Goal: Task Accomplishment & Management: Manage account settings

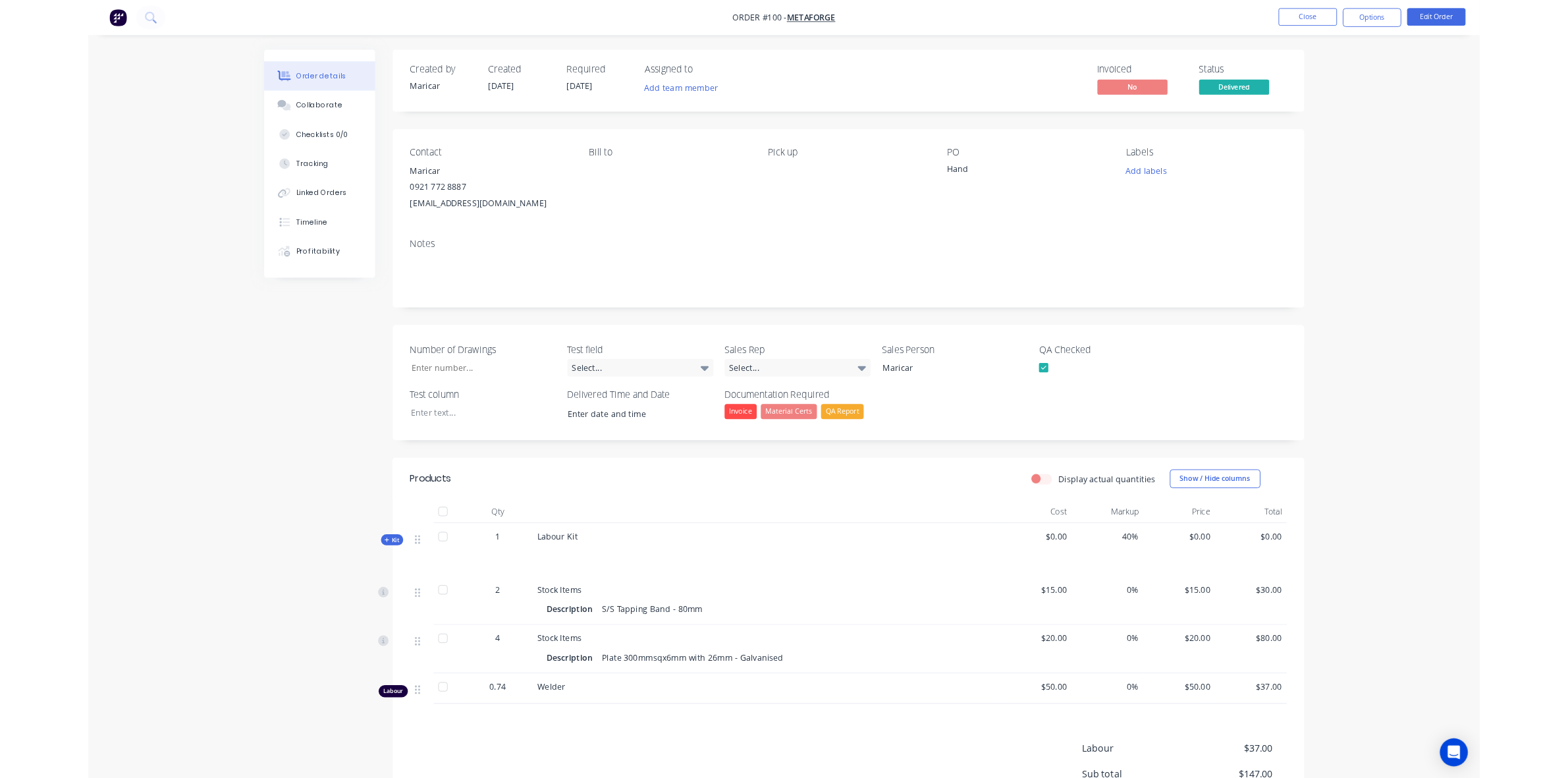
scroll to position [153, 0]
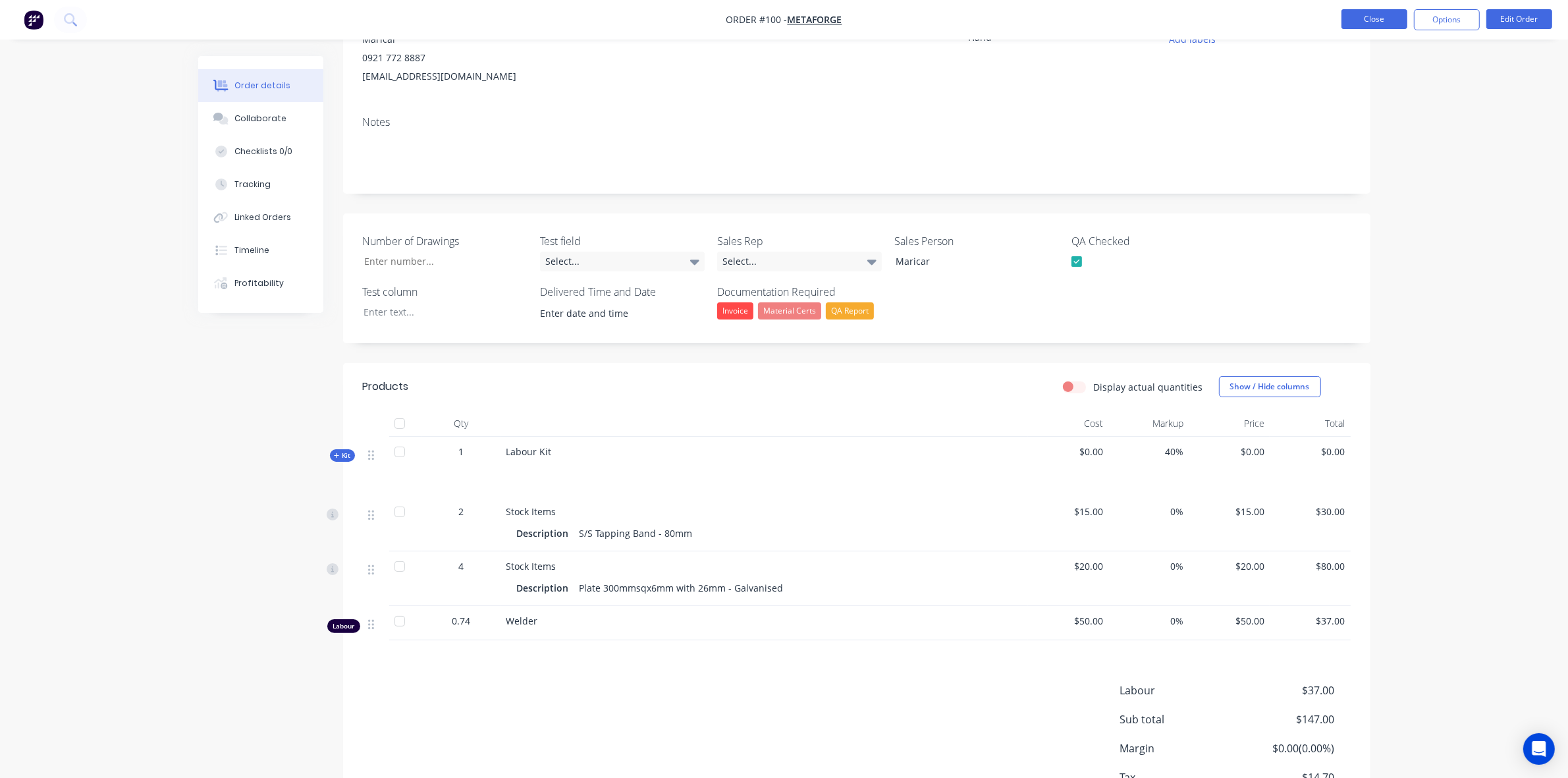
click at [1373, 17] on button "Close" at bounding box center [1374, 19] width 66 height 20
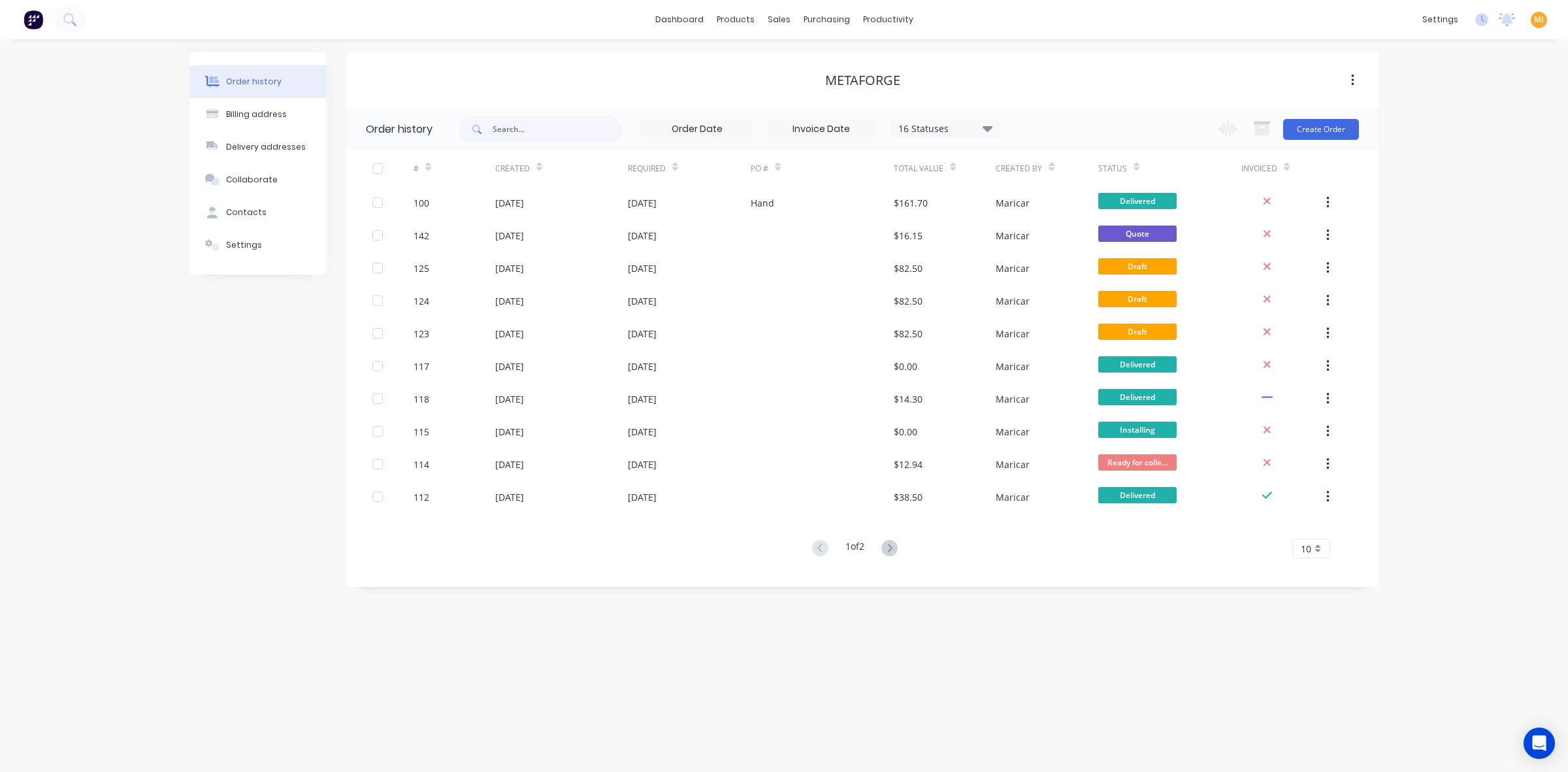
click at [36, 23] on img at bounding box center [33, 20] width 20 height 20
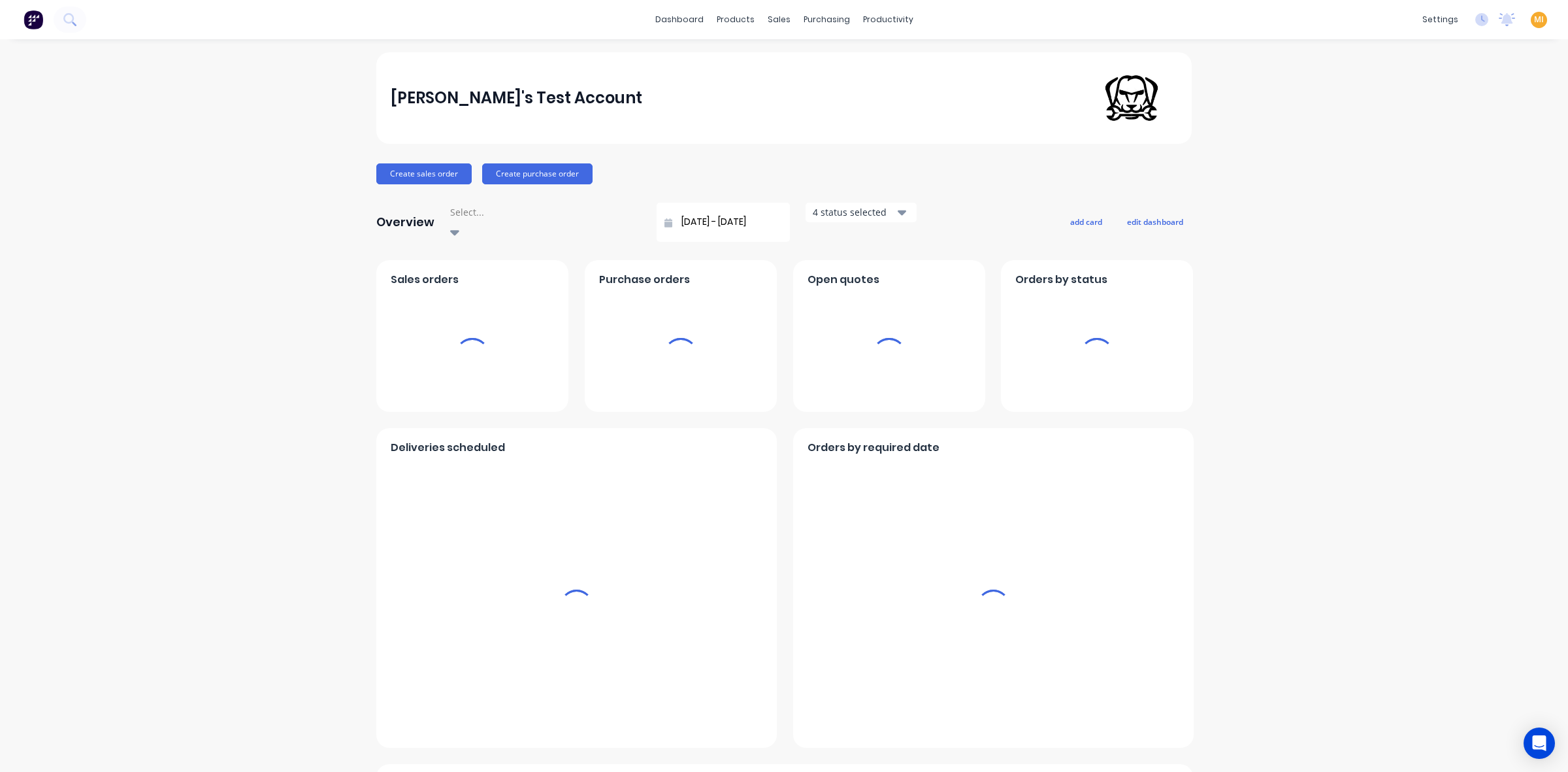
click at [1534, 14] on span "MI" at bounding box center [1539, 20] width 10 height 12
click at [1410, 168] on div "Sign out" at bounding box center [1428, 164] width 35 height 12
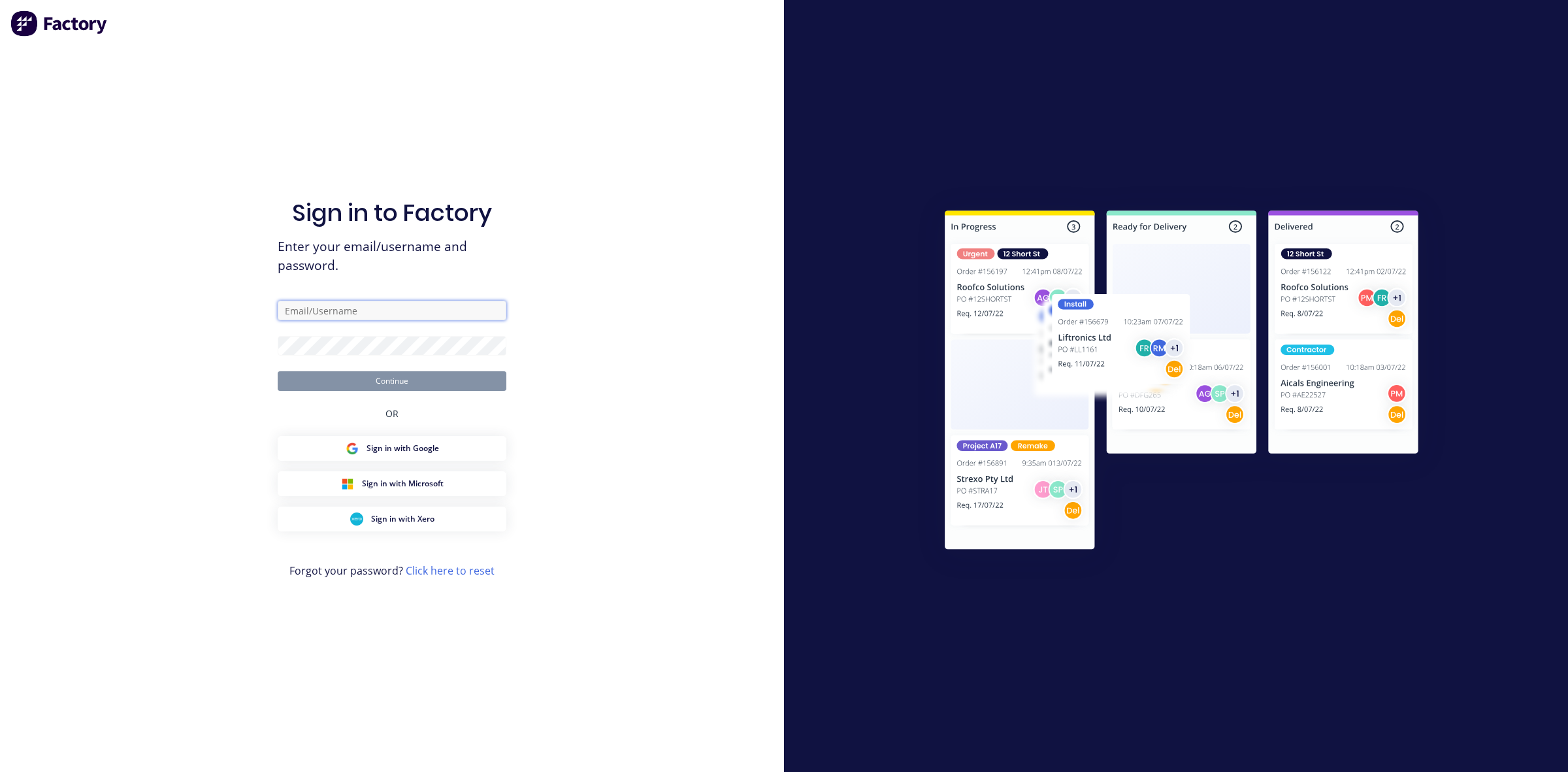
click at [389, 308] on input "text" at bounding box center [392, 310] width 229 height 20
click at [0, 771] on com-1password-button at bounding box center [0, 772] width 0 height 0
type input "team+maricardemo@factory.app"
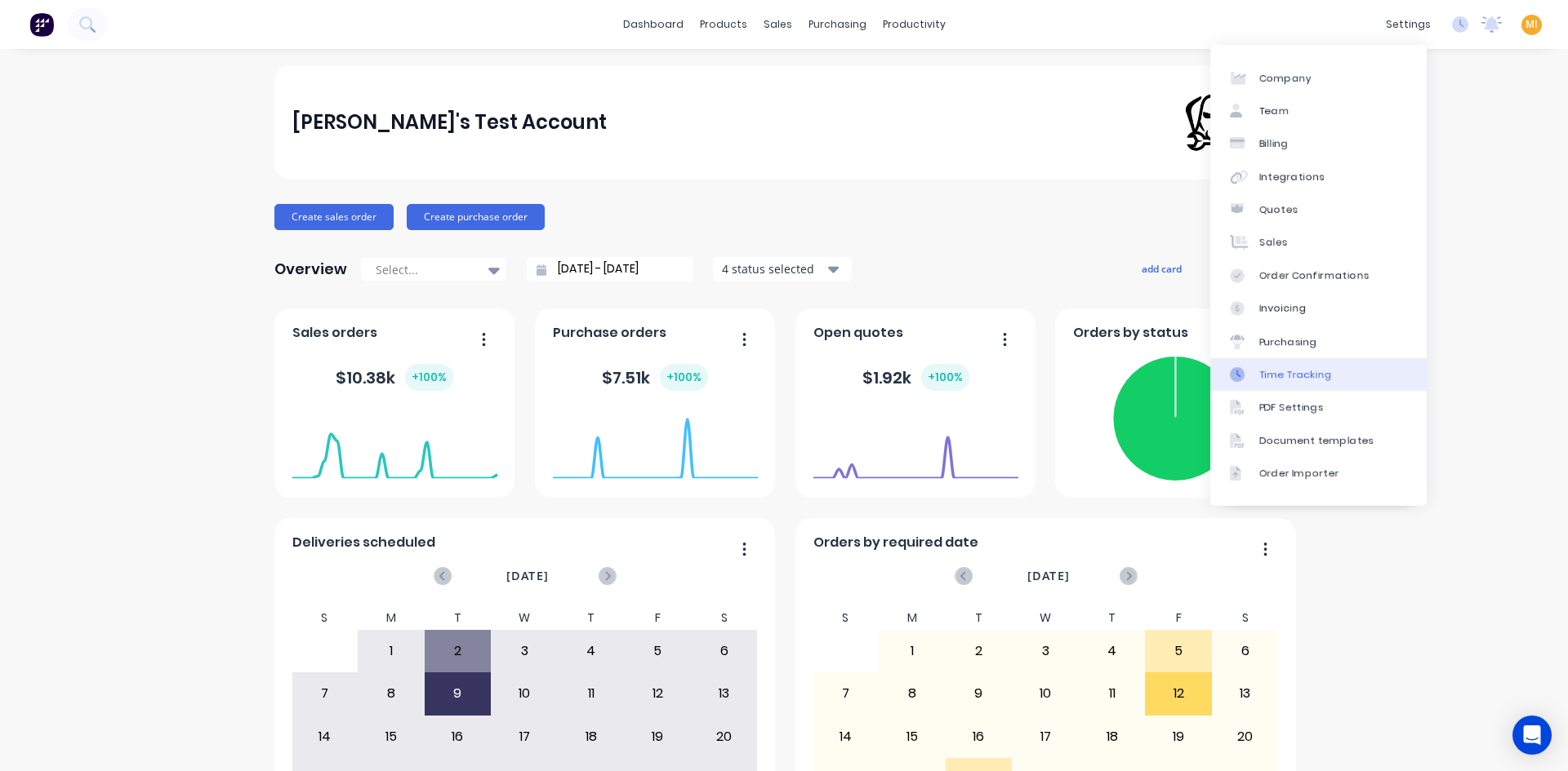
click at [1325, 380] on div "Time Tracking" at bounding box center [1295, 375] width 73 height 15
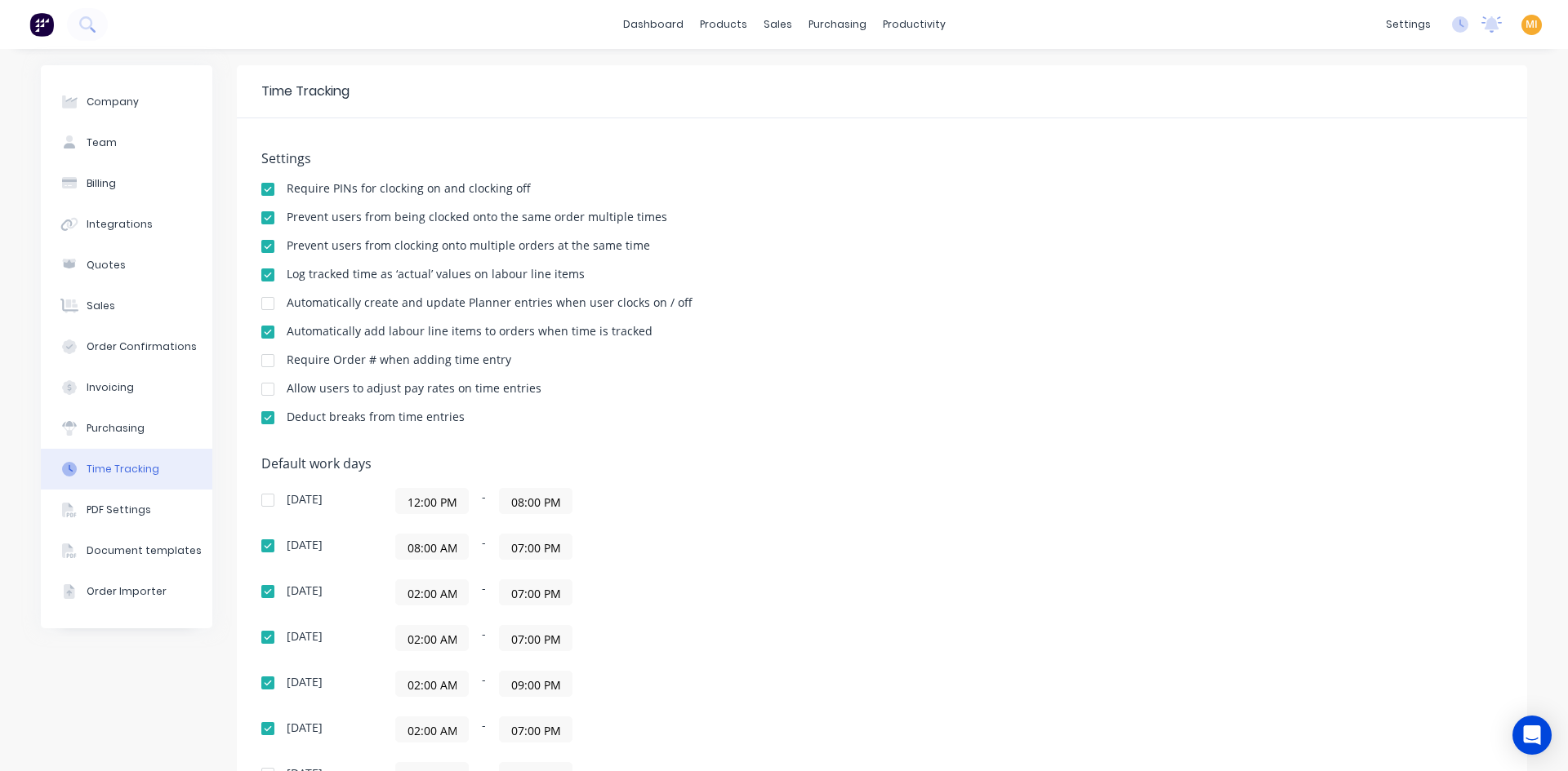
click at [265, 301] on div at bounding box center [268, 303] width 33 height 33
click at [263, 214] on div at bounding box center [268, 218] width 33 height 33
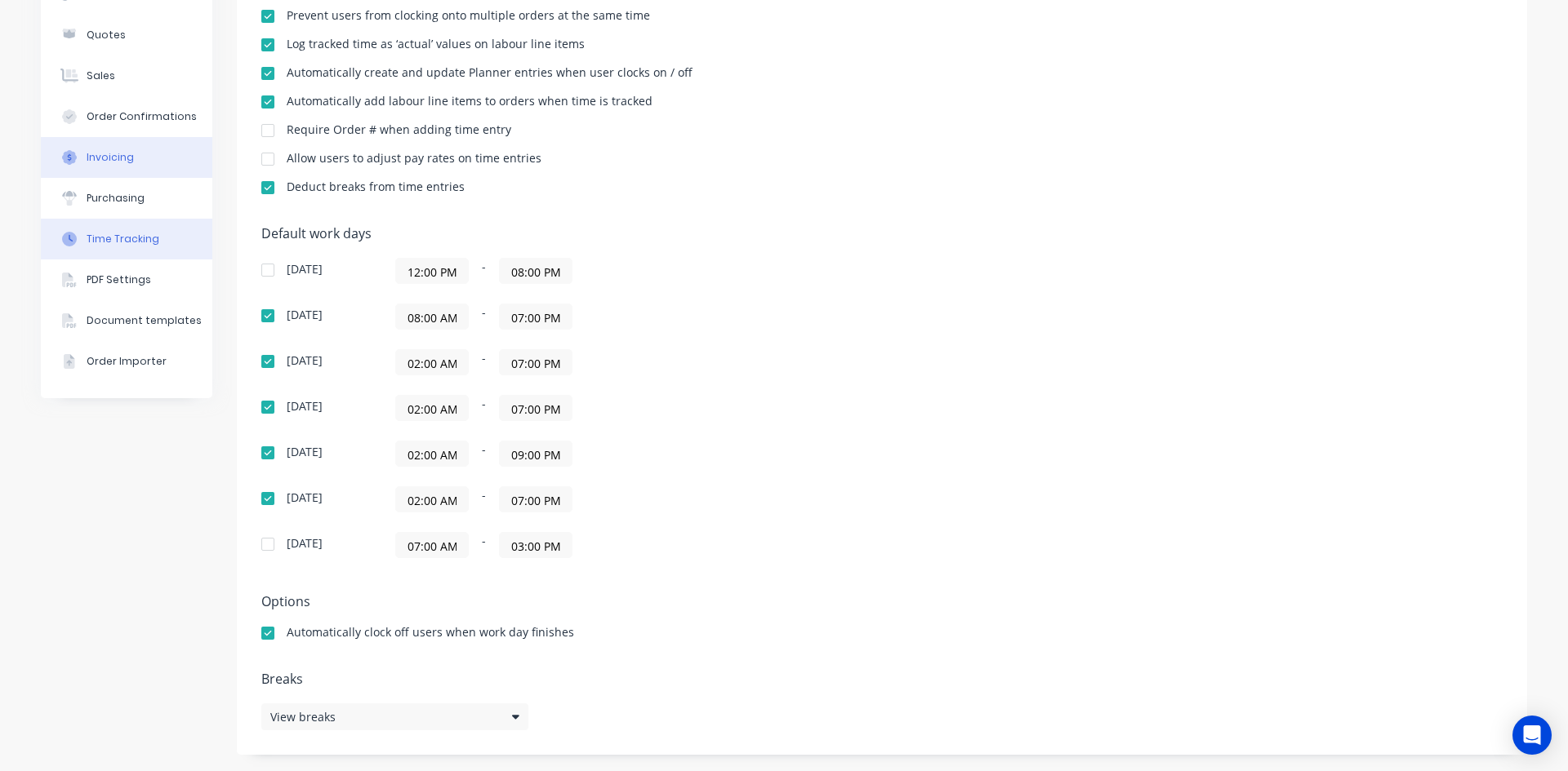
click at [138, 172] on button "Invoicing" at bounding box center [126, 156] width 172 height 41
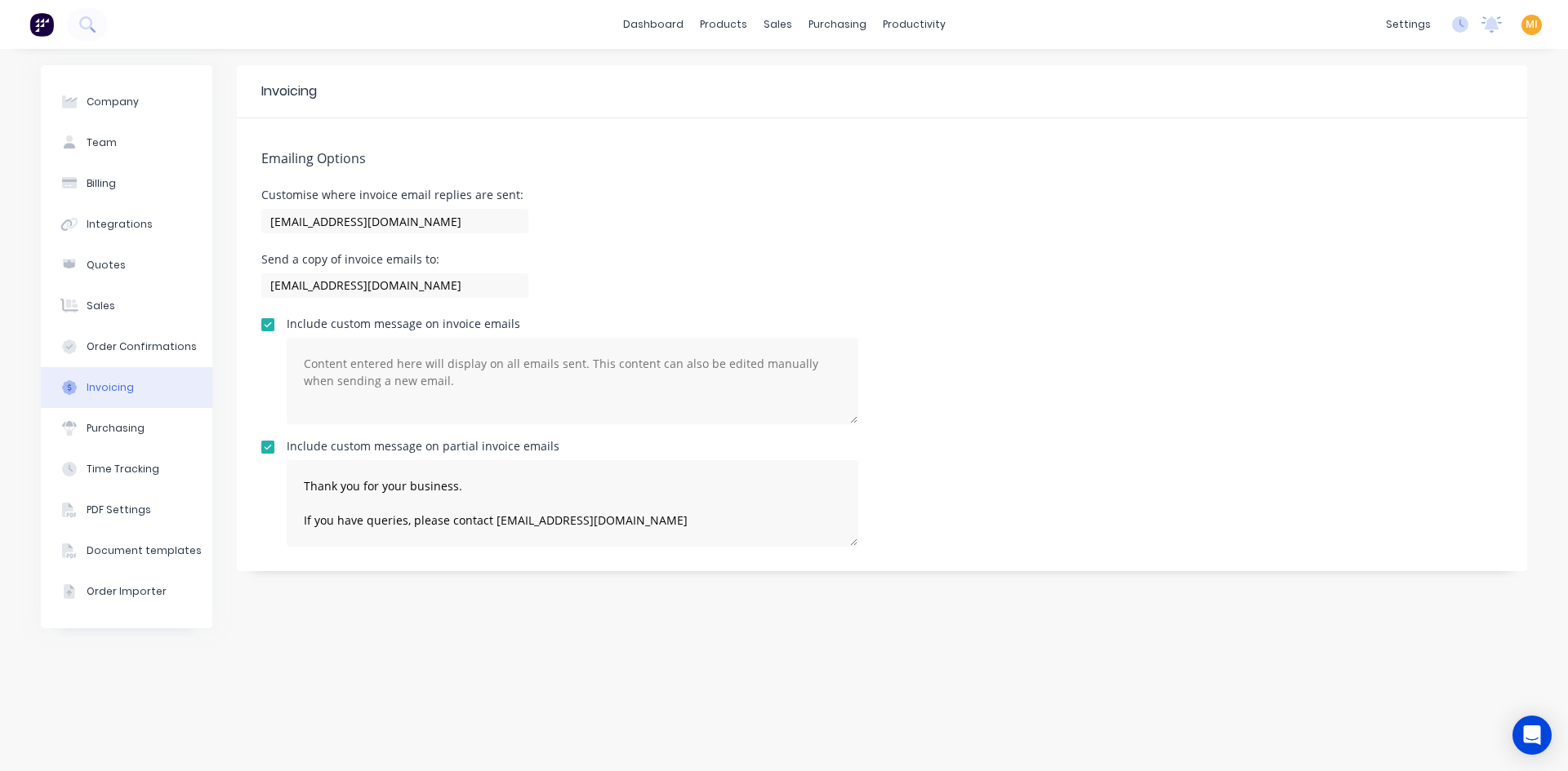
click at [132, 405] on button "Invoicing" at bounding box center [126, 387] width 172 height 41
drag, startPoint x: 131, startPoint y: 415, endPoint x: 143, endPoint y: 409, distance: 13.4
click at [131, 415] on button "Purchasing" at bounding box center [126, 428] width 172 height 41
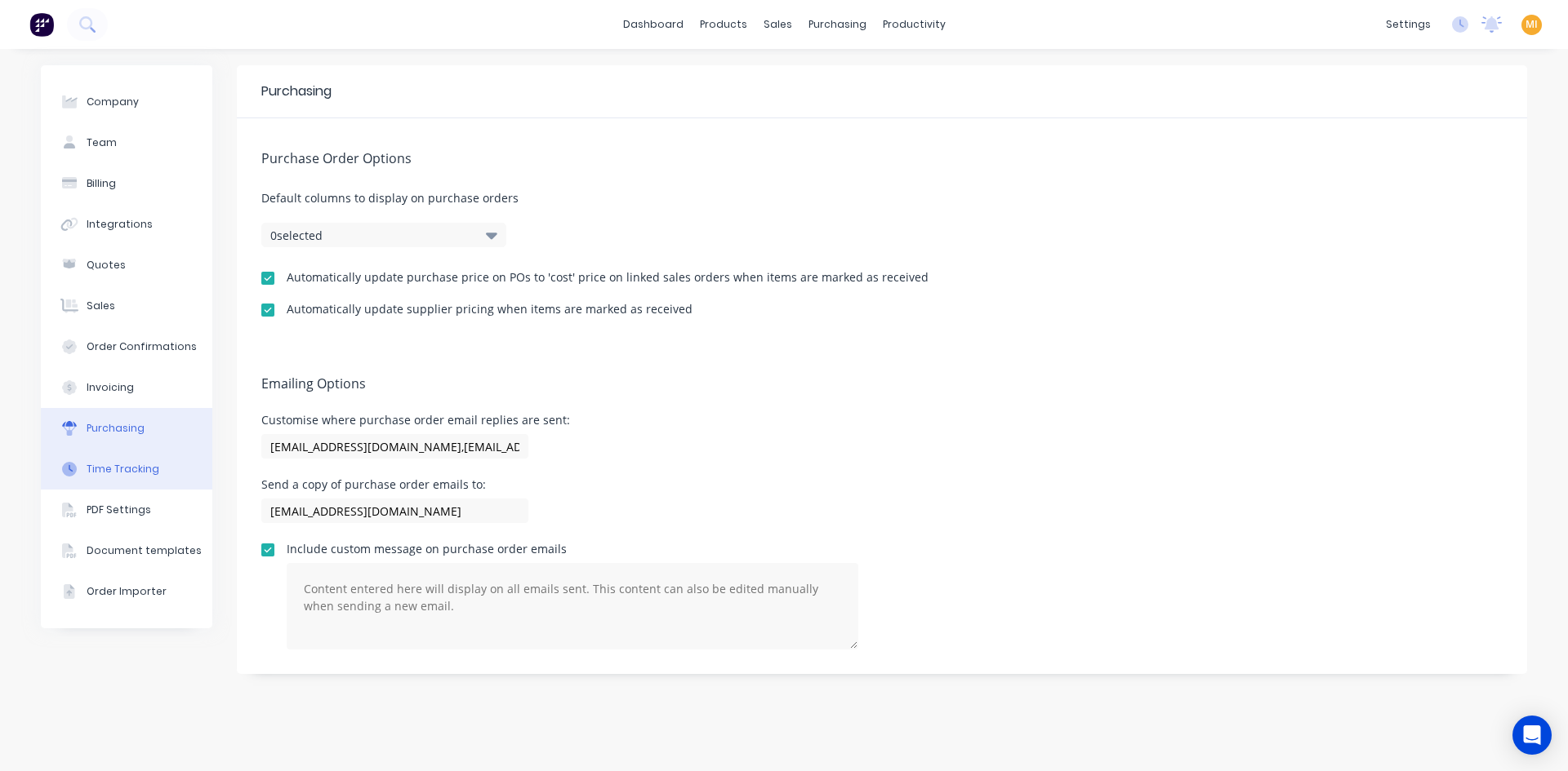
click at [133, 461] on button "Time Tracking" at bounding box center [126, 468] width 172 height 41
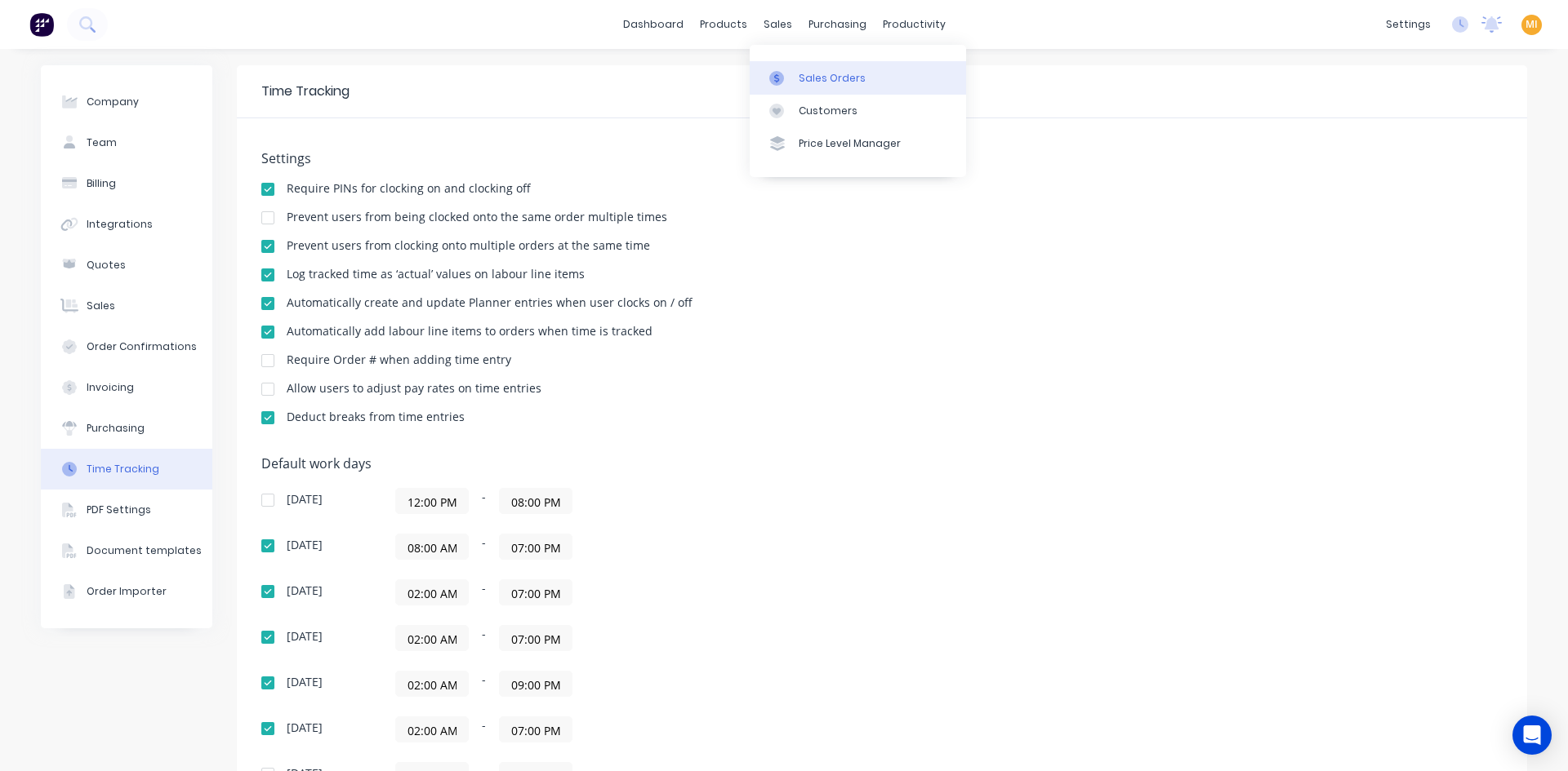
click at [819, 80] on div "Sales Orders" at bounding box center [832, 78] width 67 height 15
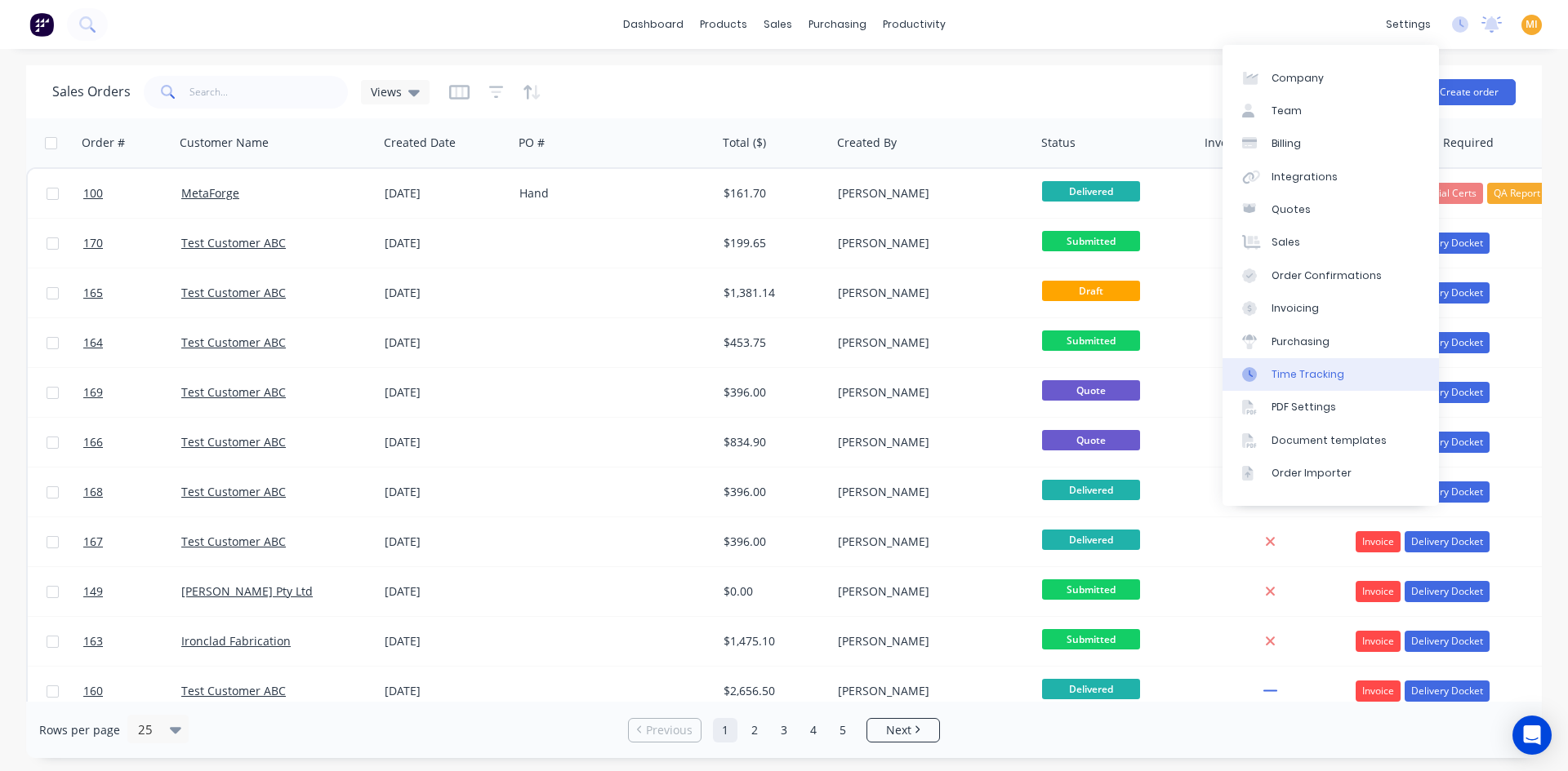
click at [1294, 362] on link "Time Tracking" at bounding box center [1329, 374] width 216 height 33
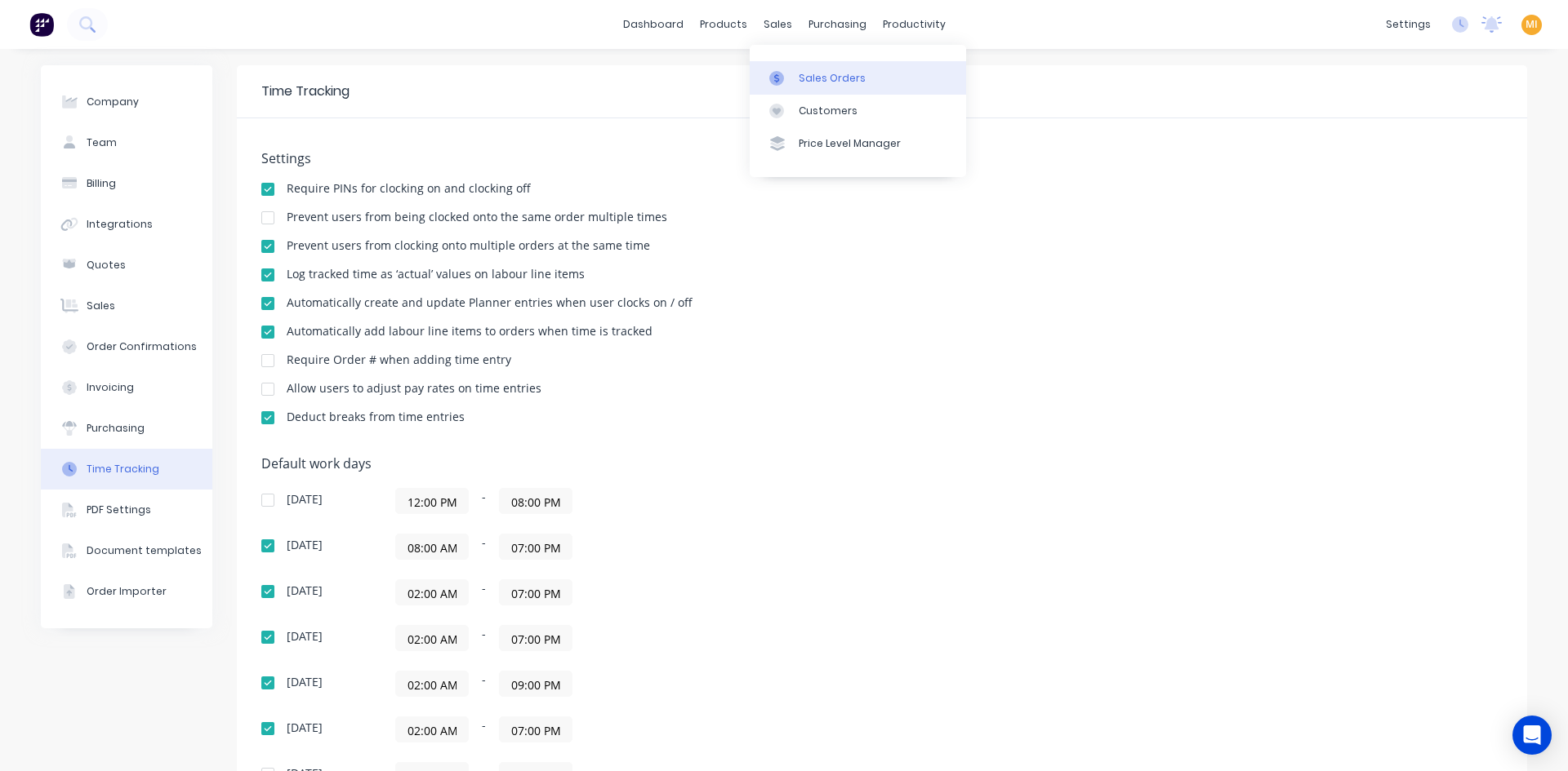
click at [790, 74] on div at bounding box center [782, 78] width 25 height 15
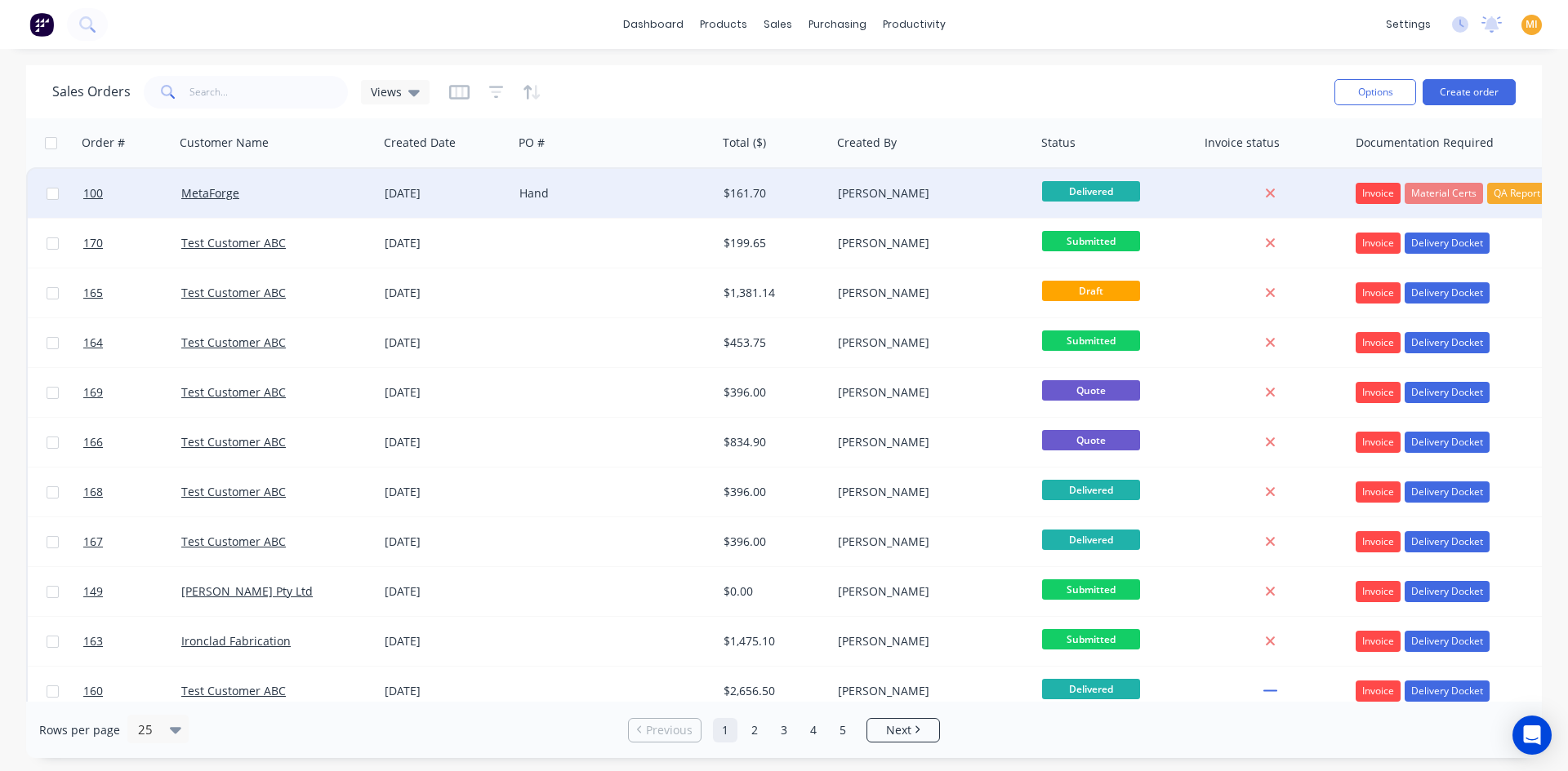
click at [345, 210] on div "MetaForge" at bounding box center [276, 193] width 204 height 49
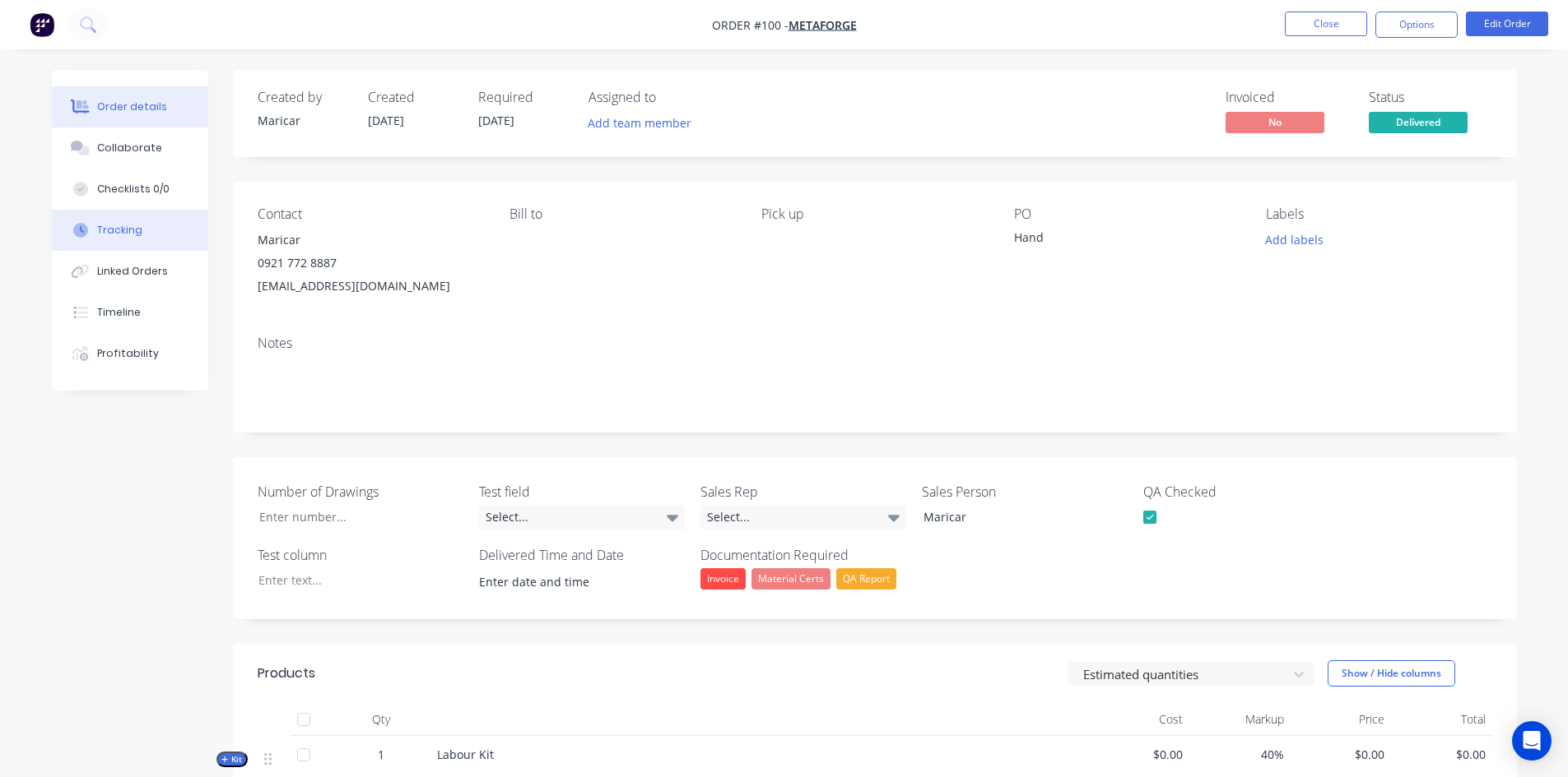
drag, startPoint x: 123, startPoint y: 234, endPoint x: 135, endPoint y: 233, distance: 12.0
click at [123, 233] on div "Tracking" at bounding box center [120, 231] width 46 height 15
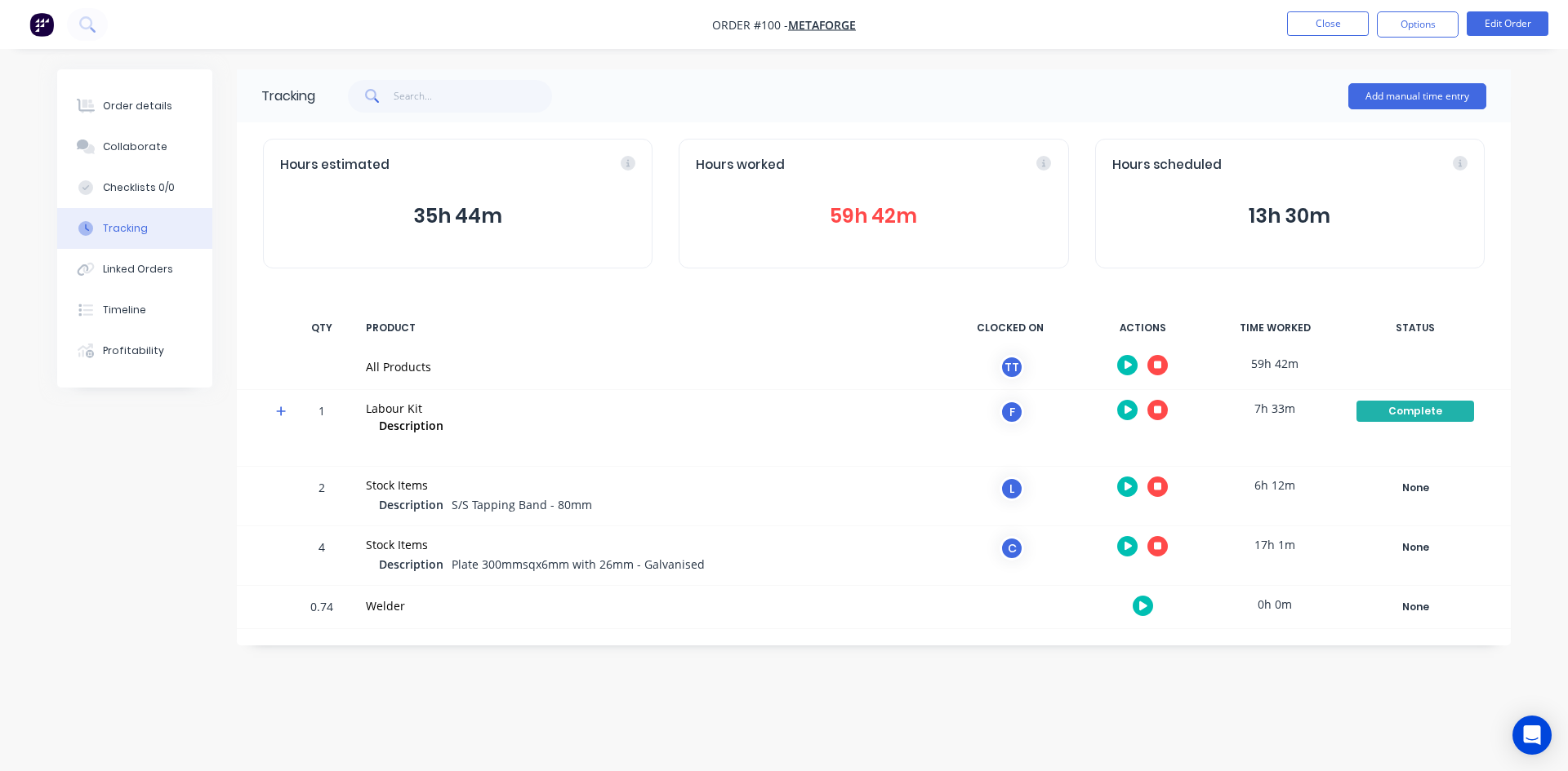
click at [1163, 484] on button "button" at bounding box center [1158, 487] width 21 height 21
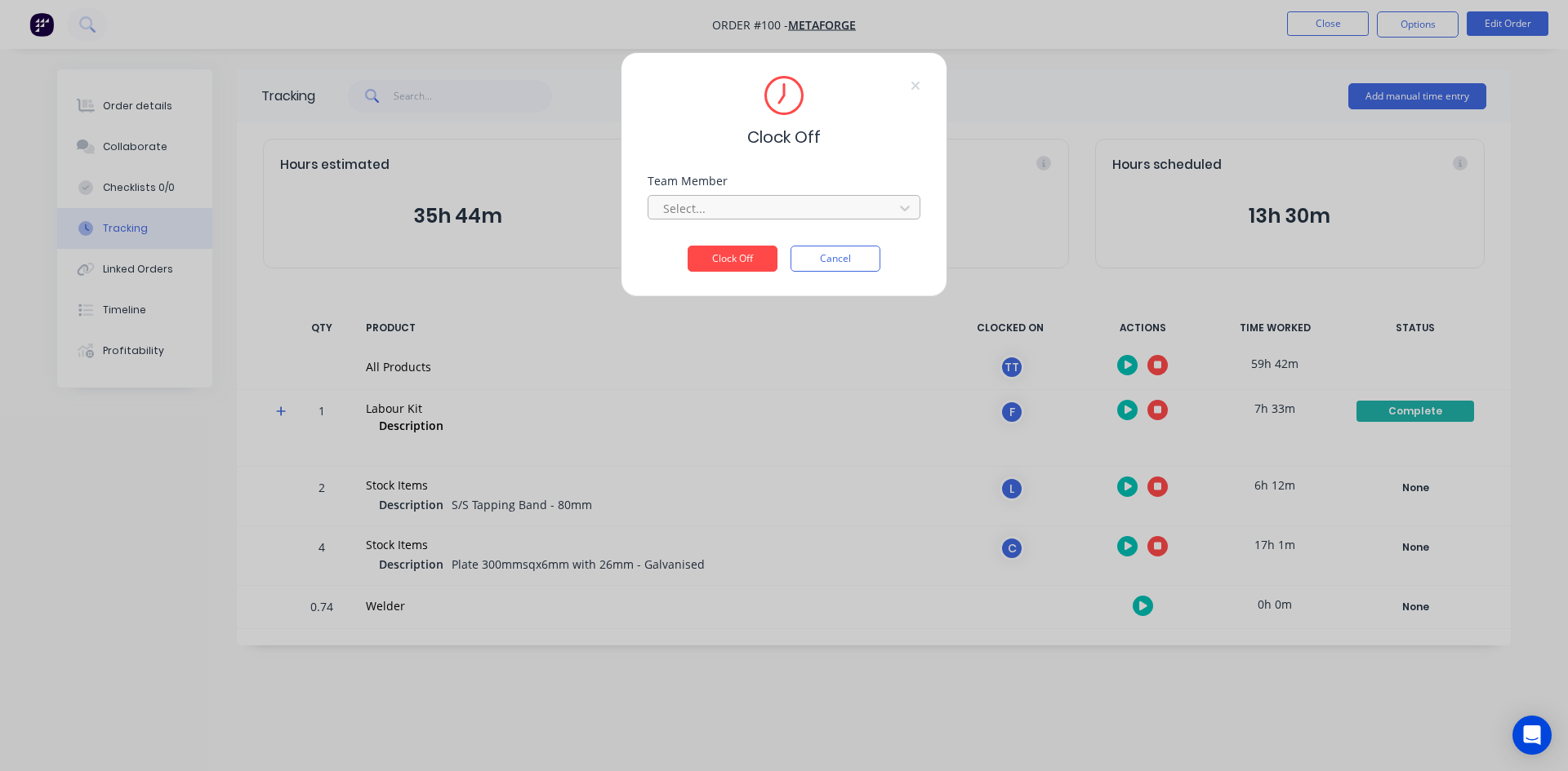
click at [744, 216] on div at bounding box center [772, 208] width 223 height 21
click at [724, 241] on div "Load / Unload" at bounding box center [784, 244] width 272 height 30
click at [738, 252] on button "Clock Off" at bounding box center [732, 259] width 90 height 26
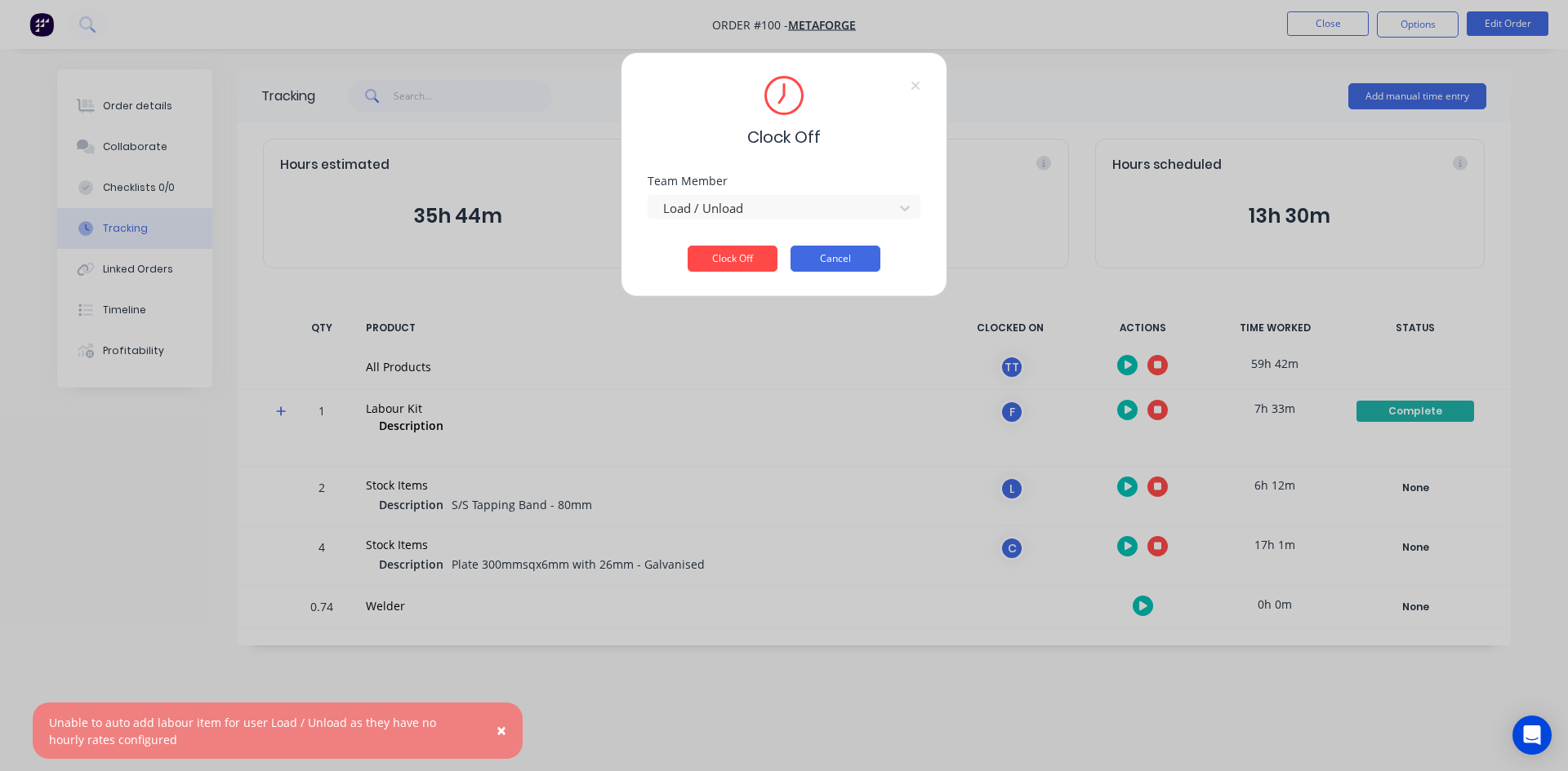
click at [837, 269] on button "Cancel" at bounding box center [834, 259] width 90 height 26
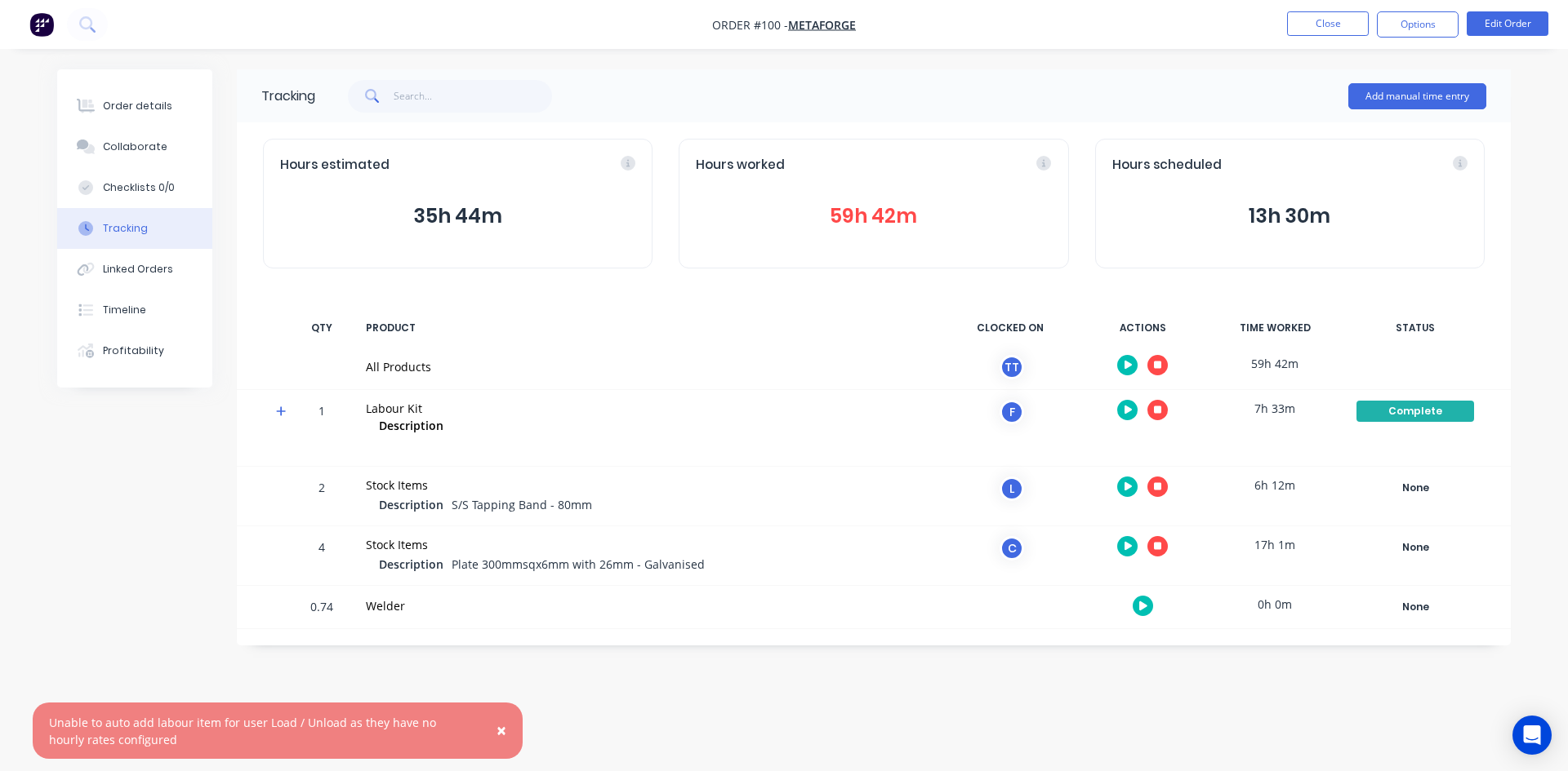
click at [1155, 367] on icon "button" at bounding box center [1158, 365] width 8 height 8
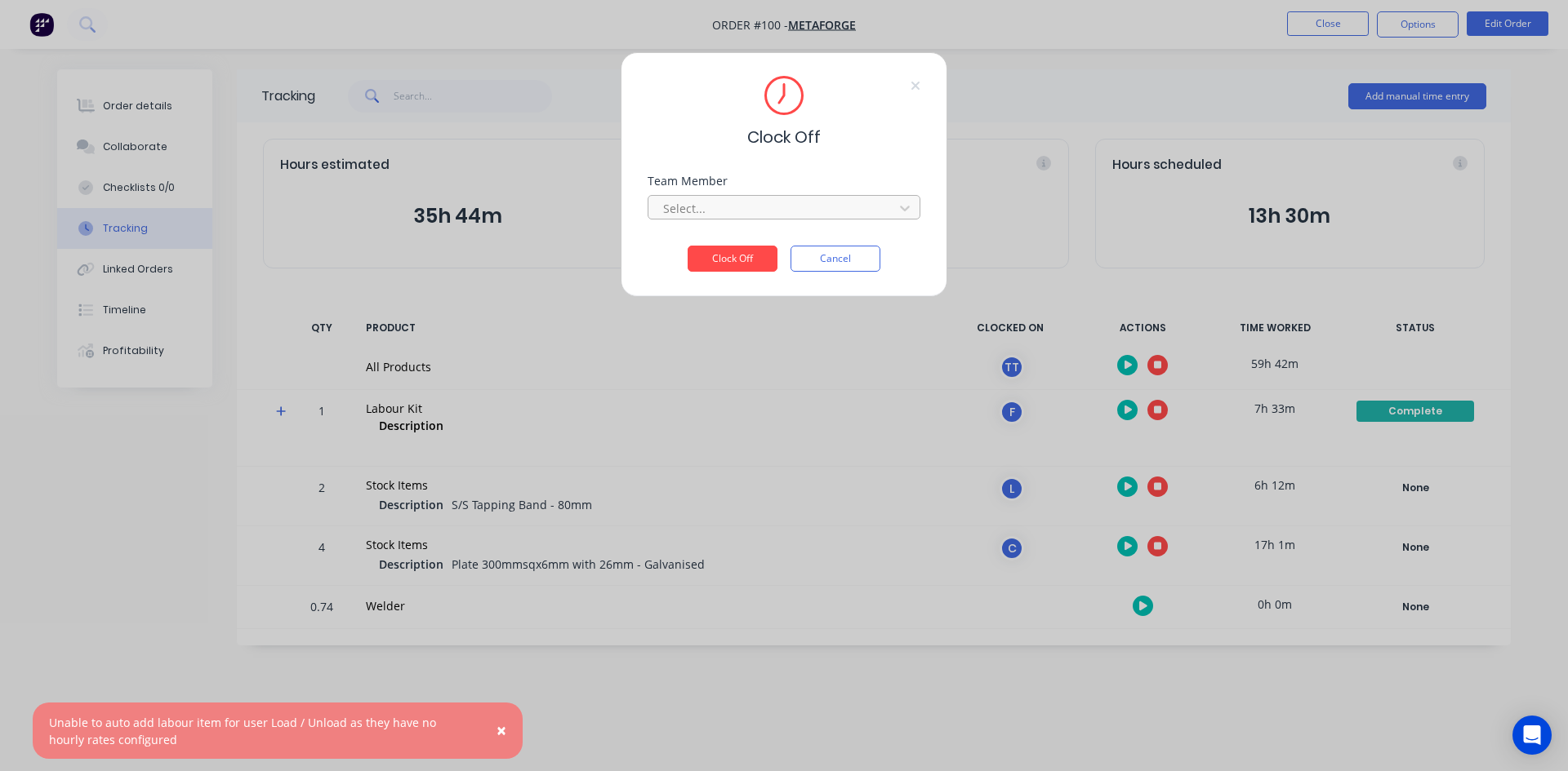
click at [709, 198] on div at bounding box center [772, 208] width 223 height 21
click at [699, 246] on div "Test Team Member" at bounding box center [784, 244] width 272 height 30
click at [763, 253] on button "Clock Off" at bounding box center [732, 259] width 90 height 26
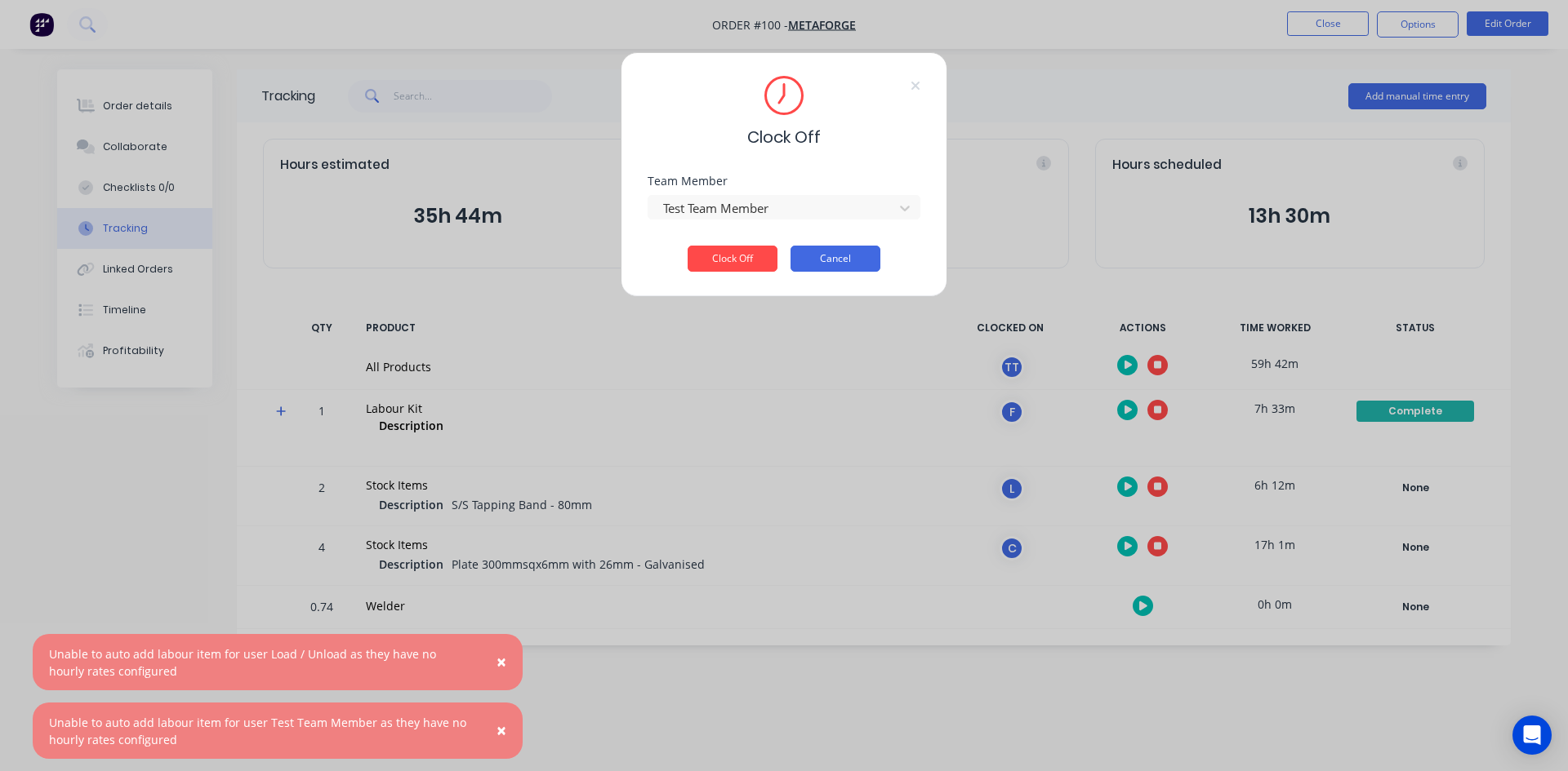
click at [840, 258] on button "Cancel" at bounding box center [834, 259] width 90 height 26
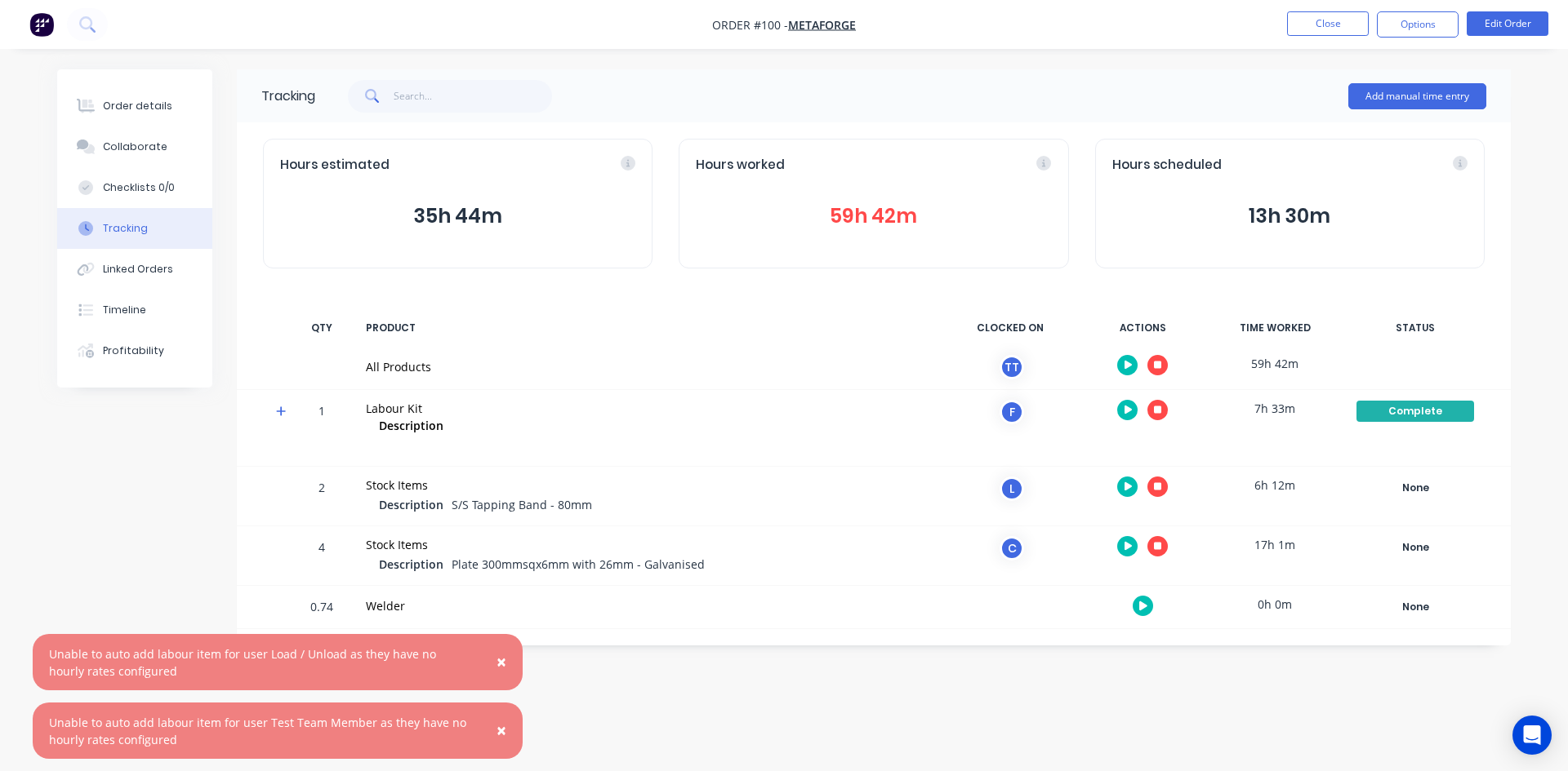
click at [1145, 604] on icon "button" at bounding box center [1143, 606] width 8 height 9
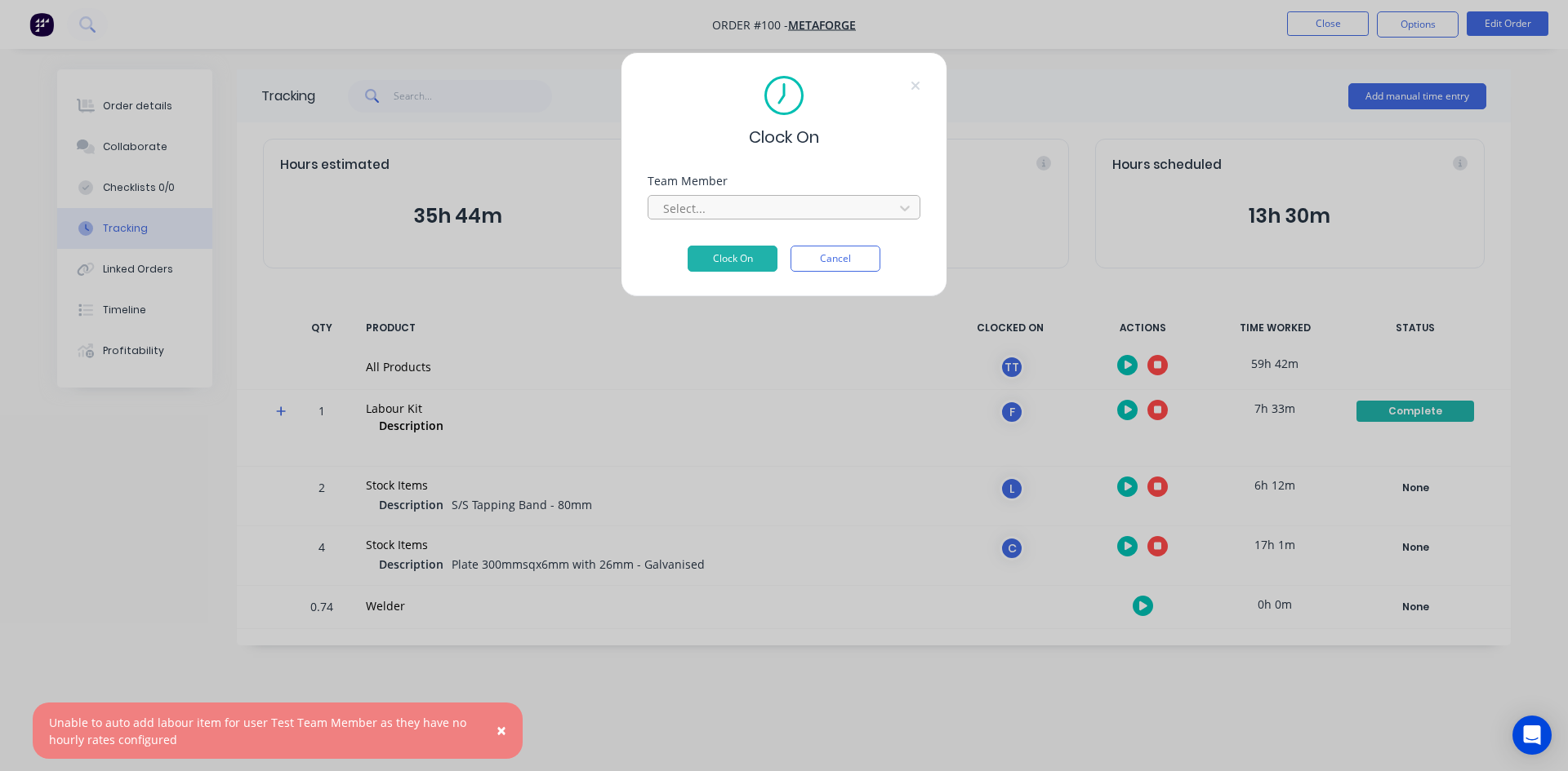
click at [774, 200] on div at bounding box center [772, 208] width 223 height 21
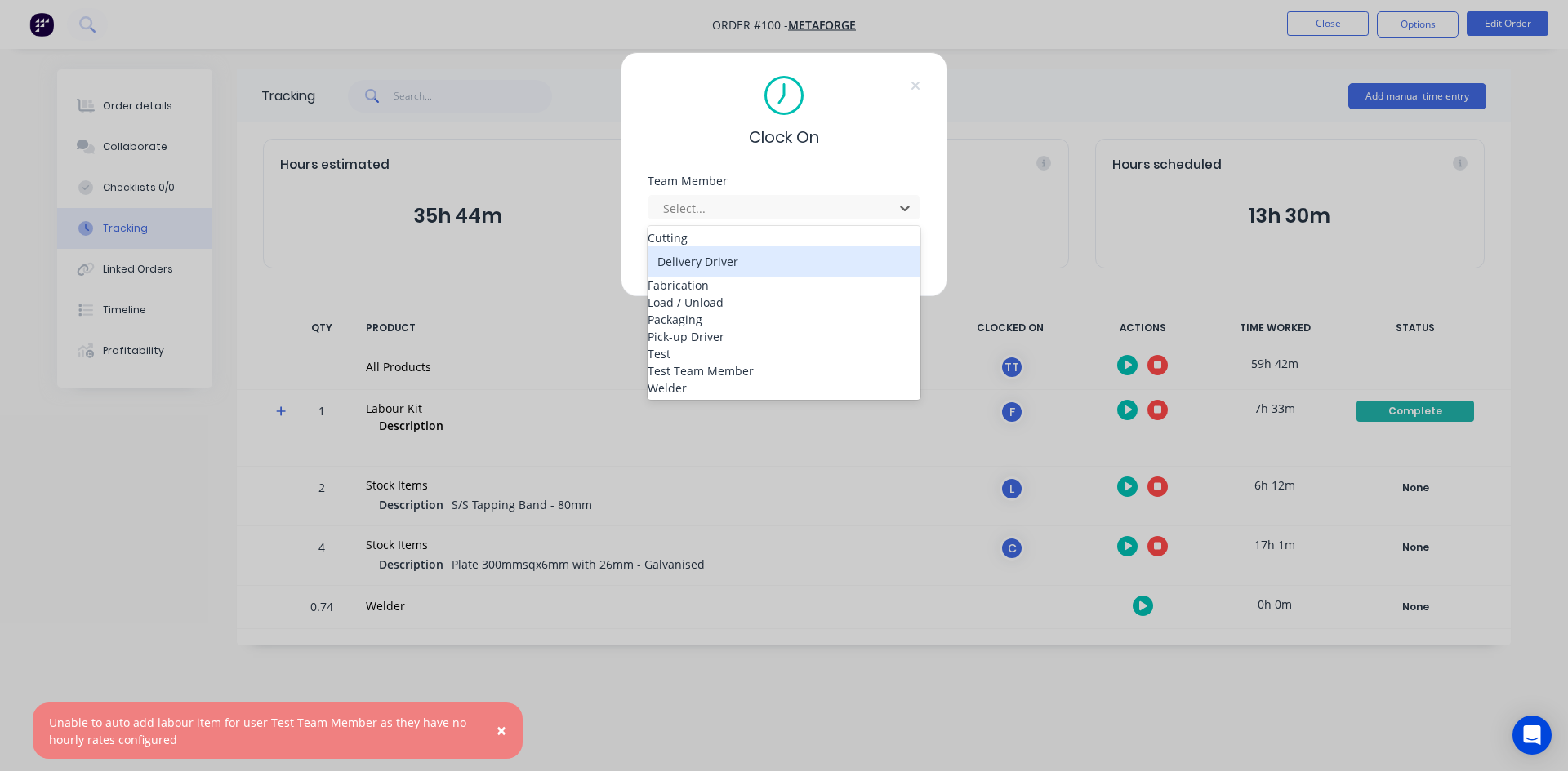
click at [740, 268] on div "Delivery Driver" at bounding box center [784, 262] width 272 height 30
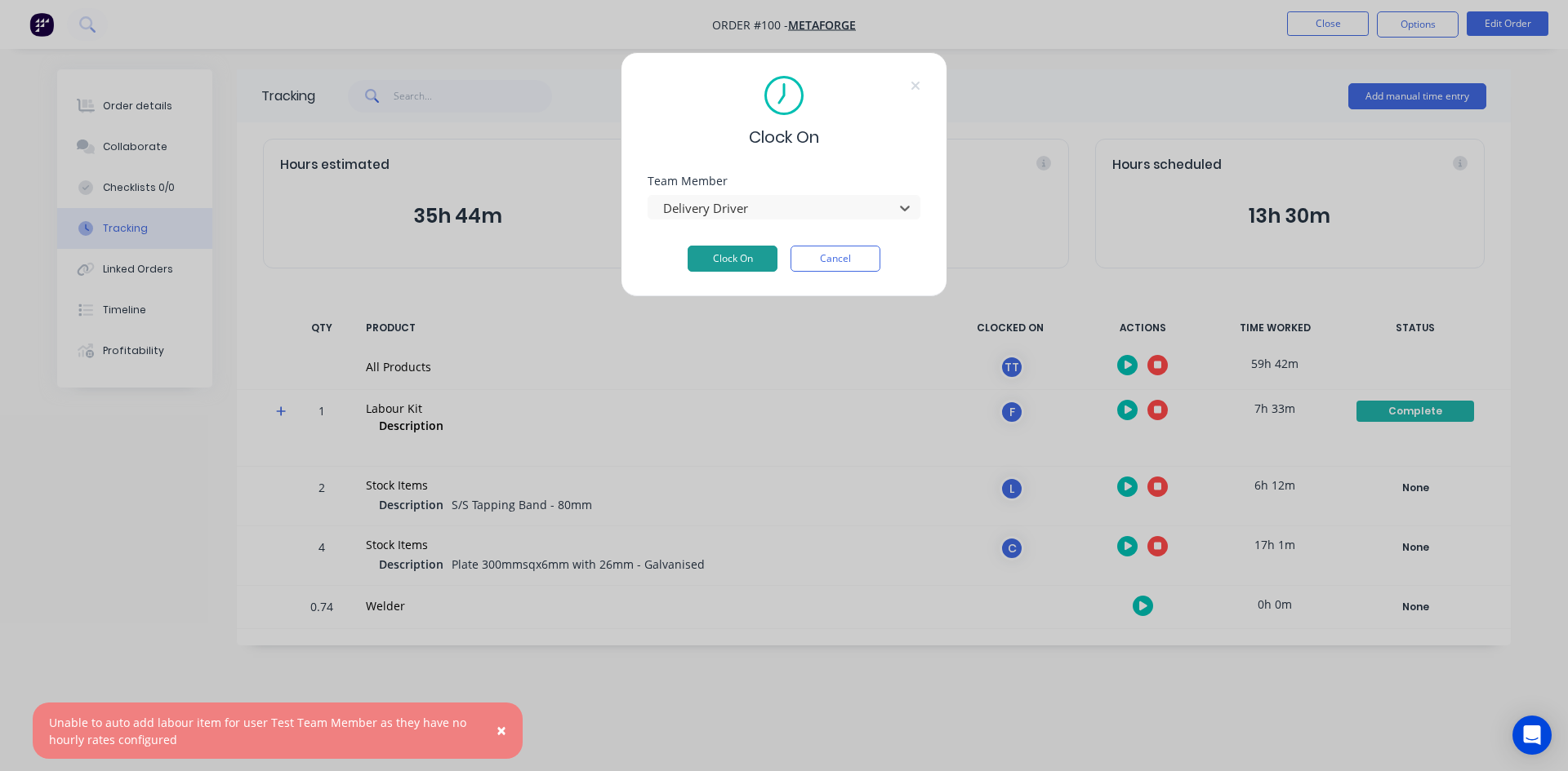
click at [740, 267] on button "Clock On" at bounding box center [732, 259] width 90 height 26
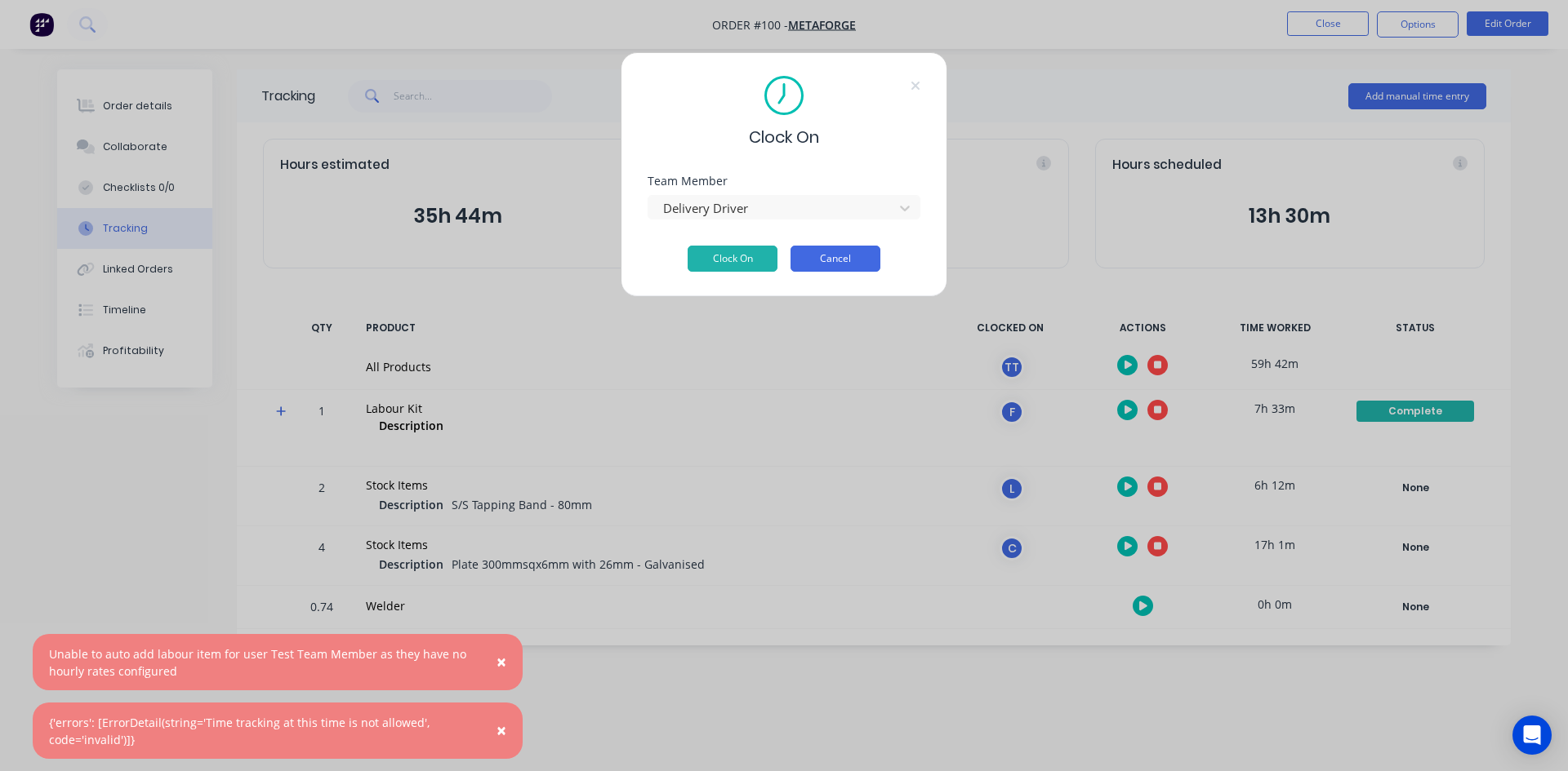
click at [829, 253] on button "Cancel" at bounding box center [834, 259] width 90 height 26
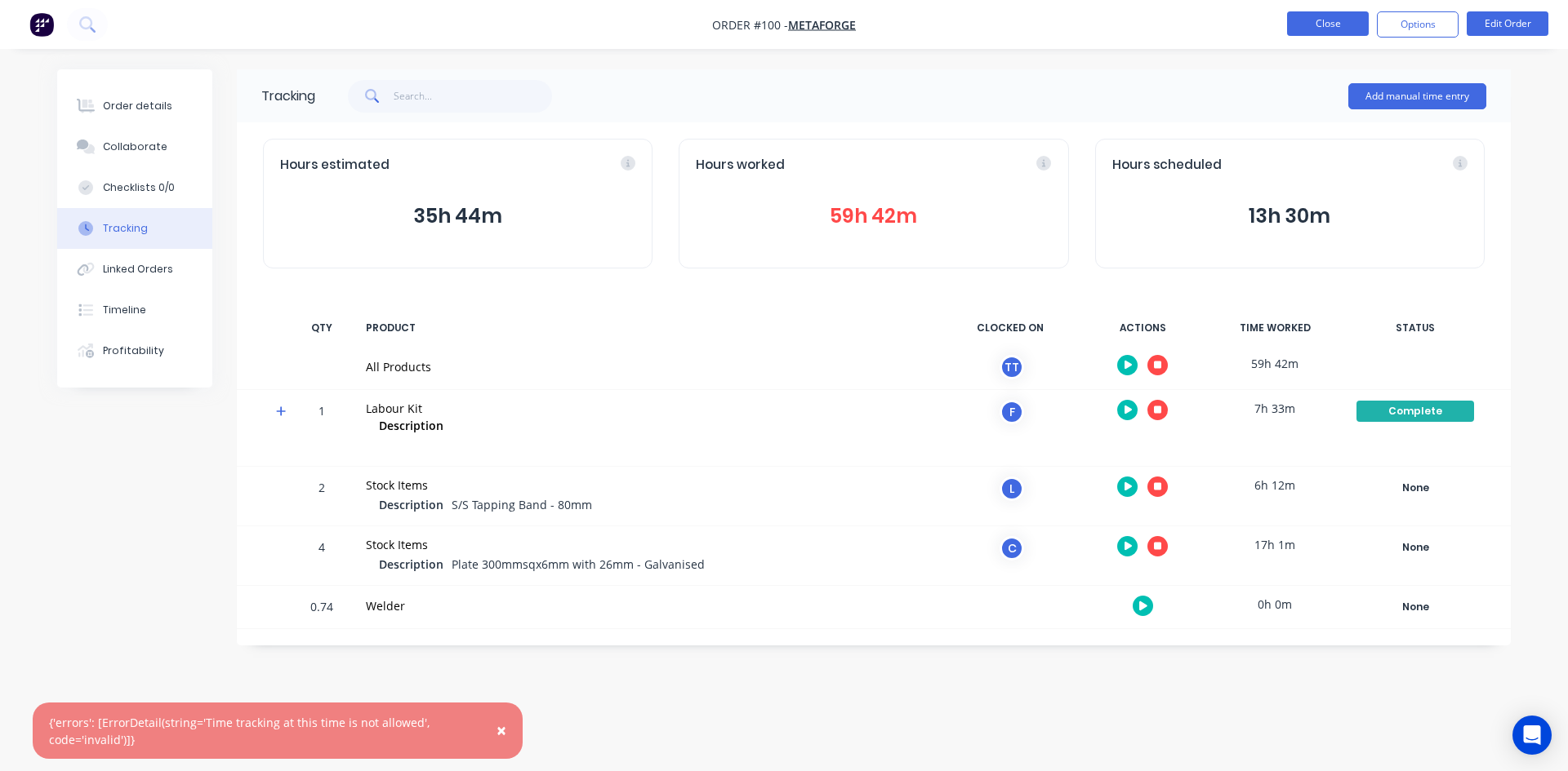
click at [1329, 31] on button "Close" at bounding box center [1328, 24] width 82 height 25
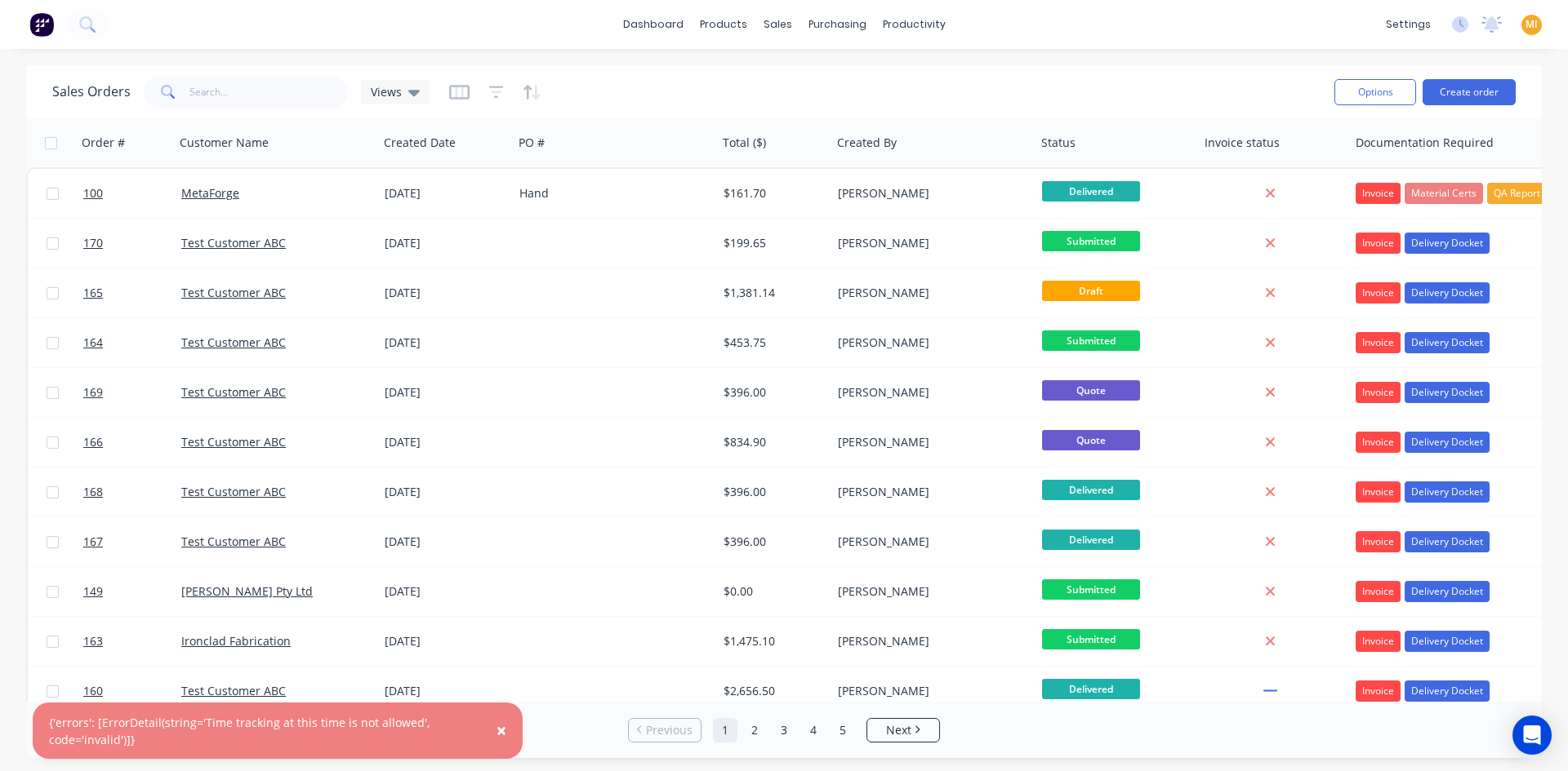
click at [501, 728] on span "×" at bounding box center [501, 730] width 9 height 23
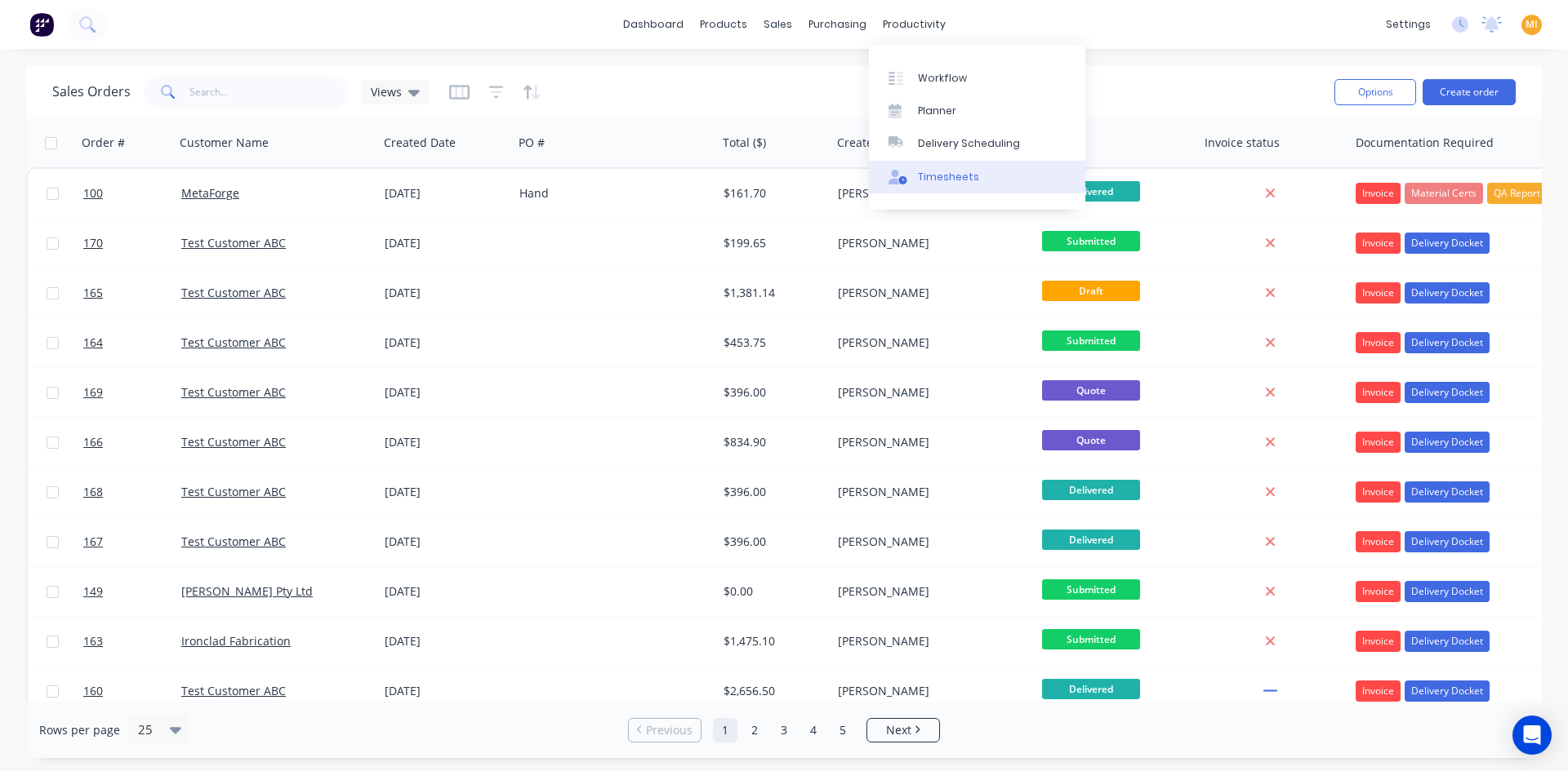
click at [964, 186] on link "Timesheets" at bounding box center [976, 177] width 216 height 33
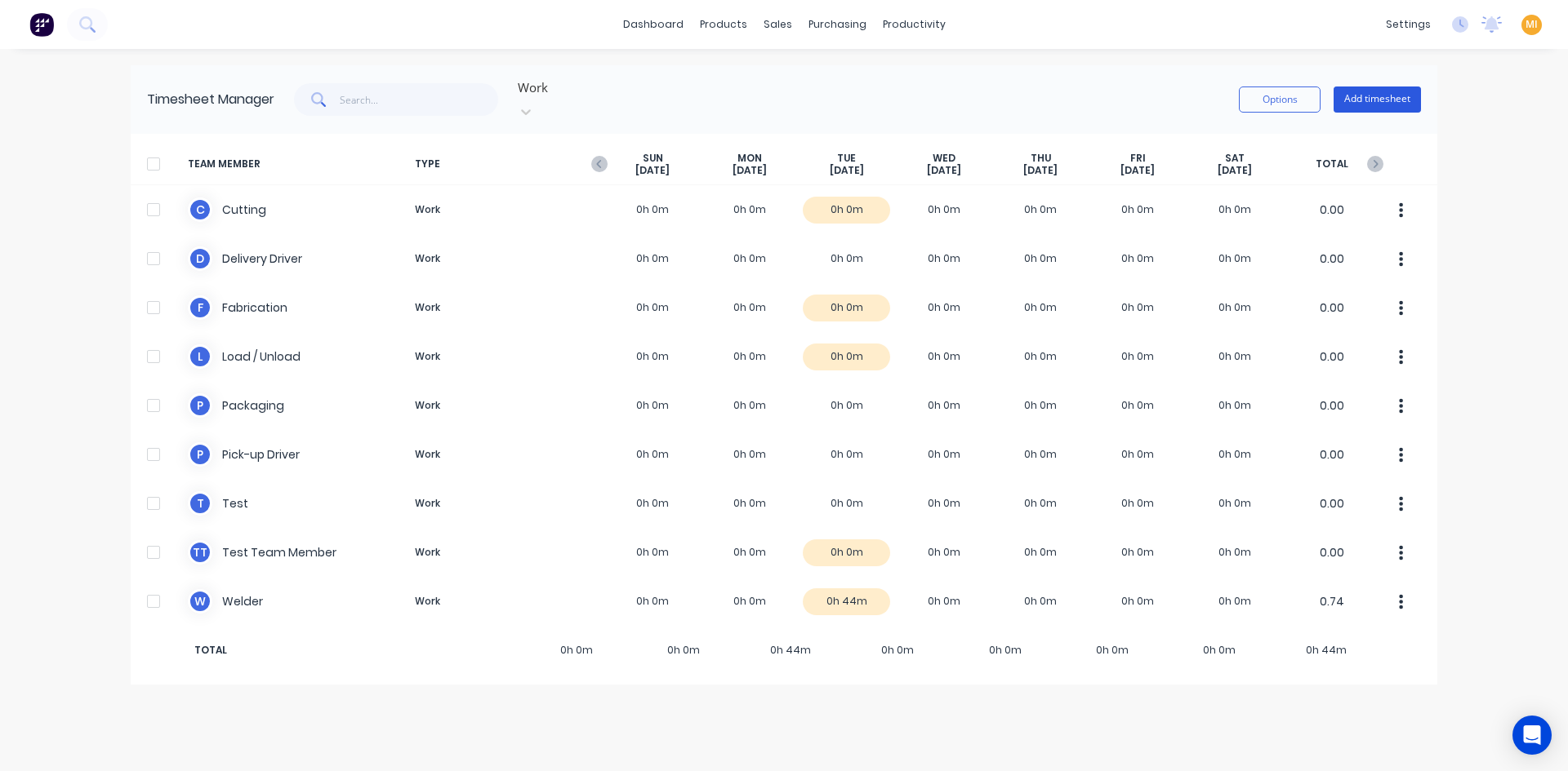
click at [1366, 94] on button "Add timesheet" at bounding box center [1377, 100] width 88 height 26
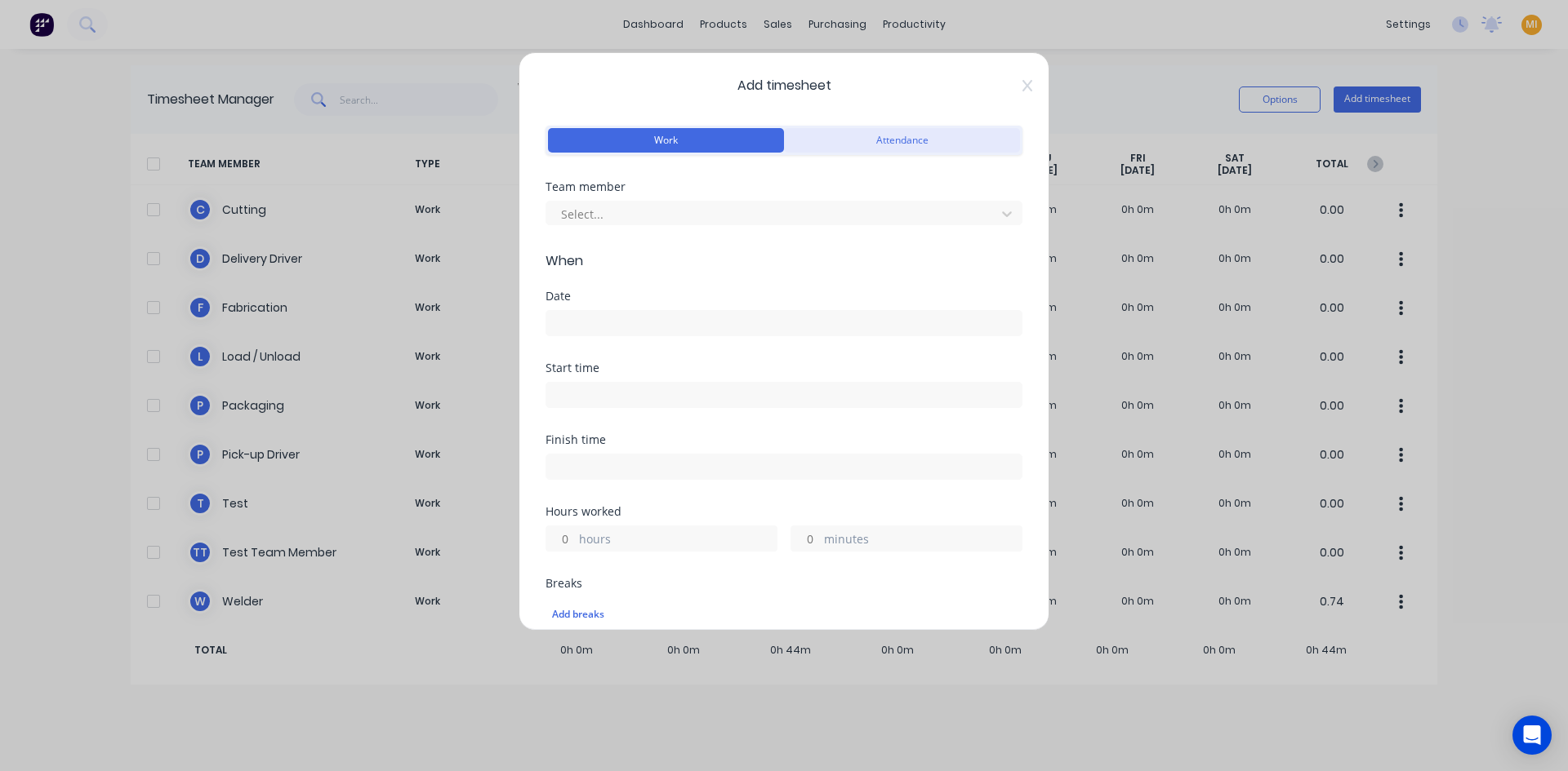
click at [845, 144] on button "Attendance" at bounding box center [901, 140] width 236 height 25
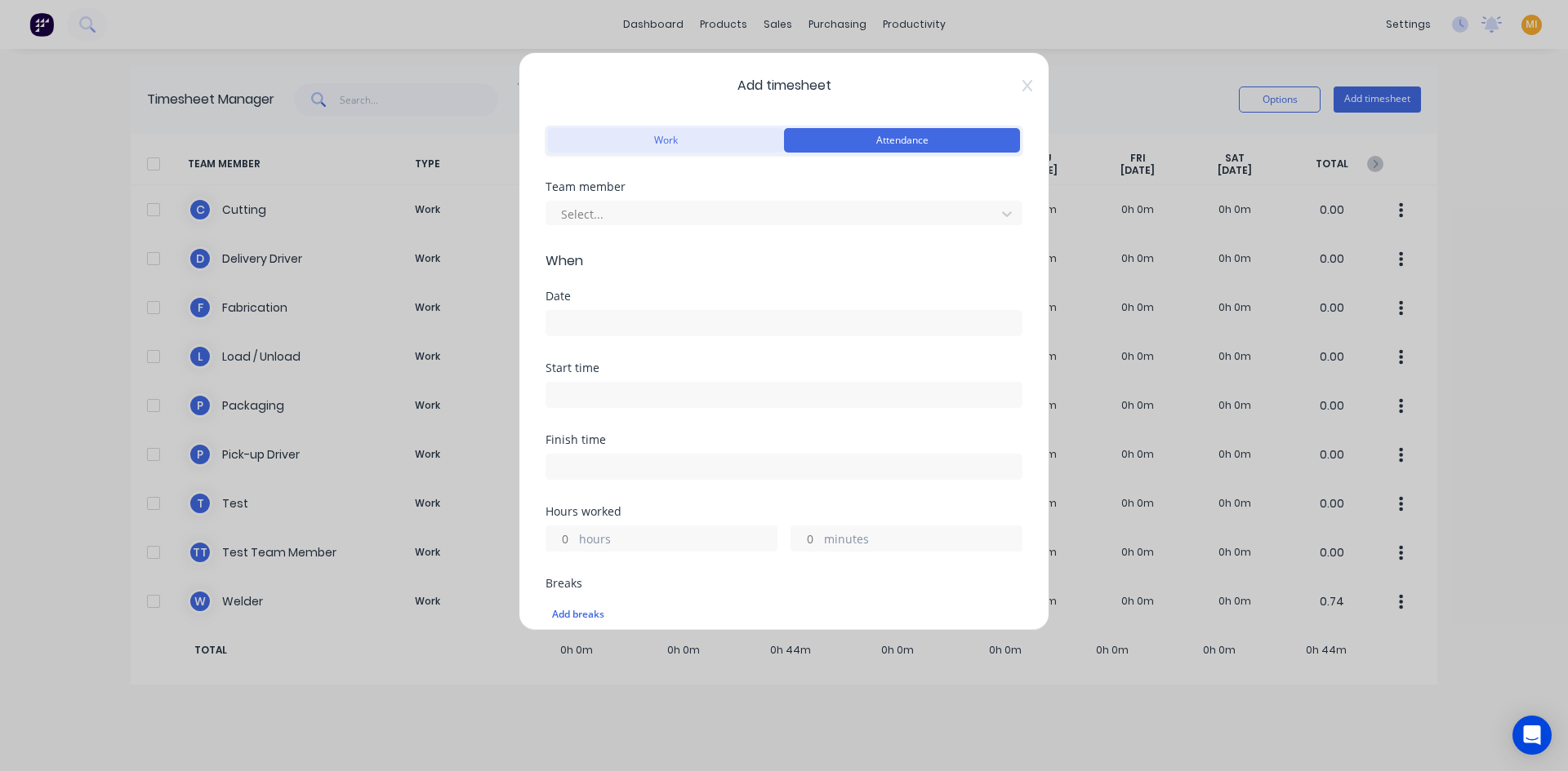
click at [703, 142] on button "Work" at bounding box center [666, 140] width 236 height 25
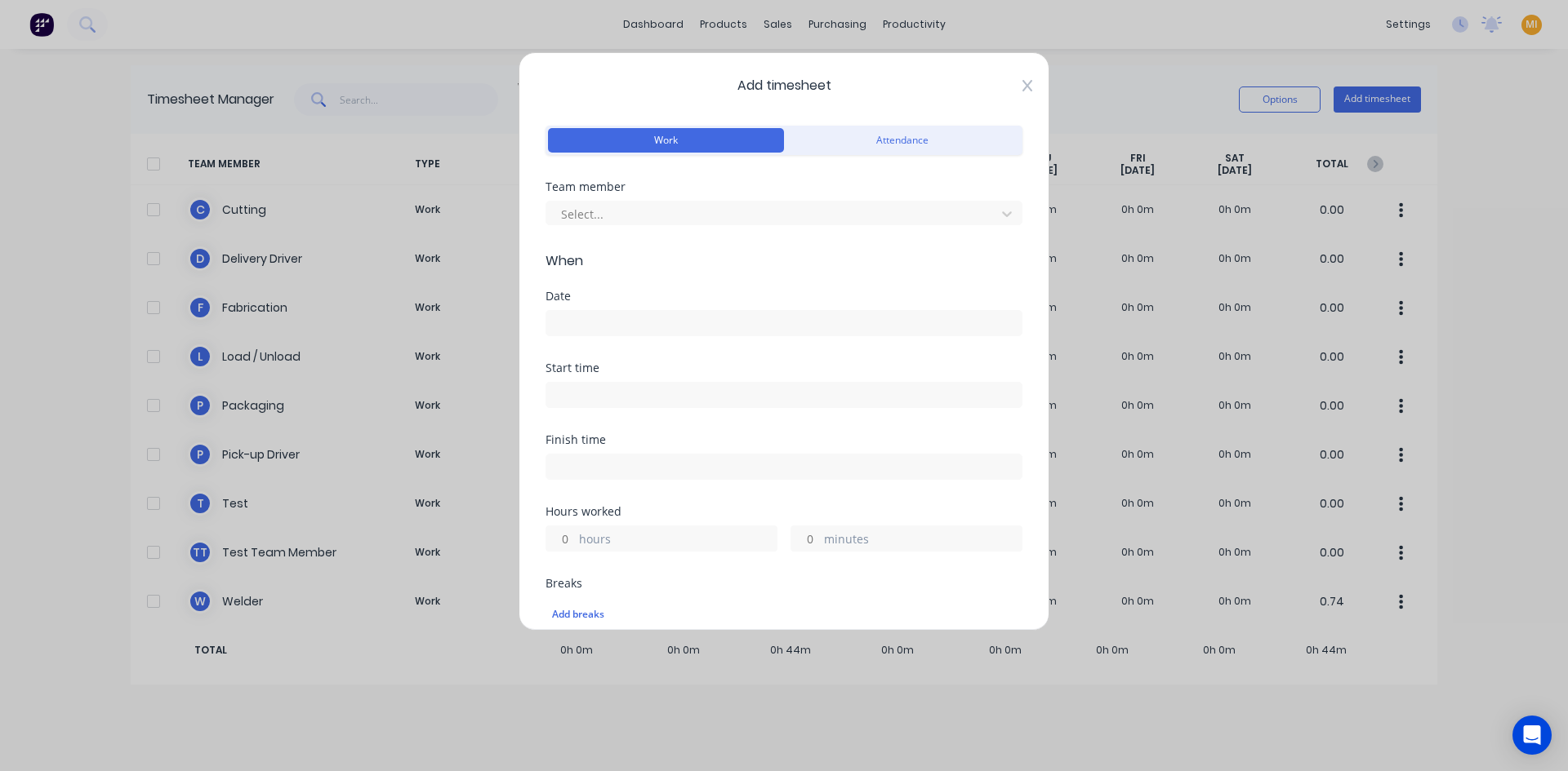
click at [1022, 84] on icon at bounding box center [1027, 86] width 9 height 11
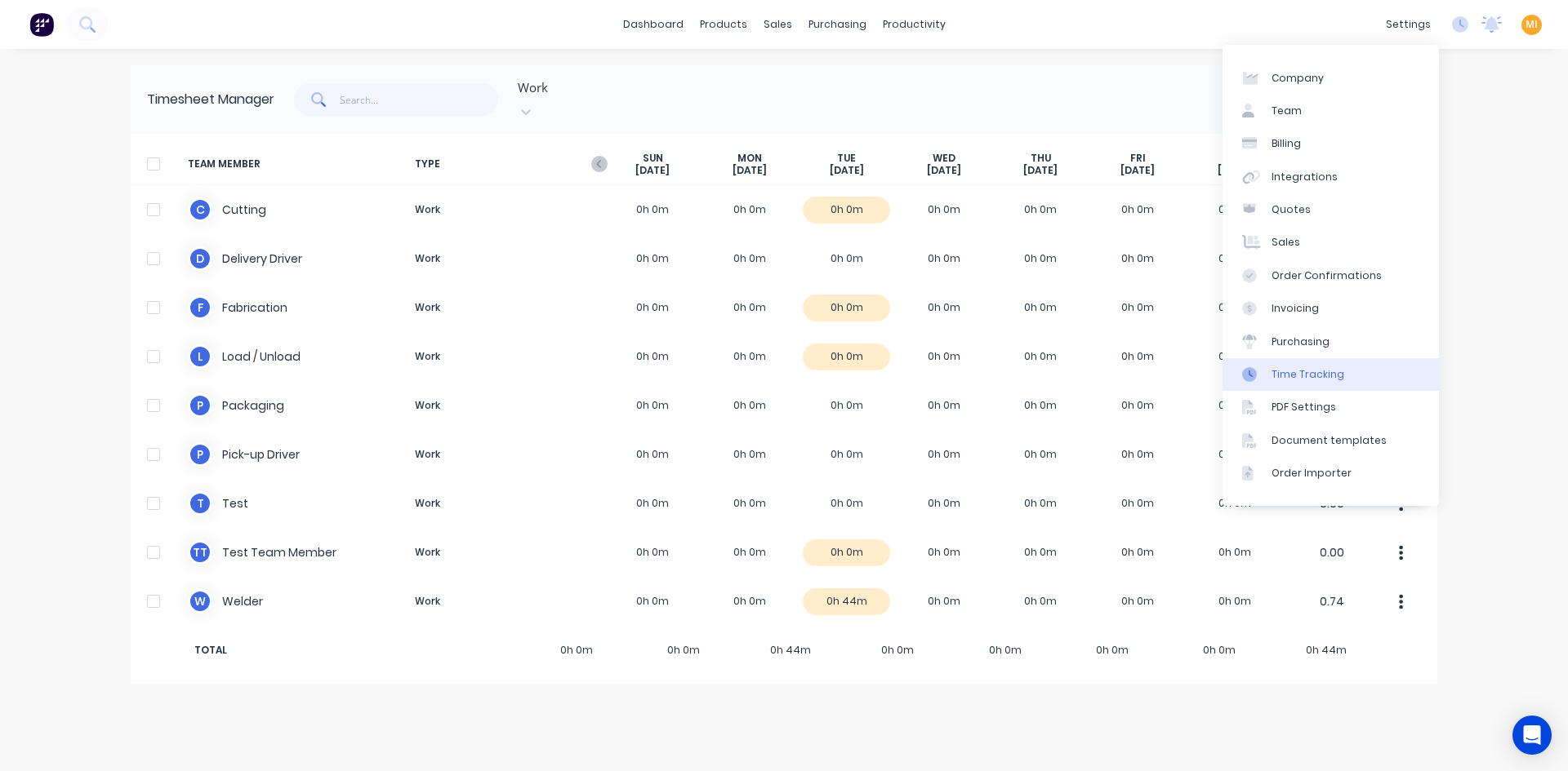
click at [1305, 369] on div "Time Tracking" at bounding box center [1307, 375] width 73 height 15
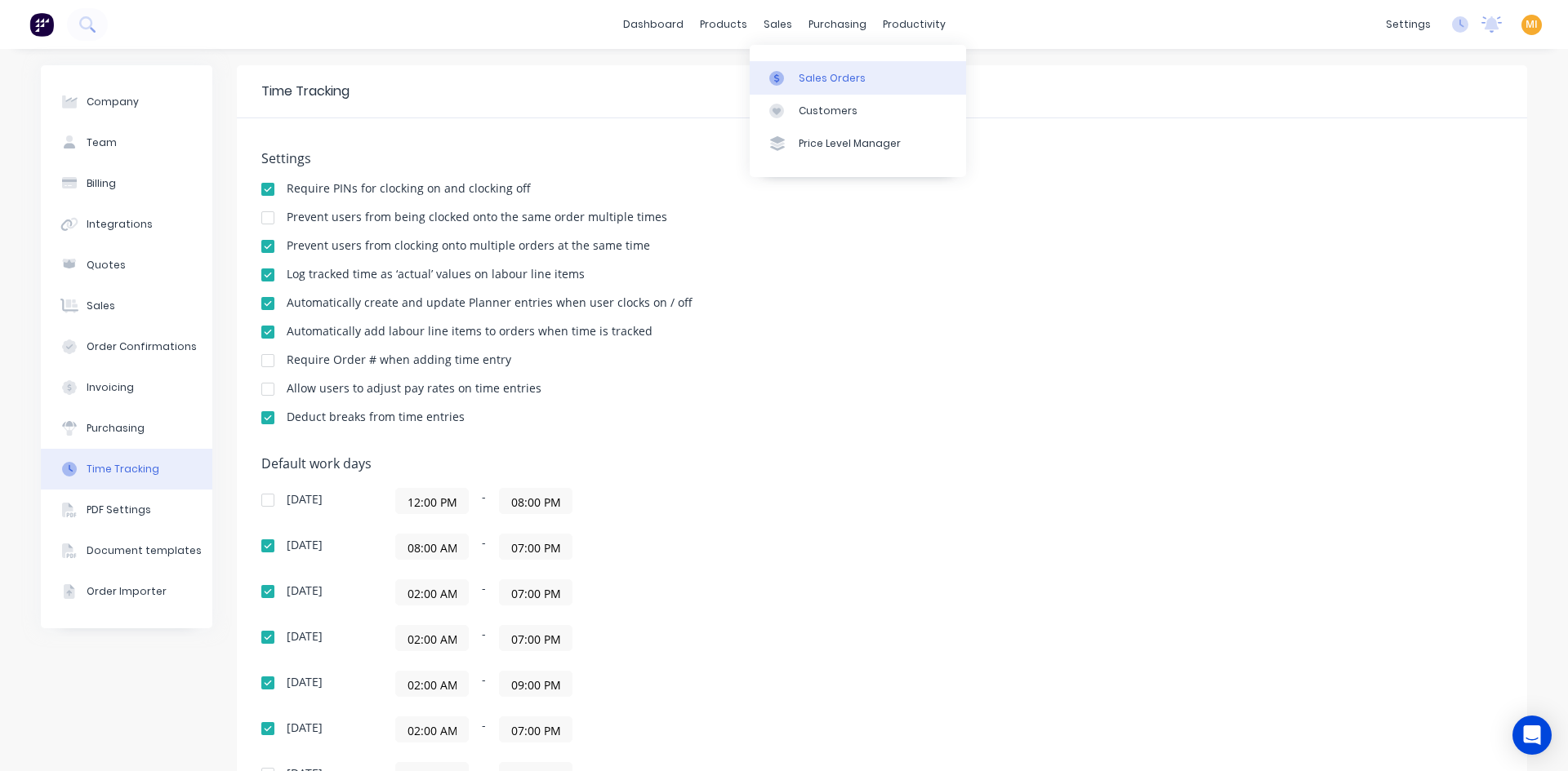
click at [777, 72] on icon at bounding box center [777, 78] width 15 height 15
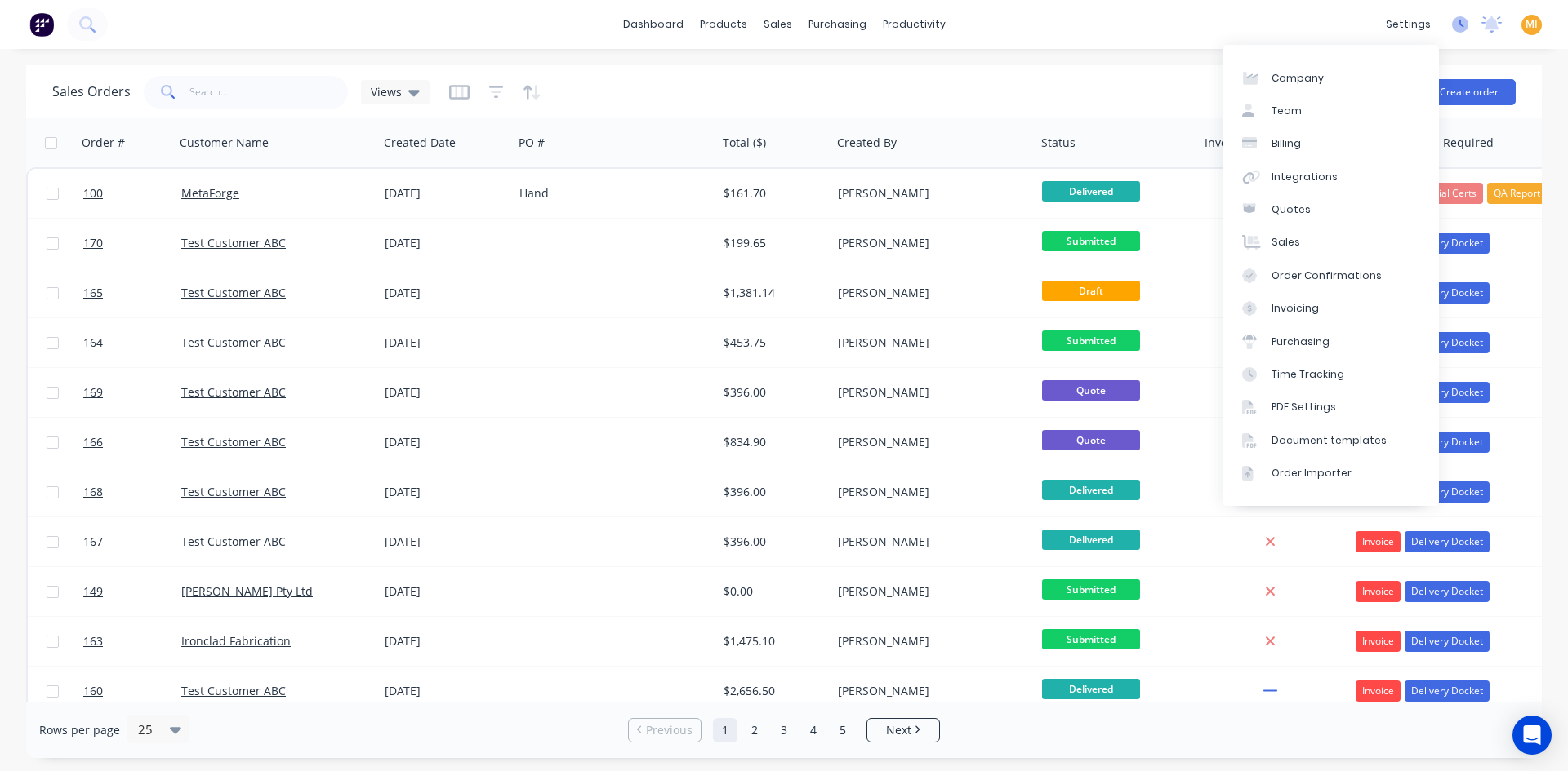
click at [1462, 20] on icon at bounding box center [1460, 24] width 16 height 16
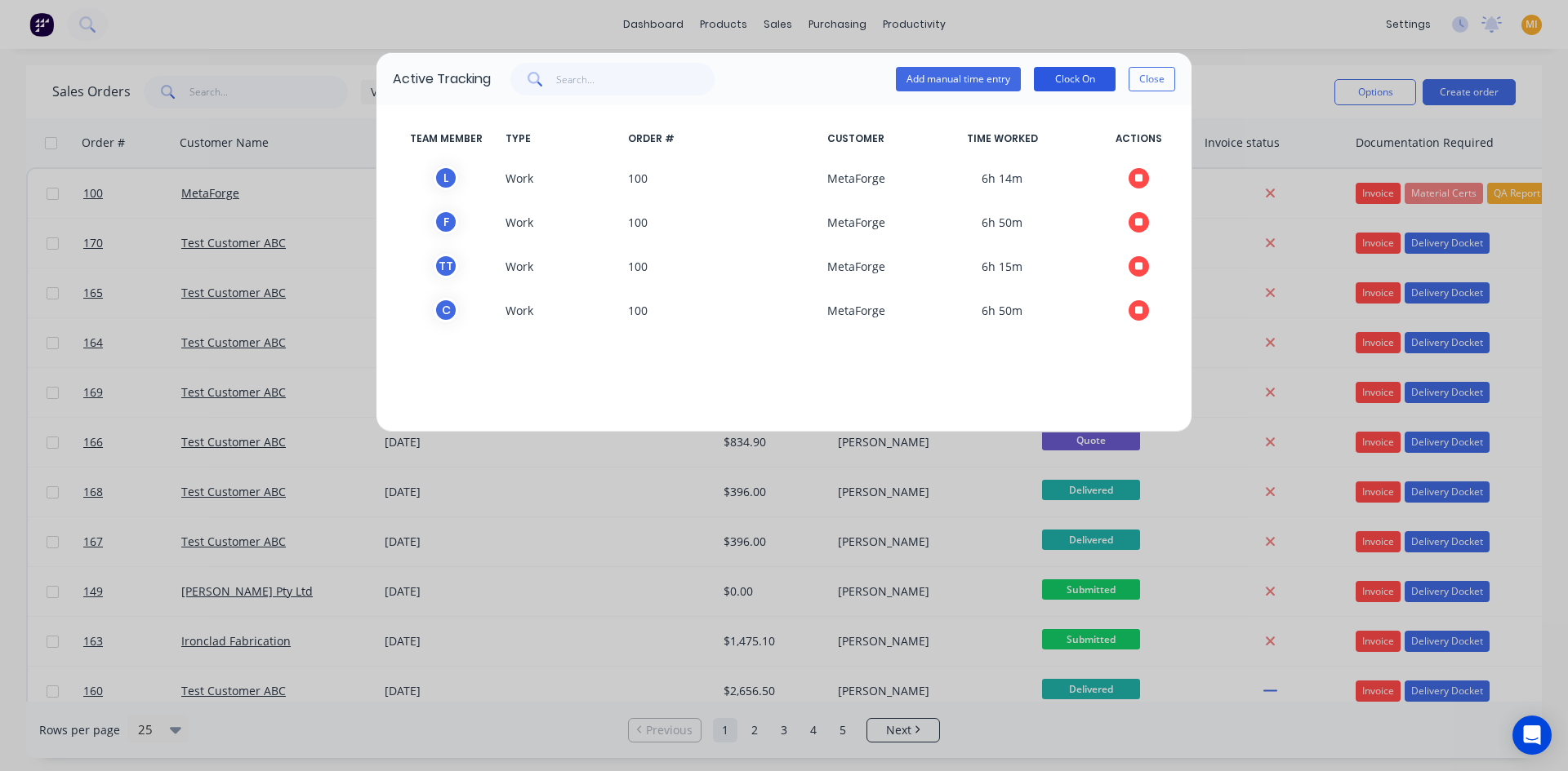
click at [1066, 78] on button "Clock On" at bounding box center [1074, 79] width 82 height 25
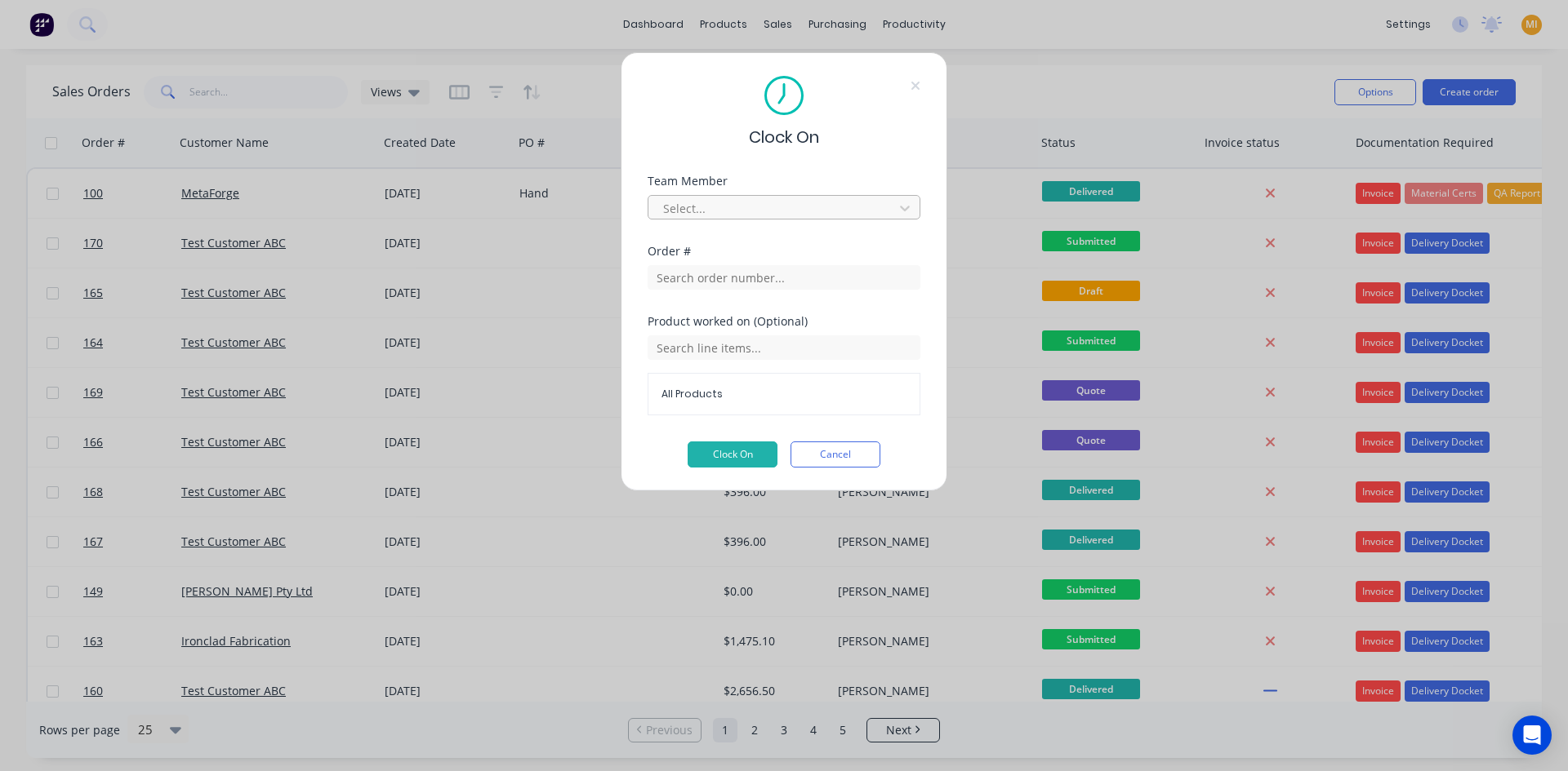
click at [743, 205] on div at bounding box center [772, 208] width 223 height 21
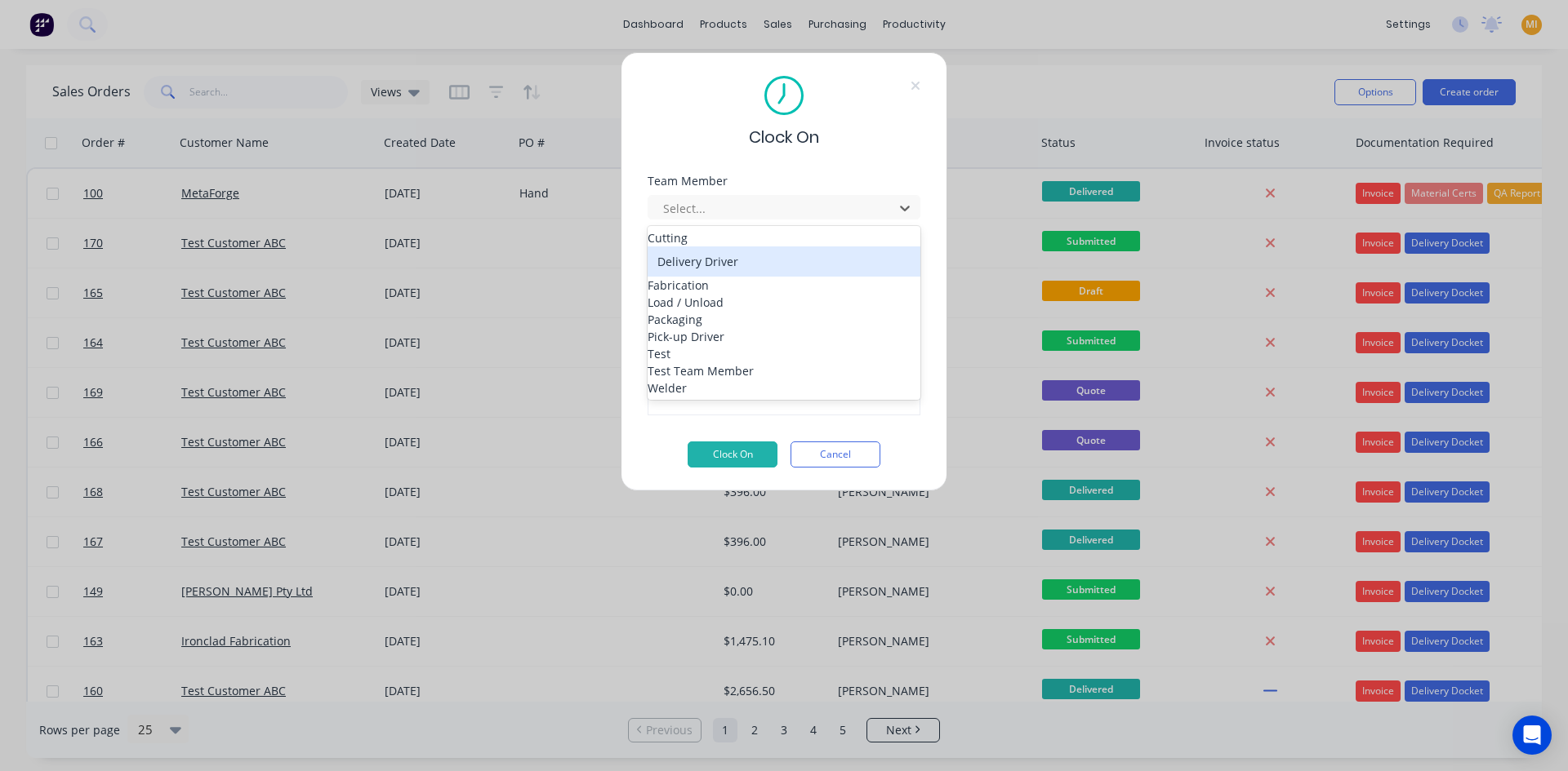
click at [701, 277] on div "Delivery Driver" at bounding box center [784, 262] width 272 height 30
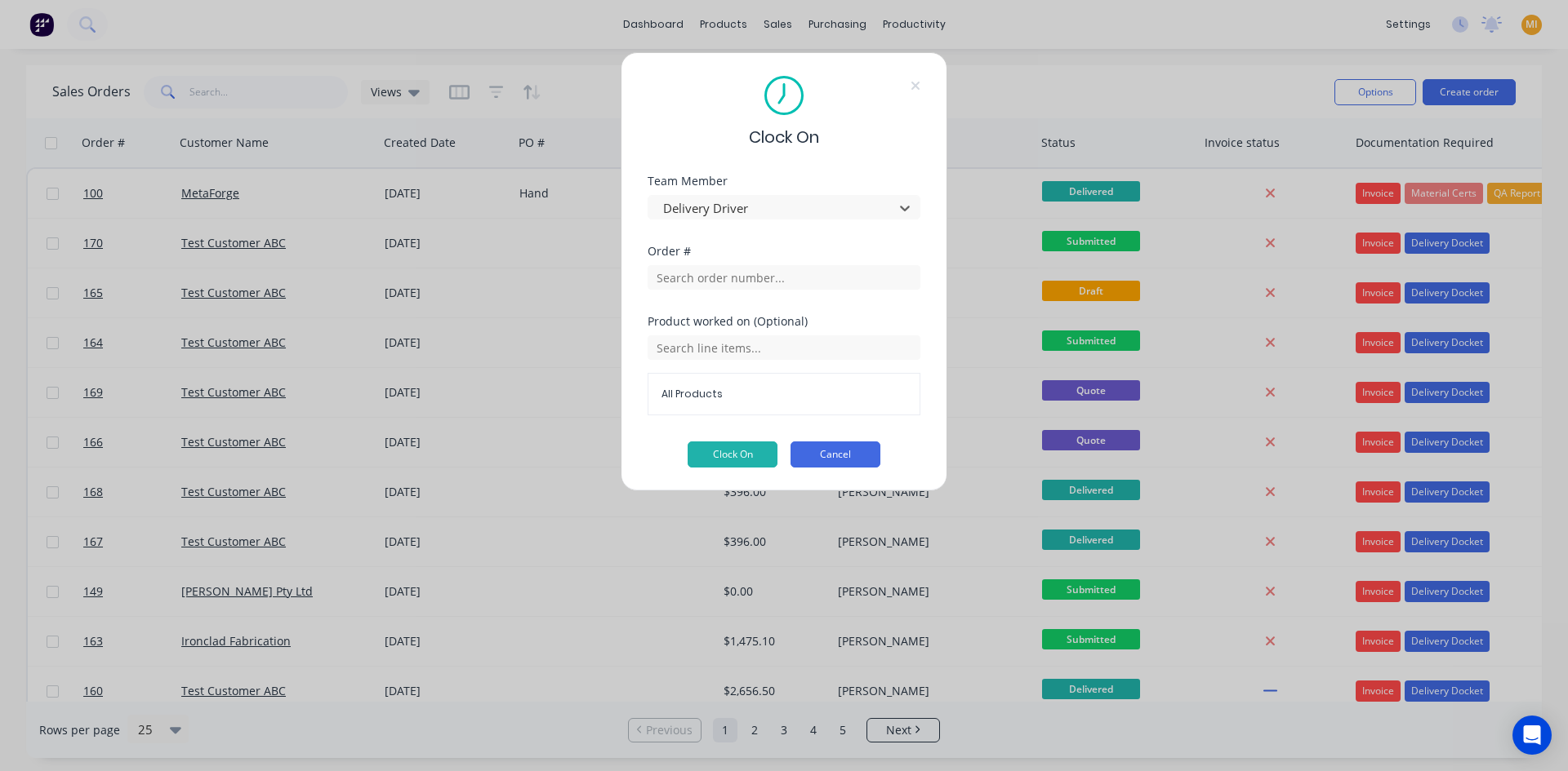
click at [826, 453] on button "Cancel" at bounding box center [834, 454] width 90 height 26
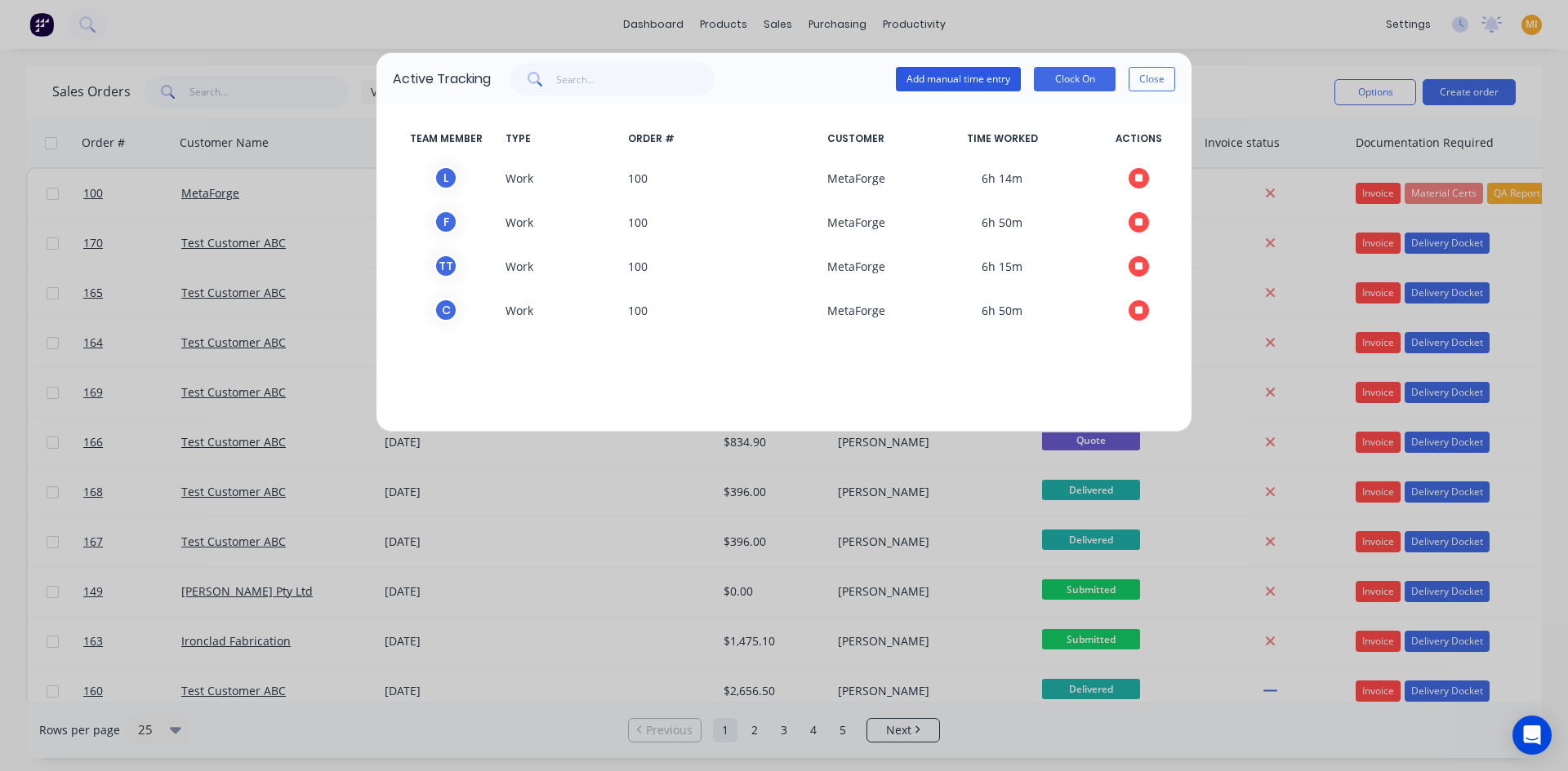
click at [986, 76] on button "Add manual time entry" at bounding box center [958, 79] width 124 height 25
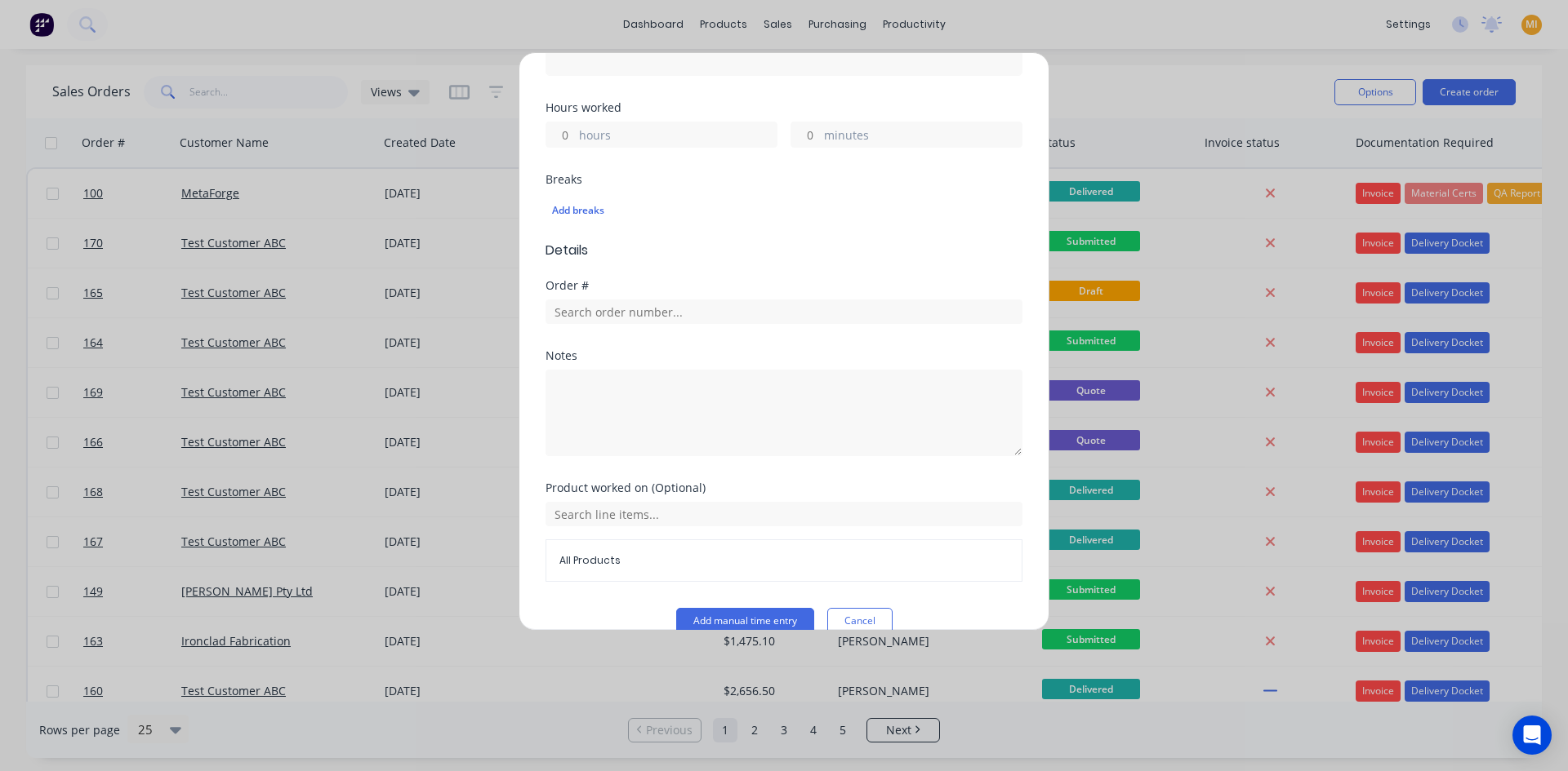
scroll to position [431, 0]
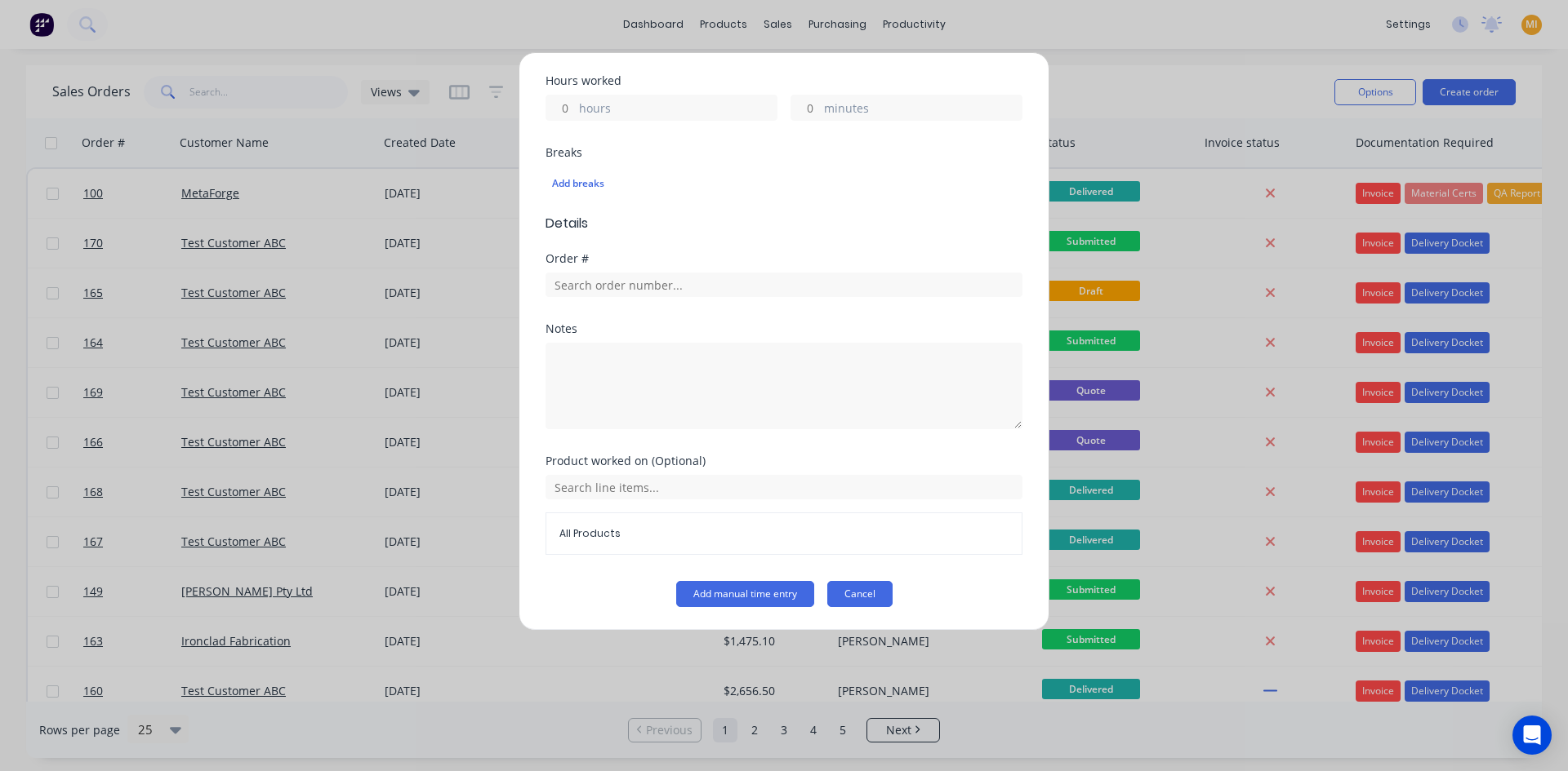
click at [867, 586] on button "Cancel" at bounding box center [859, 595] width 65 height 26
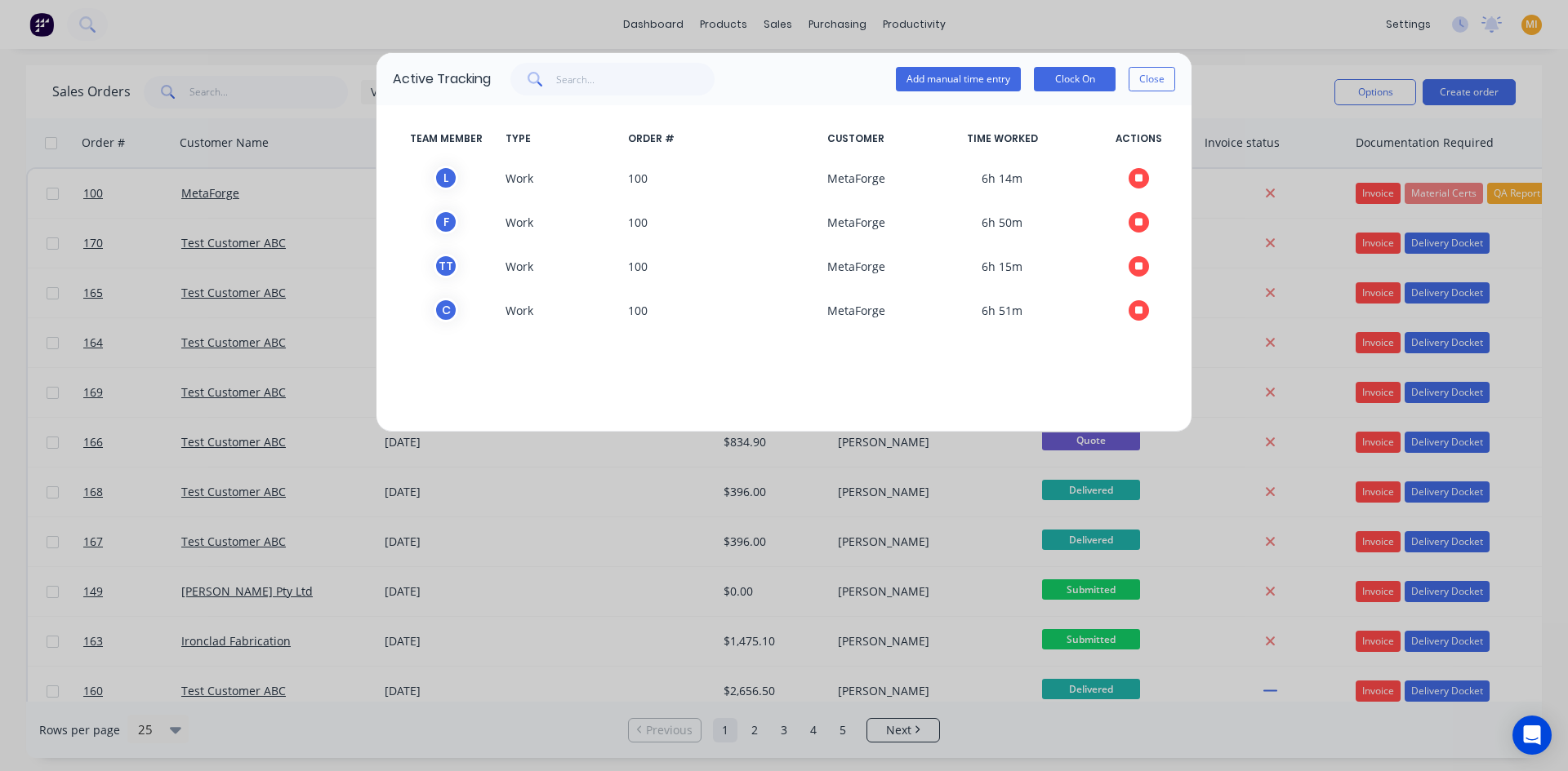
click at [1195, 79] on div "Active Tracking Add manual time entry Clock On Close TEAM MEMBER TYPE ORDER # C…" at bounding box center [784, 386] width 1568 height 771
click at [1165, 79] on button "Close" at bounding box center [1151, 79] width 46 height 25
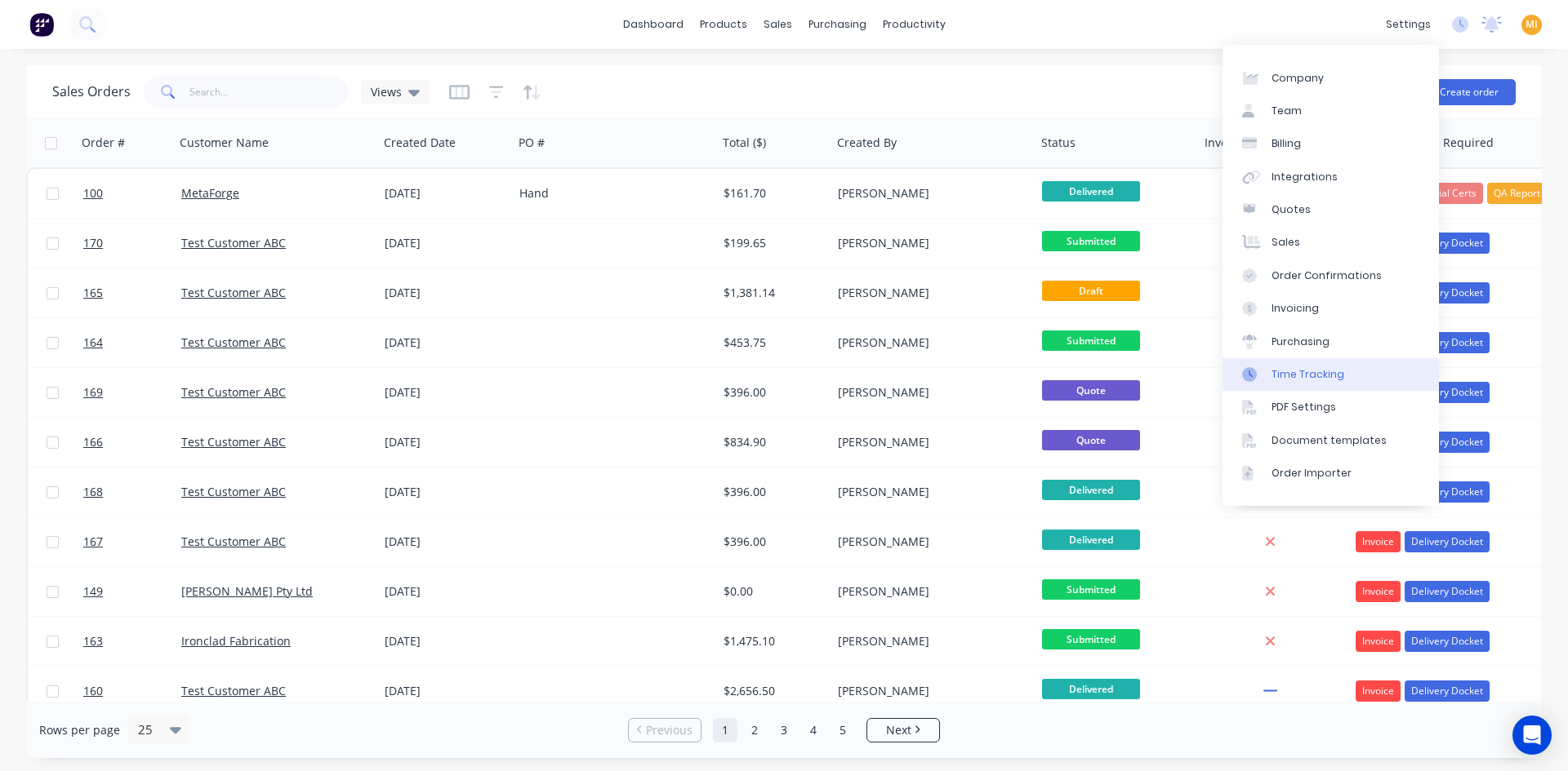
click at [1330, 368] on div "Time Tracking" at bounding box center [1307, 375] width 73 height 15
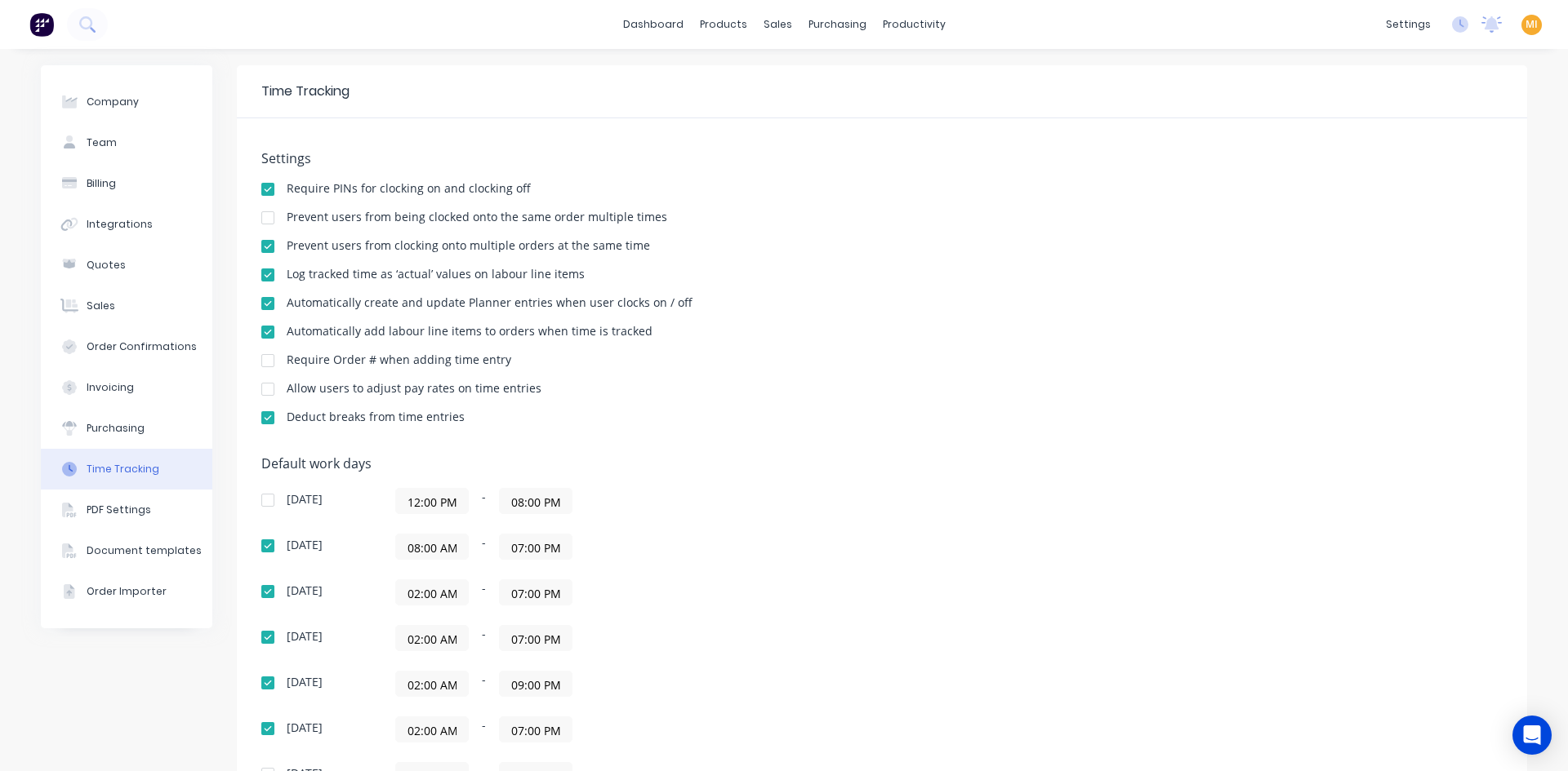
click at [257, 219] on div at bounding box center [268, 218] width 33 height 33
click at [1452, 18] on icon at bounding box center [1460, 24] width 16 height 16
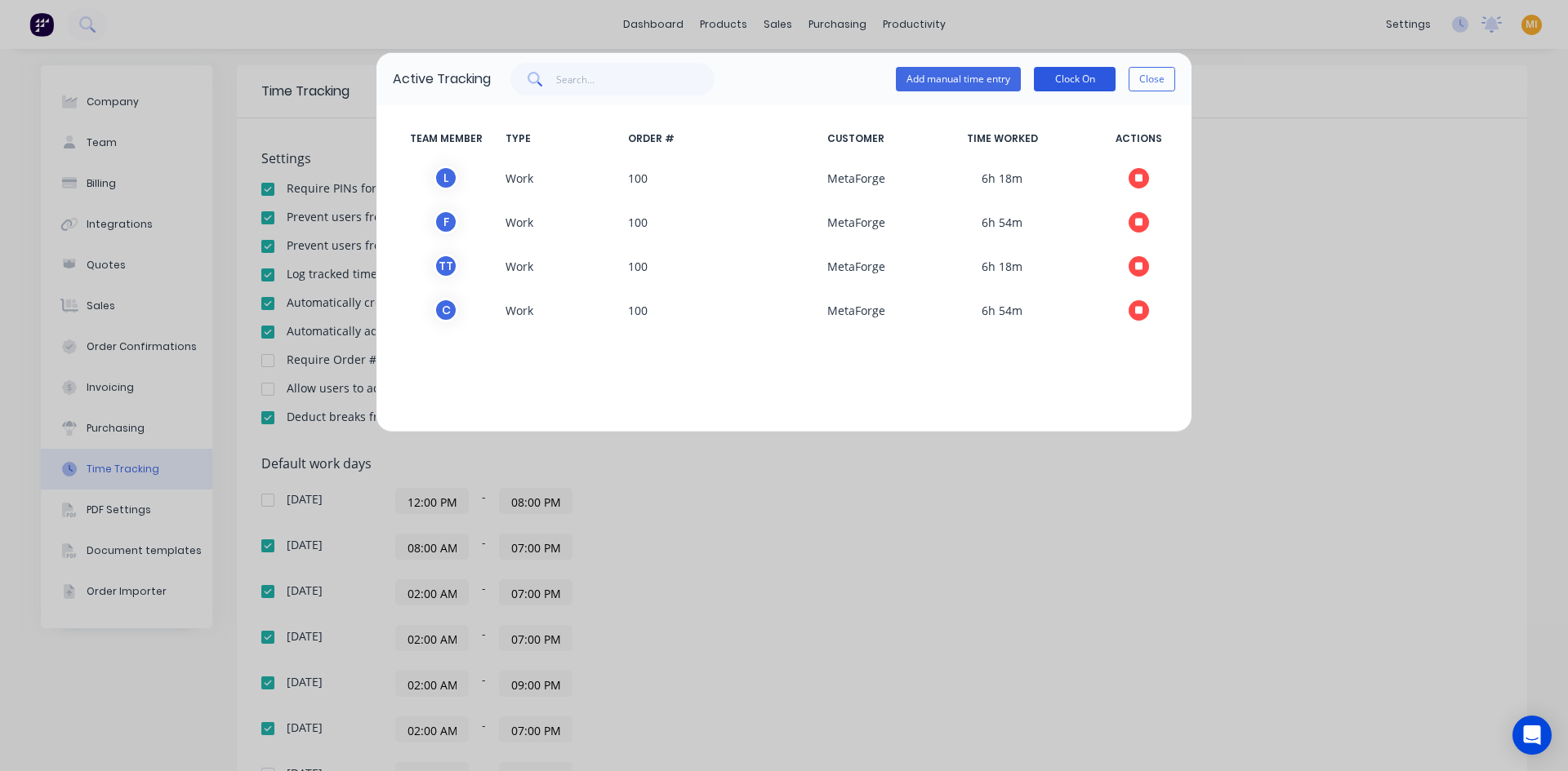
click at [1057, 86] on button "Clock On" at bounding box center [1074, 79] width 82 height 25
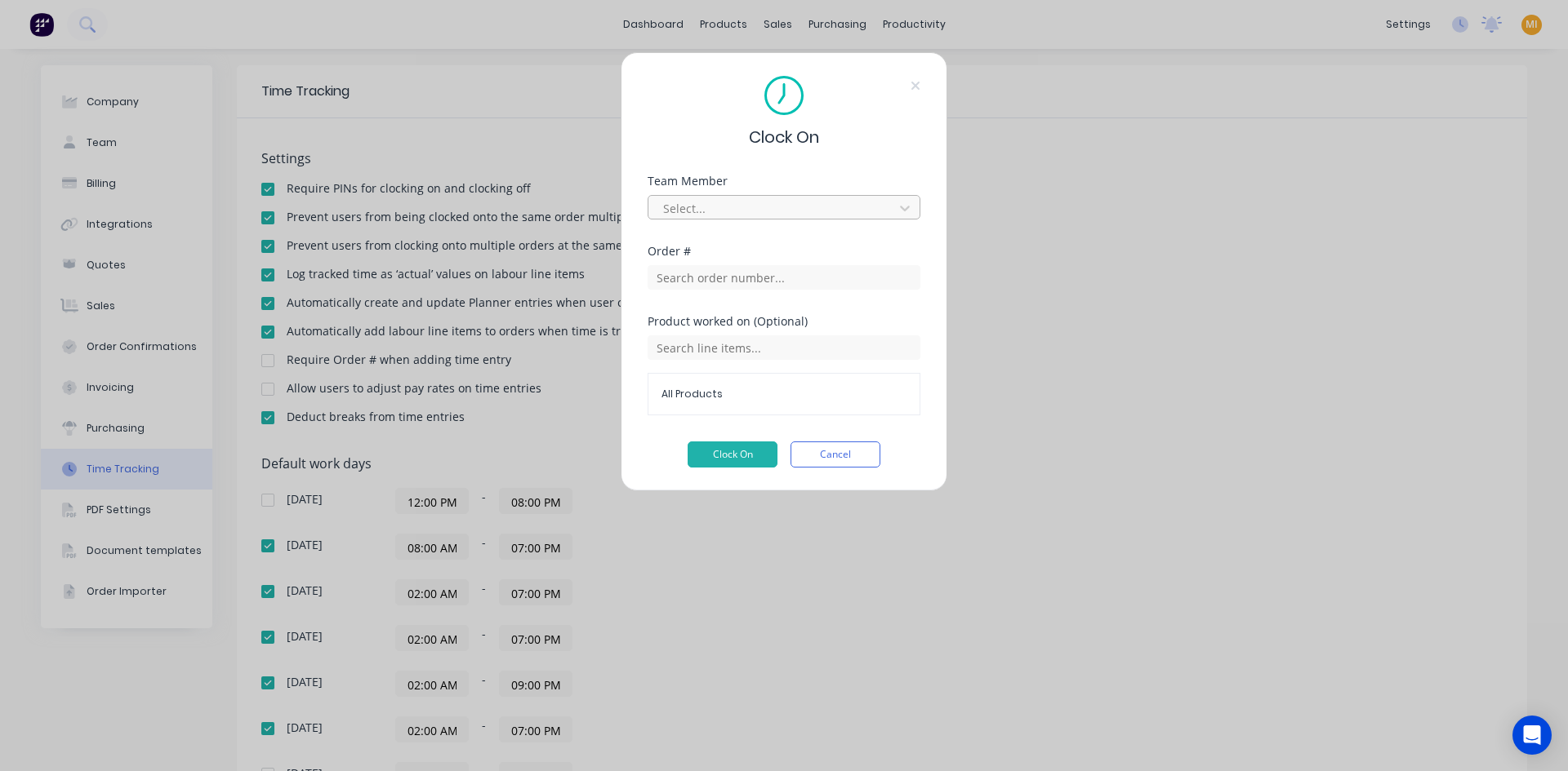
click at [784, 202] on div at bounding box center [772, 208] width 223 height 21
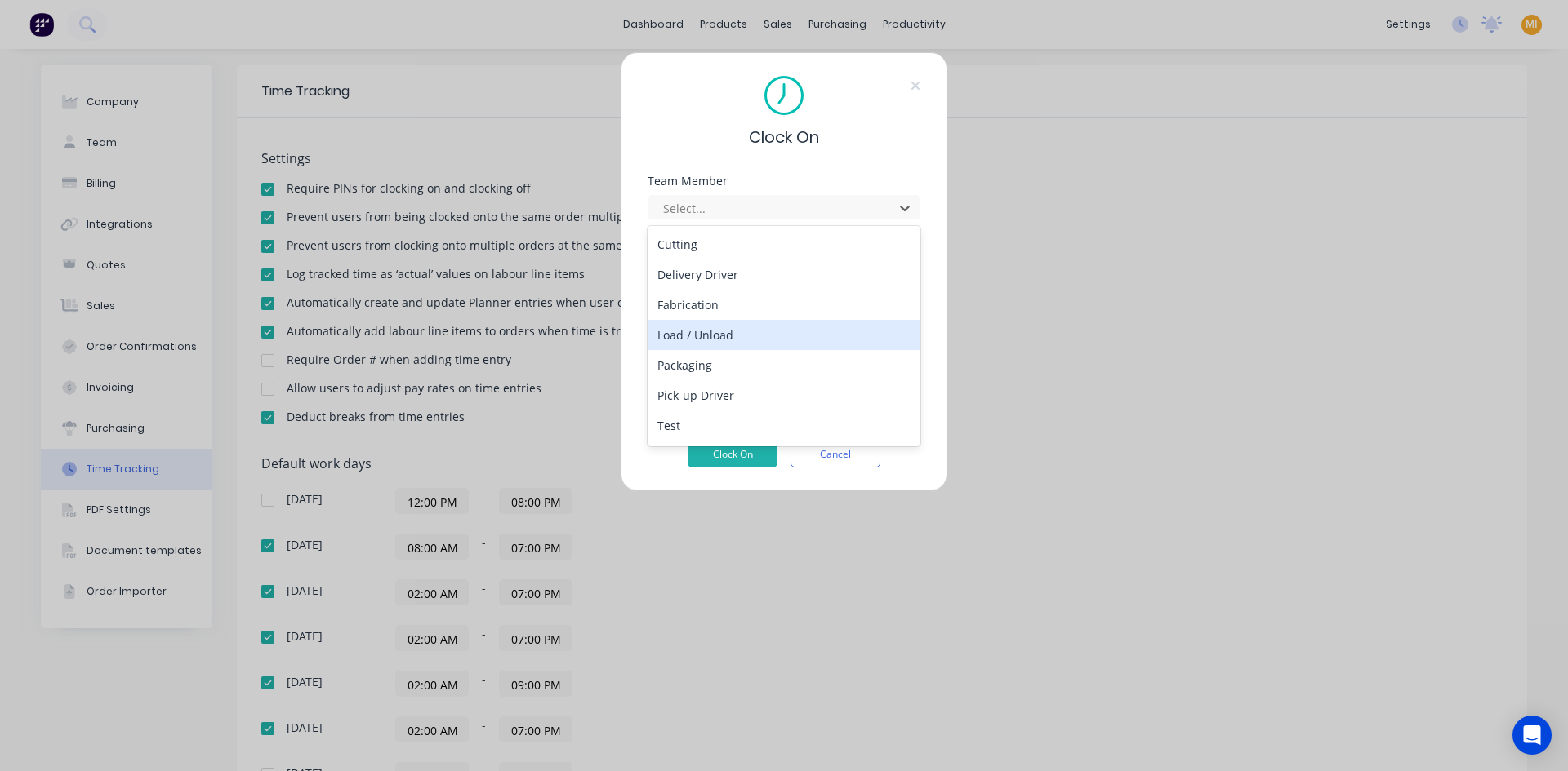
click at [711, 337] on div "Load / Unload" at bounding box center [784, 335] width 272 height 30
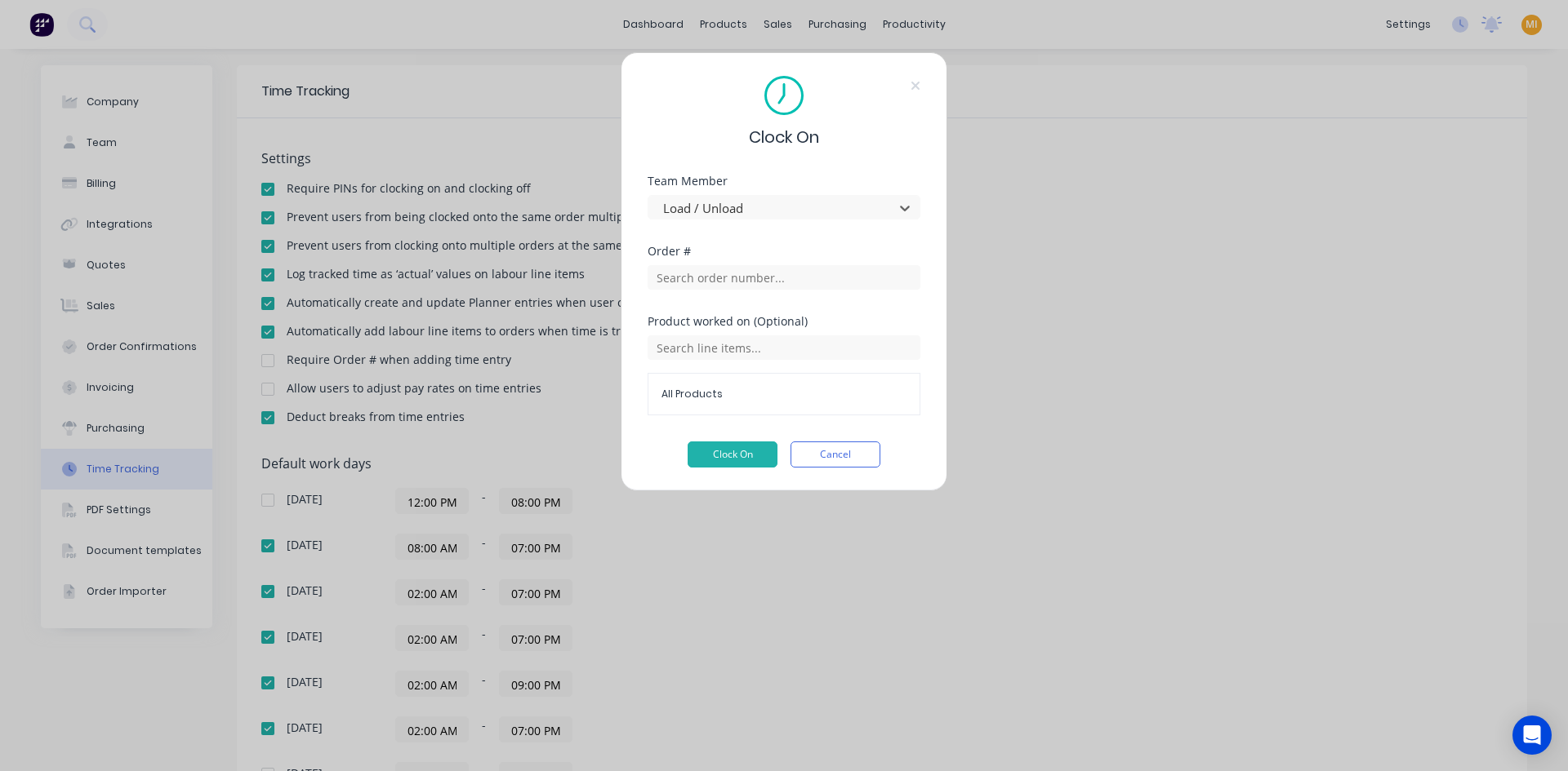
click at [718, 264] on div at bounding box center [784, 275] width 272 height 28
click at [822, 449] on button "Cancel" at bounding box center [834, 454] width 90 height 26
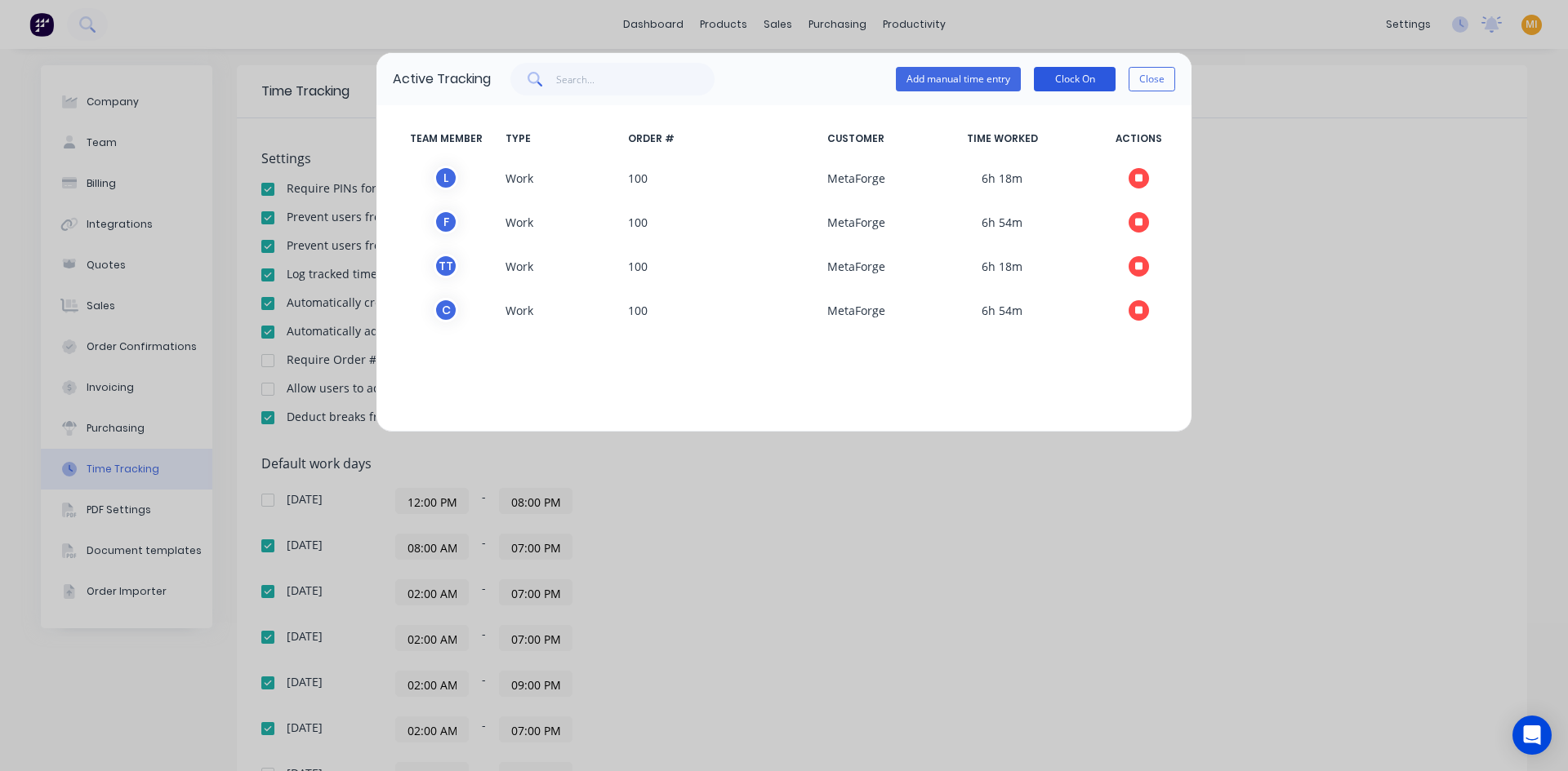
click at [1063, 85] on button "Clock On" at bounding box center [1074, 79] width 82 height 25
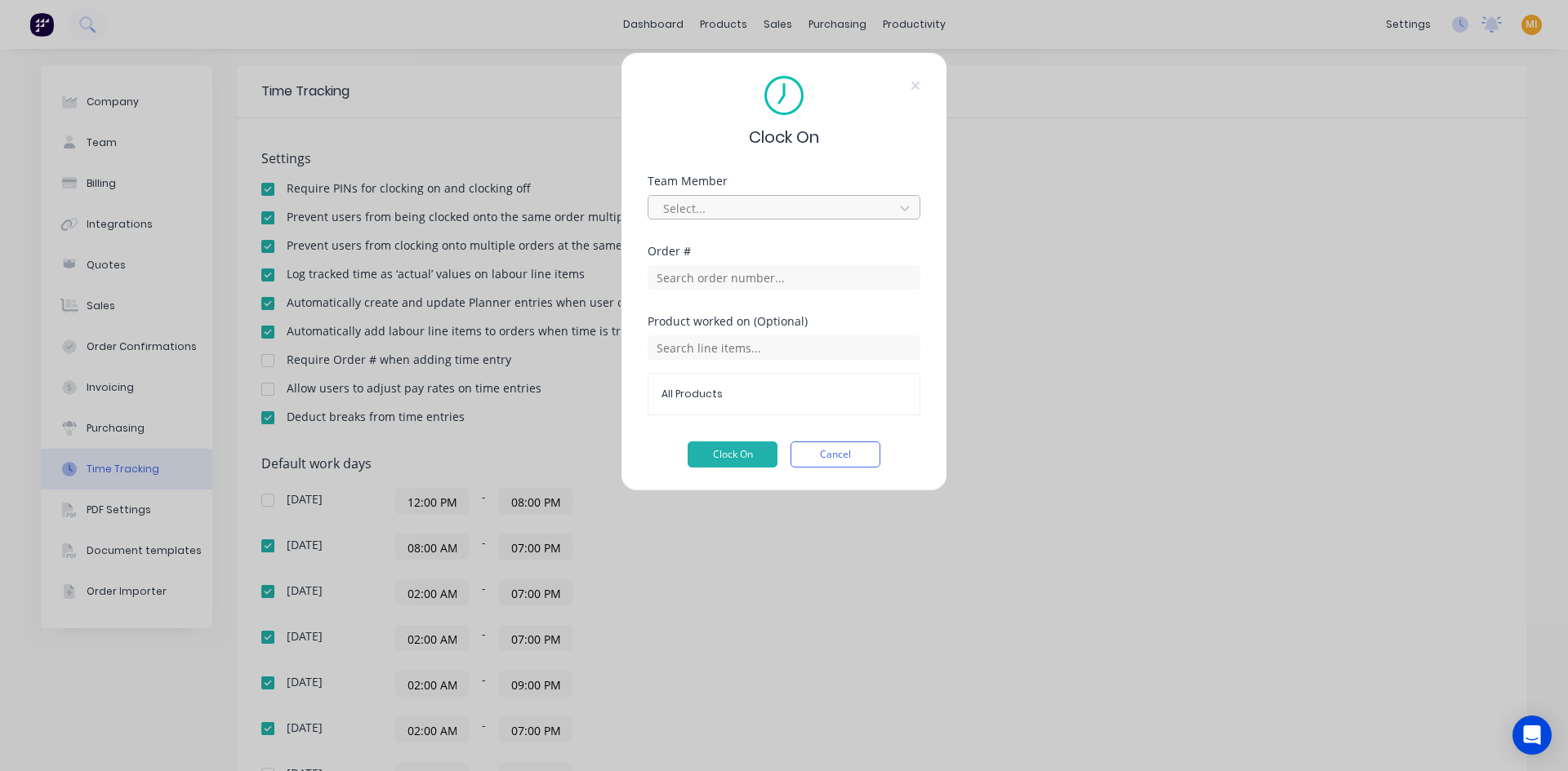
drag, startPoint x: 768, startPoint y: 192, endPoint x: 770, endPoint y: 212, distance: 20.1
click at [770, 197] on div "Select..." at bounding box center [784, 205] width 272 height 28
click at [770, 212] on div at bounding box center [772, 208] width 223 height 21
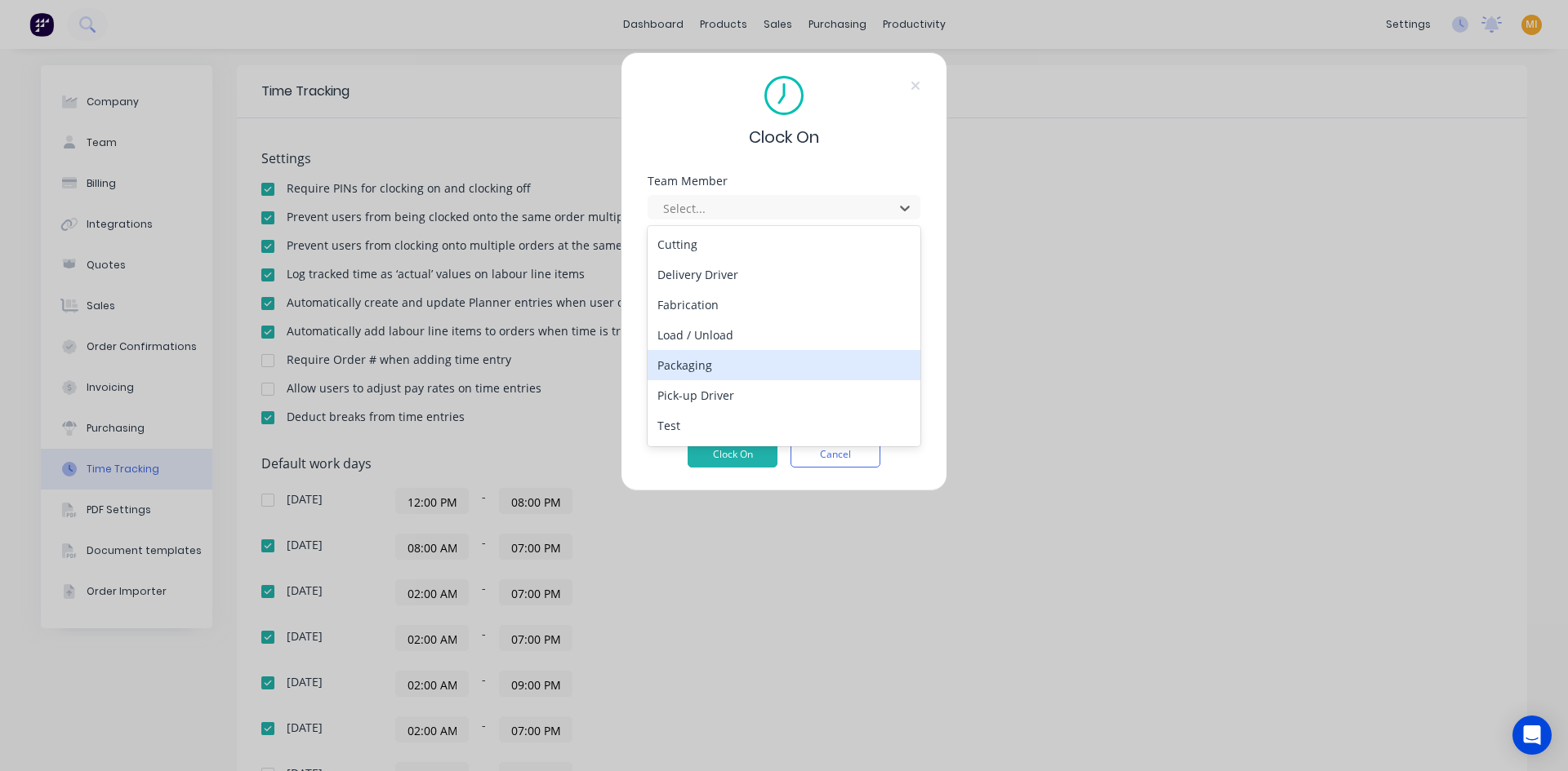
click at [698, 368] on div "Packaging" at bounding box center [784, 365] width 272 height 30
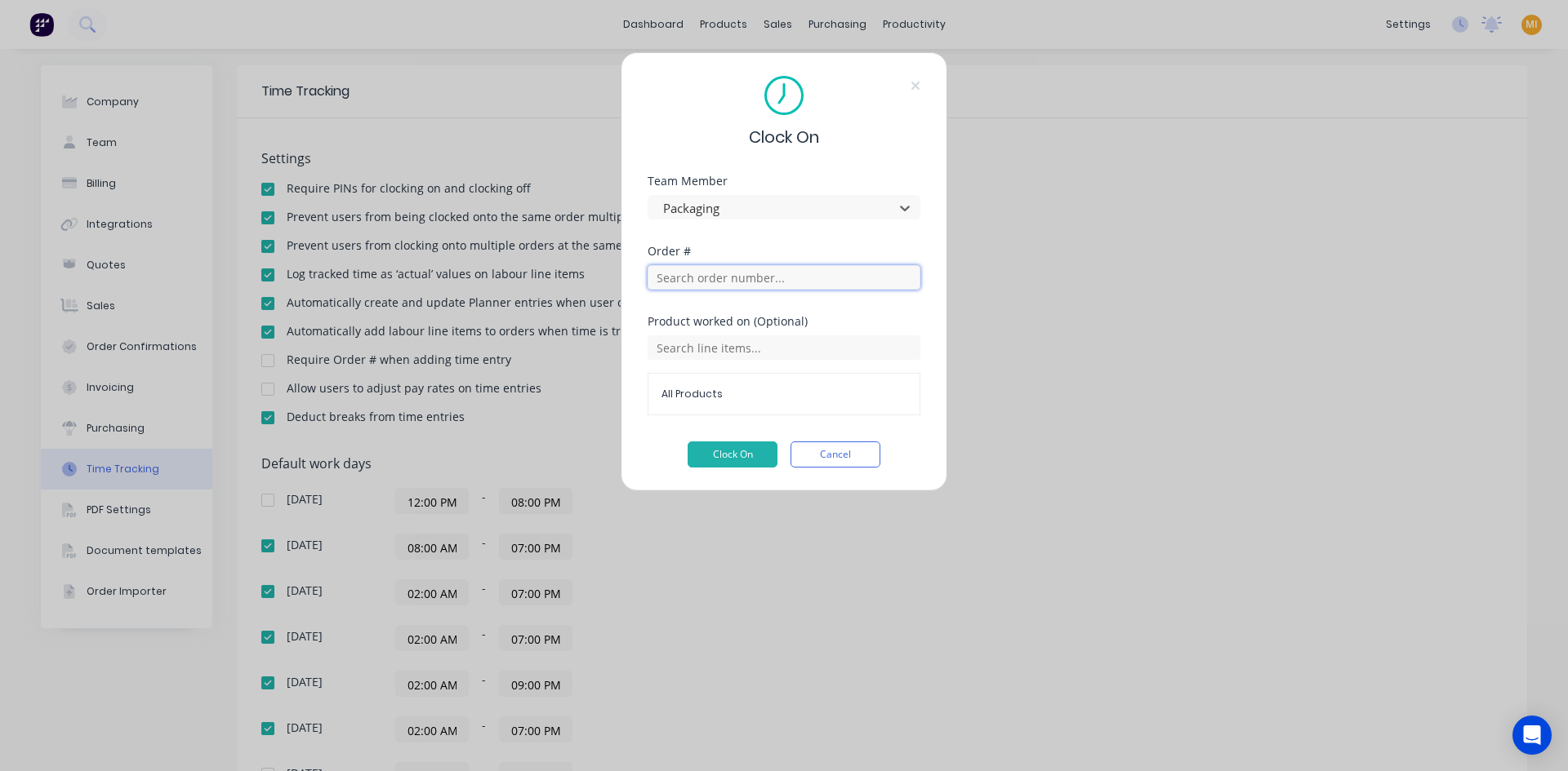
click at [701, 284] on input "text" at bounding box center [784, 277] width 272 height 25
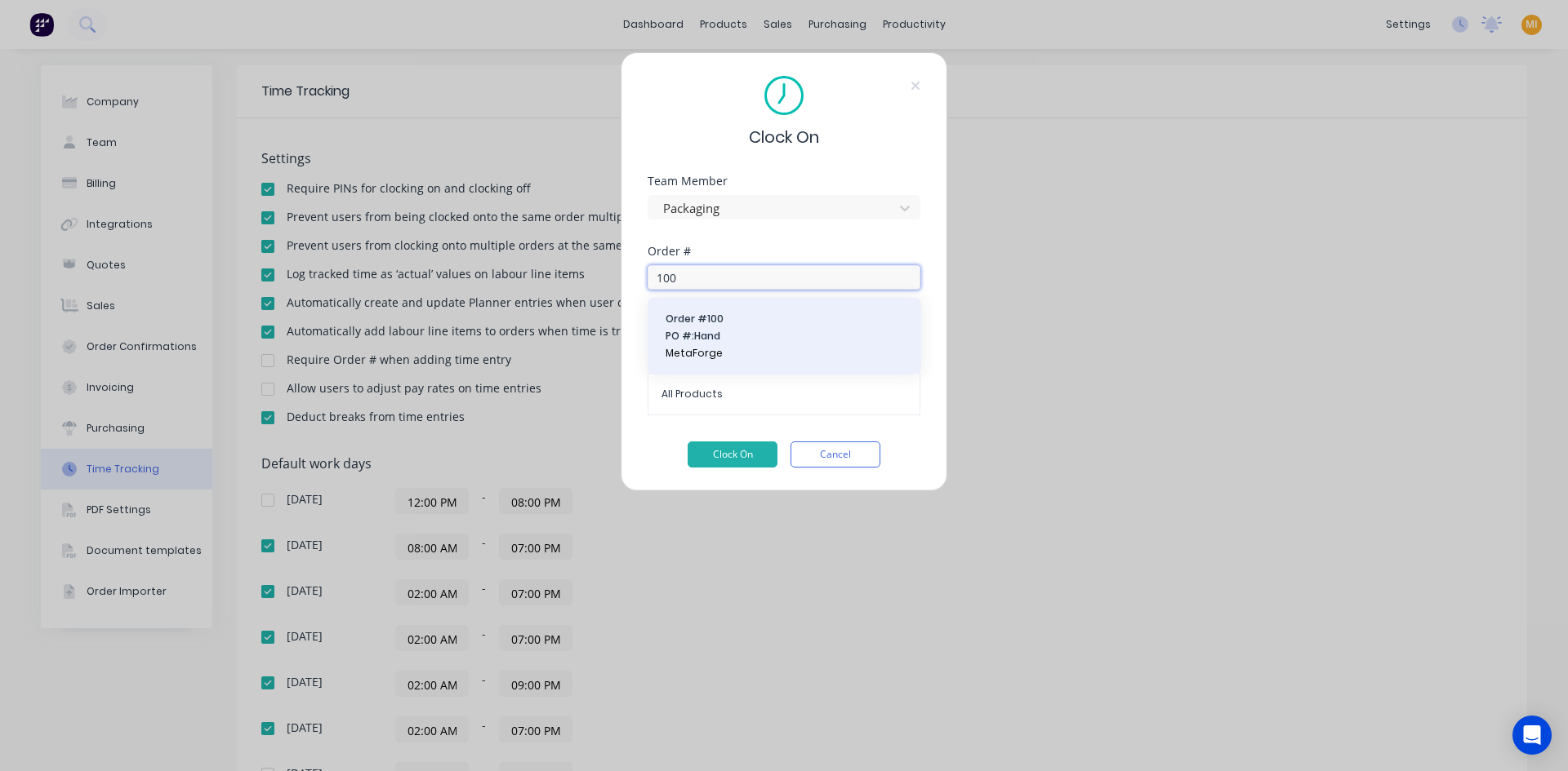
type input "100"
click at [724, 344] on button "Order # 100 PO #: Hand MetaForge" at bounding box center [784, 336] width 247 height 51
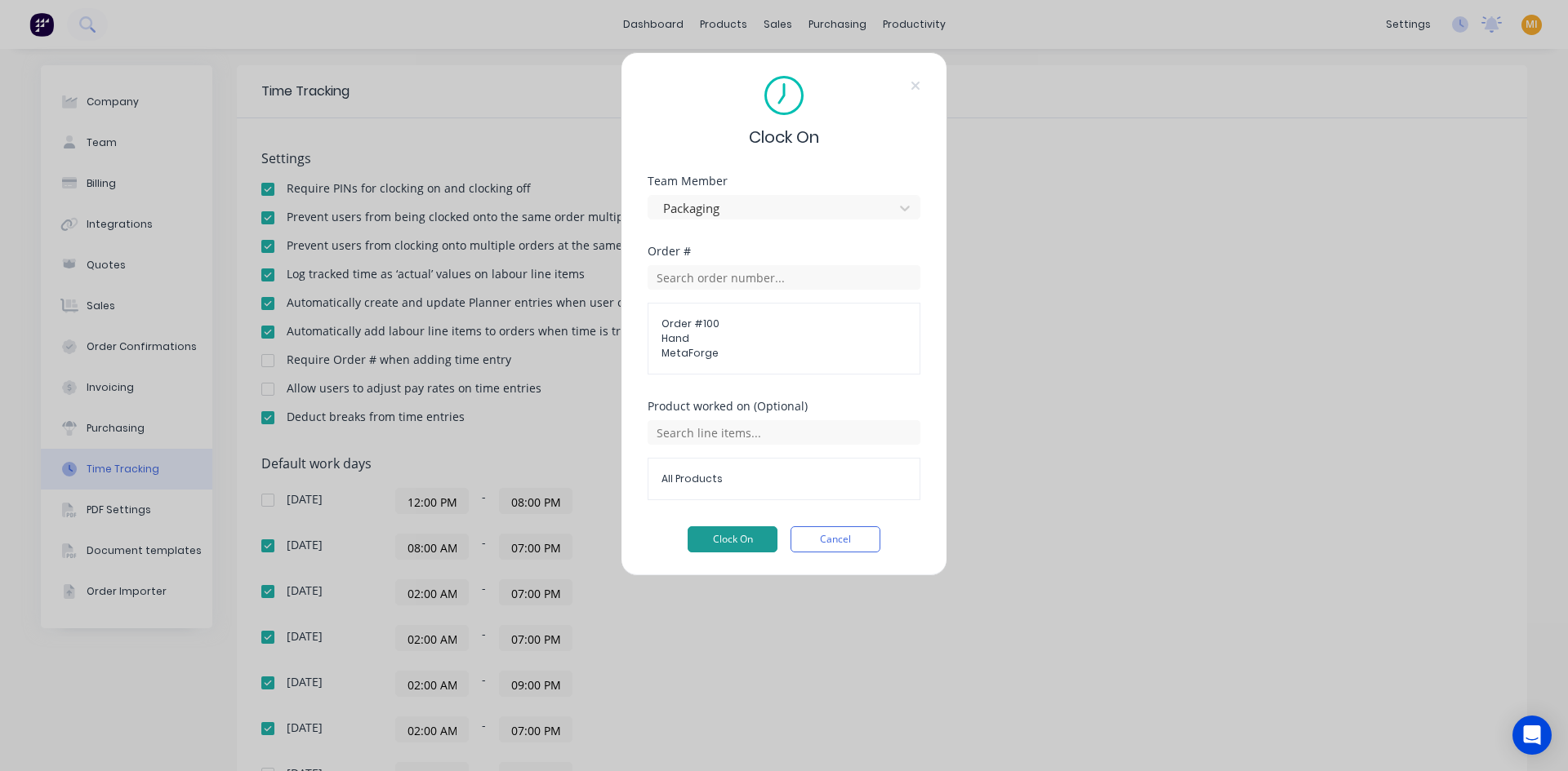
click at [730, 537] on button "Clock On" at bounding box center [732, 540] width 90 height 26
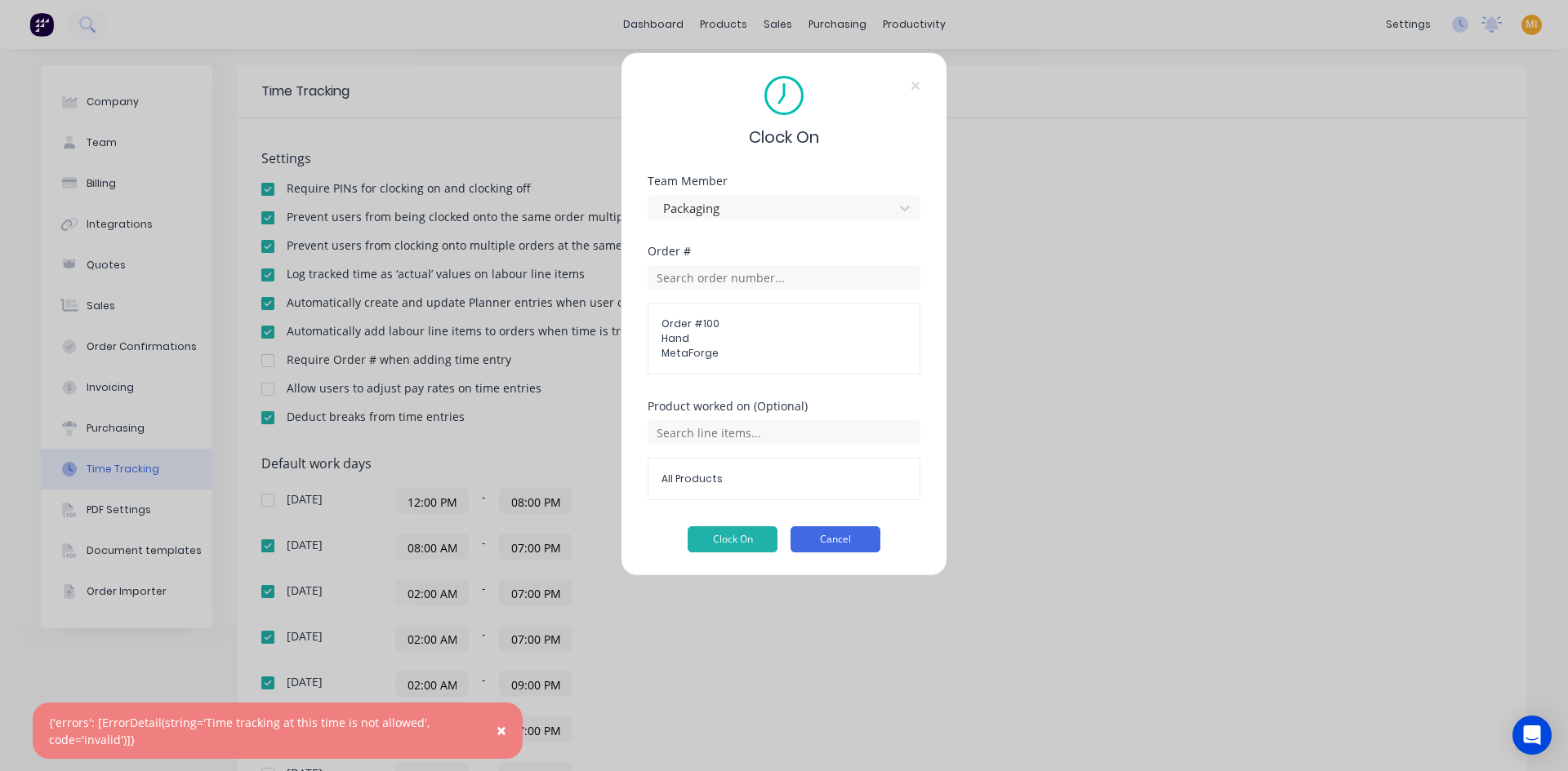
click at [850, 541] on button "Cancel" at bounding box center [834, 540] width 90 height 26
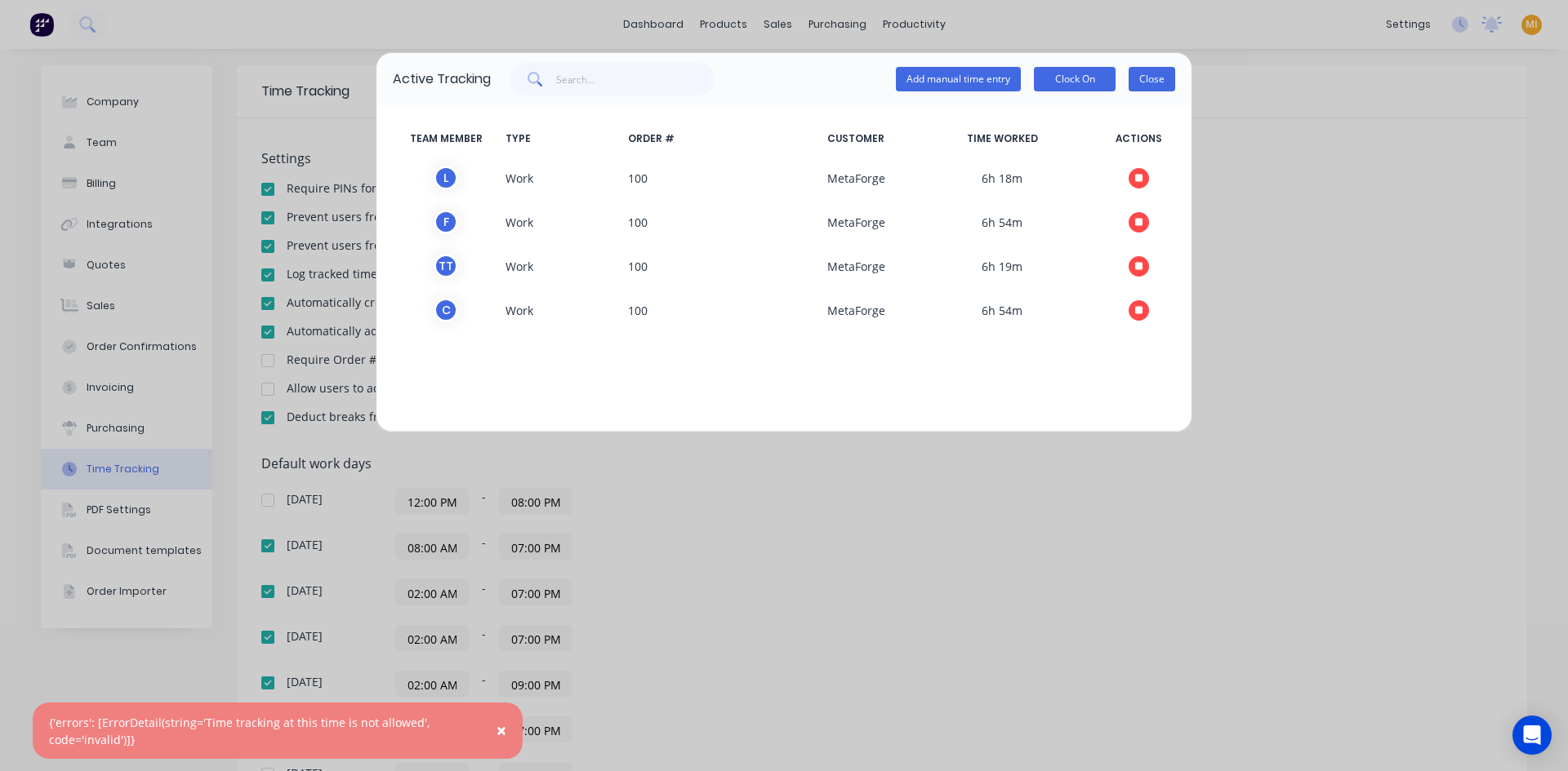
click at [1168, 82] on button "Close" at bounding box center [1151, 79] width 46 height 25
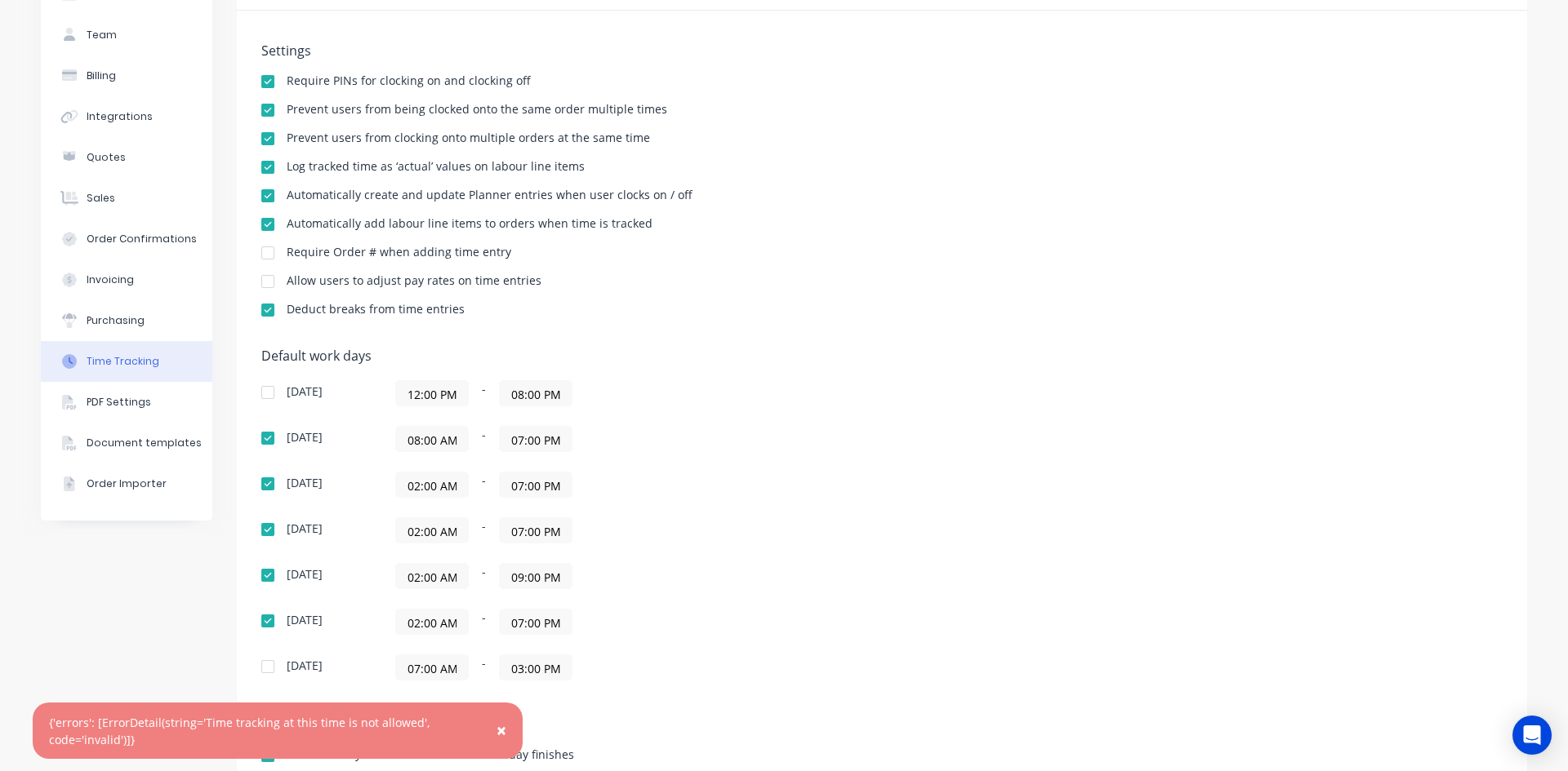
scroll to position [230, 0]
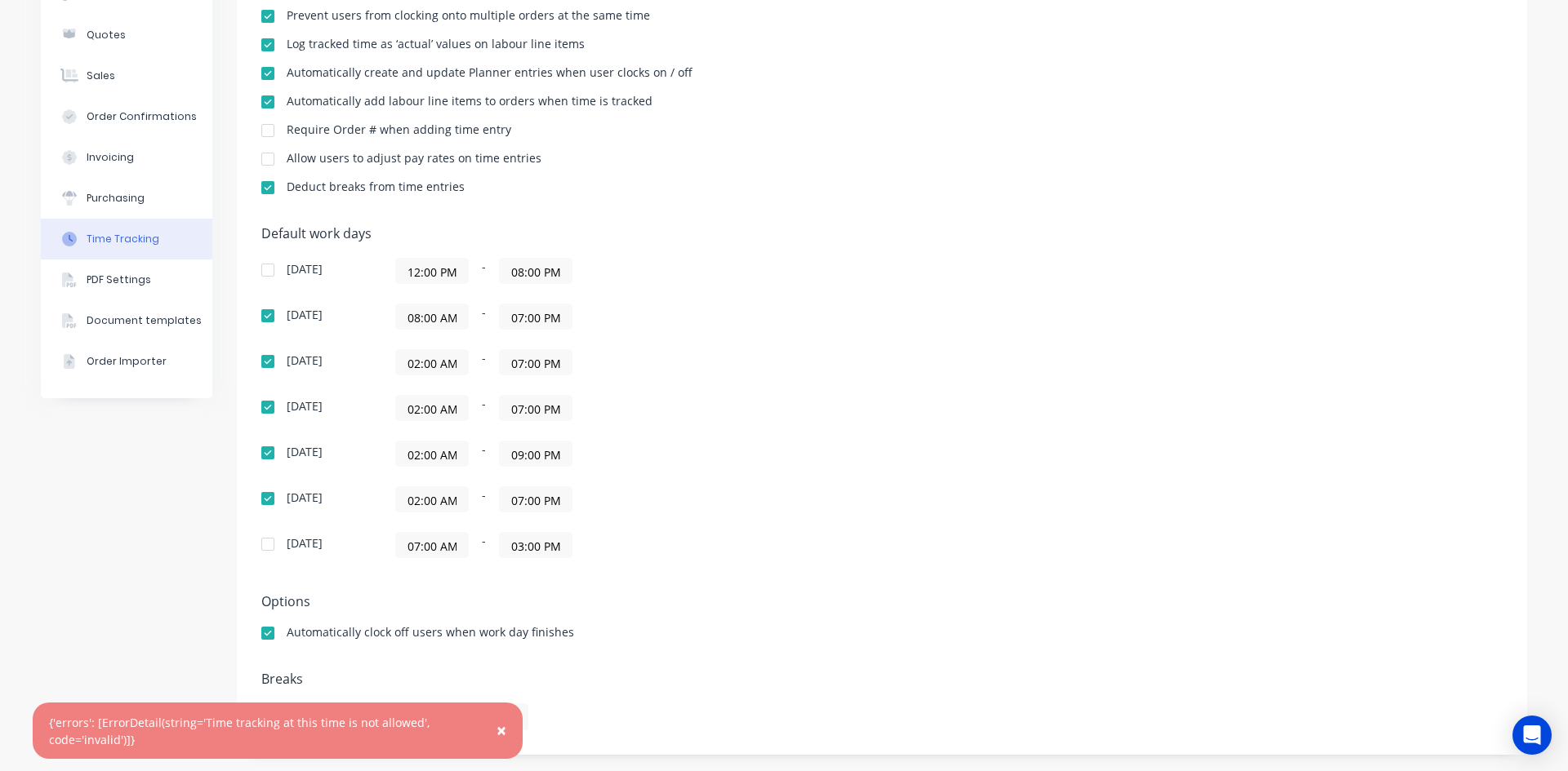
click at [535, 499] on input "07:00 PM" at bounding box center [536, 500] width 72 height 25
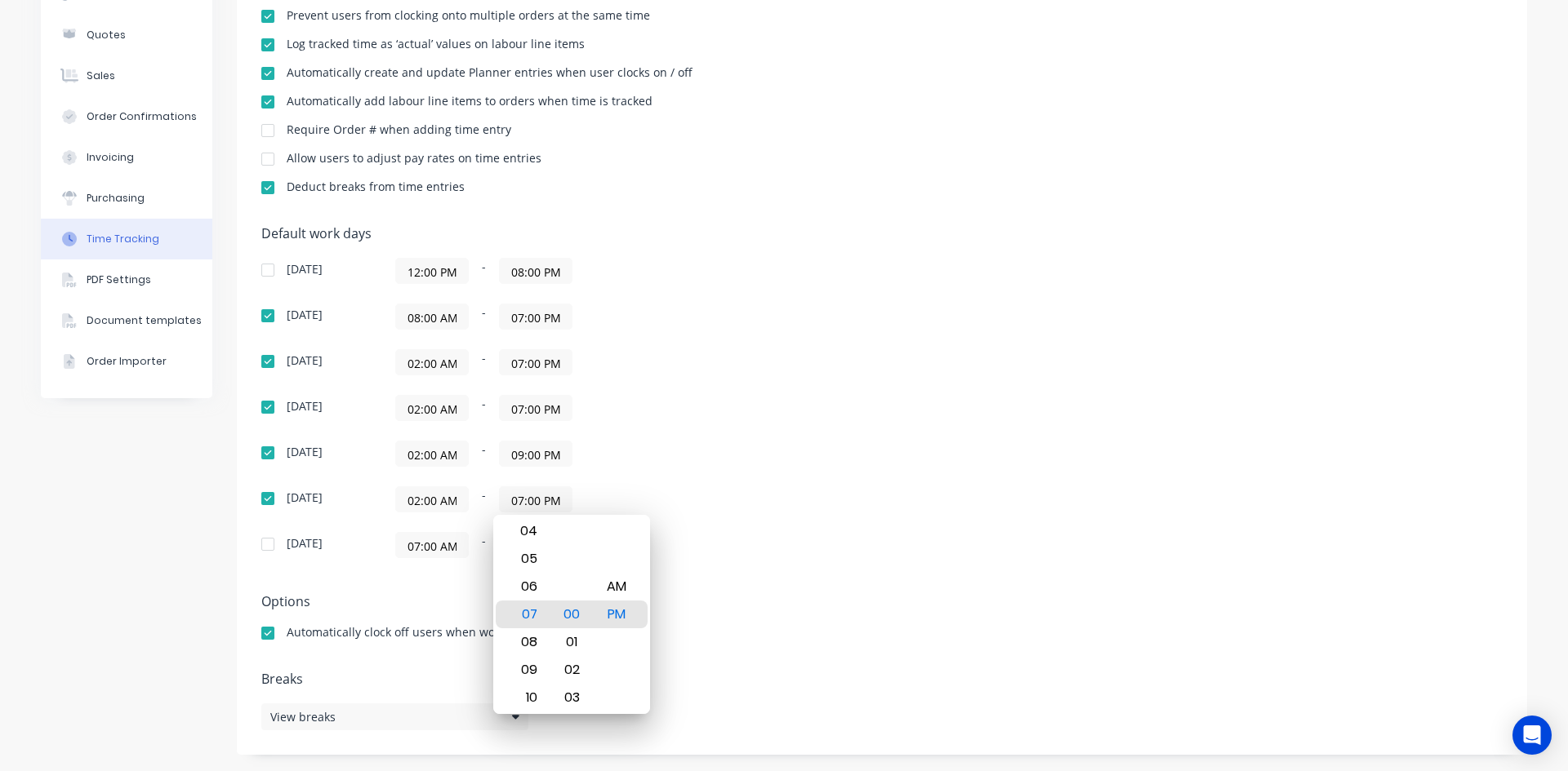
drag, startPoint x: 535, startPoint y: 361, endPoint x: 507, endPoint y: 367, distance: 28.6
click at [507, 367] on input "07:00 PM" at bounding box center [536, 362] width 72 height 25
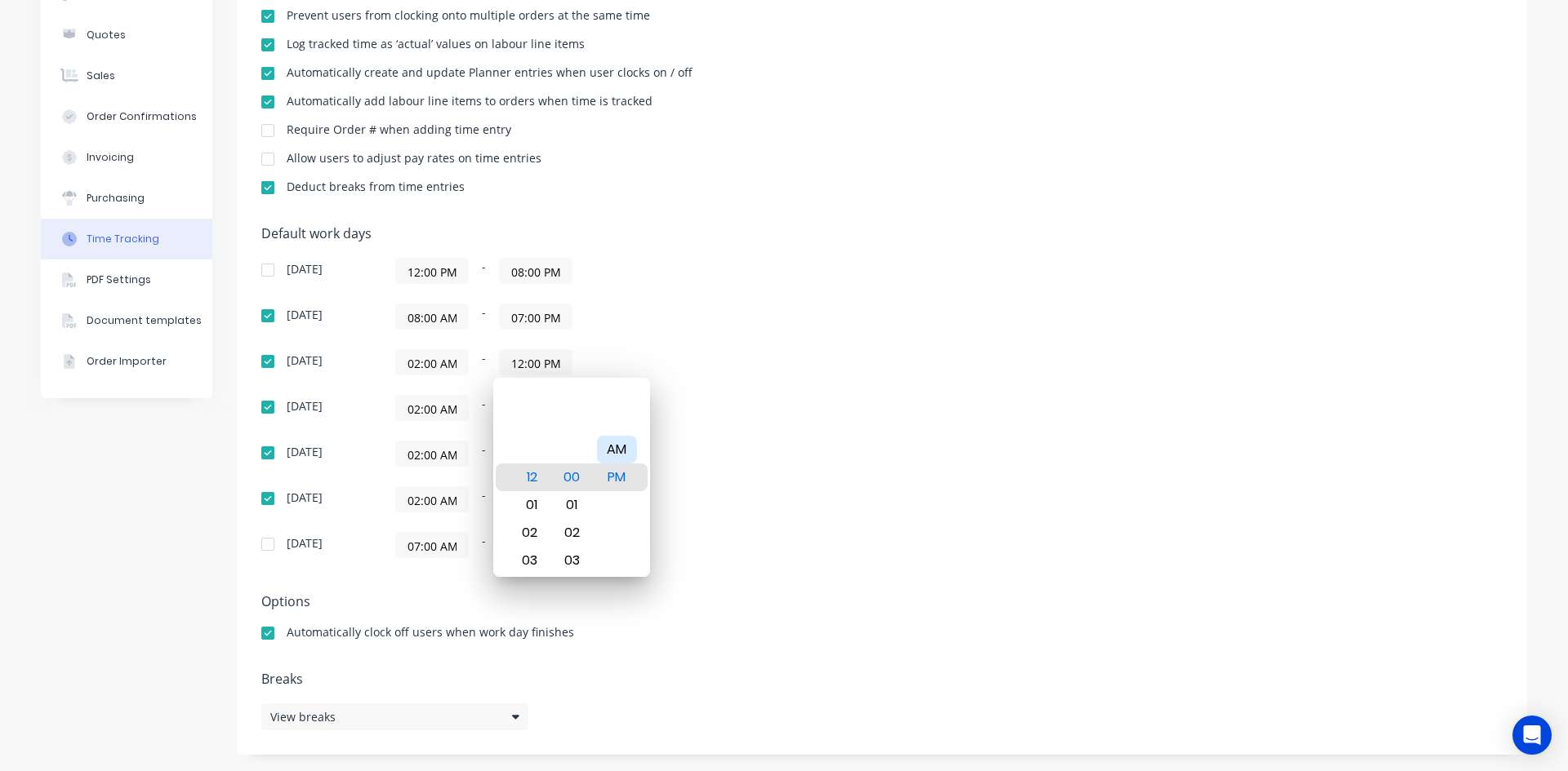
click at [619, 445] on div "AM" at bounding box center [617, 449] width 40 height 27
type input "12:00 AM"
click at [820, 411] on div "Wednesday 02:00 AM - 07:00 PM" at bounding box center [547, 408] width 571 height 26
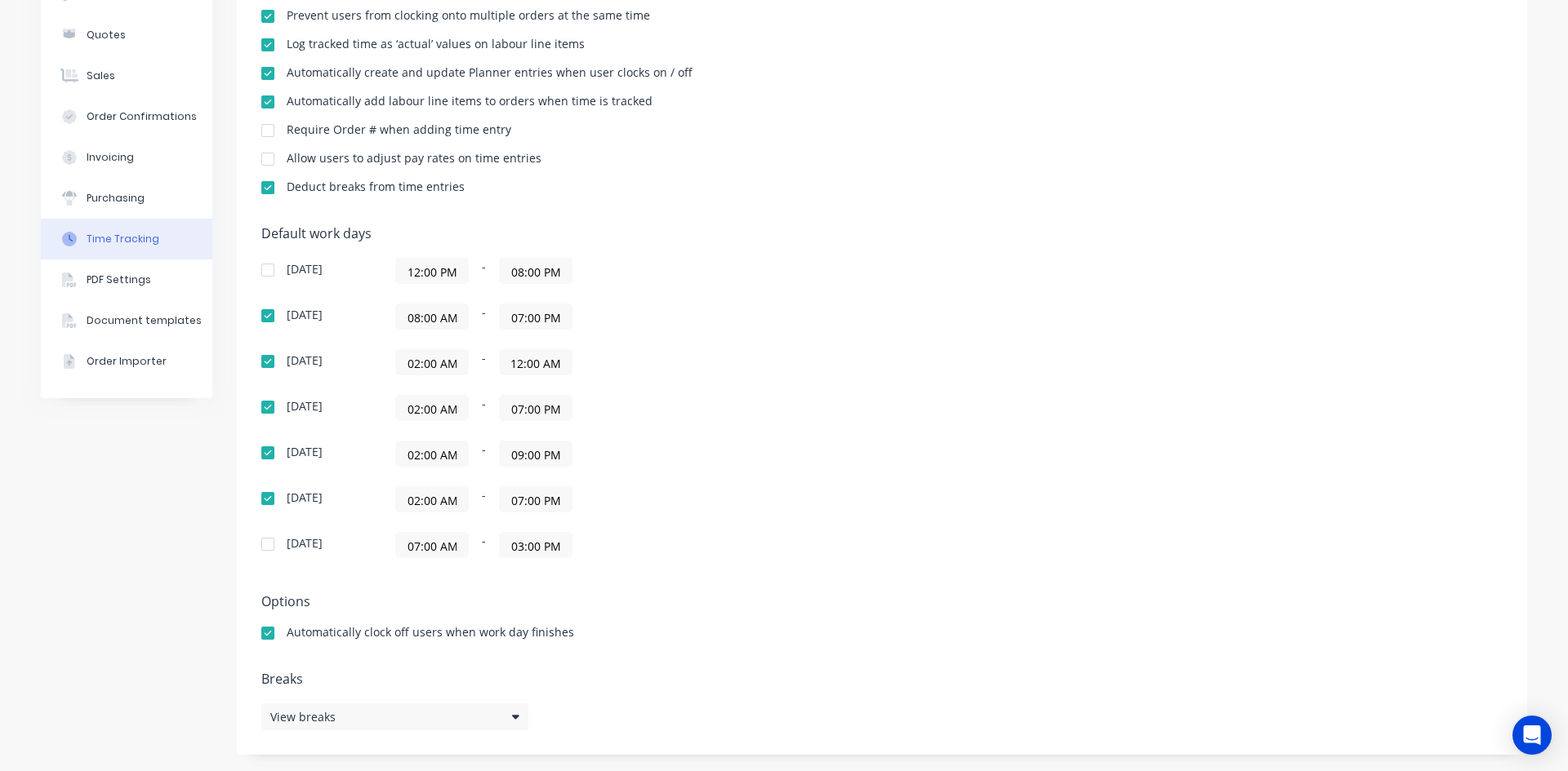
scroll to position [0, 0]
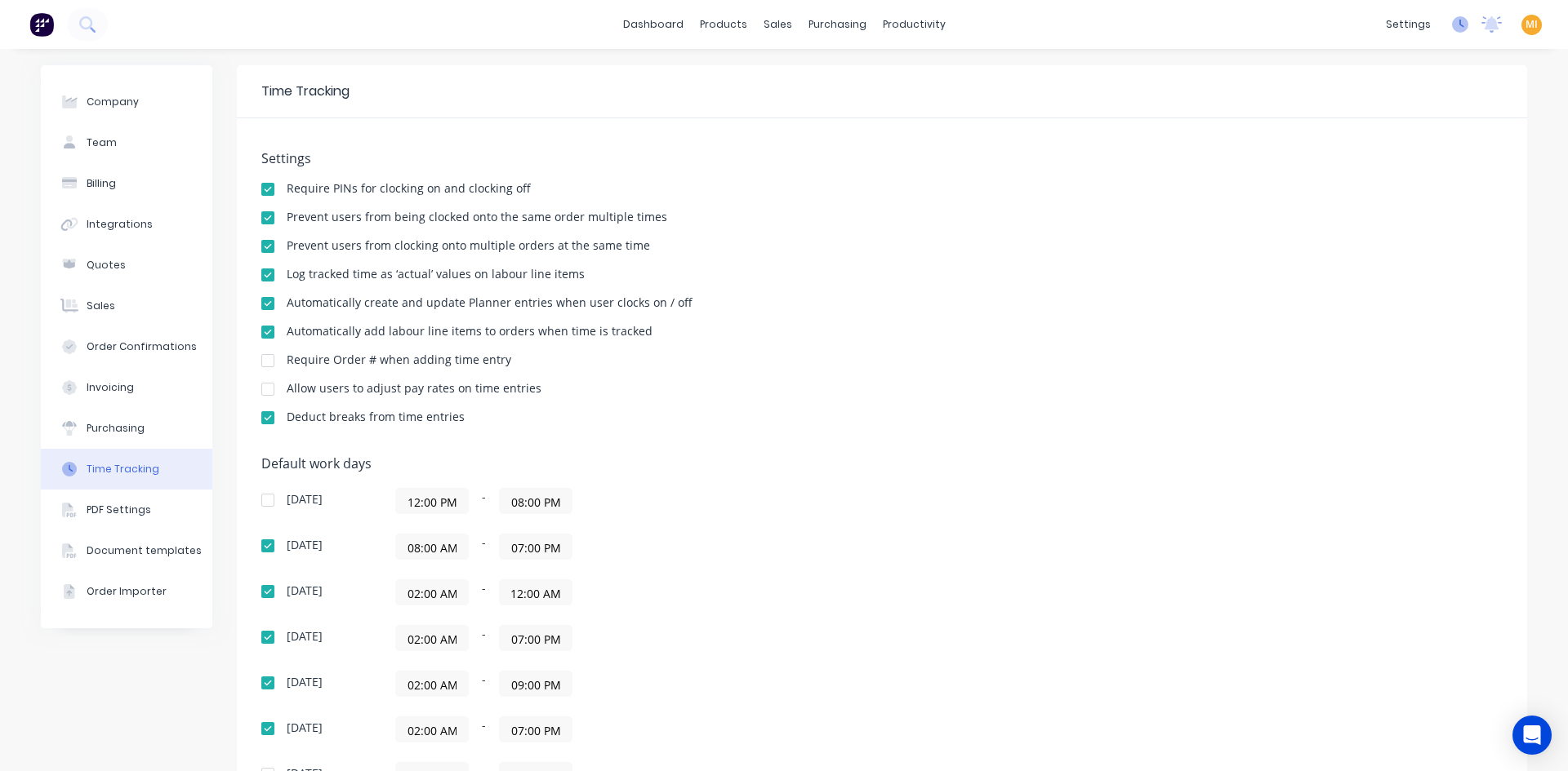
click at [1452, 22] on icon at bounding box center [1460, 24] width 16 height 16
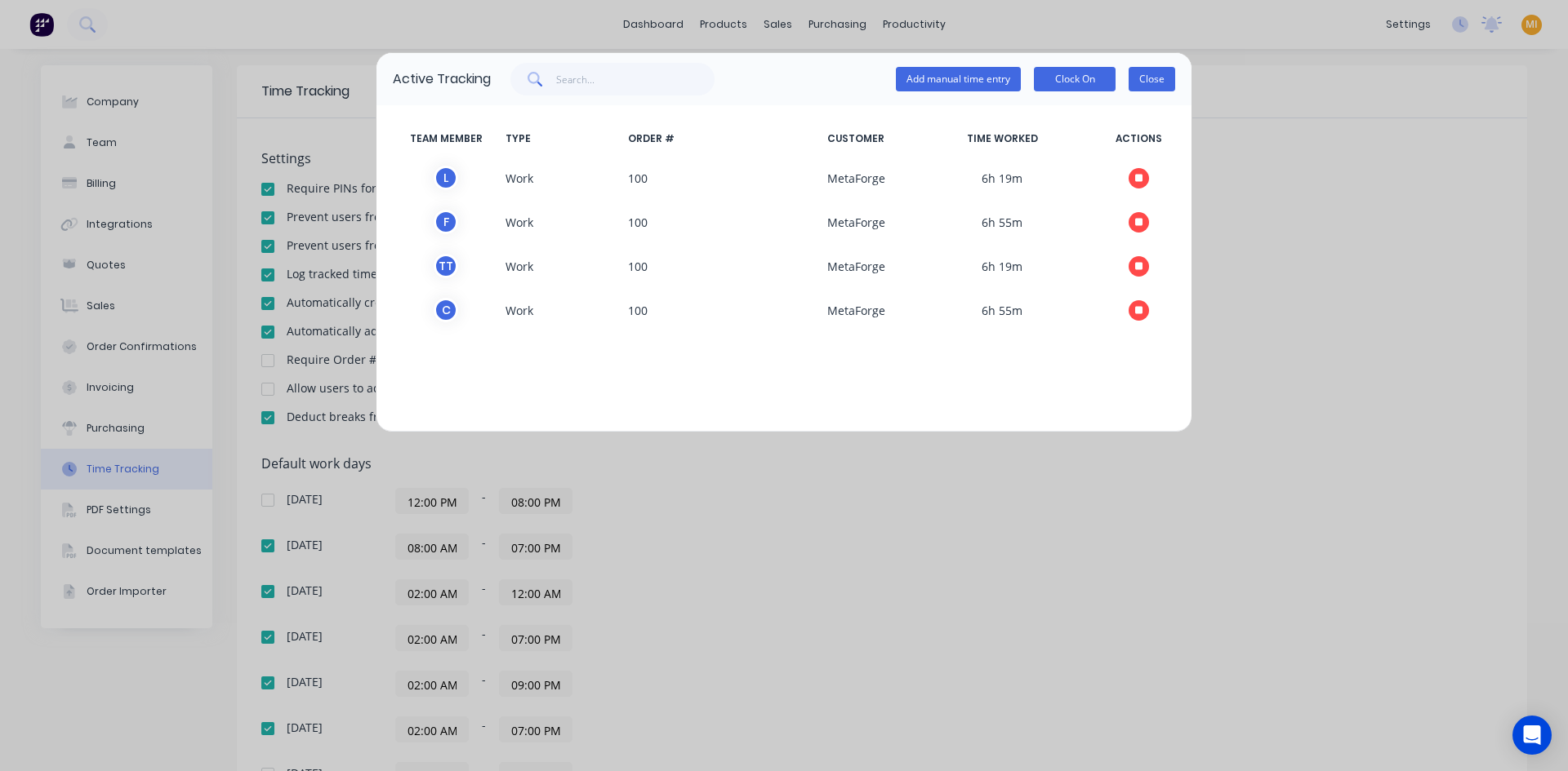
click at [1162, 76] on button "Close" at bounding box center [1151, 79] width 46 height 25
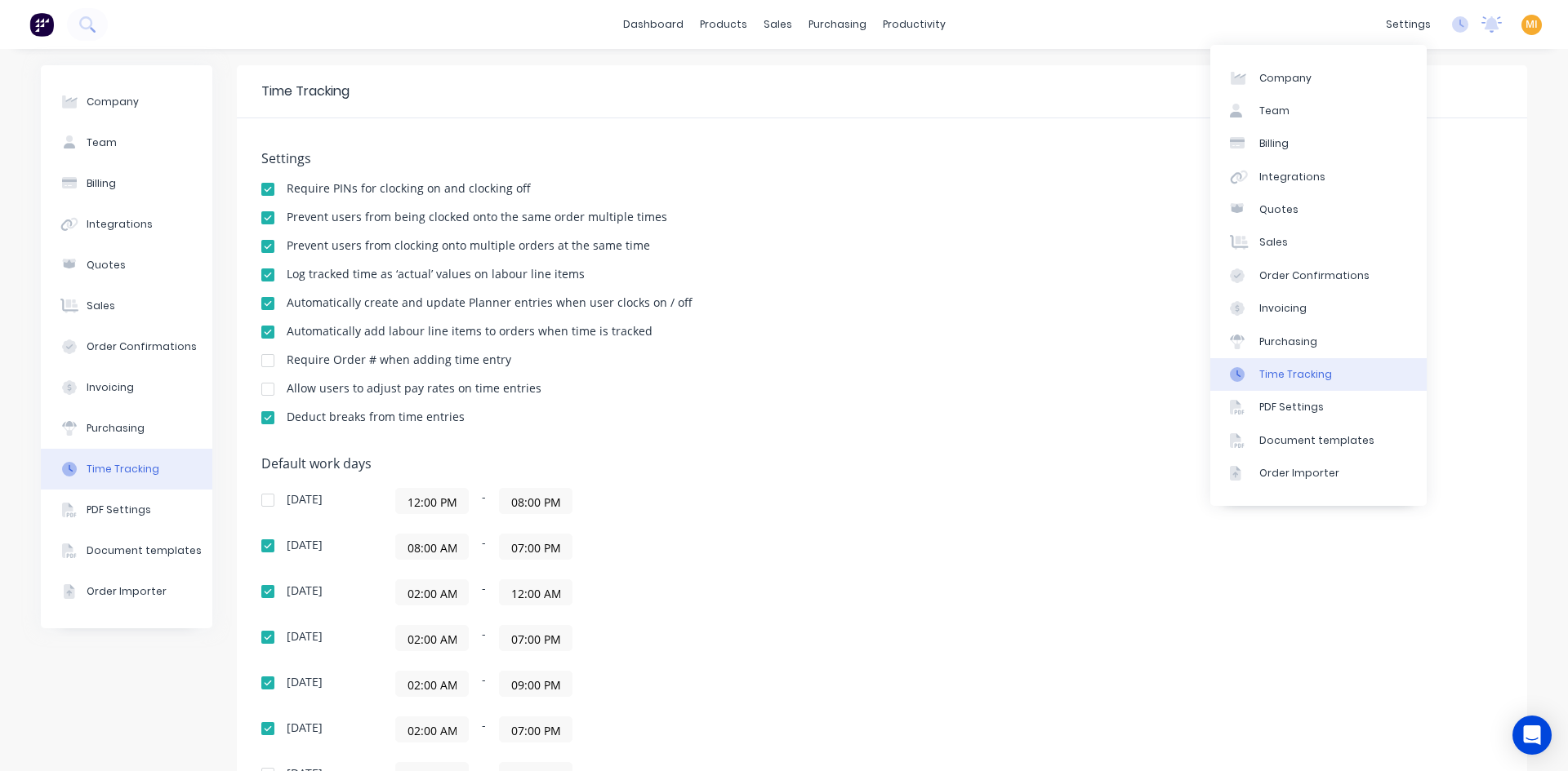
click at [1457, 18] on div "settings No new notifications Mark all as read [PERSON_NAME] mentioned you in a…" at bounding box center [1473, 25] width 190 height 25
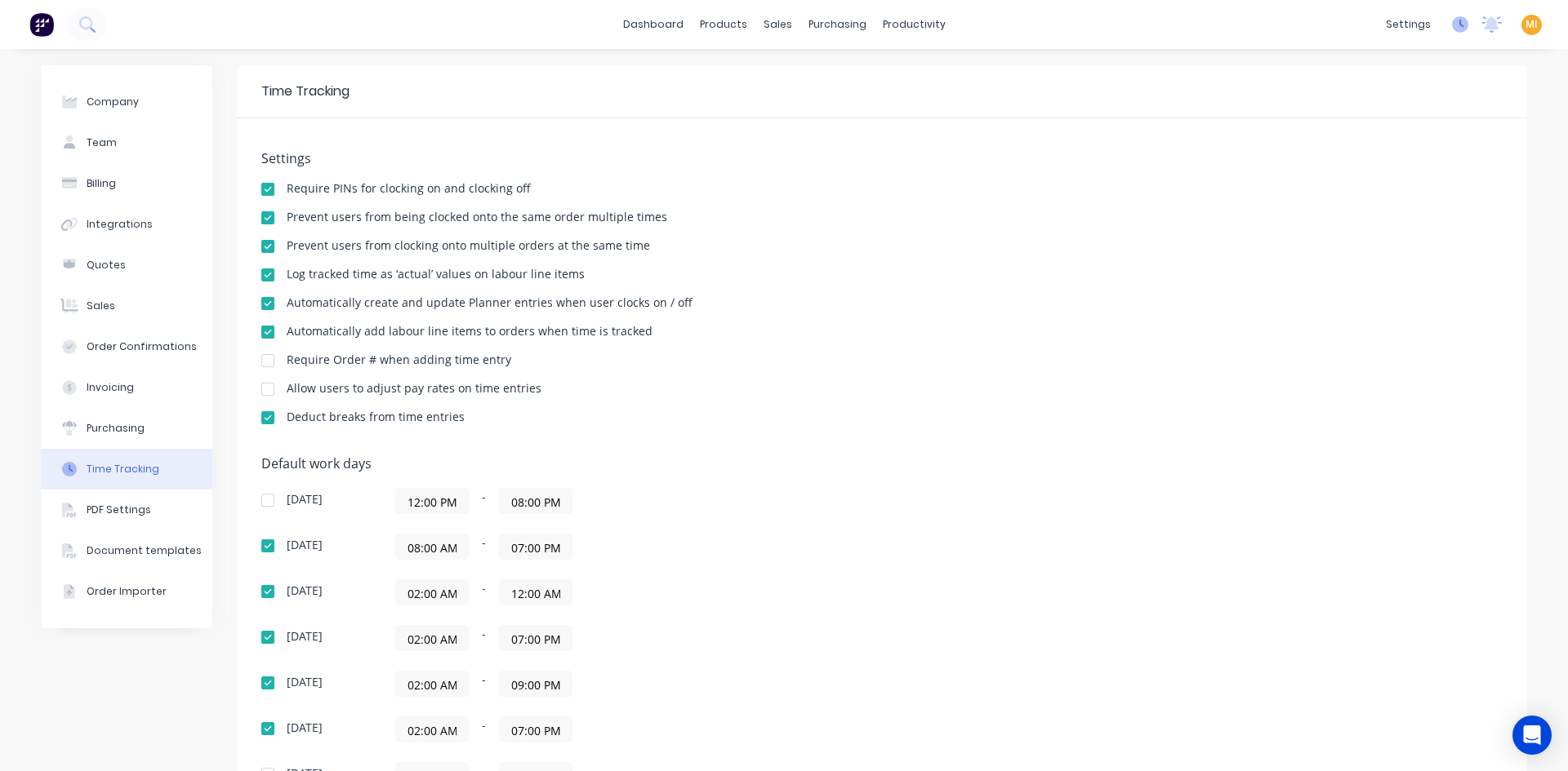
click at [1452, 27] on icon at bounding box center [1460, 24] width 16 height 16
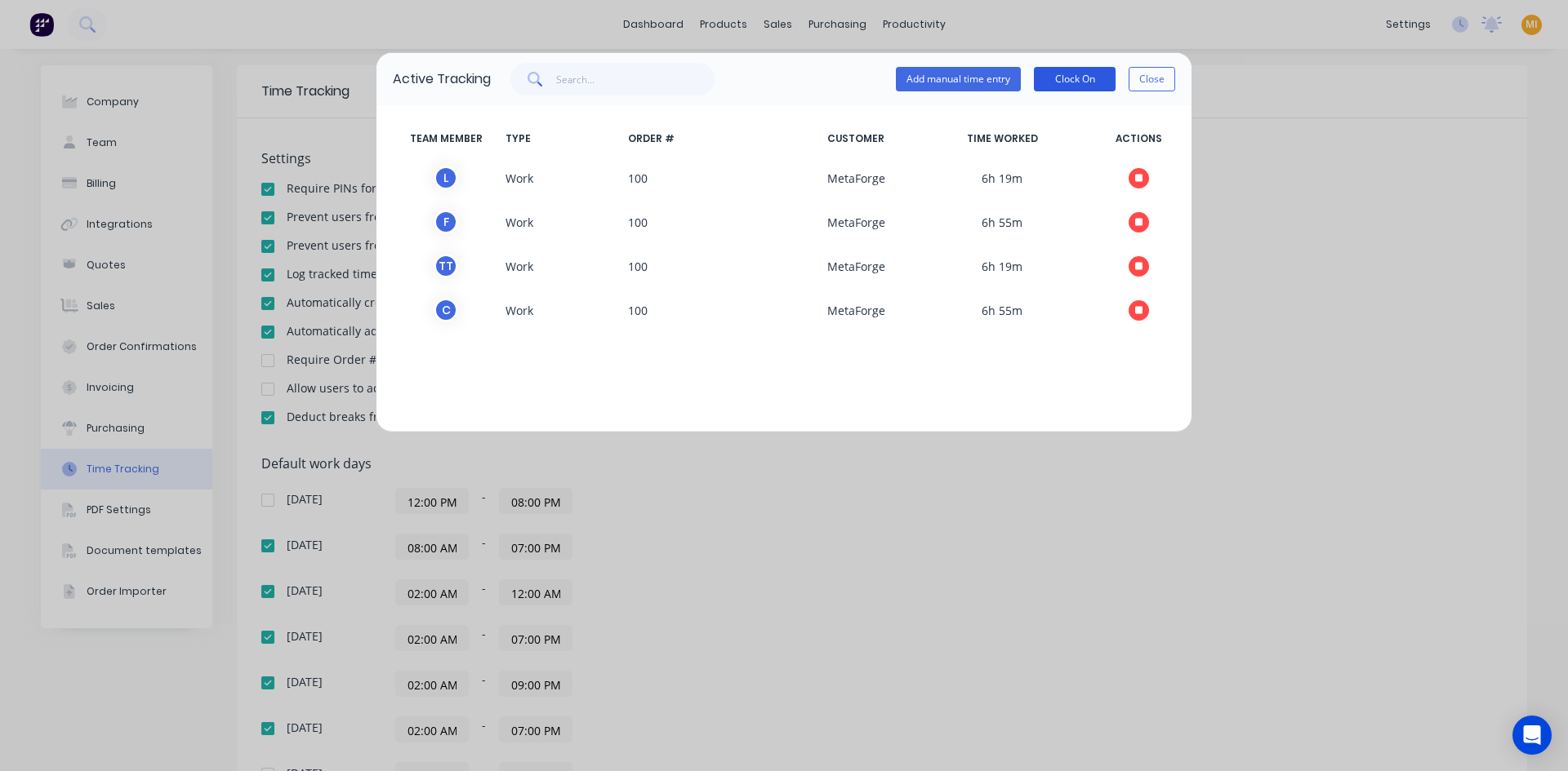
click at [1065, 84] on button "Clock On" at bounding box center [1074, 79] width 82 height 25
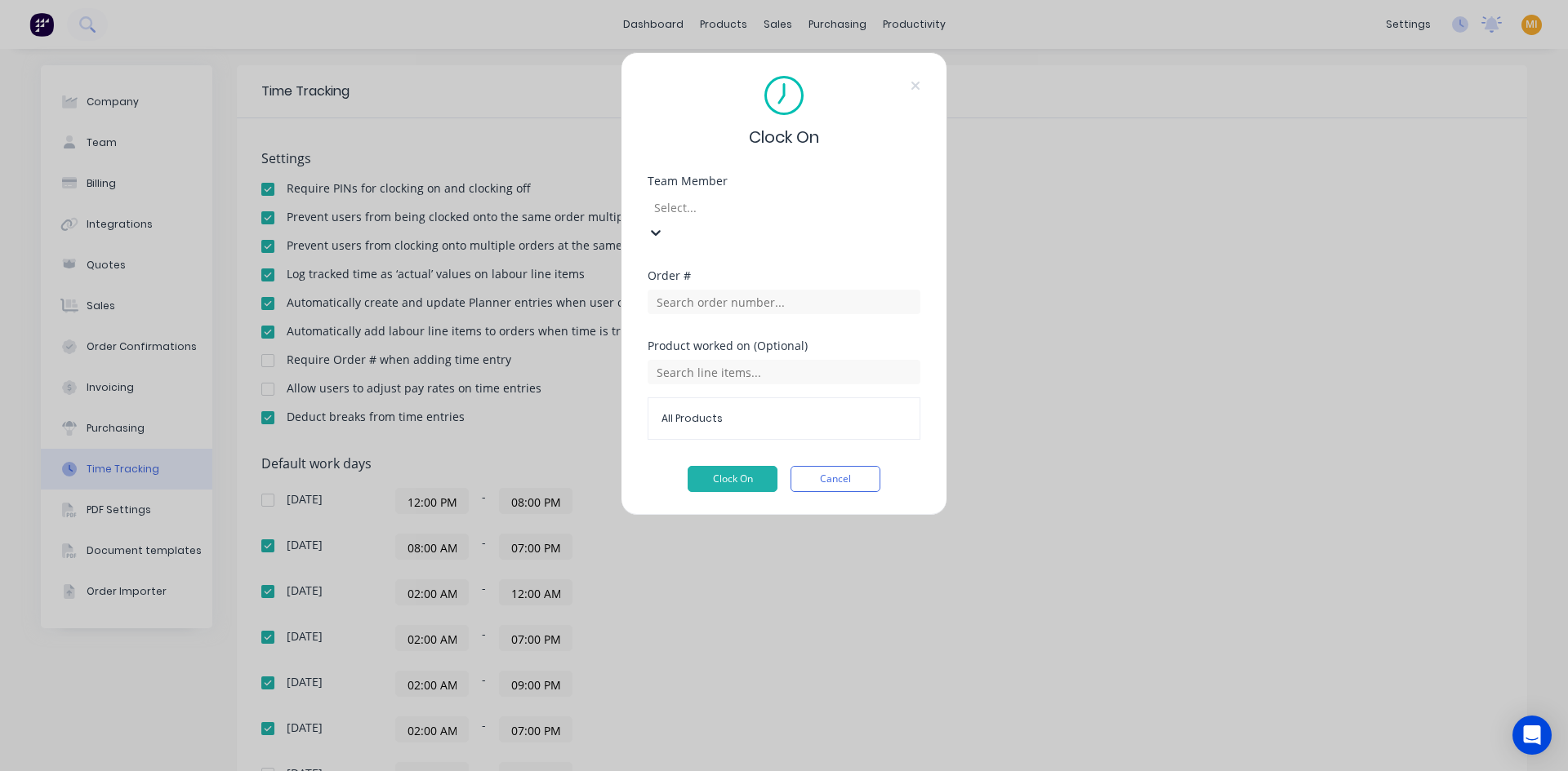
click at [691, 210] on div at bounding box center [769, 208] width 235 height 21
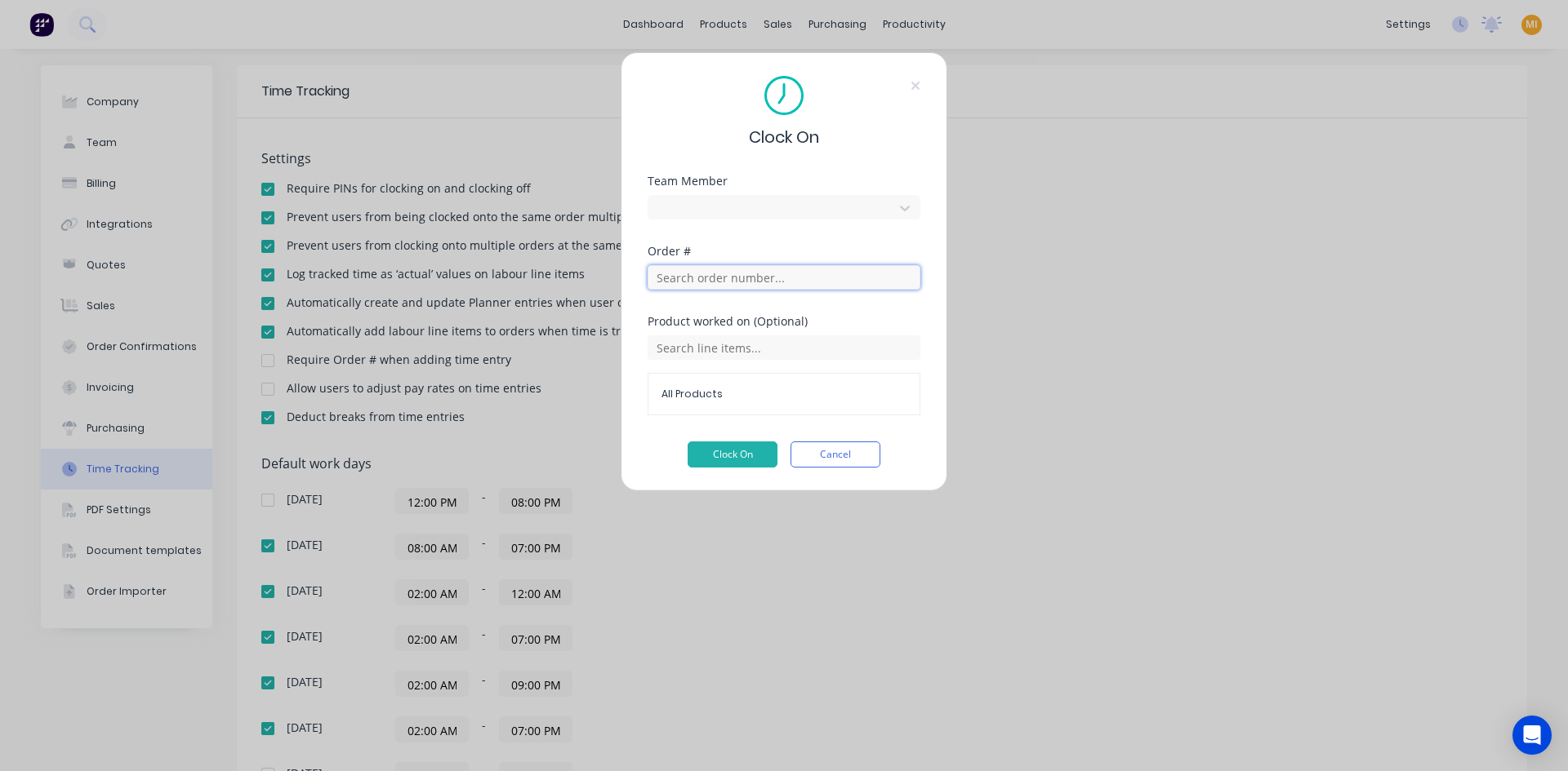
click at [715, 285] on input "text" at bounding box center [784, 277] width 272 height 25
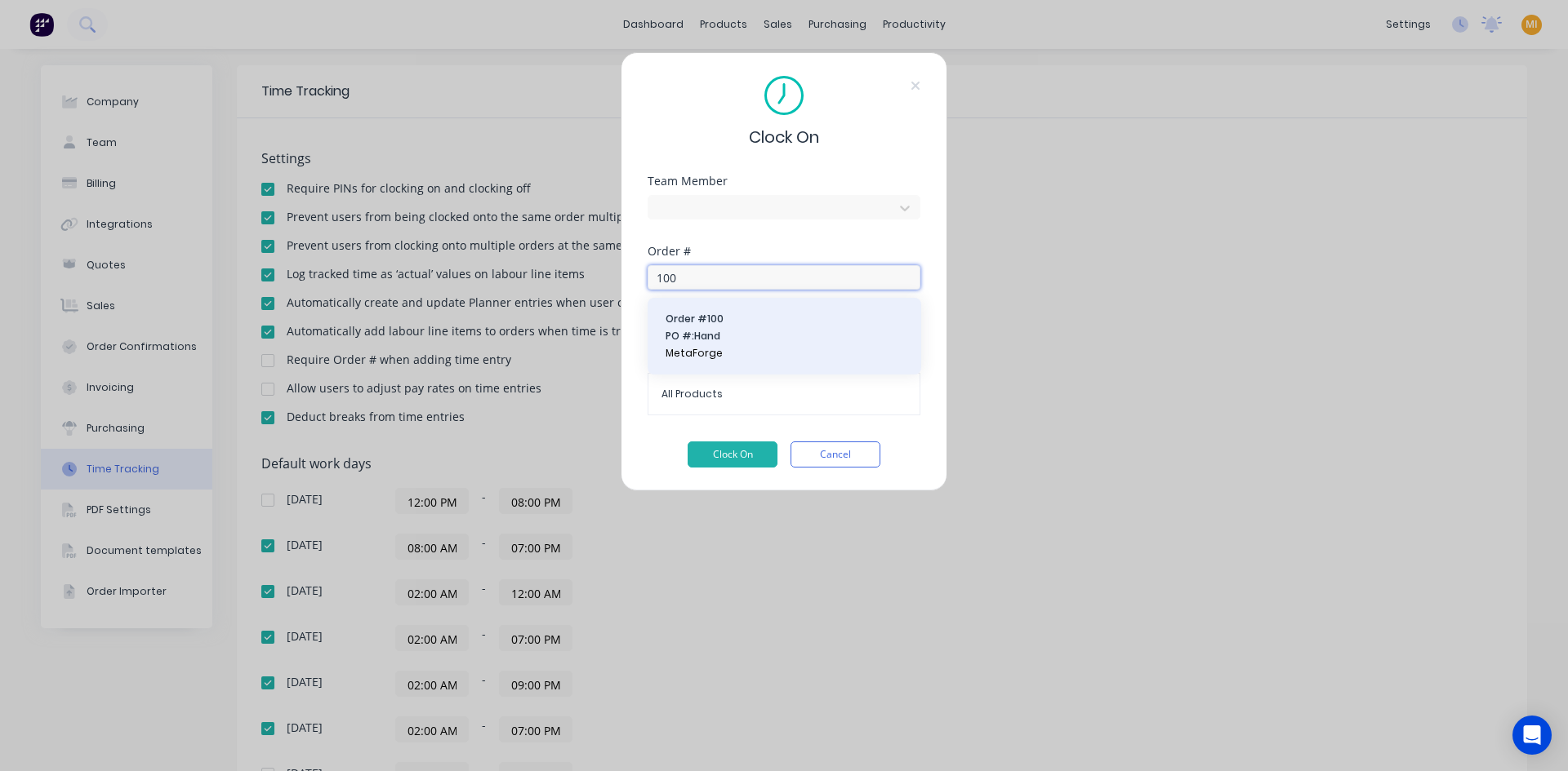
type input "100"
click at [690, 317] on span "Order # 100" at bounding box center [784, 320] width 238 height 15
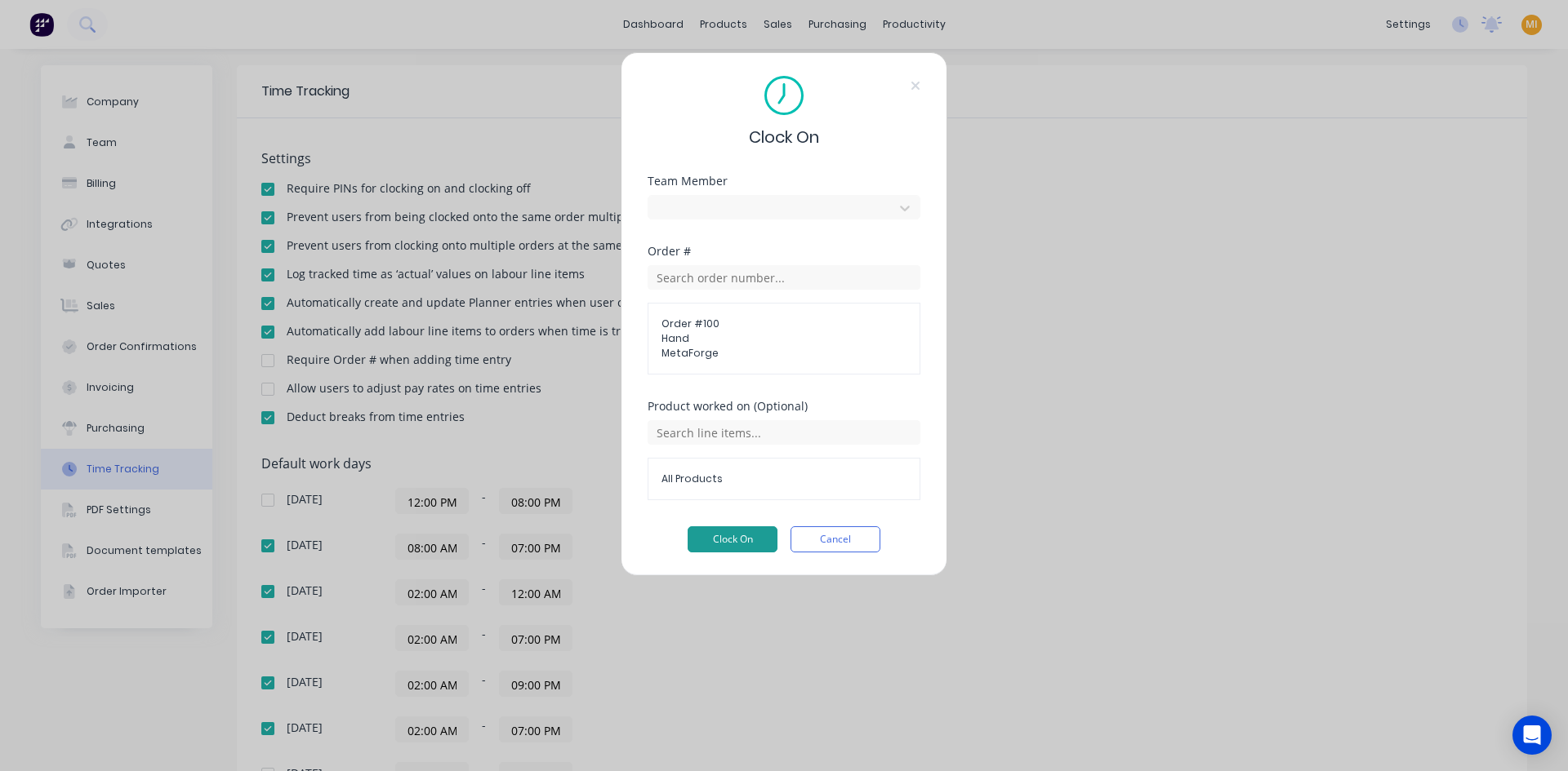
click at [714, 539] on button "Clock On" at bounding box center [732, 540] width 90 height 26
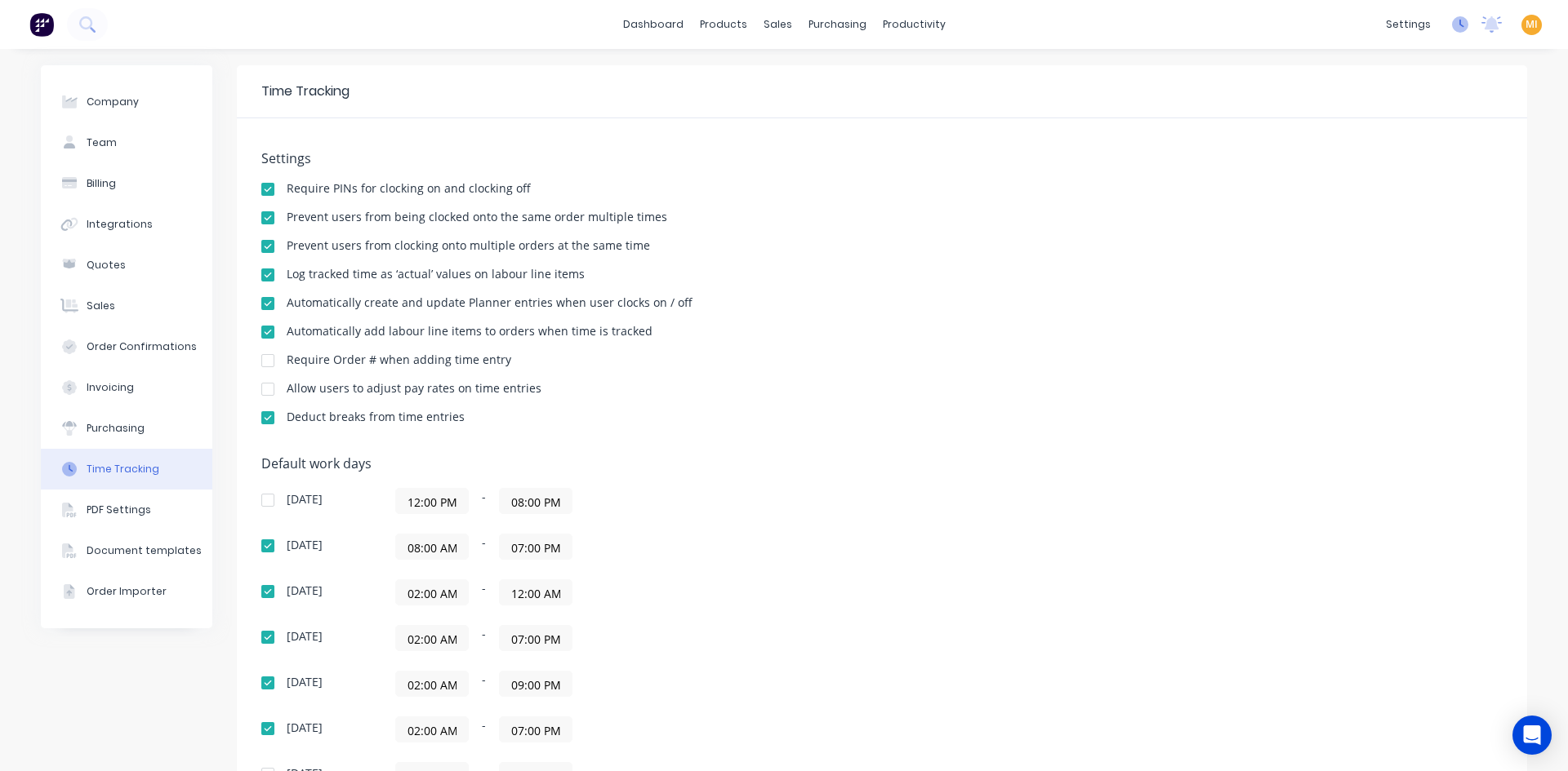
click at [1452, 22] on icon at bounding box center [1460, 24] width 16 height 16
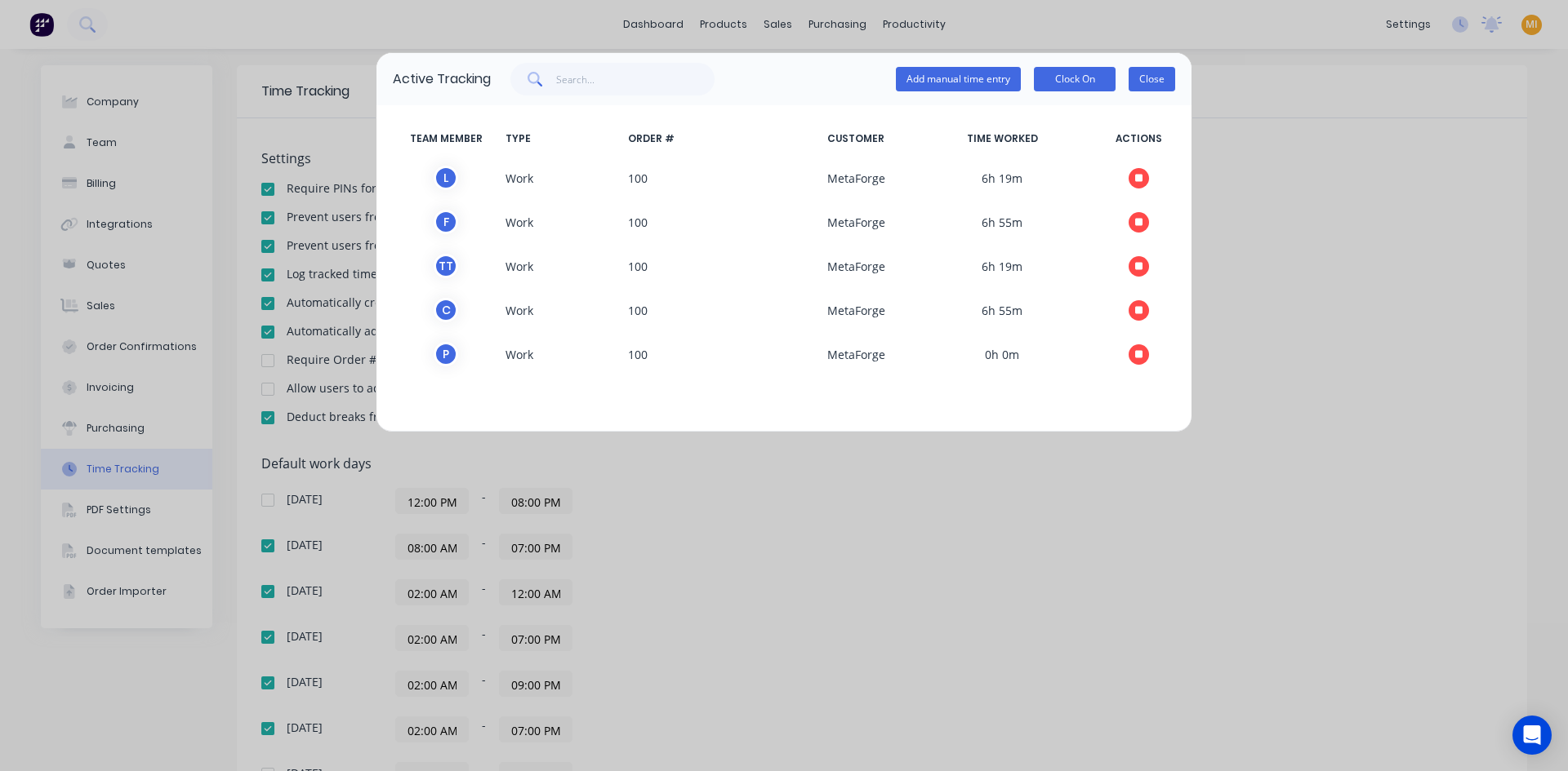
click at [1157, 85] on button "Close" at bounding box center [1151, 79] width 46 height 25
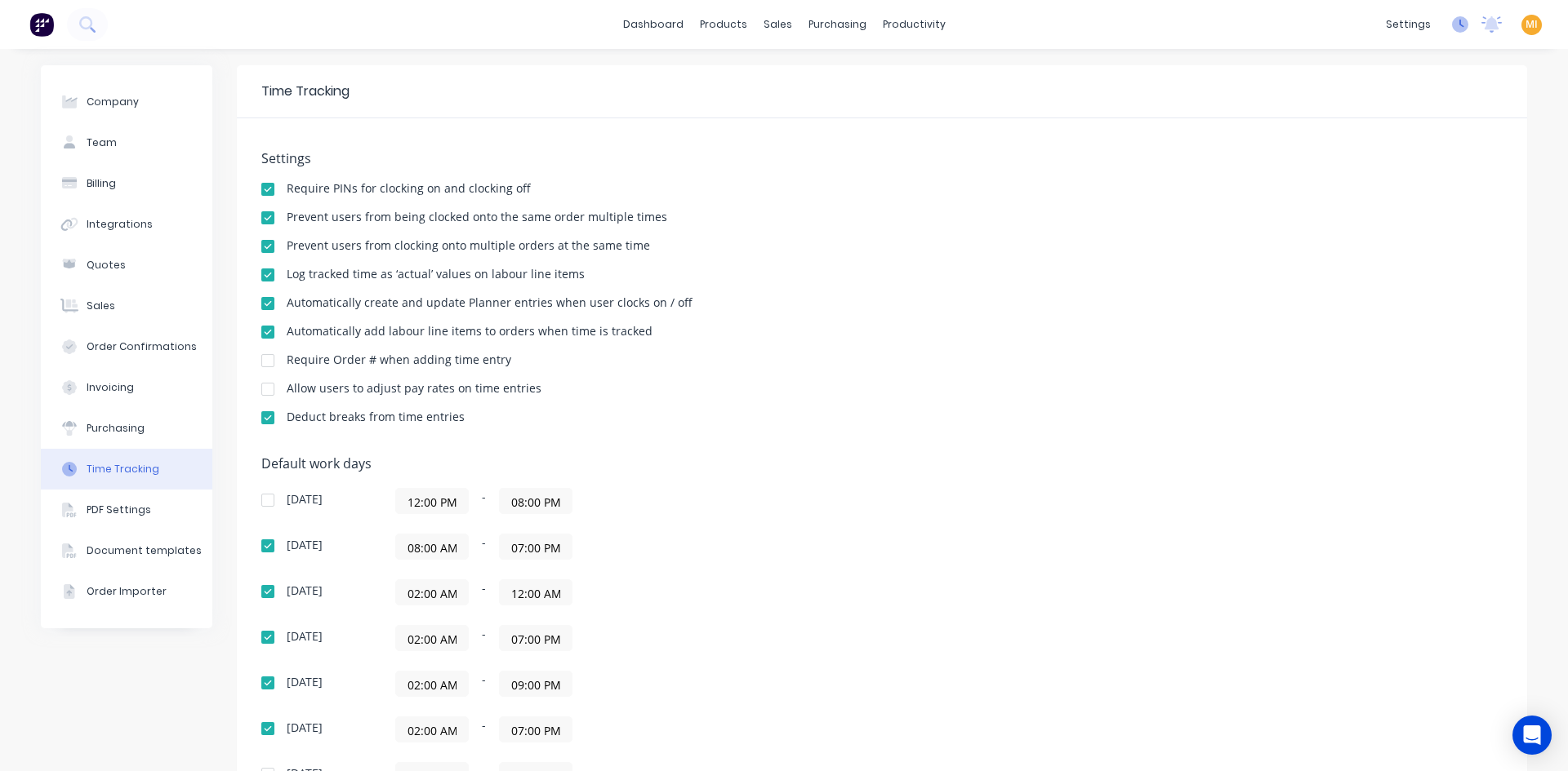
click at [1452, 25] on icon at bounding box center [1460, 24] width 16 height 16
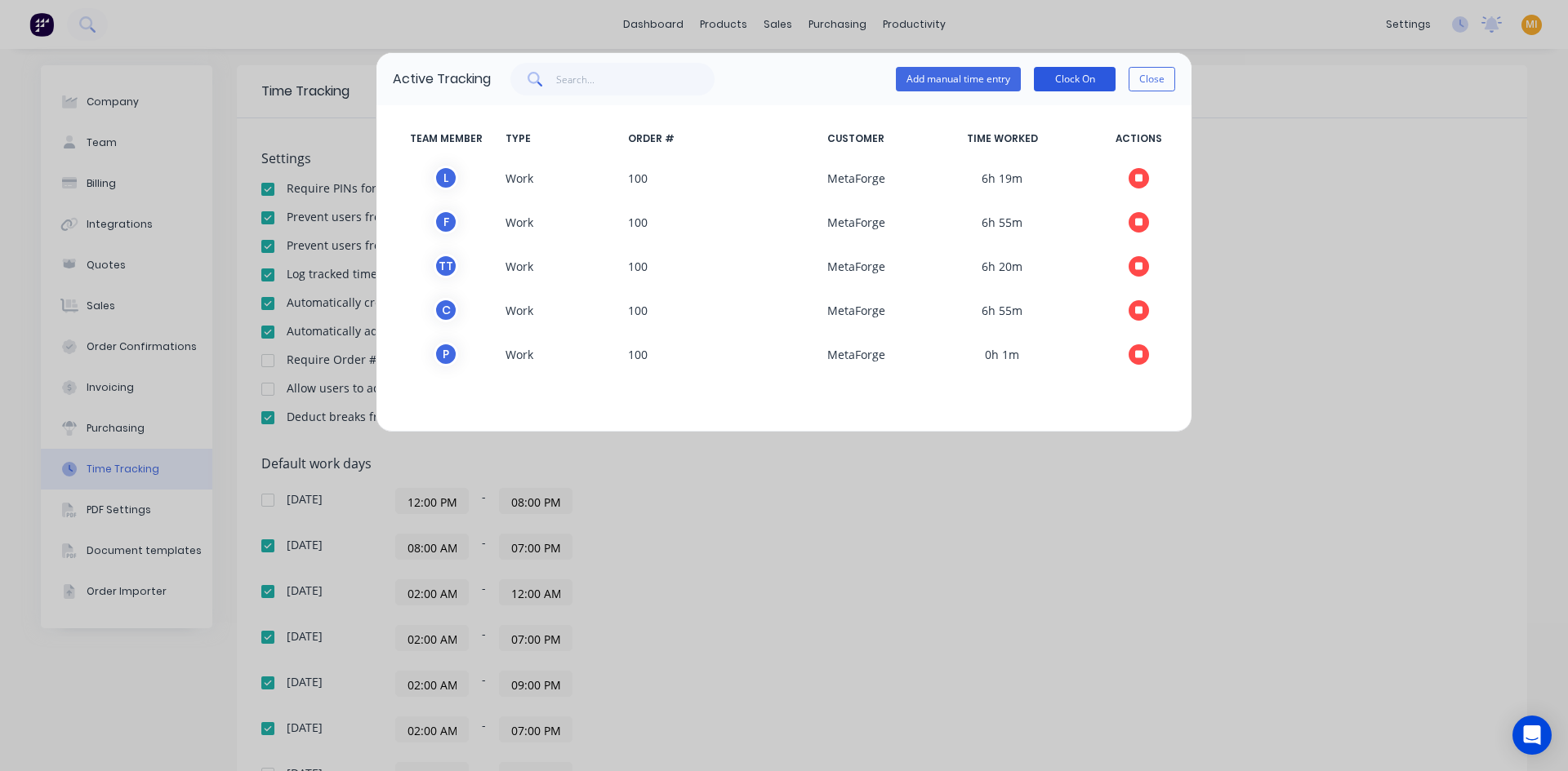
click at [1086, 82] on button "Clock On" at bounding box center [1074, 79] width 82 height 25
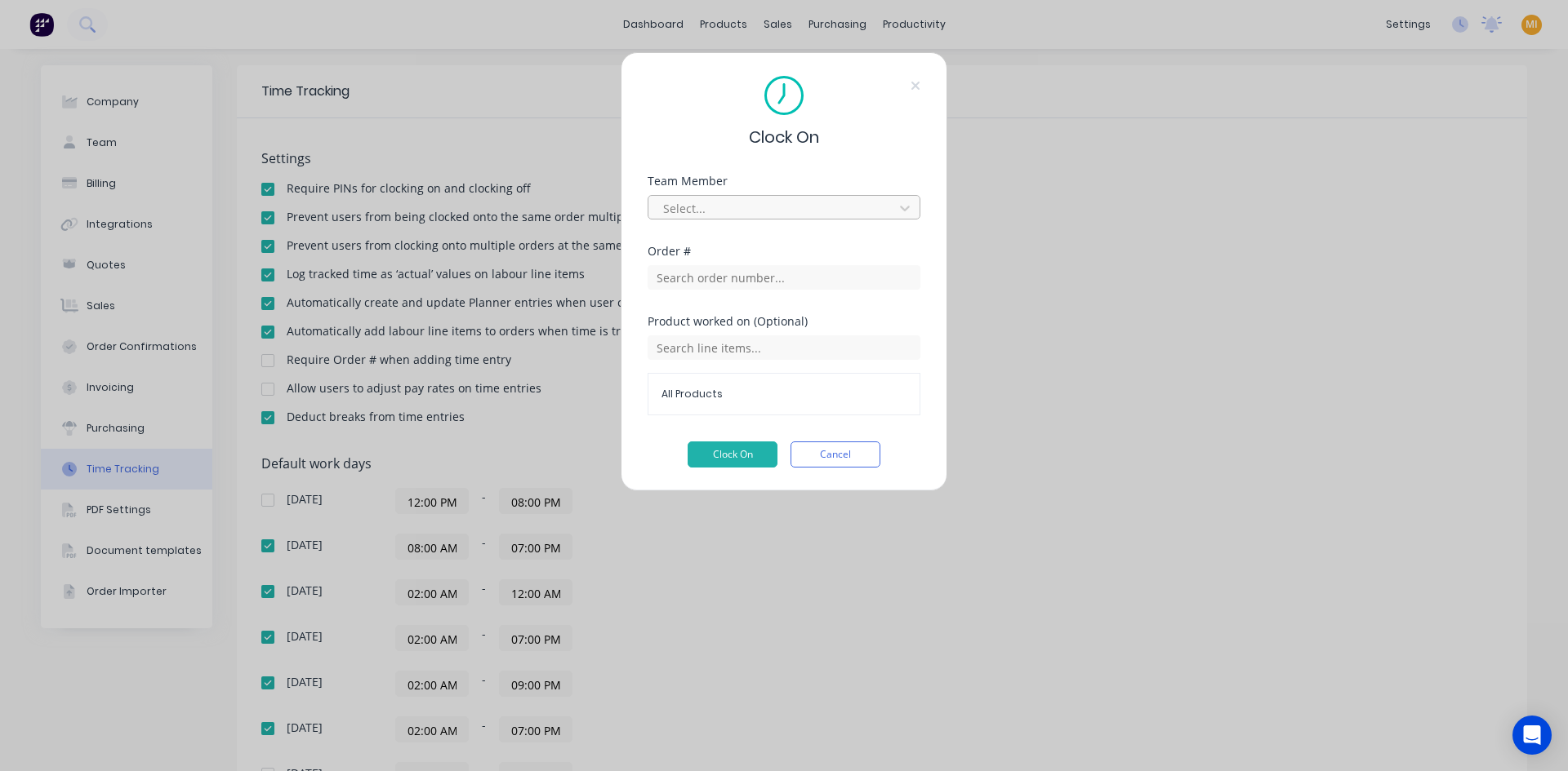
click at [767, 205] on div at bounding box center [772, 208] width 223 height 21
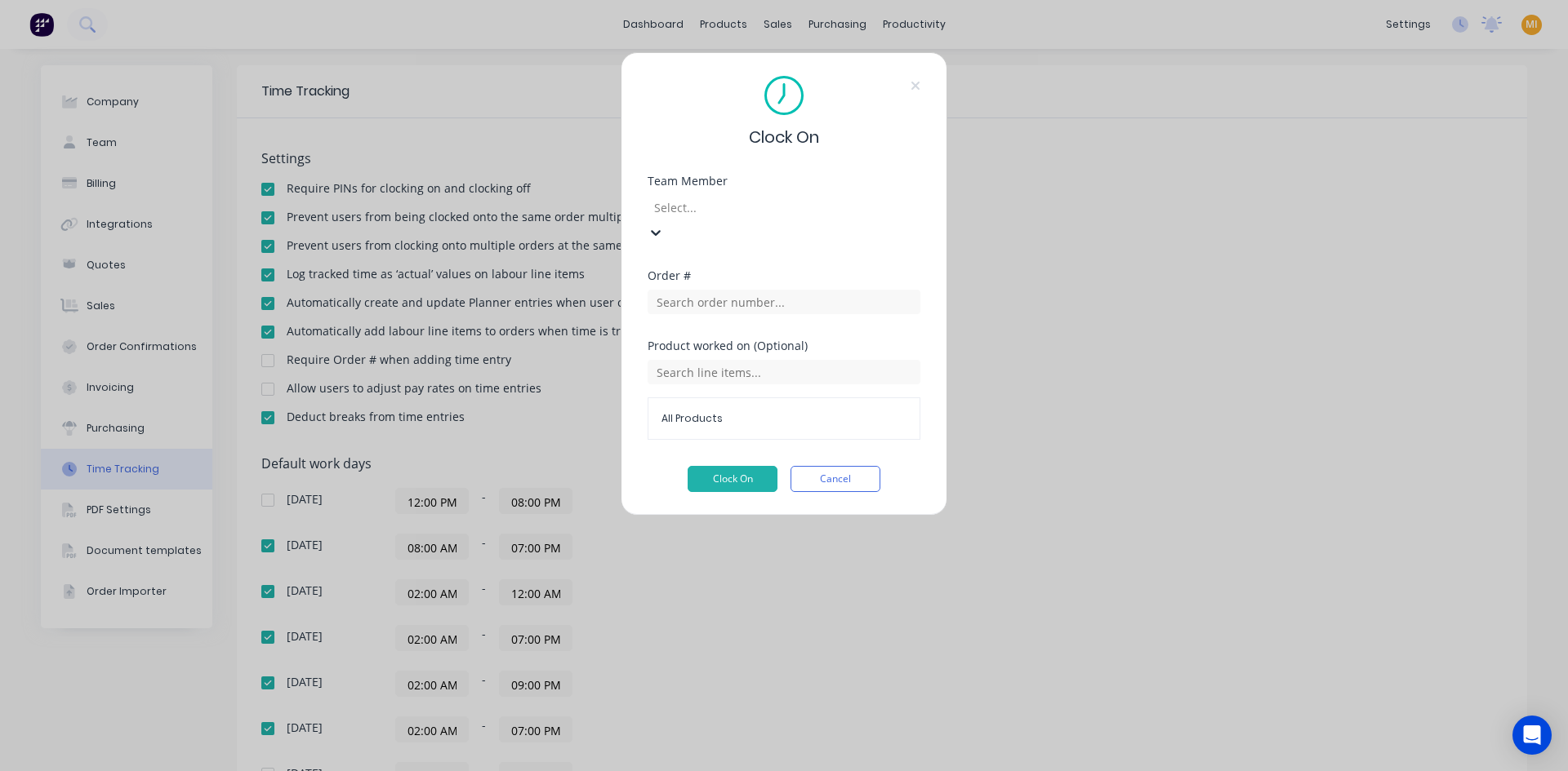
click at [721, 289] on input "text" at bounding box center [784, 302] width 272 height 25
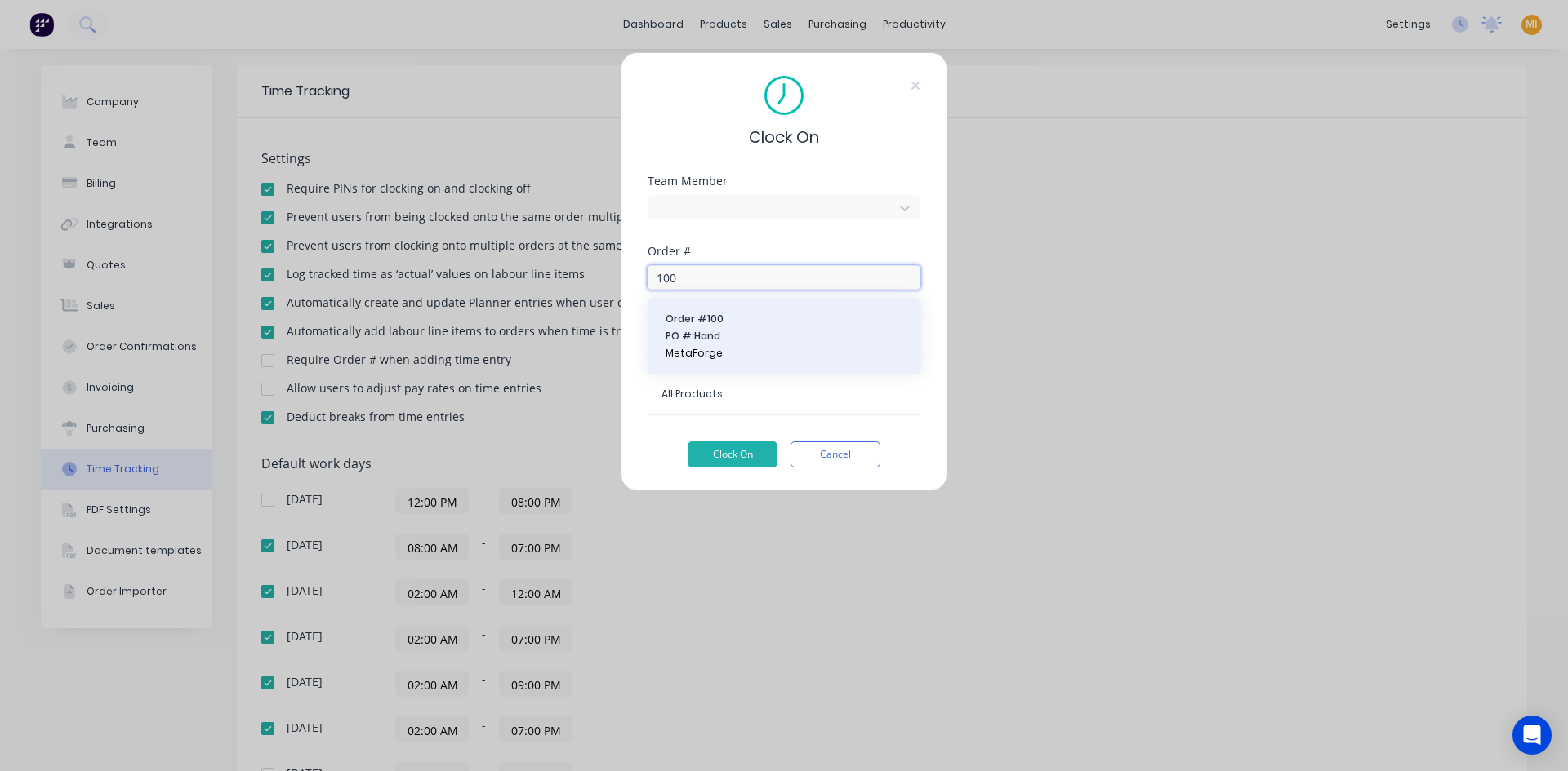
type input "100"
click at [733, 337] on span "PO #: Hand" at bounding box center [784, 336] width 238 height 15
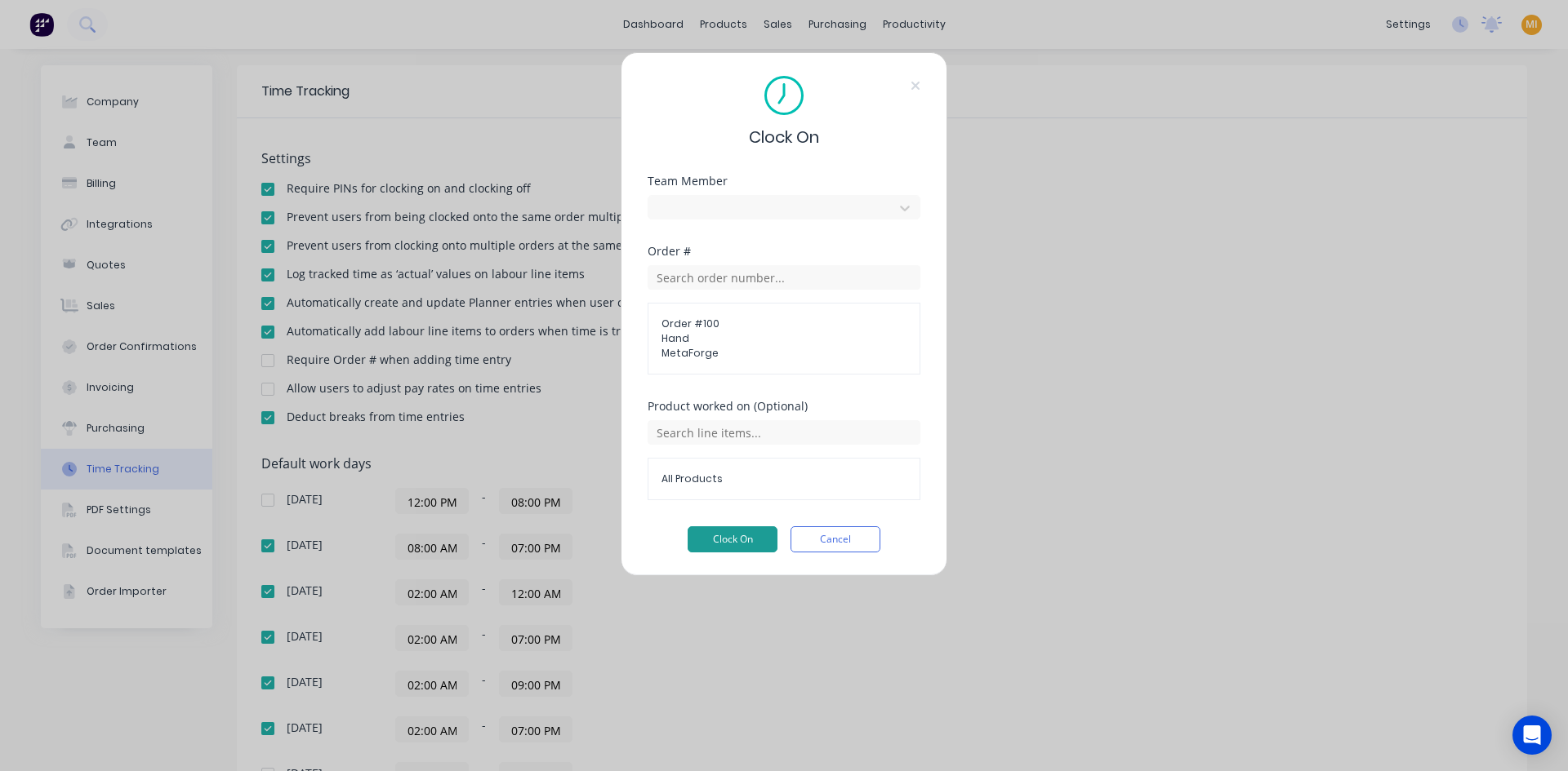
click at [734, 535] on button "Clock On" at bounding box center [732, 540] width 90 height 26
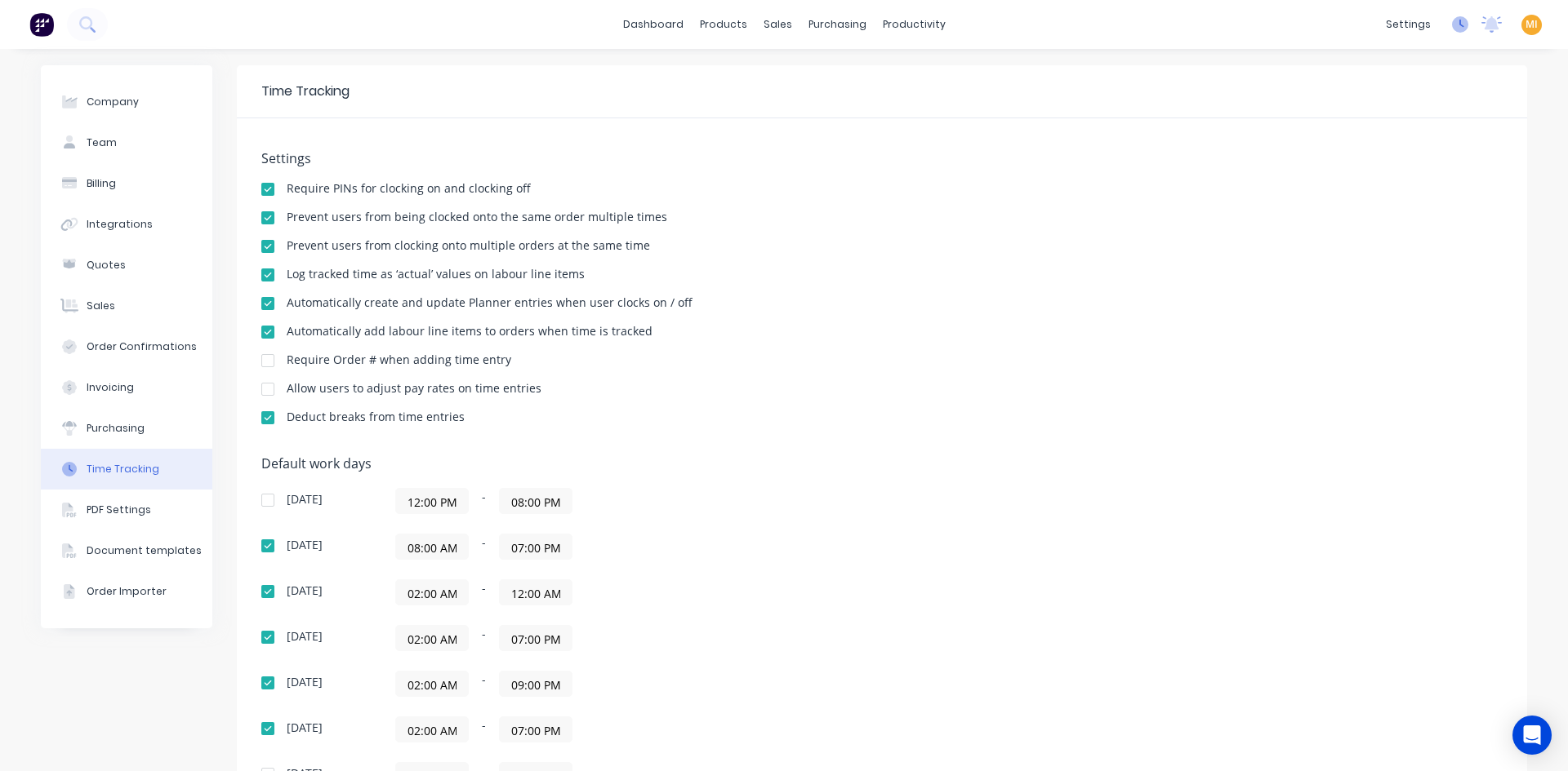
click at [1452, 22] on icon at bounding box center [1460, 24] width 16 height 16
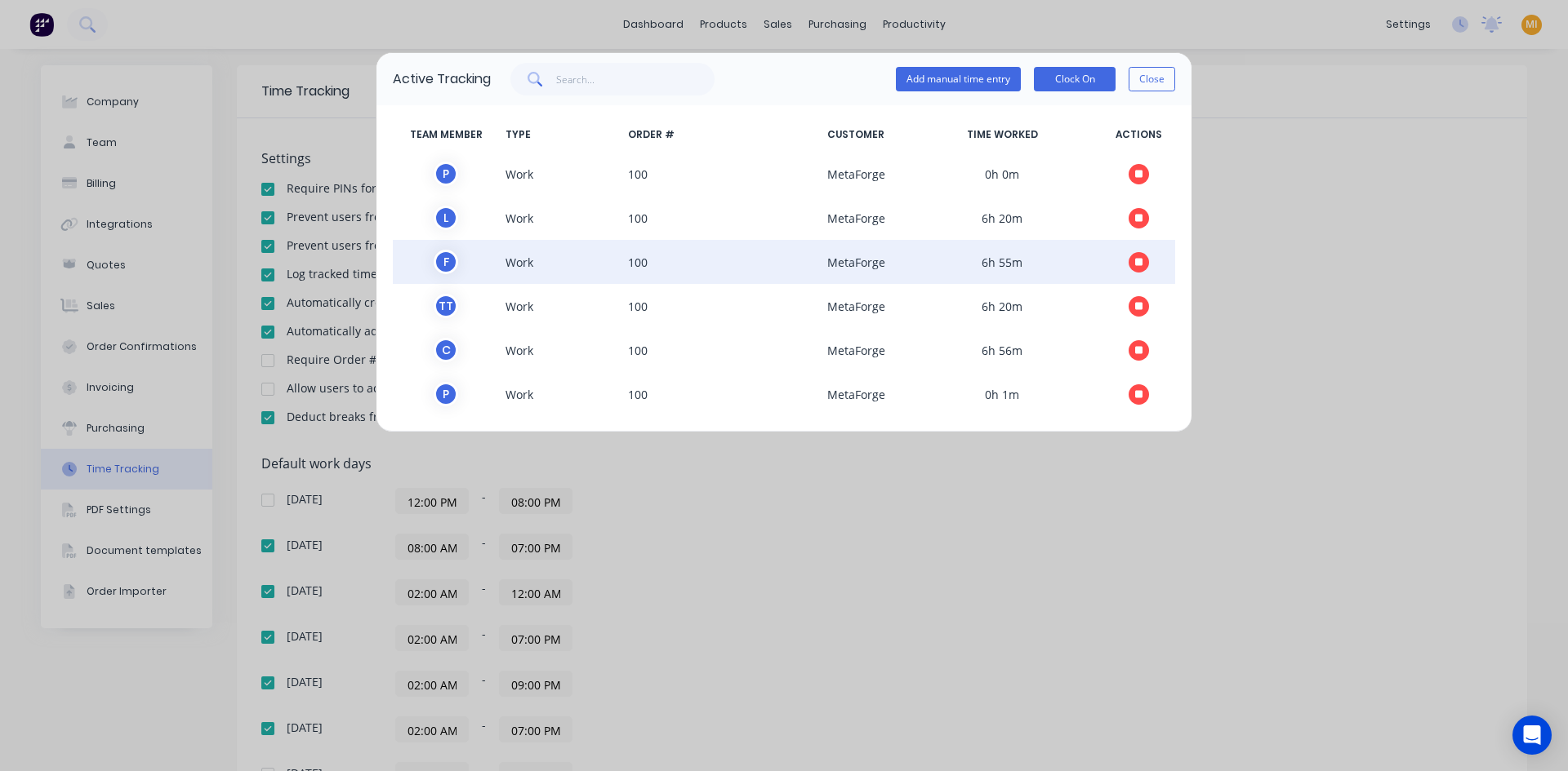
scroll to position [5, 0]
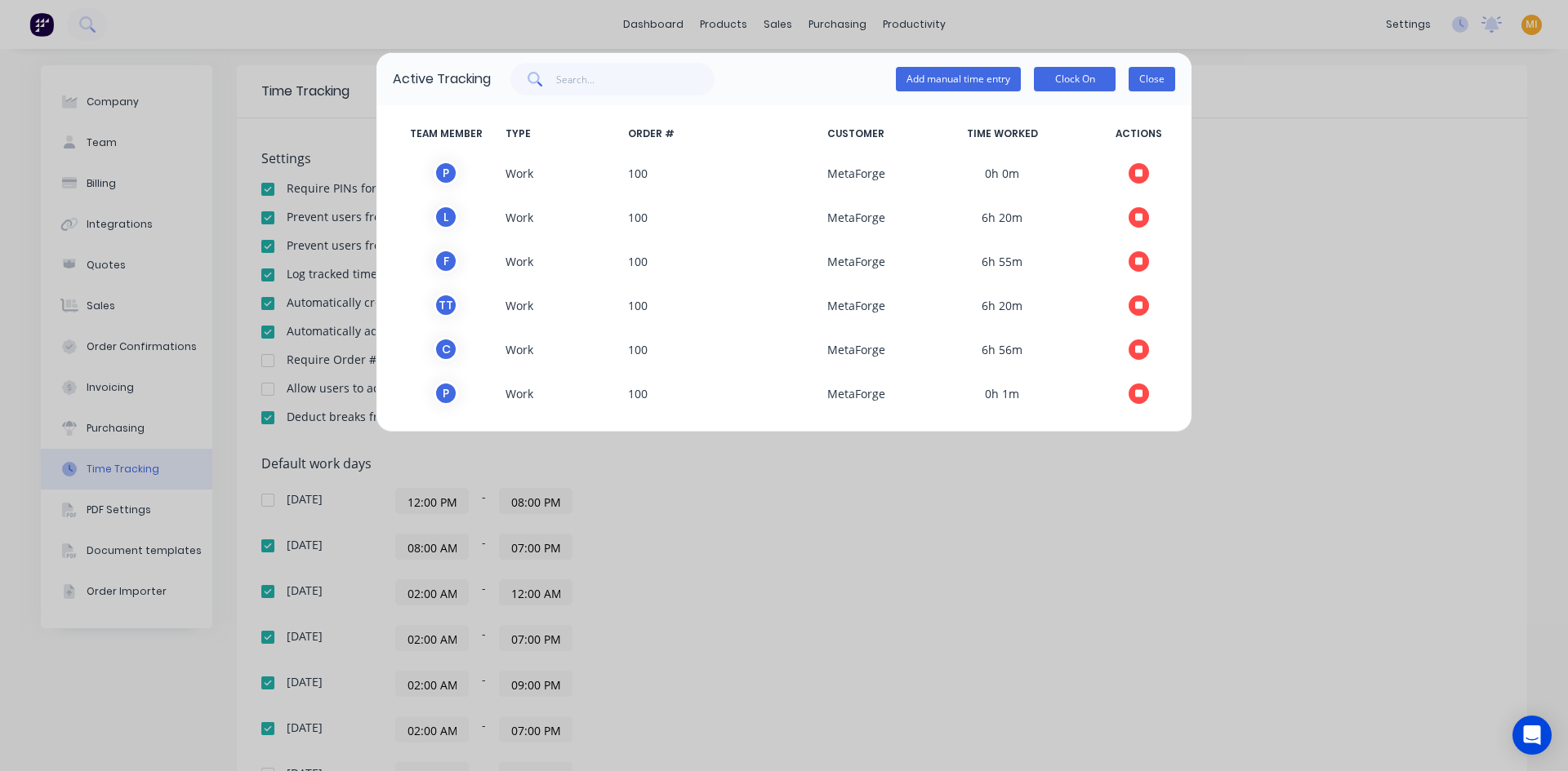
click at [1150, 85] on button "Close" at bounding box center [1151, 79] width 46 height 25
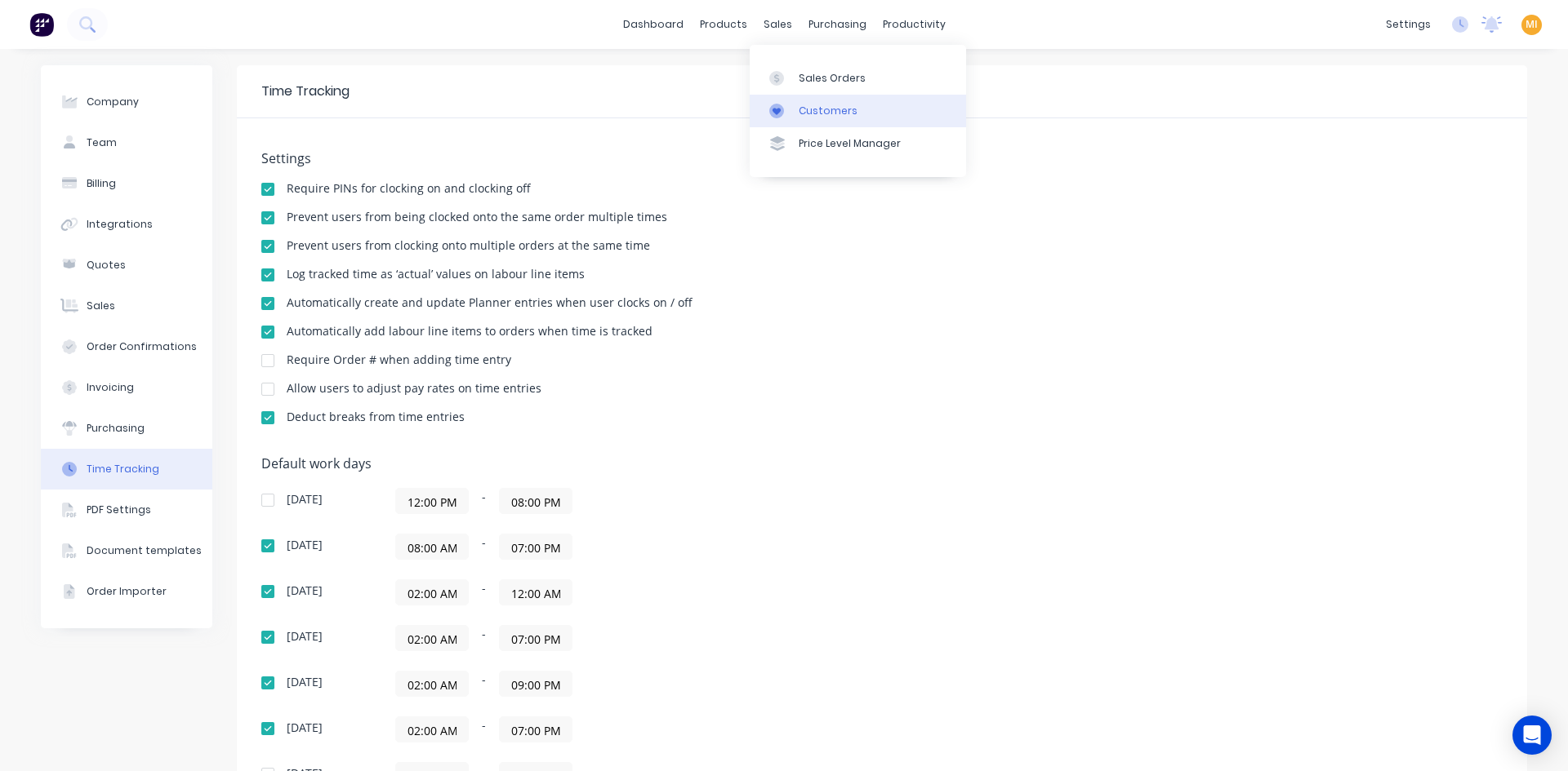
drag, startPoint x: 830, startPoint y: 76, endPoint x: 753, endPoint y: 104, distance: 81.9
click at [830, 76] on div "Sales Orders" at bounding box center [832, 78] width 67 height 15
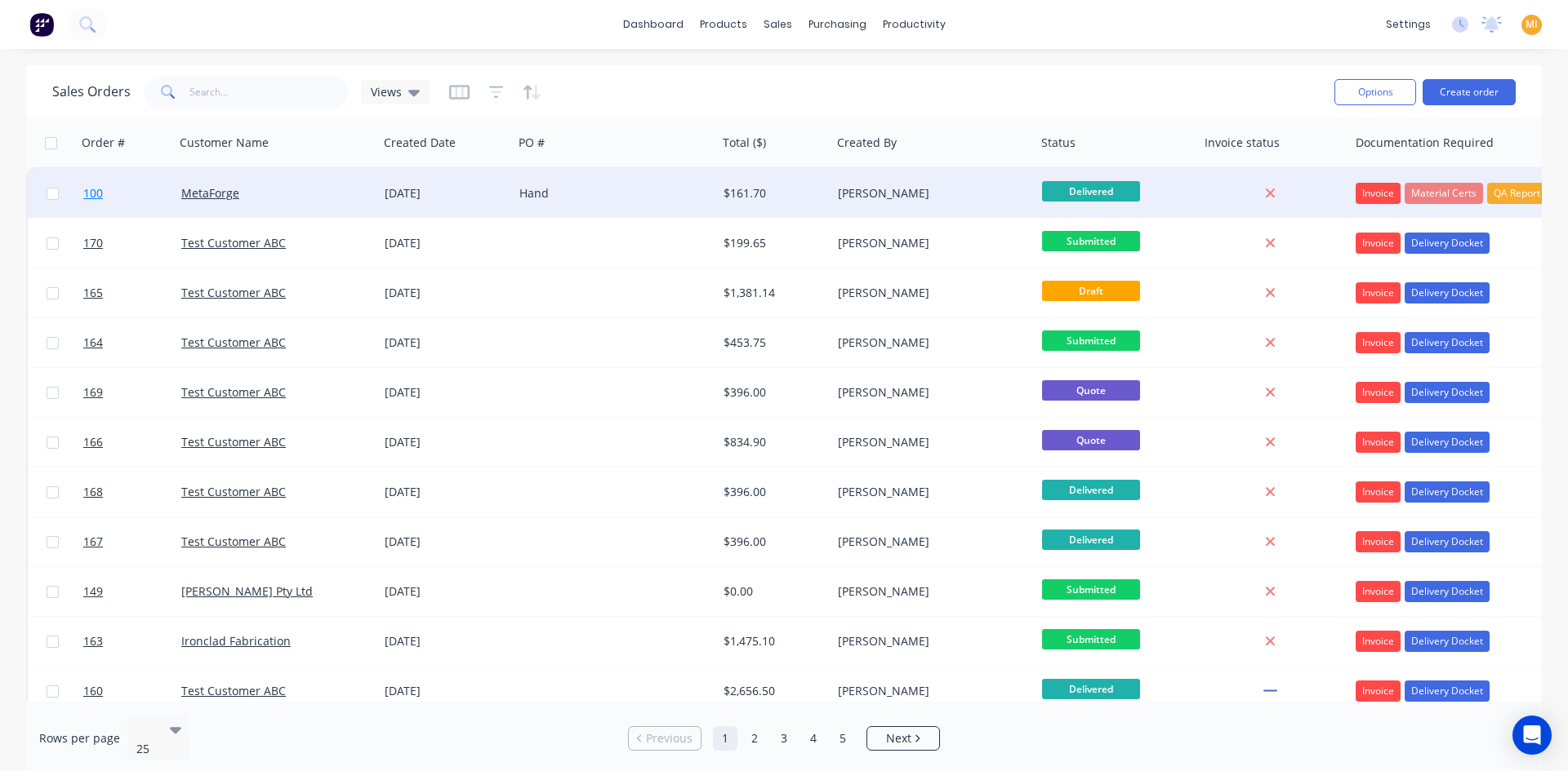
click at [130, 193] on link "100" at bounding box center [132, 193] width 98 height 49
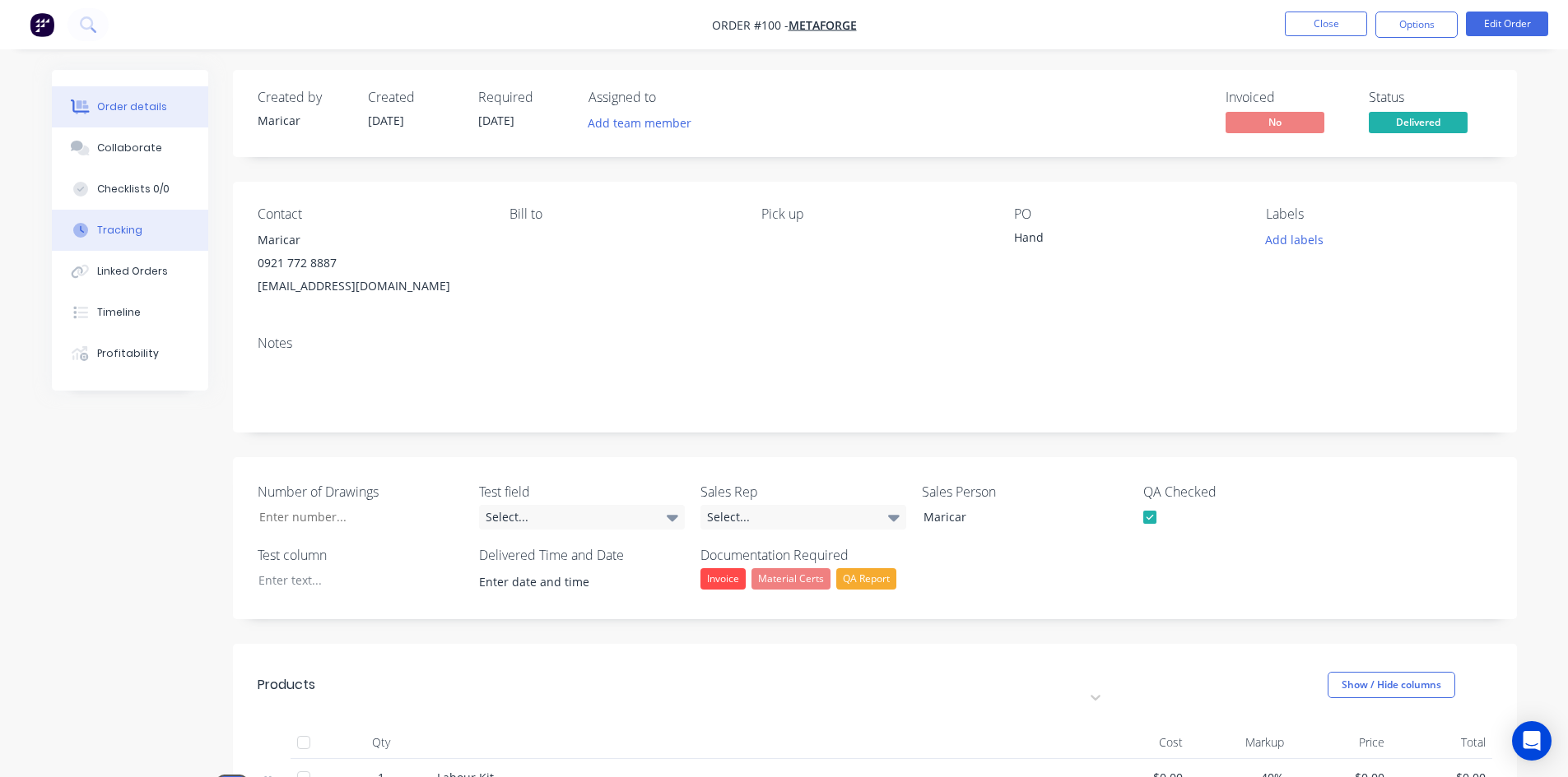
click at [119, 237] on button "Tracking" at bounding box center [130, 230] width 157 height 41
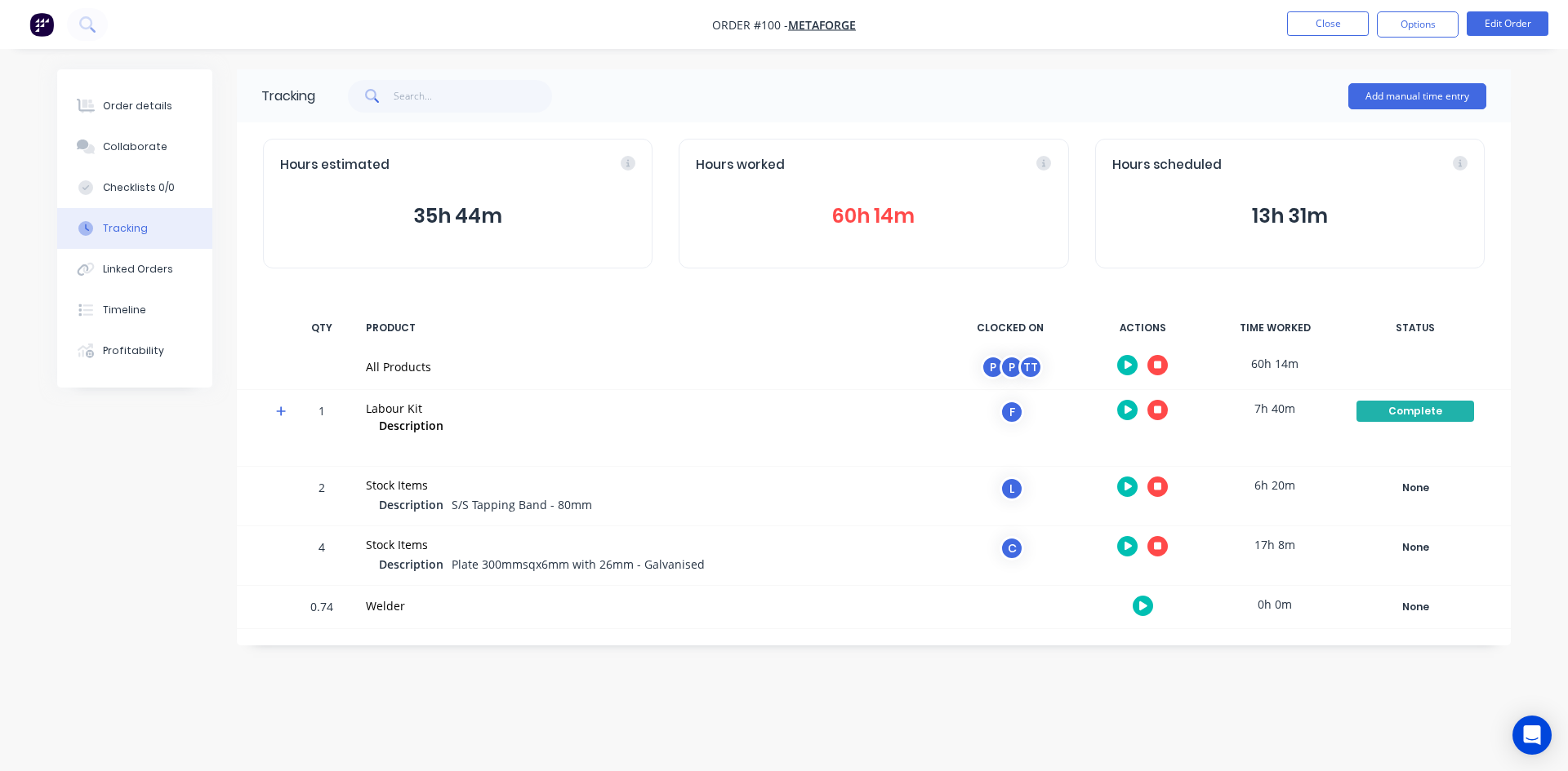
click at [1124, 365] on icon "button" at bounding box center [1128, 366] width 8 height 9
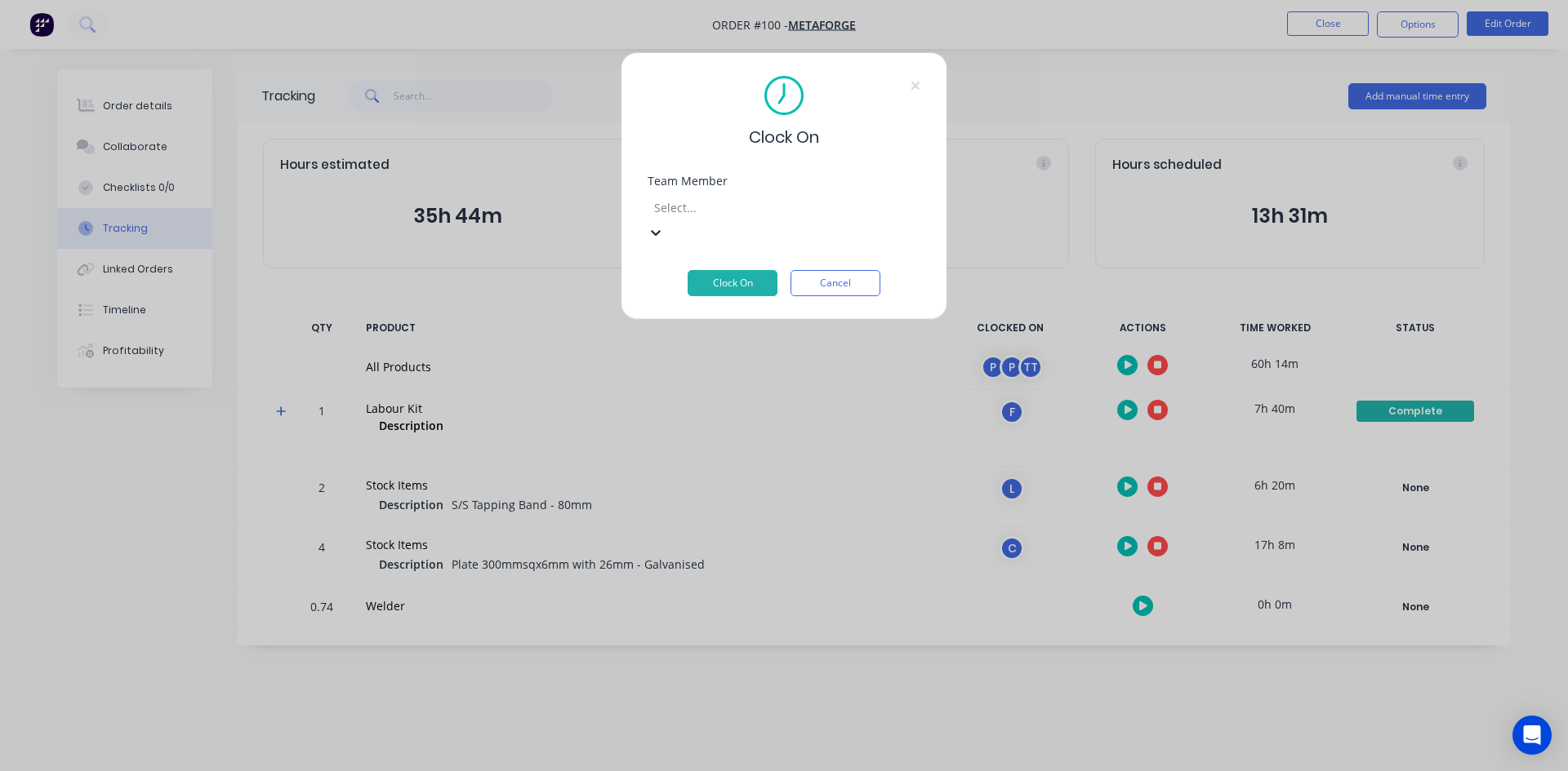
click at [812, 216] on div at bounding box center [769, 208] width 235 height 21
click at [729, 240] on div "Team Member option Test , selected. Test" at bounding box center [784, 222] width 272 height 94
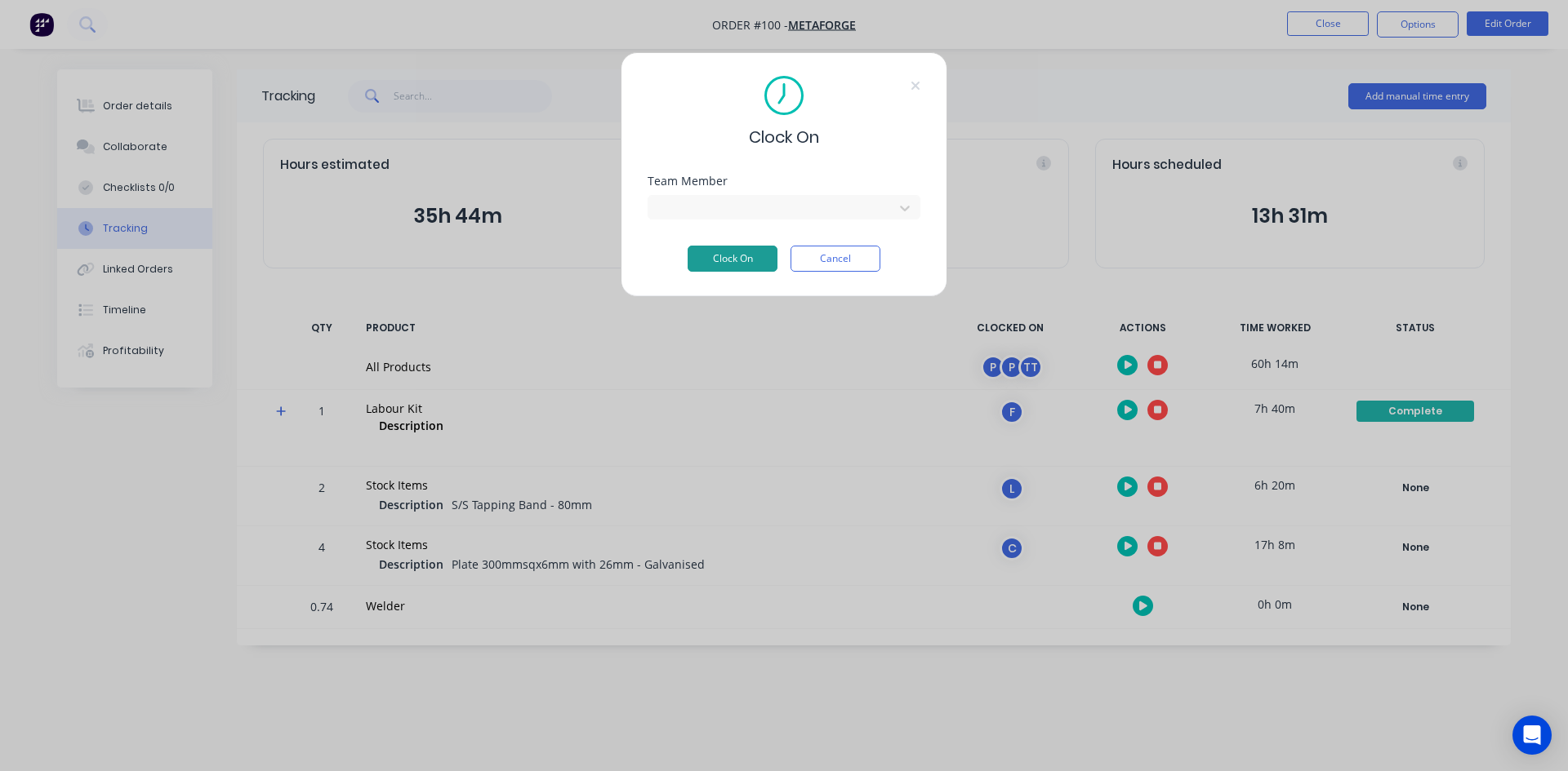
click at [733, 256] on button "Clock On" at bounding box center [732, 259] width 90 height 26
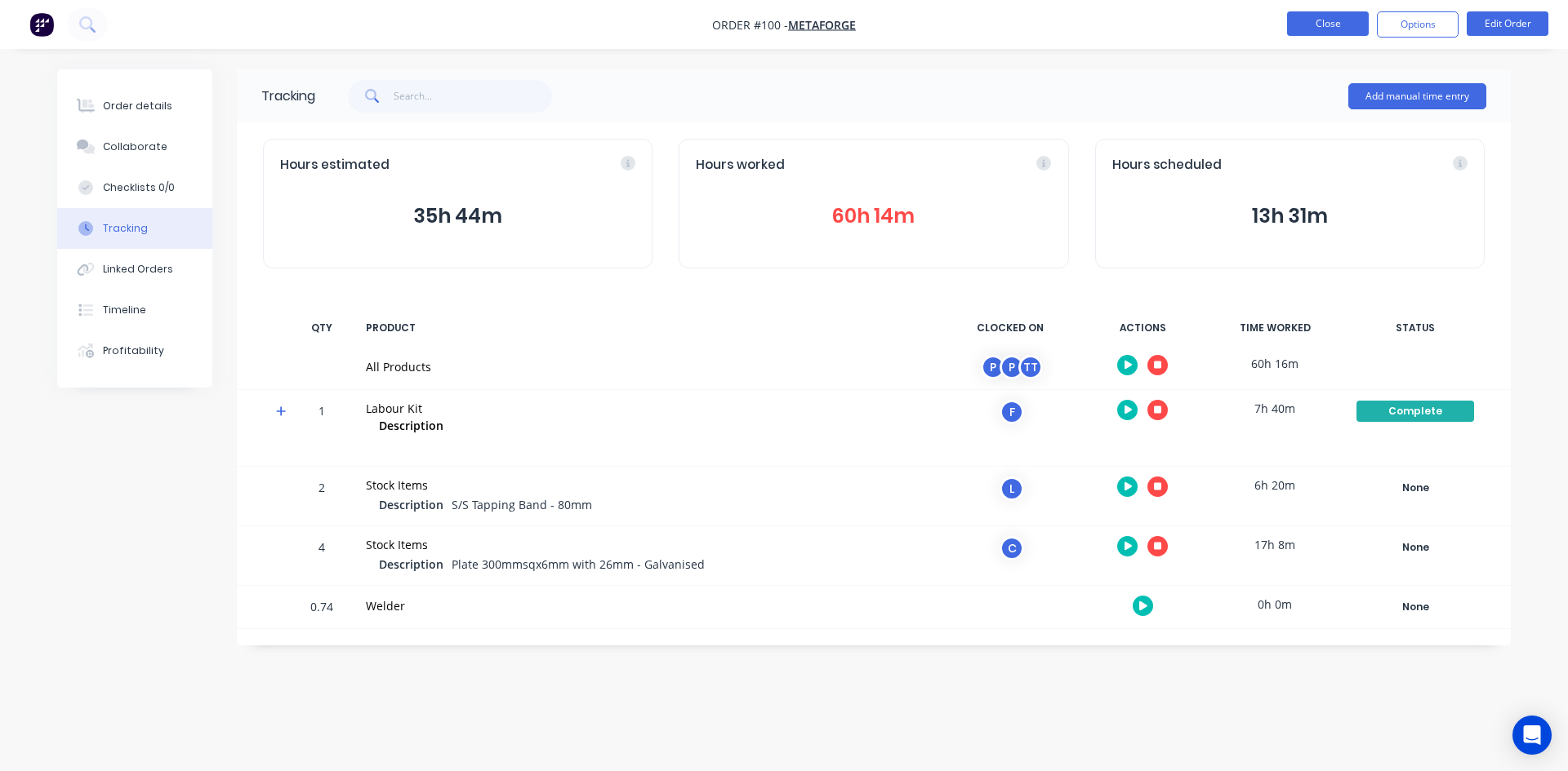
click at [1334, 22] on button "Close" at bounding box center [1328, 24] width 82 height 25
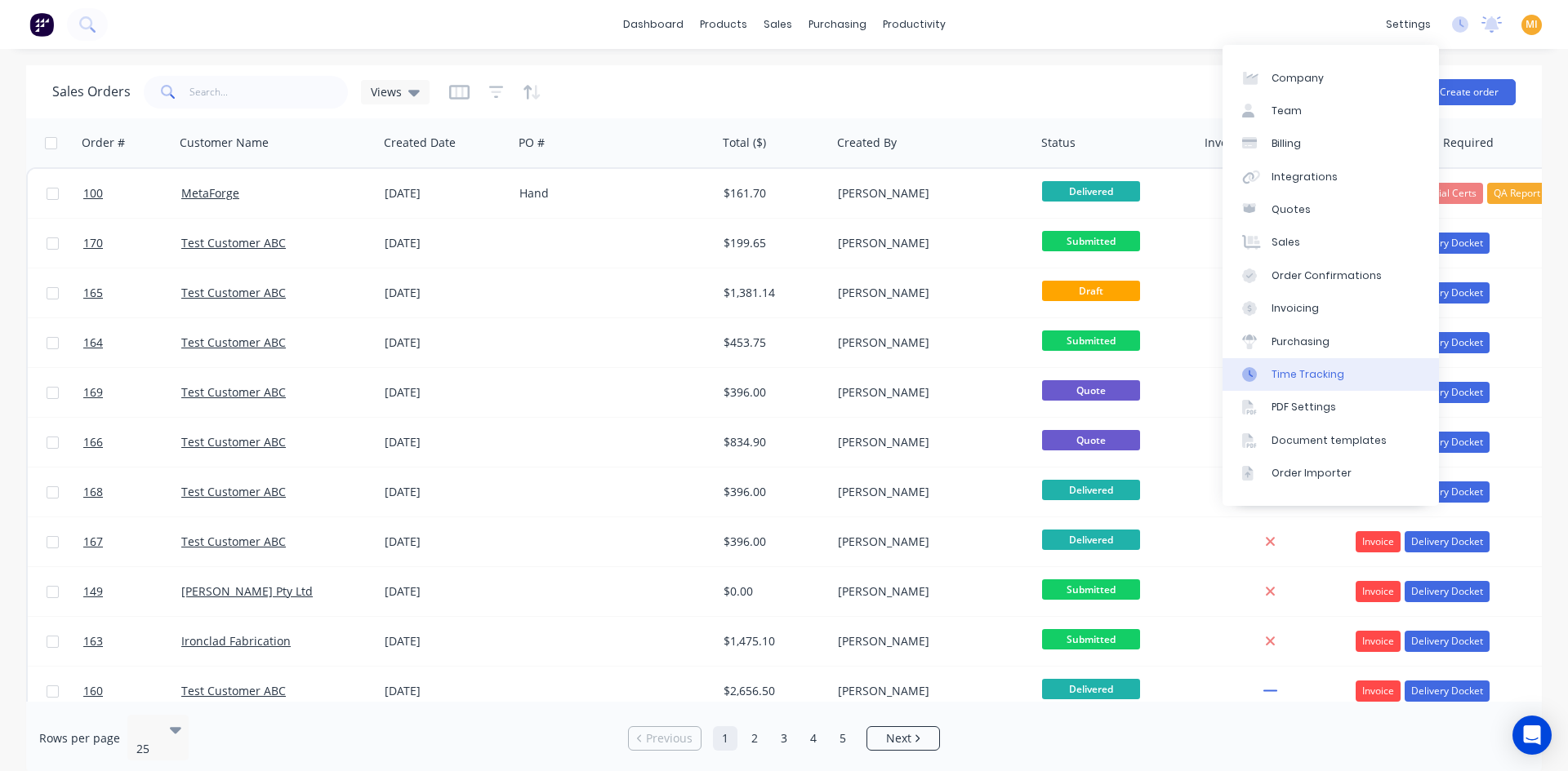
click at [1332, 375] on div "Time Tracking" at bounding box center [1307, 375] width 73 height 15
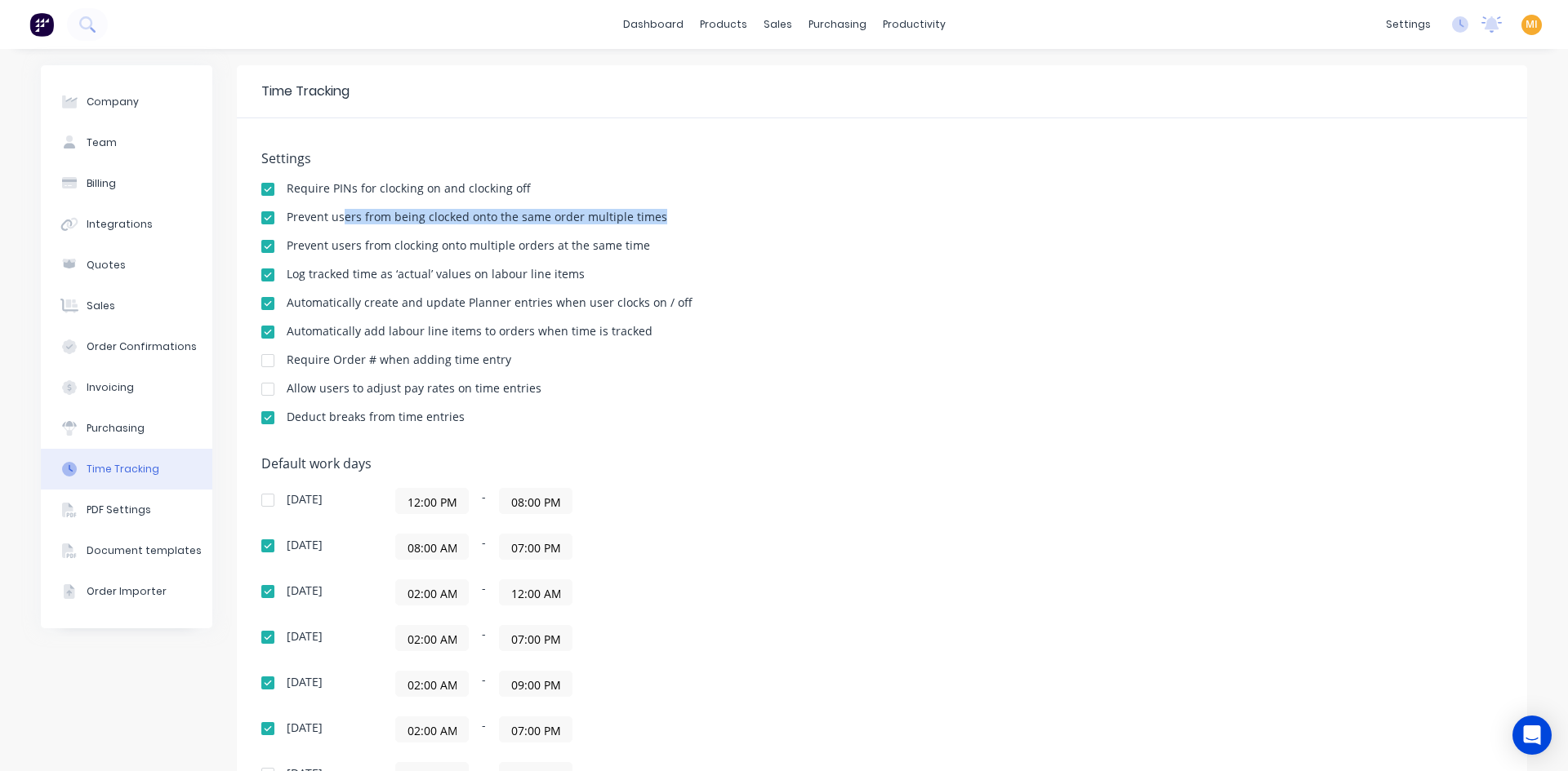
drag, startPoint x: 692, startPoint y: 211, endPoint x: 338, endPoint y: 220, distance: 354.1
click at [338, 220] on div "Prevent users from being clocked onto the same order multiple times" at bounding box center [882, 219] width 1241 height 15
click at [1440, 25] on div "settings No new notifications Mark all as read Maricar mentioned you in a messa…" at bounding box center [1473, 25] width 190 height 25
click at [1452, 25] on icon at bounding box center [1460, 24] width 16 height 16
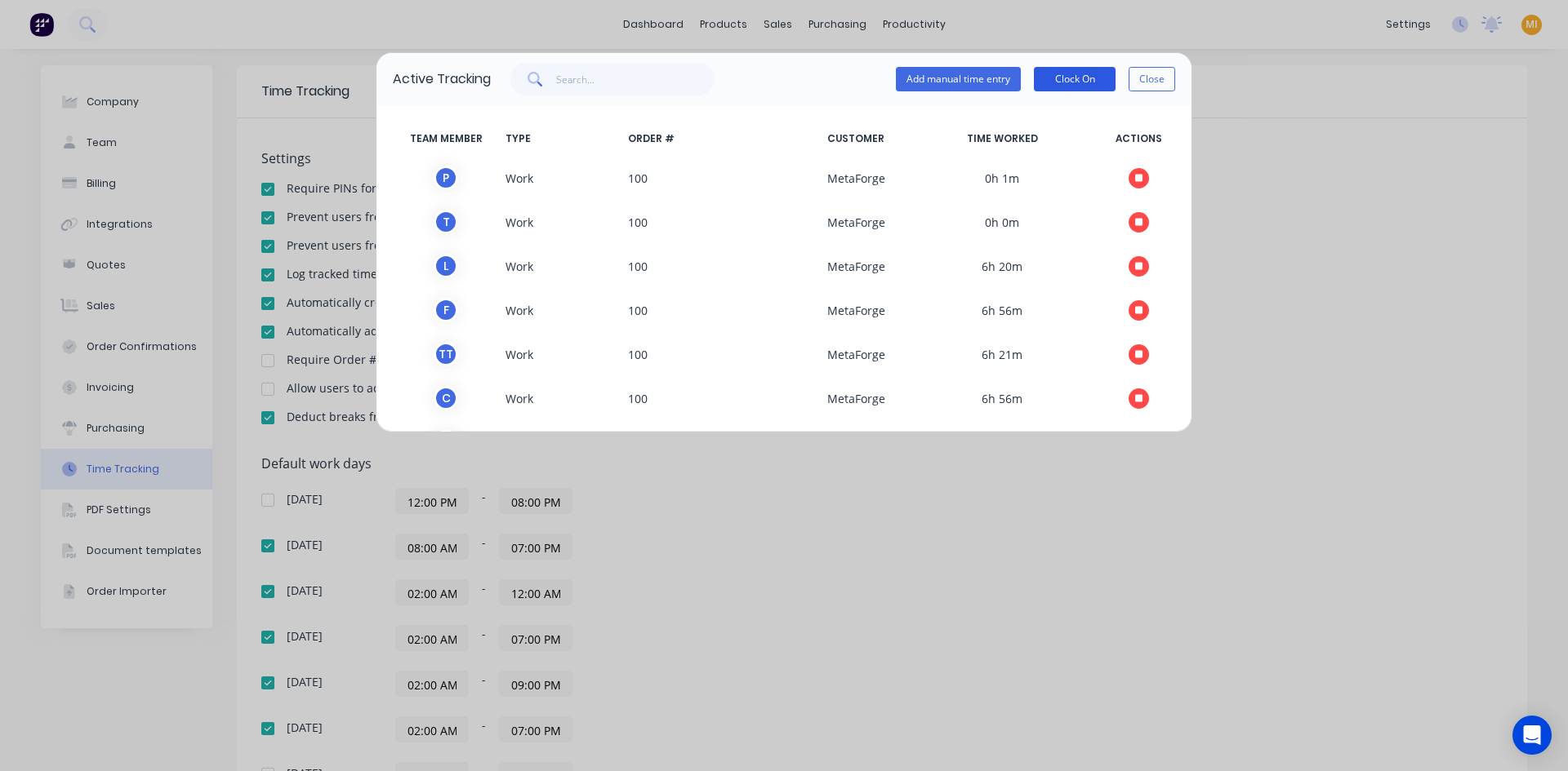
click at [1078, 71] on button "Clock On" at bounding box center [1074, 79] width 82 height 25
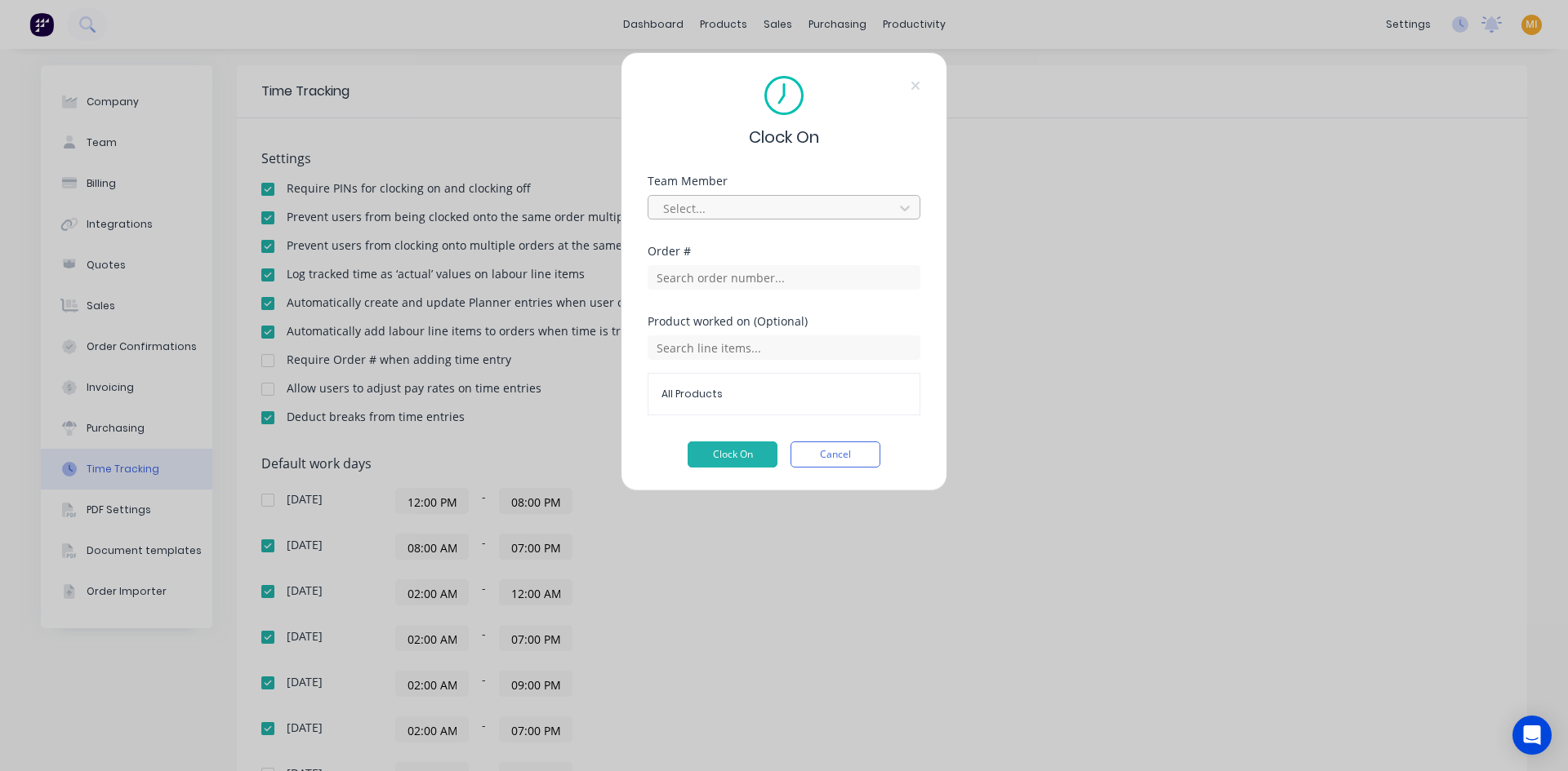
click at [739, 204] on div at bounding box center [772, 208] width 223 height 21
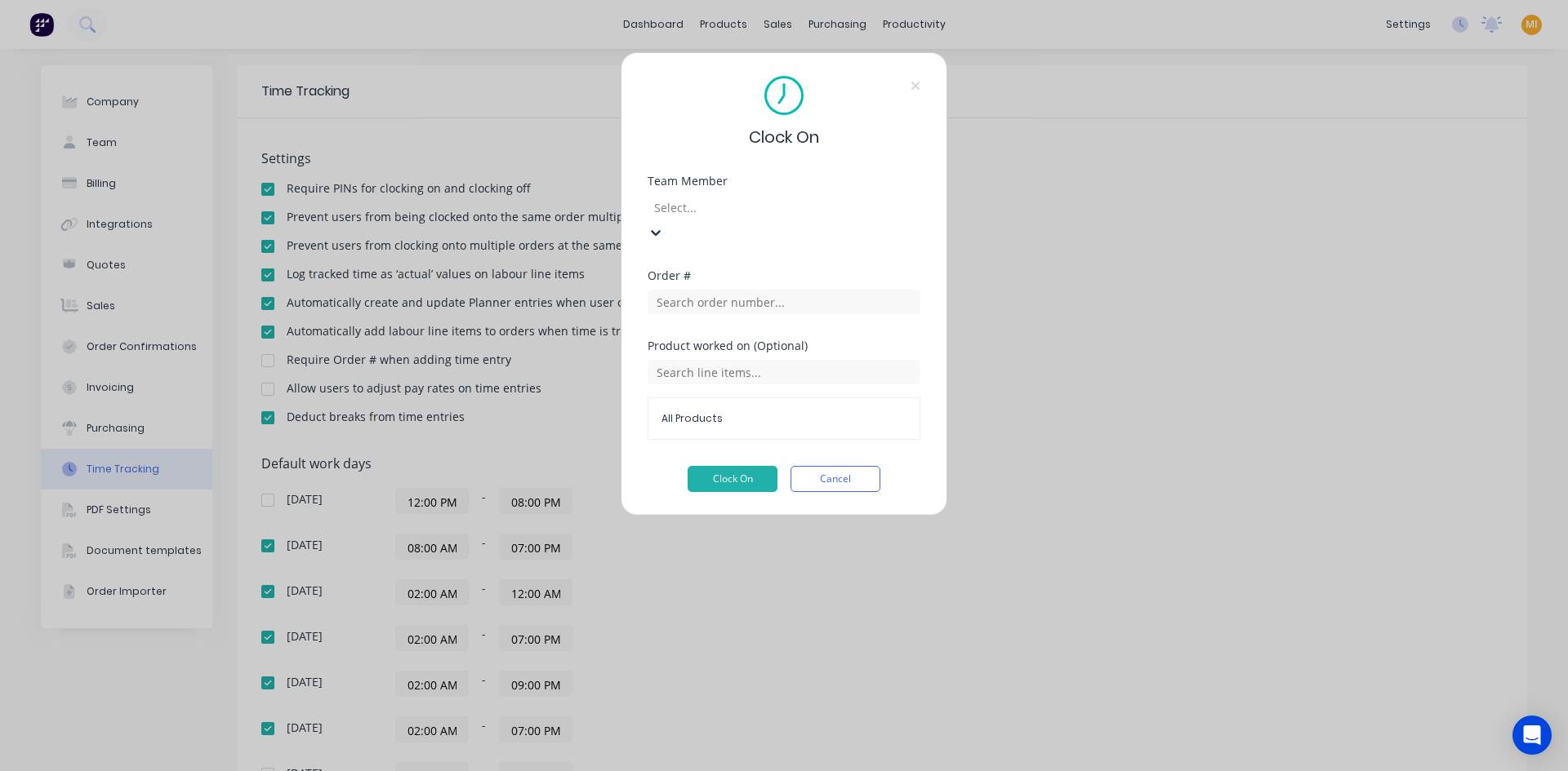
click at [701, 286] on div at bounding box center [784, 300] width 272 height 28
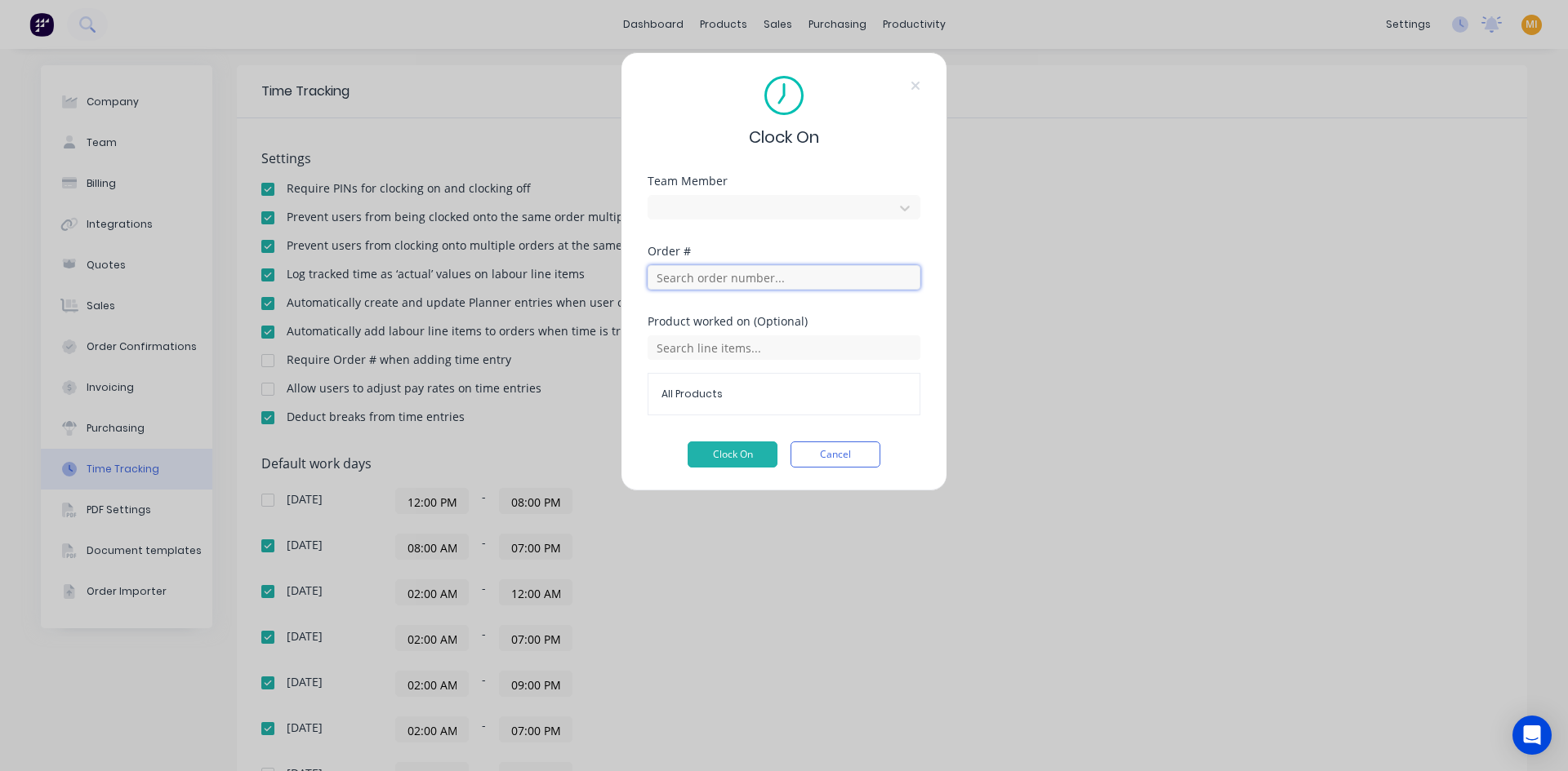
click at [693, 277] on input "text" at bounding box center [784, 277] width 272 height 25
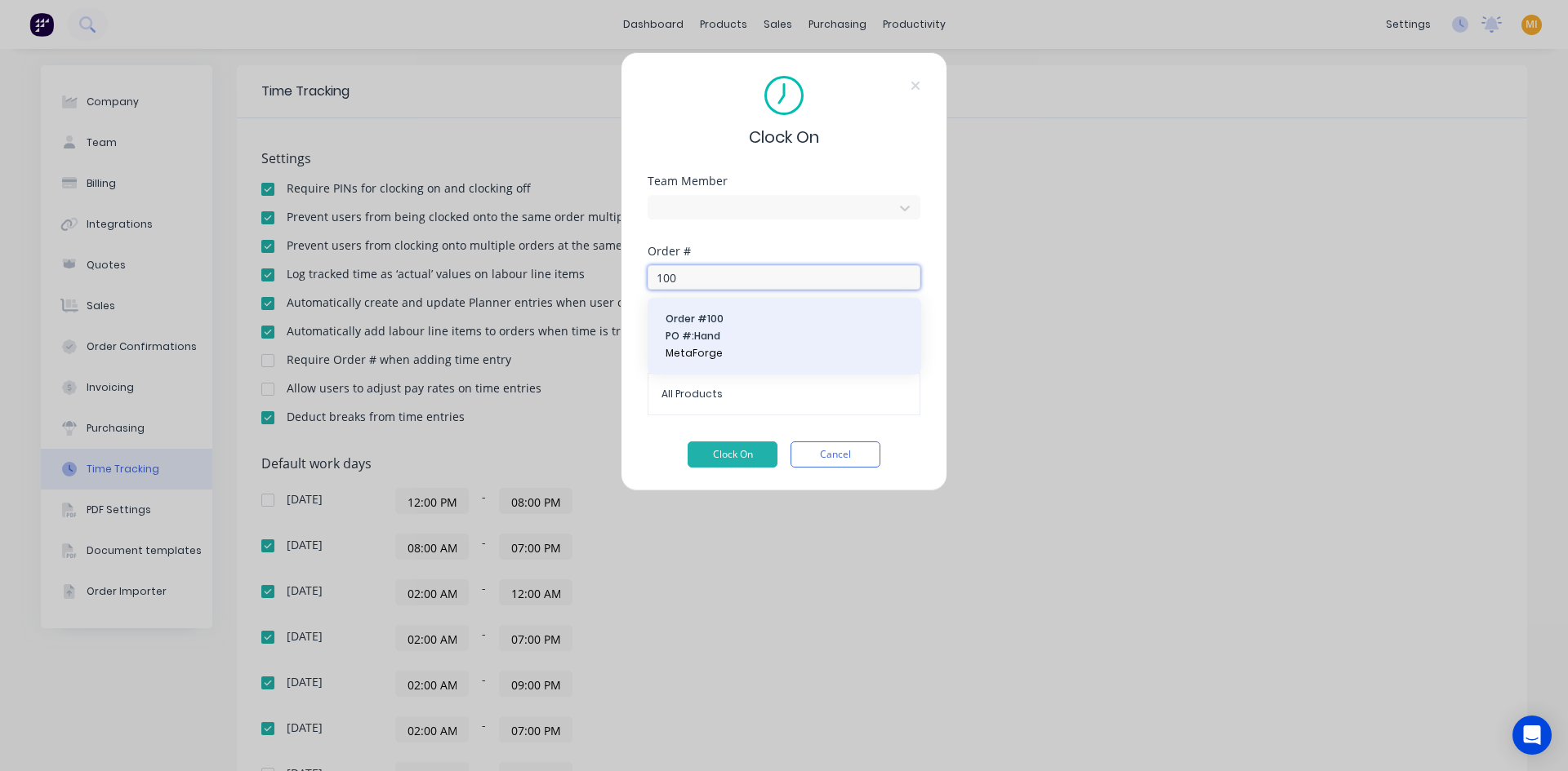
type input "100"
click at [711, 337] on span "PO #: Hand" at bounding box center [784, 336] width 238 height 15
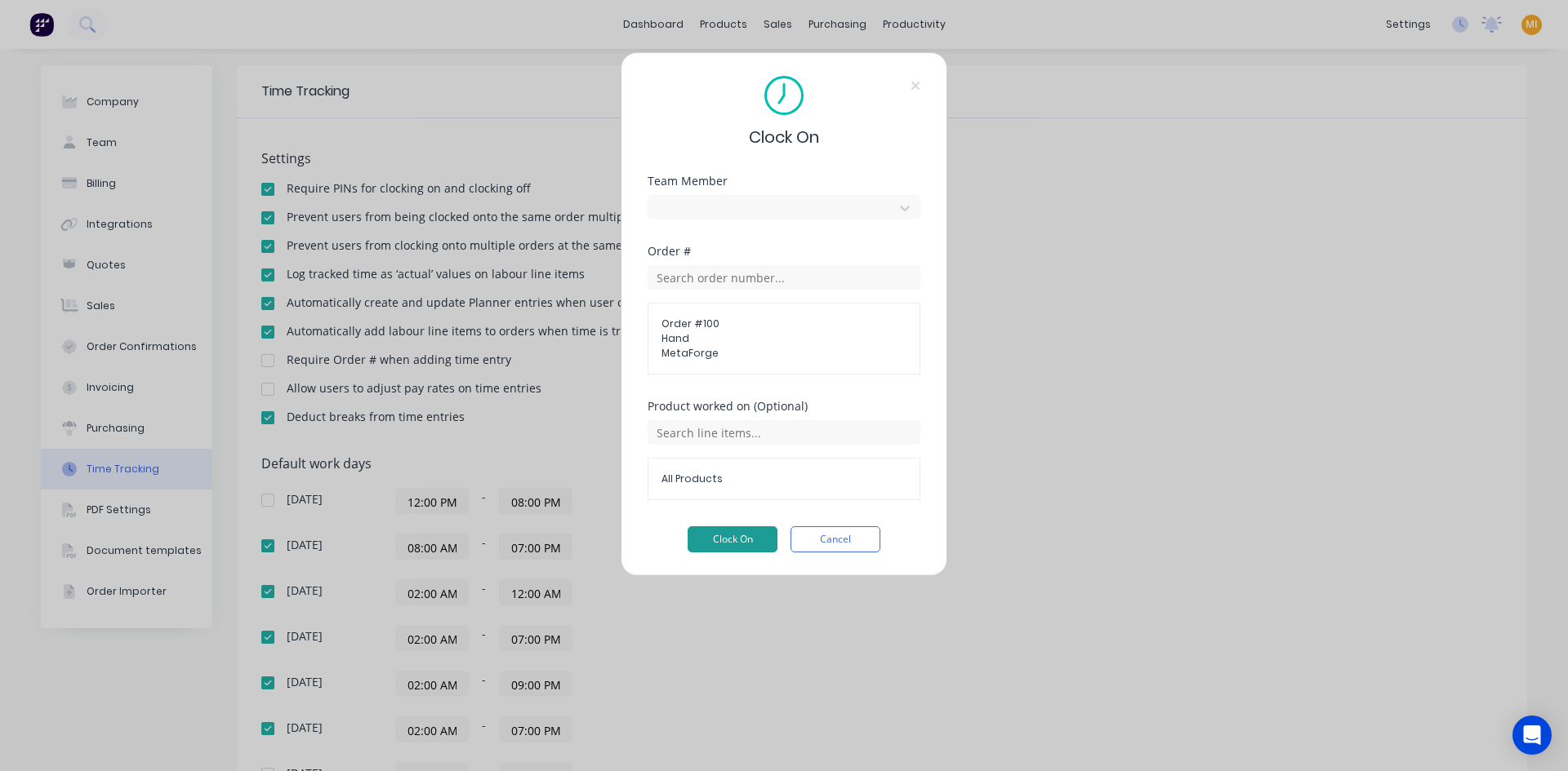
click at [723, 535] on button "Clock On" at bounding box center [732, 540] width 90 height 26
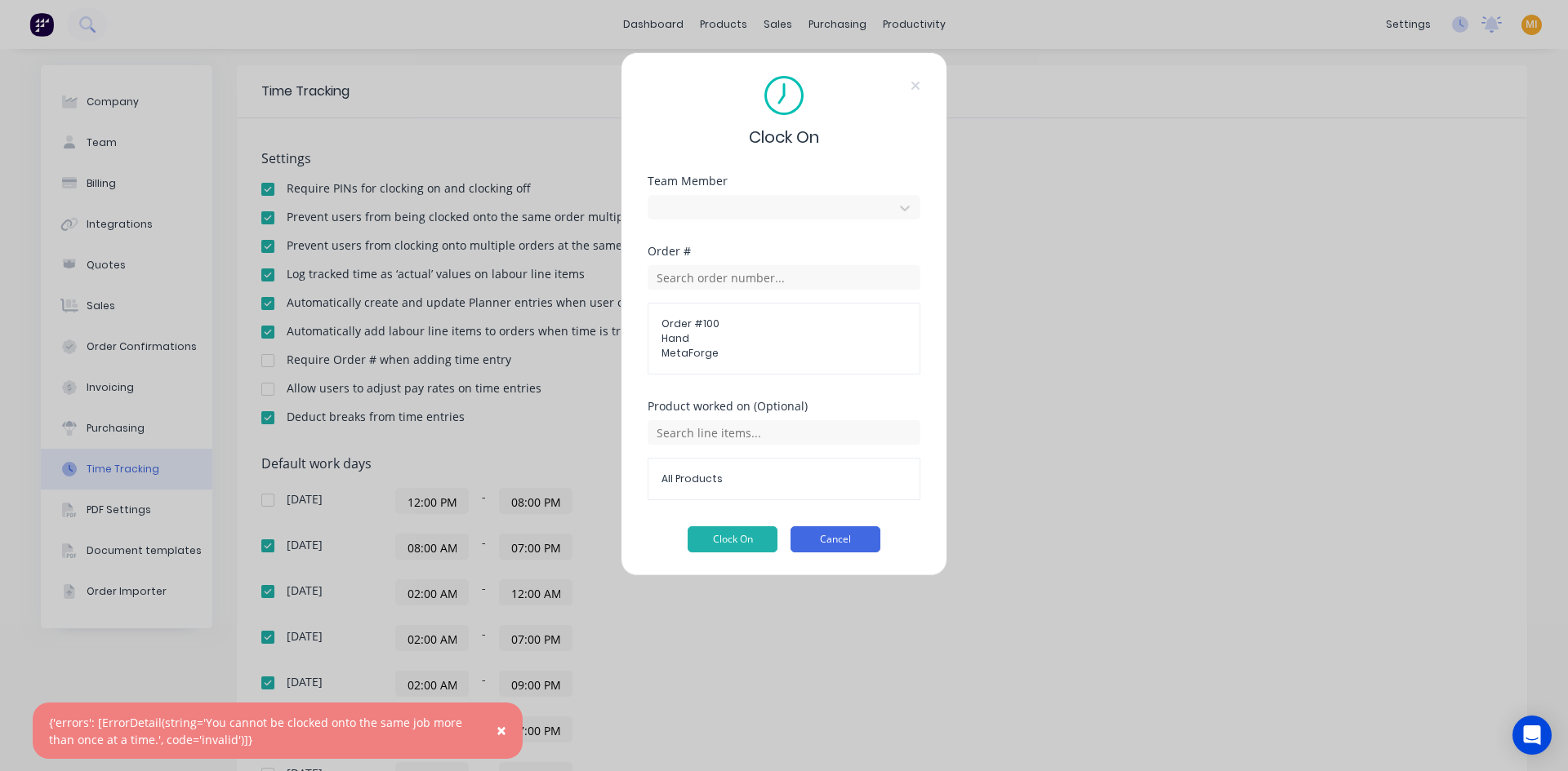
click at [841, 535] on button "Cancel" at bounding box center [834, 540] width 90 height 26
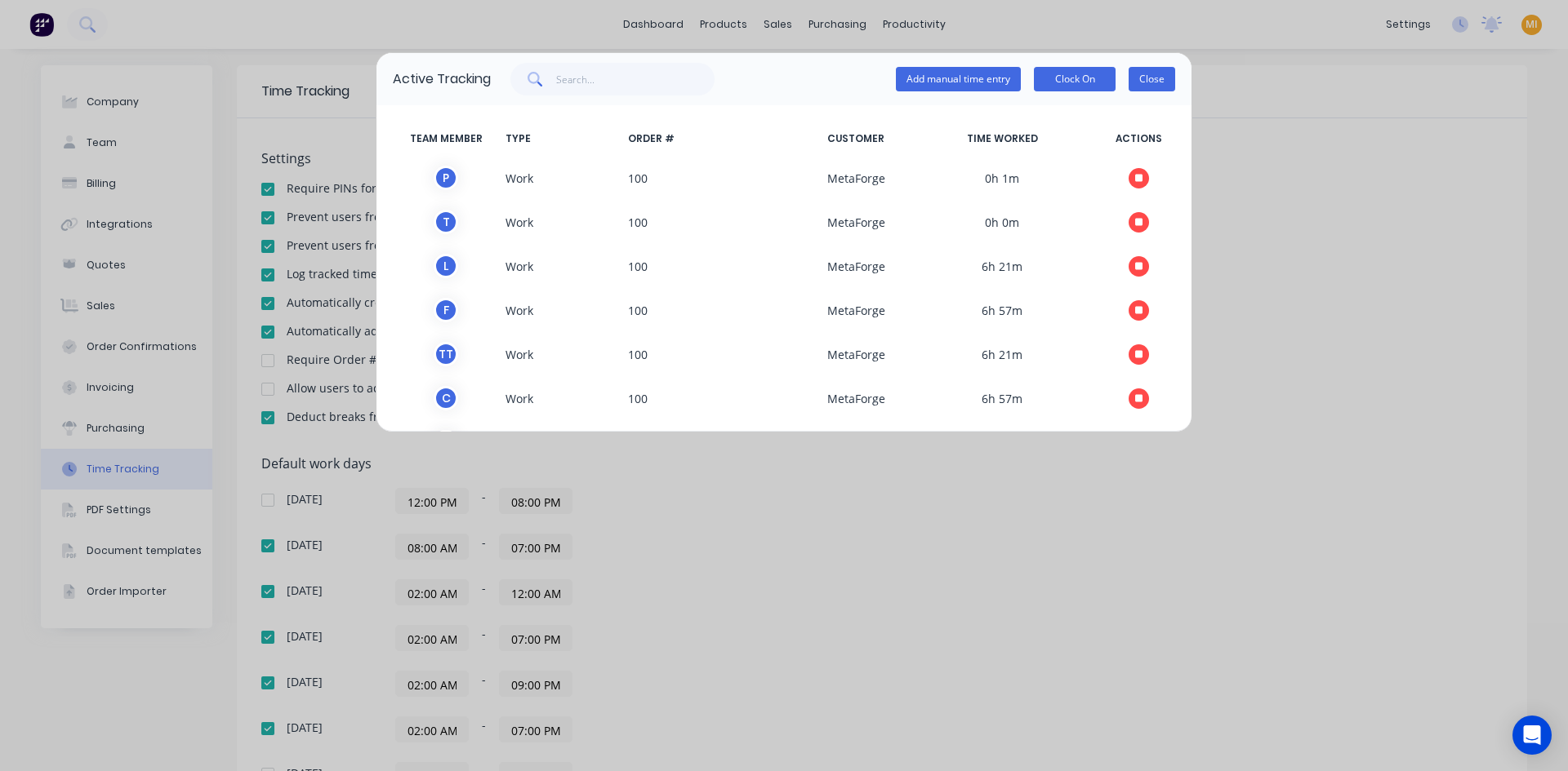
click at [1151, 76] on button "Close" at bounding box center [1151, 79] width 46 height 25
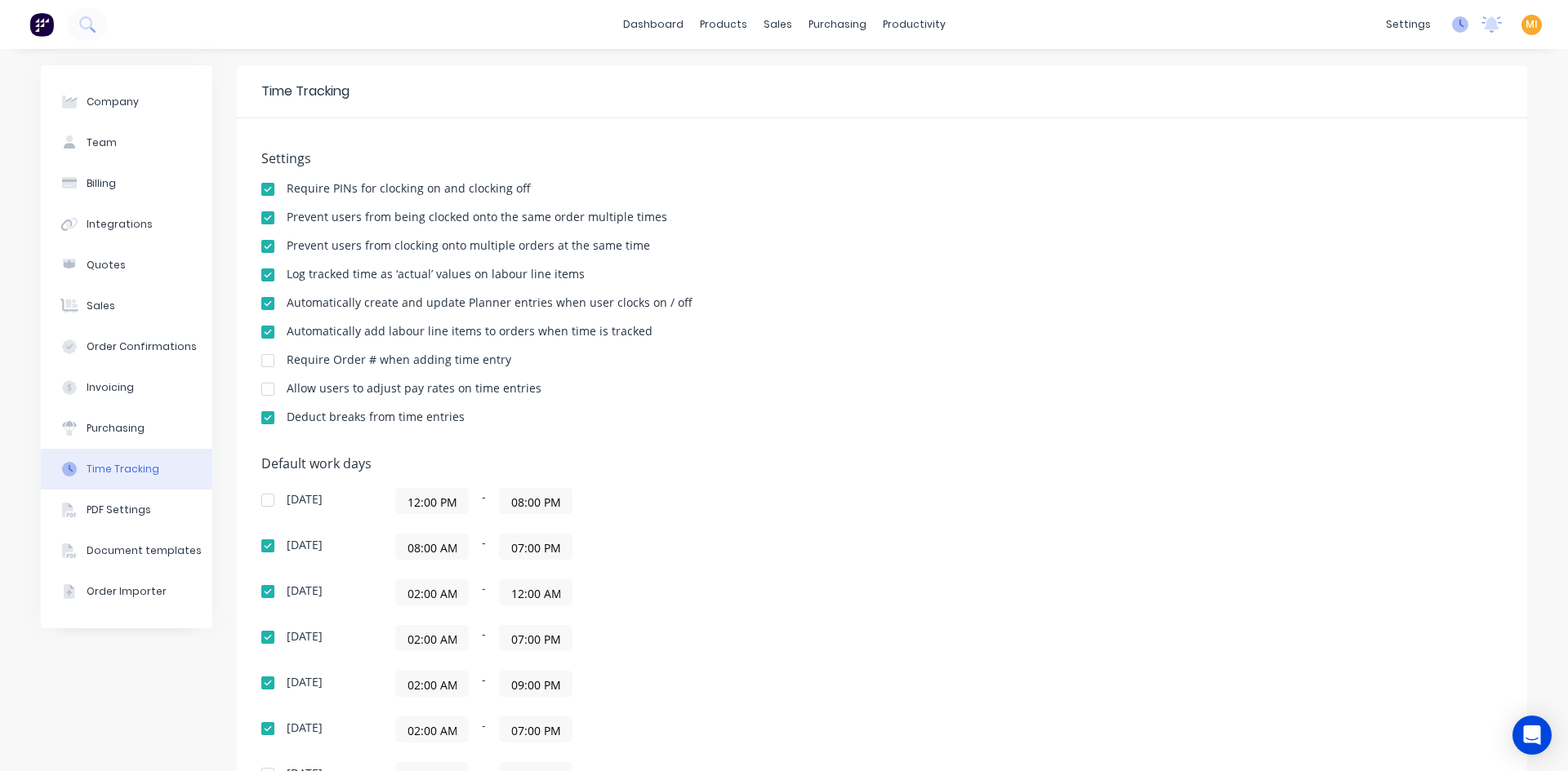
click at [1452, 22] on icon at bounding box center [1460, 24] width 16 height 16
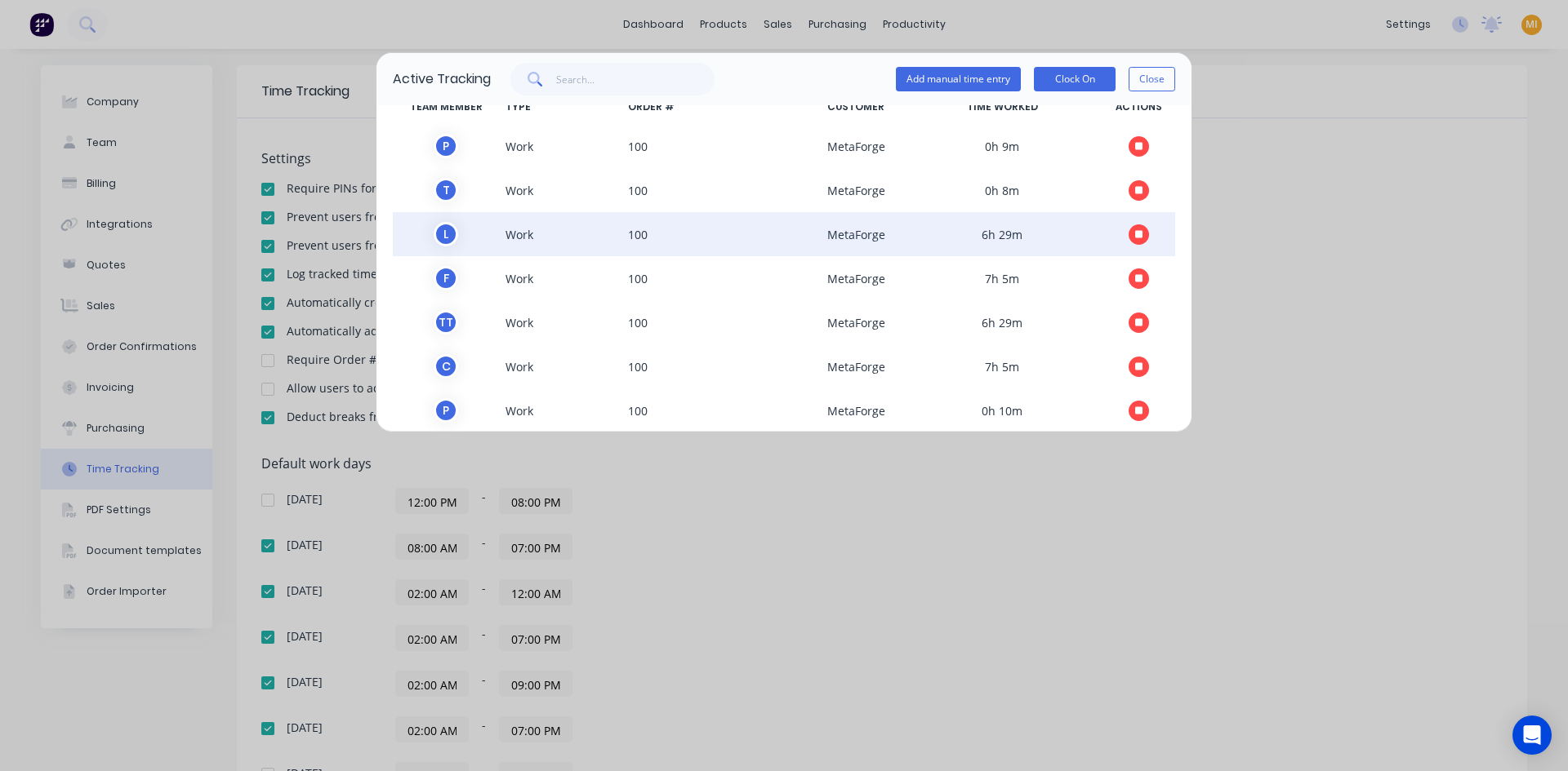
scroll to position [49, 0]
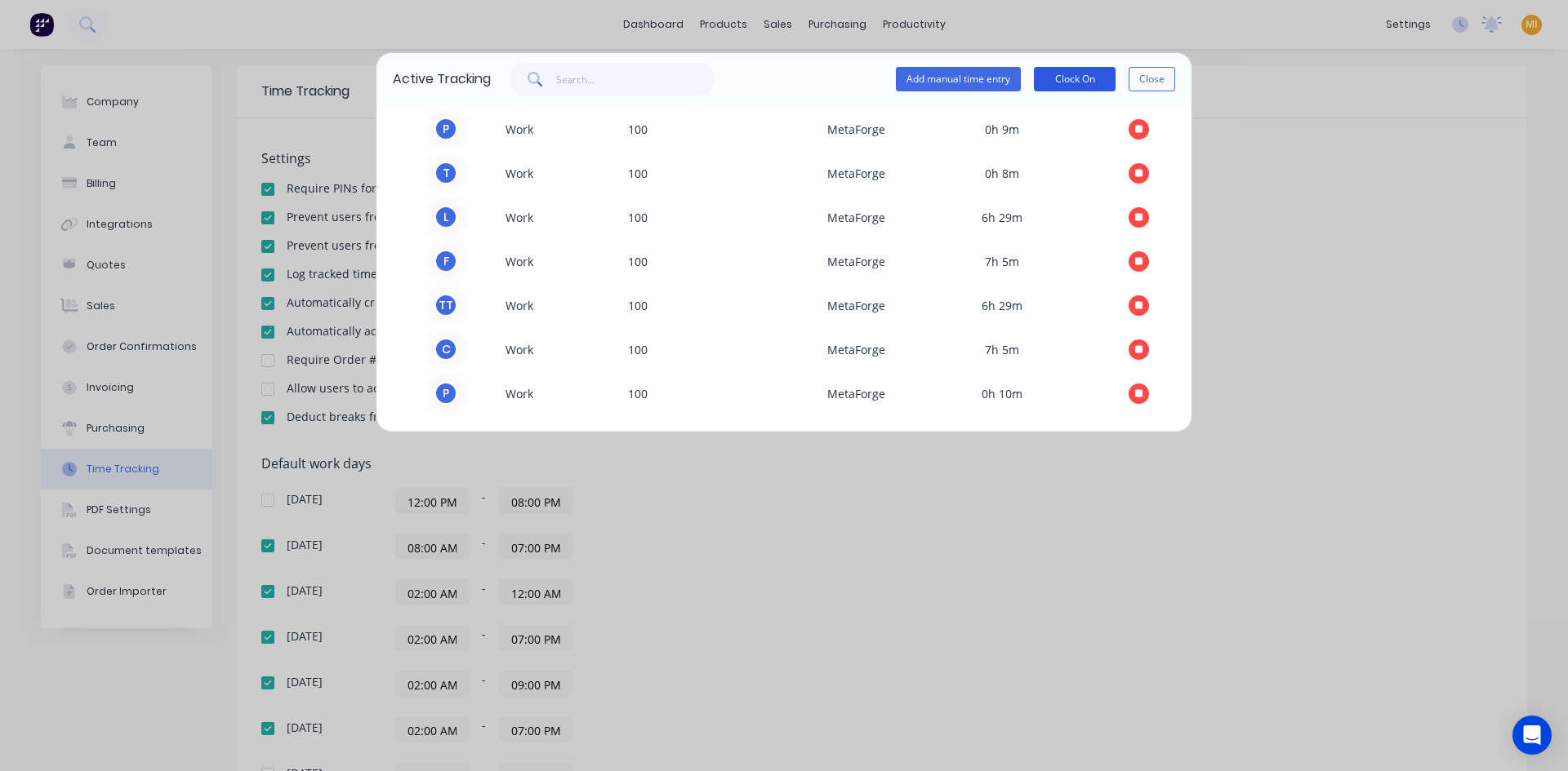
click at [1062, 84] on button "Clock On" at bounding box center [1074, 79] width 82 height 25
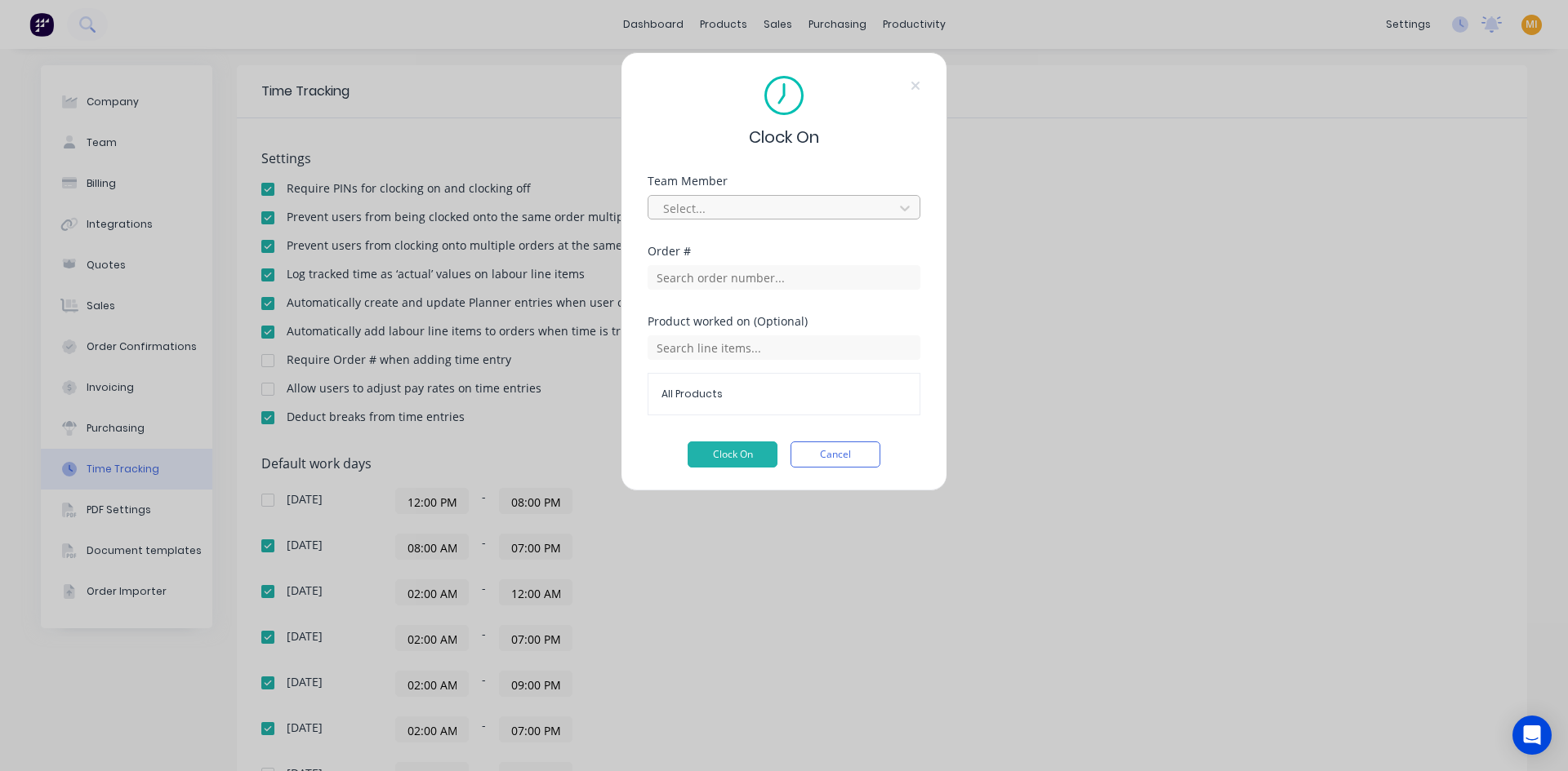
click at [746, 207] on div at bounding box center [772, 208] width 223 height 21
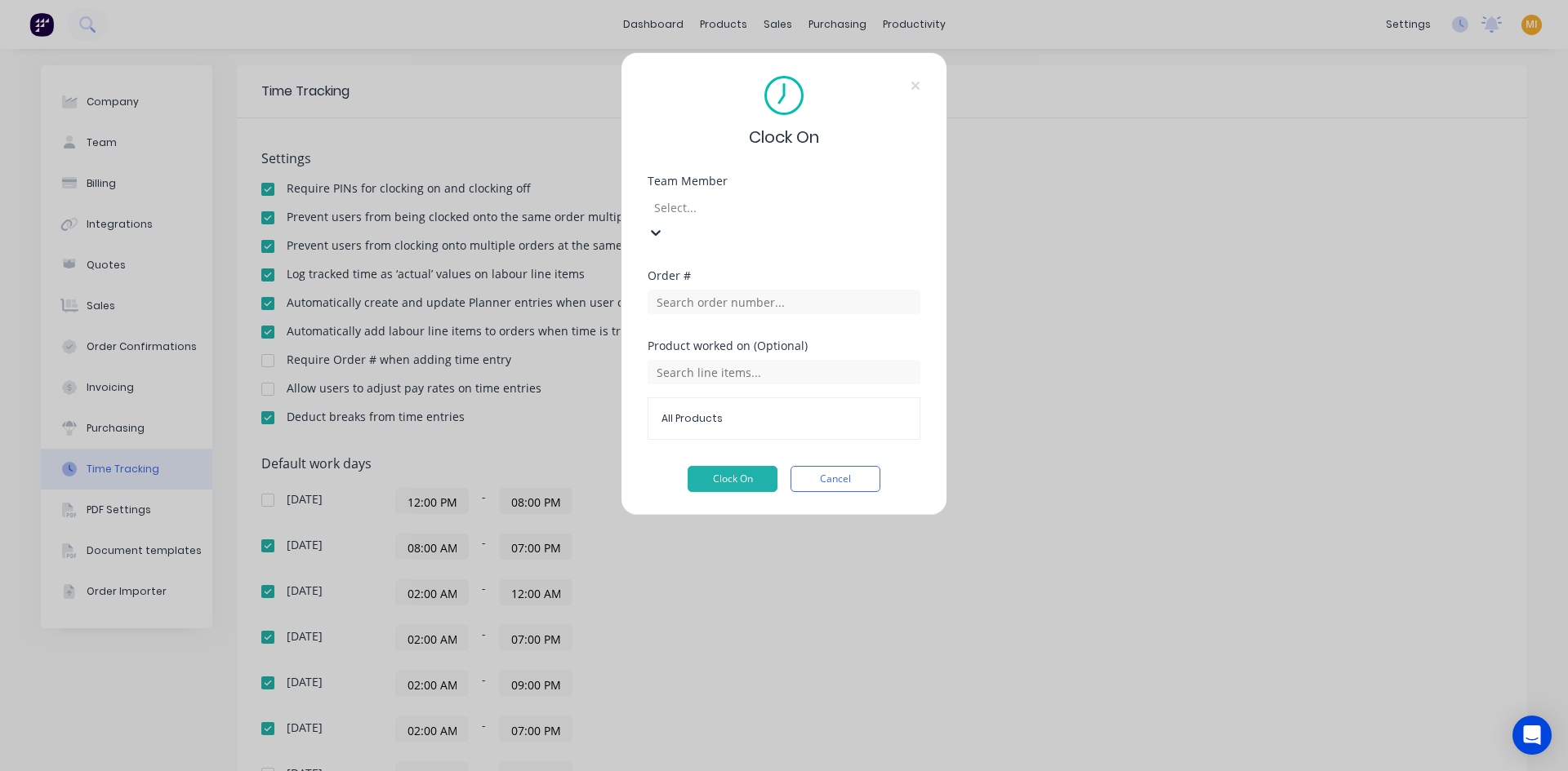
scroll to position [57, 0]
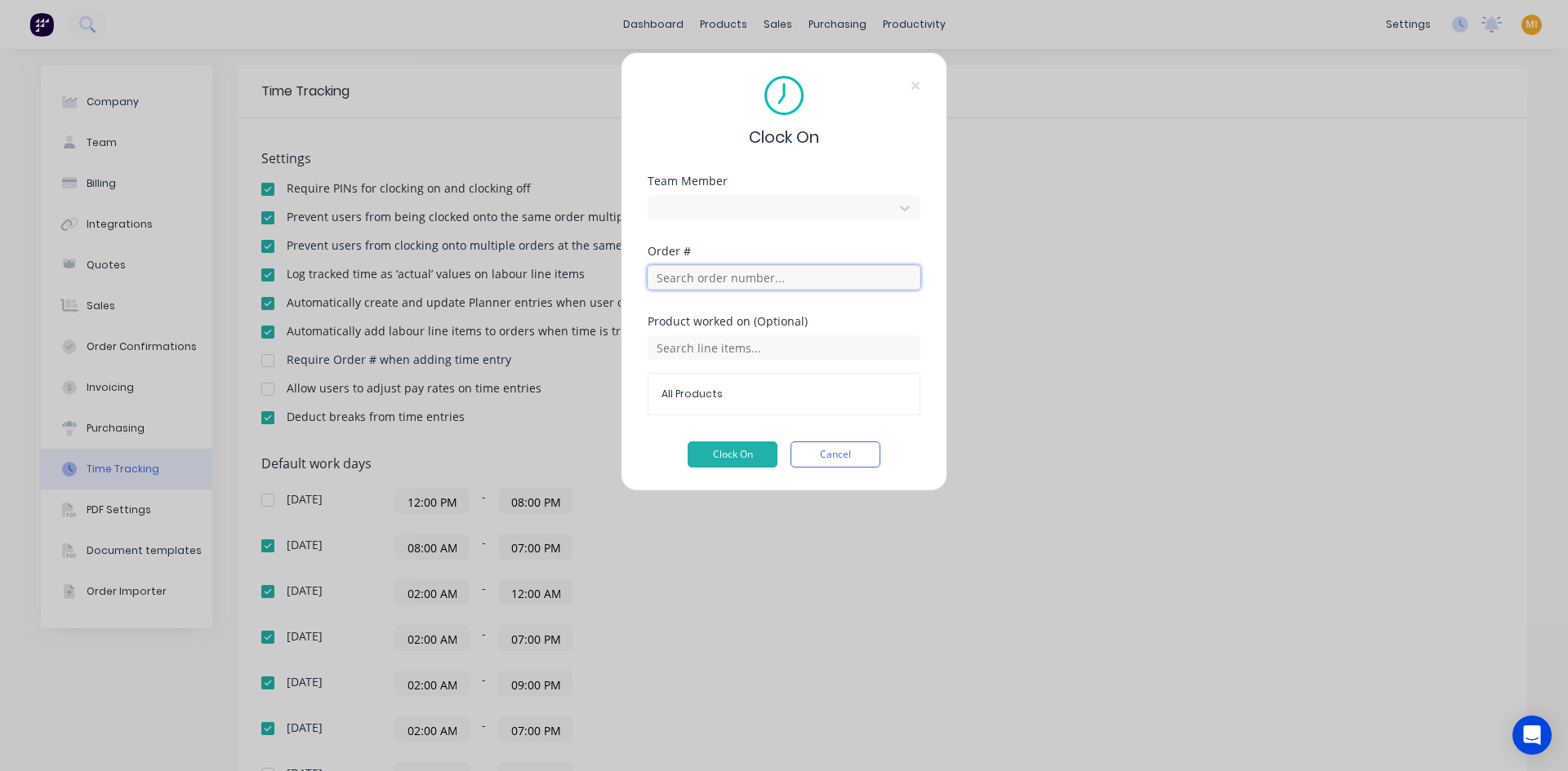
click at [703, 288] on input "text" at bounding box center [784, 277] width 272 height 25
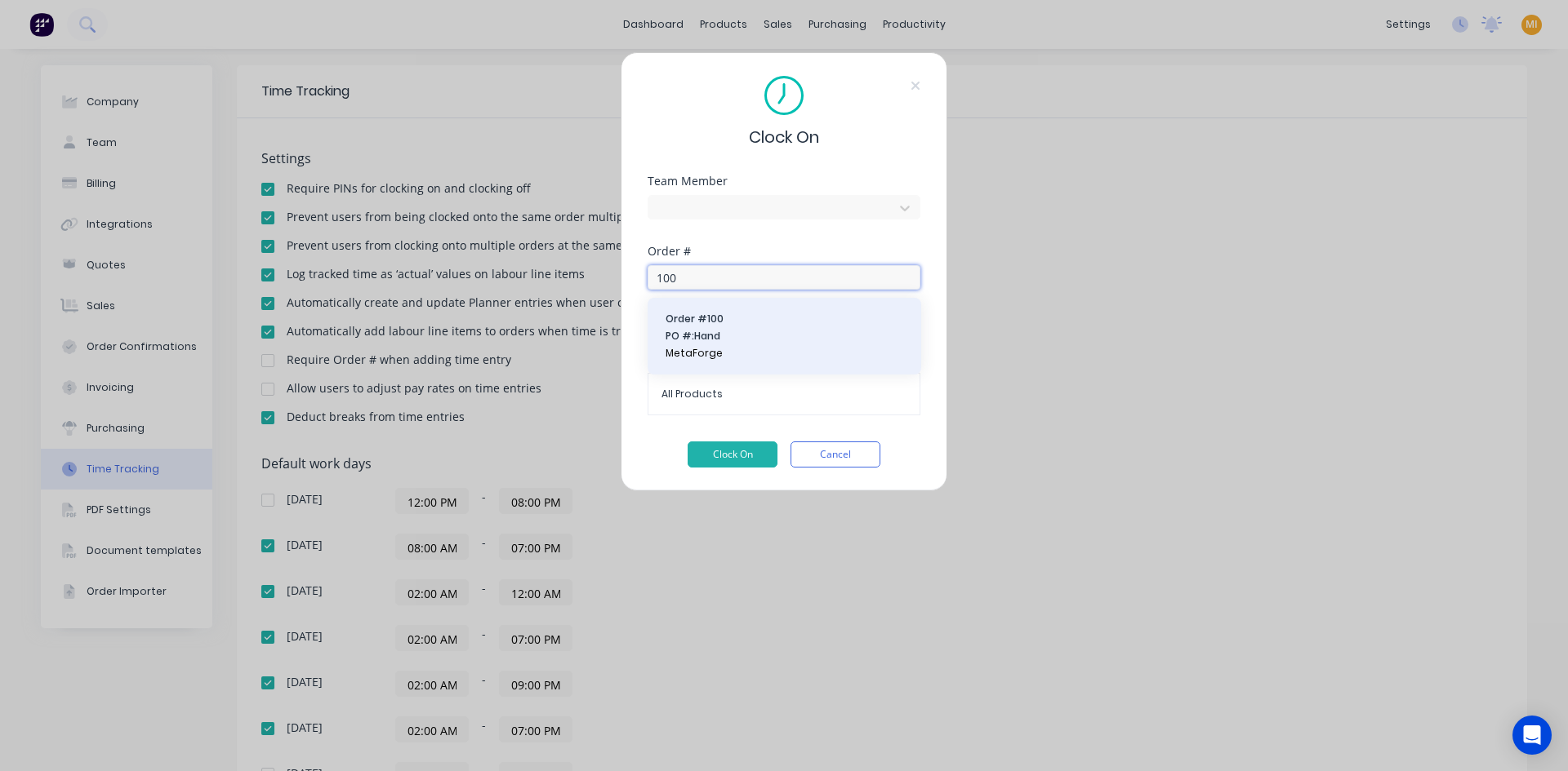
type input "100"
click at [729, 326] on button "Order # 100 PO #: Hand MetaForge" at bounding box center [784, 336] width 247 height 51
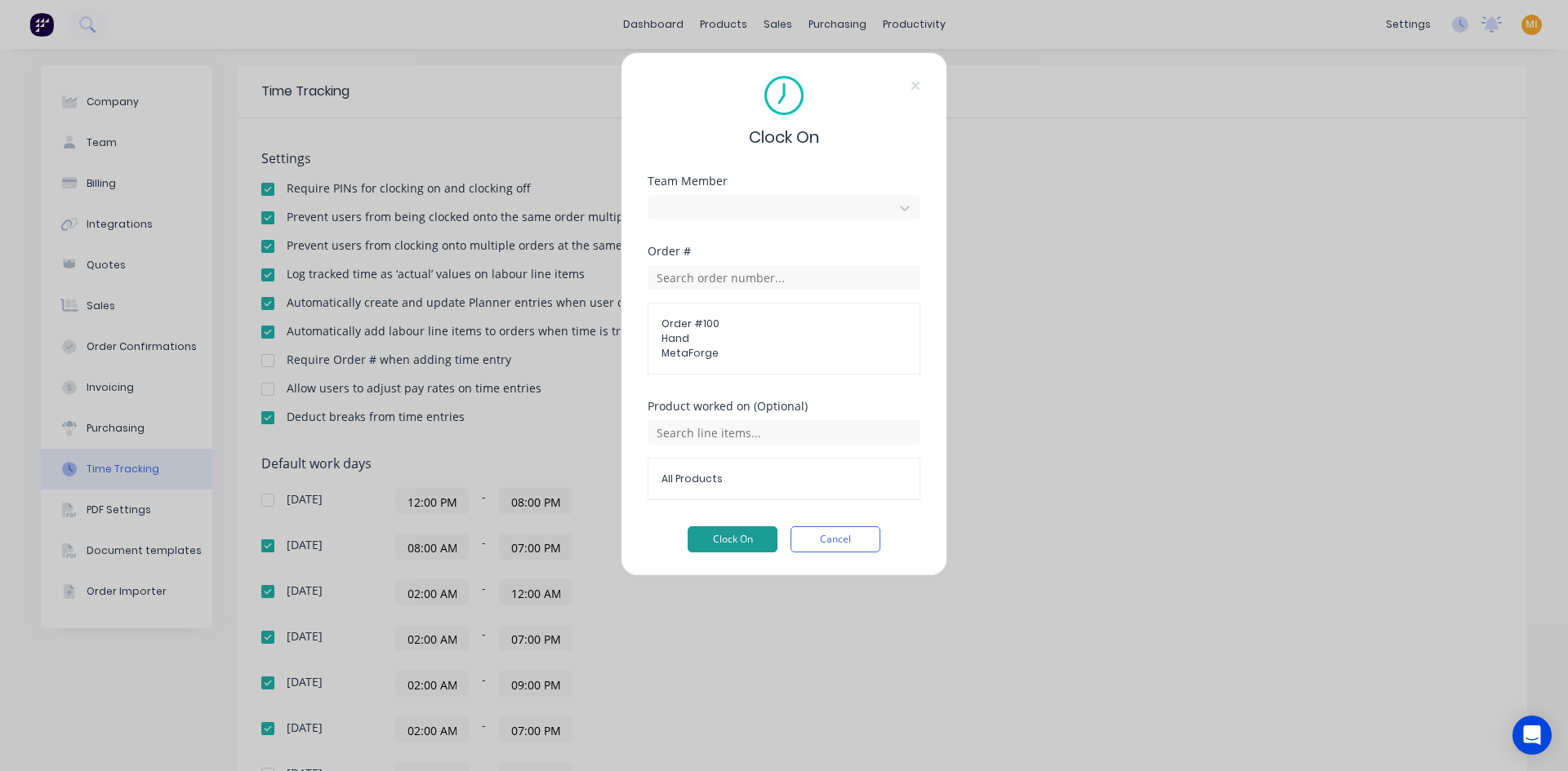
click at [733, 528] on button "Clock On" at bounding box center [732, 540] width 90 height 26
click at [913, 89] on icon at bounding box center [915, 86] width 8 height 8
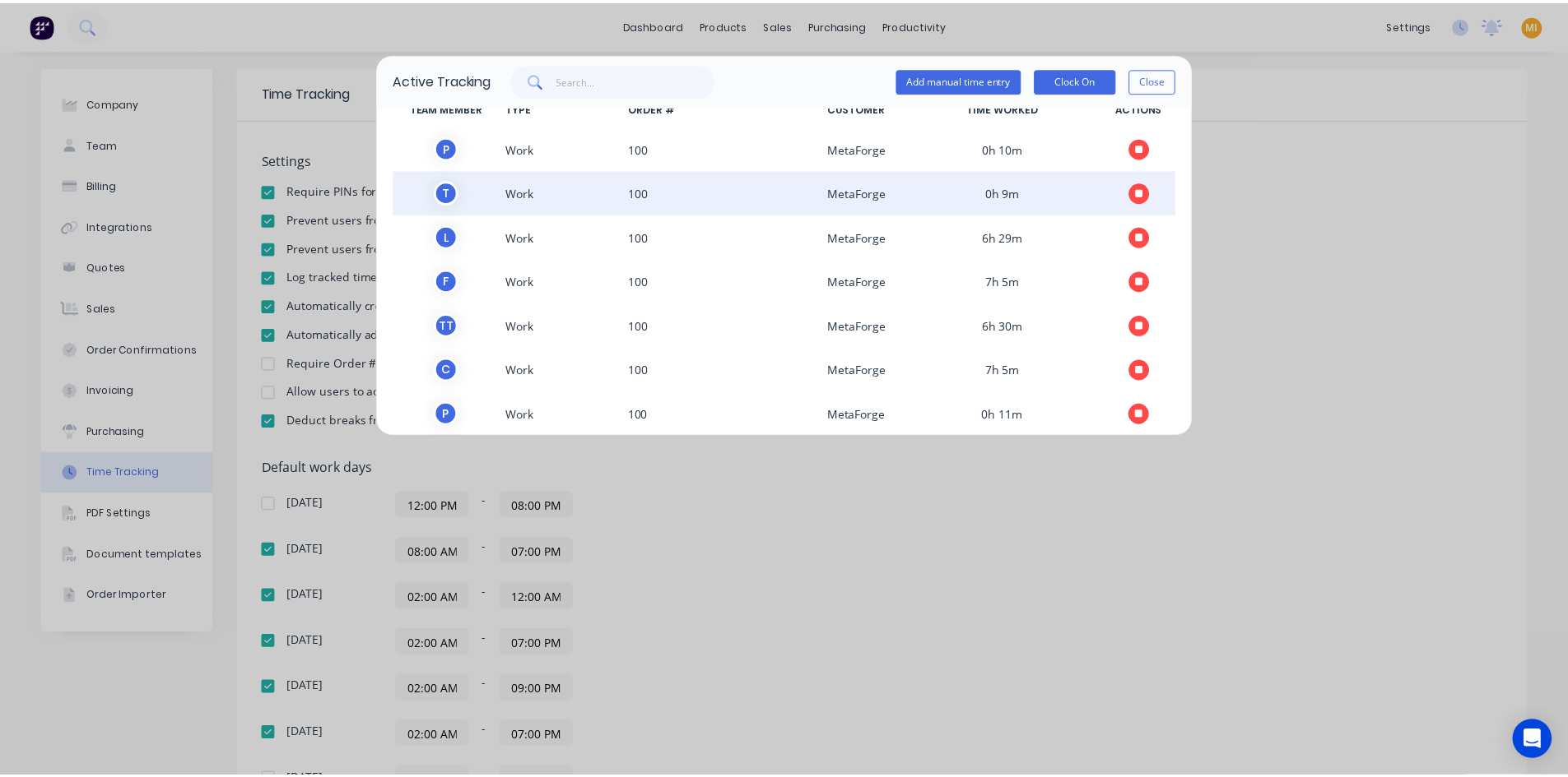
scroll to position [49, 0]
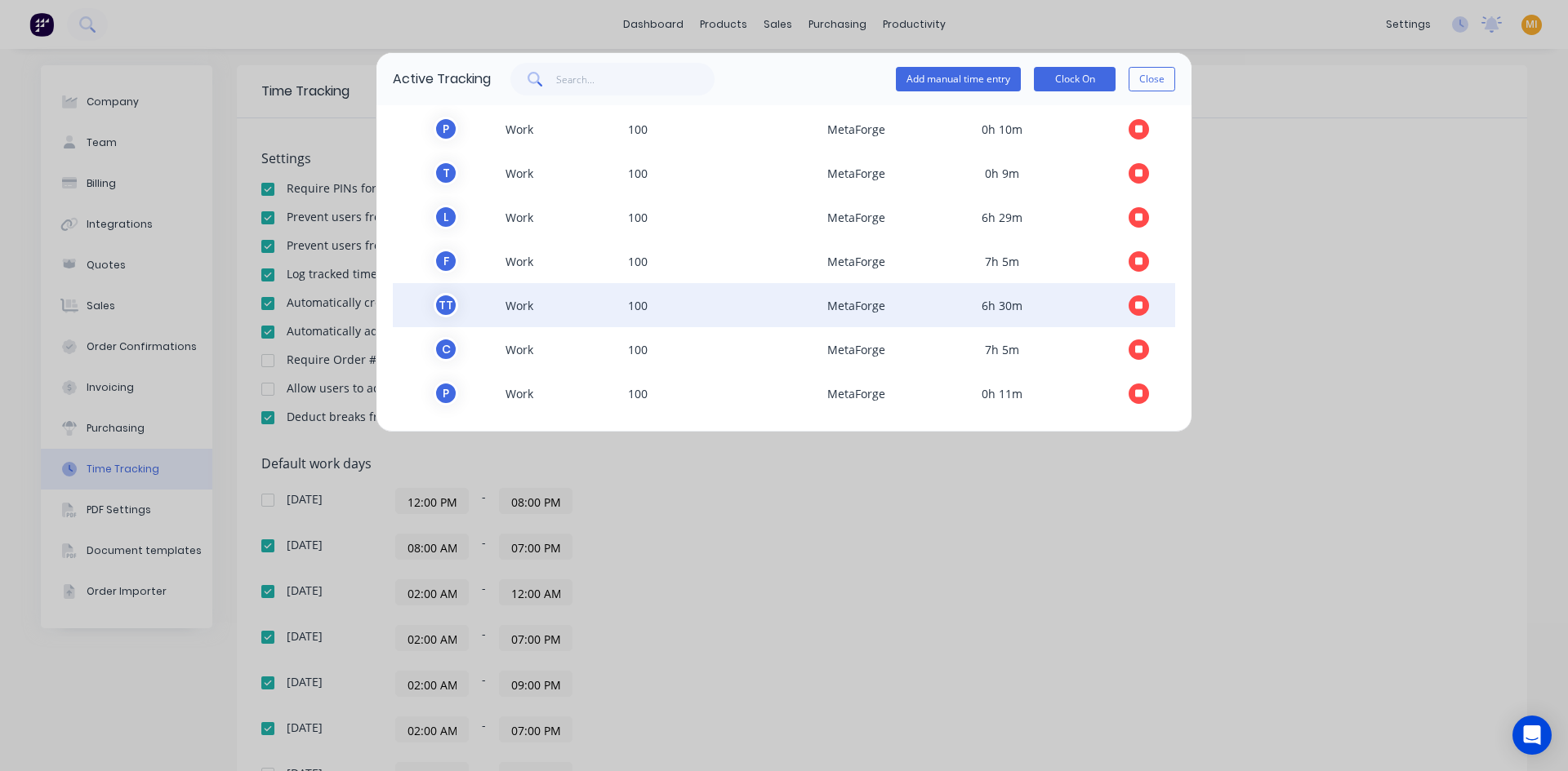
click at [1135, 307] on icon "button" at bounding box center [1139, 305] width 8 height 8
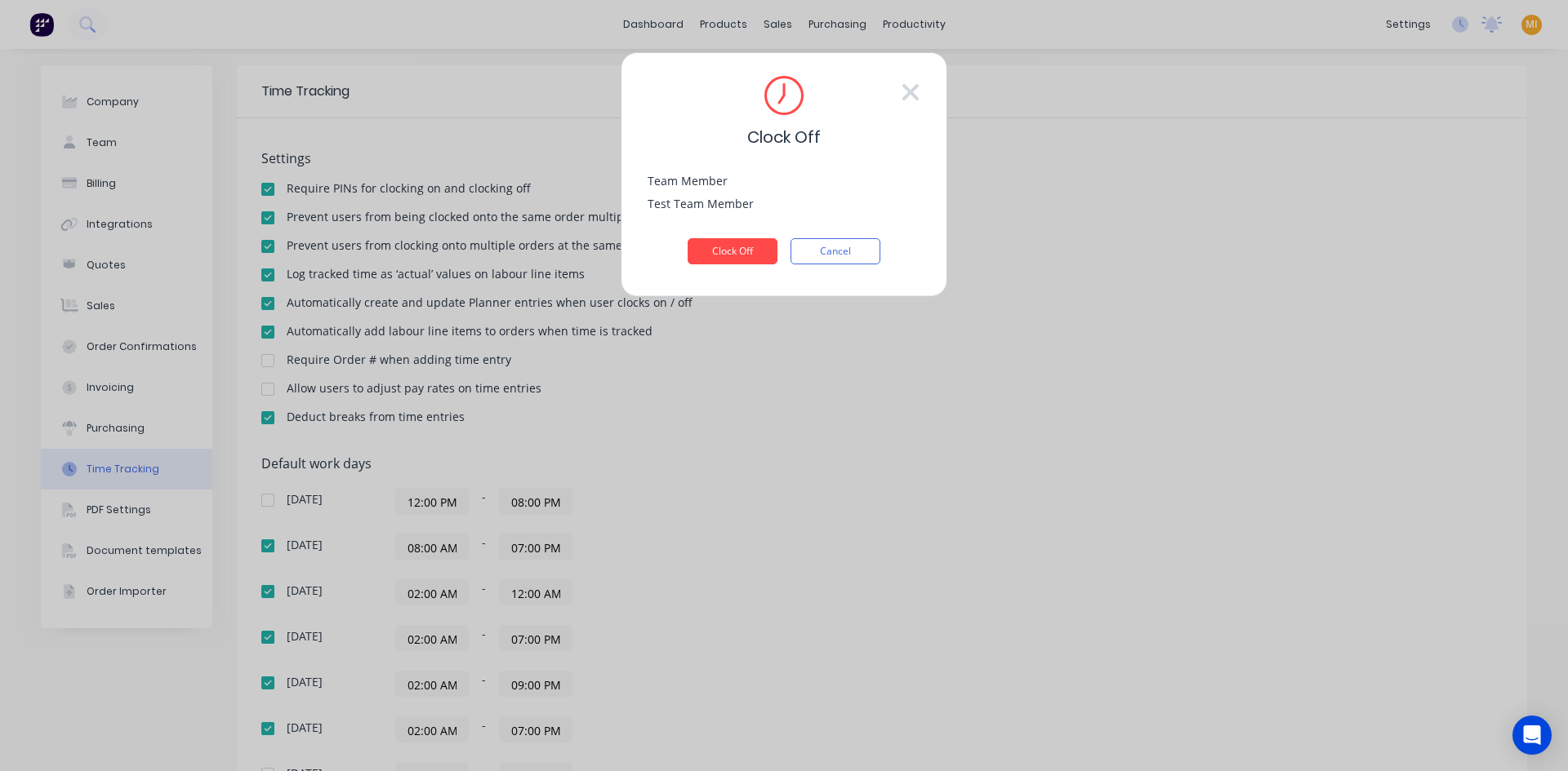
click at [788, 208] on div "Test Team Member" at bounding box center [784, 202] width 272 height 22
click at [730, 247] on button "Clock Off" at bounding box center [732, 252] width 90 height 26
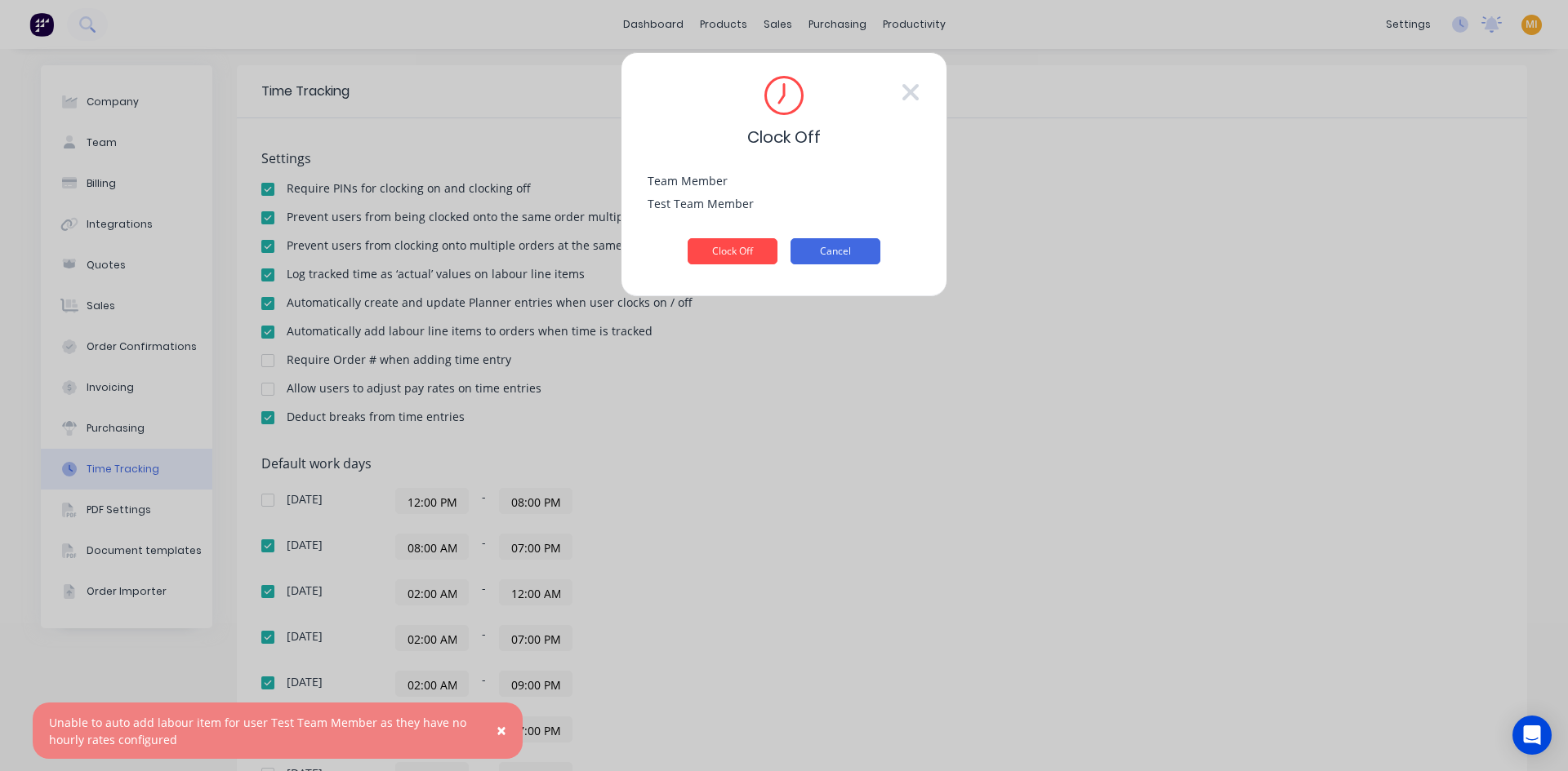
click at [851, 248] on button "Cancel" at bounding box center [834, 252] width 90 height 26
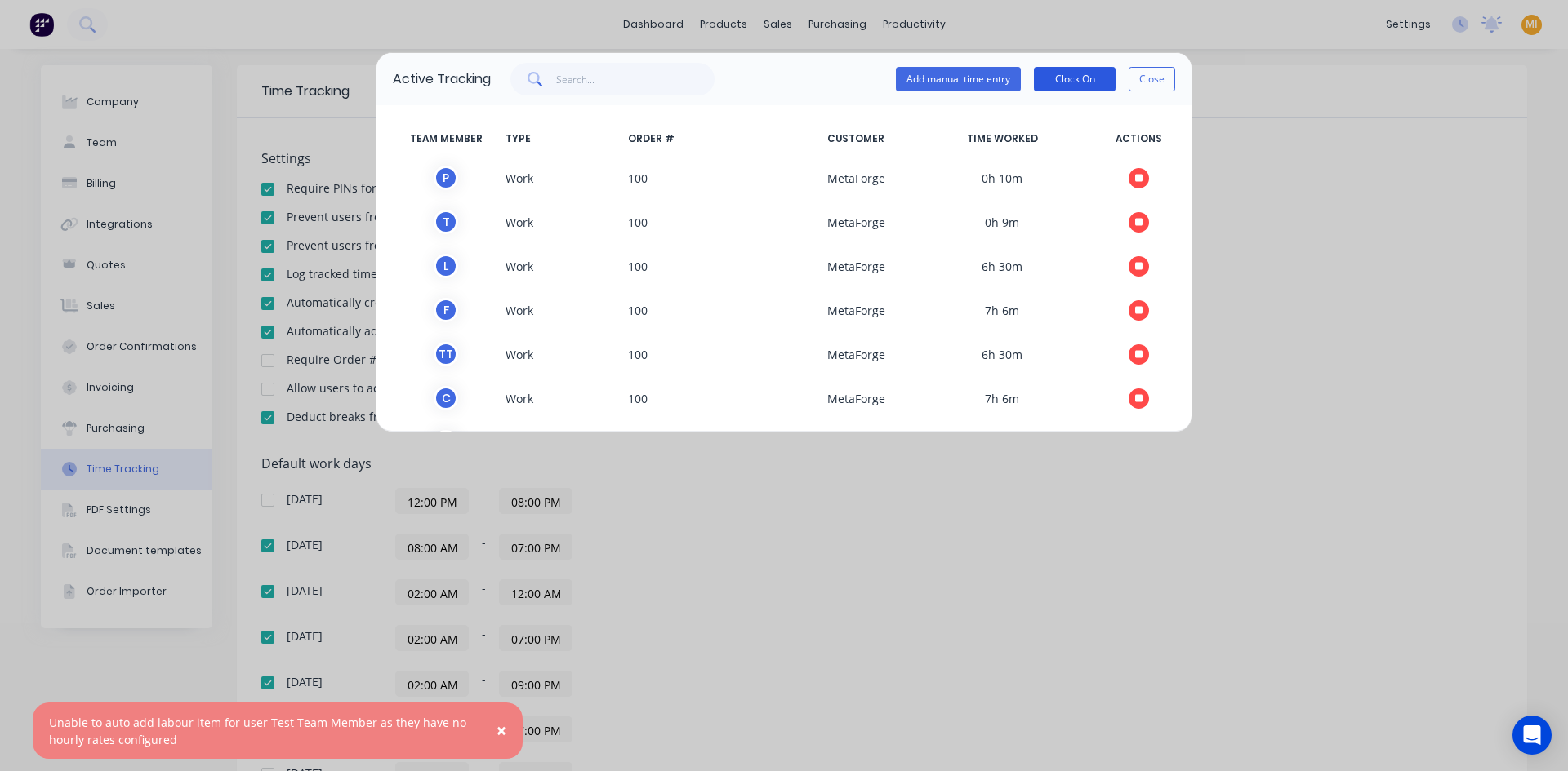
click at [1061, 88] on button "Clock On" at bounding box center [1074, 79] width 82 height 25
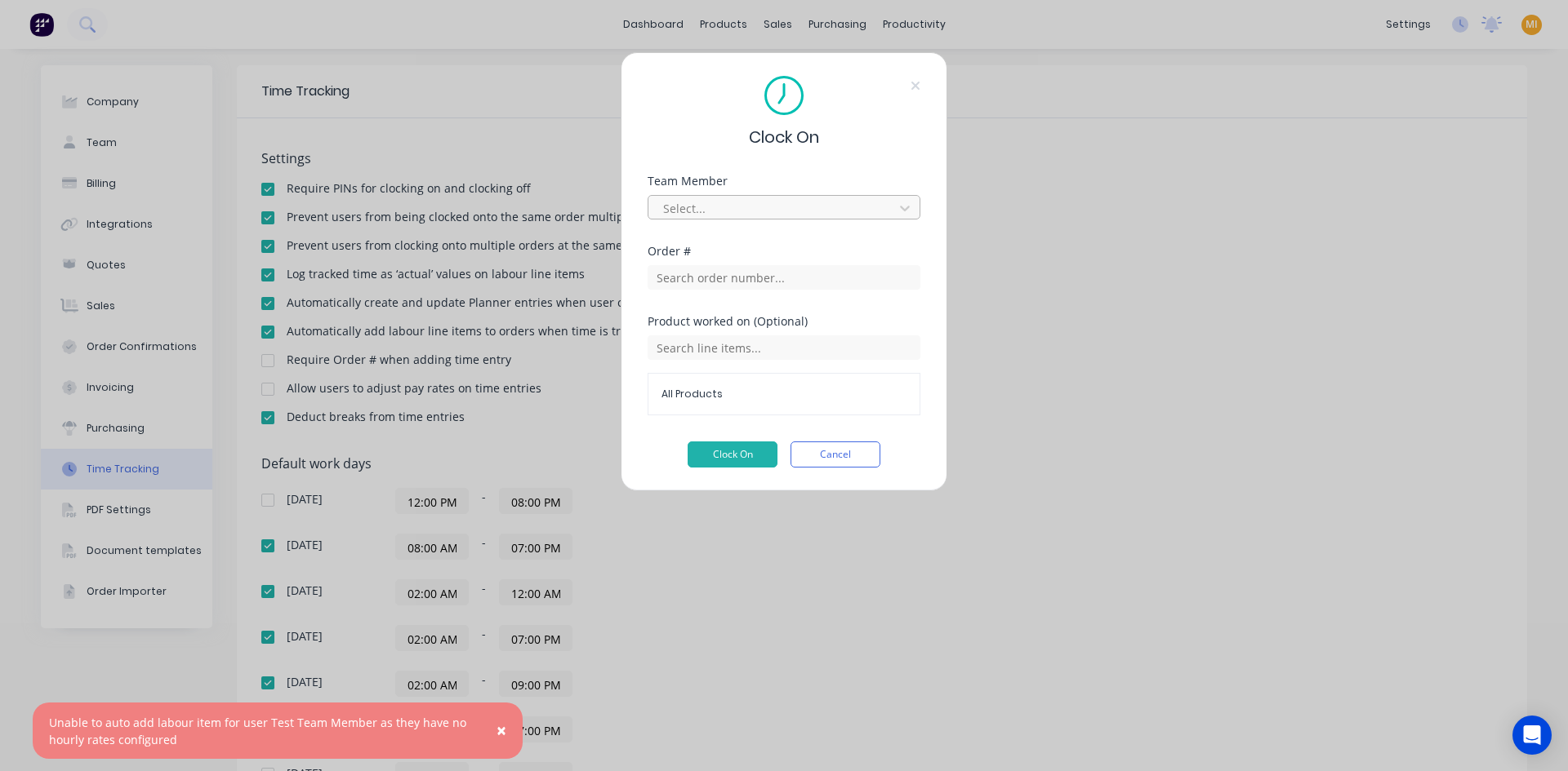
click at [756, 215] on div at bounding box center [772, 208] width 223 height 21
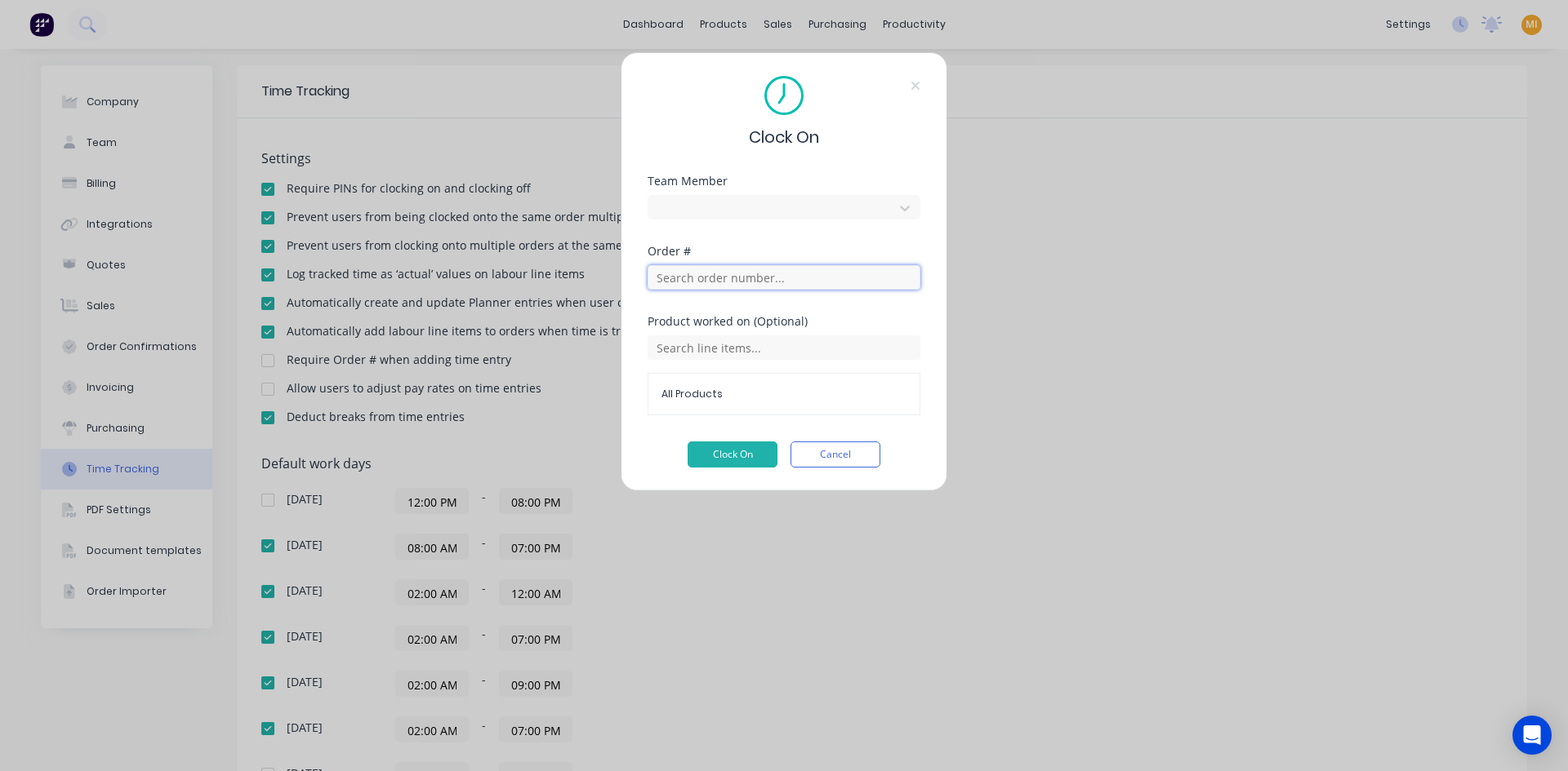
click at [716, 272] on input "text" at bounding box center [784, 277] width 272 height 25
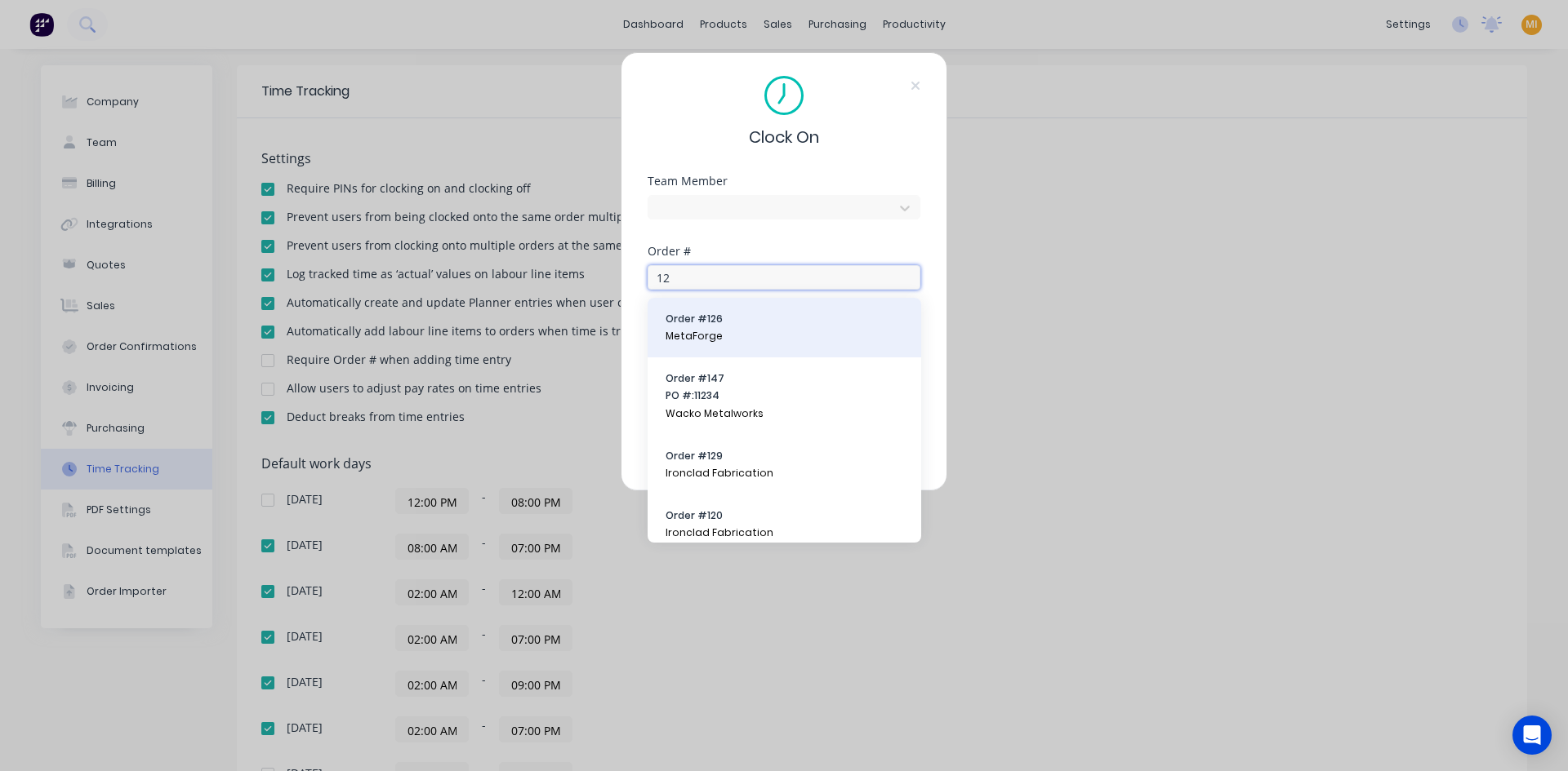
type input "12"
click at [715, 333] on span "MetaForge" at bounding box center [784, 336] width 238 height 15
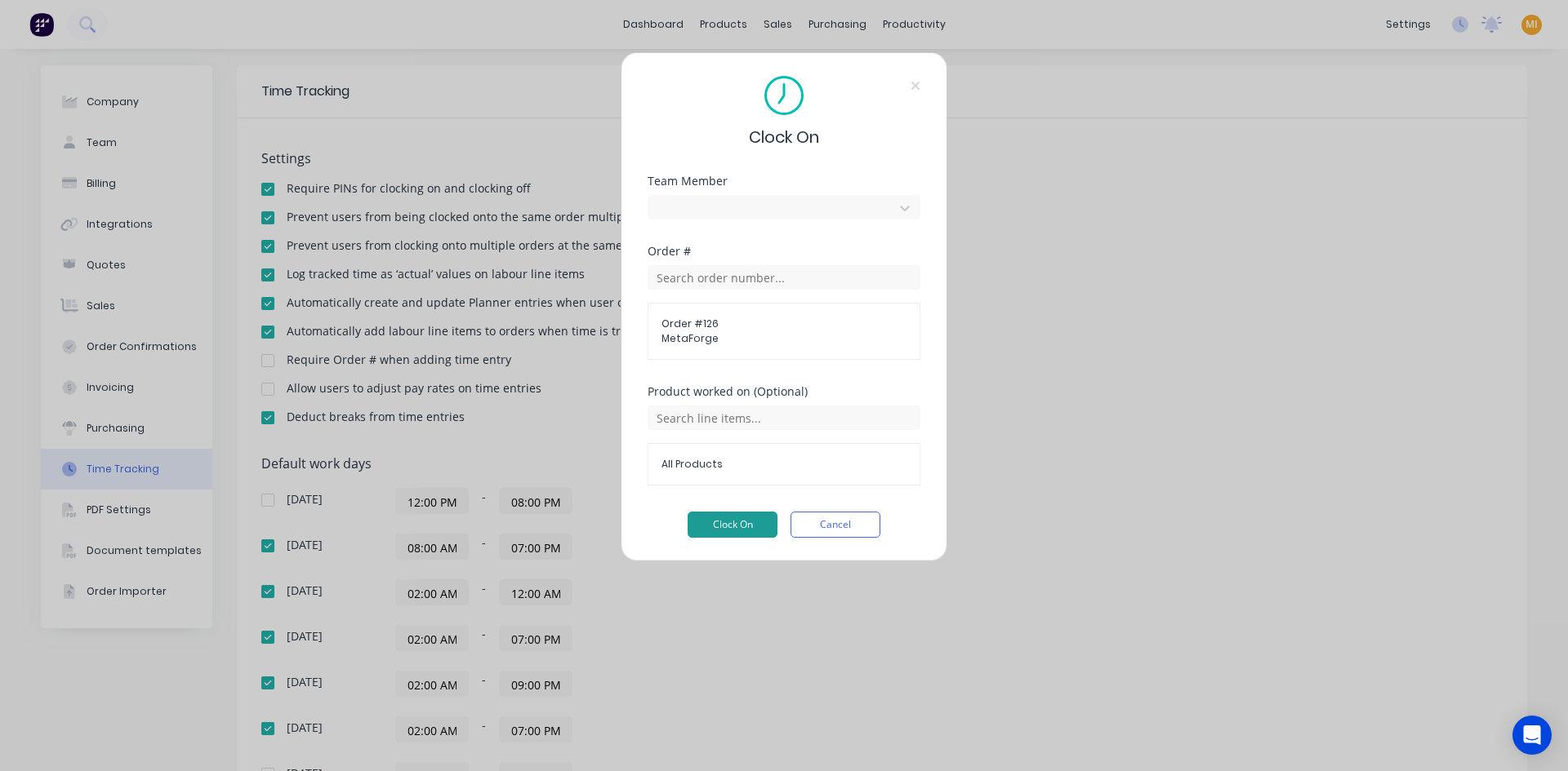
click at [732, 520] on button "Clock On" at bounding box center [732, 525] width 90 height 26
click at [850, 529] on button "Cancel" at bounding box center [834, 525] width 90 height 26
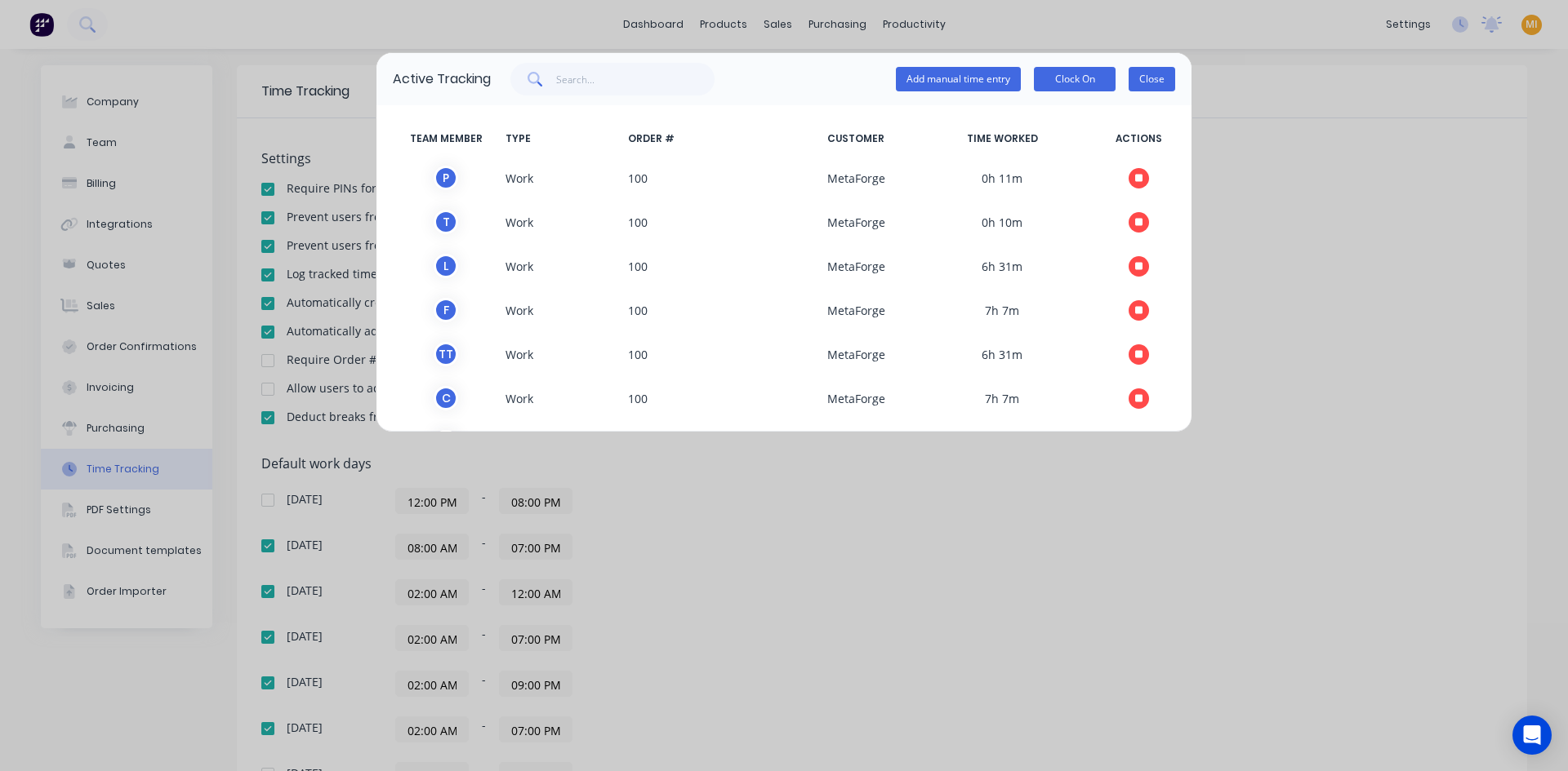
click at [1148, 81] on button "Close" at bounding box center [1151, 79] width 46 height 25
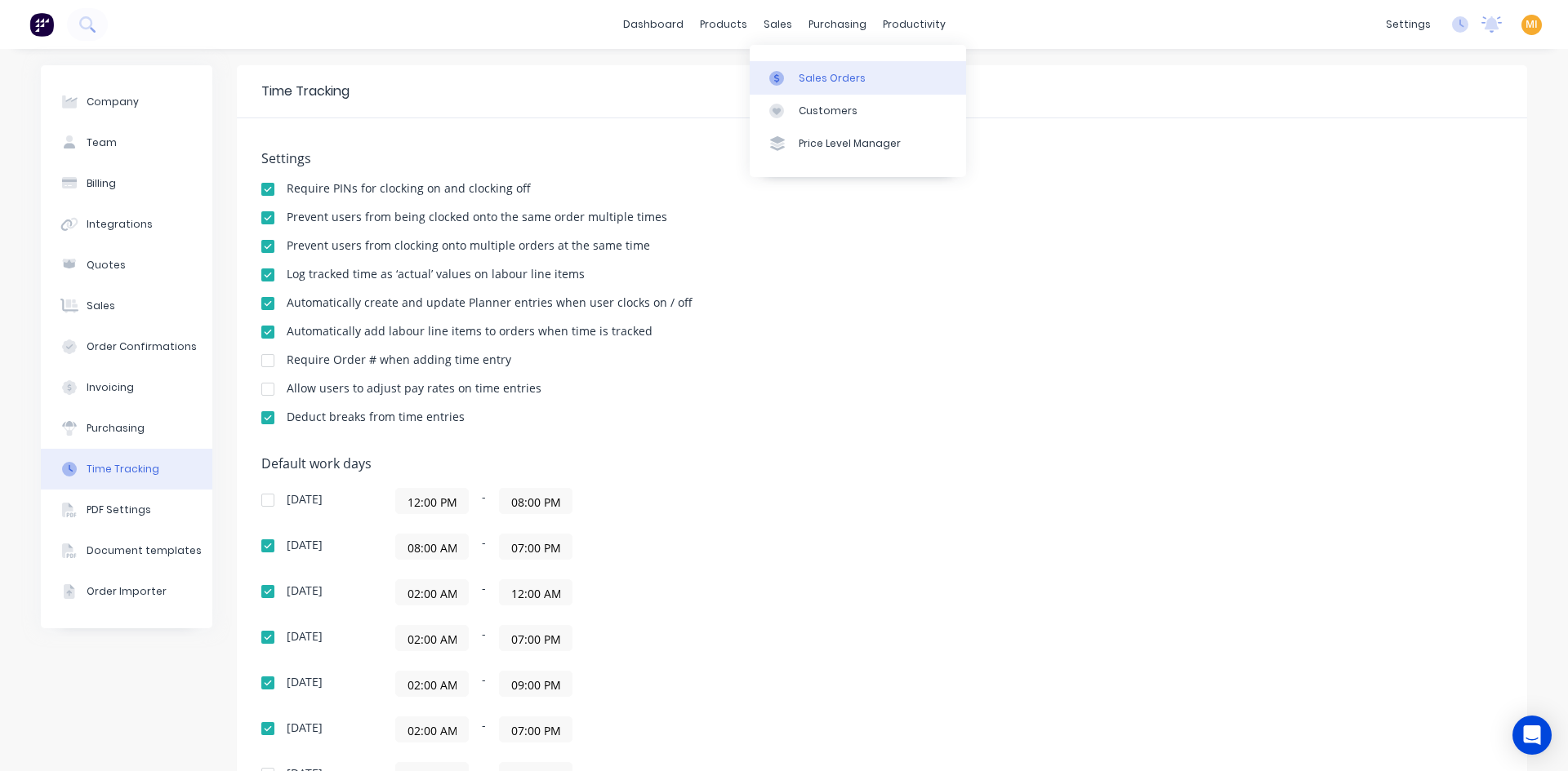
click at [801, 63] on link "Sales Orders" at bounding box center [857, 77] width 216 height 33
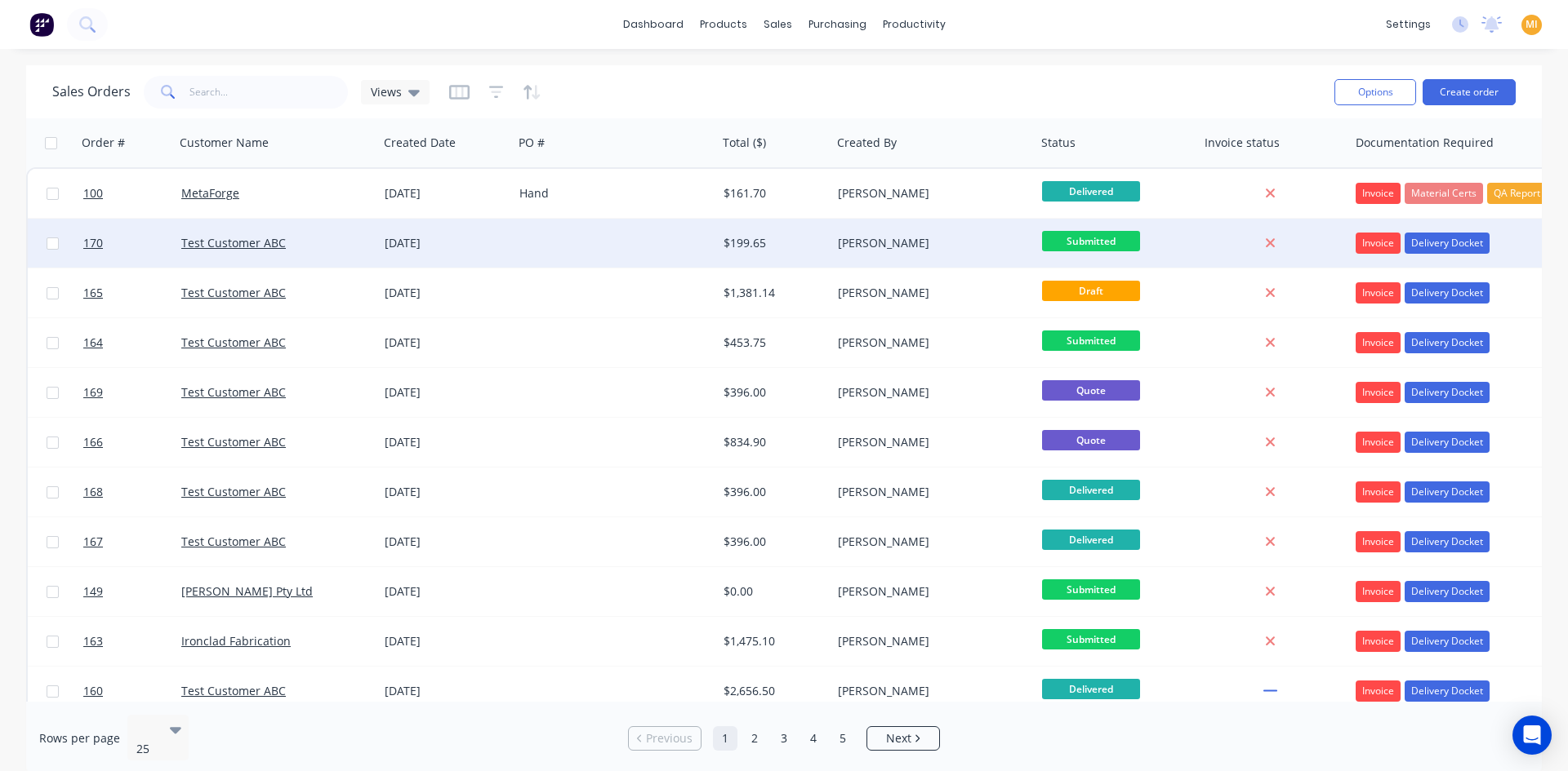
click at [588, 252] on div at bounding box center [615, 243] width 204 height 49
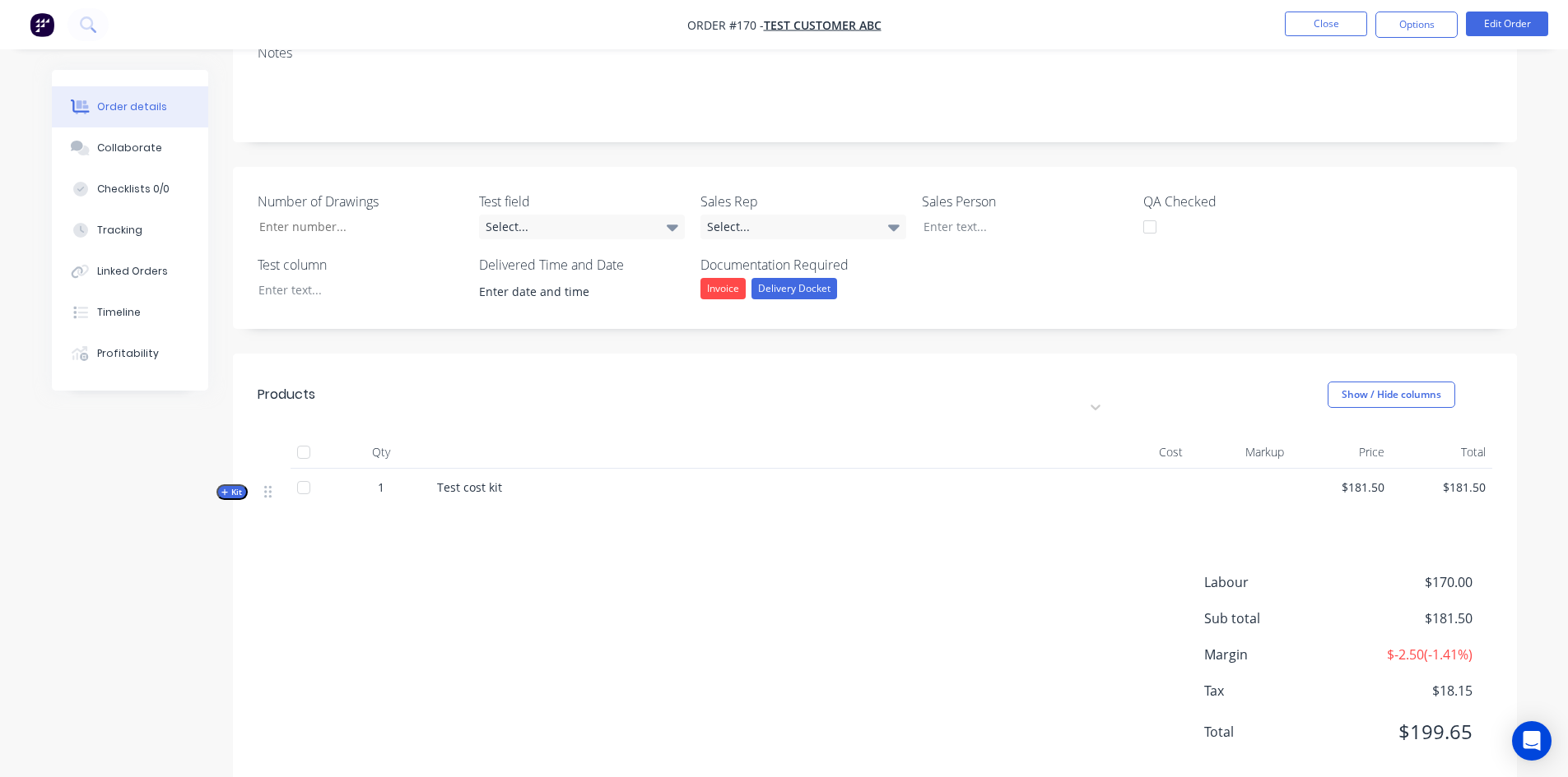
scroll to position [256, 0]
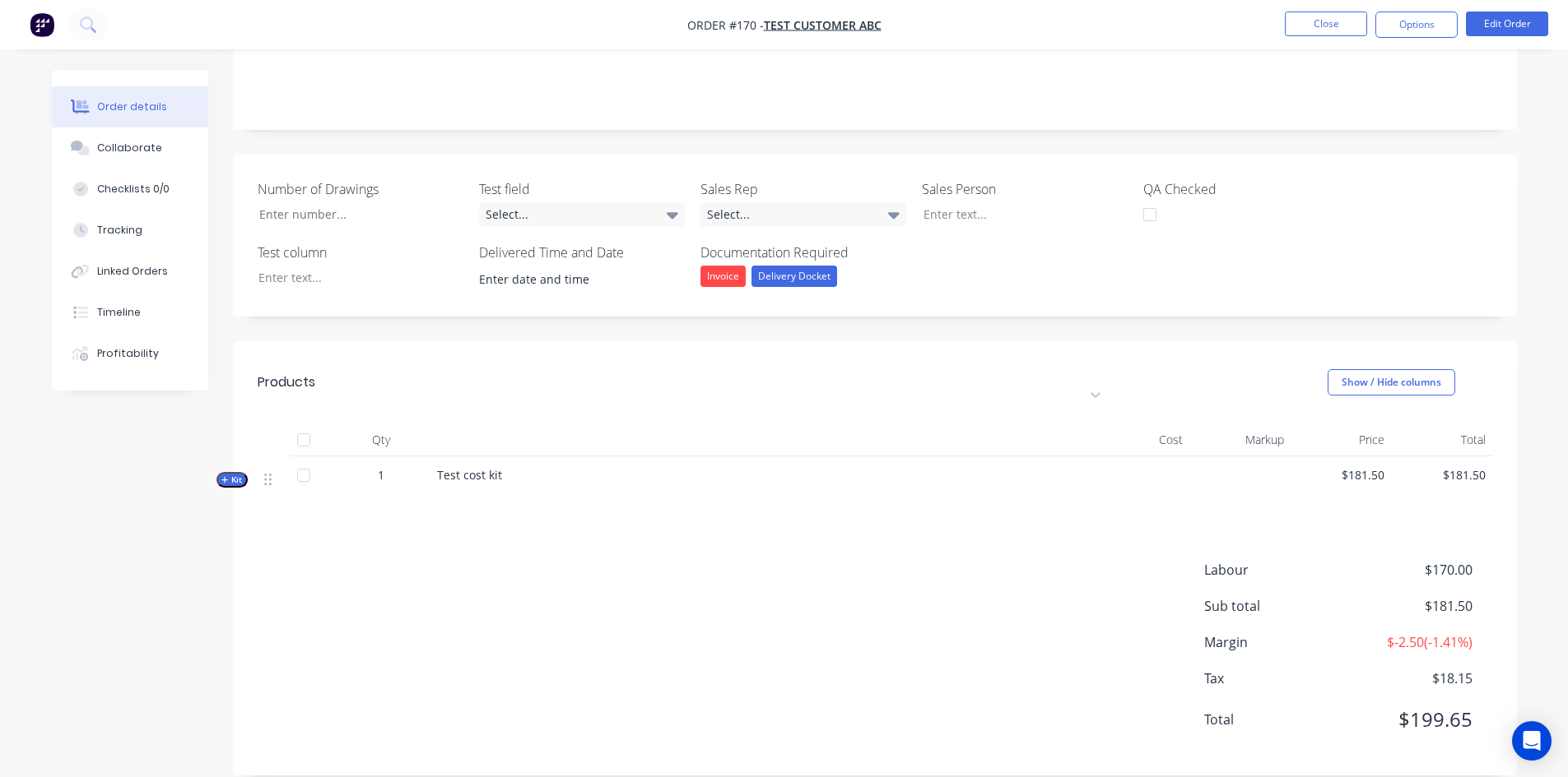
click at [239, 474] on span "Kit" at bounding box center [232, 480] width 22 height 12
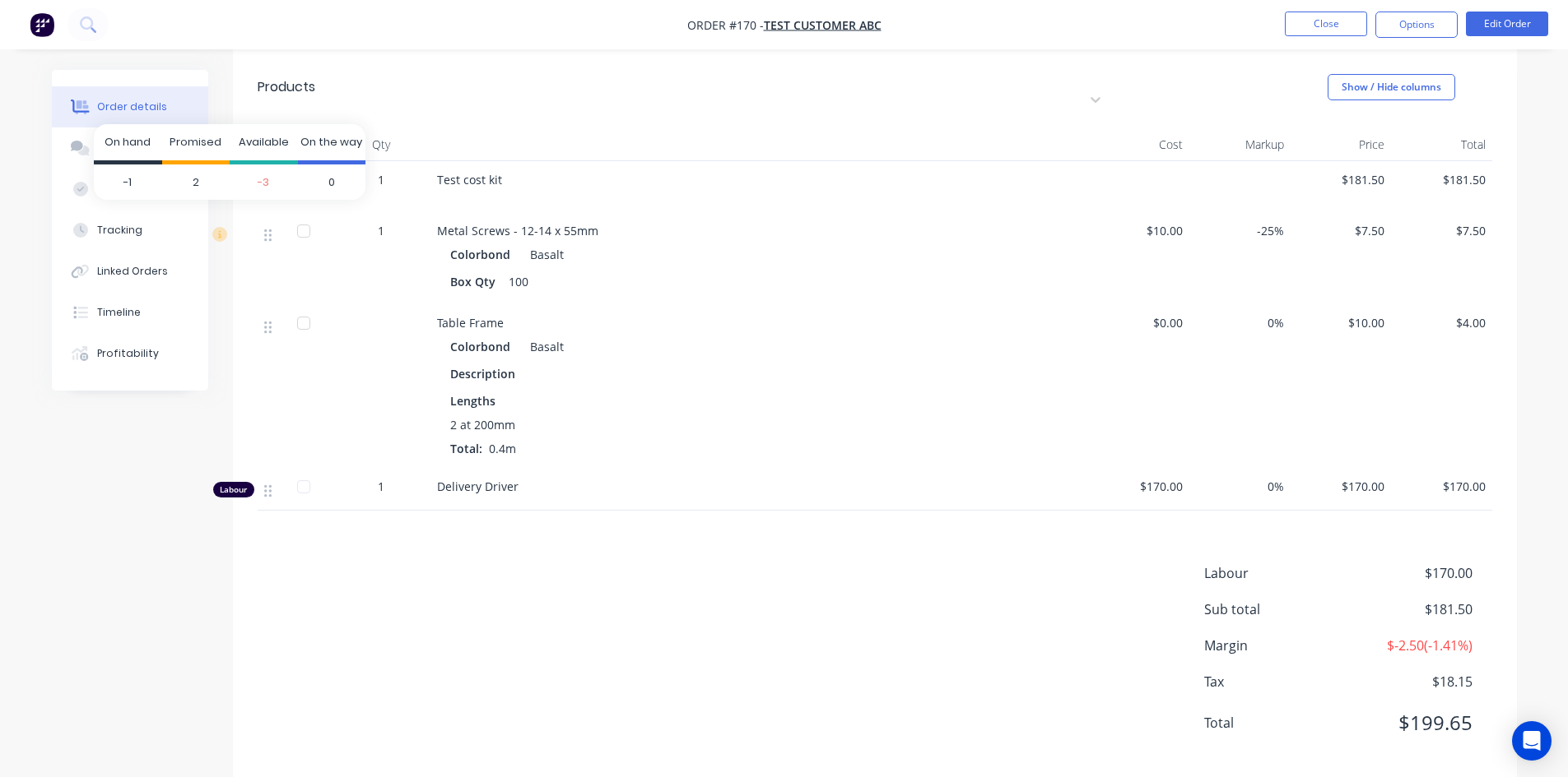
scroll to position [556, 0]
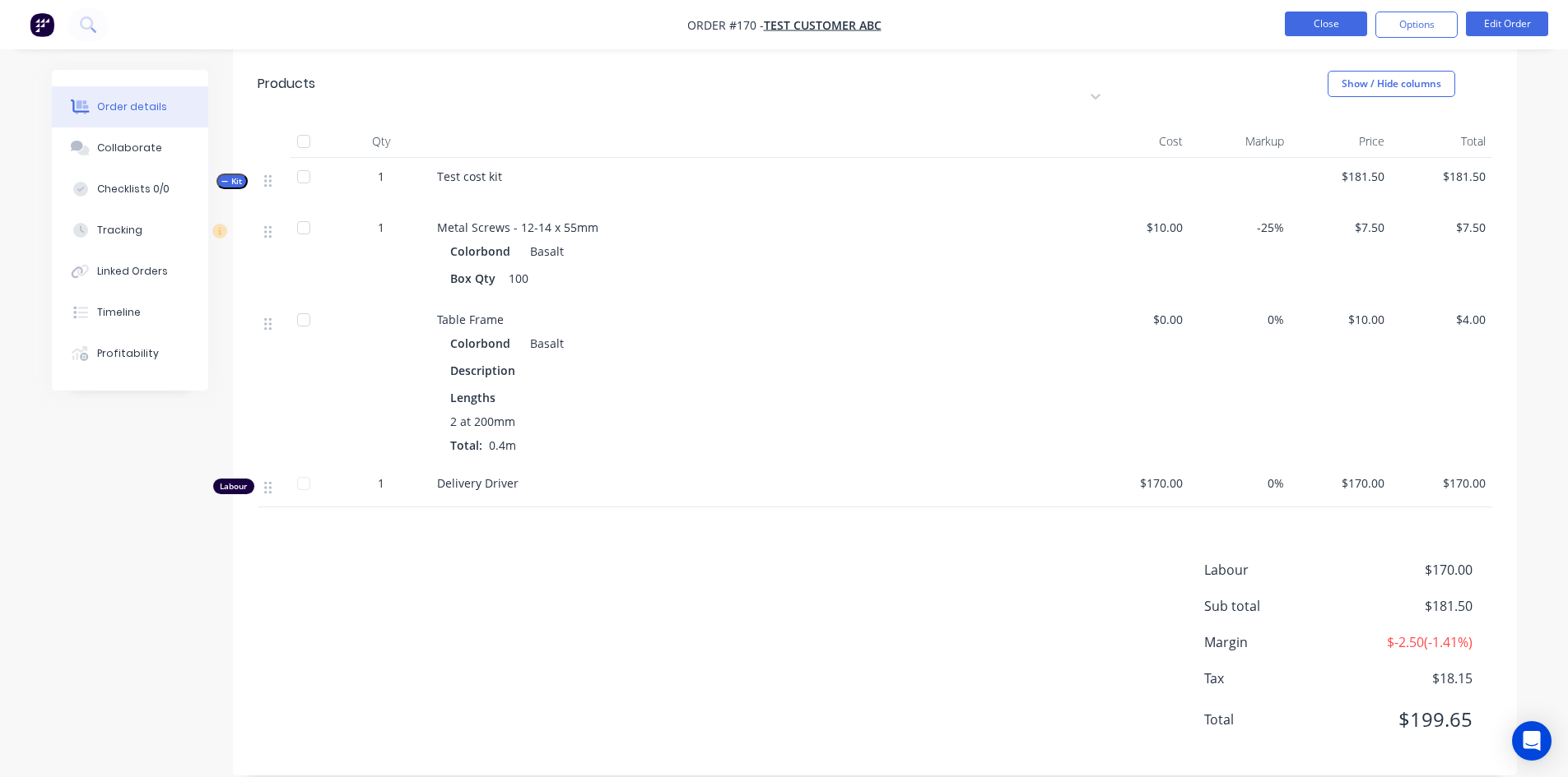
click at [1329, 22] on button "Close" at bounding box center [1326, 24] width 83 height 25
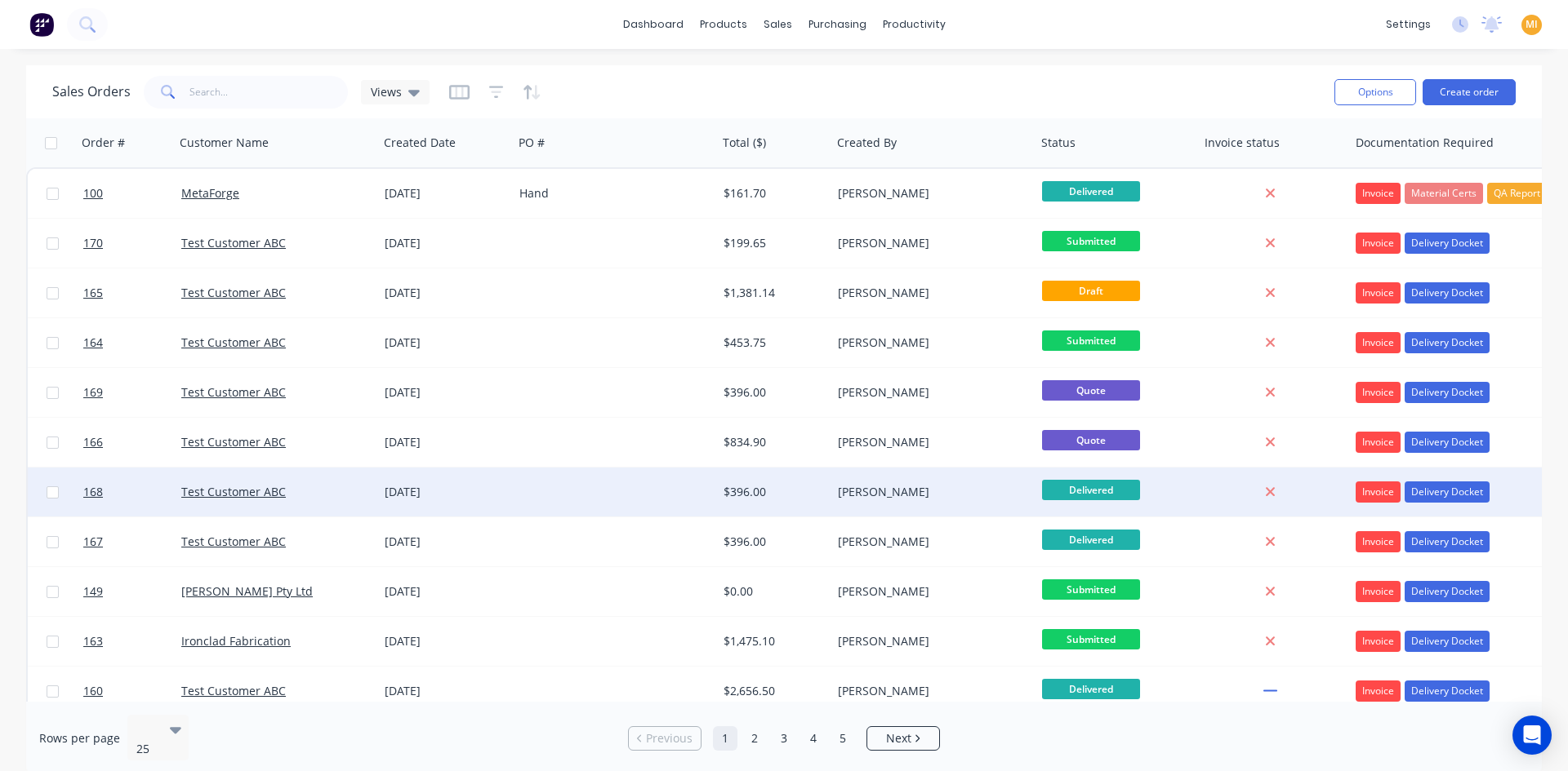
click at [898, 481] on div "[PERSON_NAME]" at bounding box center [933, 492] width 204 height 49
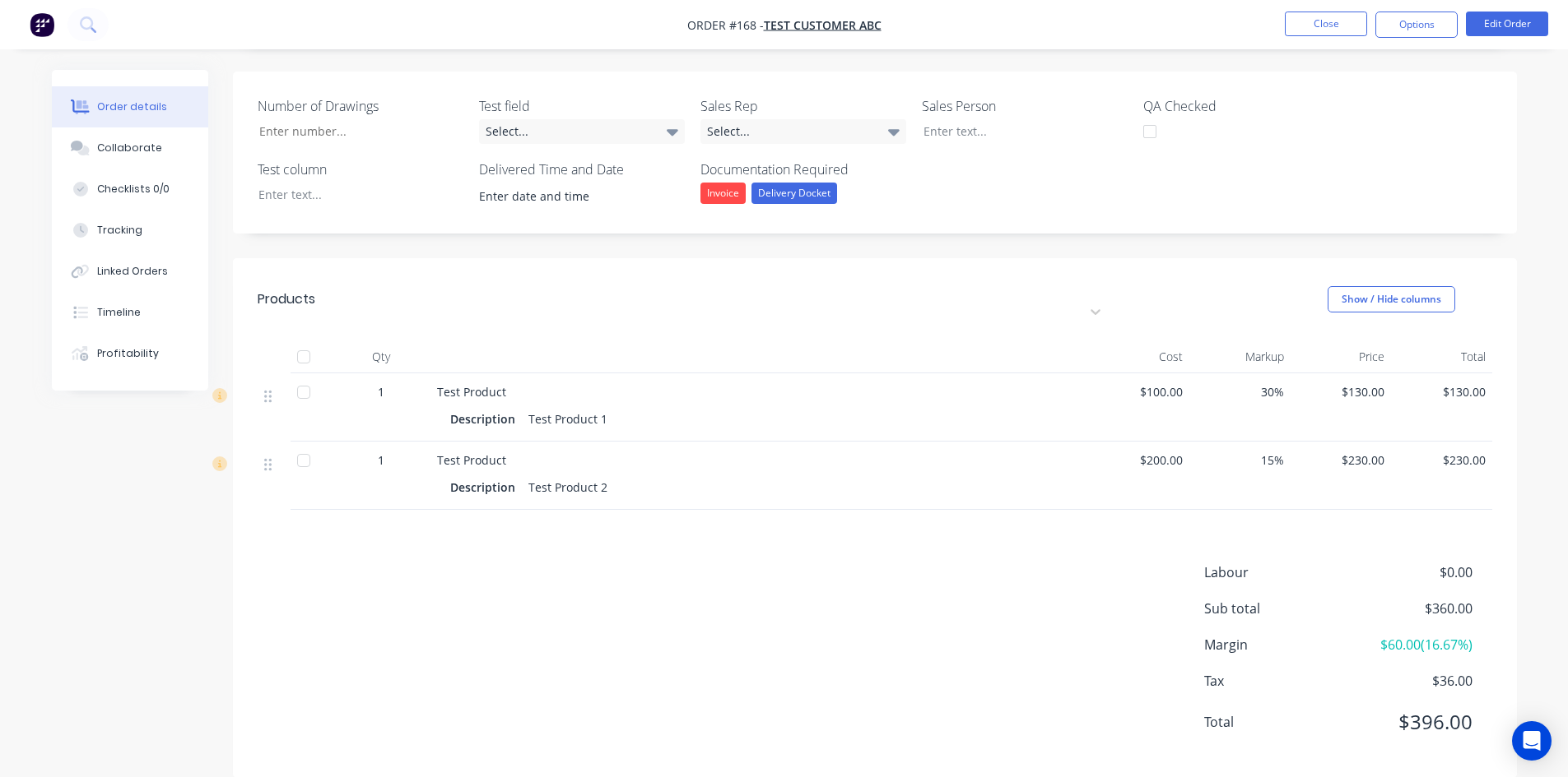
scroll to position [342, 0]
click at [1513, 19] on button "Edit Order" at bounding box center [1506, 24] width 83 height 25
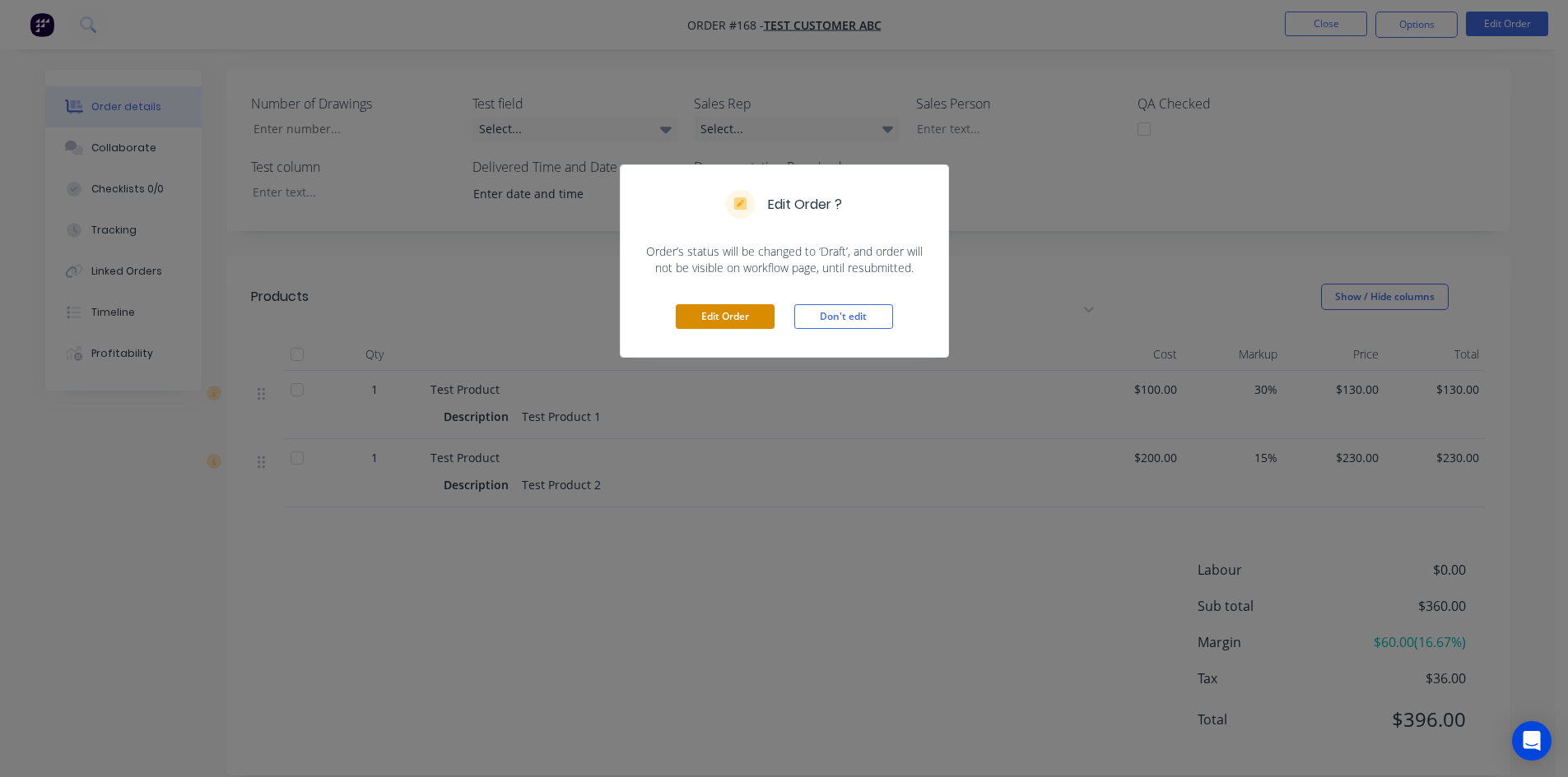
click at [721, 317] on button "Edit Order" at bounding box center [725, 316] width 99 height 25
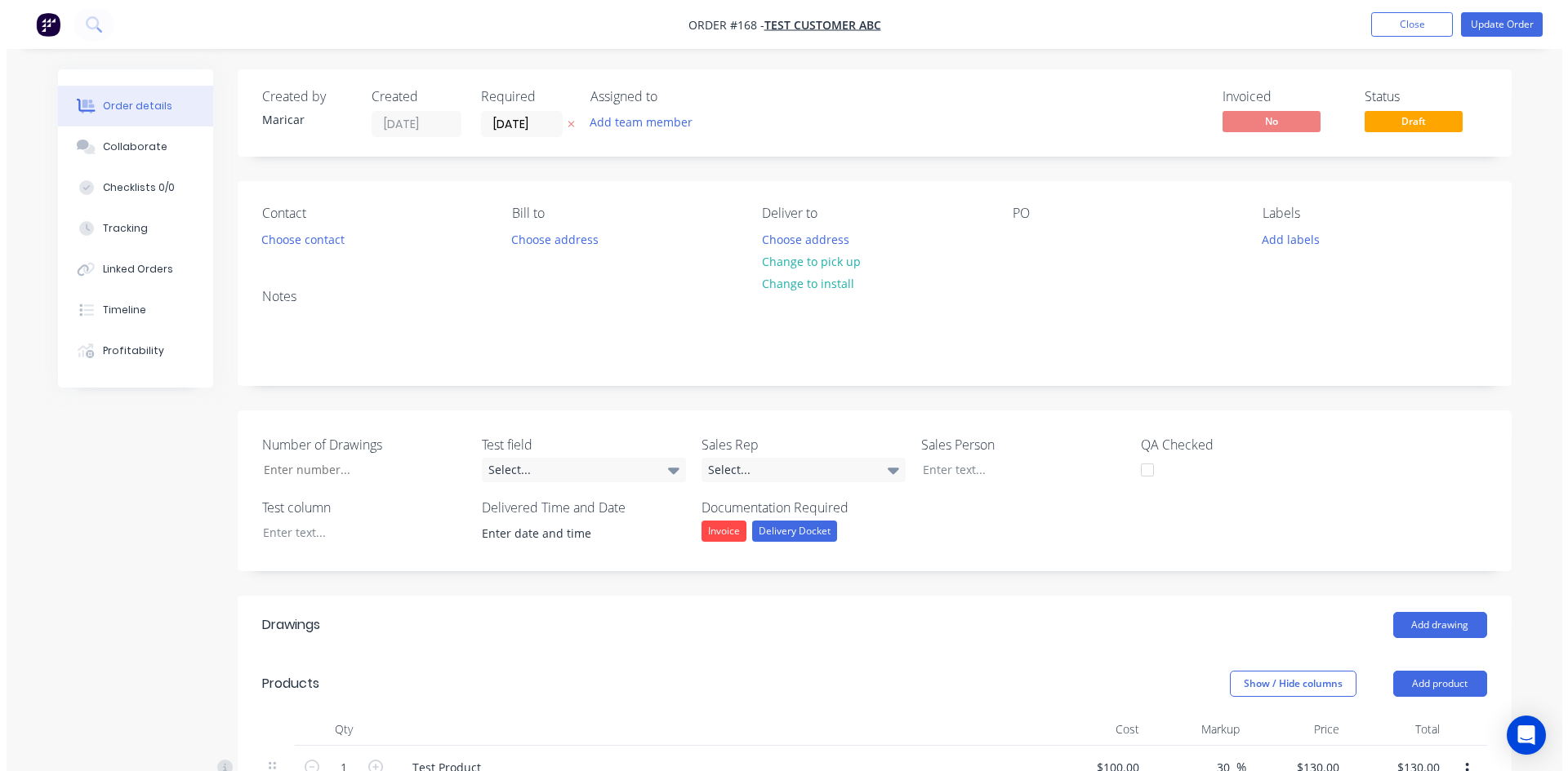
scroll to position [326, 0]
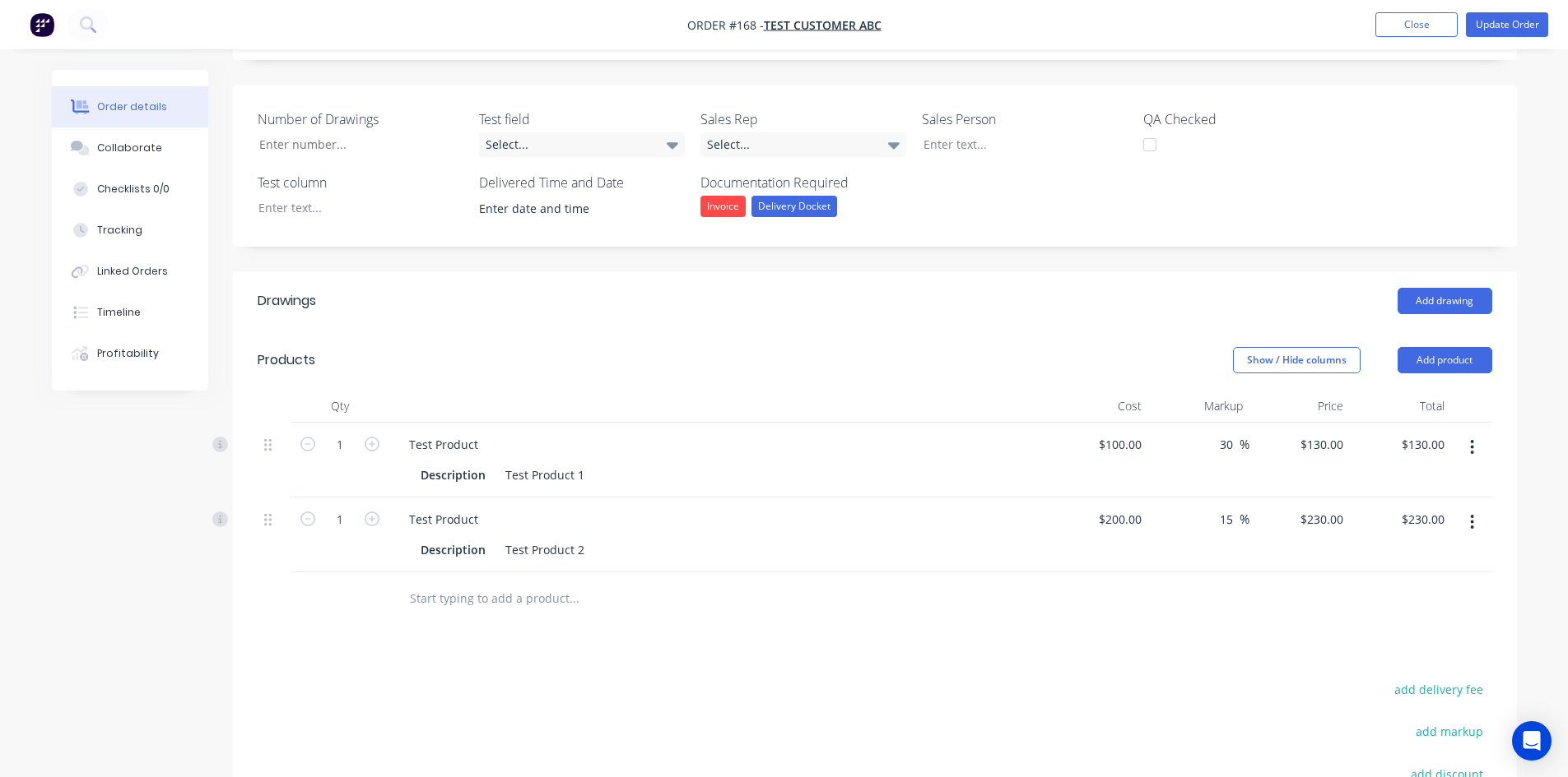
click at [1428, 341] on header "Products Show / Hide columns Add product" at bounding box center [874, 360] width 1284 height 59
click at [1423, 358] on button "Add product" at bounding box center [1444, 360] width 95 height 27
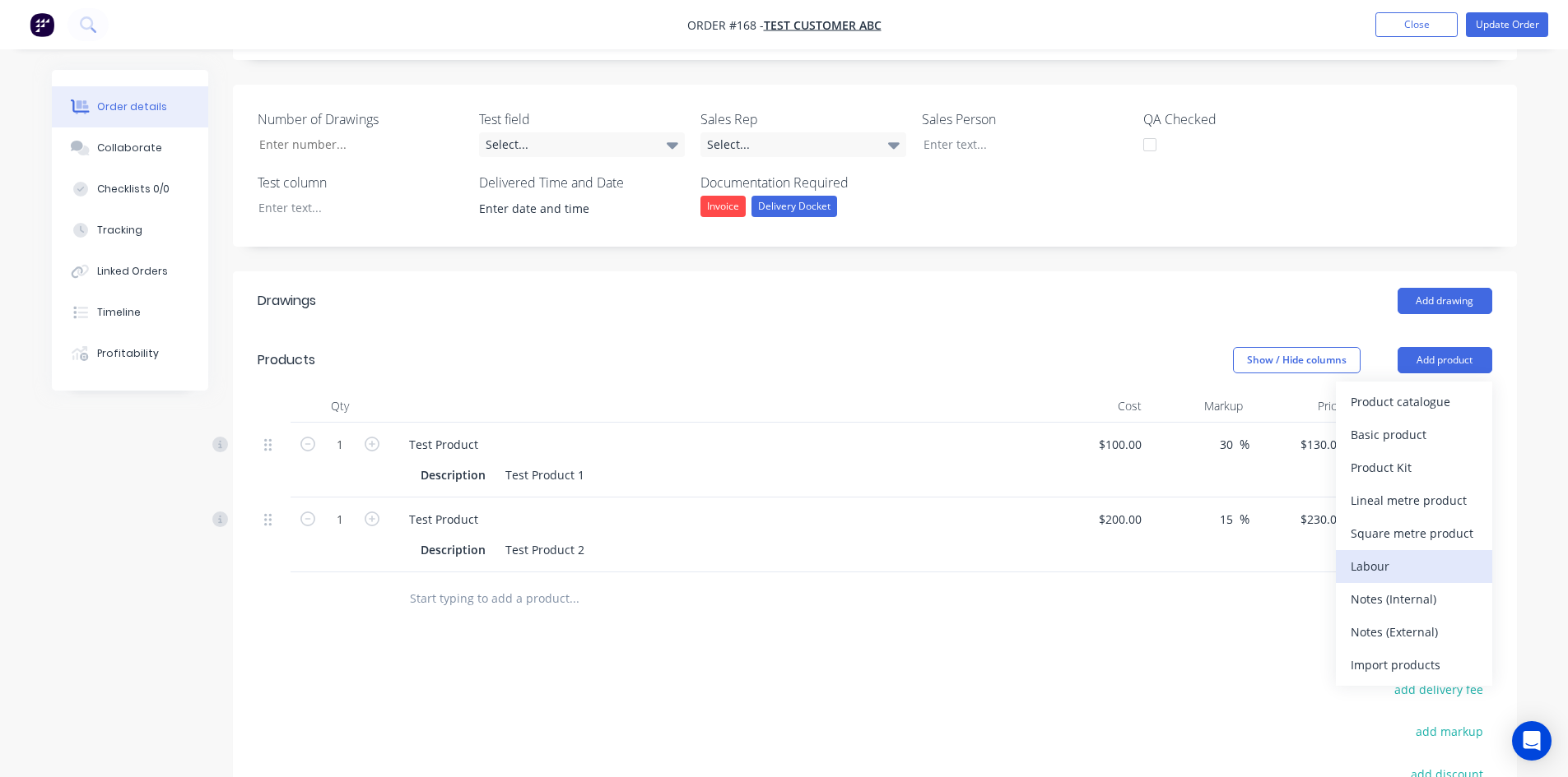
click at [1371, 554] on button "Labour" at bounding box center [1413, 566] width 157 height 33
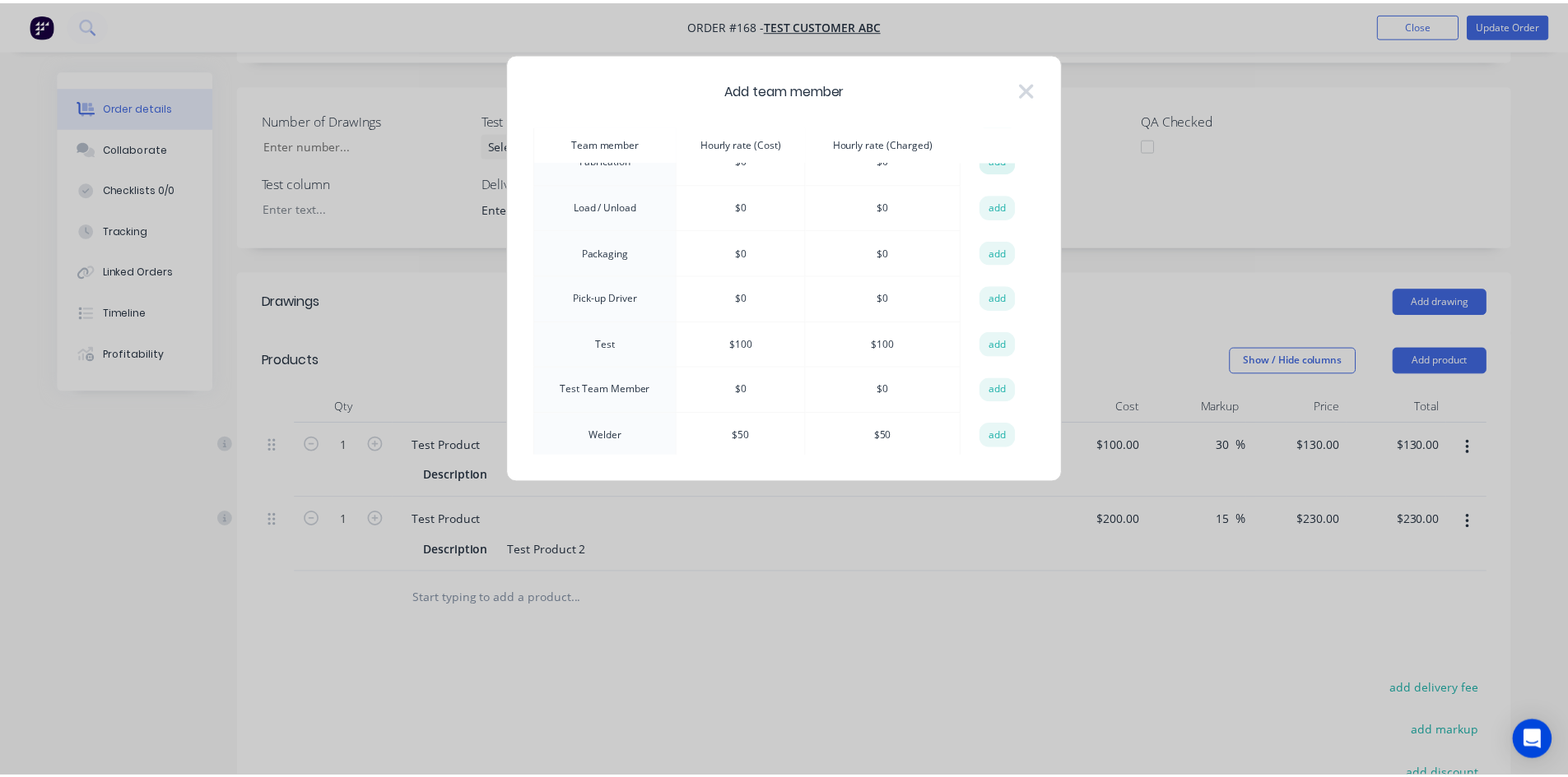
scroll to position [118, 0]
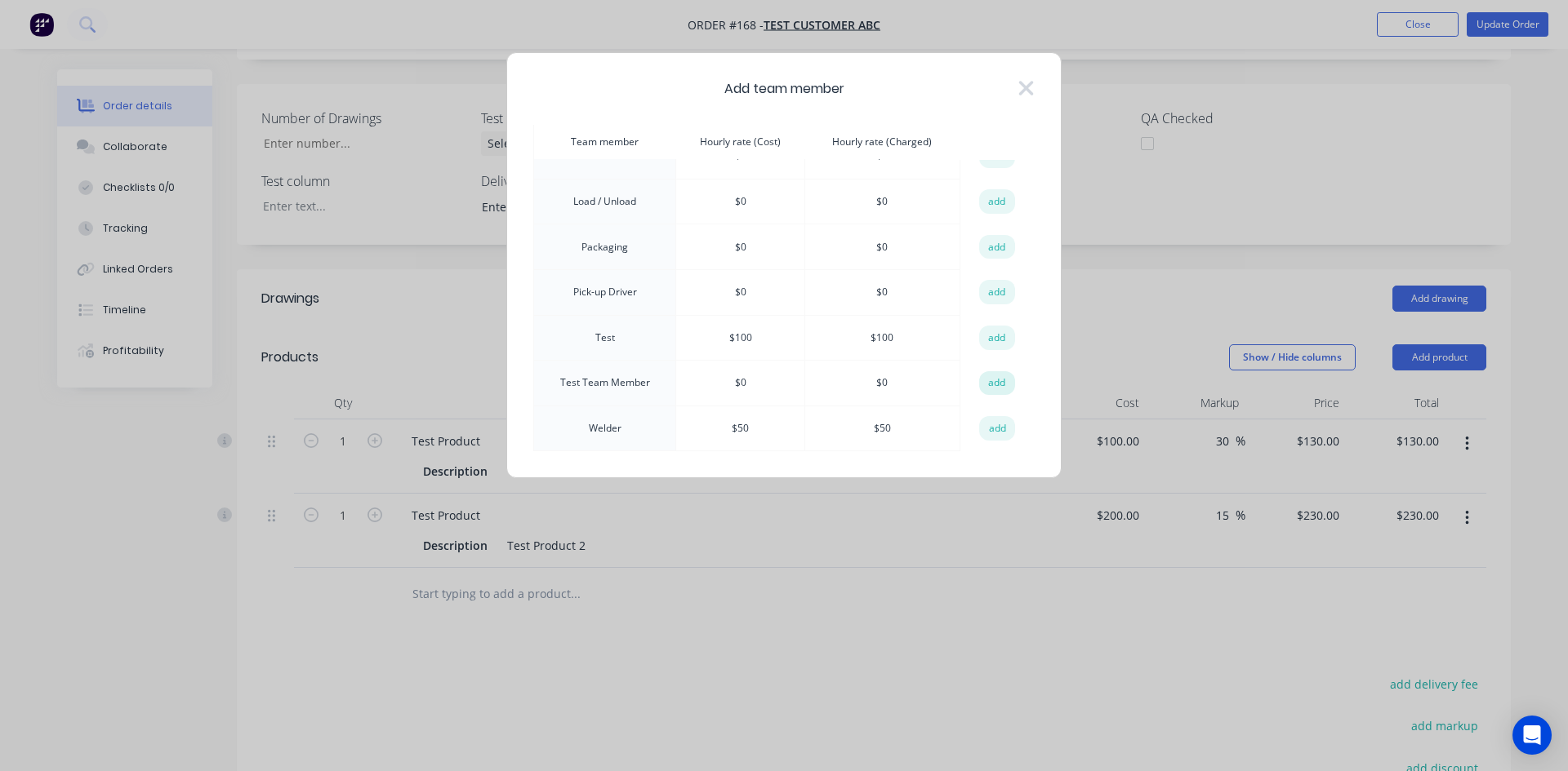
click at [984, 385] on button "add" at bounding box center [997, 384] width 36 height 25
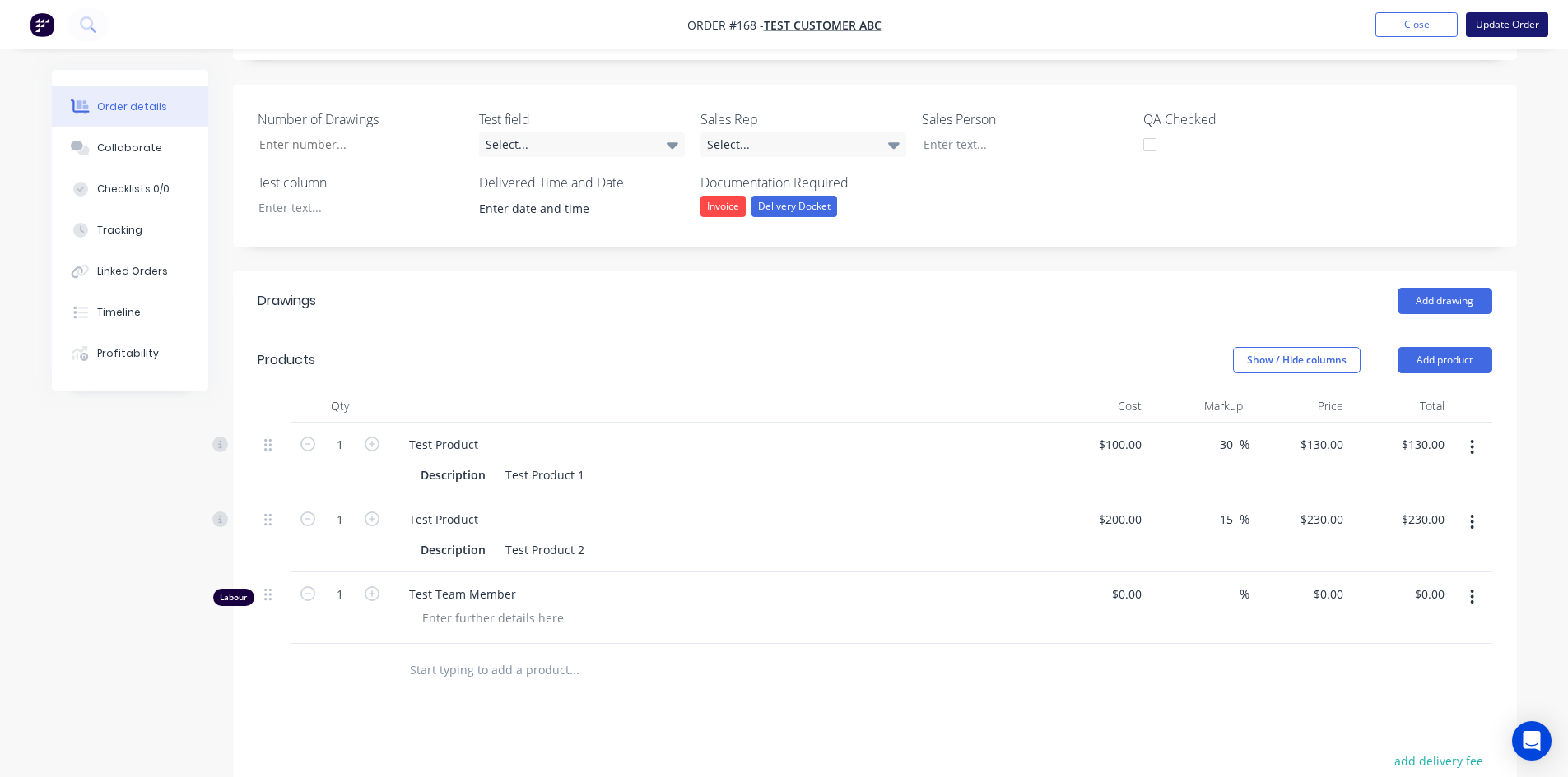
click at [1484, 27] on button "Update Order" at bounding box center [1506, 25] width 83 height 25
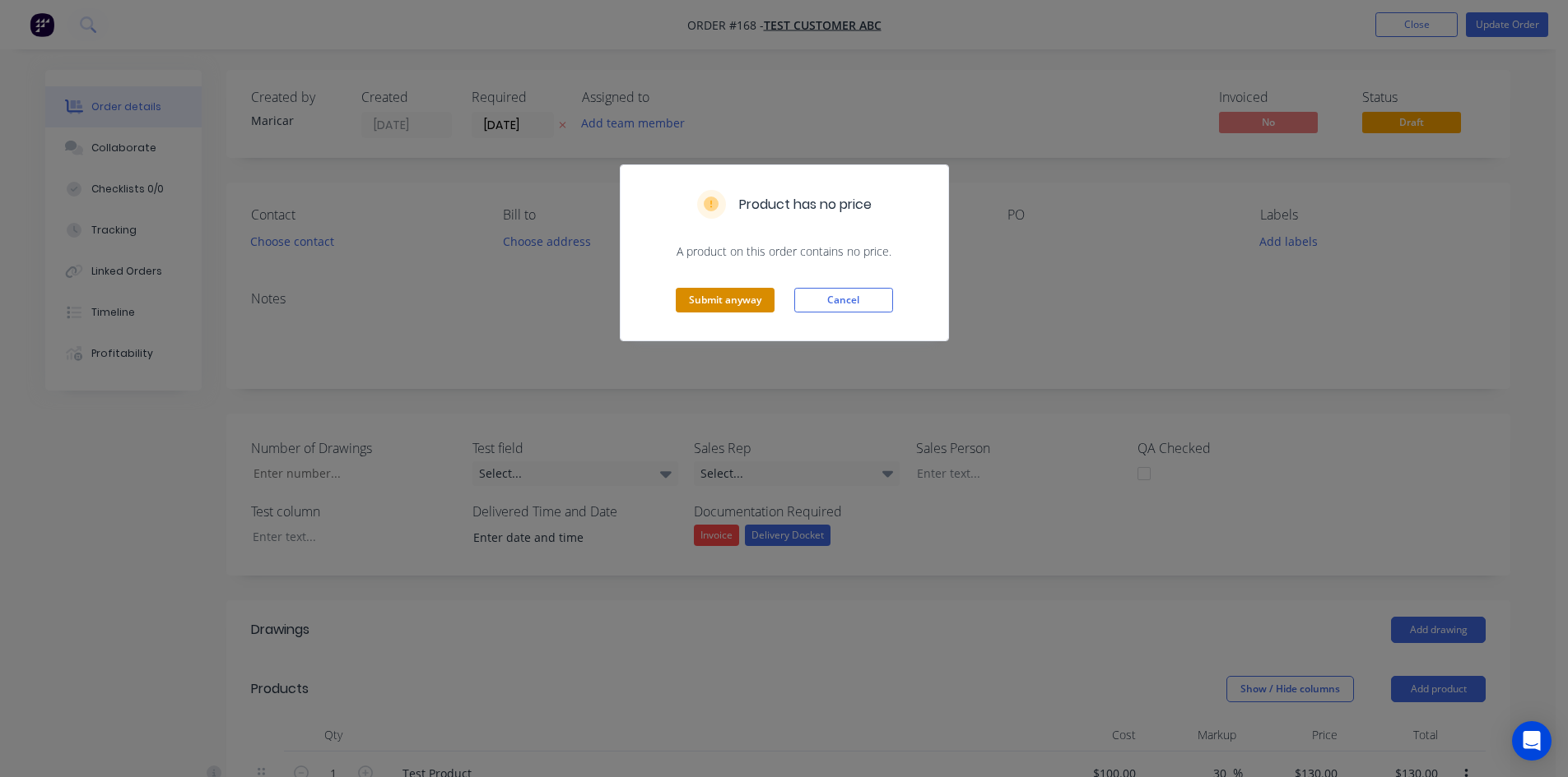
click at [716, 297] on button "Submit anyway" at bounding box center [725, 300] width 99 height 25
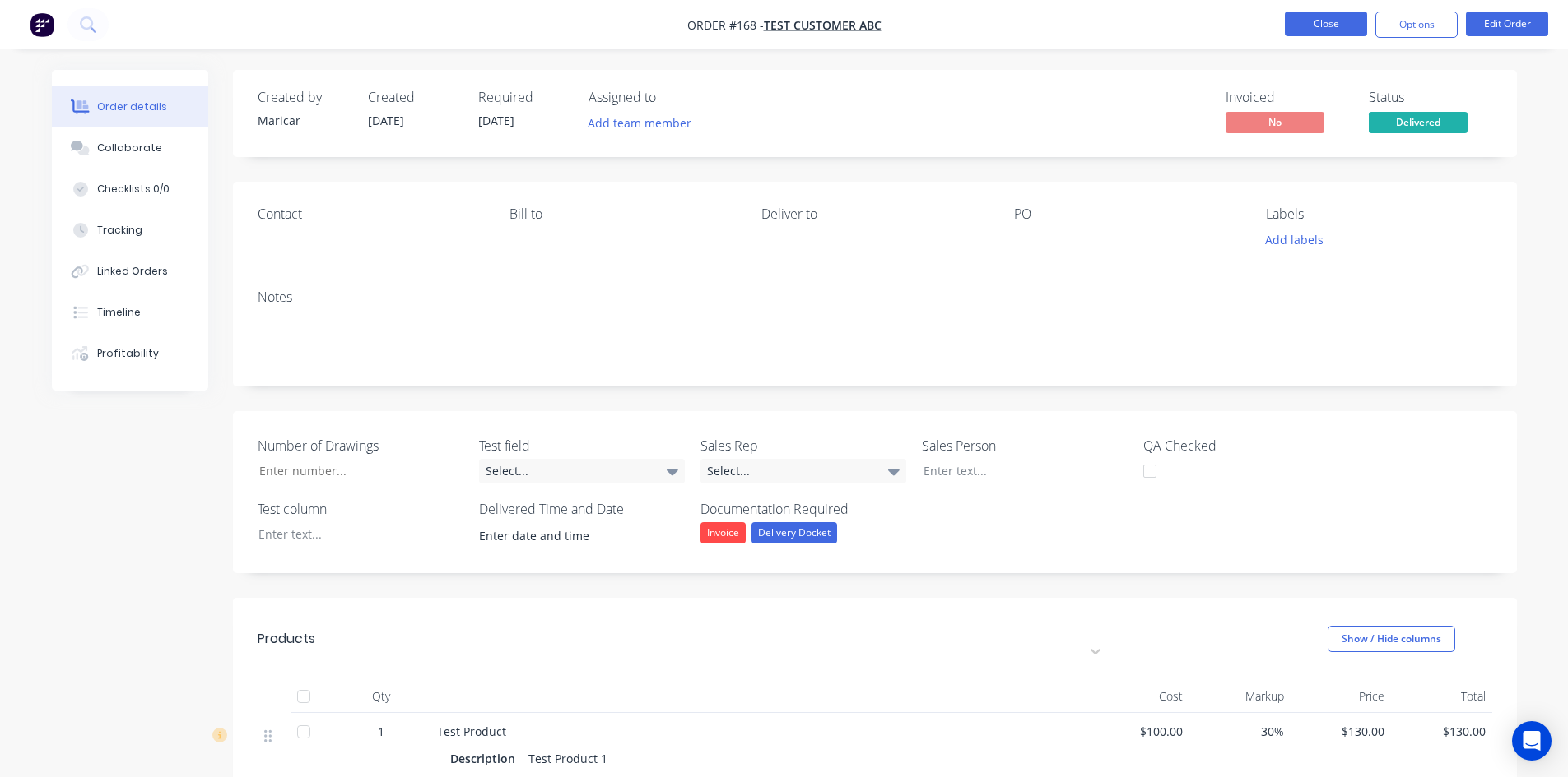
click at [1305, 27] on button "Close" at bounding box center [1326, 24] width 83 height 25
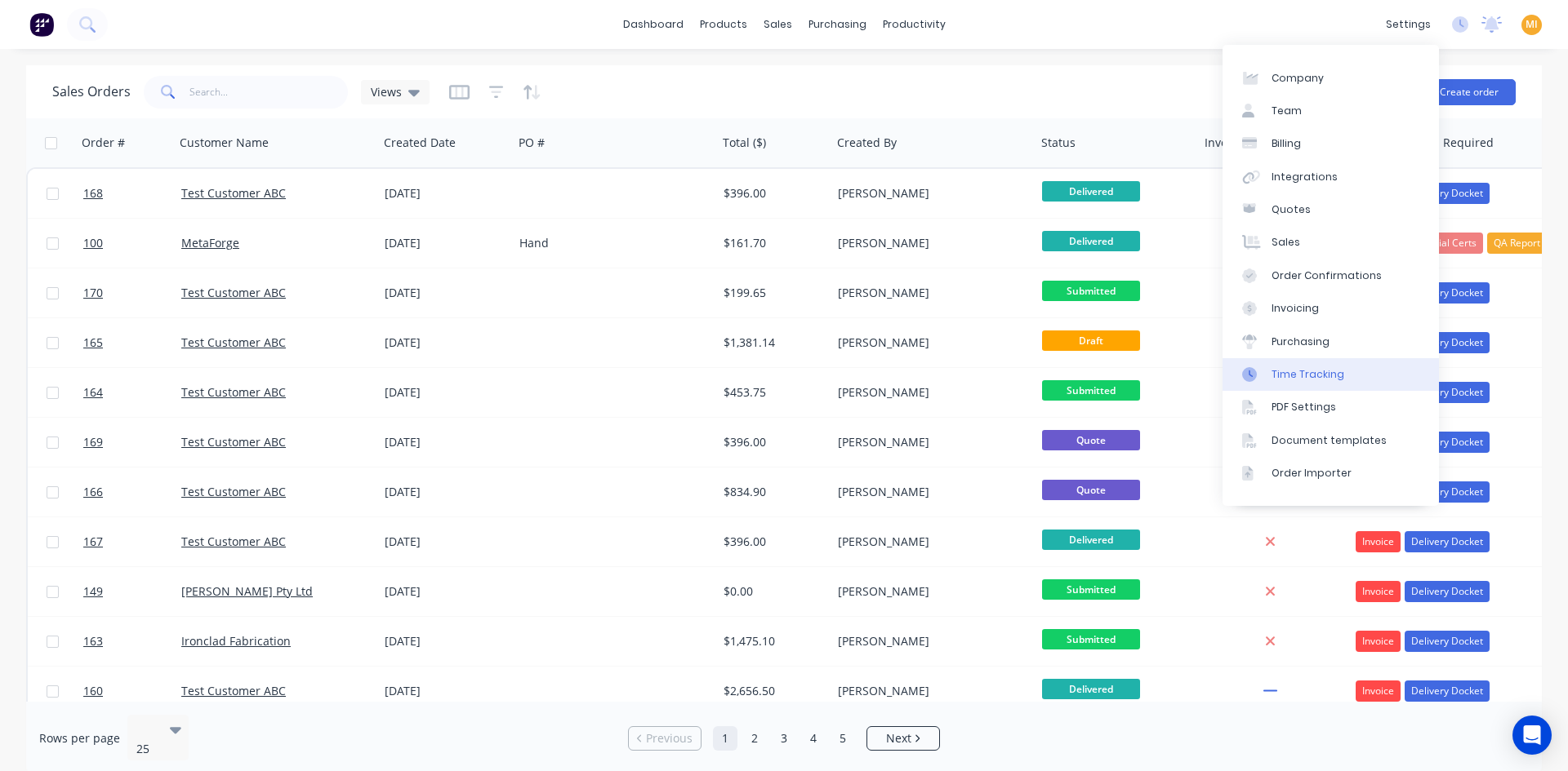
click at [1313, 373] on div "Time Tracking" at bounding box center [1307, 375] width 73 height 15
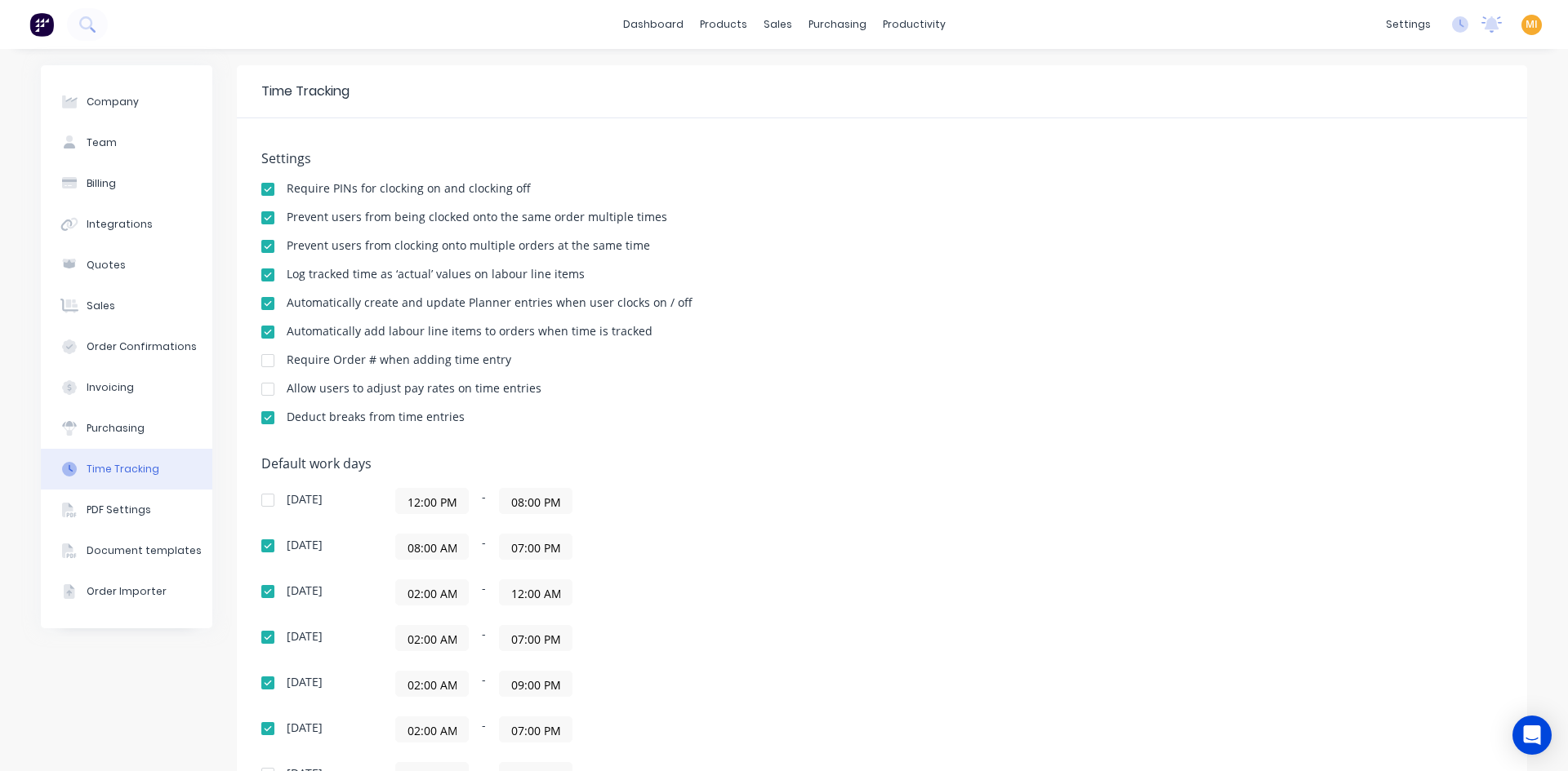
click at [261, 218] on div at bounding box center [268, 218] width 33 height 33
click at [257, 247] on div at bounding box center [268, 246] width 33 height 33
click at [808, 79] on div "Sales Orders" at bounding box center [832, 78] width 67 height 15
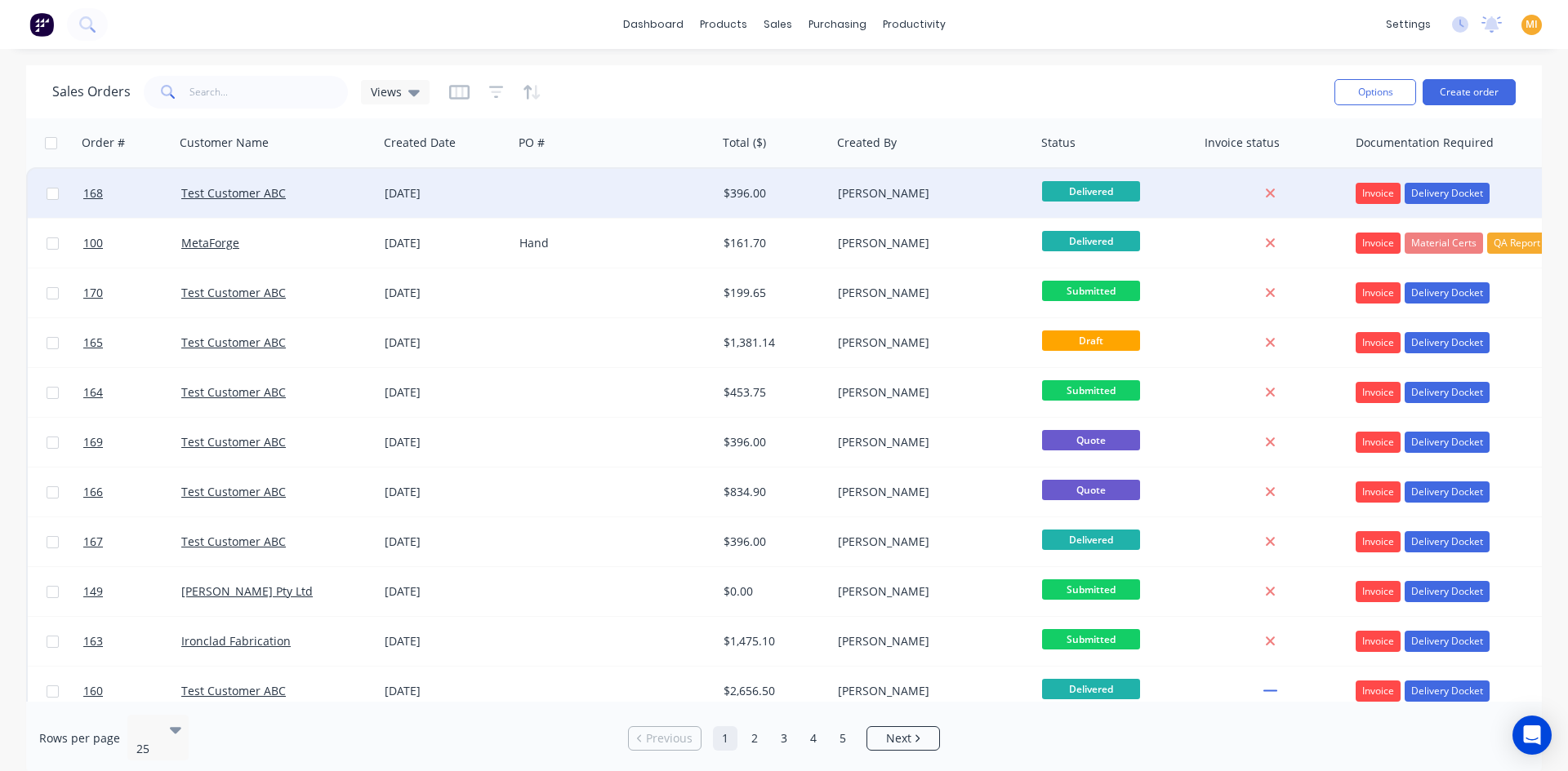
click at [343, 185] on div "Test Customer ABC" at bounding box center [276, 193] width 204 height 49
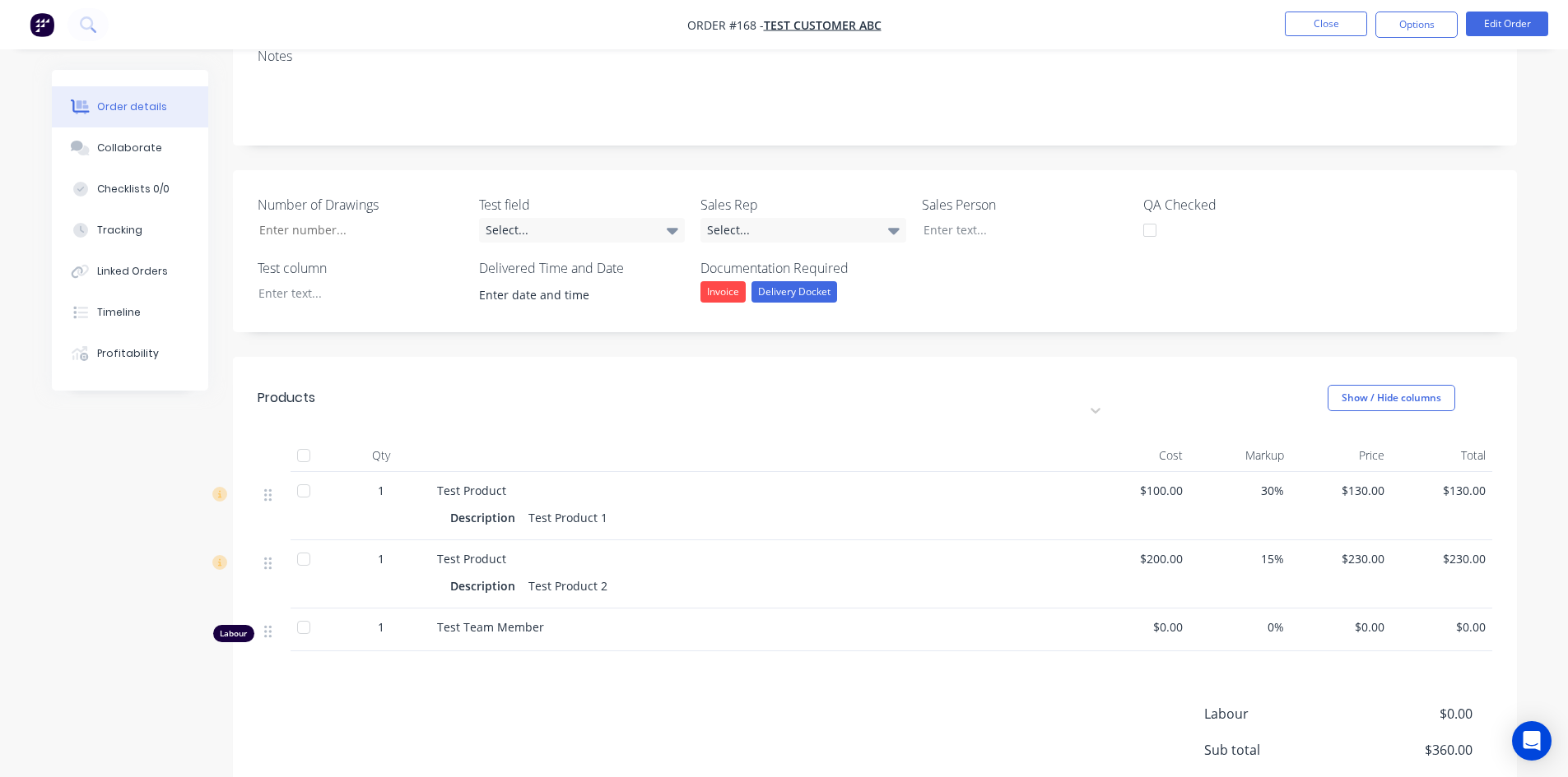
scroll to position [385, 0]
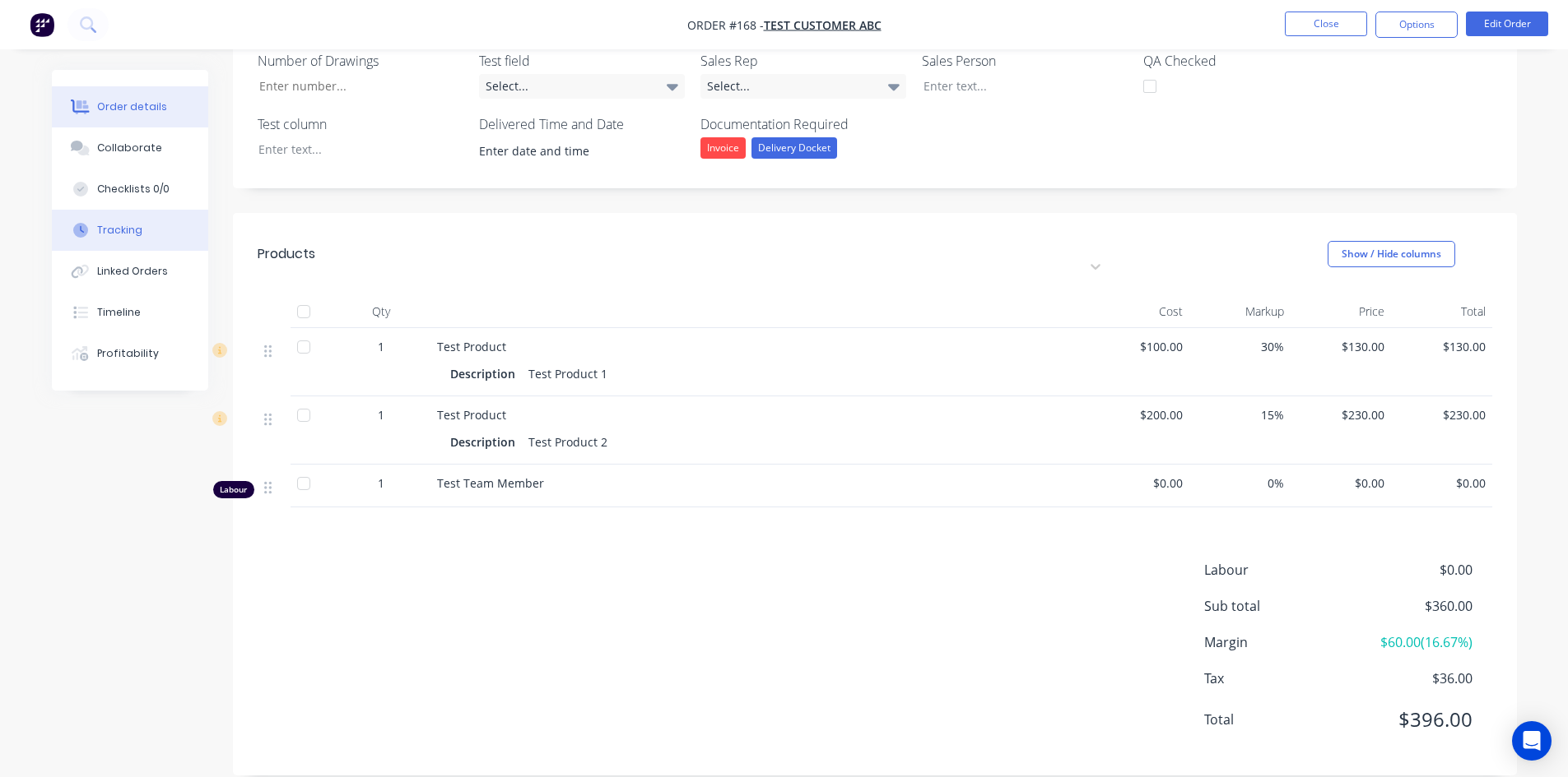
click at [107, 224] on div "Tracking" at bounding box center [120, 231] width 46 height 15
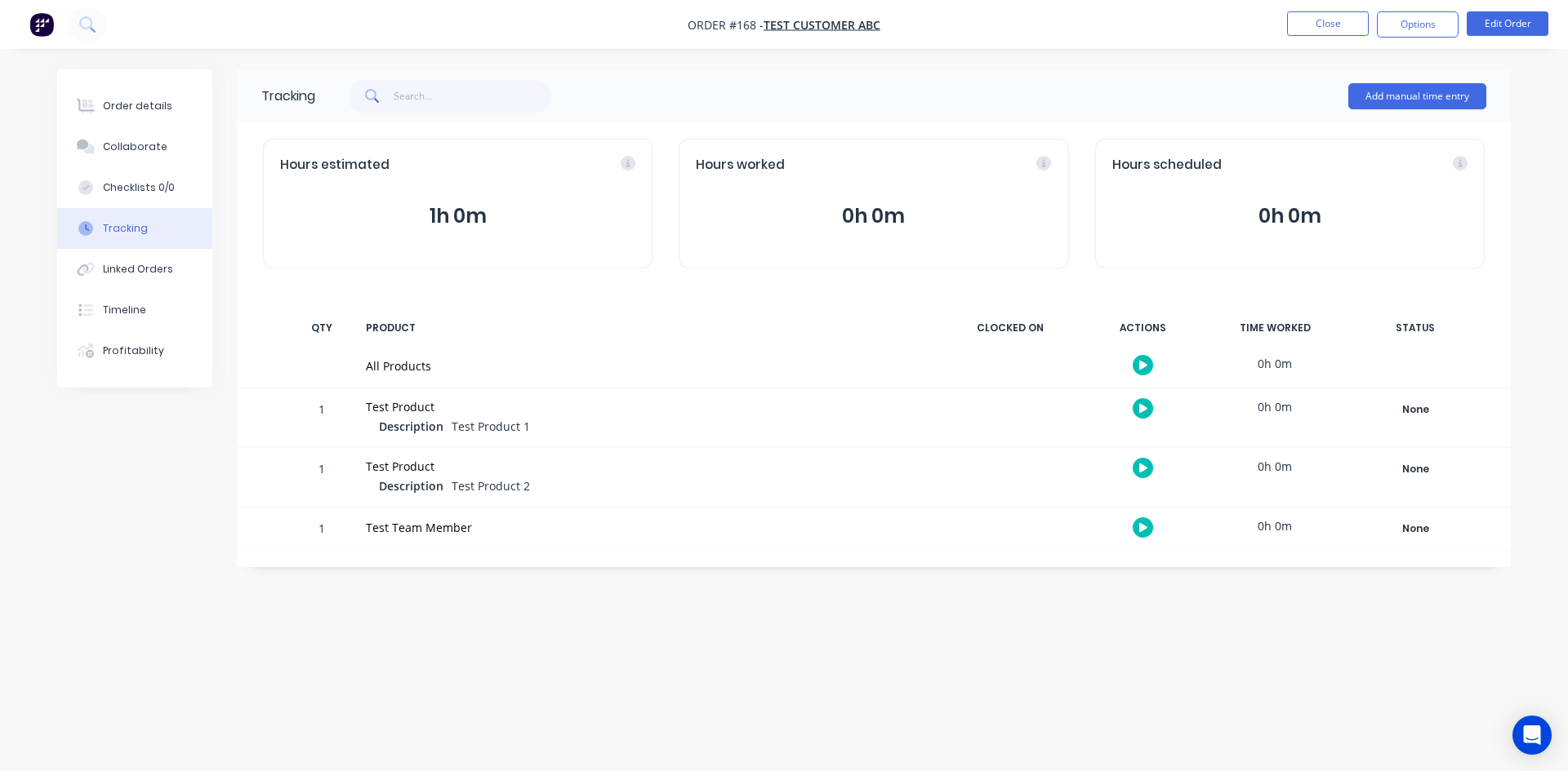
click at [1140, 523] on icon "button" at bounding box center [1143, 528] width 8 height 9
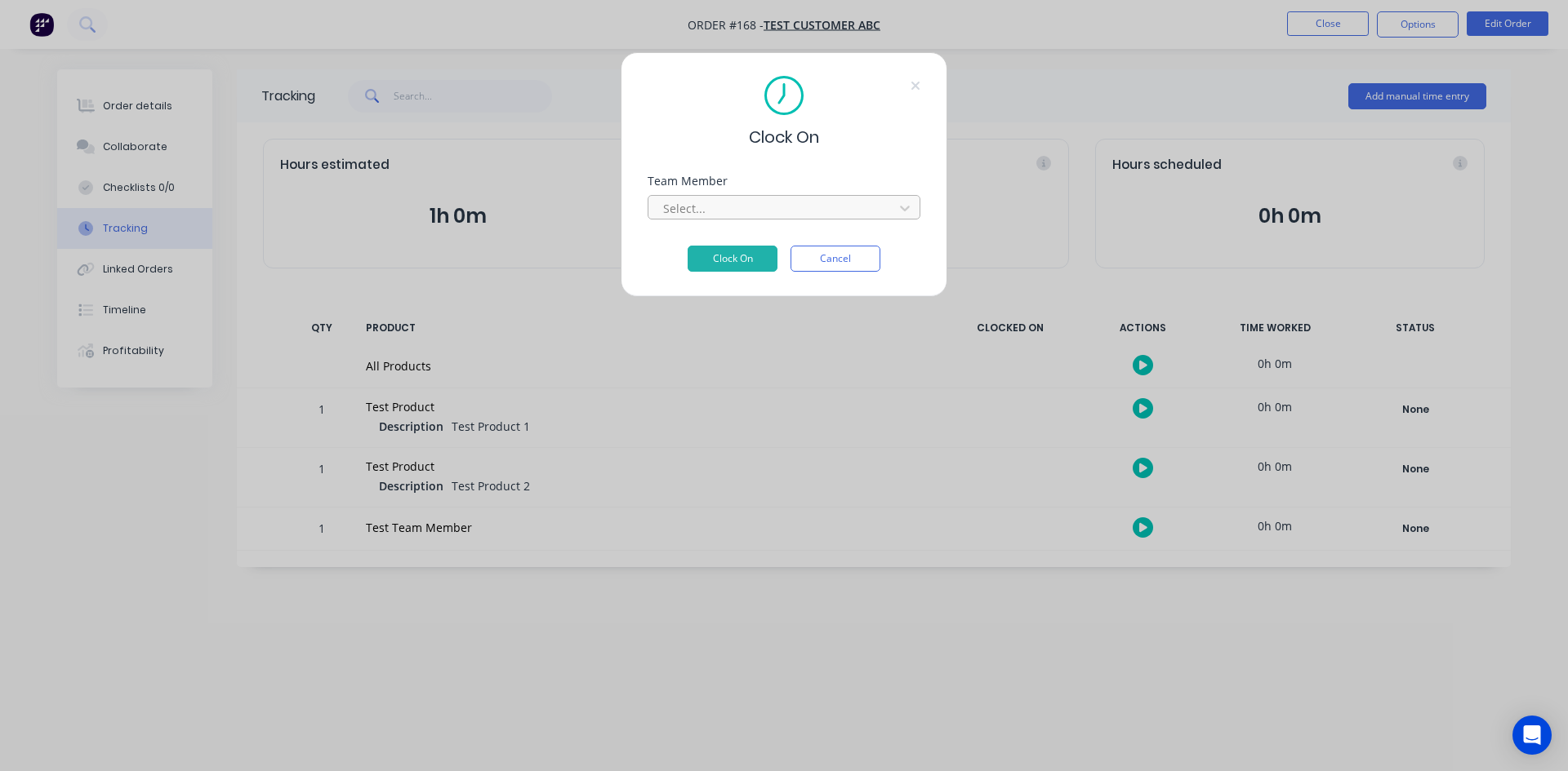
click at [710, 195] on div "Select..." at bounding box center [784, 205] width 272 height 28
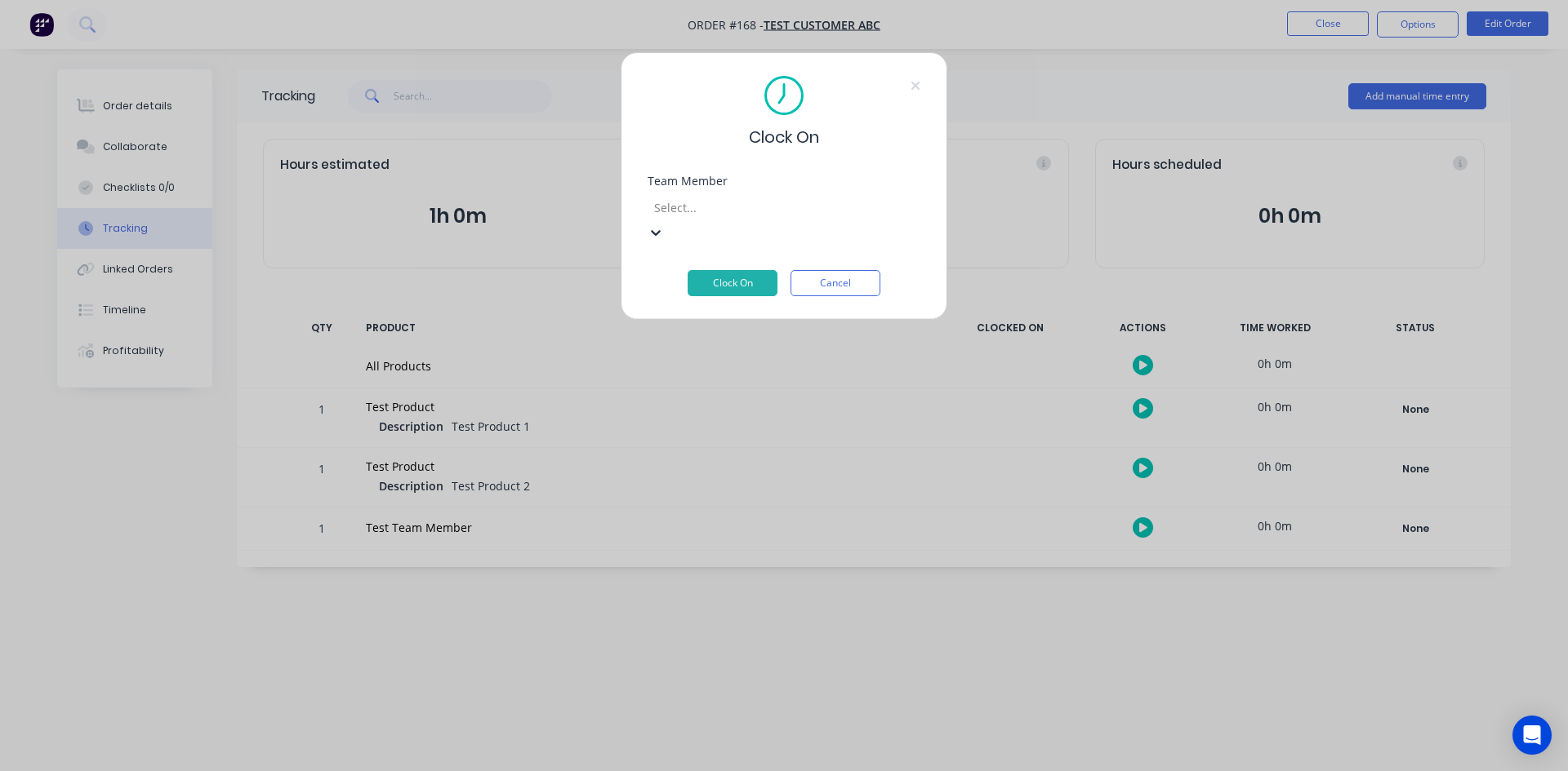
click at [710, 204] on div at bounding box center [769, 208] width 235 height 21
drag, startPoint x: 721, startPoint y: 395, endPoint x: 715, endPoint y: 364, distance: 31.6
click at [734, 271] on button "Clock On" at bounding box center [732, 284] width 90 height 26
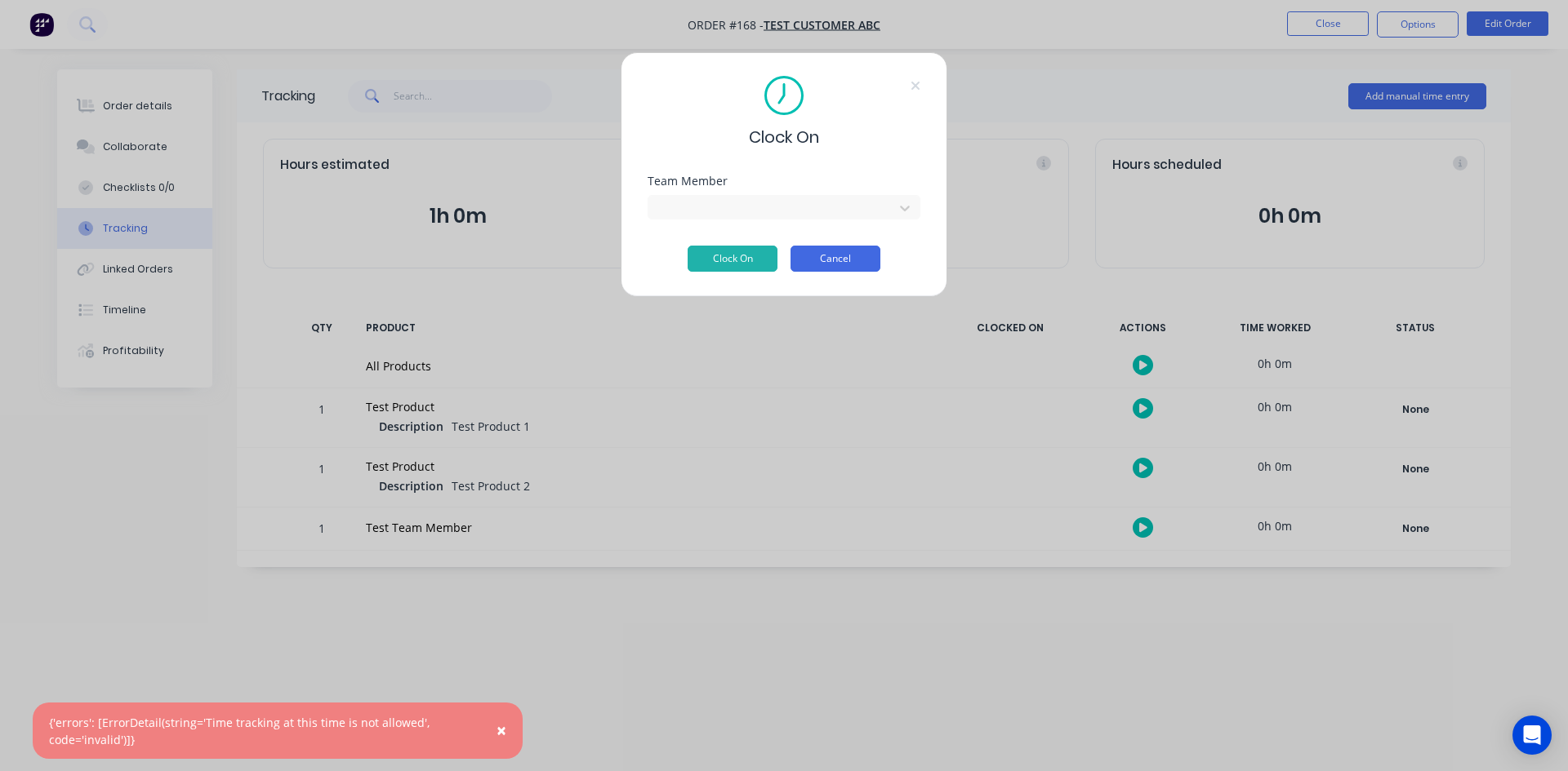
click at [817, 255] on button "Cancel" at bounding box center [834, 259] width 90 height 26
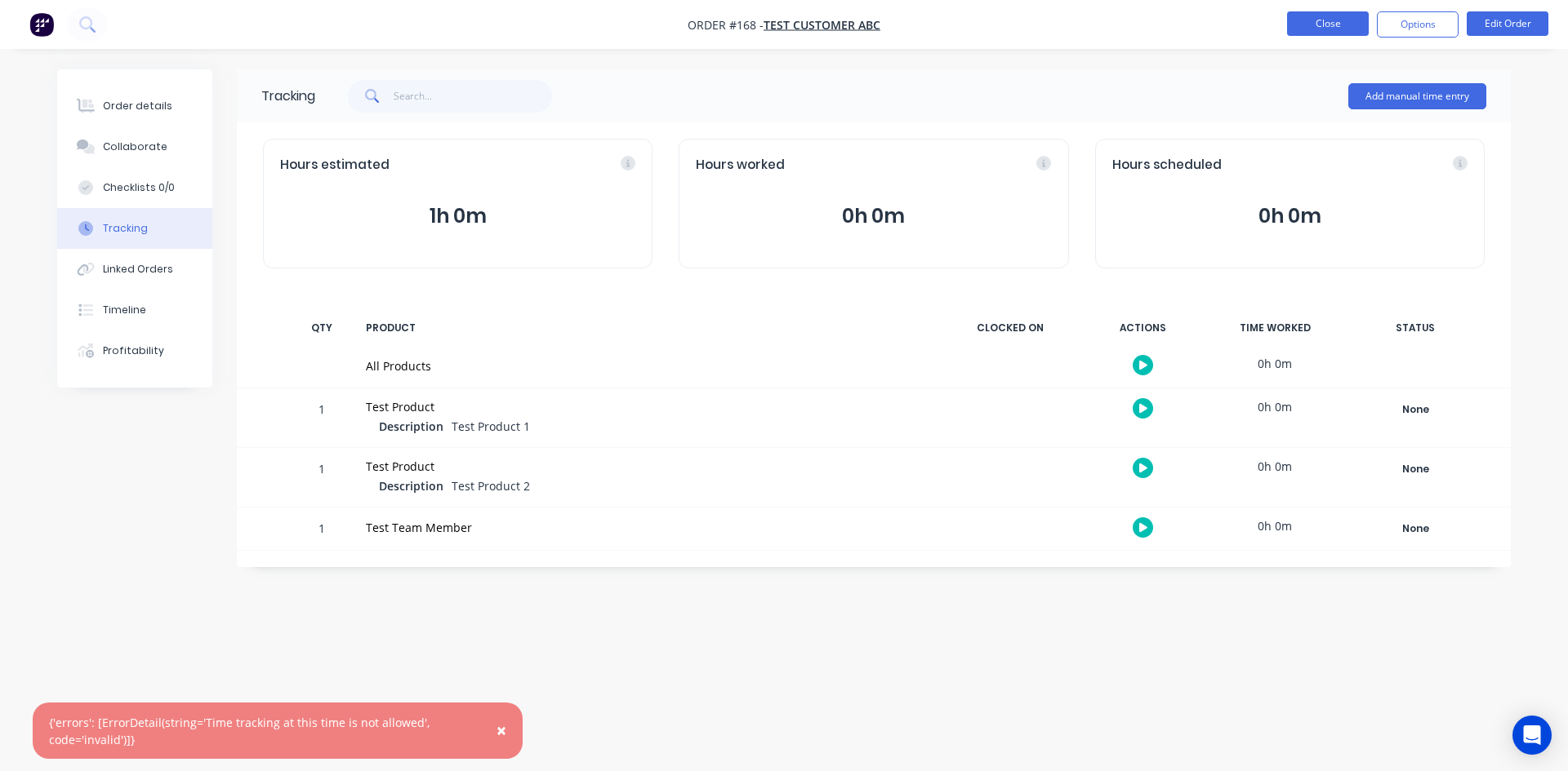
click at [1309, 28] on button "Close" at bounding box center [1328, 24] width 82 height 25
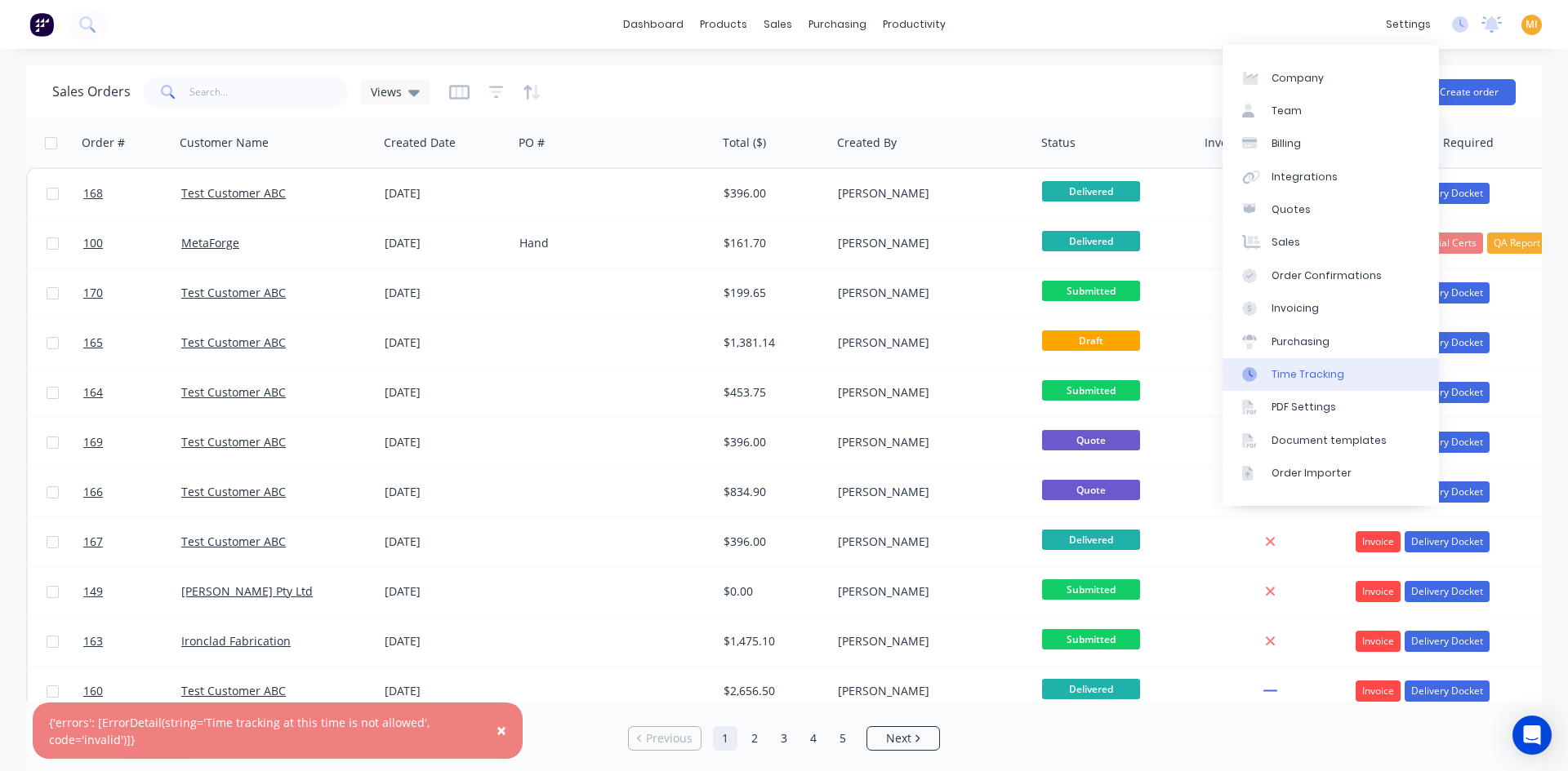
click at [1286, 373] on div "Time Tracking" at bounding box center [1307, 375] width 73 height 15
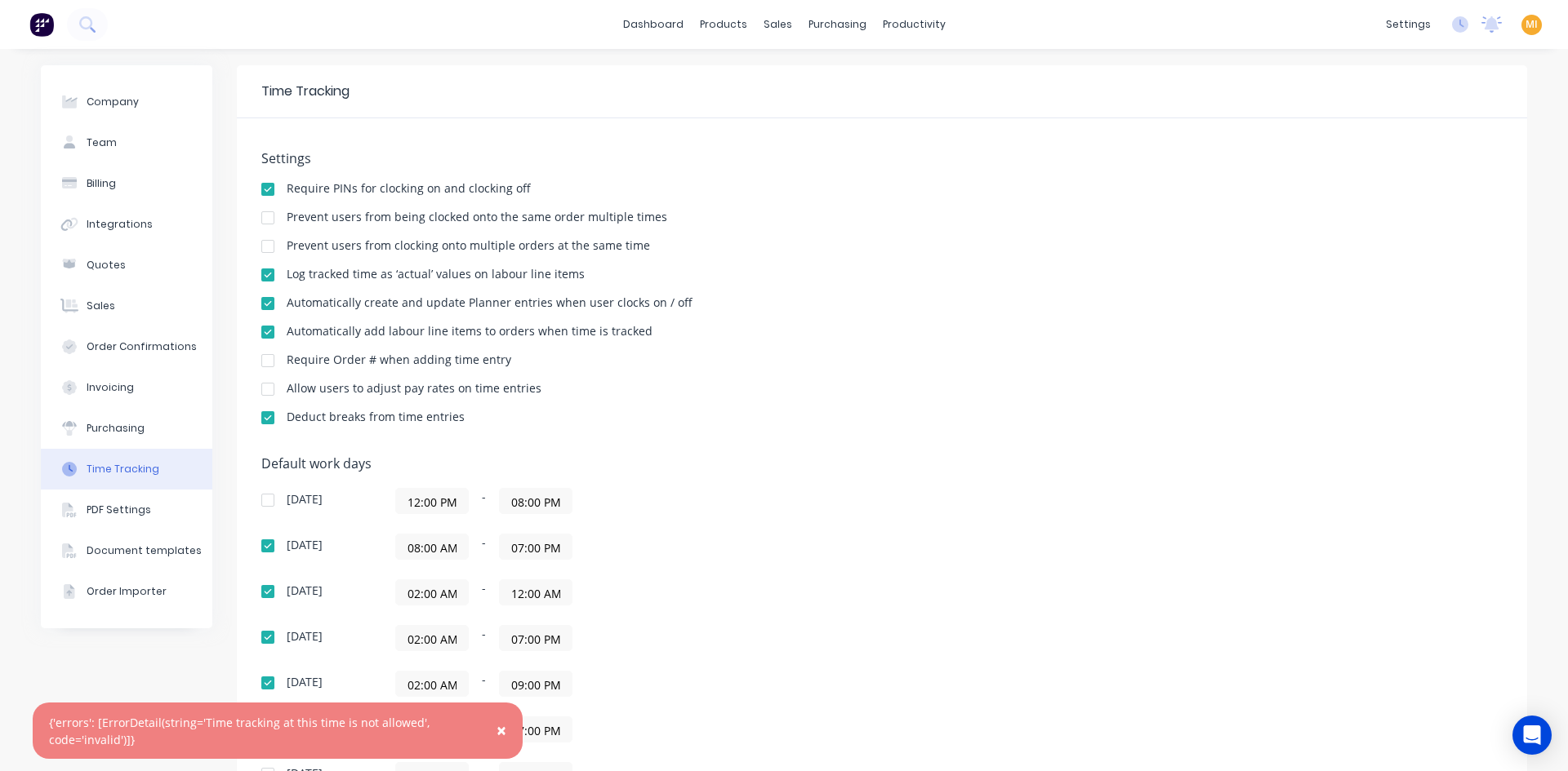
click at [503, 733] on span "×" at bounding box center [501, 730] width 9 height 23
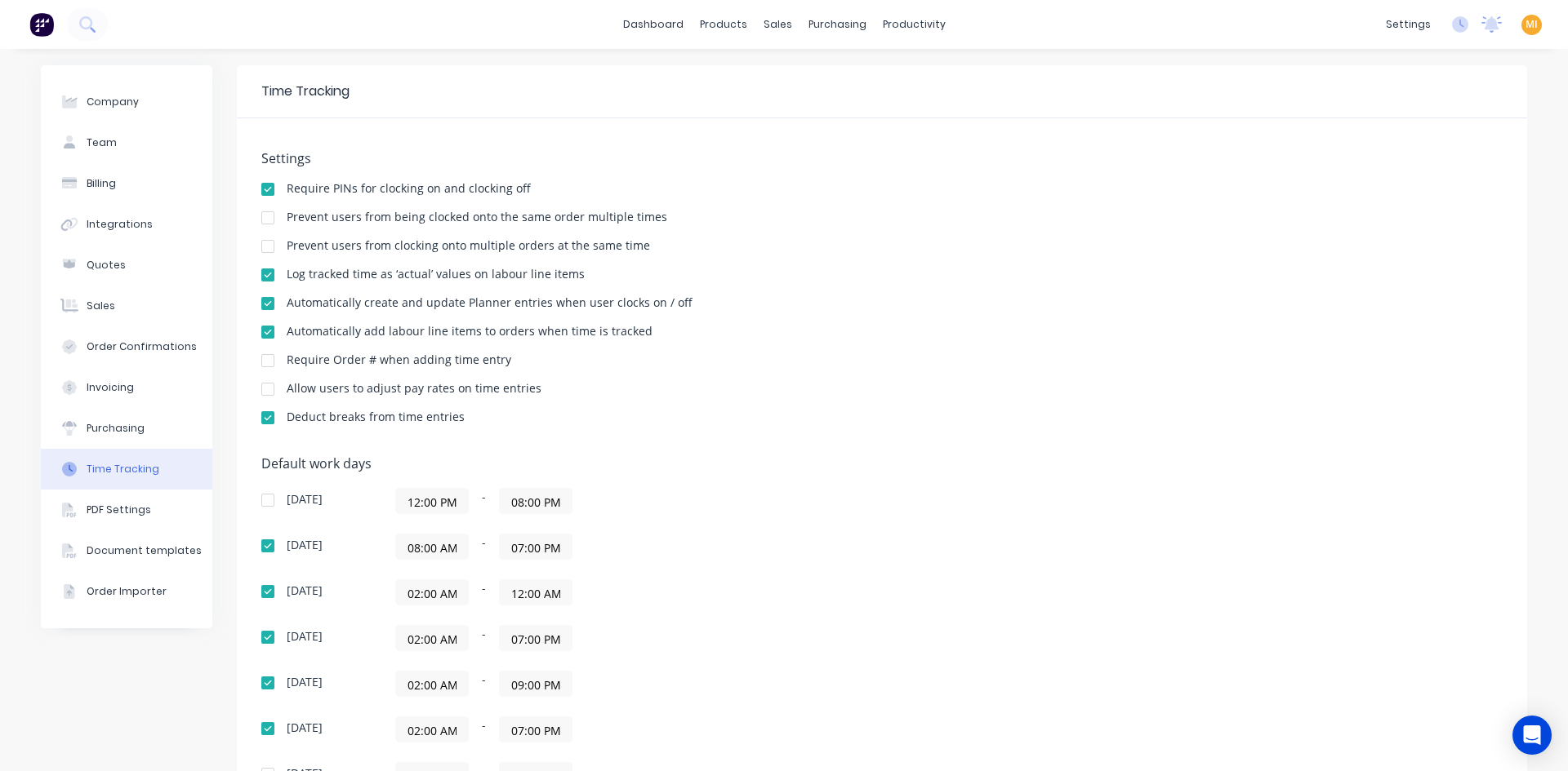
drag, startPoint x: 452, startPoint y: 641, endPoint x: 387, endPoint y: 640, distance: 65.0
click at [387, 640] on div "Wednesday 02:00 AM - 07:00 PM" at bounding box center [547, 638] width 571 height 26
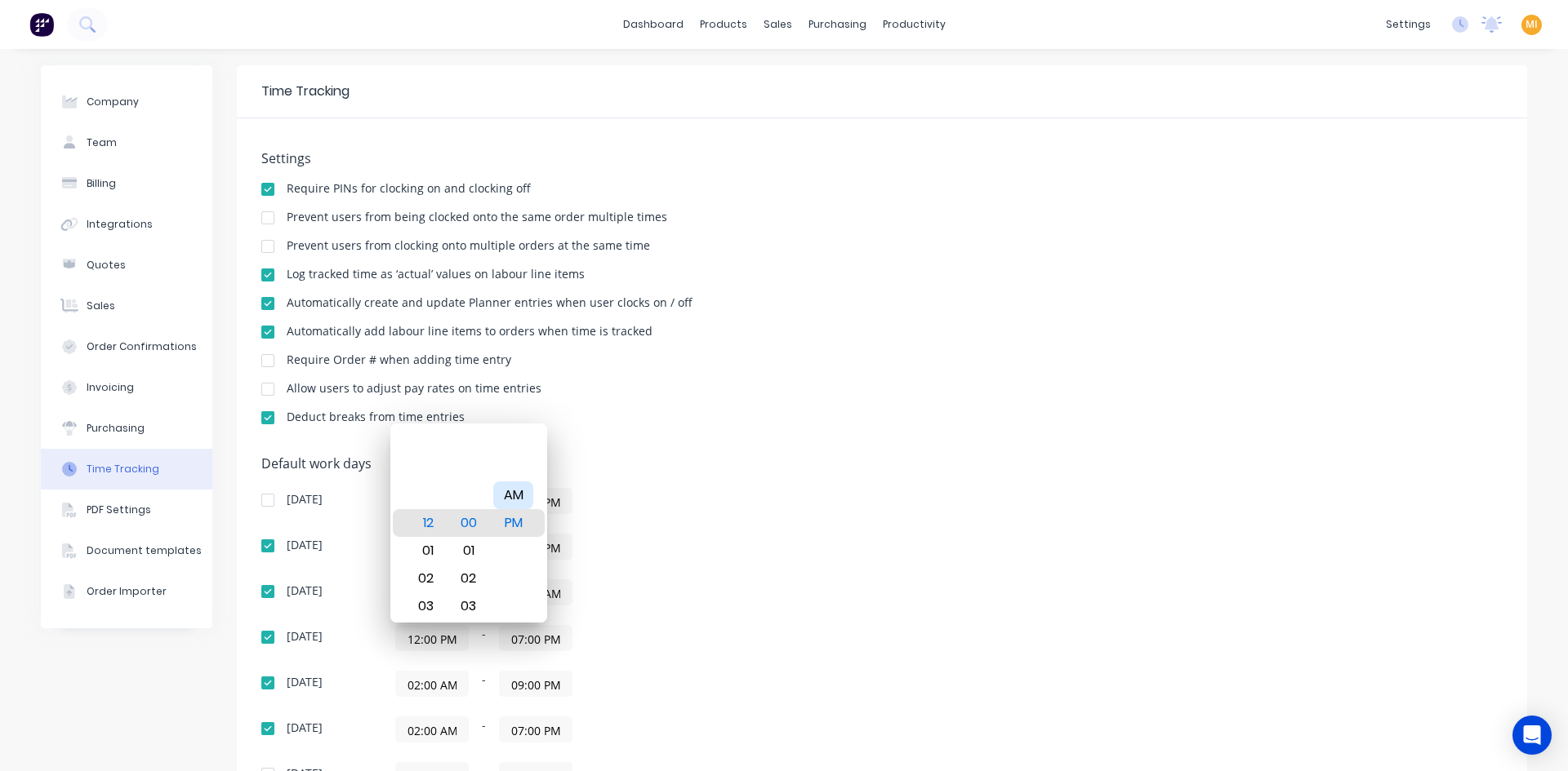
click at [518, 488] on div "AM" at bounding box center [513, 495] width 40 height 27
type input "12:00 AM"
click at [718, 500] on div "12:00 PM - 08:00 PM" at bounding box center [599, 501] width 408 height 26
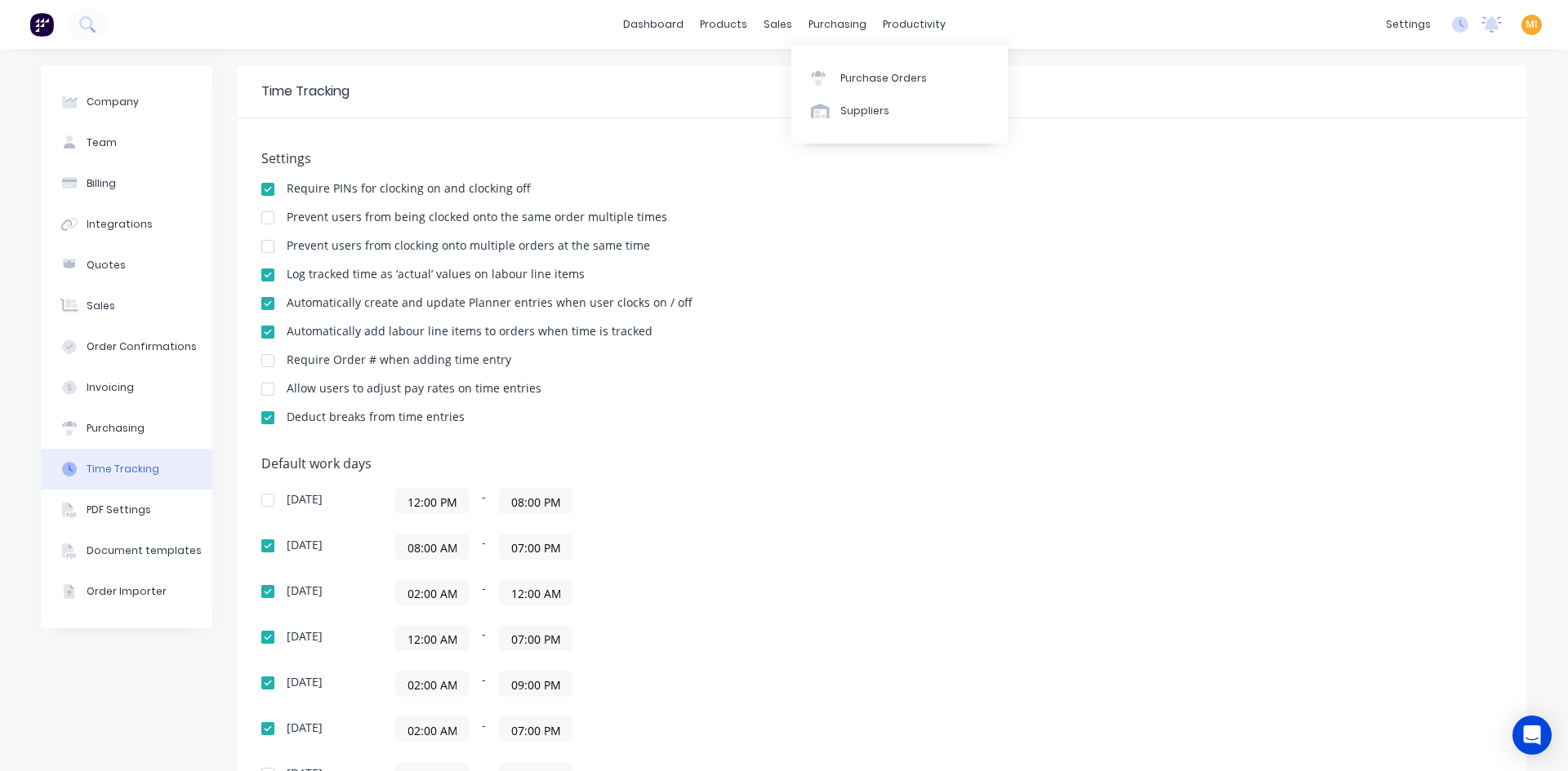
click at [816, 455] on div "Settings Require PINs for clocking on and clocking off Prevent users from being…" at bounding box center [882, 552] width 1290 height 867
click at [813, 74] on div "Sales Orders" at bounding box center [832, 78] width 67 height 15
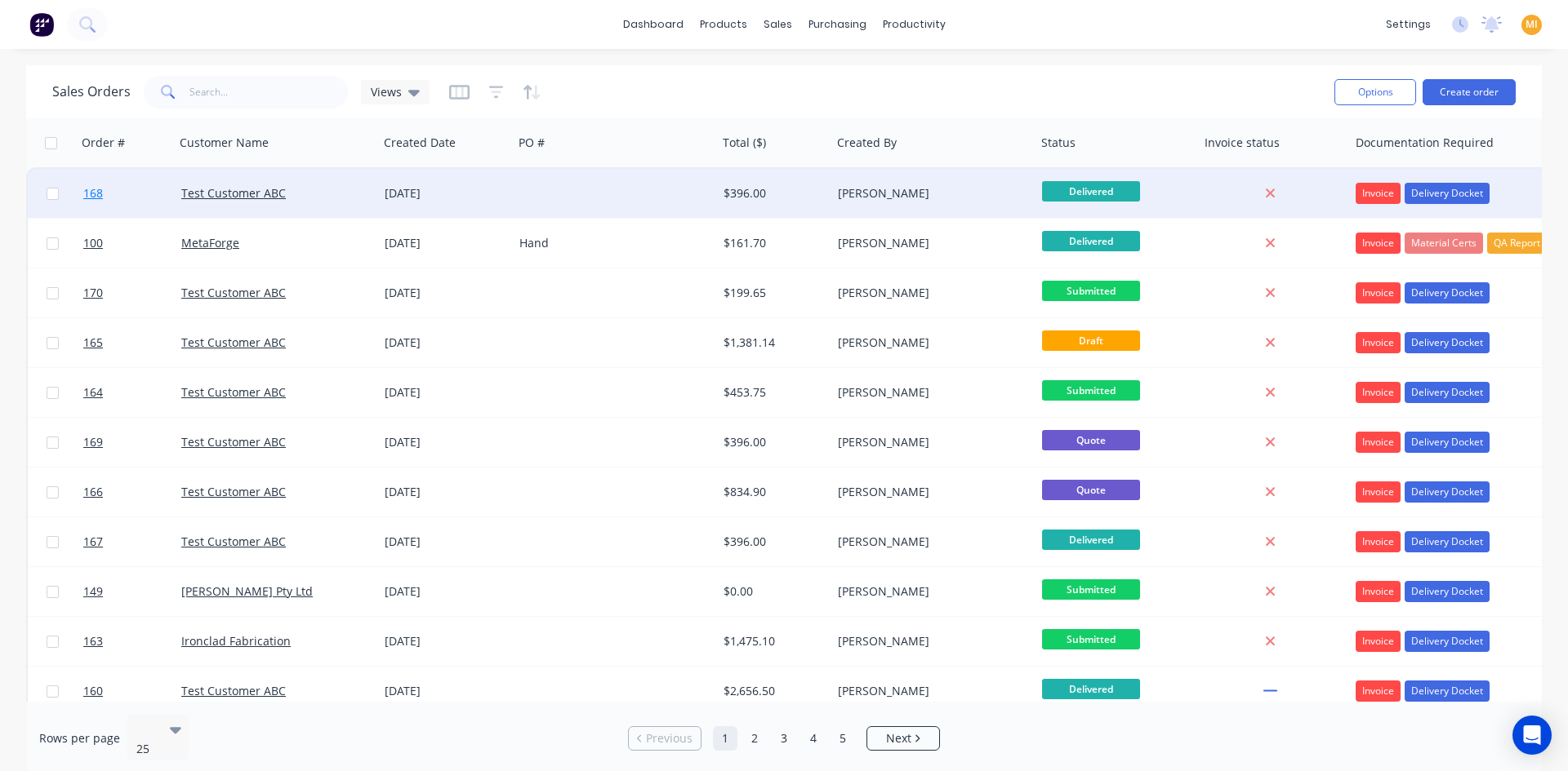
click at [161, 199] on link "168" at bounding box center [132, 193] width 98 height 49
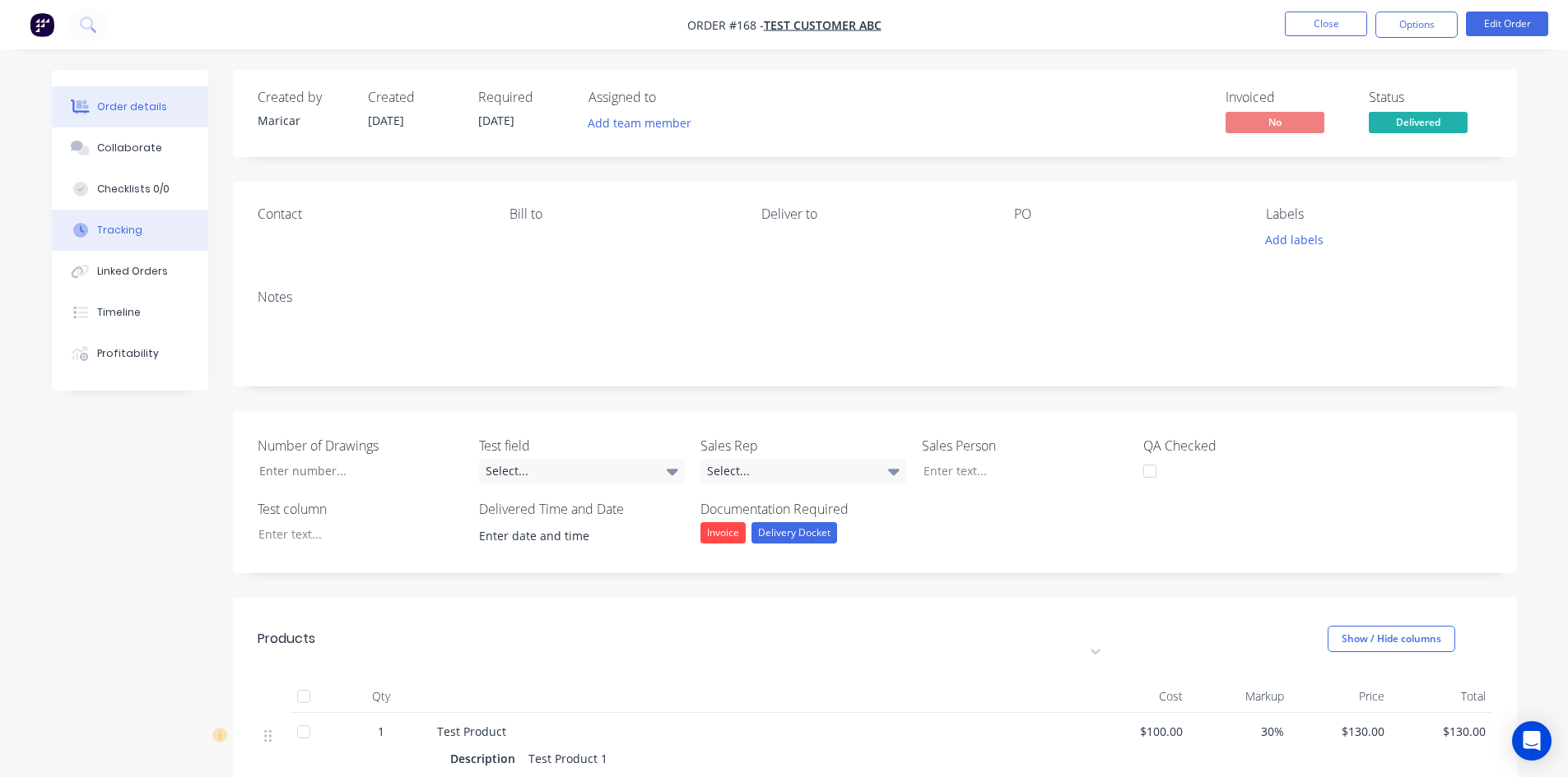
click at [131, 233] on div "Tracking" at bounding box center [120, 231] width 46 height 15
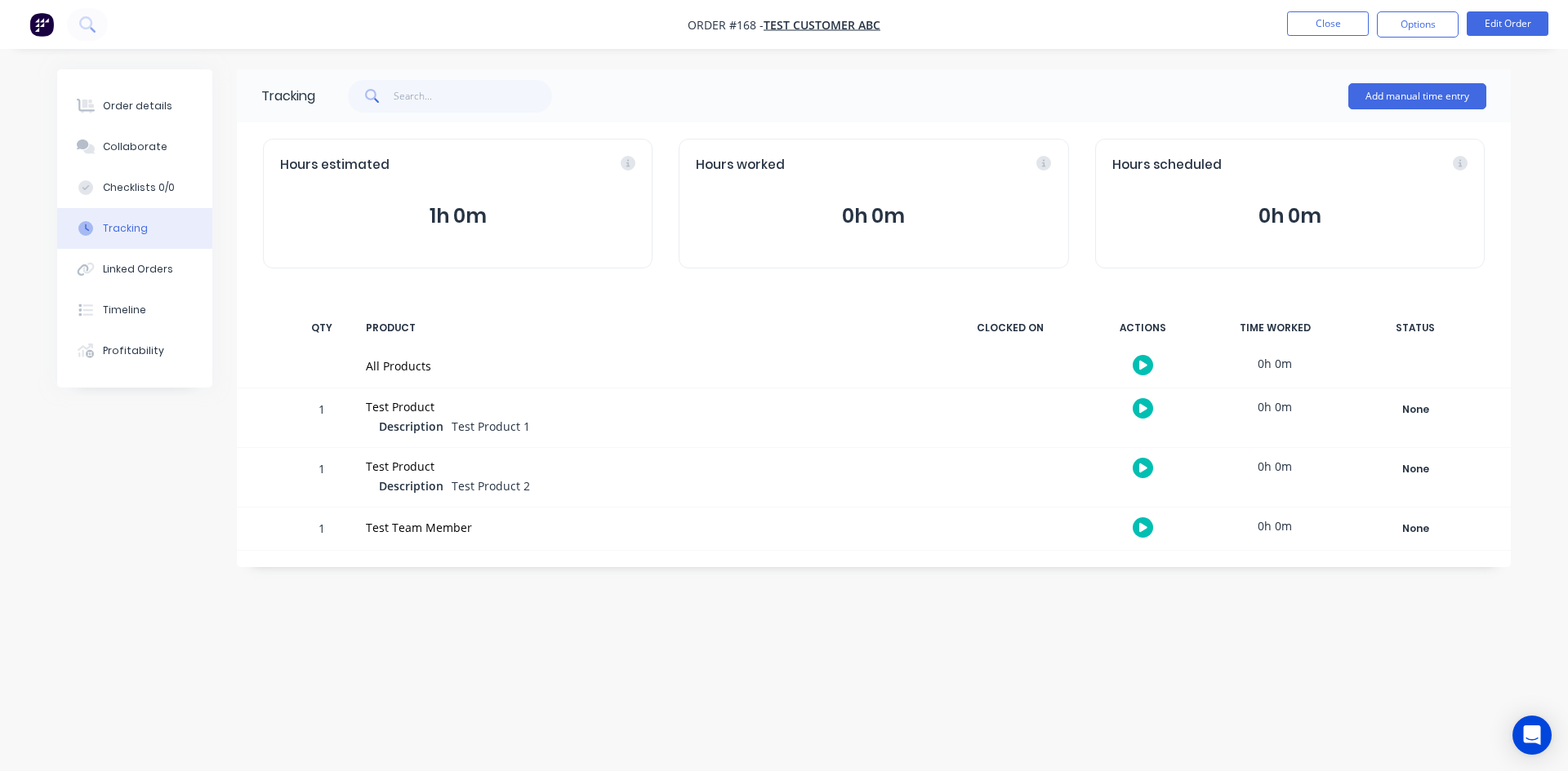
click at [1147, 523] on icon "button" at bounding box center [1143, 527] width 8 height 10
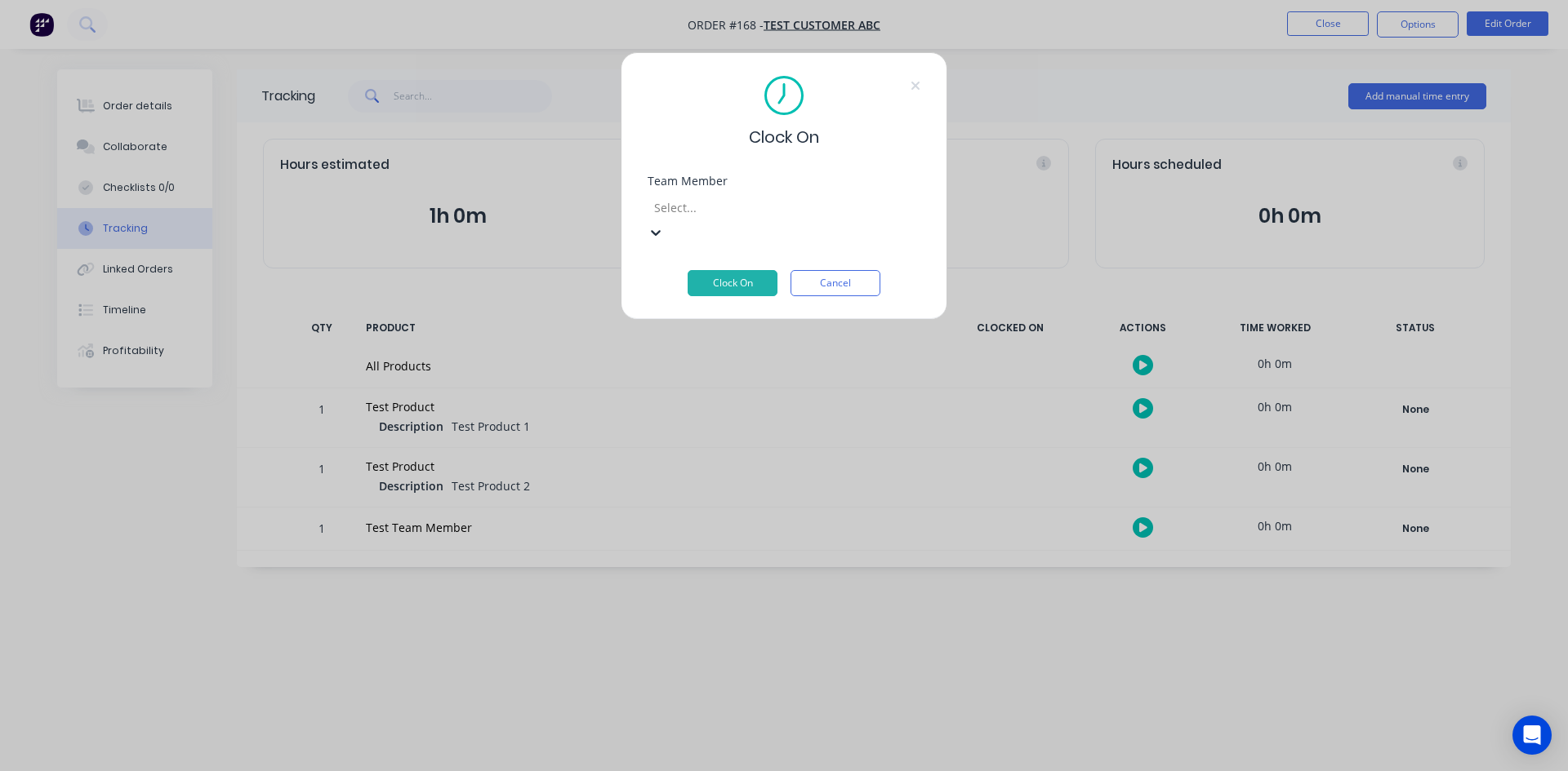
click at [706, 208] on div at bounding box center [769, 208] width 235 height 21
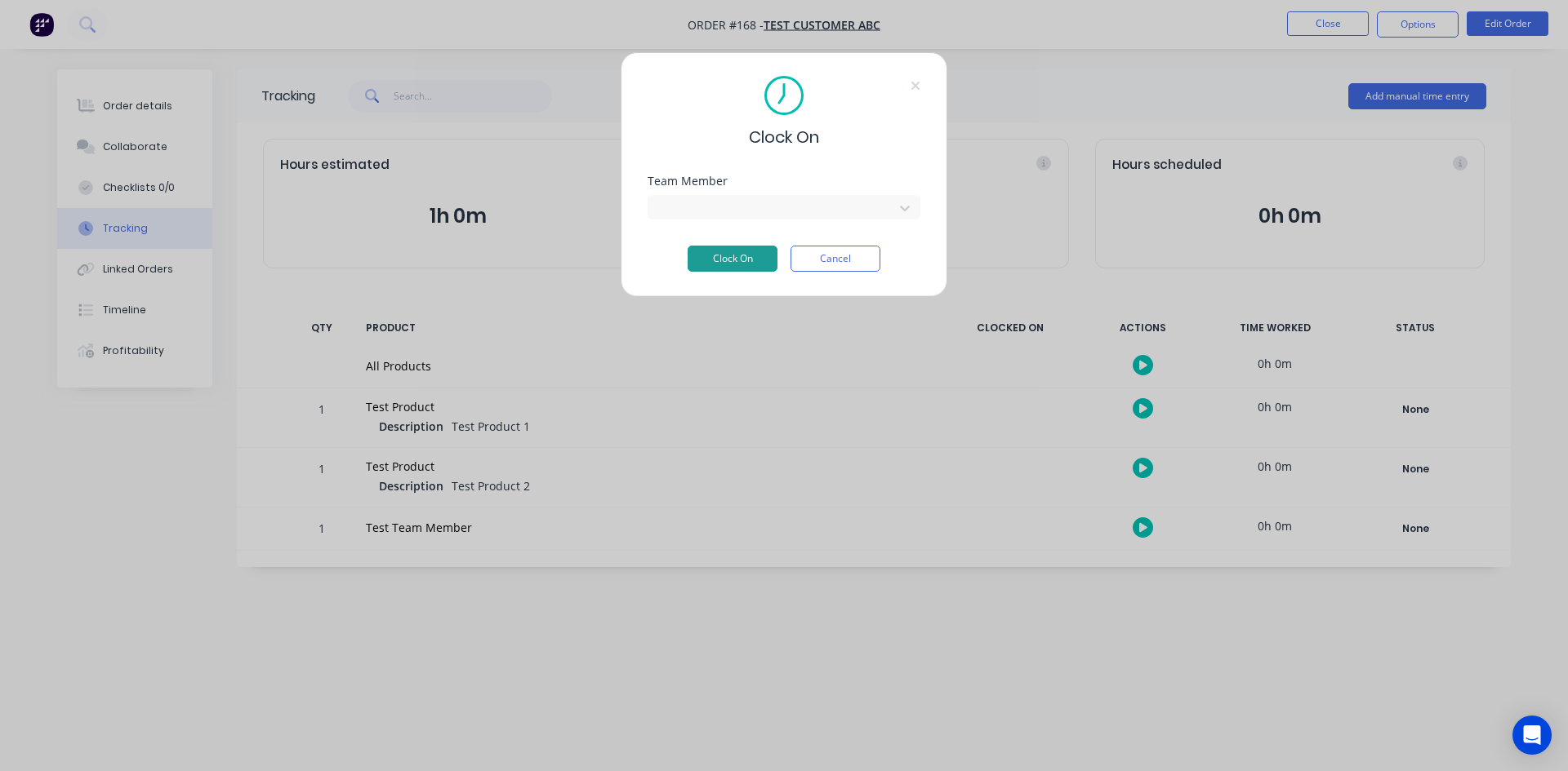
click at [750, 258] on button "Clock On" at bounding box center [732, 259] width 90 height 26
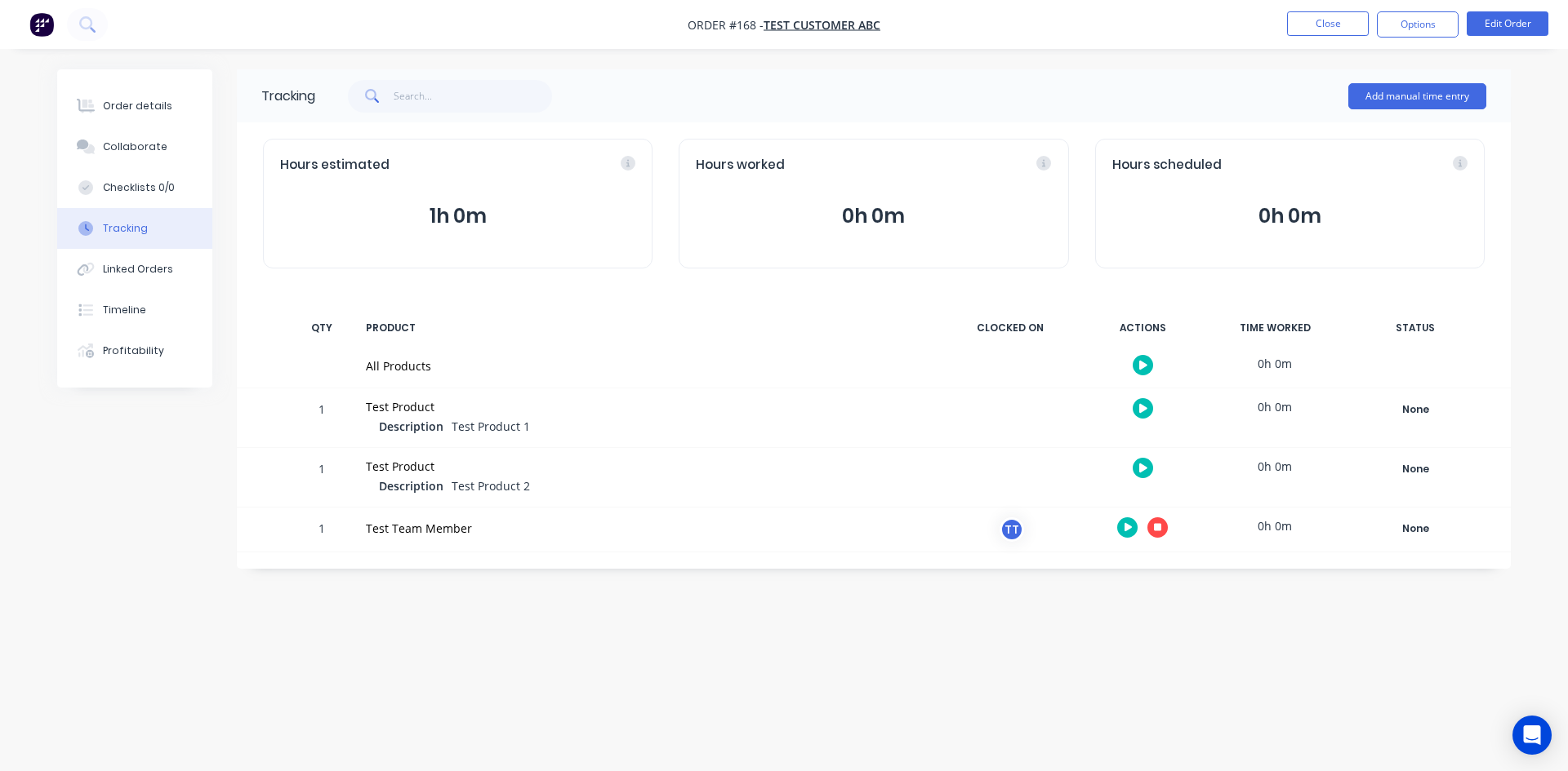
click at [1155, 523] on icon "button" at bounding box center [1158, 527] width 8 height 10
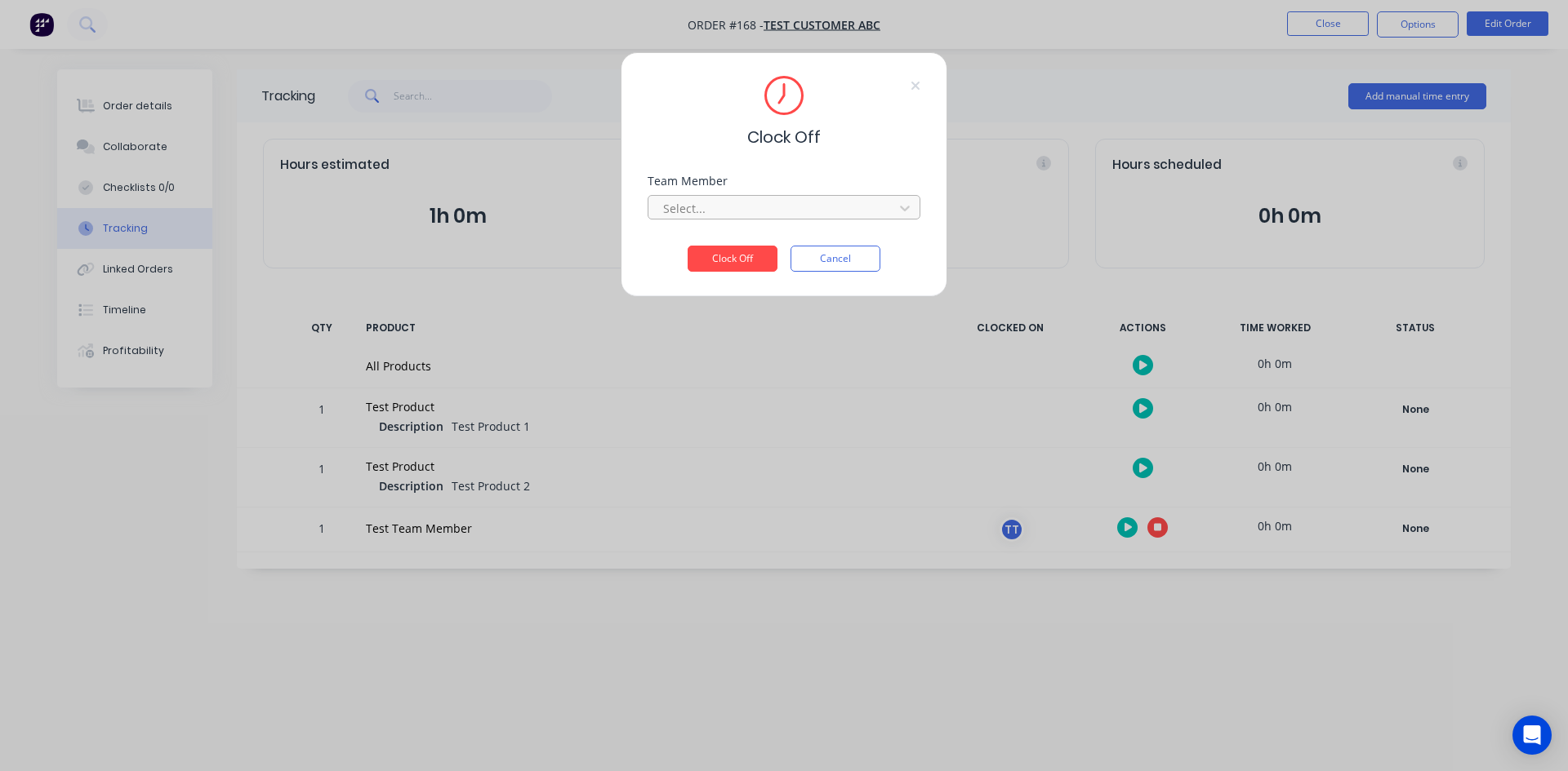
click at [741, 210] on div at bounding box center [772, 208] width 223 height 21
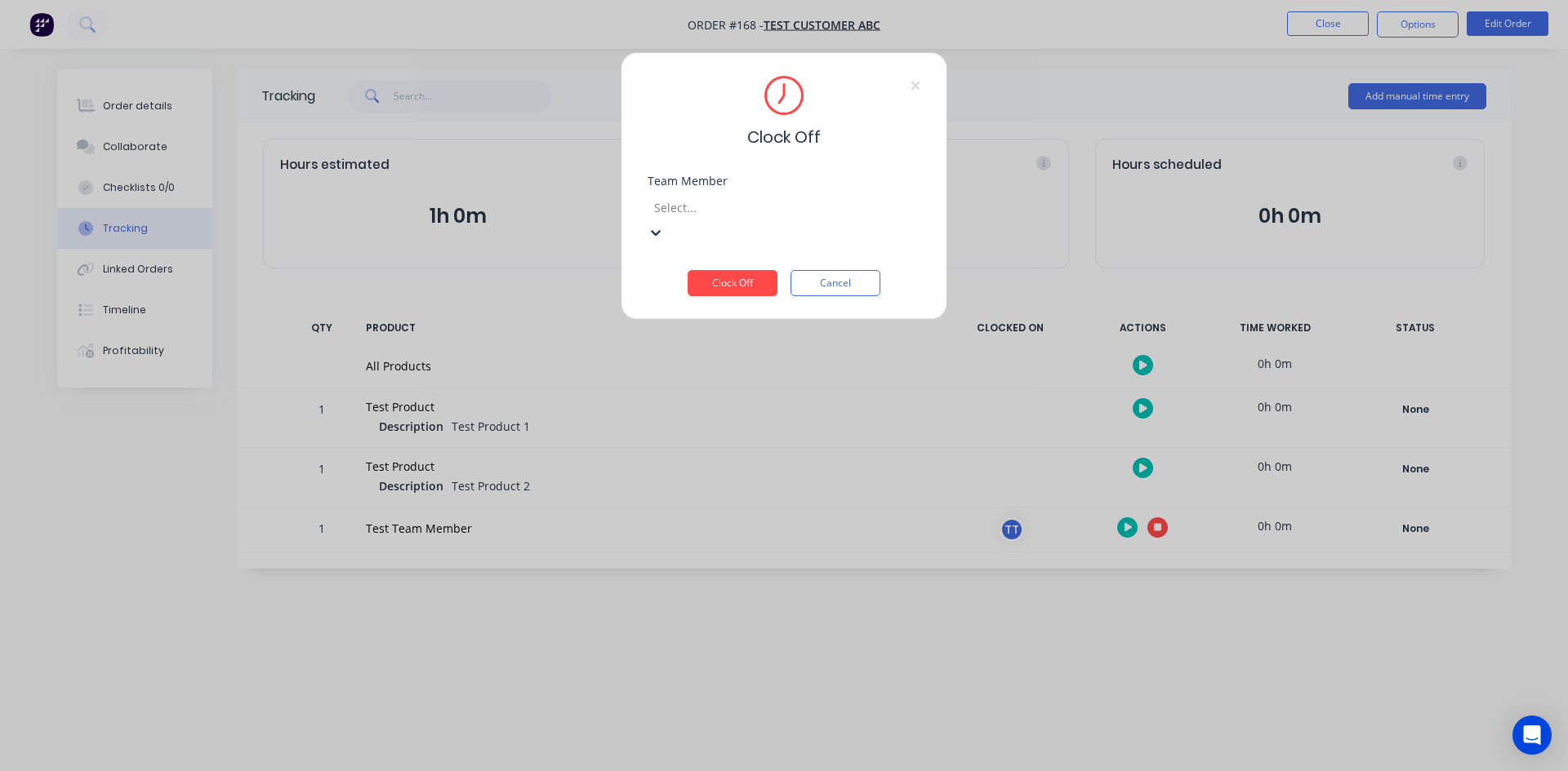
click at [730, 770] on div "Test Team Member" at bounding box center [784, 779] width 1568 height 17
click at [726, 271] on button "Clock Off" at bounding box center [732, 284] width 90 height 26
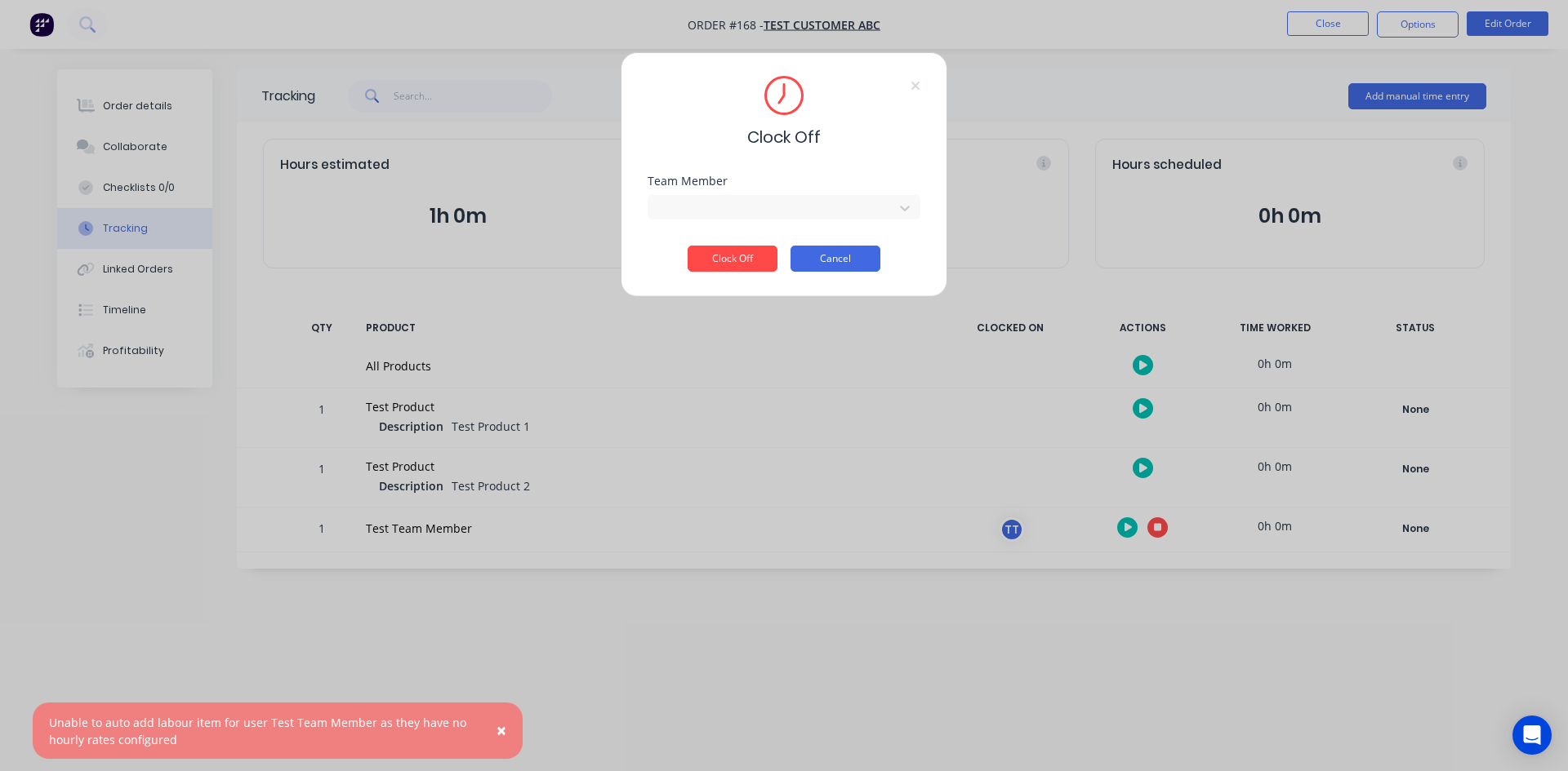
click at [824, 250] on button "Cancel" at bounding box center [834, 259] width 90 height 26
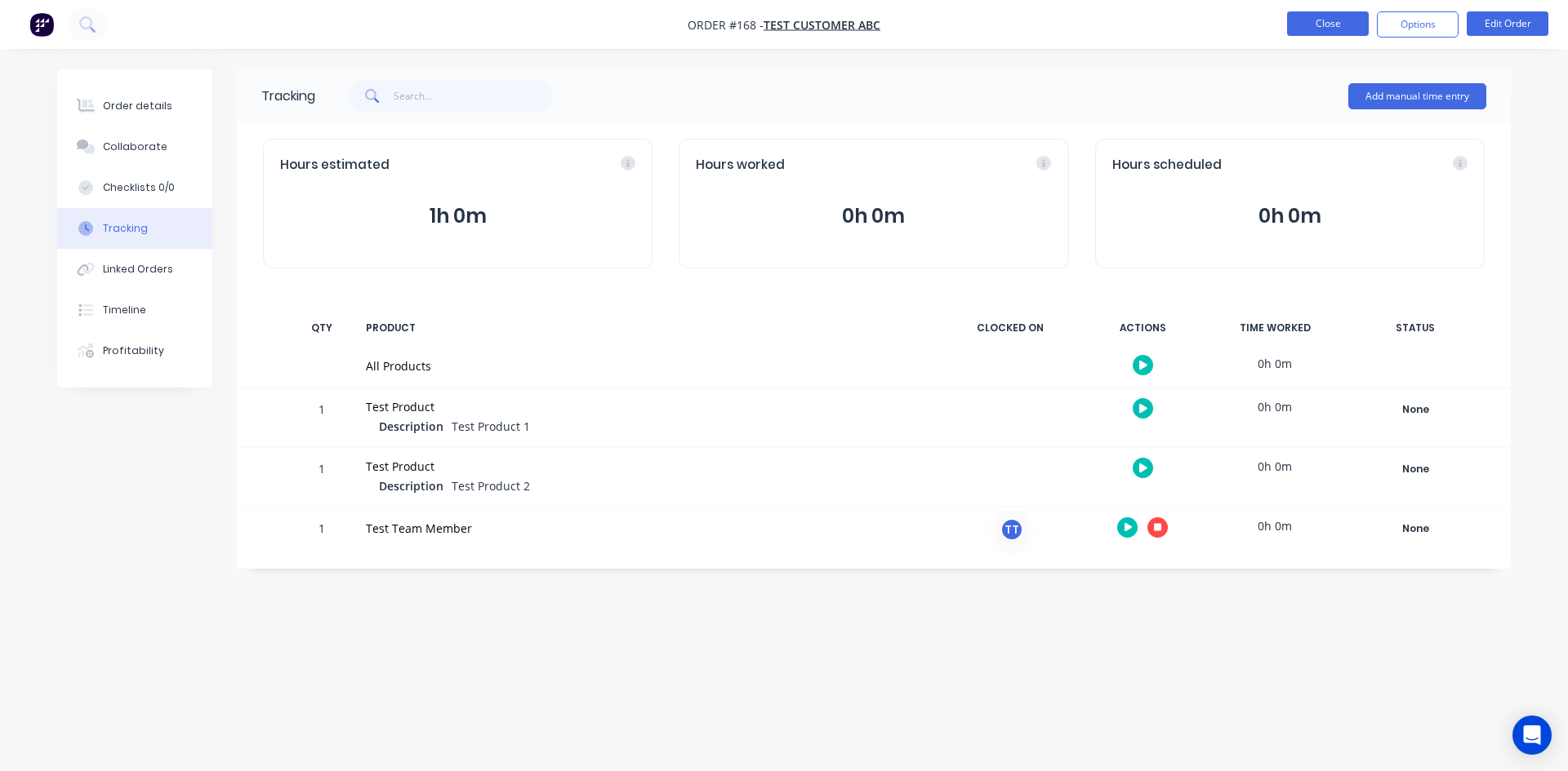
click at [1329, 19] on button "Close" at bounding box center [1328, 24] width 82 height 25
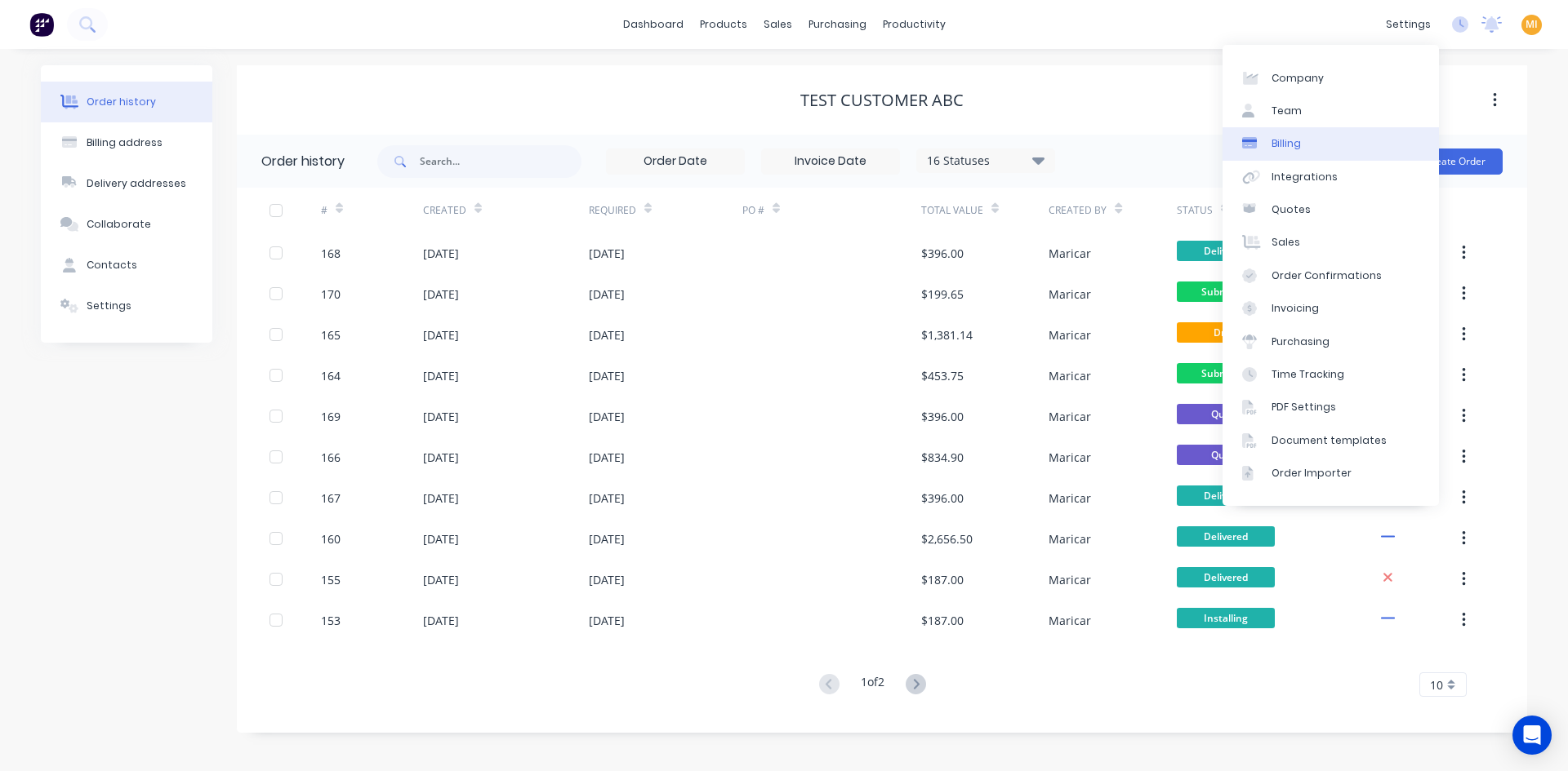
drag, startPoint x: 1319, startPoint y: 122, endPoint x: 1296, endPoint y: 138, distance: 28.0
click at [1319, 122] on link "Team" at bounding box center [1329, 110] width 216 height 33
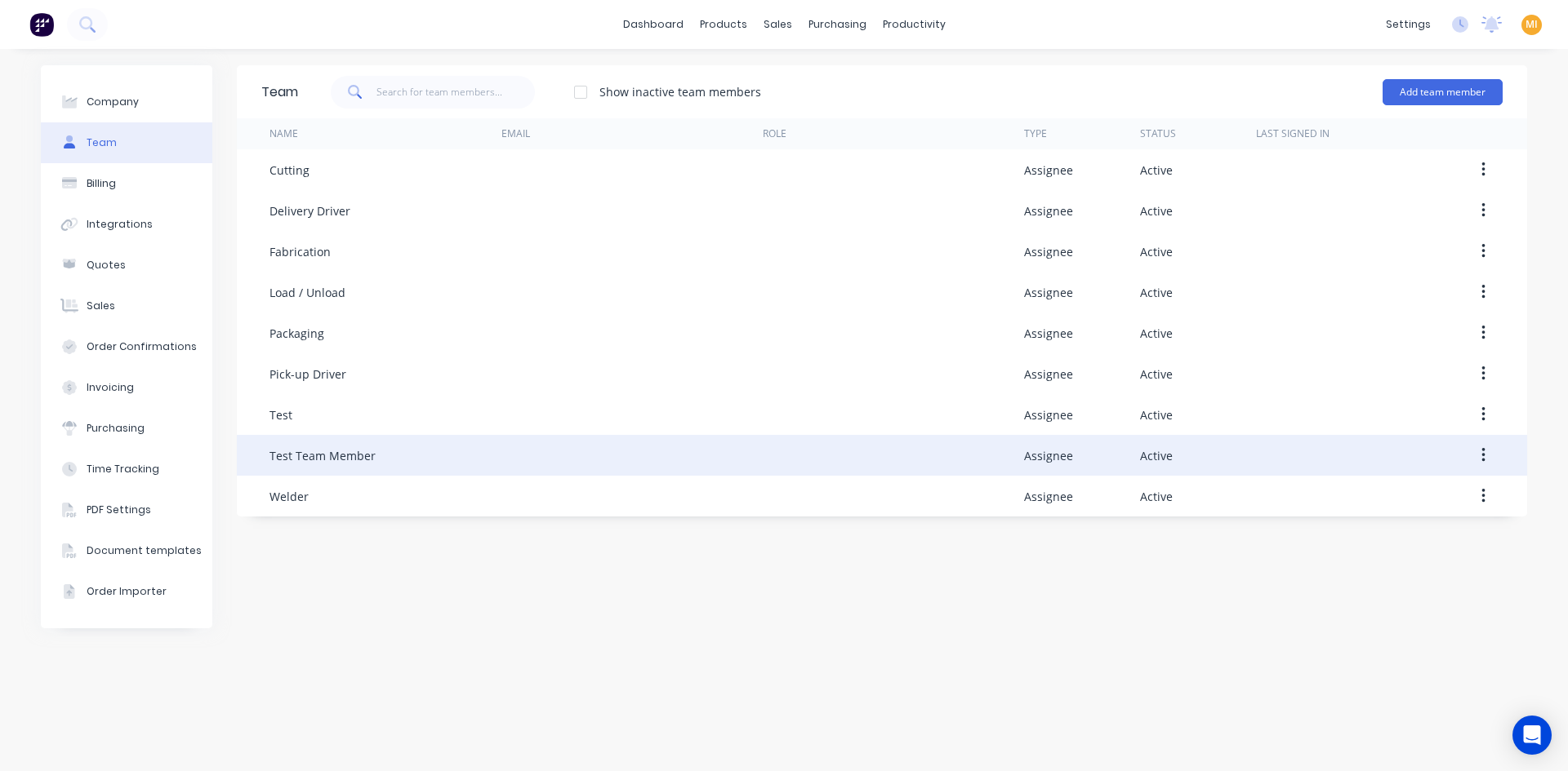
click at [1488, 454] on button "button" at bounding box center [1483, 455] width 39 height 29
click at [1416, 492] on div "Edit" at bounding box center [1424, 498] width 125 height 24
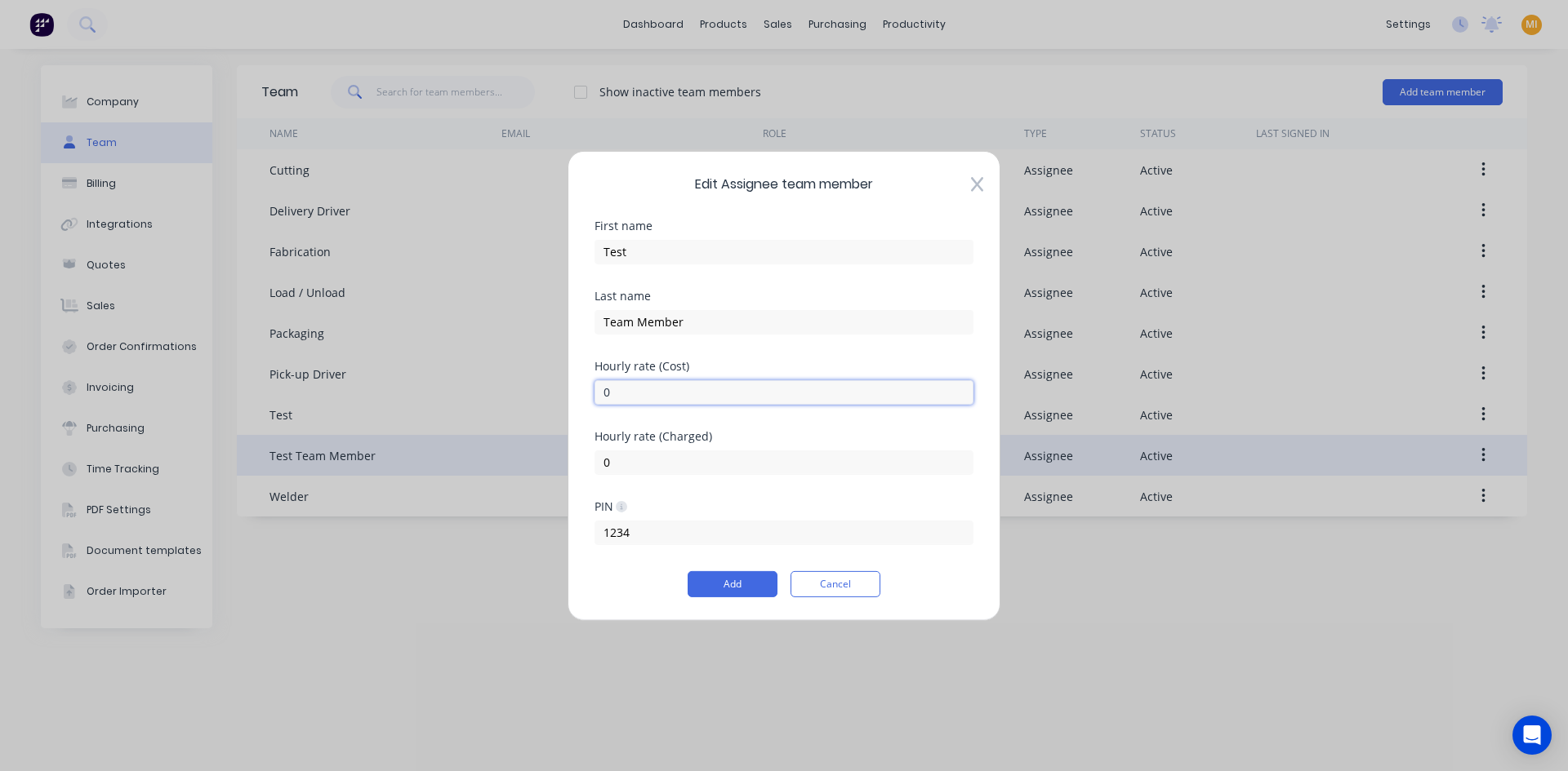
drag, startPoint x: 620, startPoint y: 389, endPoint x: 505, endPoint y: 388, distance: 115.0
click at [505, 388] on div "Edit Assignee team member First name Test Last name Team Member Hourly rate (Co…" at bounding box center [784, 386] width 1568 height 771
type input "1"
type input "80"
drag, startPoint x: 635, startPoint y: 460, endPoint x: 437, endPoint y: 472, distance: 198.4
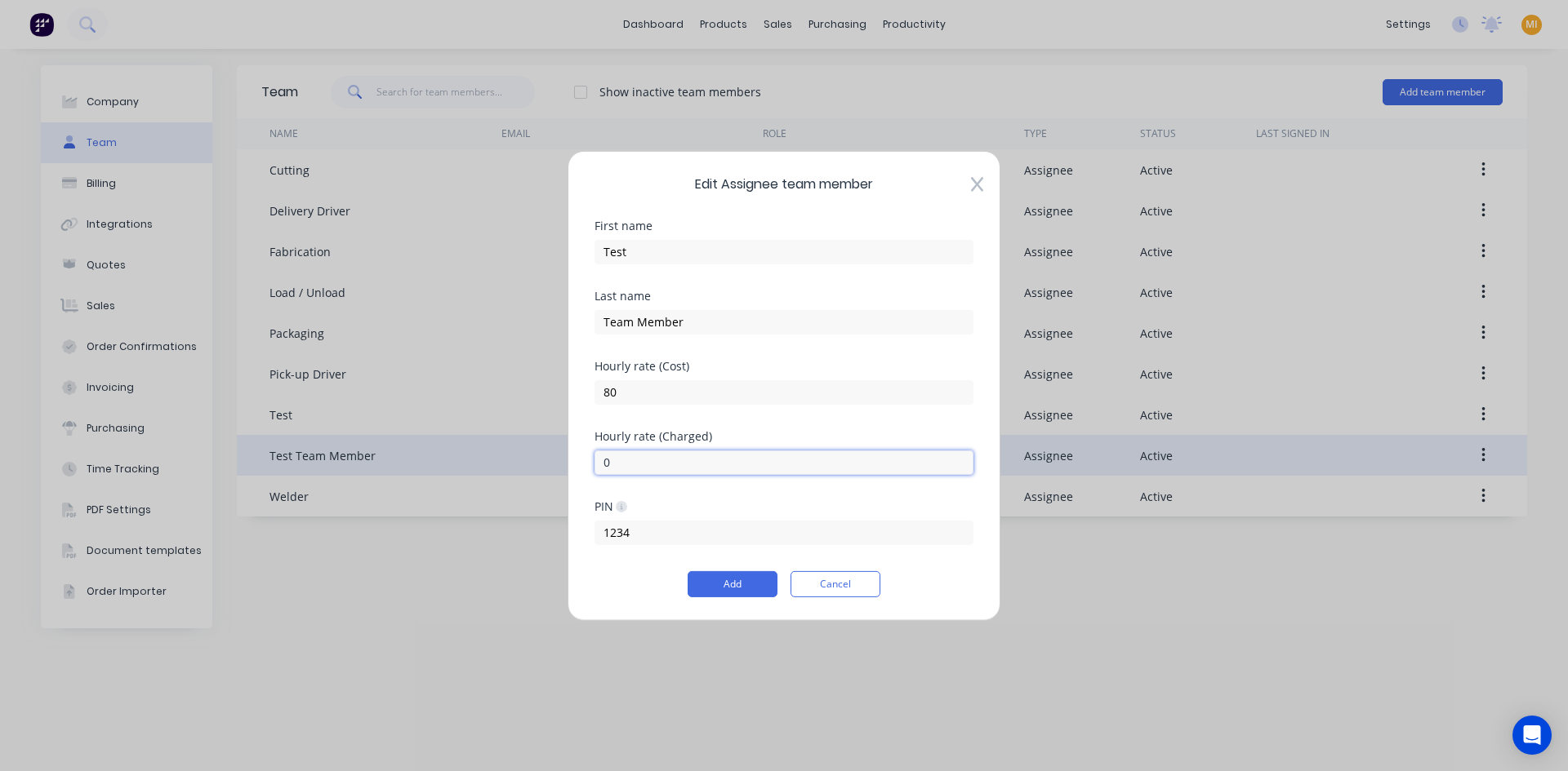
click at [426, 469] on div "Edit Assignee team member First name Test Last name Team Member Hourly rate (Co…" at bounding box center [784, 386] width 1568 height 771
type input "100"
click at [745, 590] on button "Add" at bounding box center [732, 584] width 90 height 26
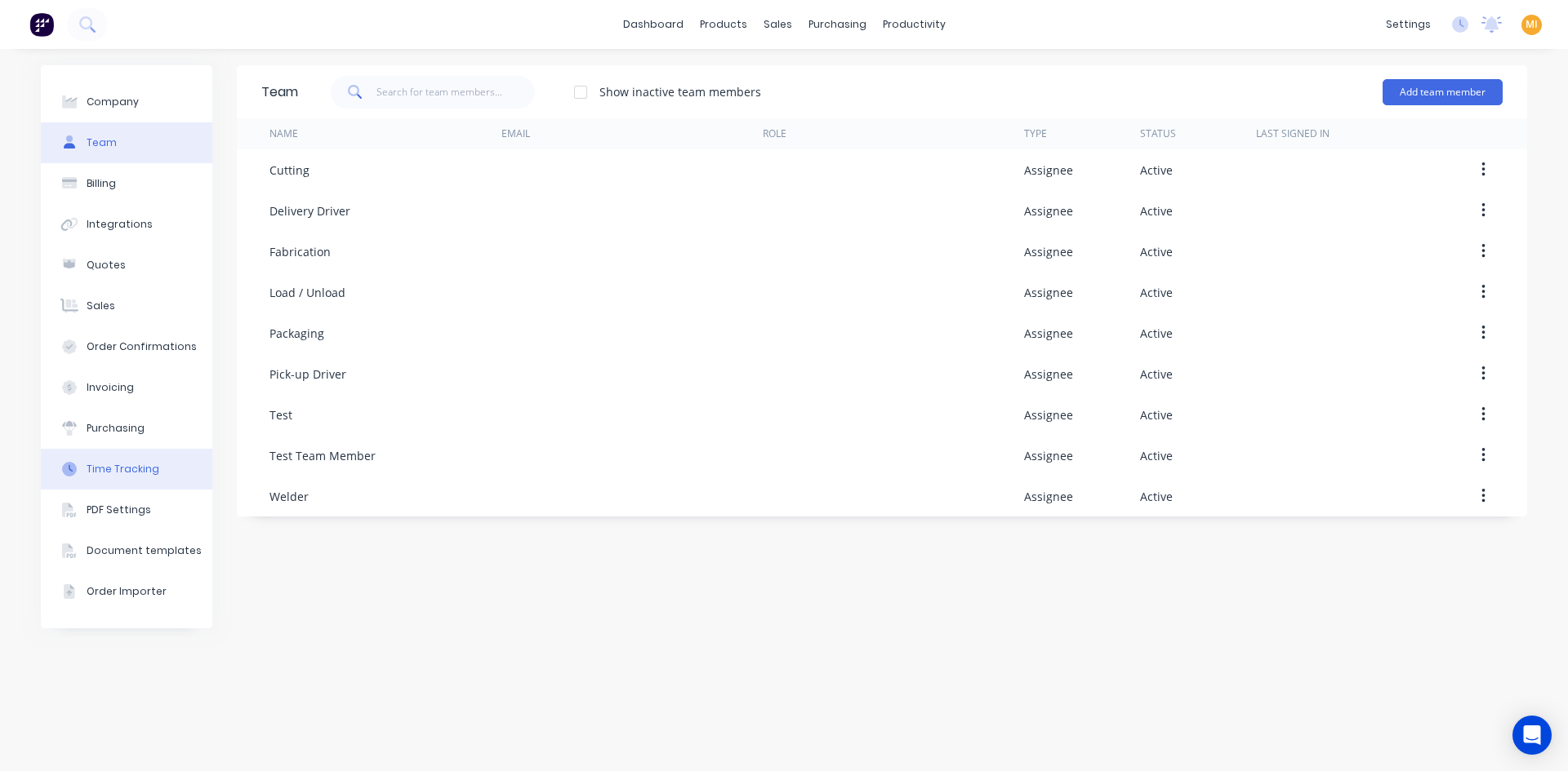
click at [125, 474] on div "Time Tracking" at bounding box center [123, 469] width 73 height 15
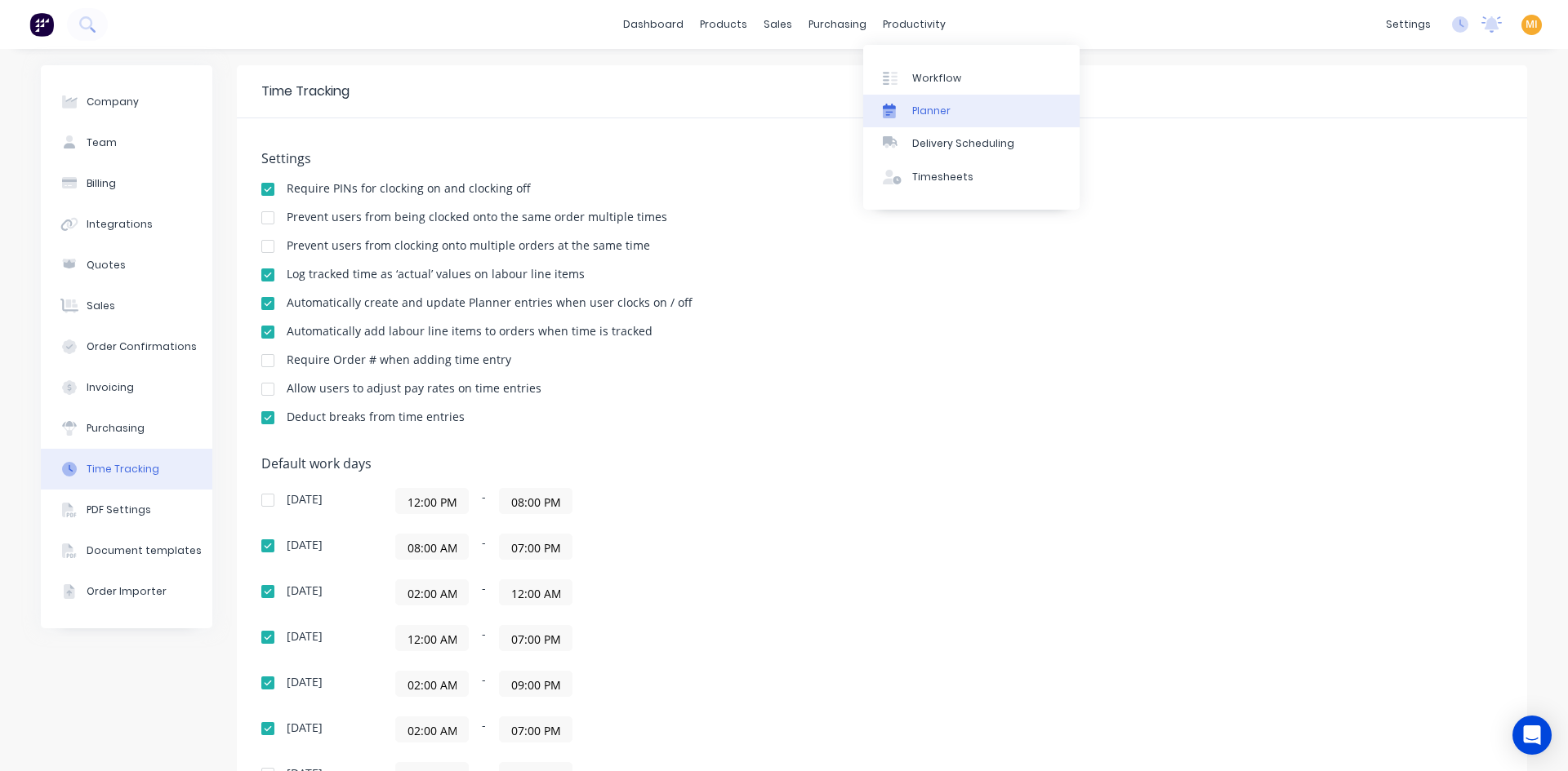
click at [923, 112] on div "Planner" at bounding box center [931, 111] width 39 height 15
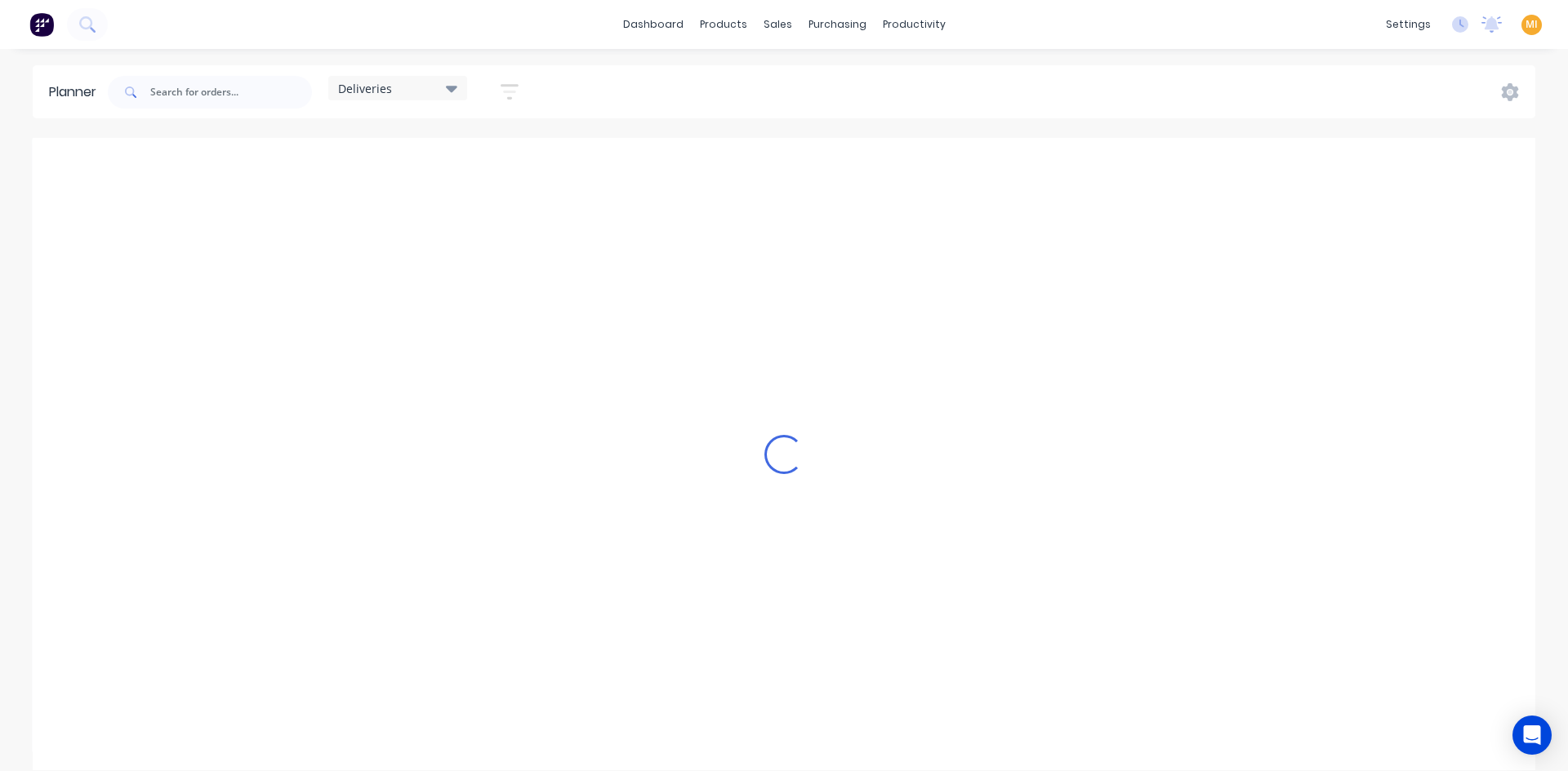
scroll to position [0, 1]
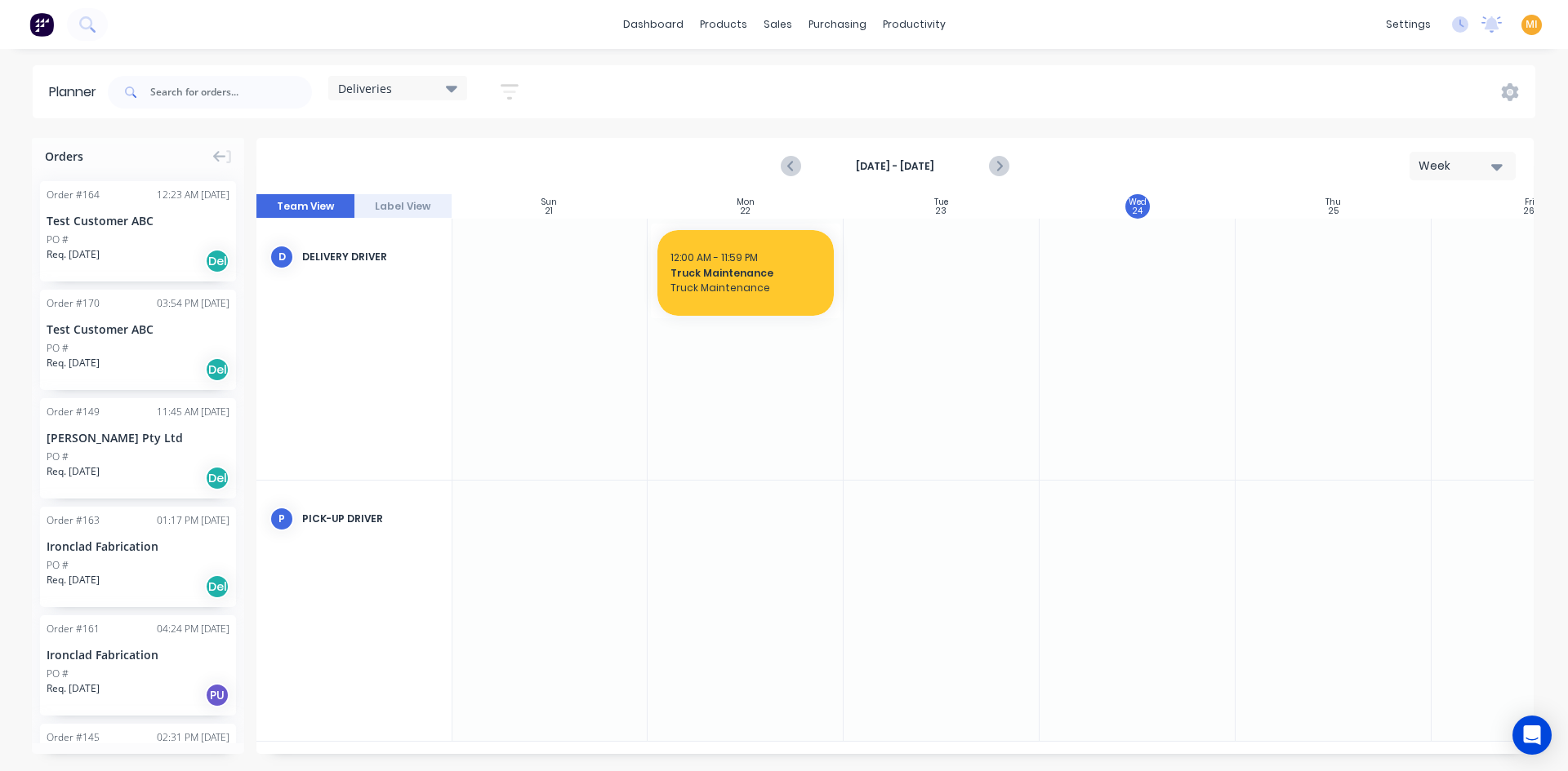
click at [1454, 156] on button "Week" at bounding box center [1462, 166] width 107 height 28
click at [1414, 240] on div "Week" at bounding box center [1432, 242] width 161 height 33
click at [389, 89] on span "Deliveries" at bounding box center [364, 89] width 54 height 17
drag, startPoint x: 370, startPoint y: 207, endPoint x: 207, endPoint y: 94, distance: 198.3
click at [368, 208] on button "None" at bounding box center [427, 209] width 173 height 19
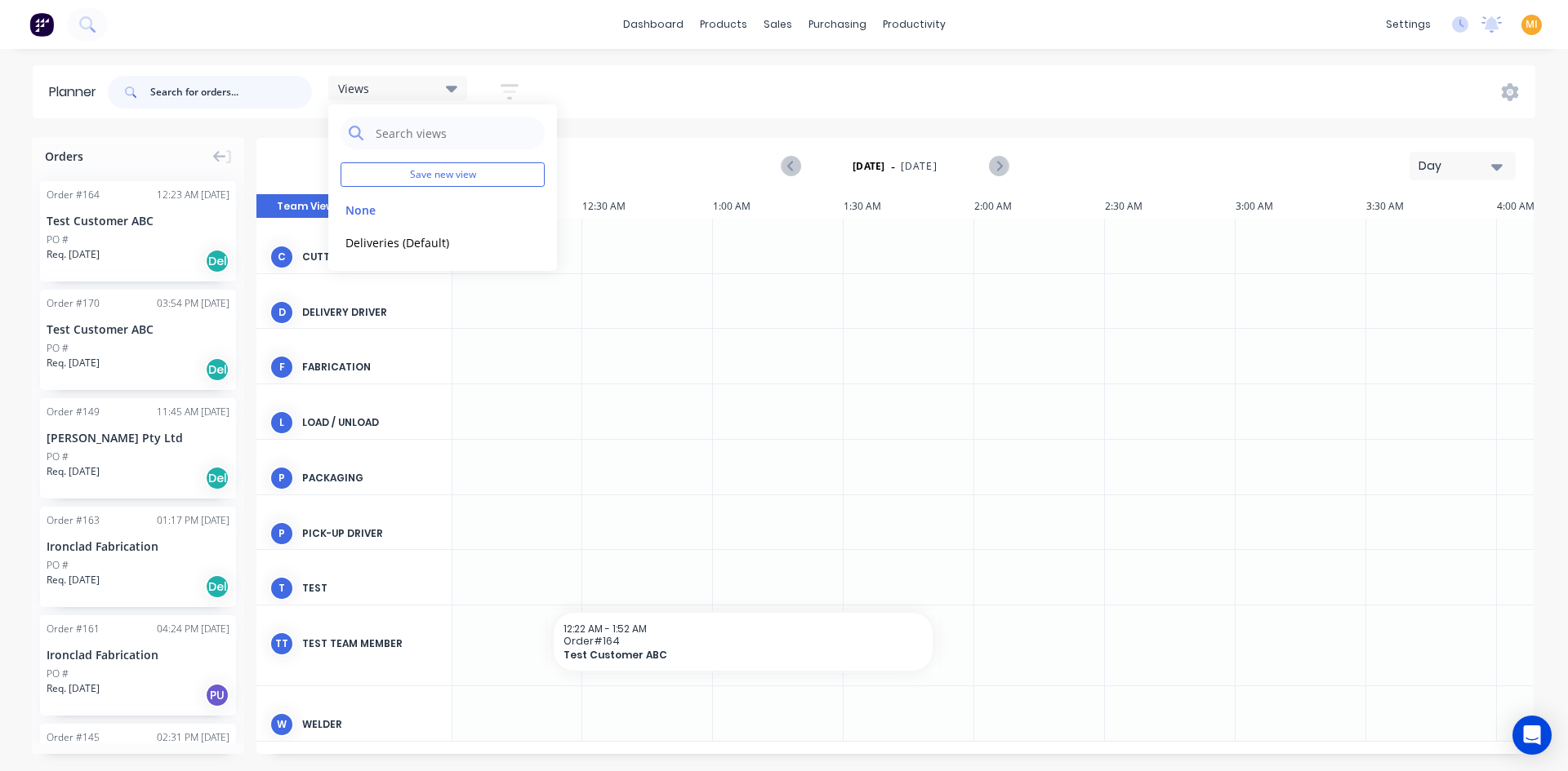
click at [207, 94] on input "text" at bounding box center [230, 92] width 161 height 33
paste input "164"
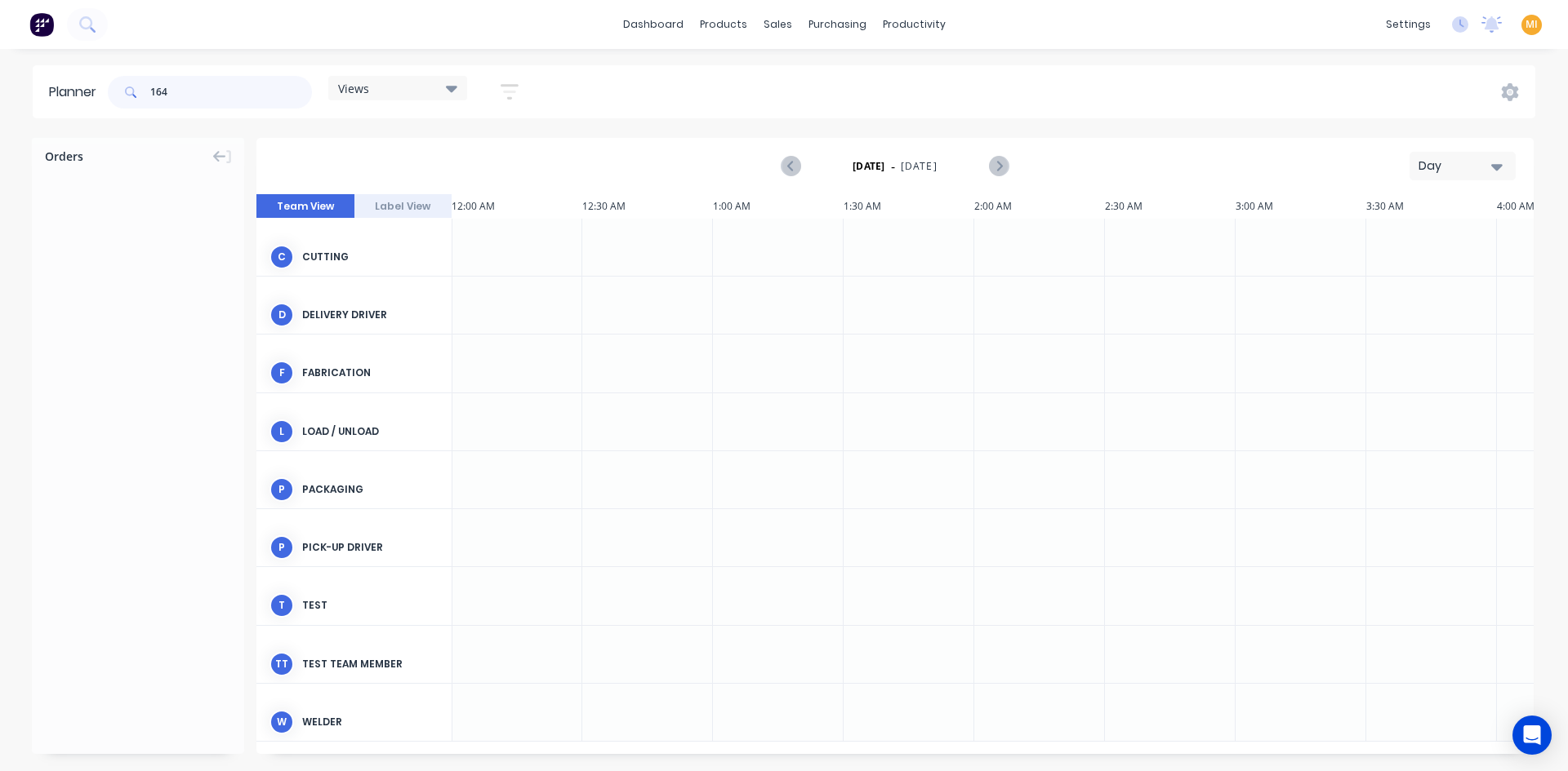
type input "164"
click at [1437, 173] on div "Day" at bounding box center [1456, 166] width 75 height 17
click at [1413, 253] on div "Week" at bounding box center [1432, 242] width 161 height 33
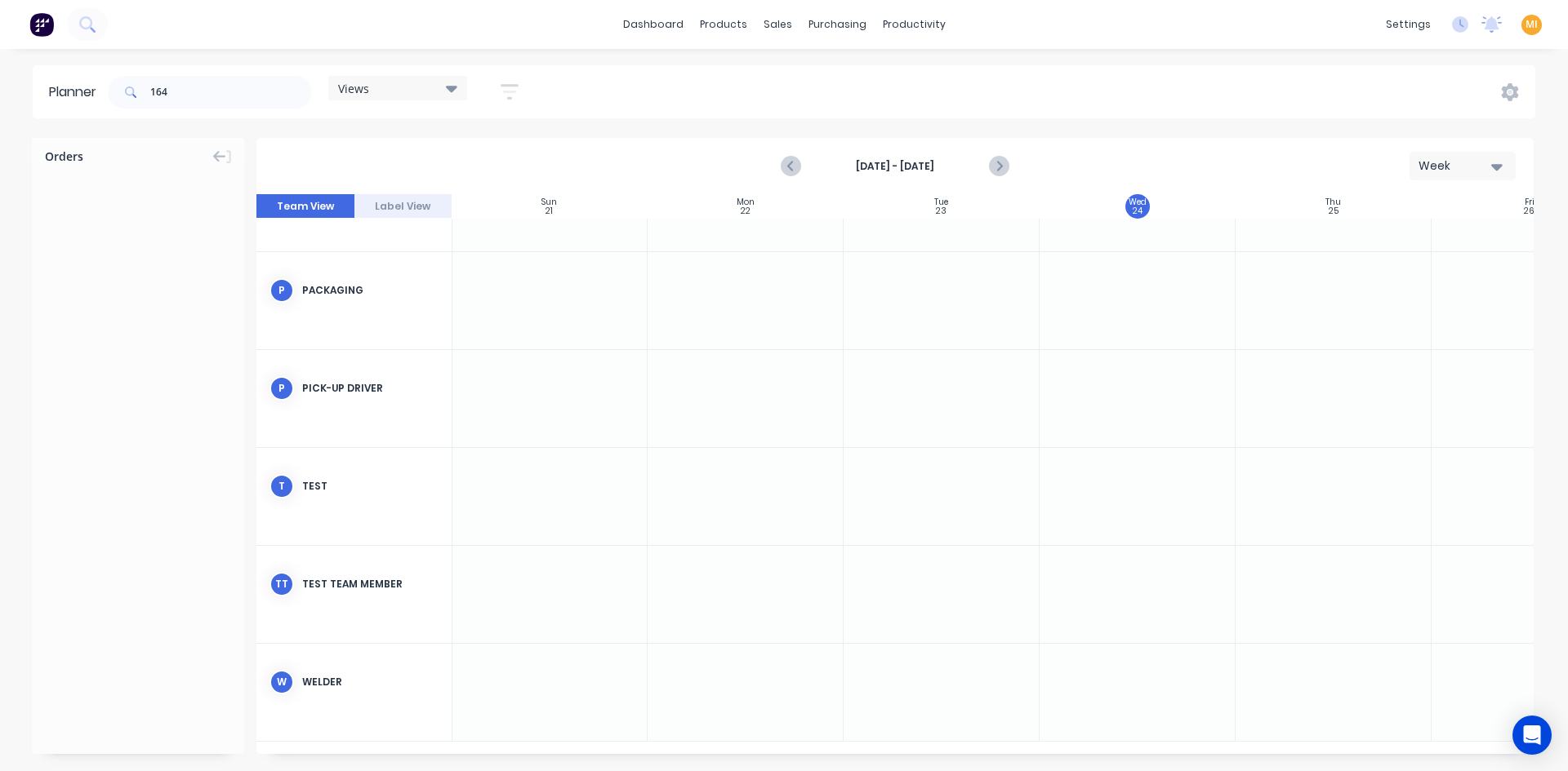
scroll to position [380, 1]
drag, startPoint x: 153, startPoint y: 89, endPoint x: 103, endPoint y: 85, distance: 50.2
click at [103, 85] on header "Planner 164 Views Save new view None edit Deliveries (Default) edit Show/Hide u…" at bounding box center [784, 91] width 1502 height 53
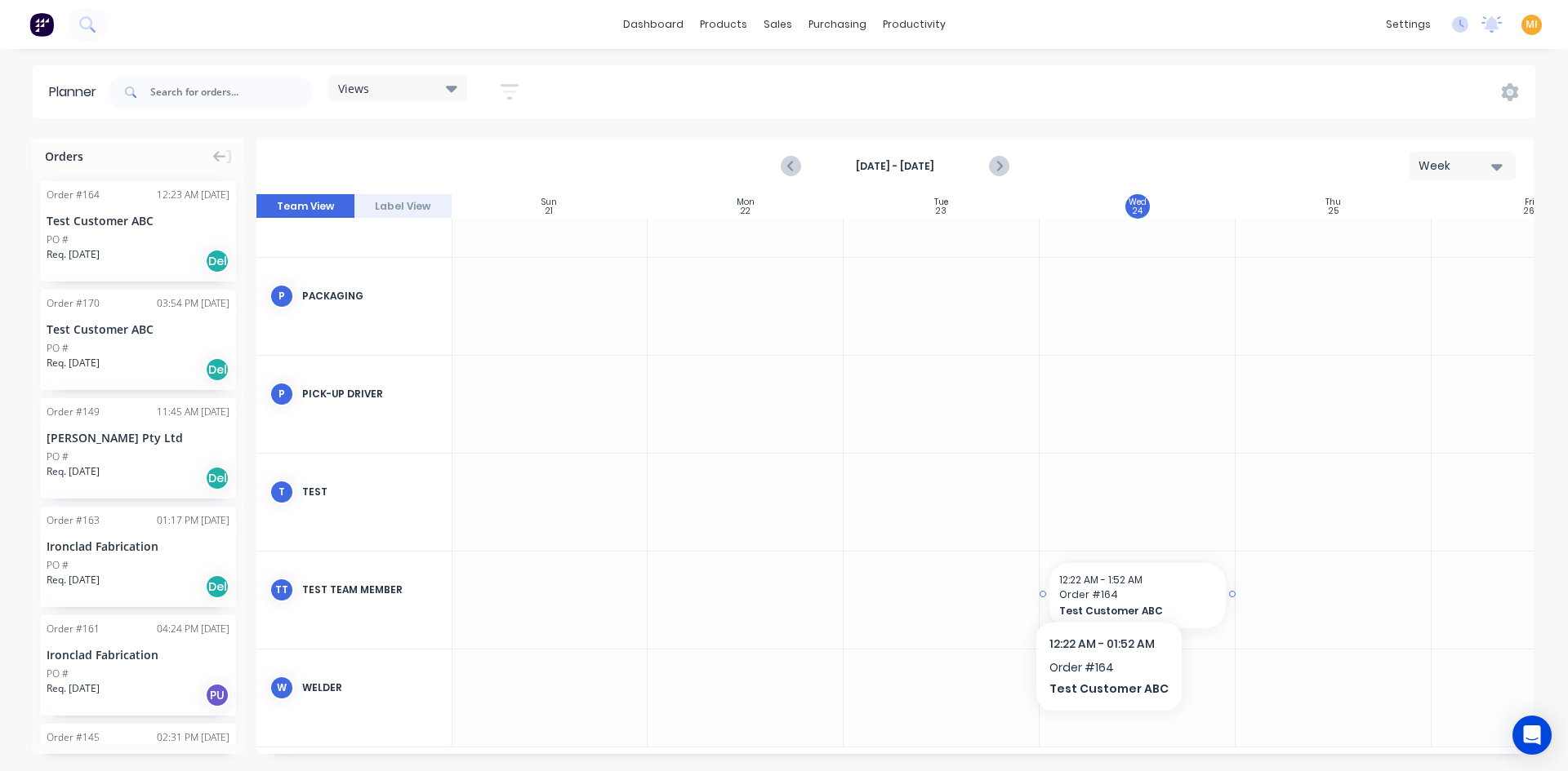
click at [1105, 585] on span "12:22 AM - 1:52 AM" at bounding box center [1100, 580] width 83 height 14
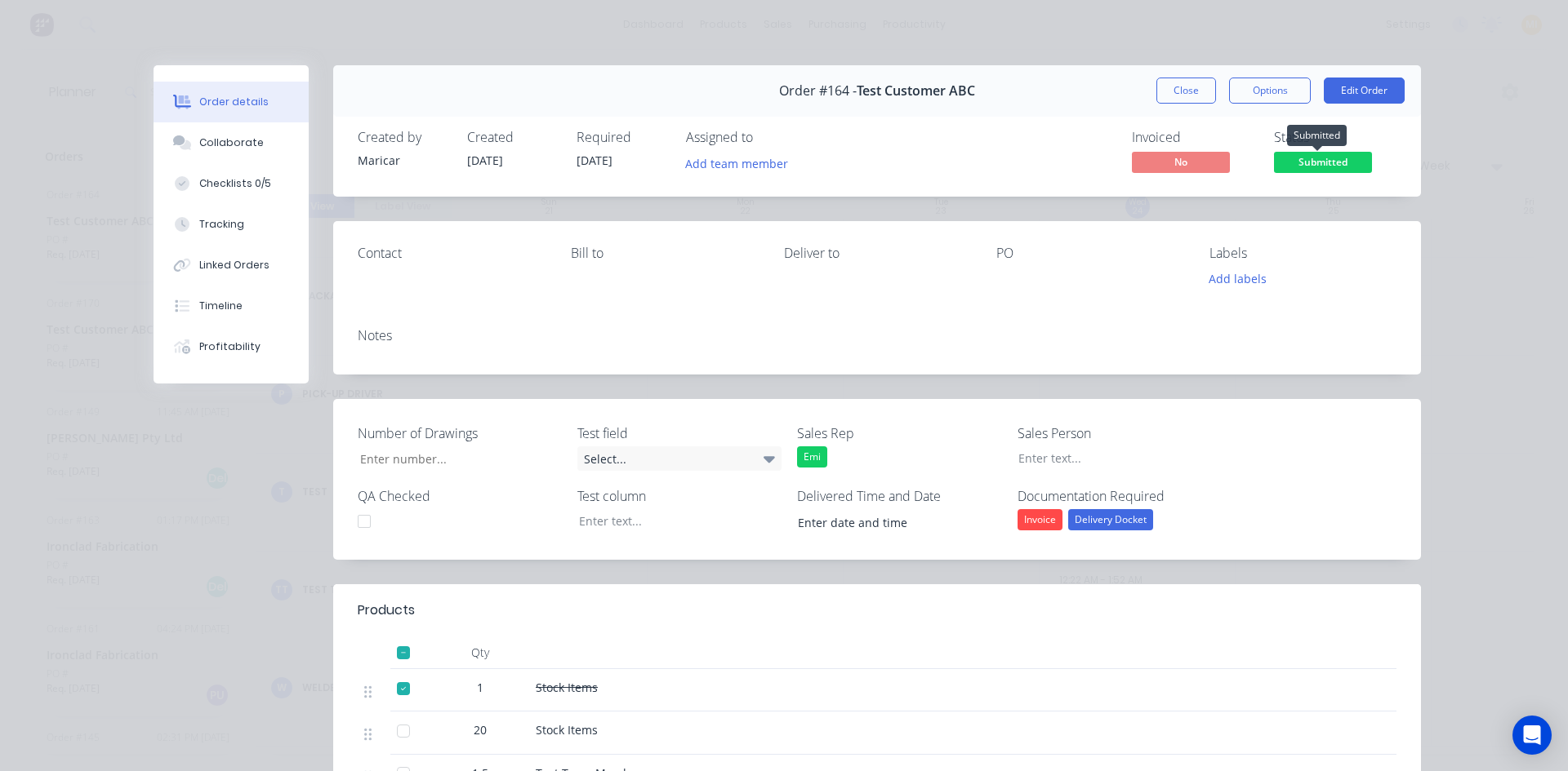
click at [1307, 165] on span "Submitted" at bounding box center [1323, 162] width 98 height 21
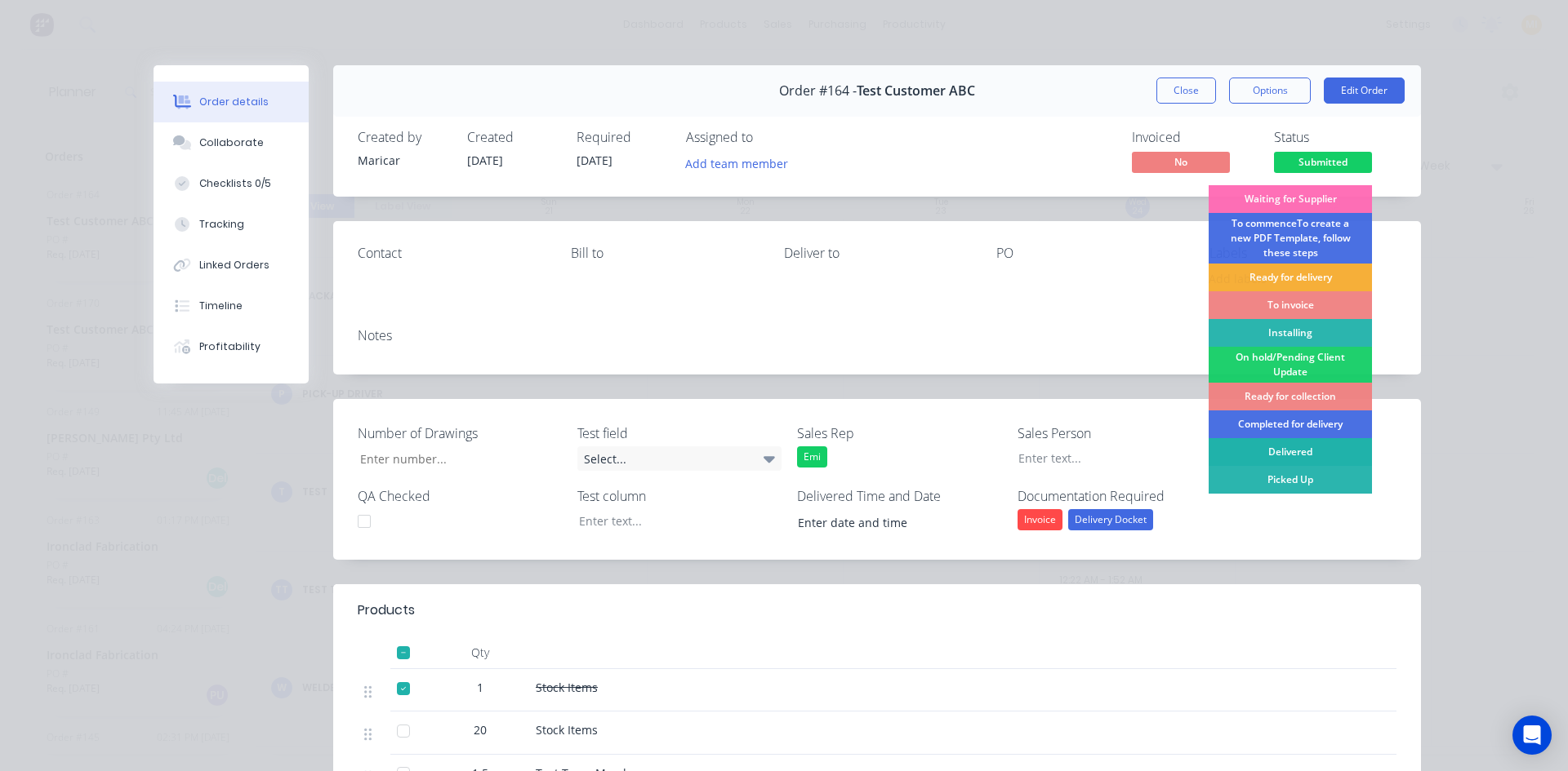
click at [1294, 454] on div "Delivered" at bounding box center [1290, 451] width 163 height 27
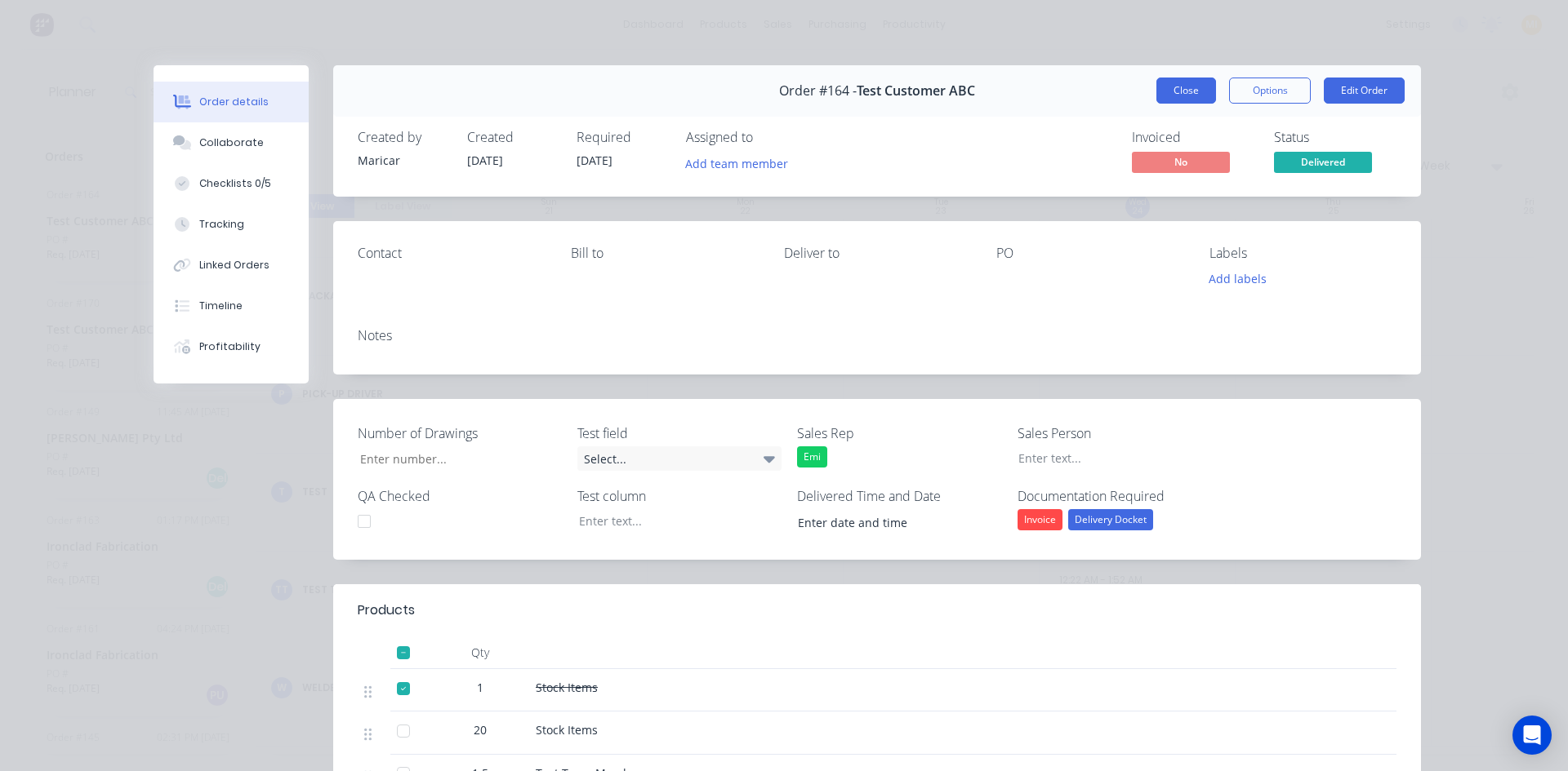
click at [1181, 98] on button "Close" at bounding box center [1185, 90] width 59 height 26
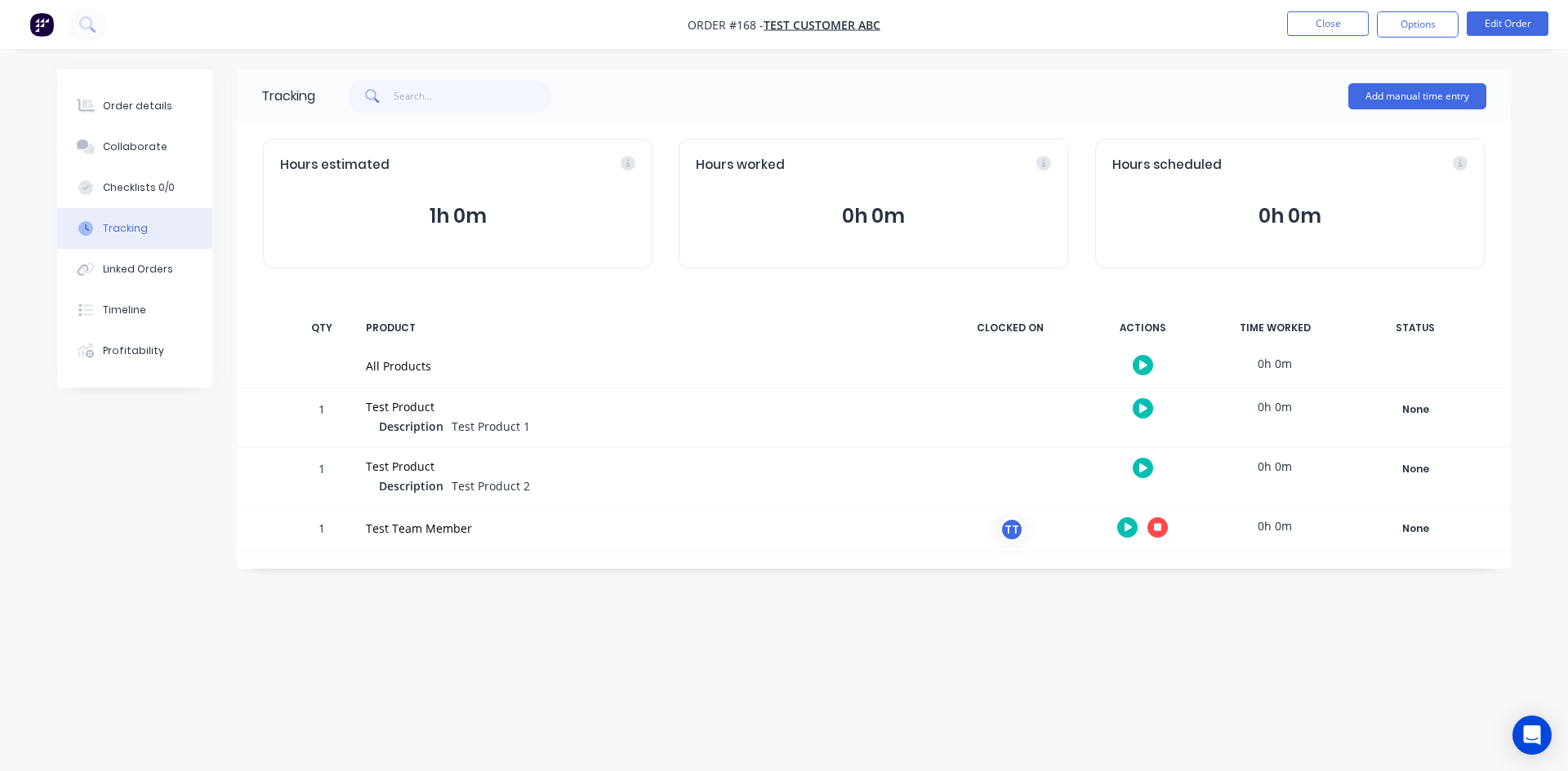
click at [1154, 527] on icon "button" at bounding box center [1158, 527] width 8 height 8
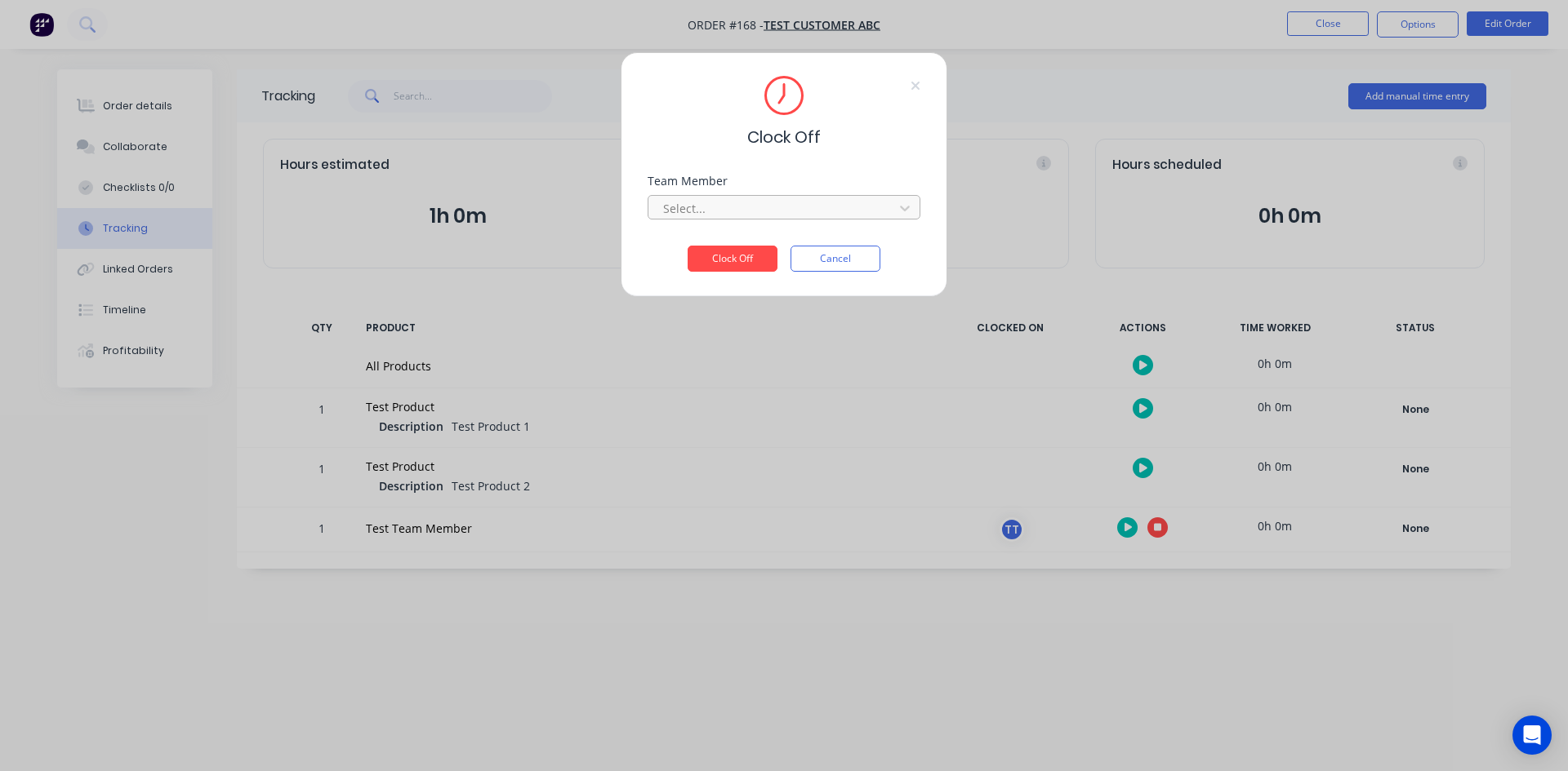
click at [733, 196] on div "Select..." at bounding box center [773, 208] width 234 height 25
click at [710, 247] on div "Test Team Member" at bounding box center [784, 244] width 272 height 30
click at [720, 252] on button "Clock Off" at bounding box center [732, 259] width 90 height 26
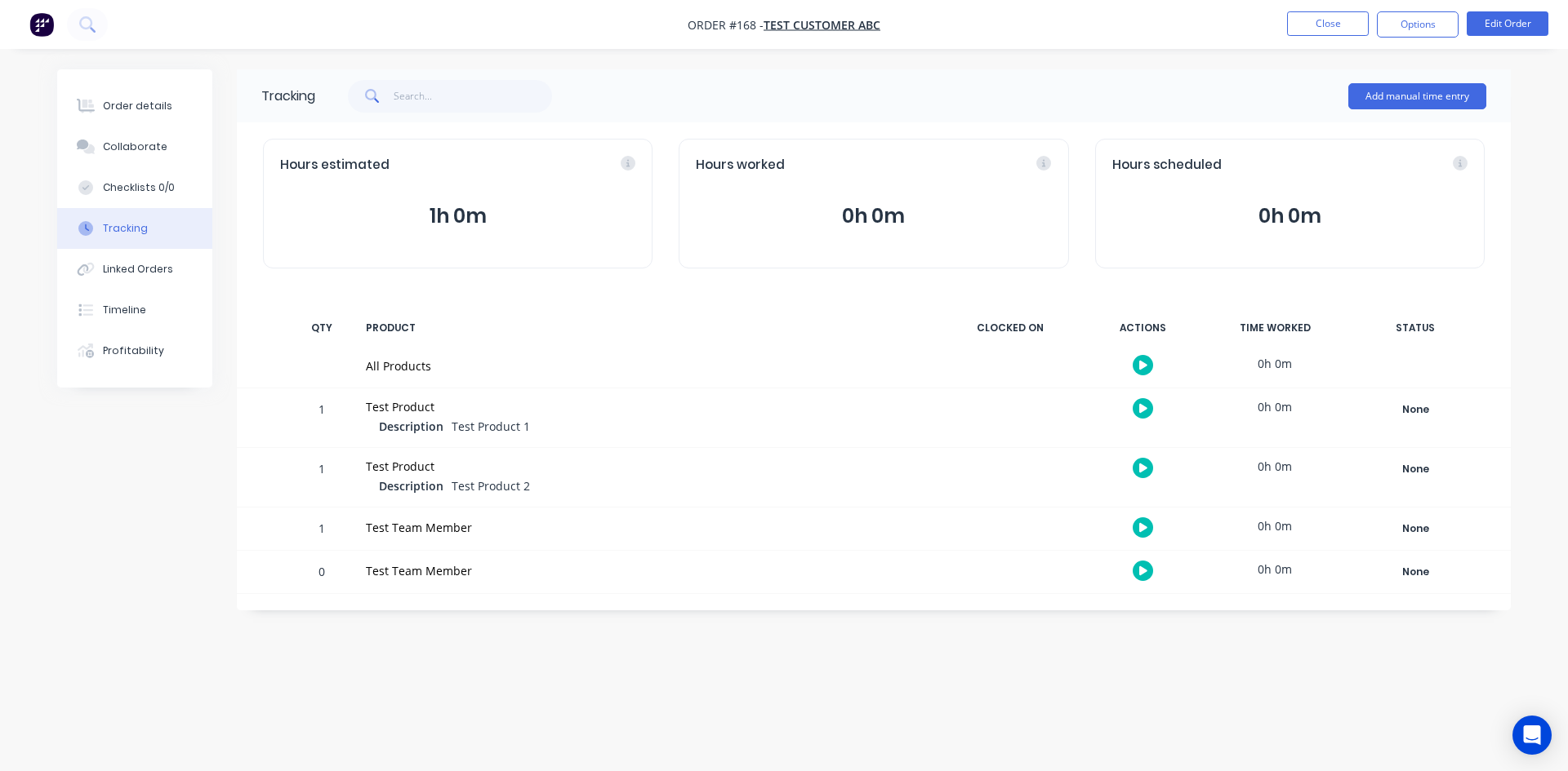
click at [870, 215] on button "0h 0m" at bounding box center [873, 216] width 355 height 31
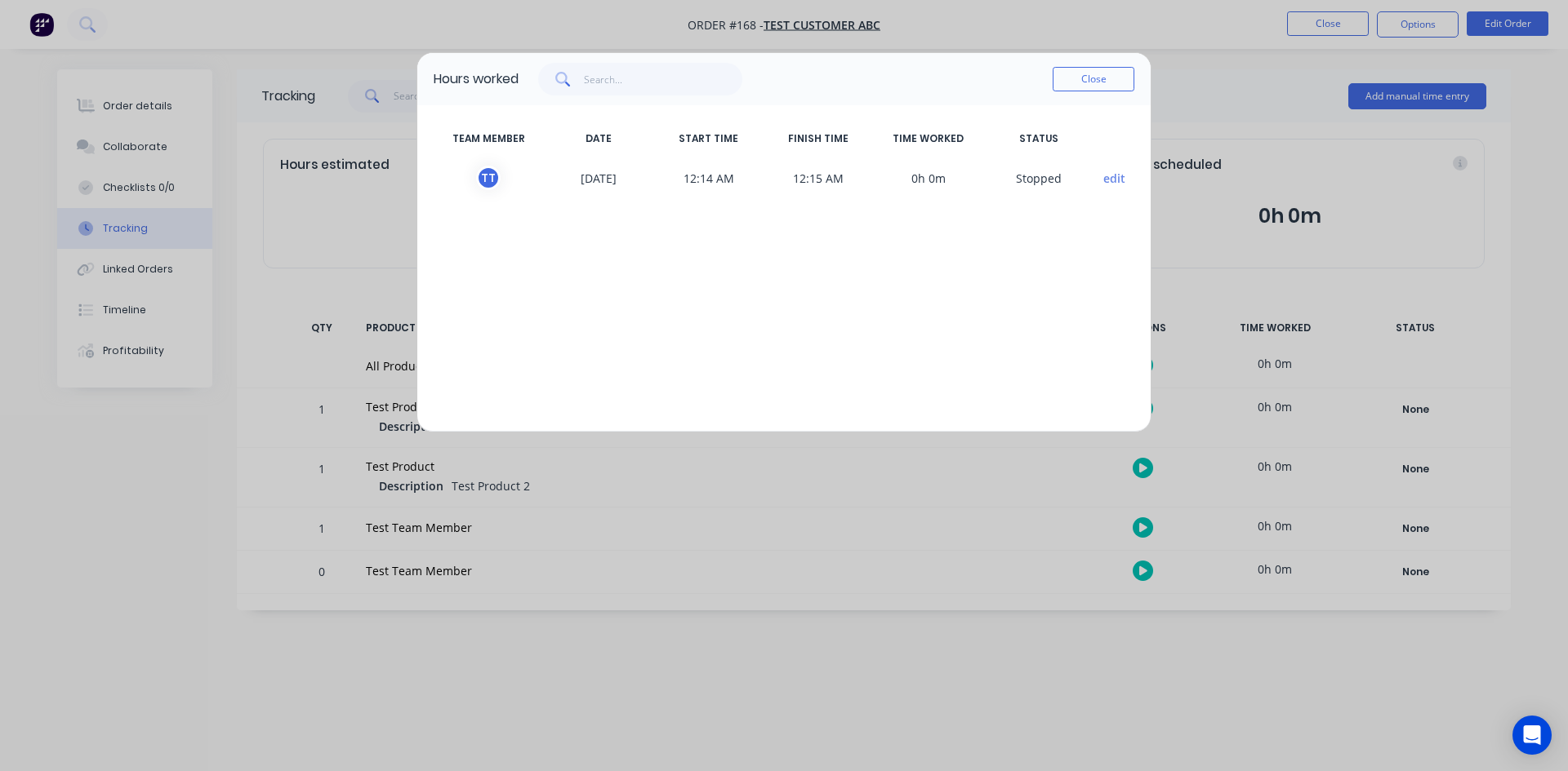
click at [1106, 179] on button "edit" at bounding box center [1114, 178] width 22 height 17
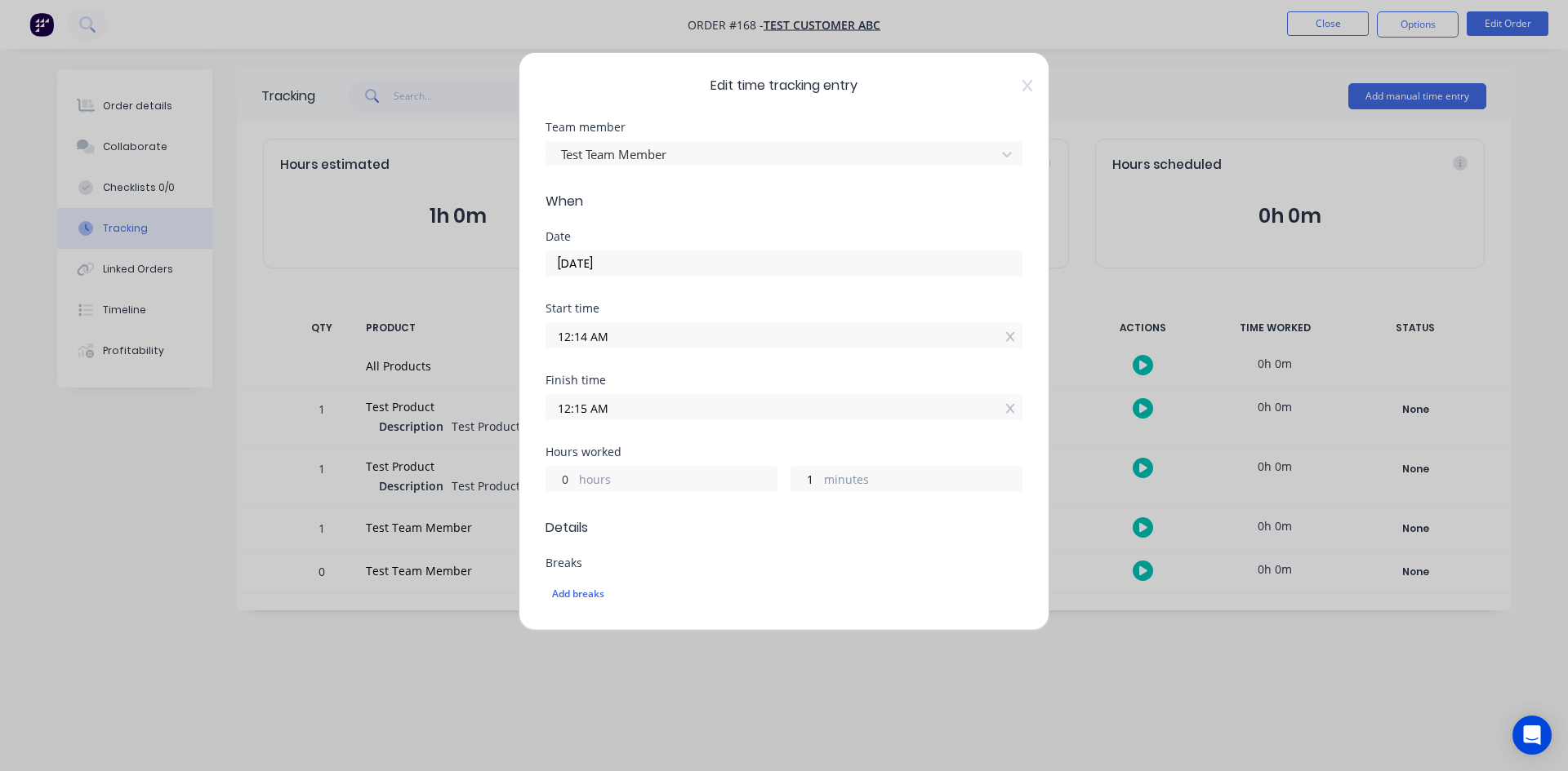
drag, startPoint x: 567, startPoint y: 478, endPoint x: 520, endPoint y: 478, distance: 47.0
click at [520, 478] on div "Edit time tracking entry Team member Test Team Member When Date [DATE] Start ti…" at bounding box center [784, 341] width 531 height 579
type input "1"
type input "01:15 AM"
drag, startPoint x: 808, startPoint y: 476, endPoint x: 778, endPoint y: 476, distance: 30.0
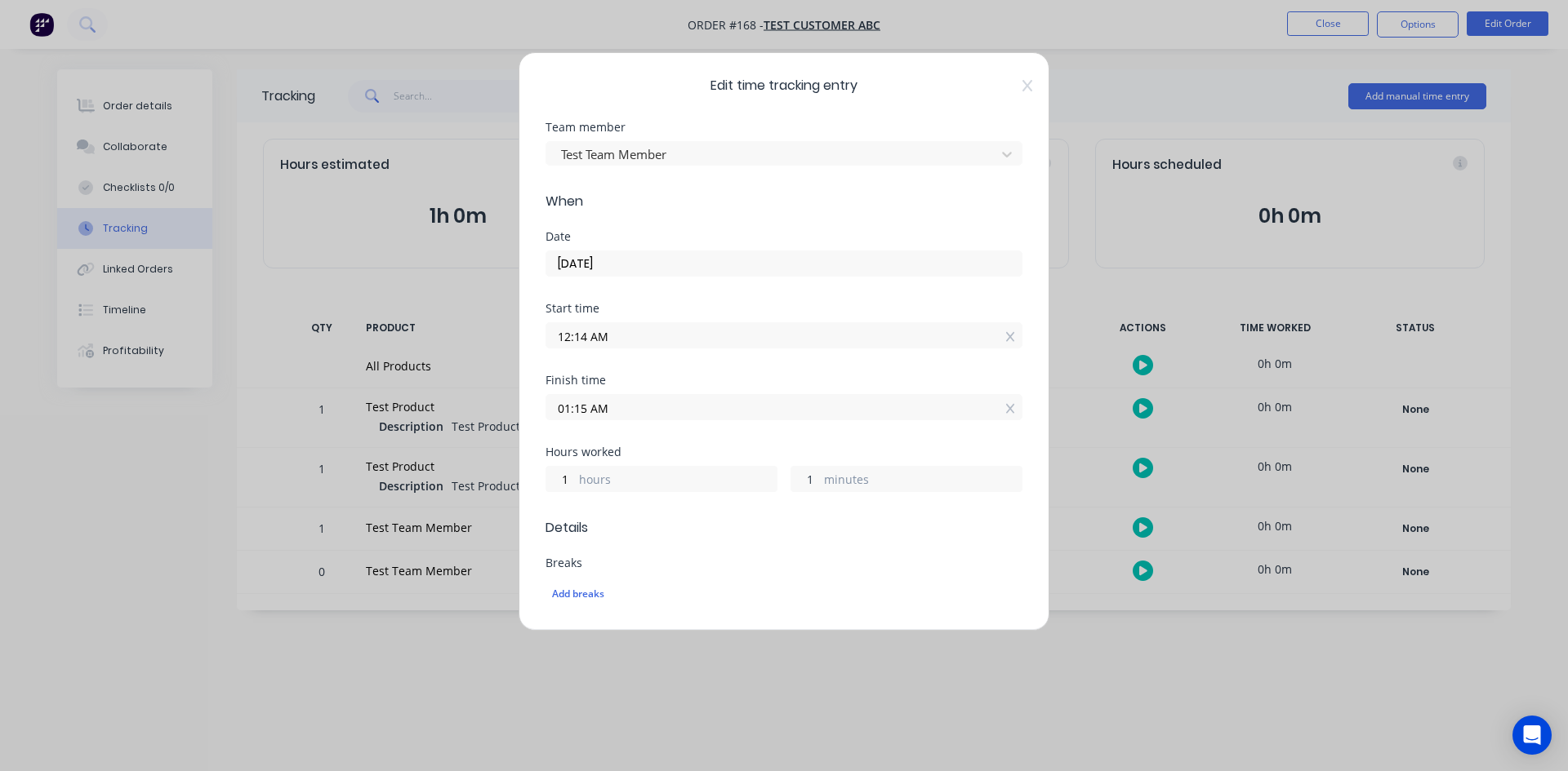
click at [778, 476] on div "1 hours 1 minutes" at bounding box center [784, 477] width 477 height 30
type input "0"
type input "01:14 AM"
click at [826, 527] on span "Details" at bounding box center [784, 528] width 477 height 20
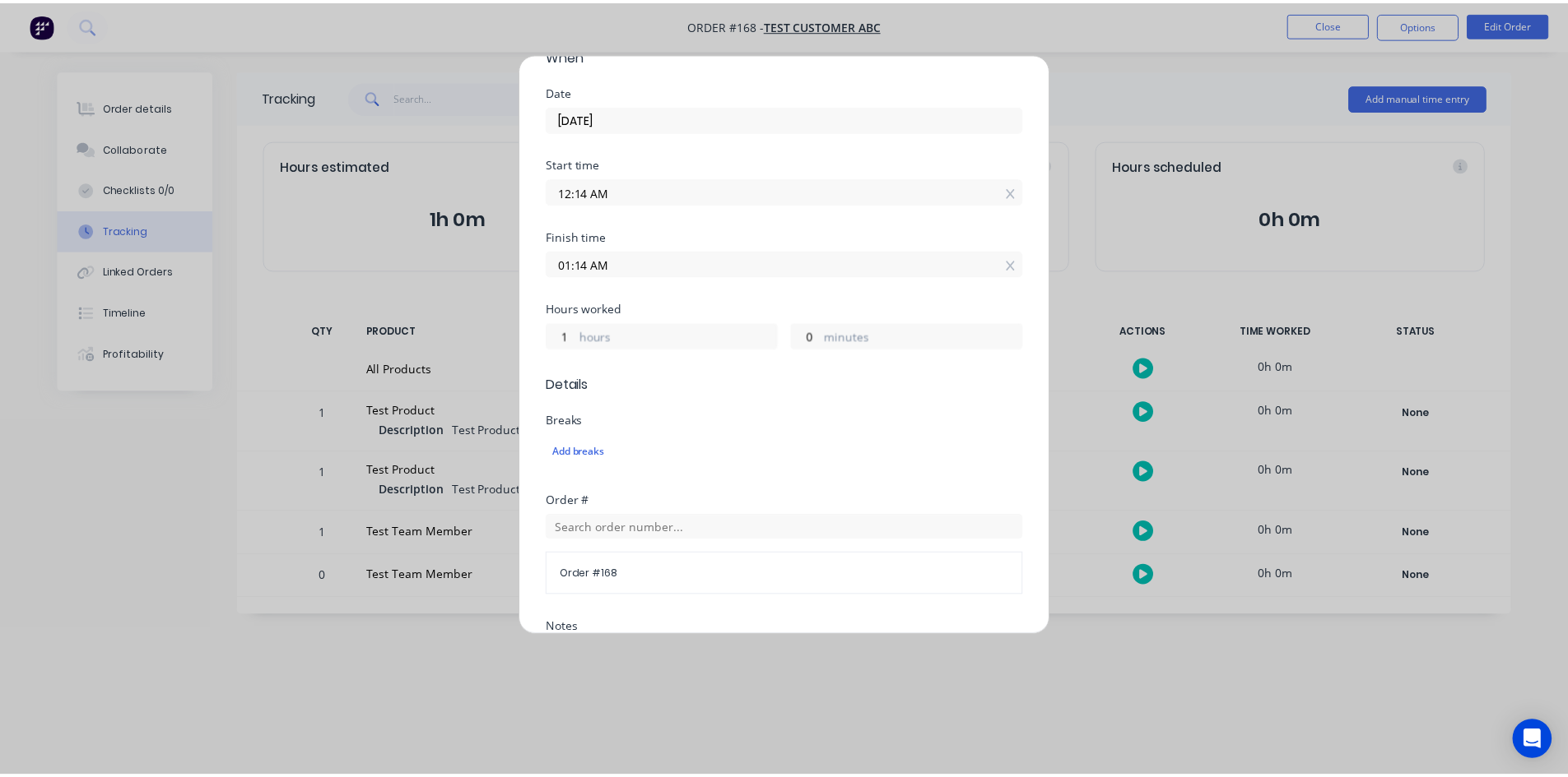
scroll to position [444, 0]
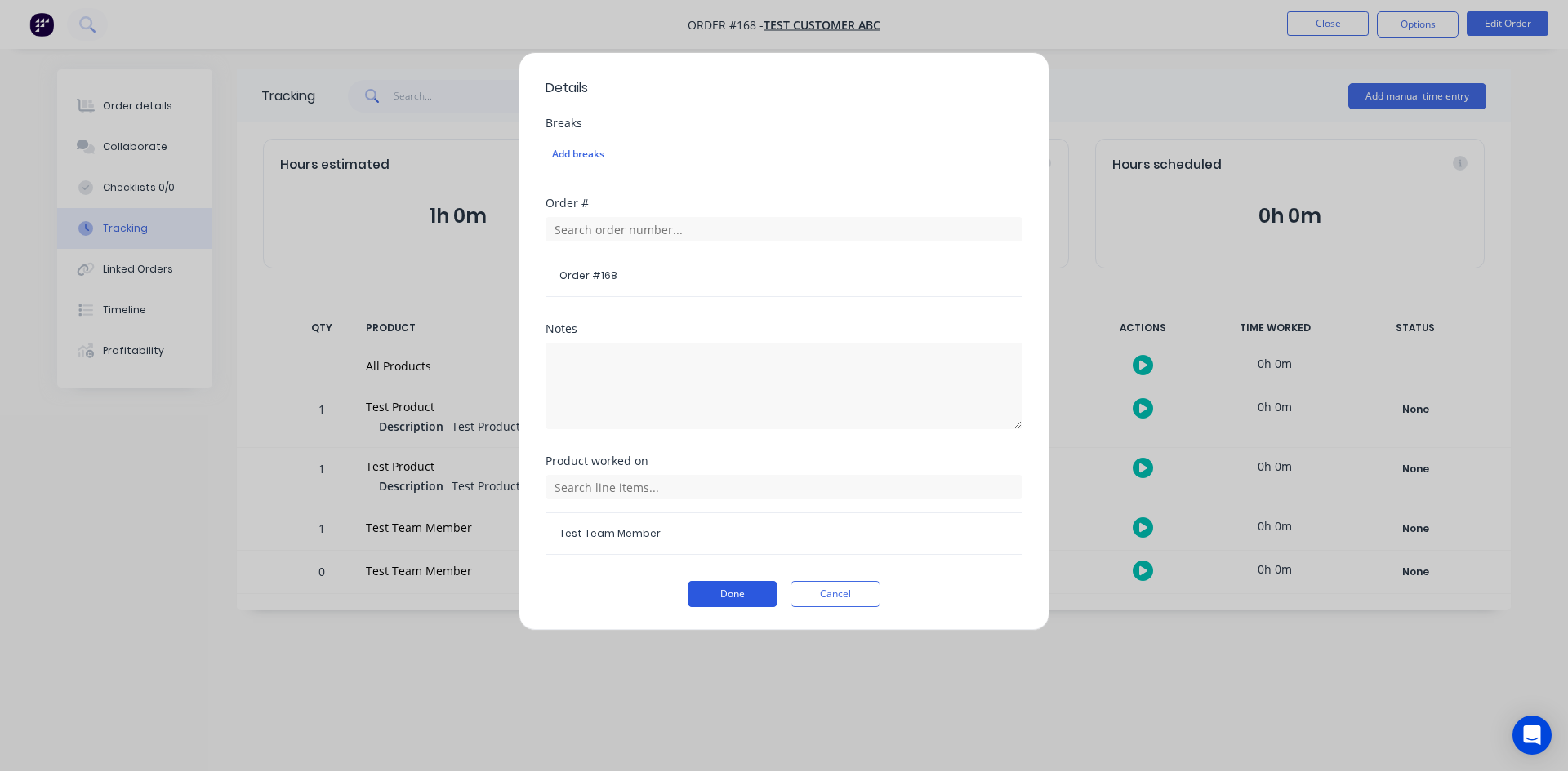
click at [734, 594] on button "Done" at bounding box center [732, 595] width 90 height 26
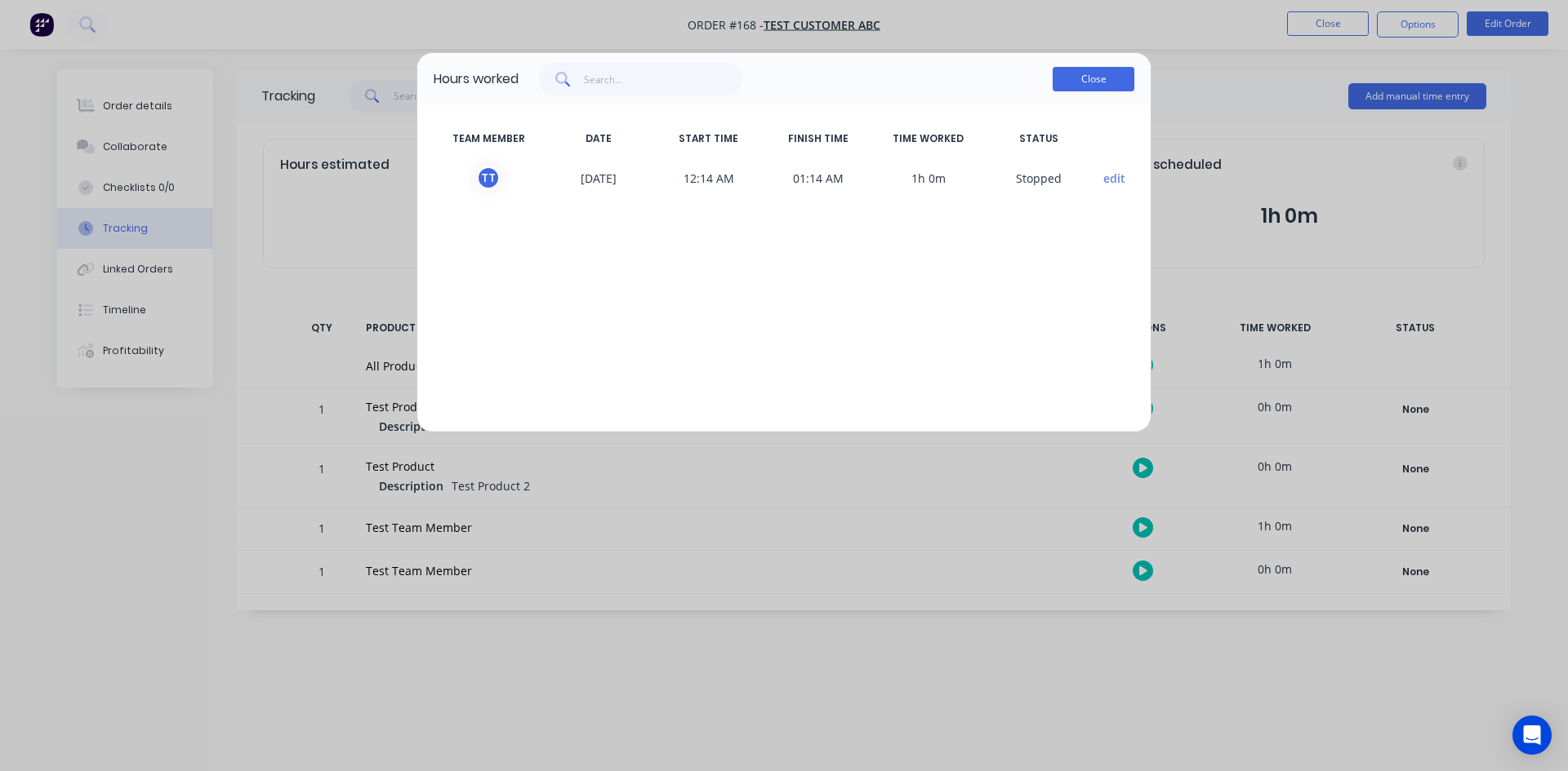
click at [1108, 85] on button "Close" at bounding box center [1093, 79] width 82 height 25
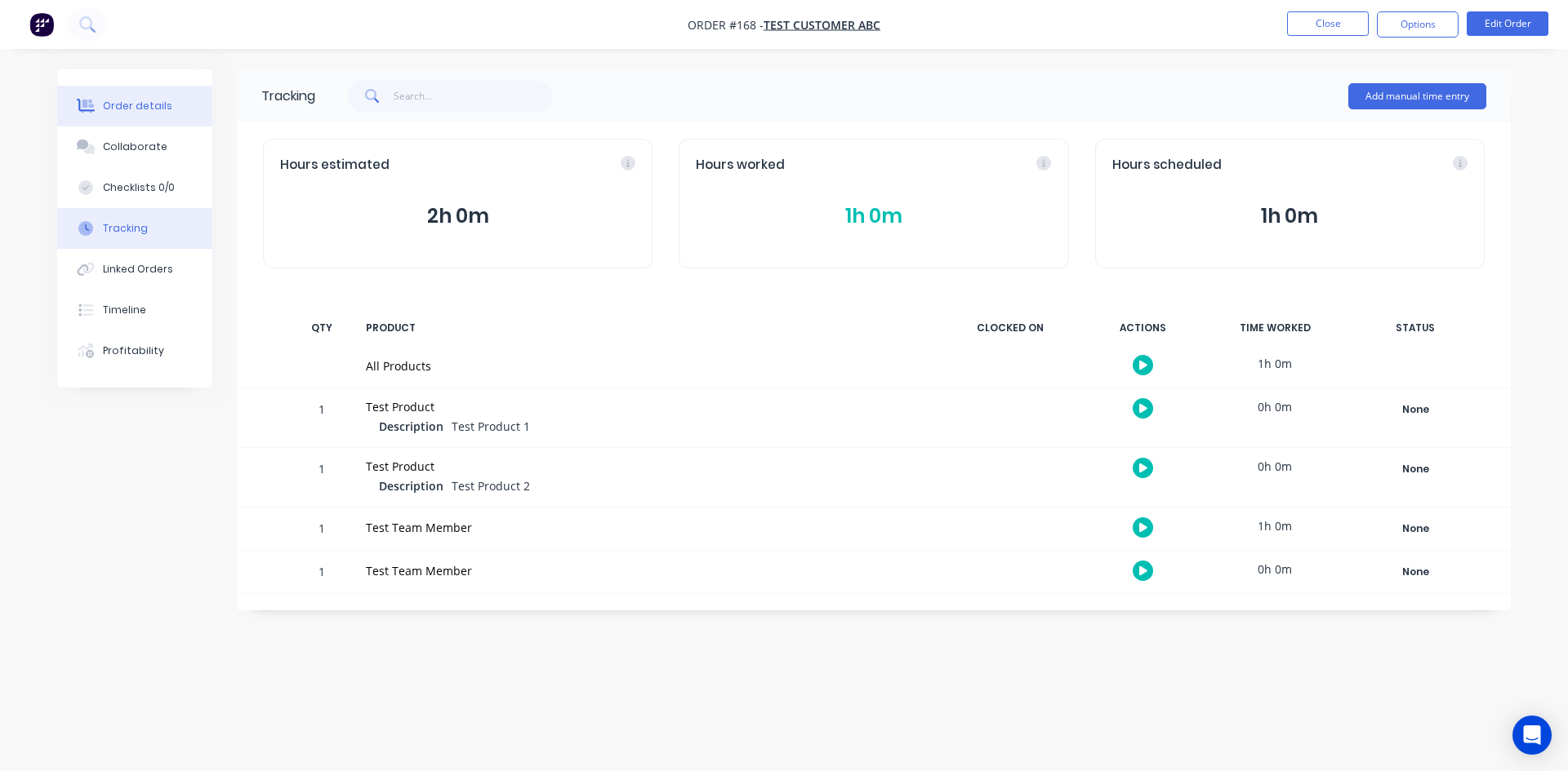
click at [97, 95] on button "Order details" at bounding box center [135, 106] width 156 height 41
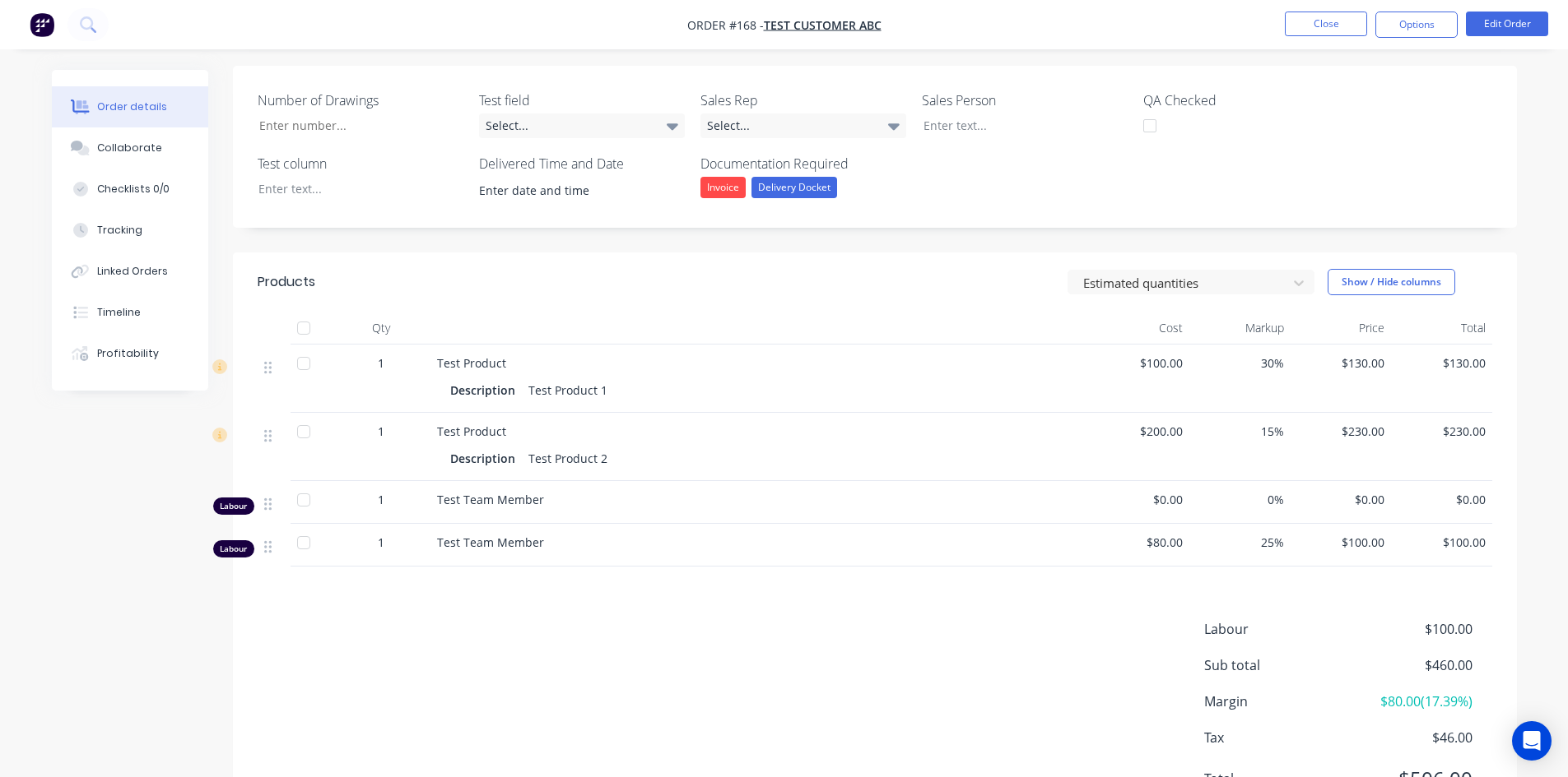
scroll to position [99, 0]
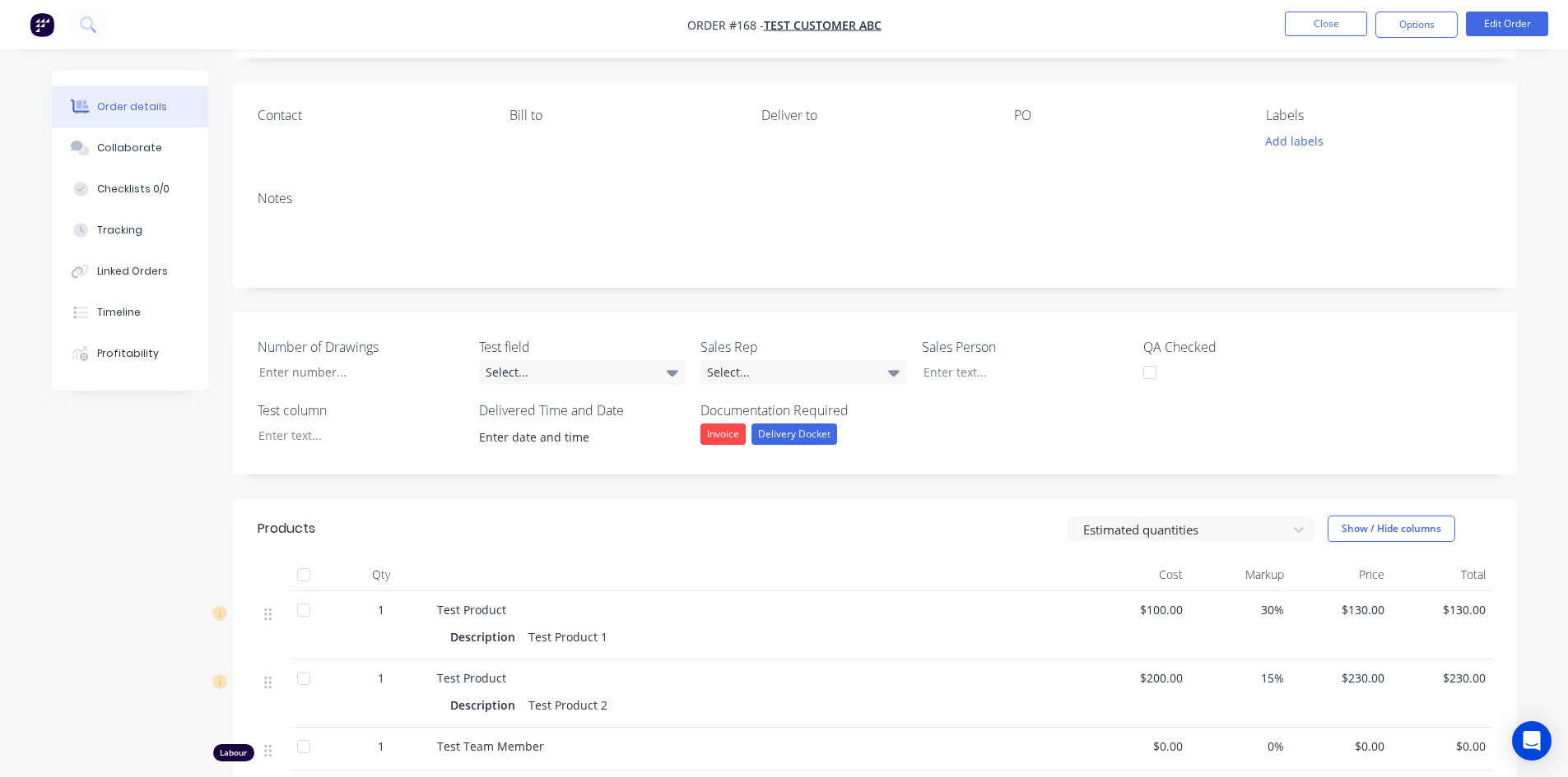
click at [742, 24] on span "Order #168 -" at bounding box center [725, 25] width 77 height 15
copy span "168"
click at [1327, 26] on button "Close" at bounding box center [1326, 24] width 83 height 25
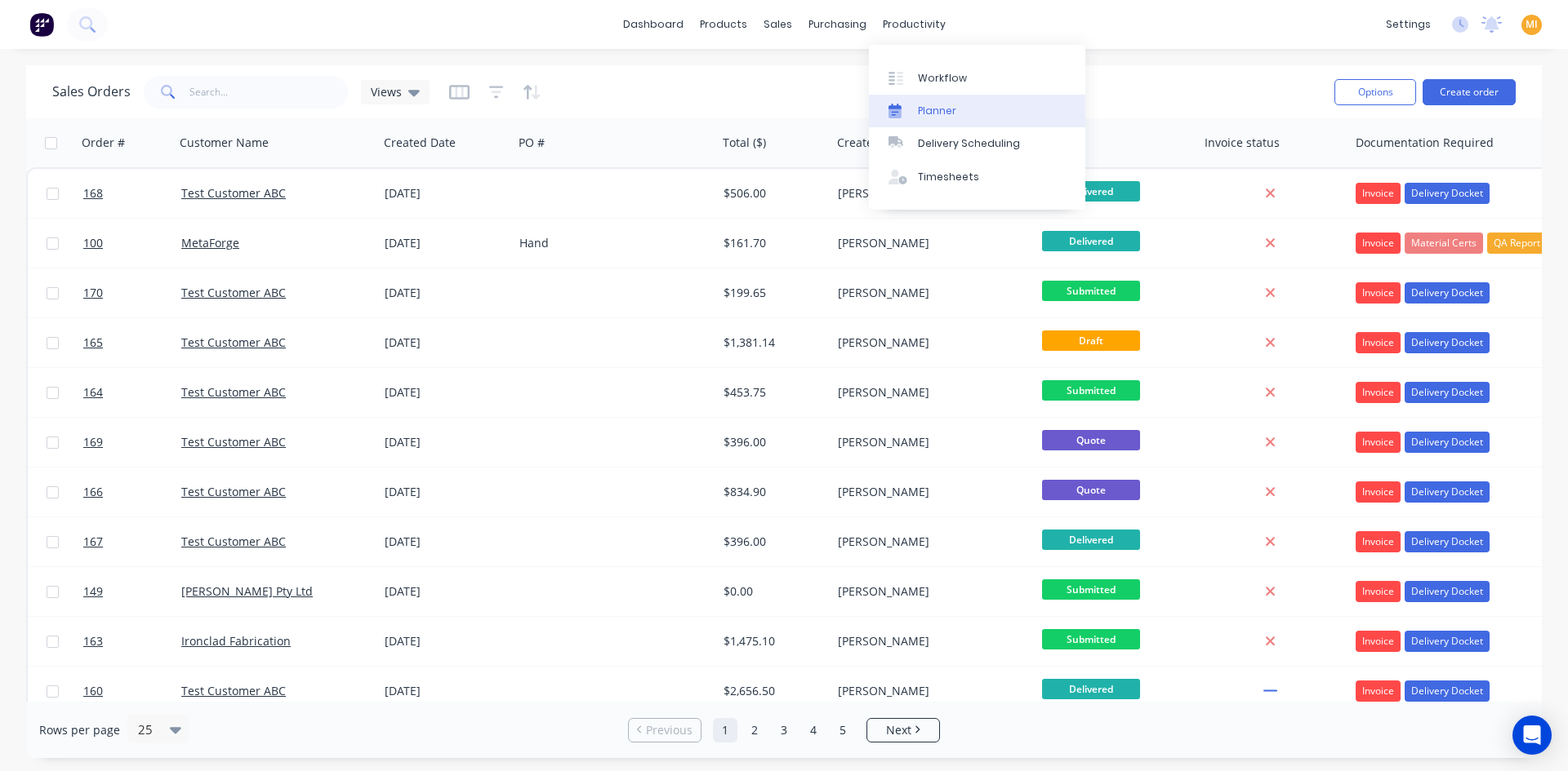
drag, startPoint x: 929, startPoint y: 101, endPoint x: 868, endPoint y: 124, distance: 65.2
click at [929, 102] on link "Planner" at bounding box center [976, 110] width 216 height 33
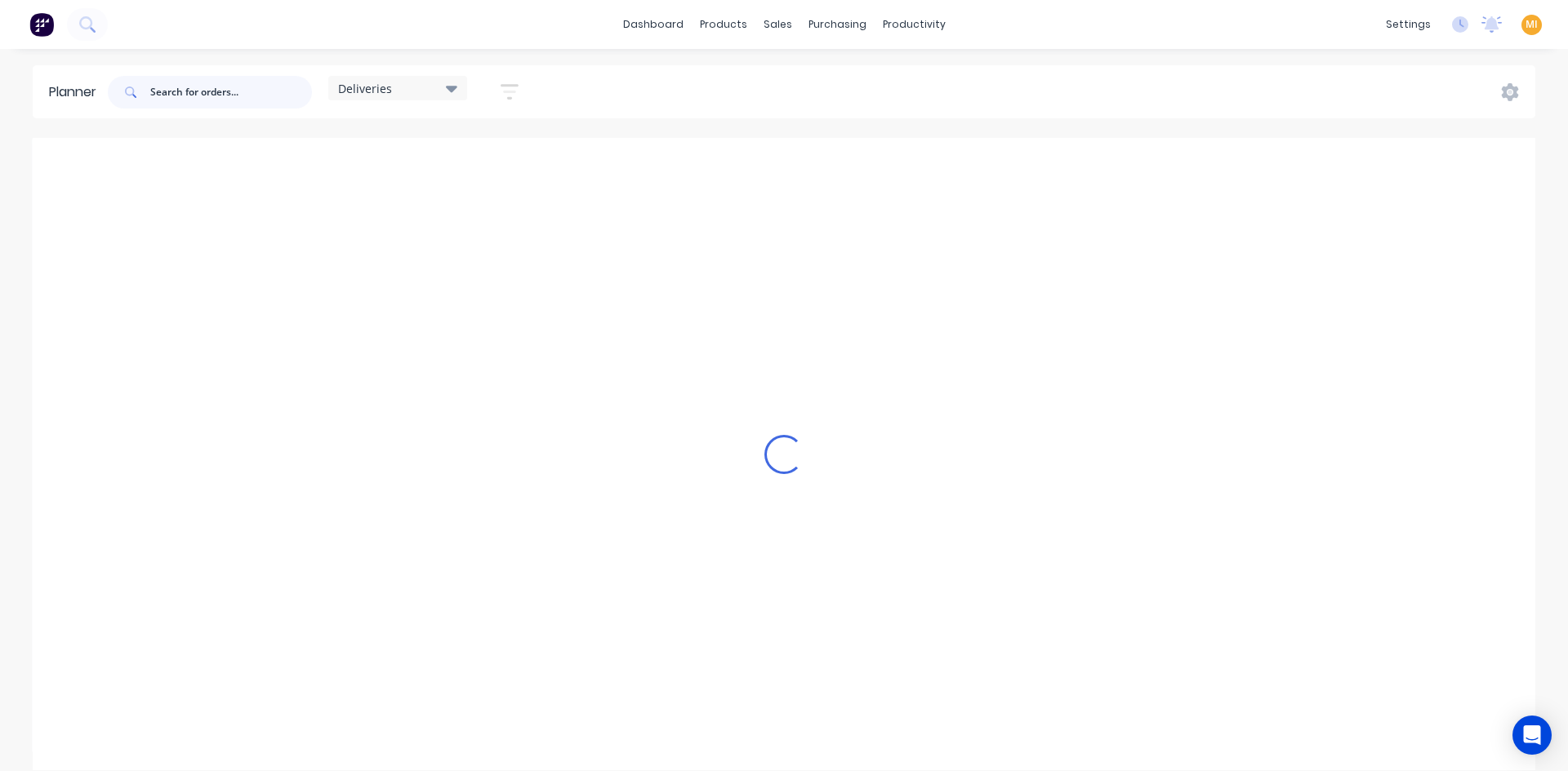
click at [175, 97] on input "text" at bounding box center [230, 92] width 161 height 33
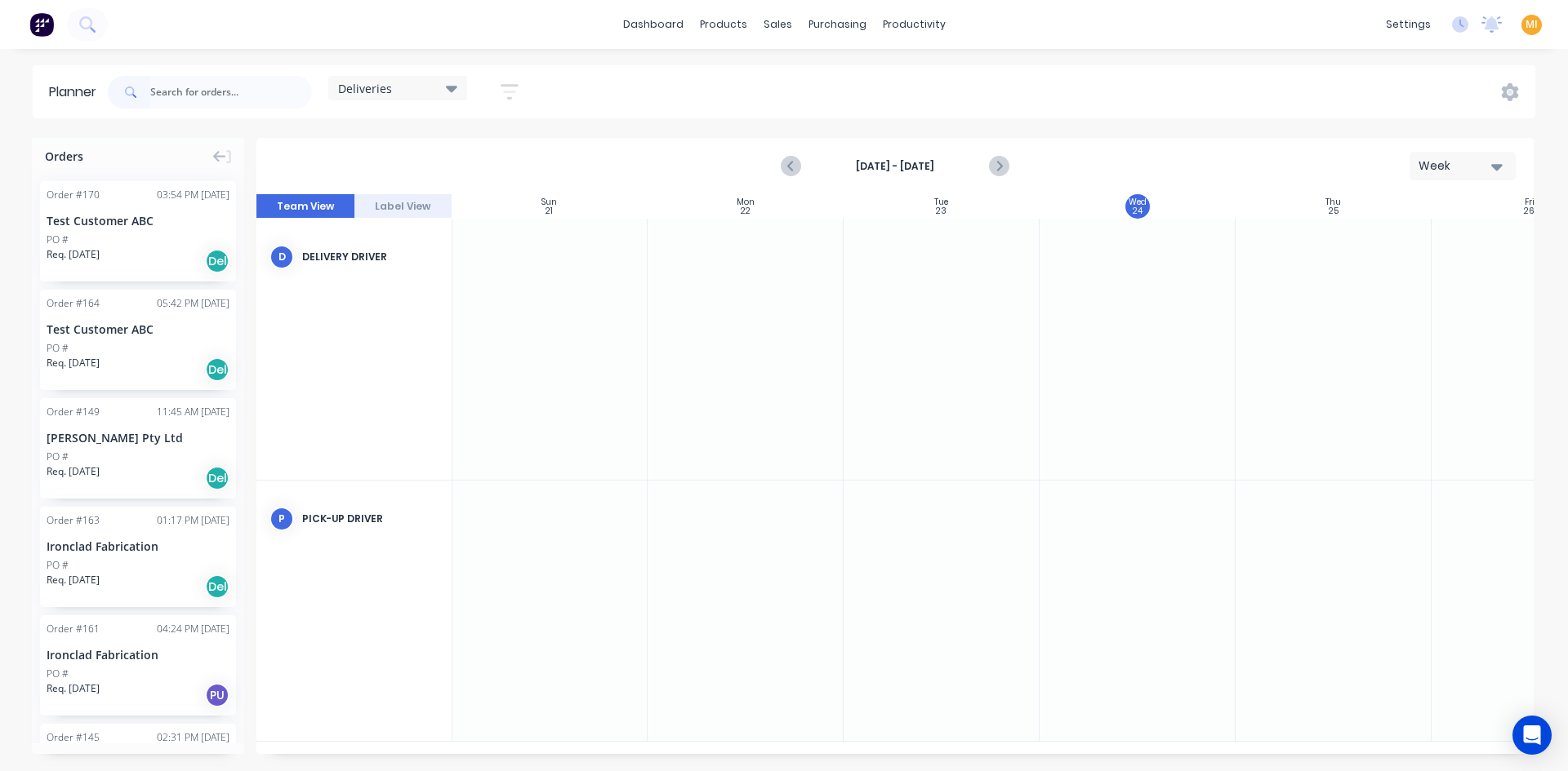
click at [378, 89] on span "Deliveries" at bounding box center [364, 89] width 54 height 17
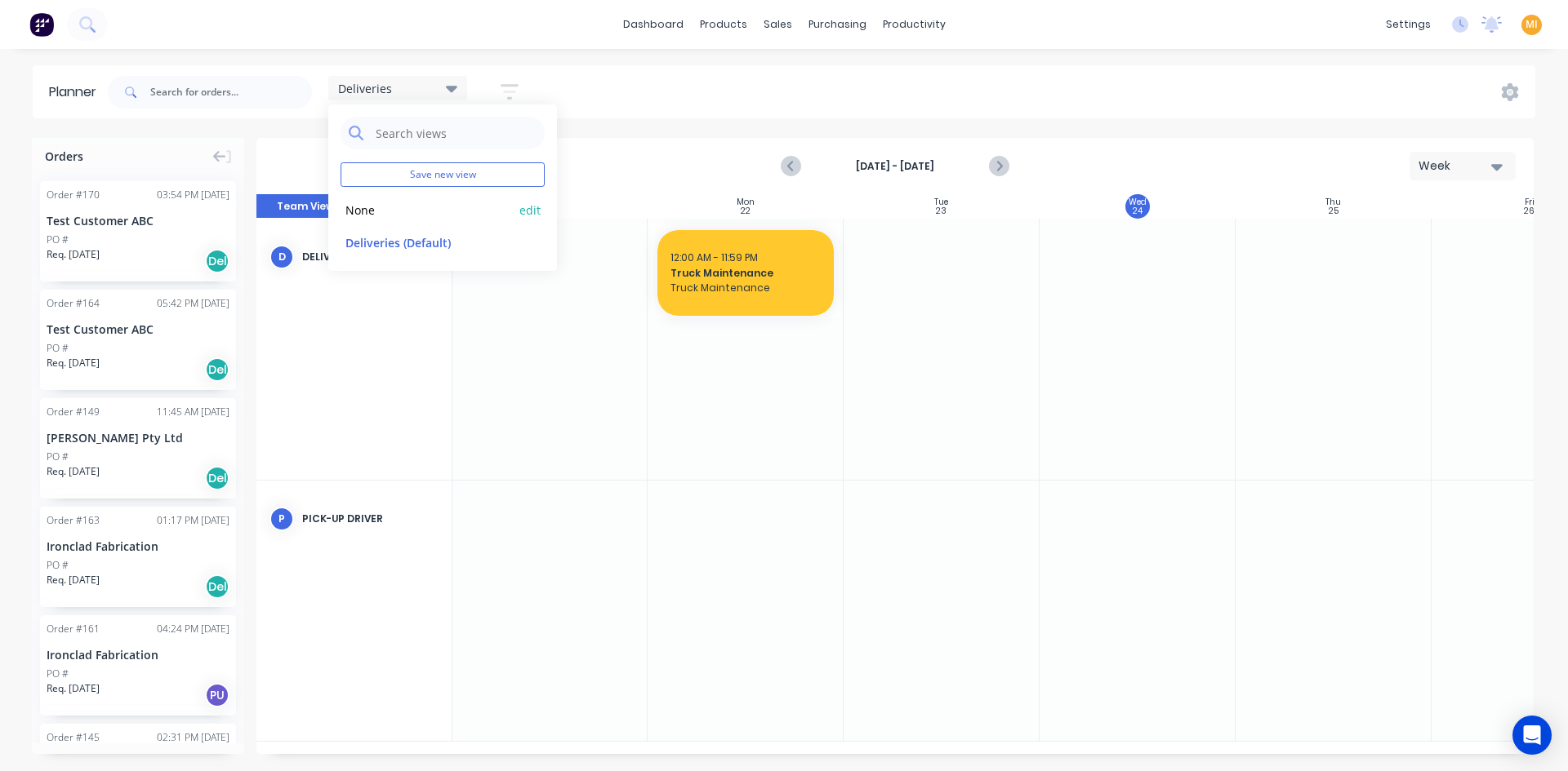
click at [392, 204] on button "None" at bounding box center [427, 209] width 173 height 19
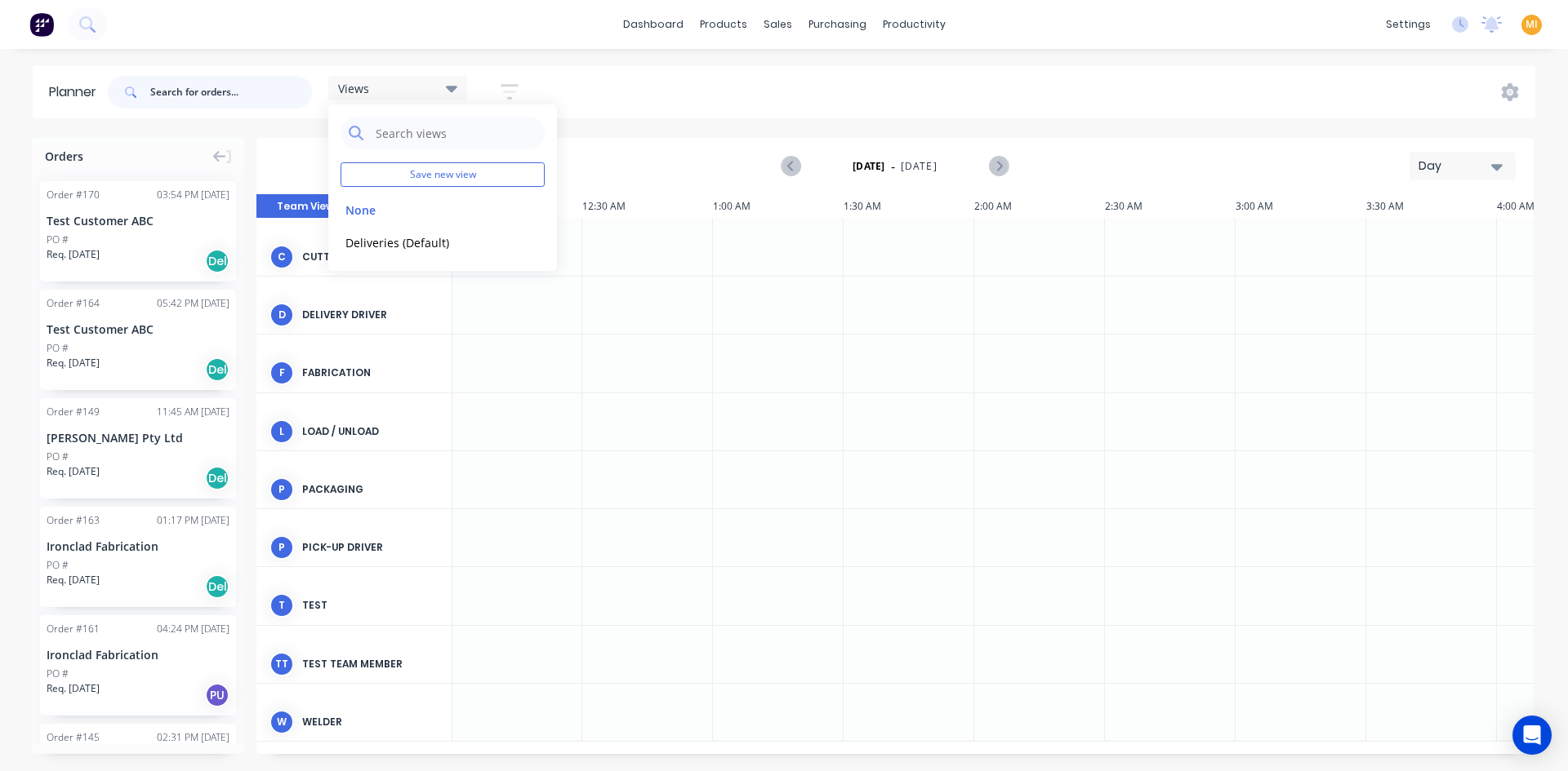
click at [204, 93] on input "text" at bounding box center [230, 92] width 161 height 33
paste input "168"
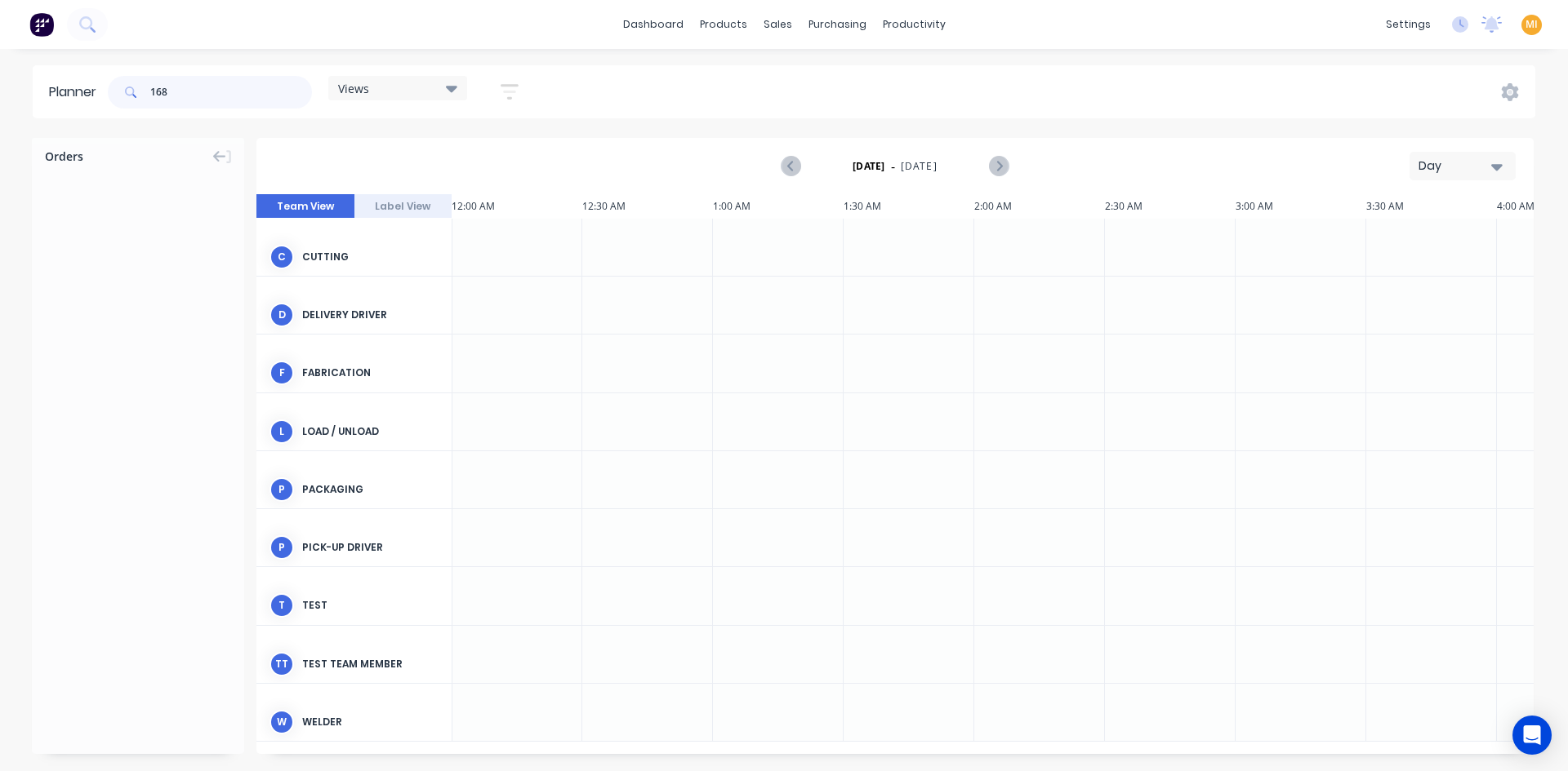
type input "168"
click at [1459, 170] on div "Day" at bounding box center [1456, 166] width 75 height 17
click at [1446, 257] on div "Week" at bounding box center [1432, 242] width 161 height 33
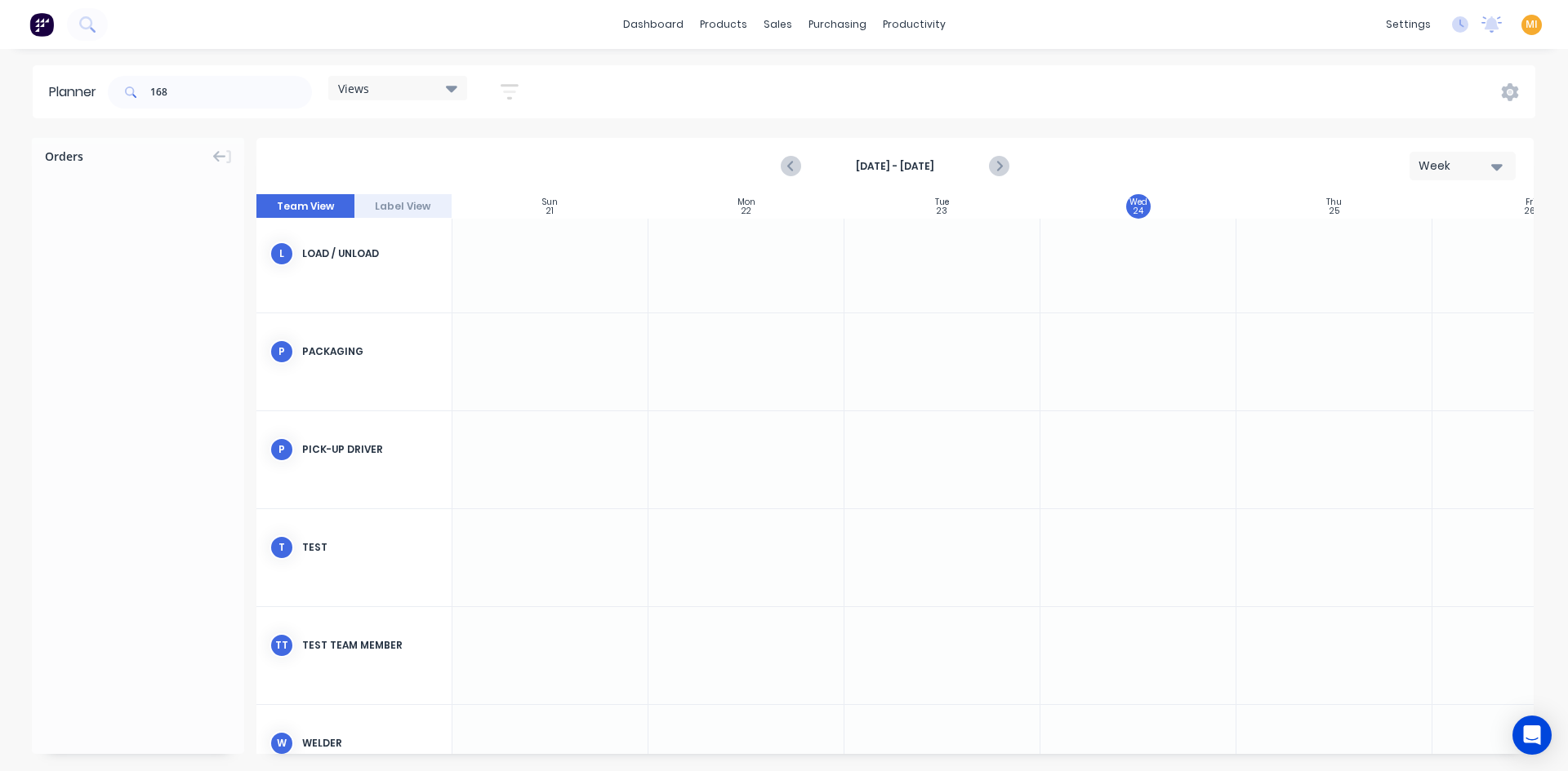
scroll to position [380, 0]
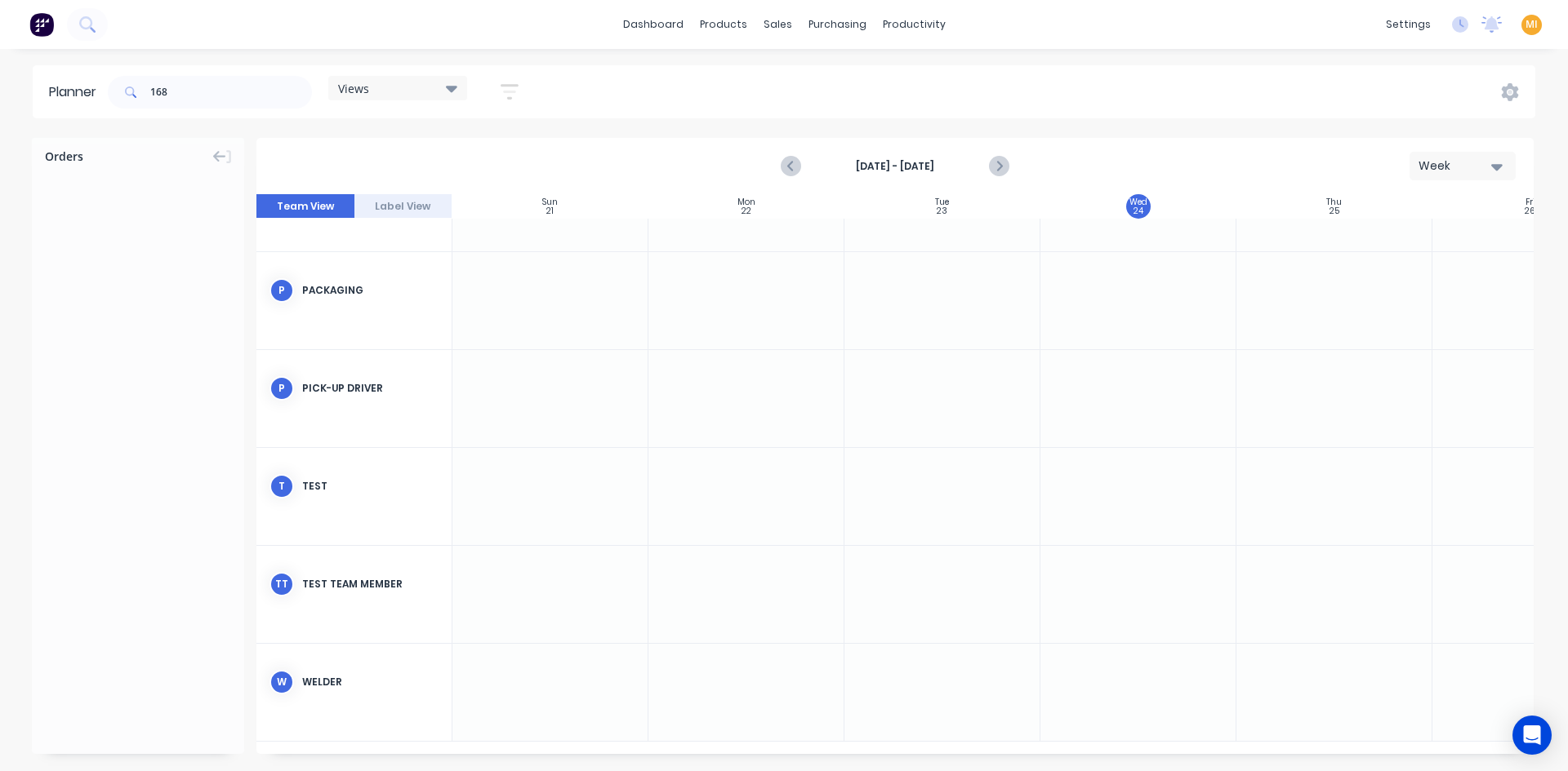
click at [1461, 163] on div "Week" at bounding box center [1456, 166] width 75 height 17
click at [1401, 279] on div "Month" at bounding box center [1432, 275] width 161 height 33
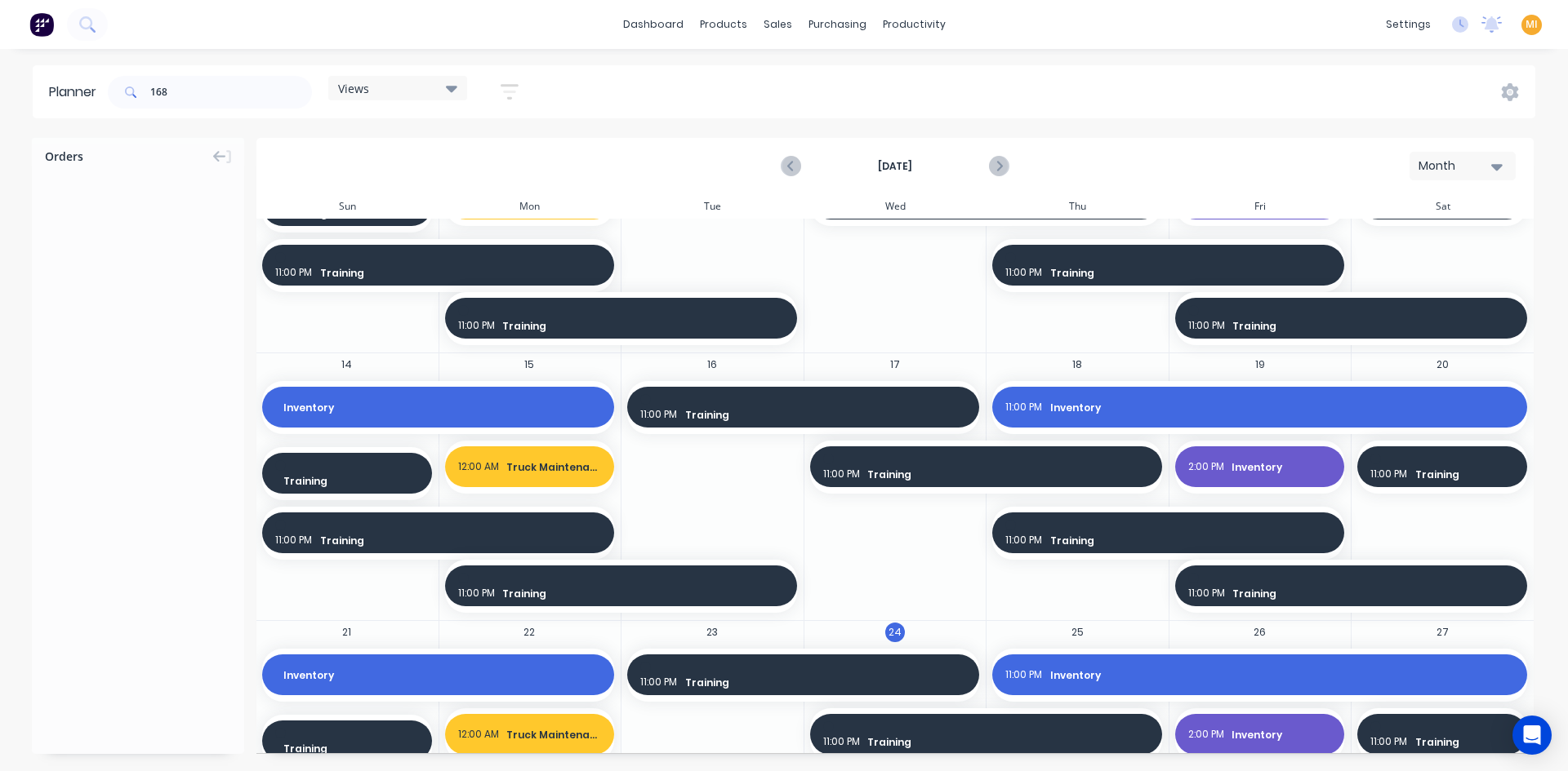
scroll to position [0, 0]
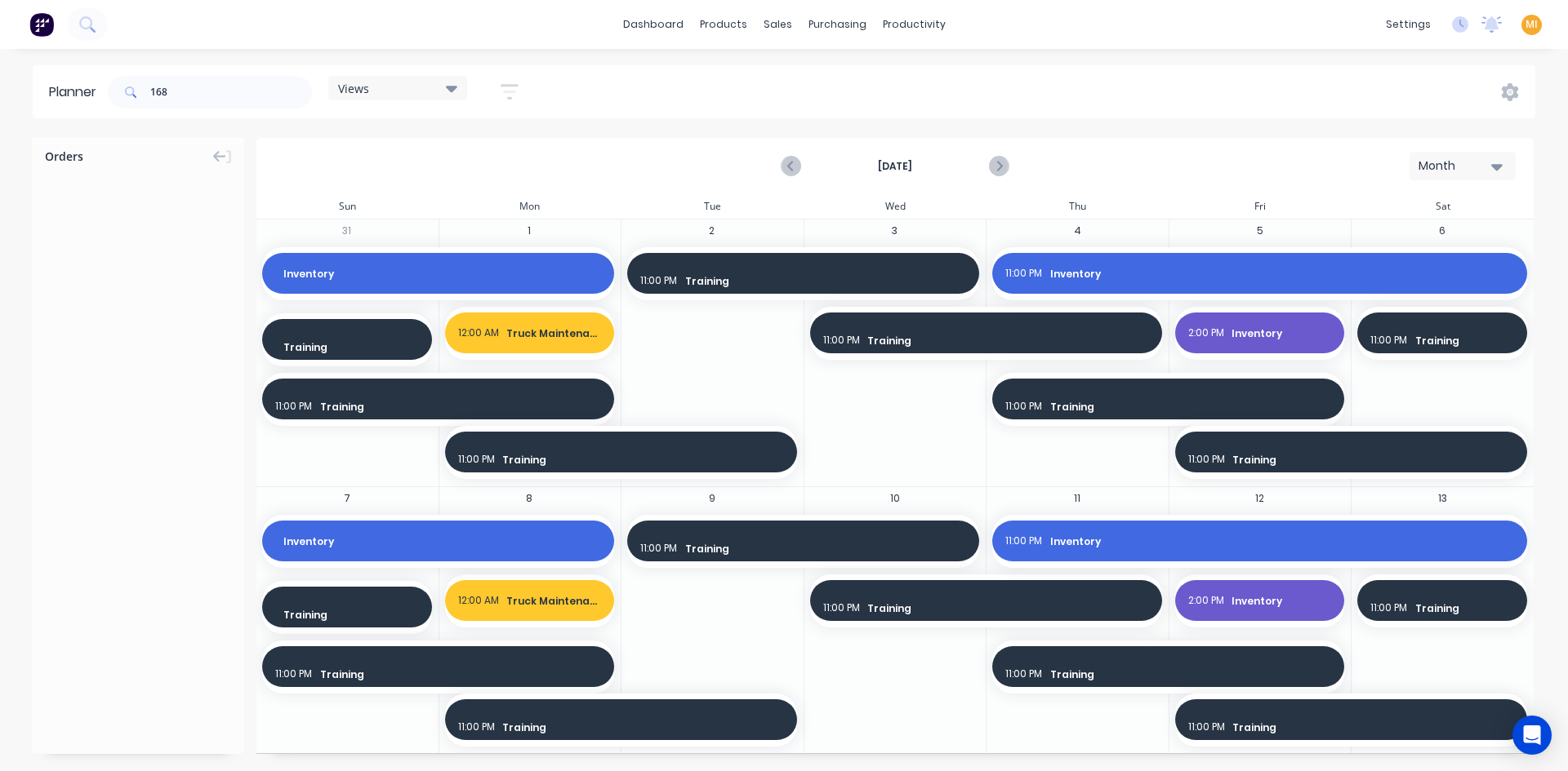
click at [1428, 186] on div "September 2025 Month" at bounding box center [895, 166] width 1274 height 53
click at [1438, 170] on div "Month" at bounding box center [1456, 166] width 75 height 17
click at [1436, 238] on div "Week" at bounding box center [1432, 242] width 161 height 33
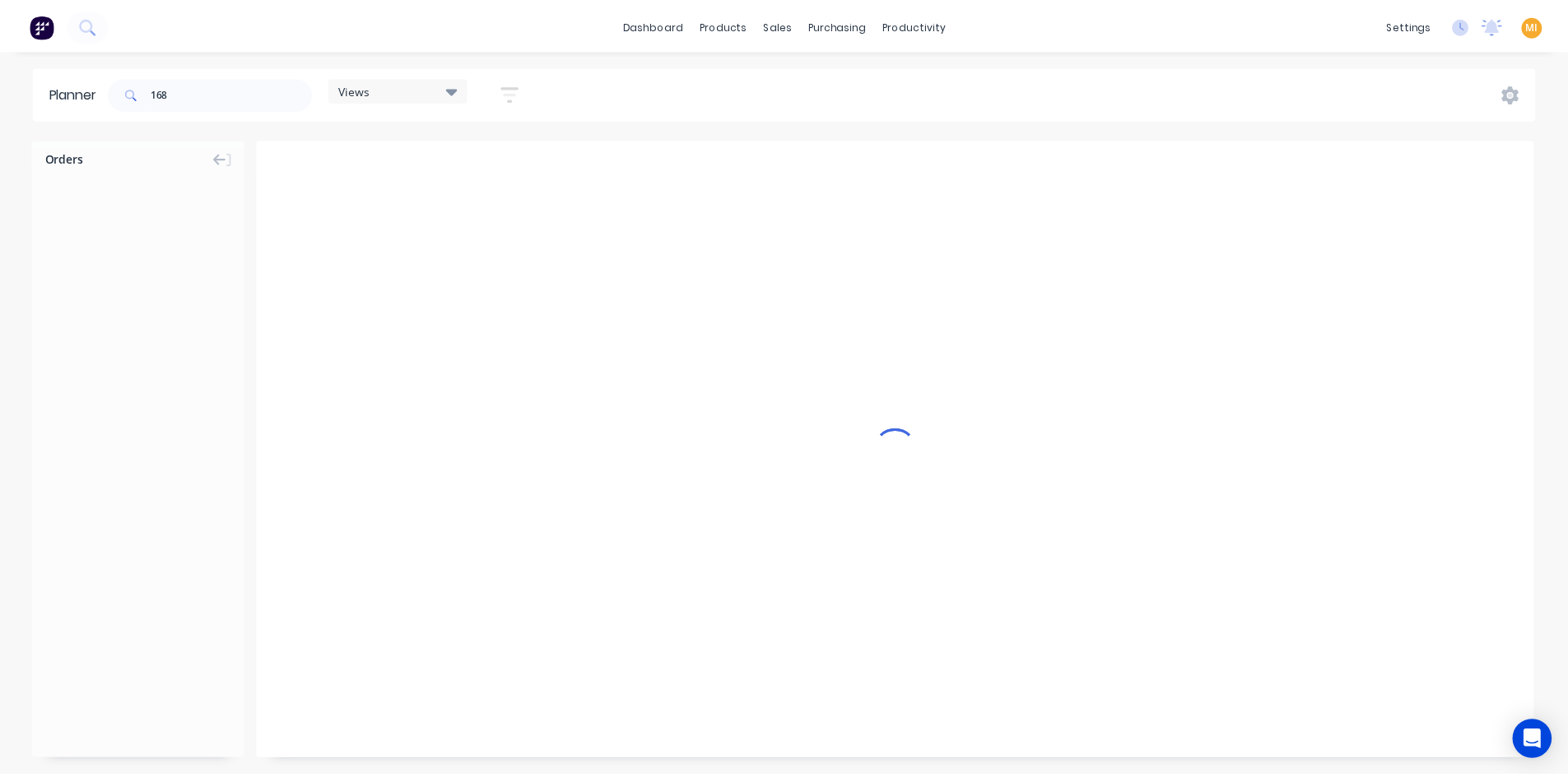
scroll to position [0, 1]
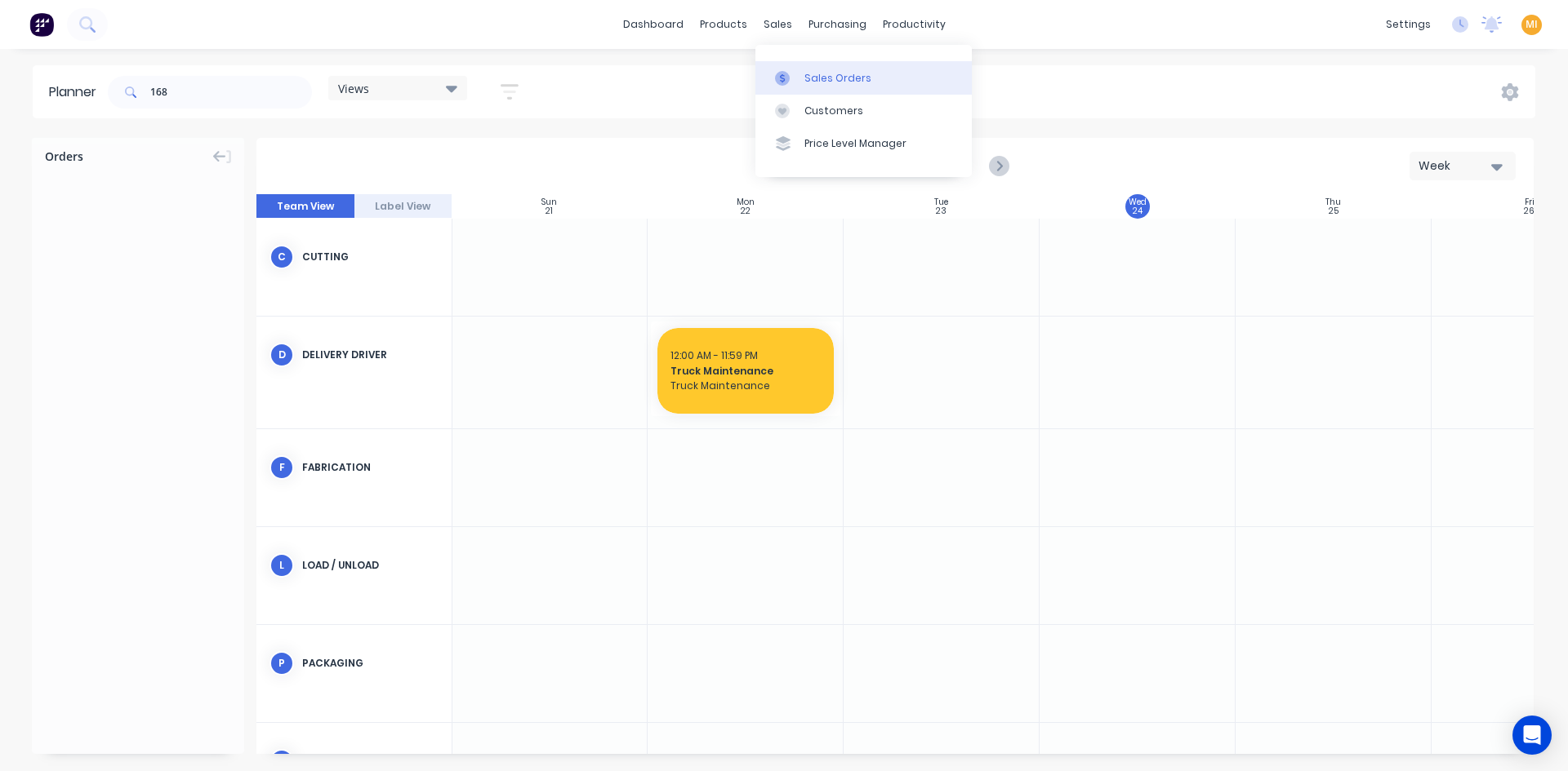
click at [791, 71] on div at bounding box center [787, 78] width 25 height 15
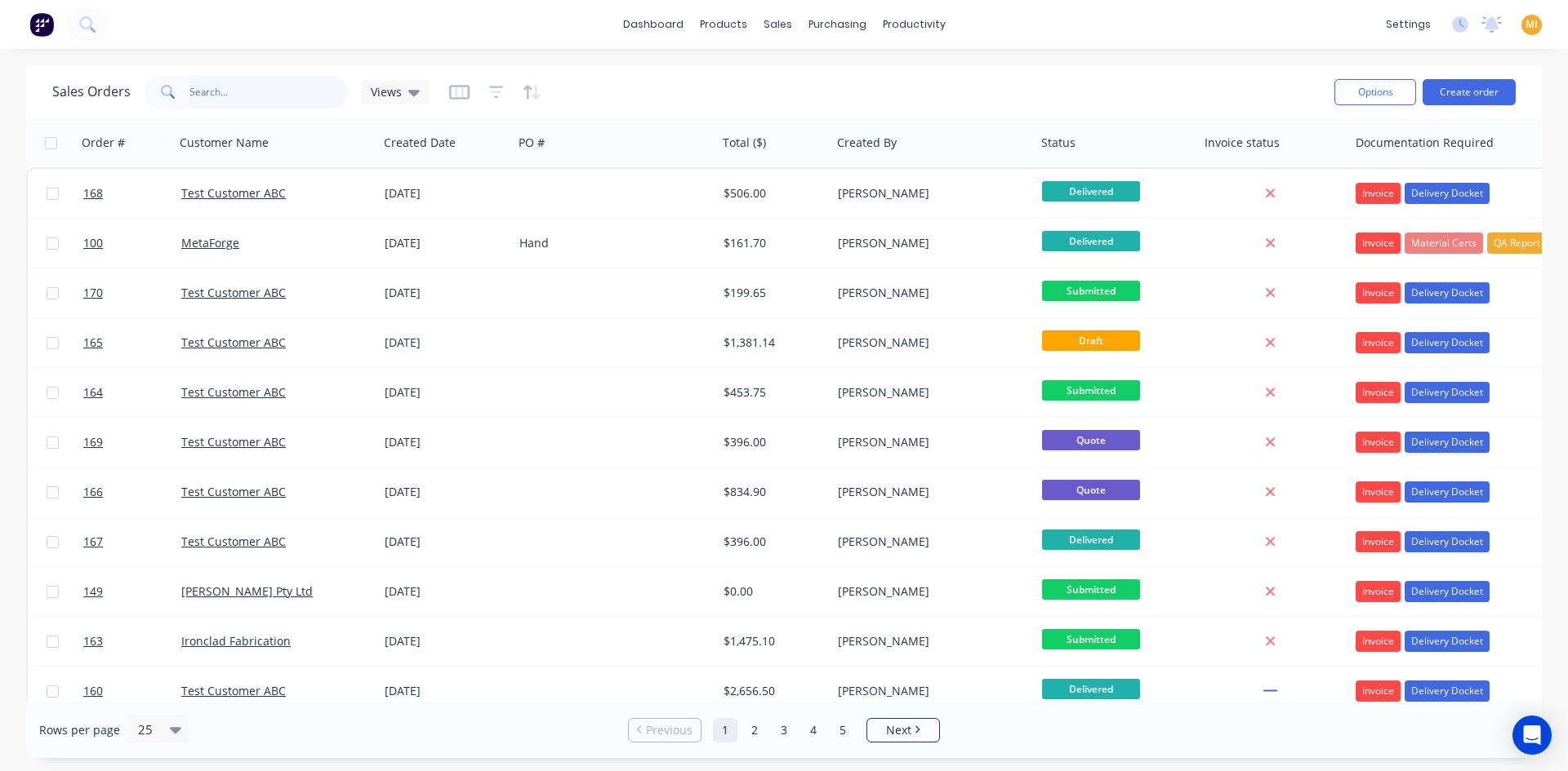
click at [234, 102] on input "text" at bounding box center [269, 92] width 159 height 33
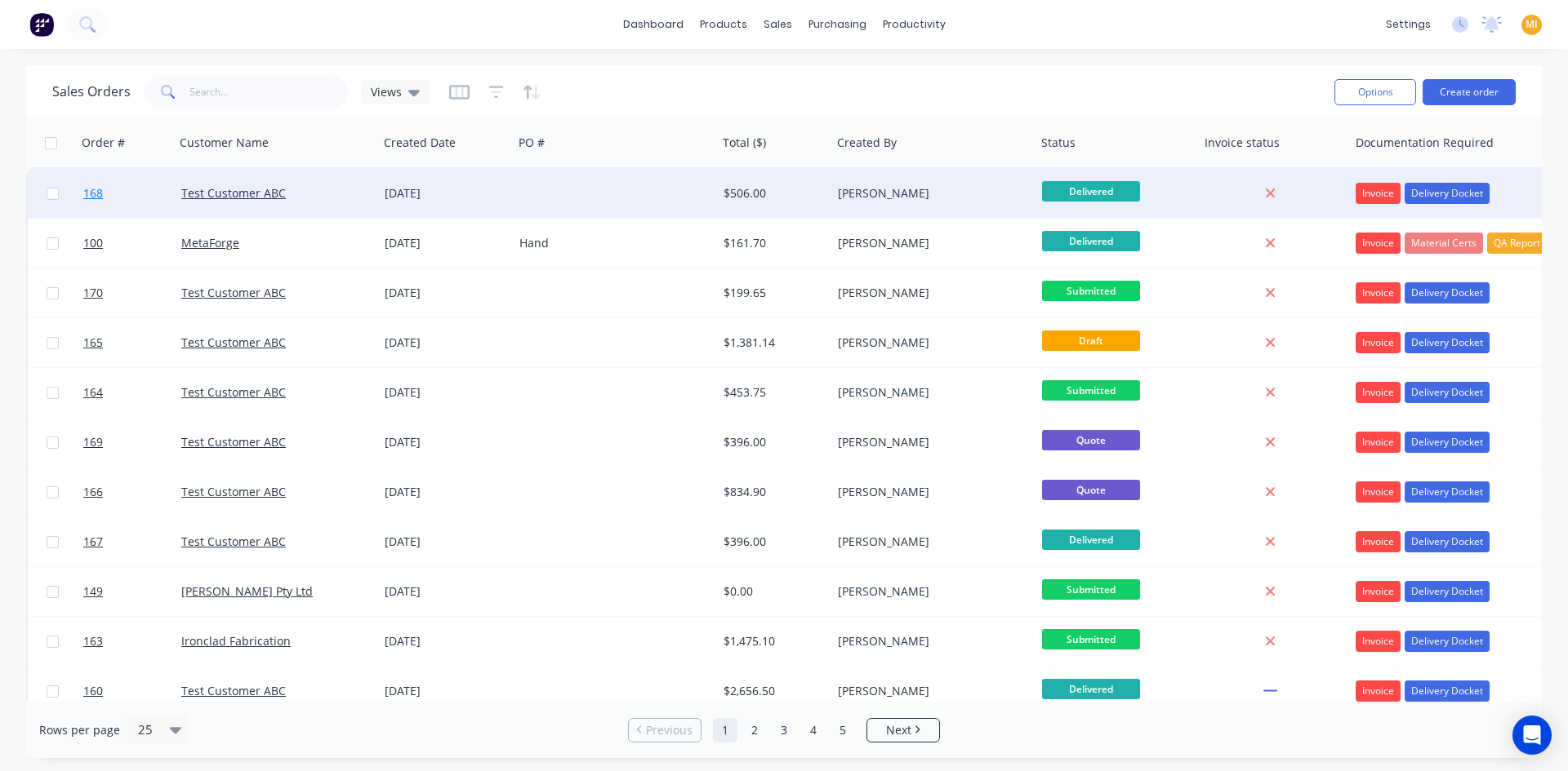
click at [159, 201] on link "168" at bounding box center [132, 193] width 98 height 49
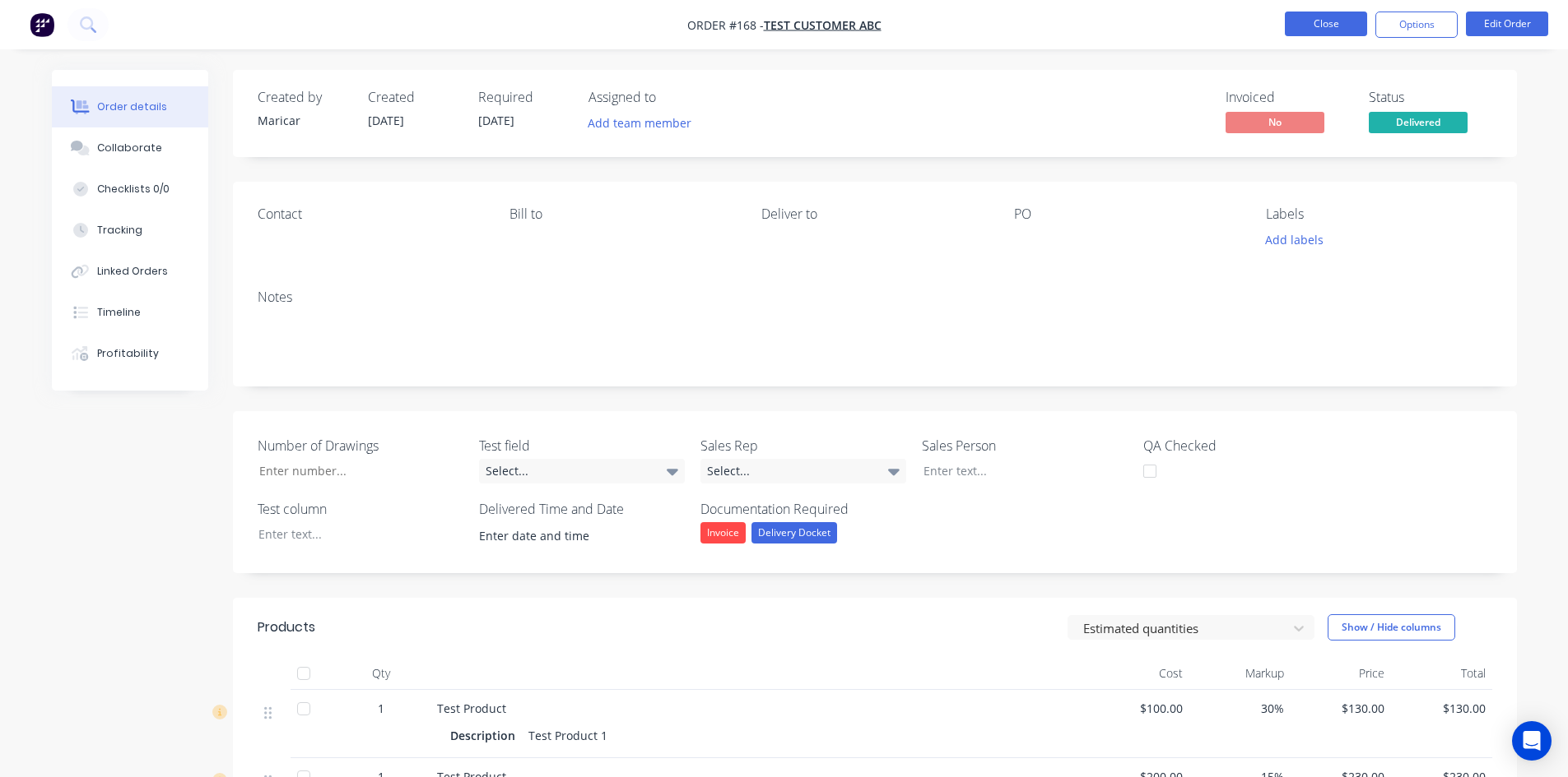
click at [1339, 28] on button "Close" at bounding box center [1326, 24] width 83 height 25
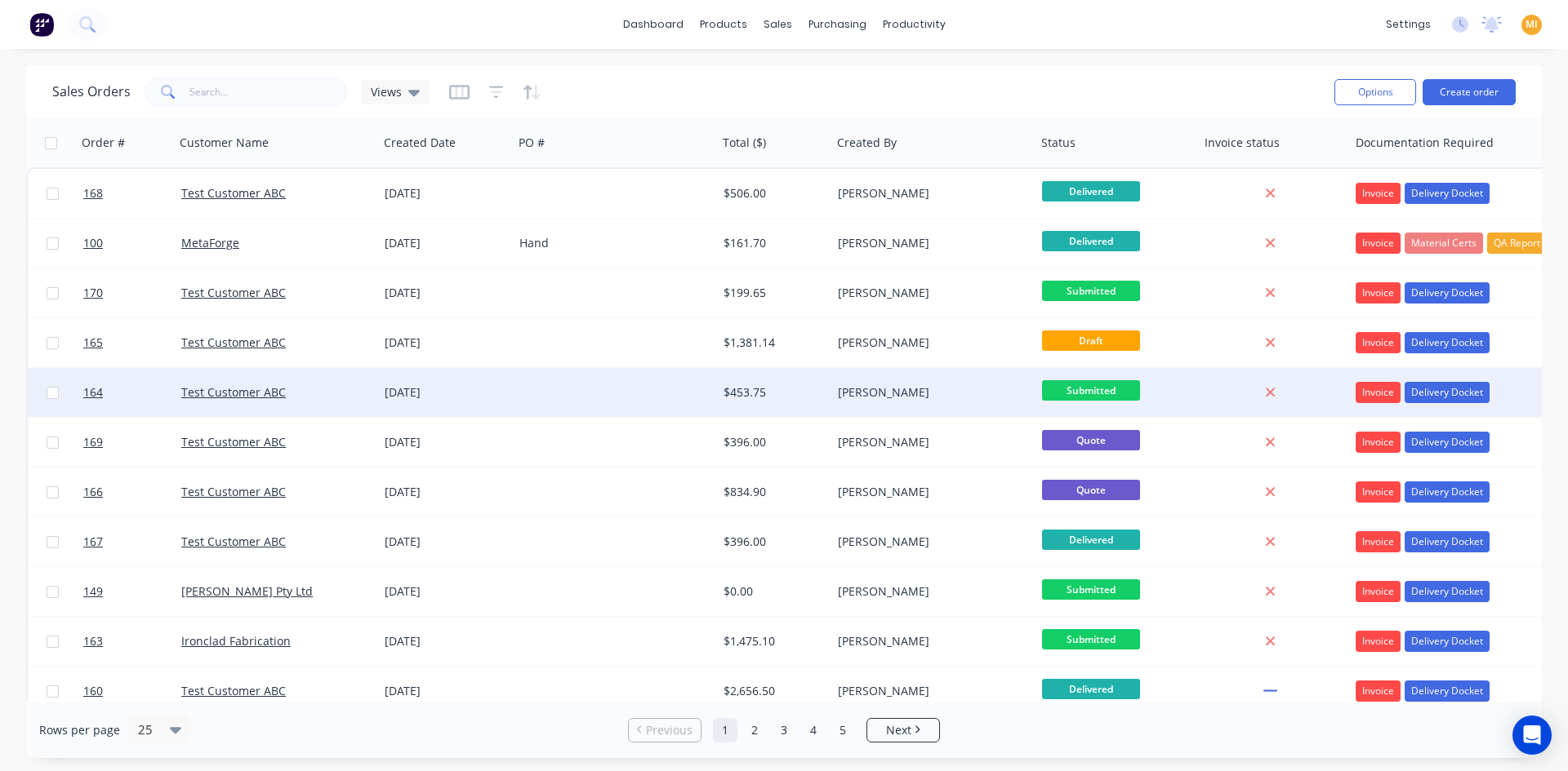
click at [549, 400] on div at bounding box center [615, 393] width 204 height 49
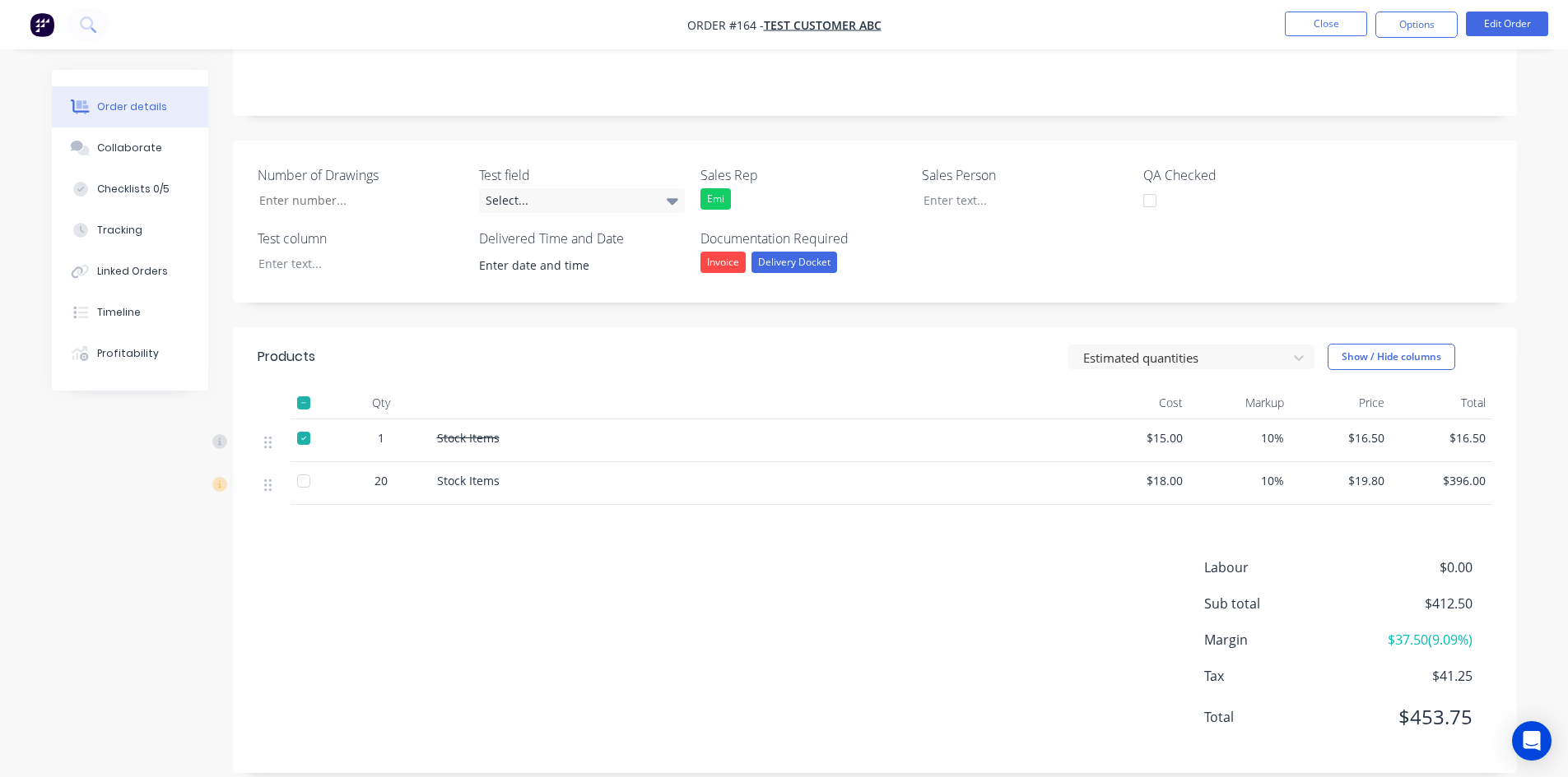
scroll to position [292, 0]
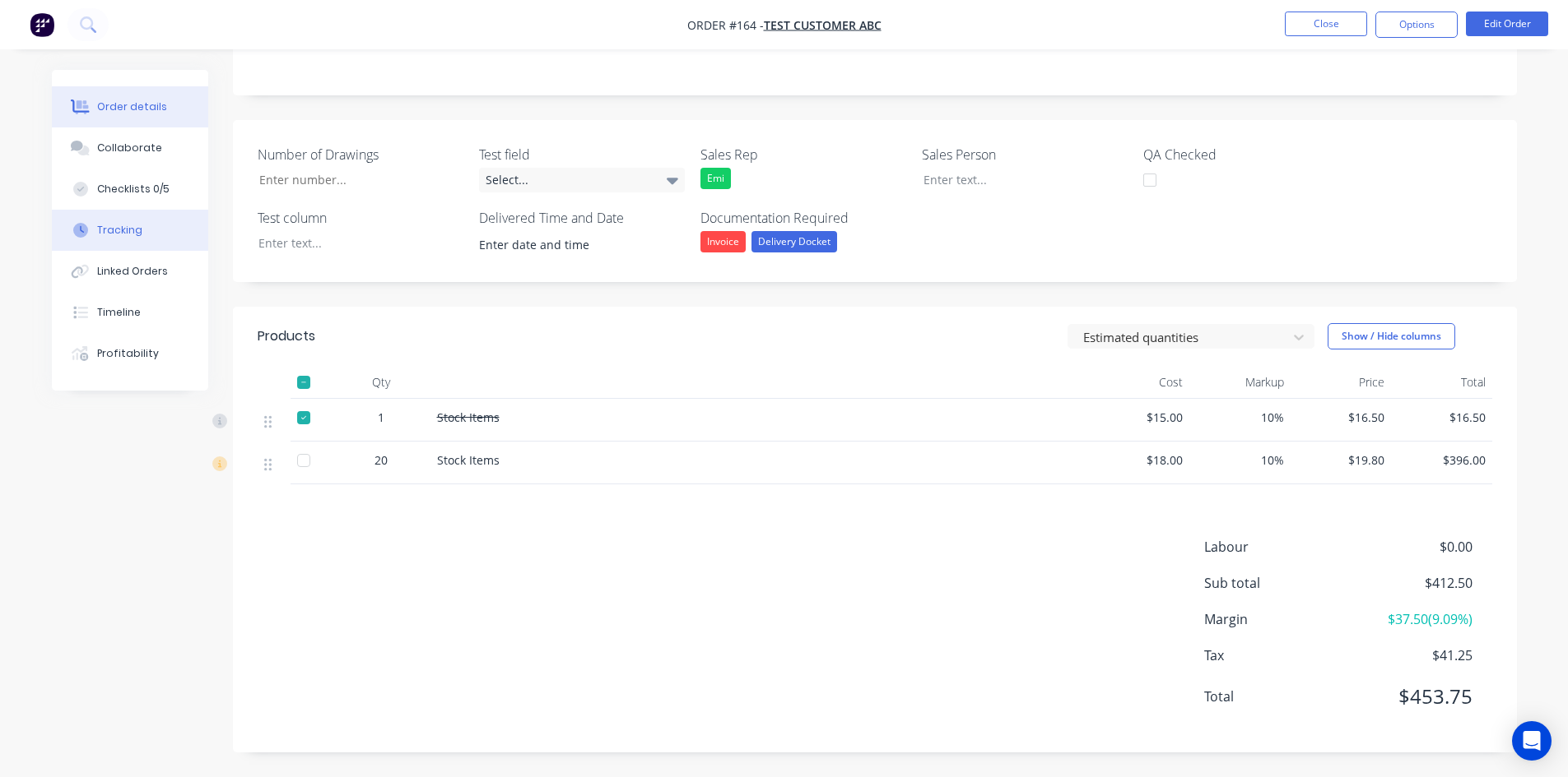
click at [162, 236] on button "Tracking" at bounding box center [130, 230] width 157 height 41
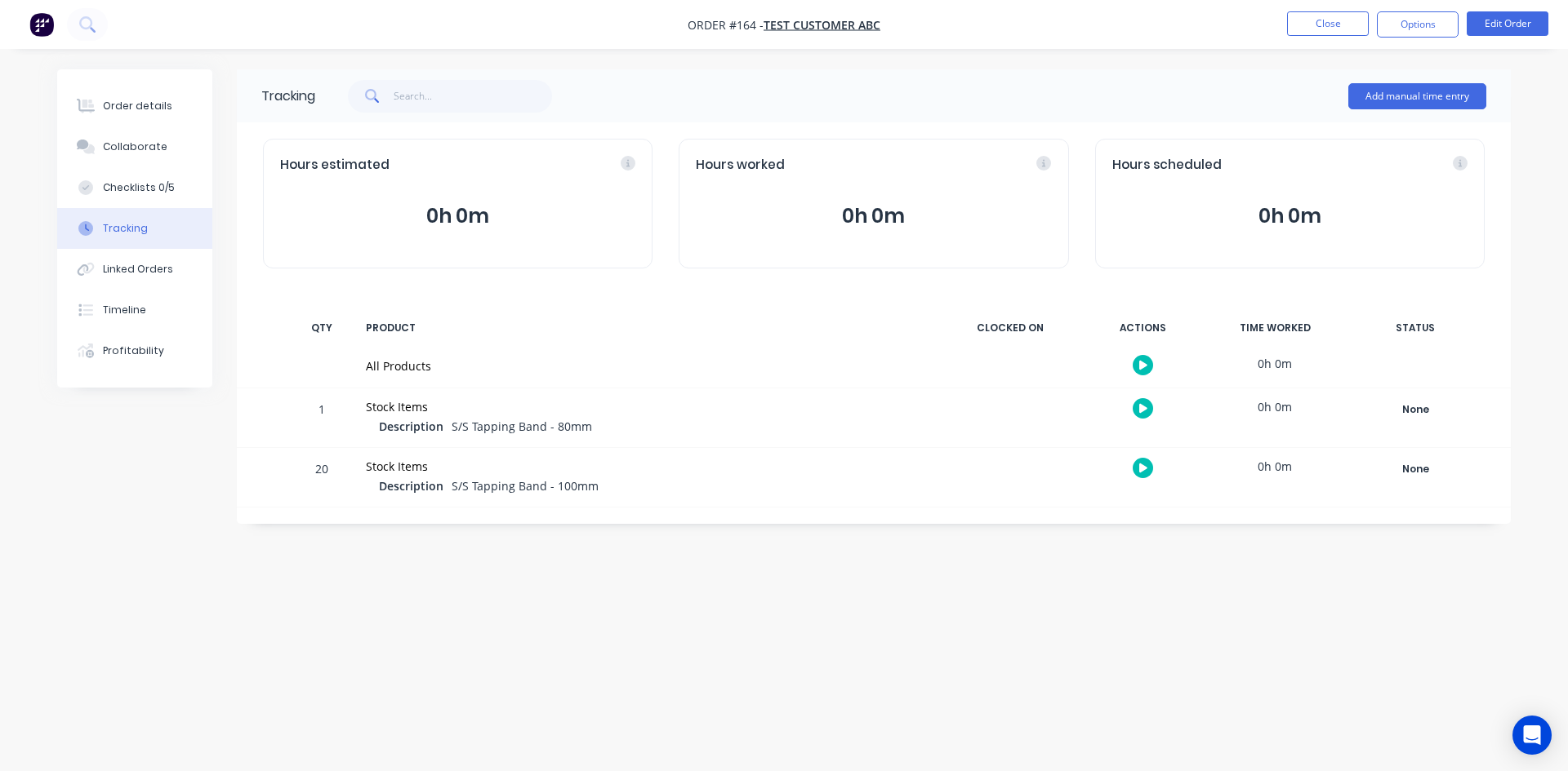
click at [1149, 356] on div at bounding box center [1143, 365] width 123 height 40
click at [1145, 364] on icon "button" at bounding box center [1143, 366] width 8 height 9
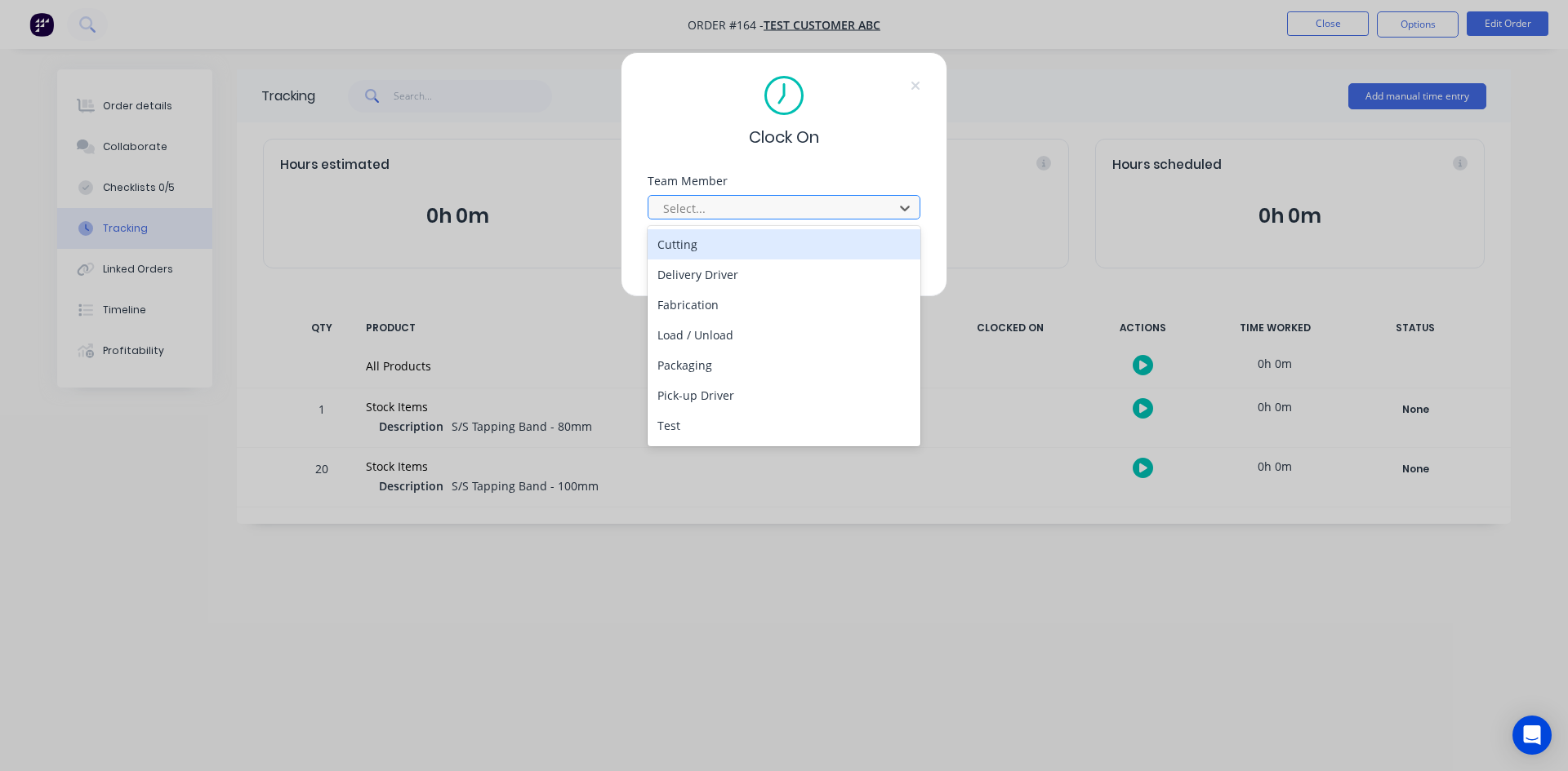
click at [752, 219] on div "Select..." at bounding box center [773, 208] width 234 height 25
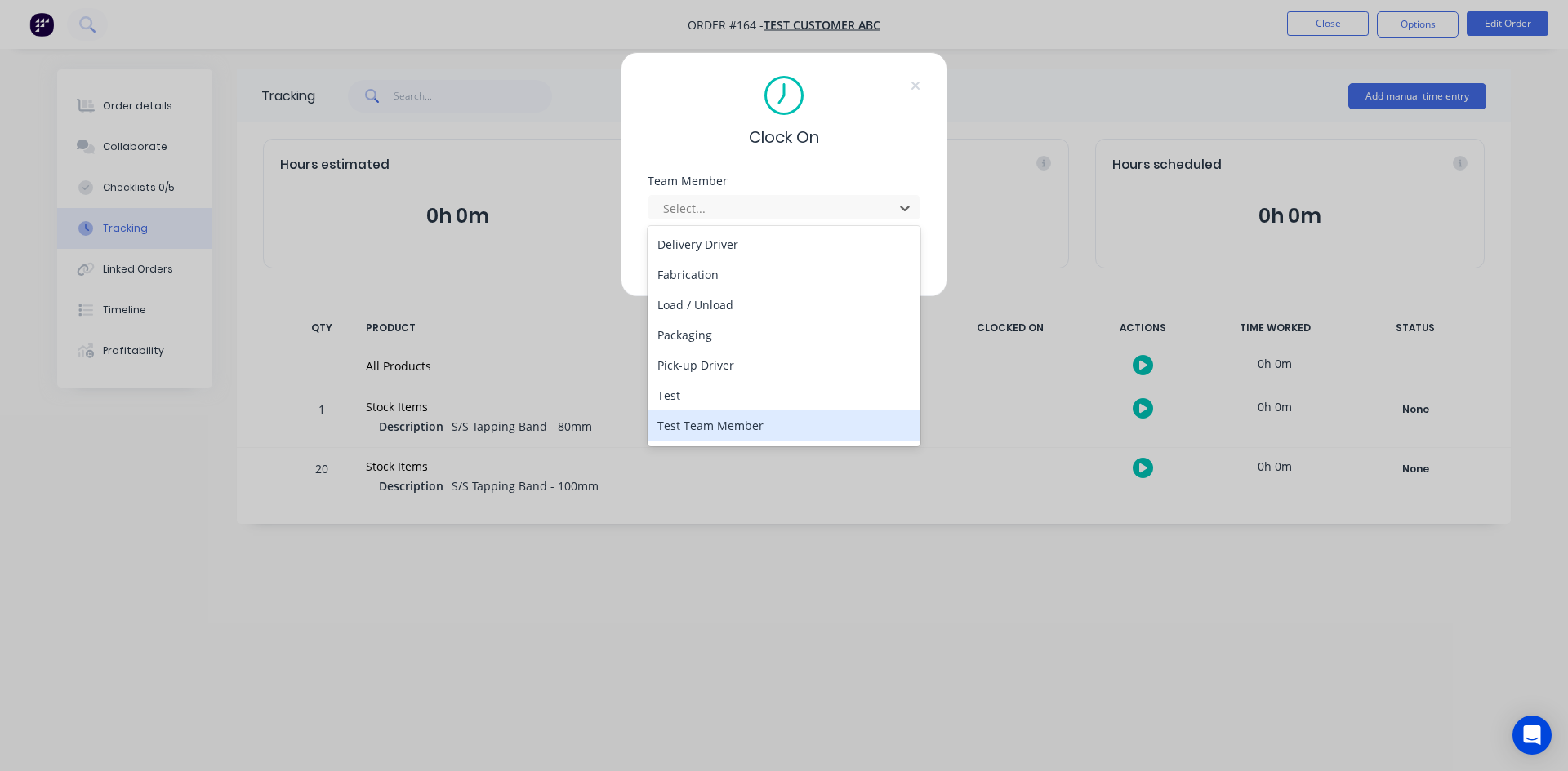
scroll to position [57, 0]
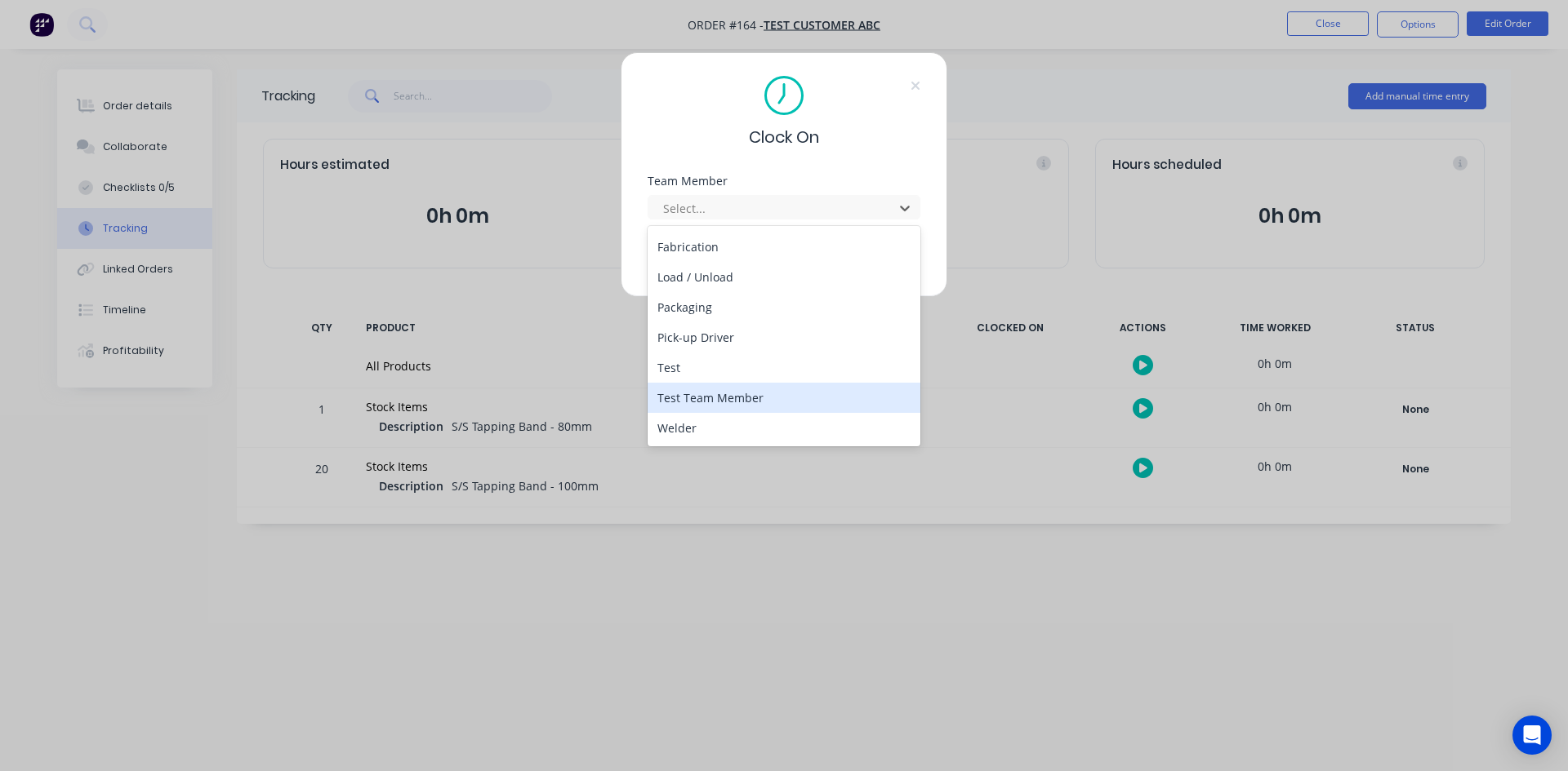
click at [703, 393] on div "Test Team Member" at bounding box center [784, 398] width 272 height 30
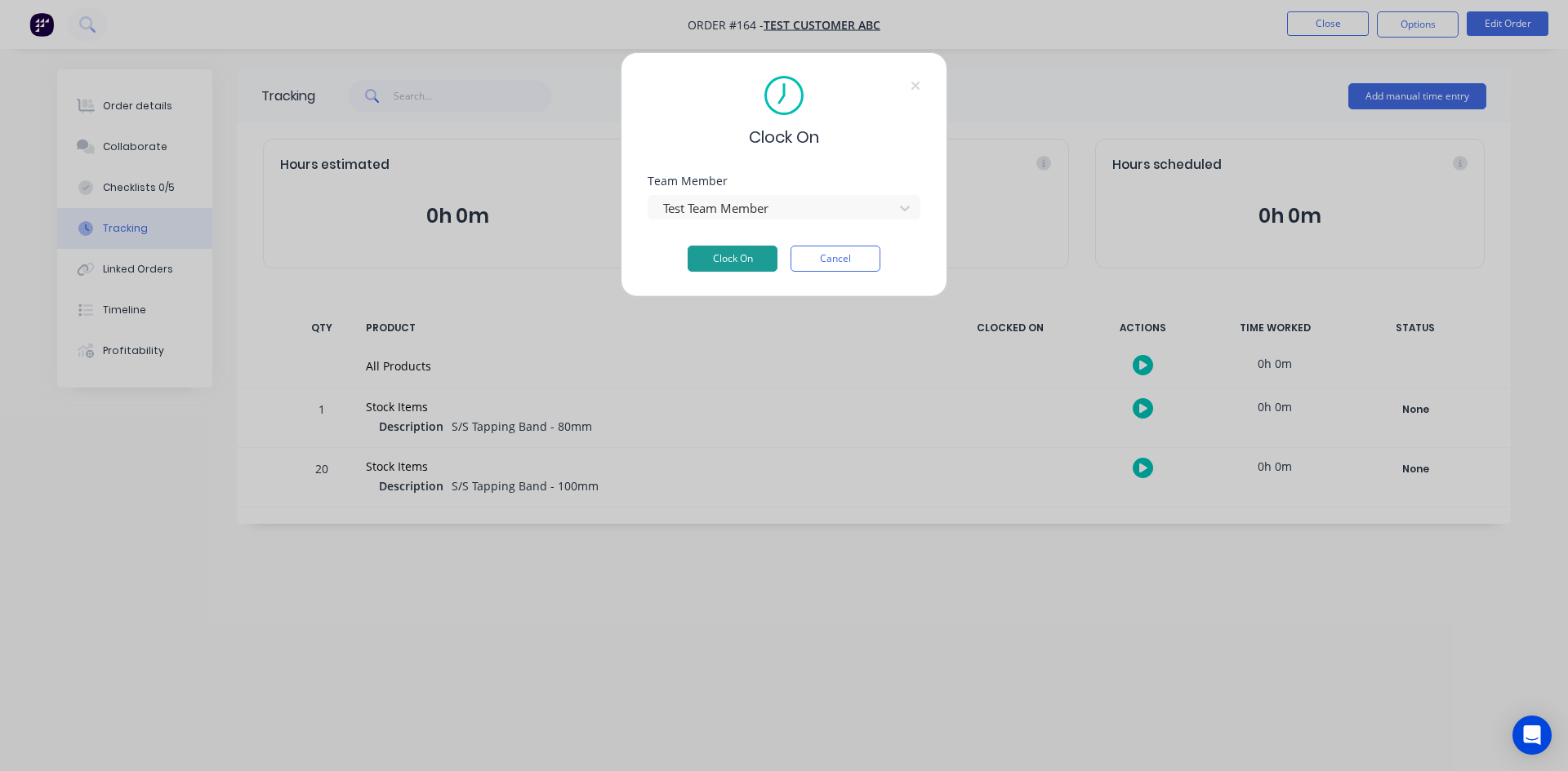
click at [734, 254] on button "Clock On" at bounding box center [732, 259] width 90 height 26
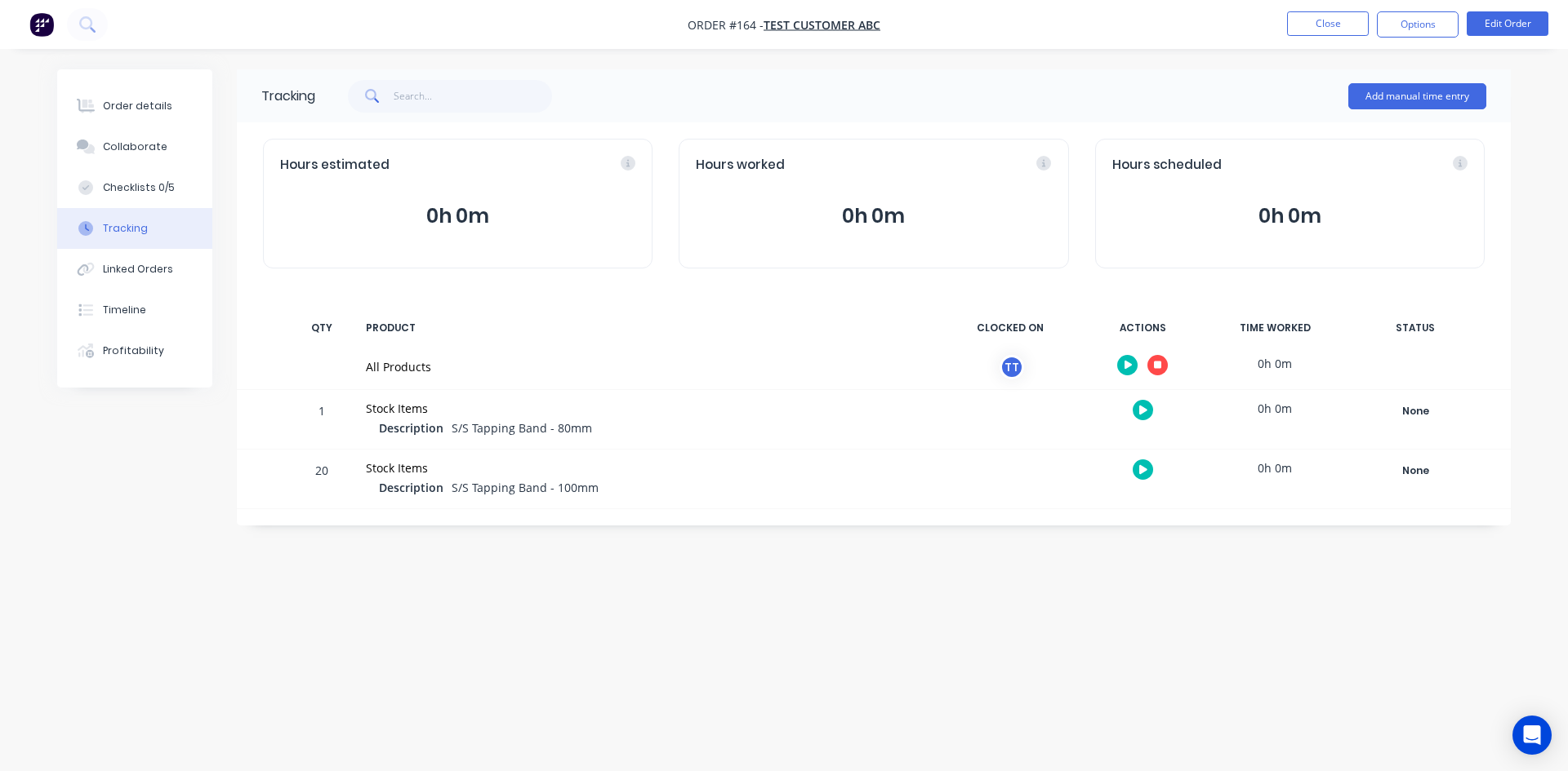
click at [1155, 367] on icon "button" at bounding box center [1158, 365] width 8 height 8
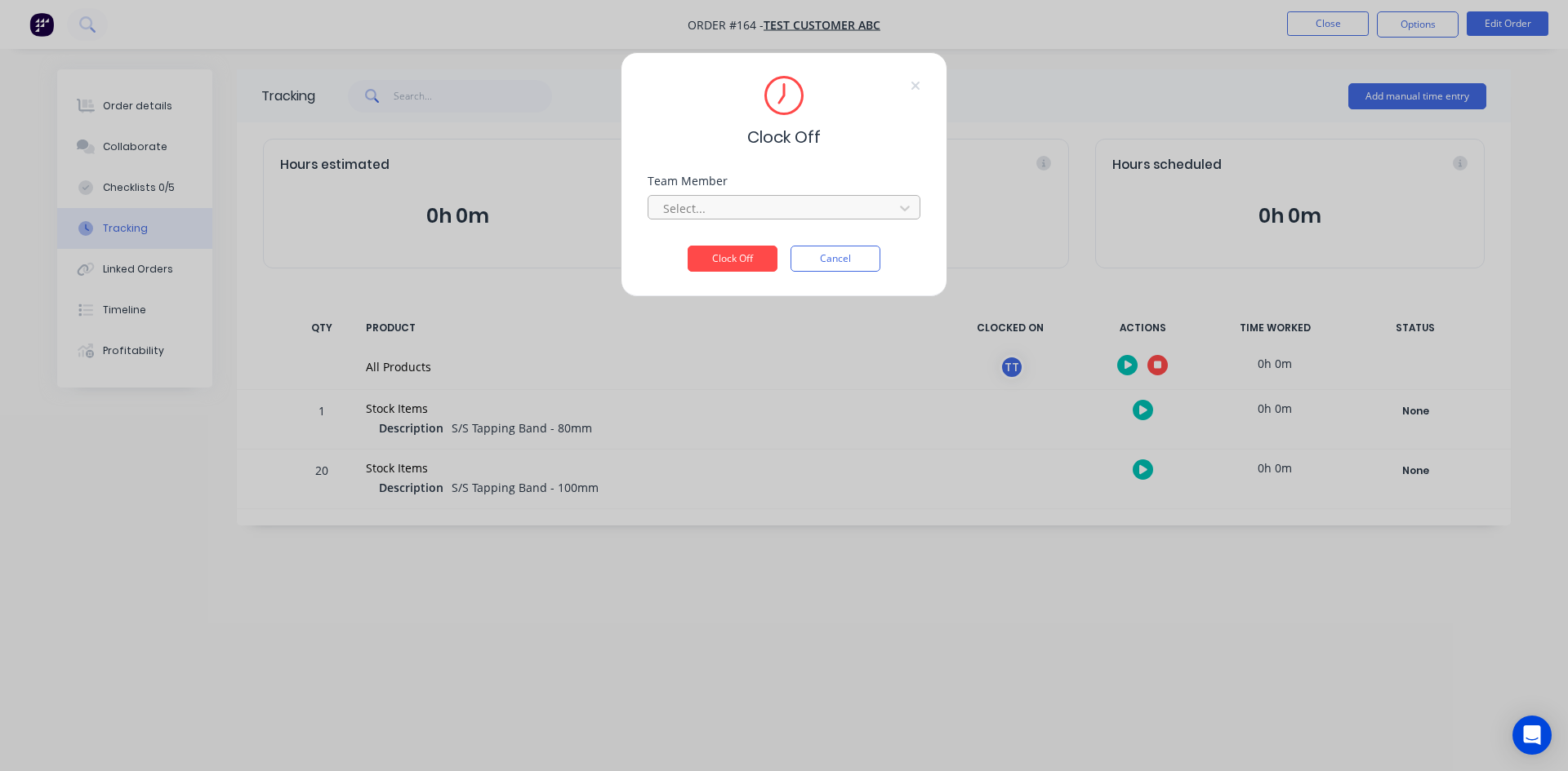
click at [788, 211] on div at bounding box center [772, 208] width 223 height 21
click at [716, 250] on div "Test Team Member" at bounding box center [784, 244] width 272 height 30
click at [722, 265] on button "Clock Off" at bounding box center [732, 259] width 90 height 26
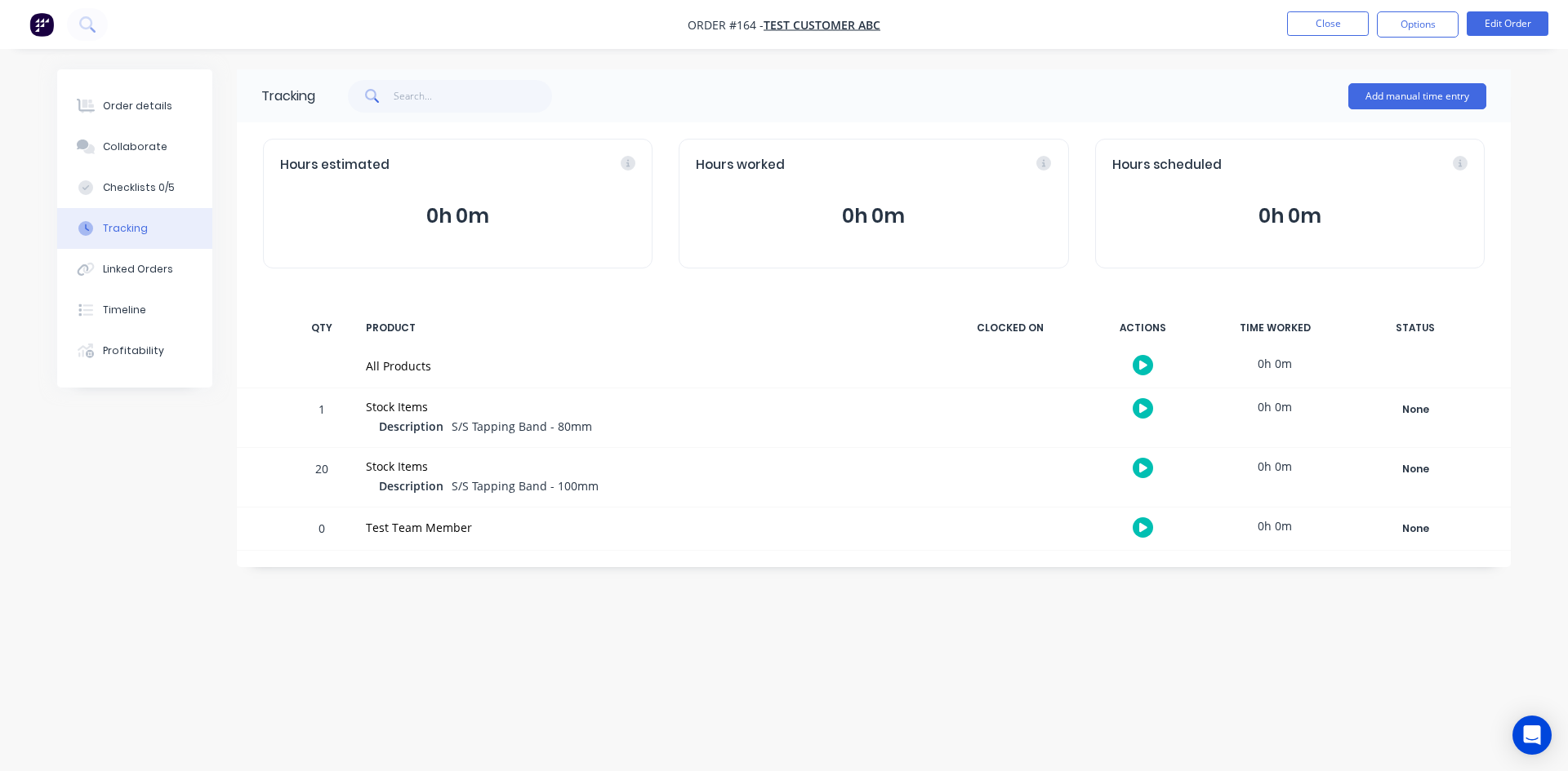
click at [866, 216] on button "0h 0m" at bounding box center [873, 216] width 355 height 31
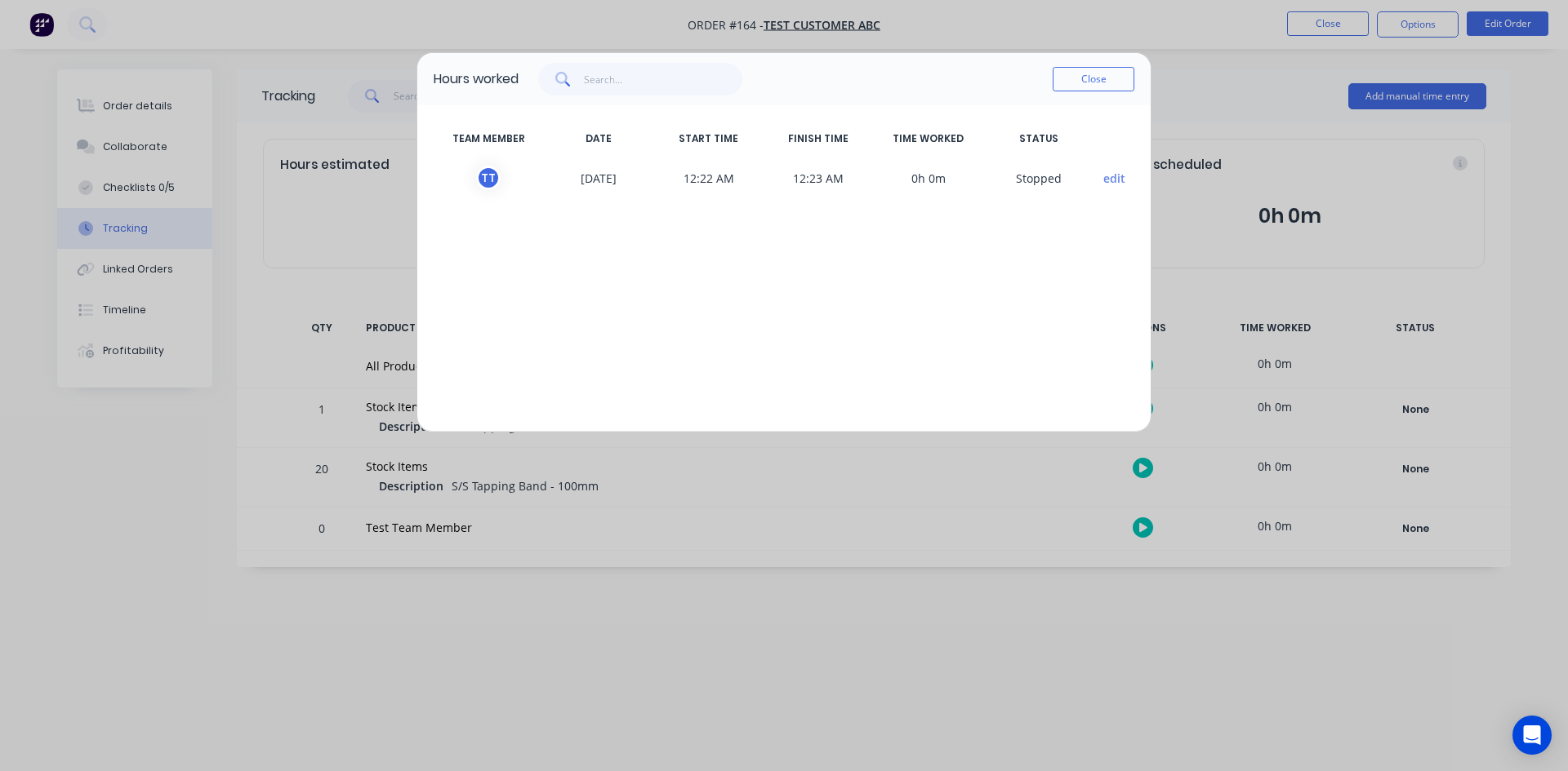
click at [1114, 180] on button "edit" at bounding box center [1114, 178] width 22 height 17
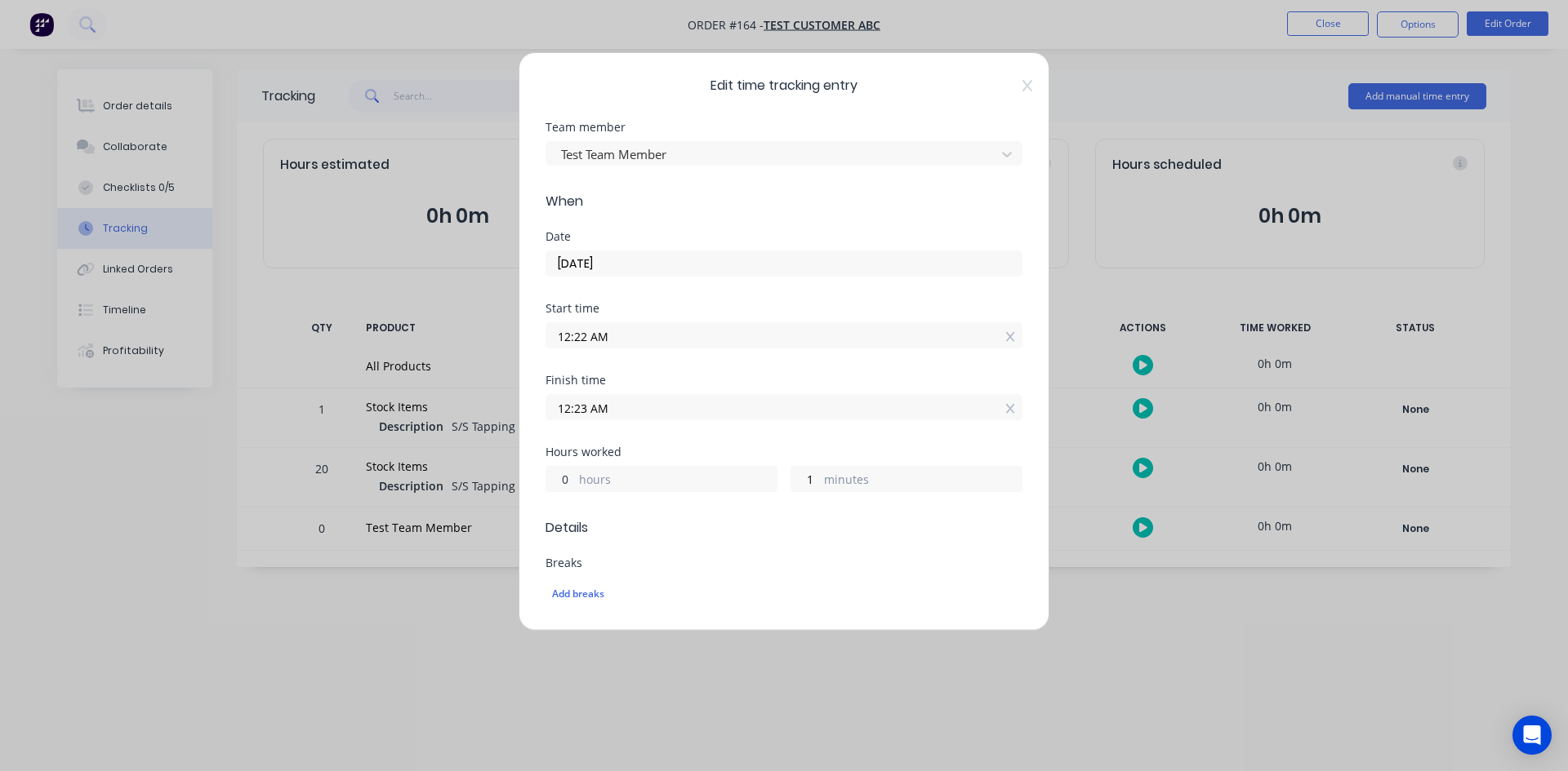
drag, startPoint x: 569, startPoint y: 470, endPoint x: 548, endPoint y: 473, distance: 21.2
click at [548, 473] on input "0" at bounding box center [560, 479] width 28 height 25
type input "1"
type input "01:23 AM"
drag, startPoint x: 808, startPoint y: 480, endPoint x: 777, endPoint y: 480, distance: 31.0
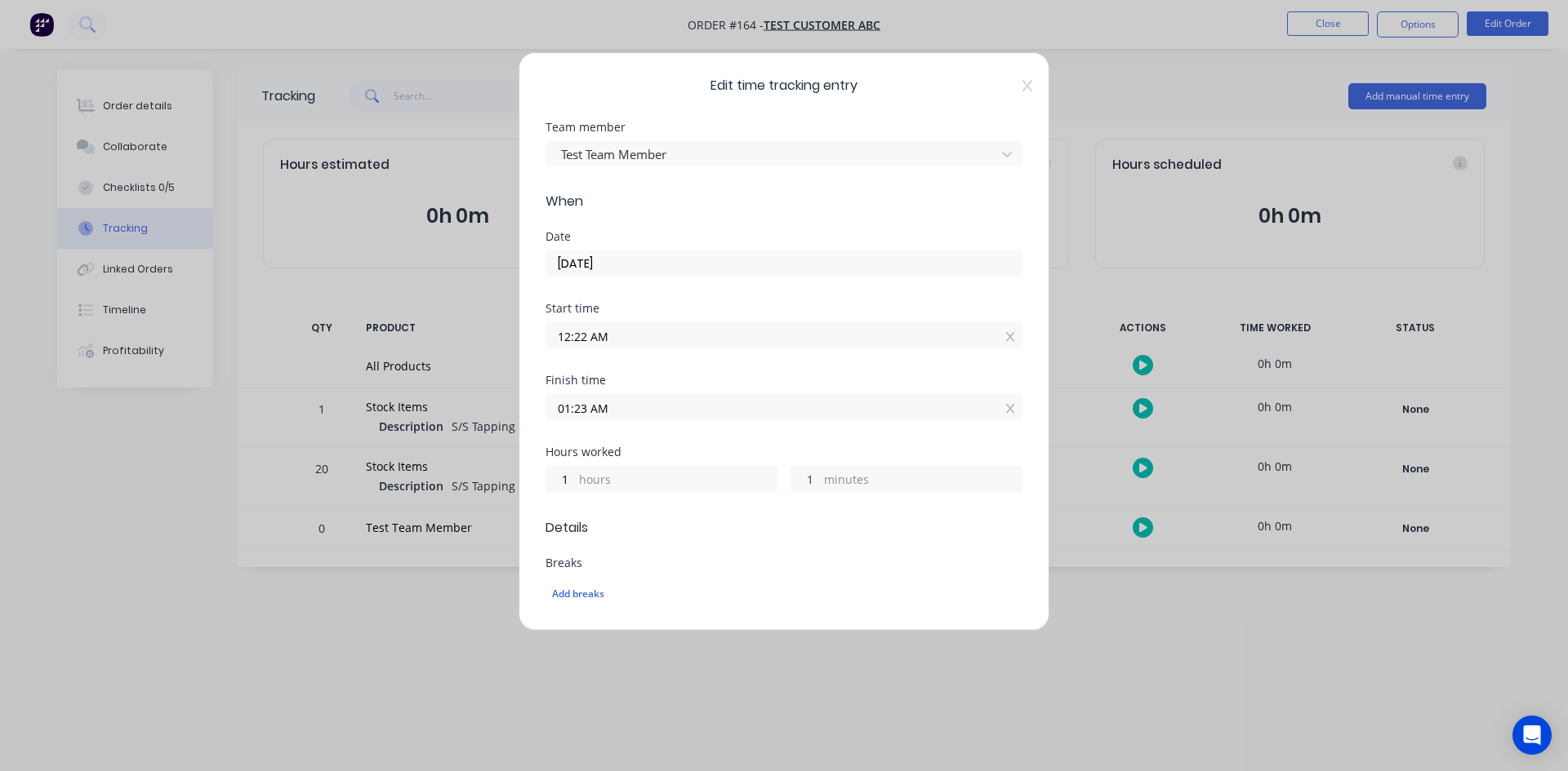
click at [777, 480] on div "1 hours 1 minutes" at bounding box center [784, 477] width 477 height 30
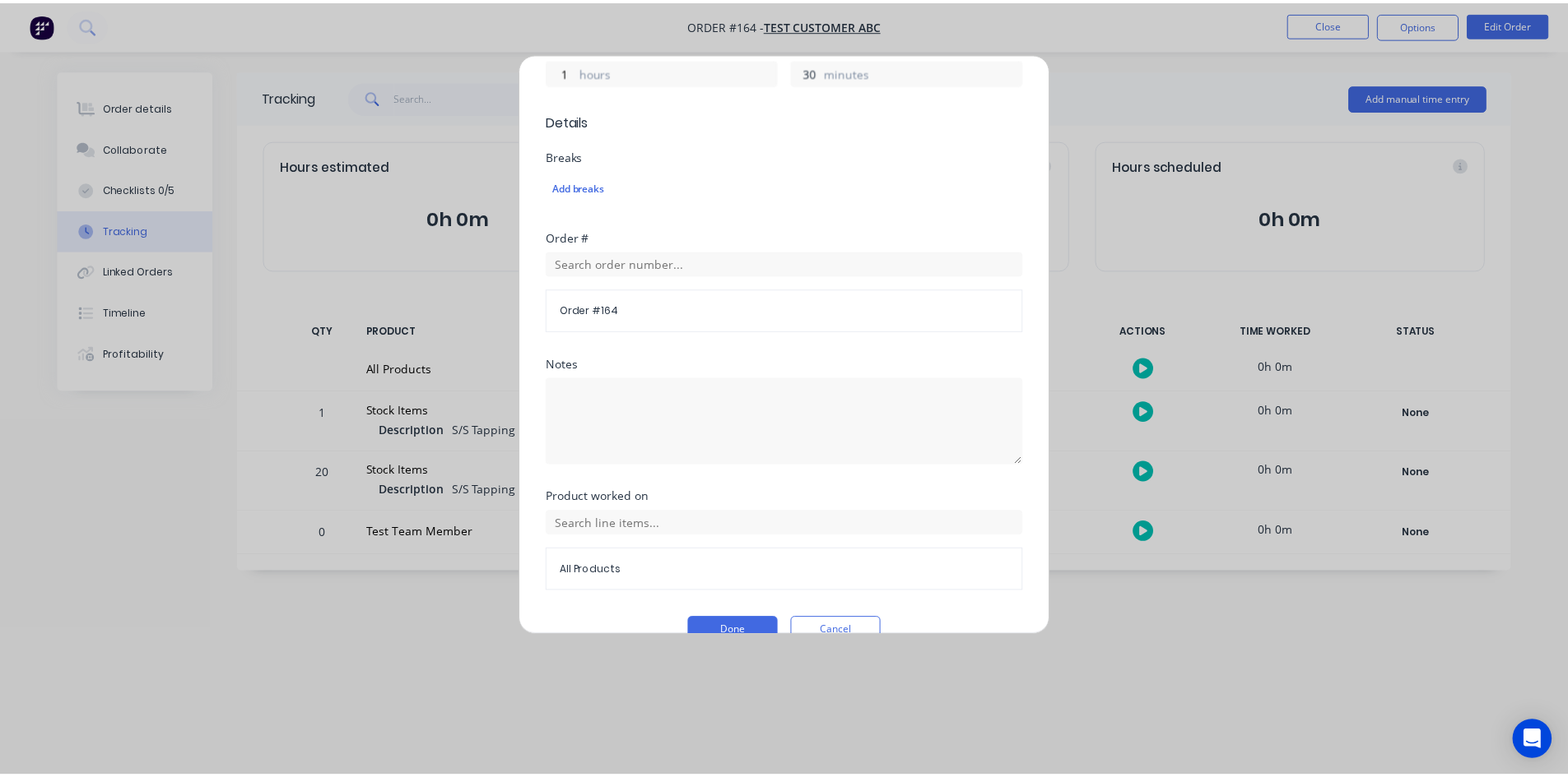
scroll to position [444, 0]
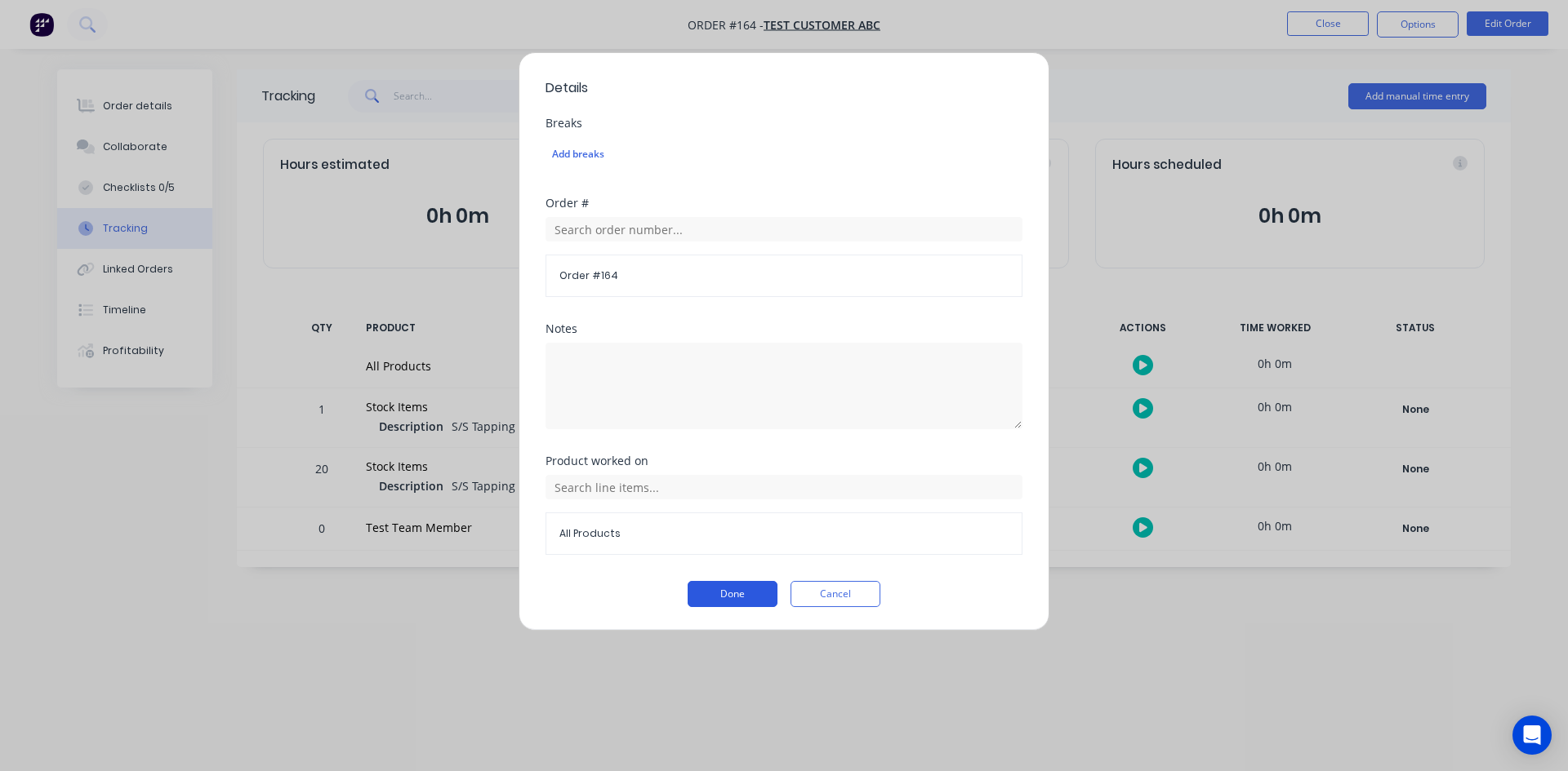
type input "30"
type input "01:52 AM"
click at [707, 583] on button "Done" at bounding box center [732, 595] width 90 height 26
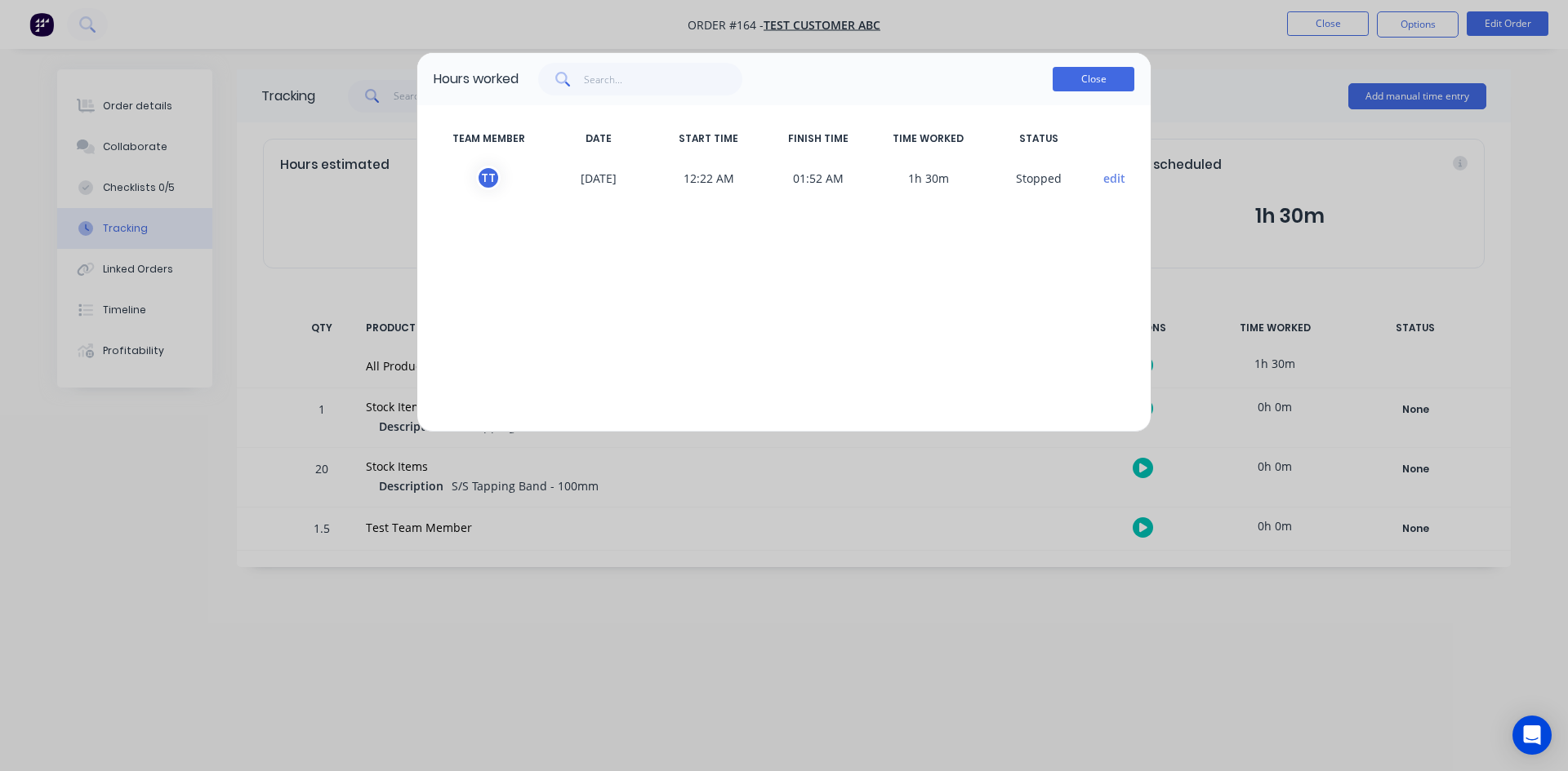
click at [1071, 84] on button "Close" at bounding box center [1093, 79] width 82 height 25
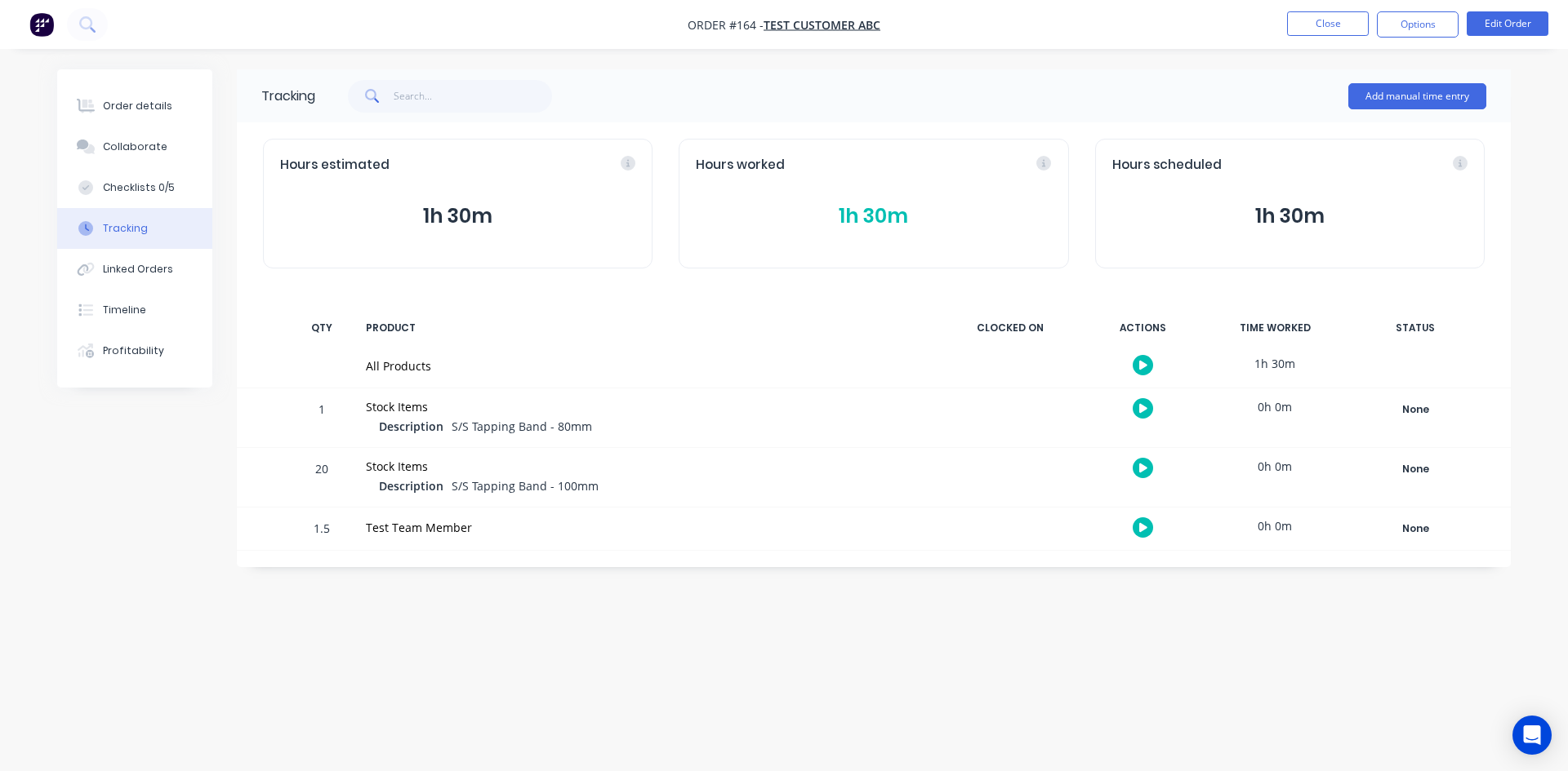
click at [748, 26] on span "Order #164 -" at bounding box center [725, 25] width 76 height 15
click at [748, 25] on span "Order #164 -" at bounding box center [725, 25] width 76 height 15
copy span "164"
click at [131, 100] on div "Order details" at bounding box center [138, 107] width 70 height 15
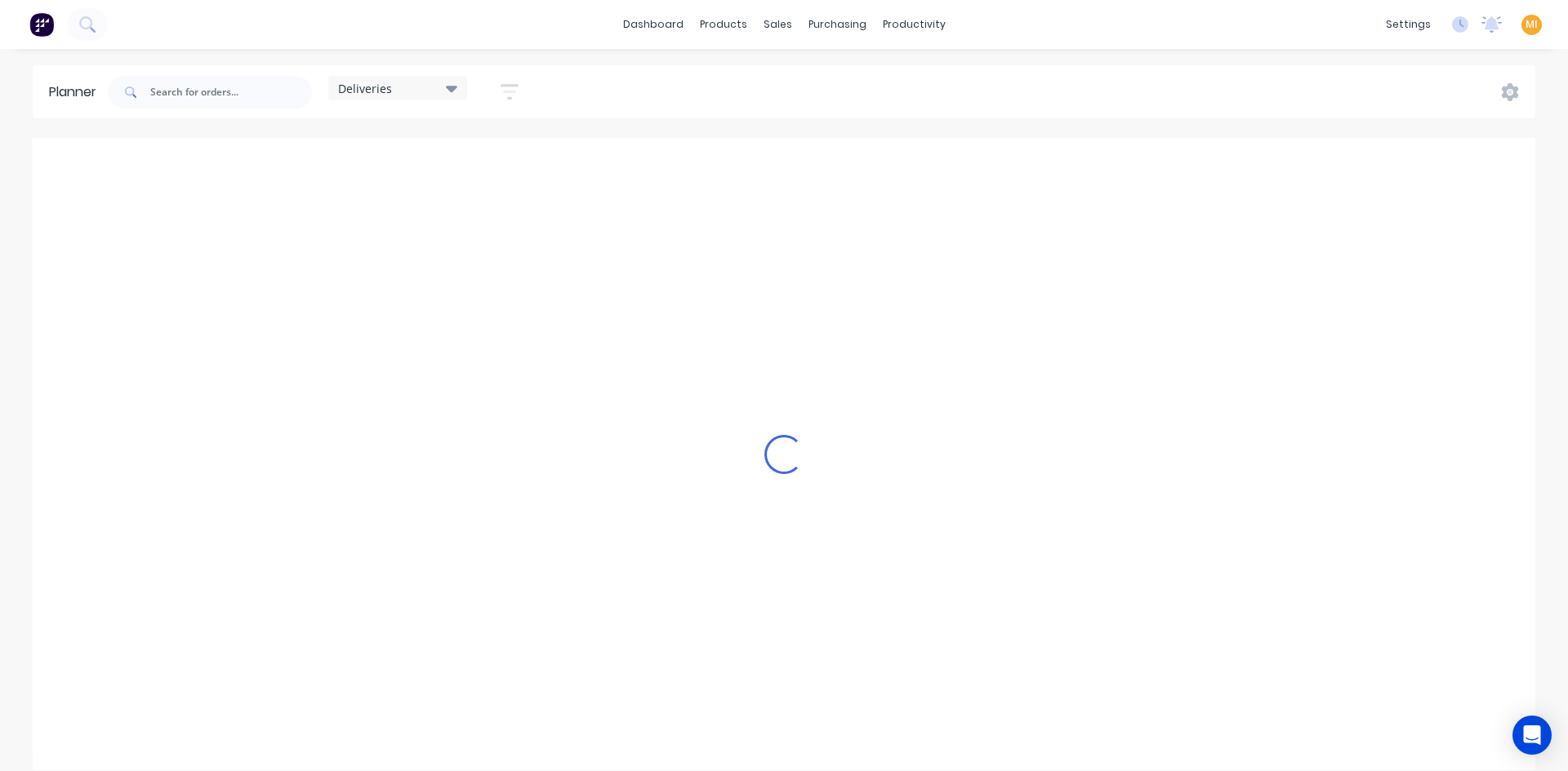
scroll to position [0, 1]
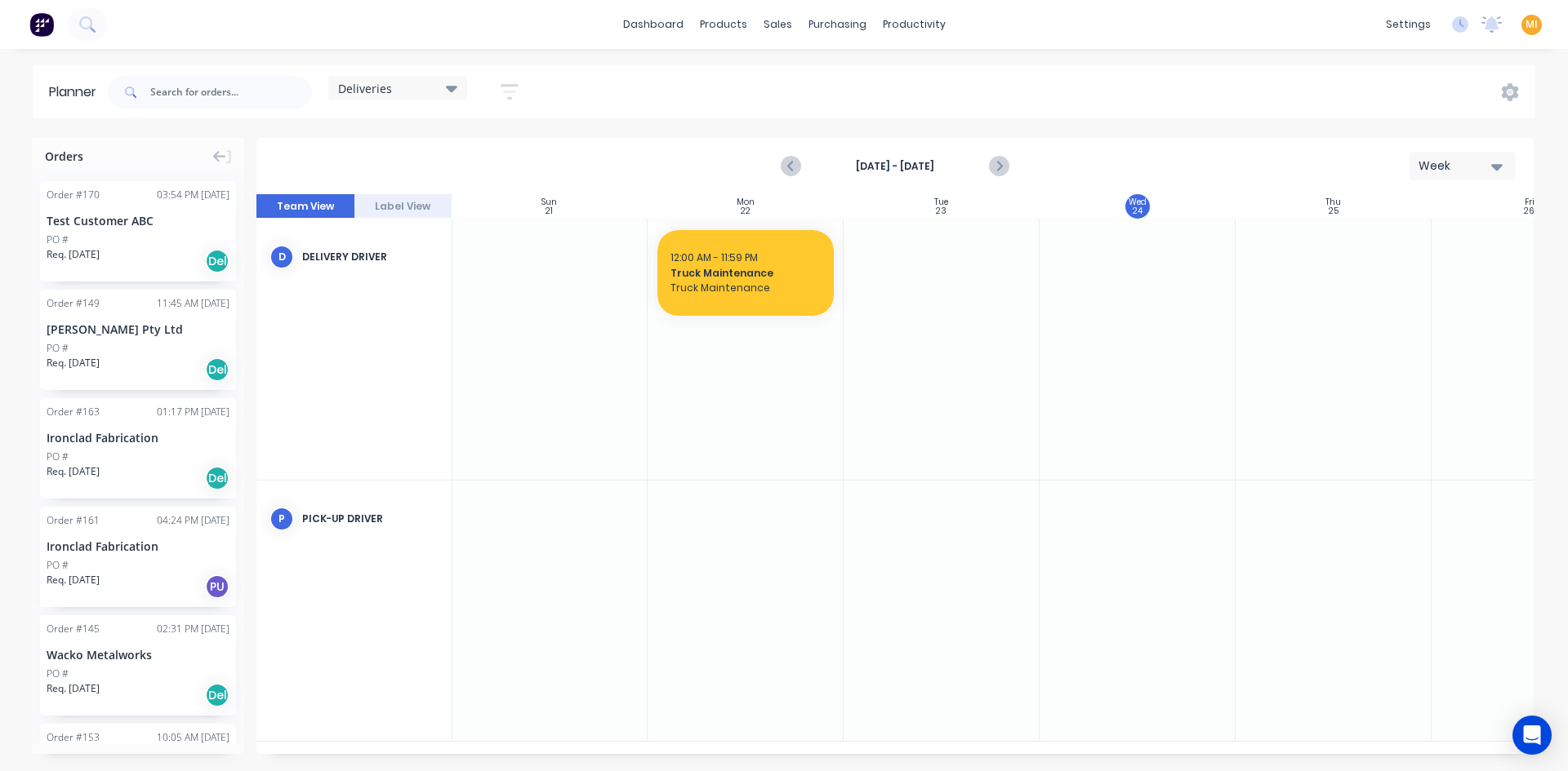
click at [1451, 160] on div "Week" at bounding box center [1456, 166] width 75 height 17
click at [217, 92] on input "text" at bounding box center [230, 92] width 161 height 33
paste input "164"
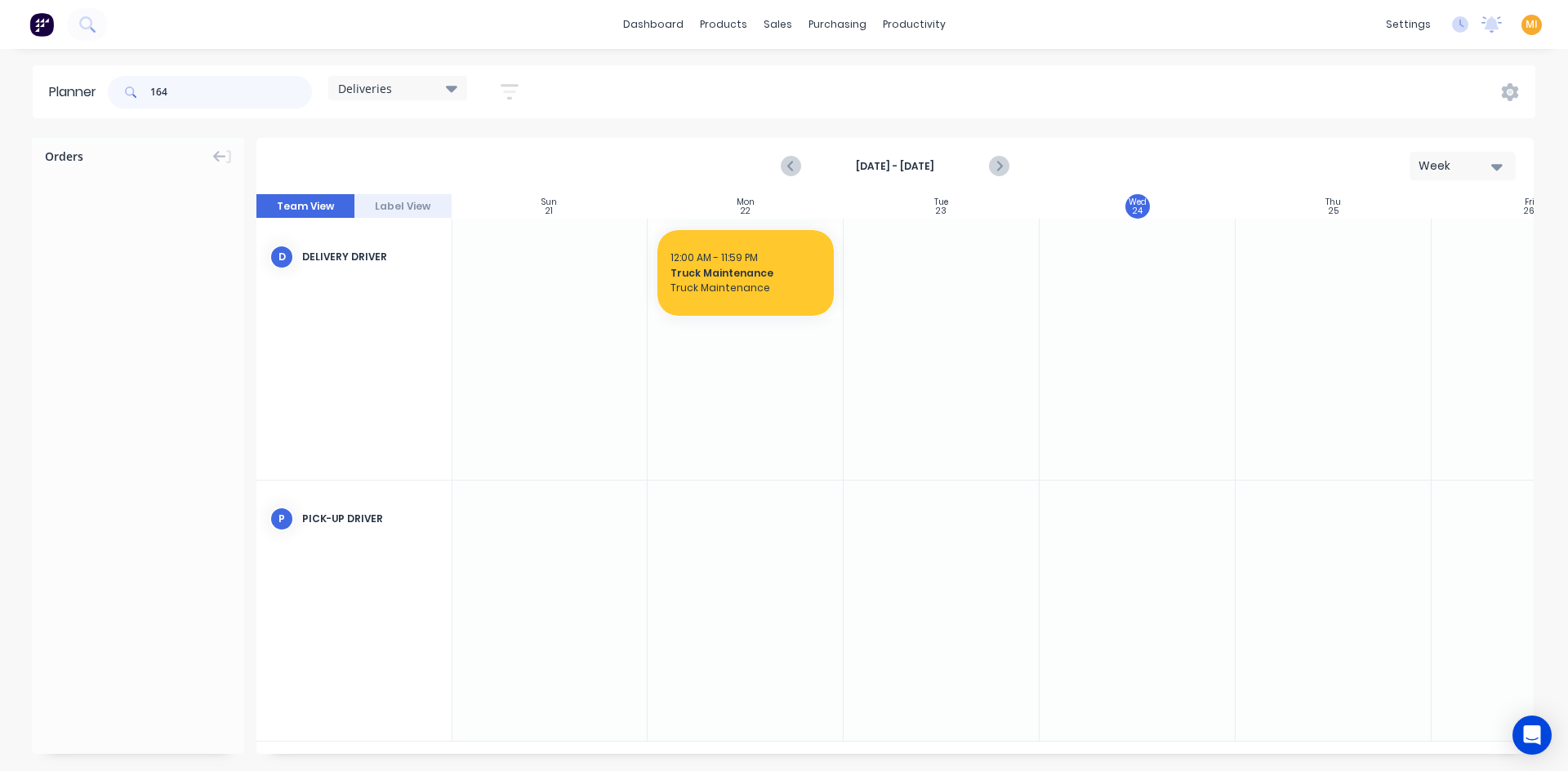
type input "164"
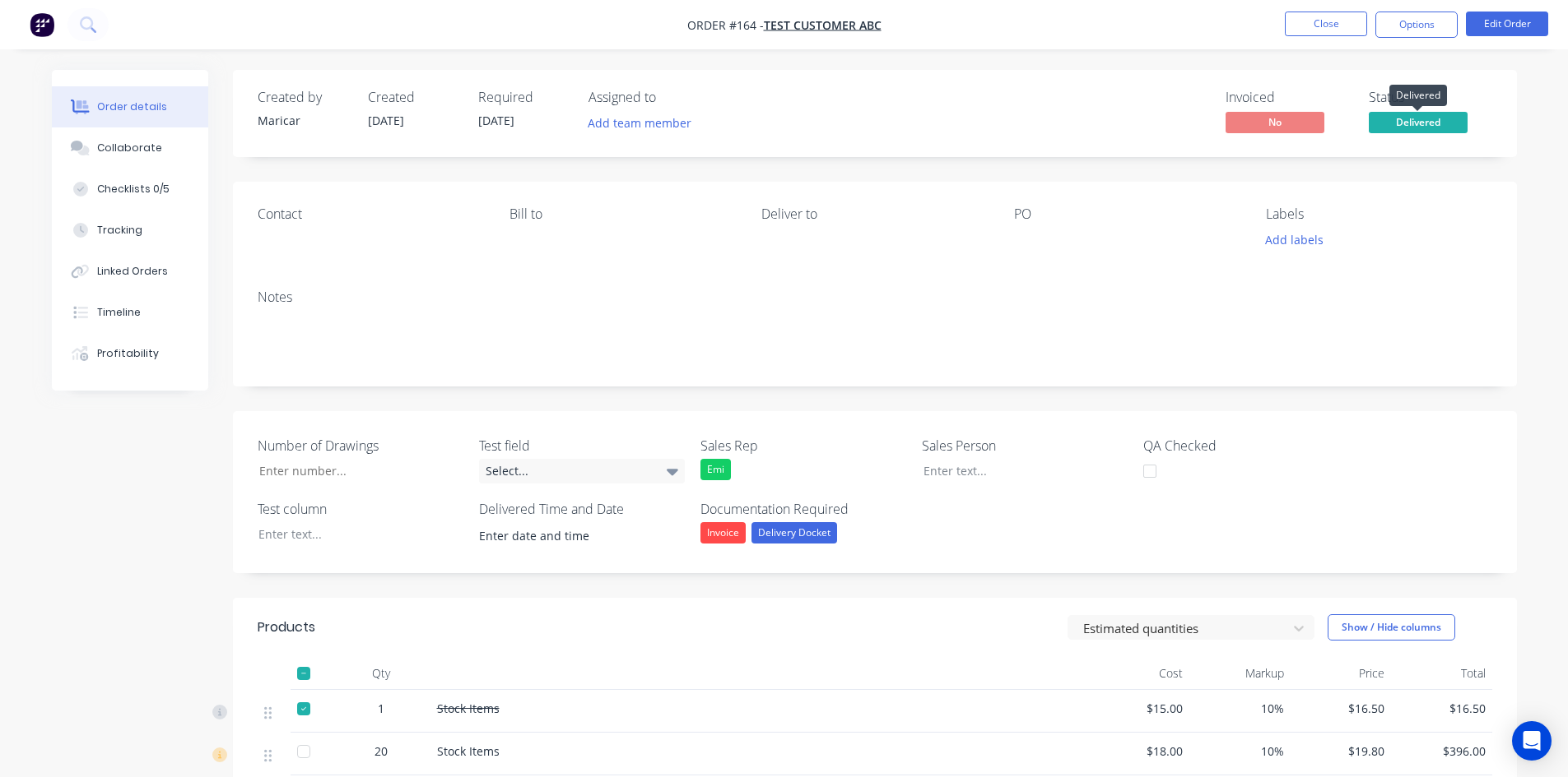
click at [1393, 121] on span "Delivered" at bounding box center [1418, 123] width 99 height 21
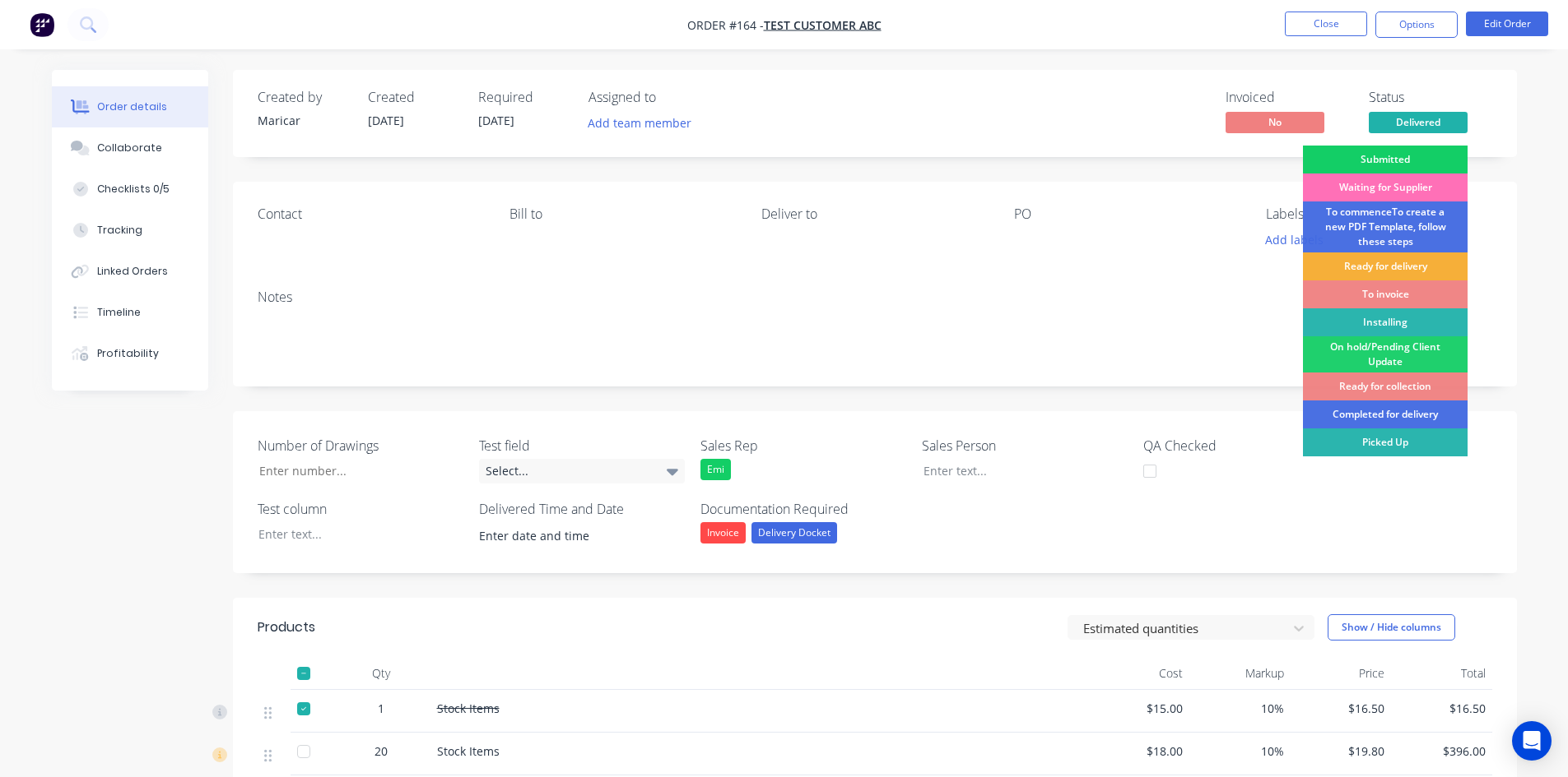
click at [1372, 152] on div "Submitted" at bounding box center [1385, 159] width 164 height 28
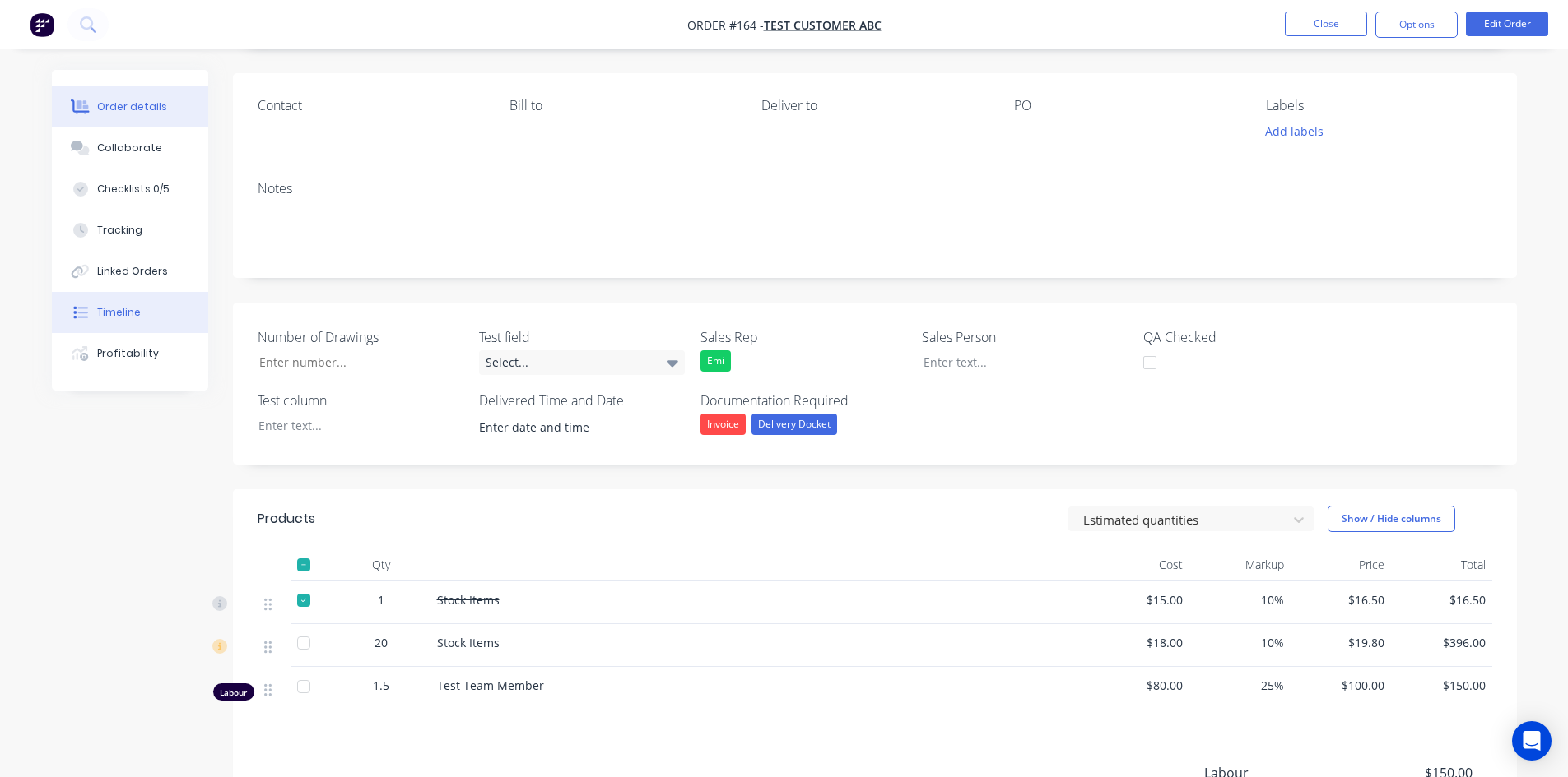
scroll to position [329, 0]
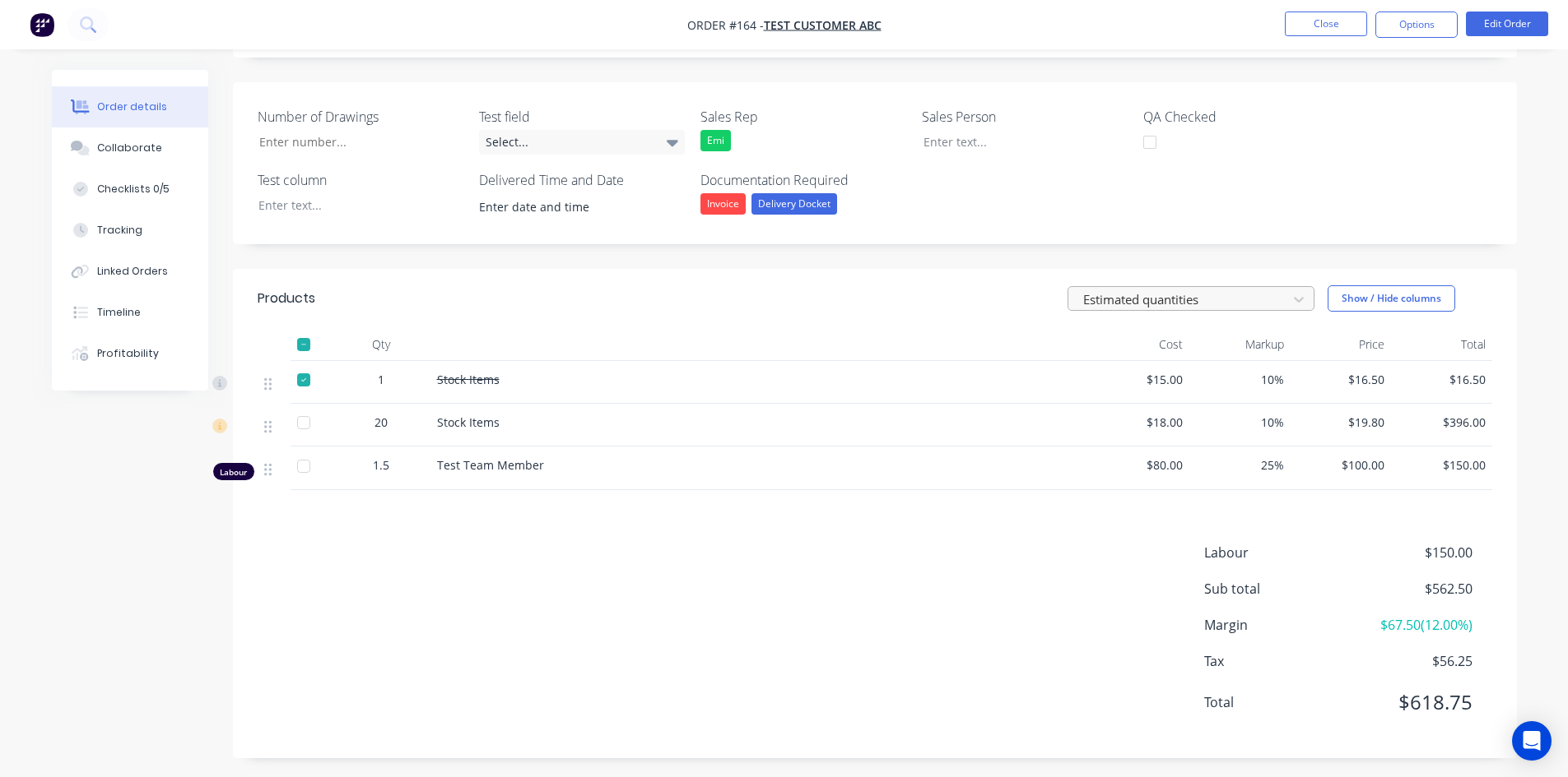
click at [1168, 303] on div at bounding box center [1180, 300] width 198 height 21
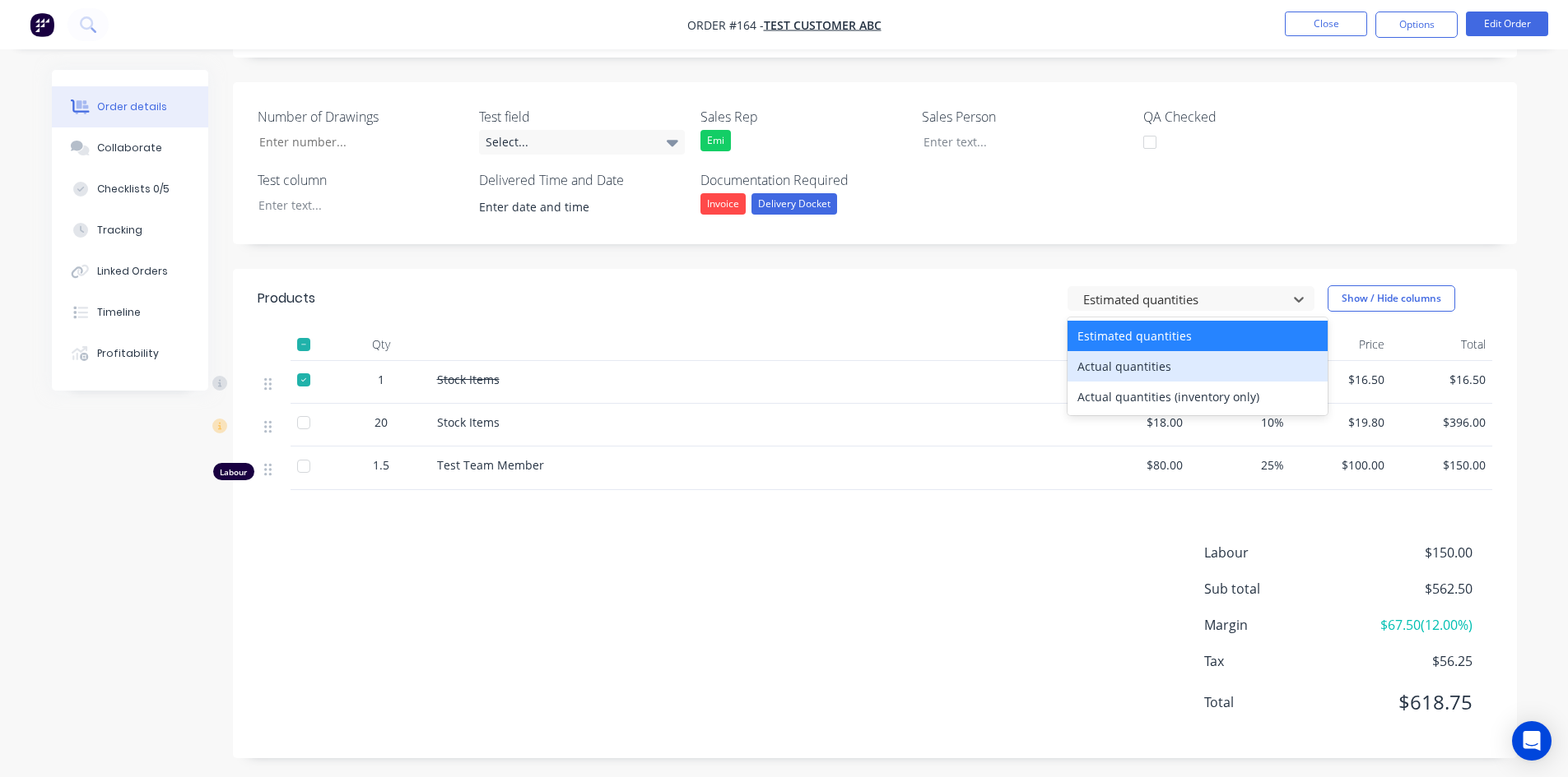
click at [1100, 370] on div "Actual quantities" at bounding box center [1197, 367] width 260 height 30
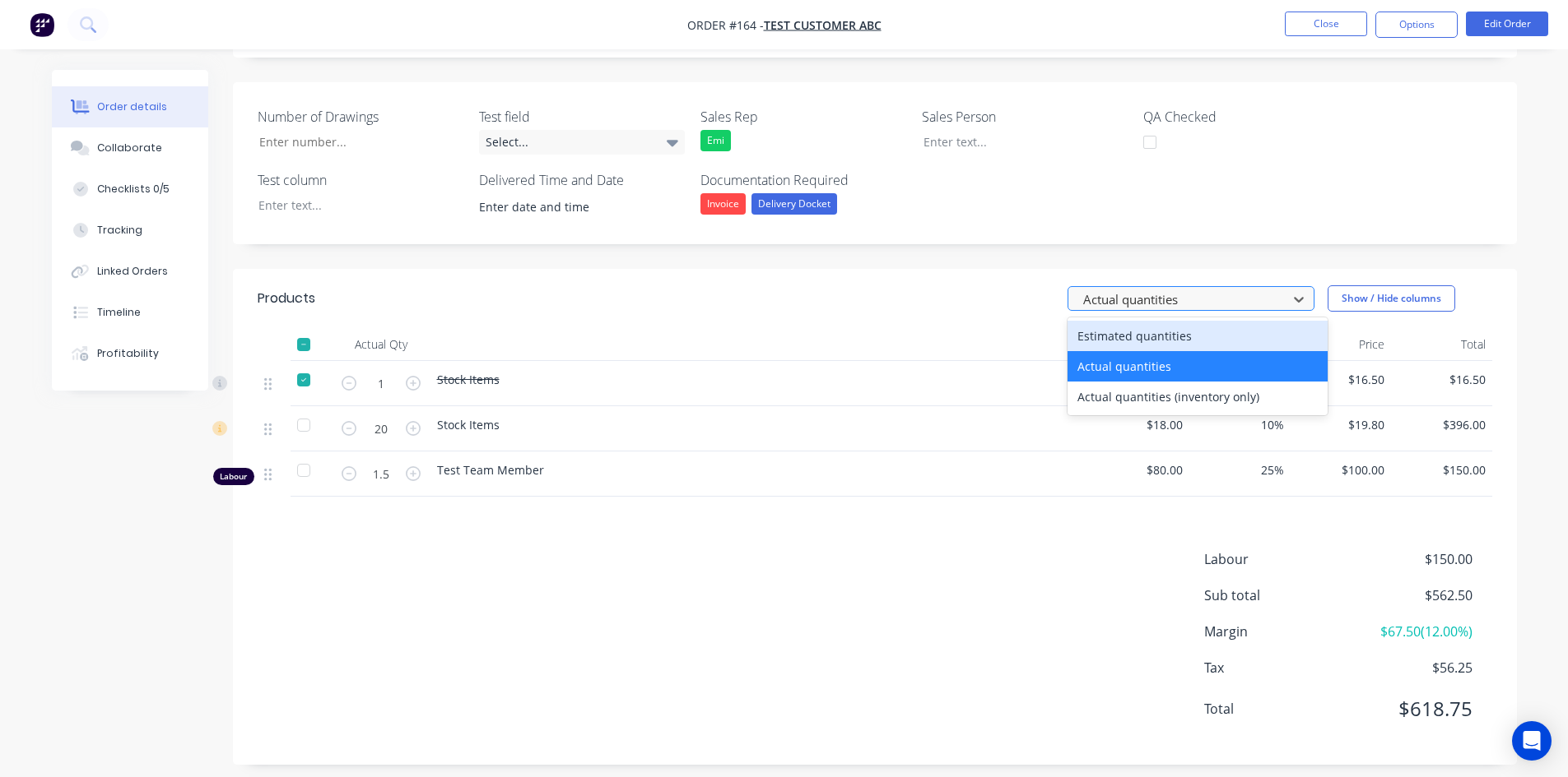
click at [1141, 301] on div at bounding box center [1180, 300] width 198 height 21
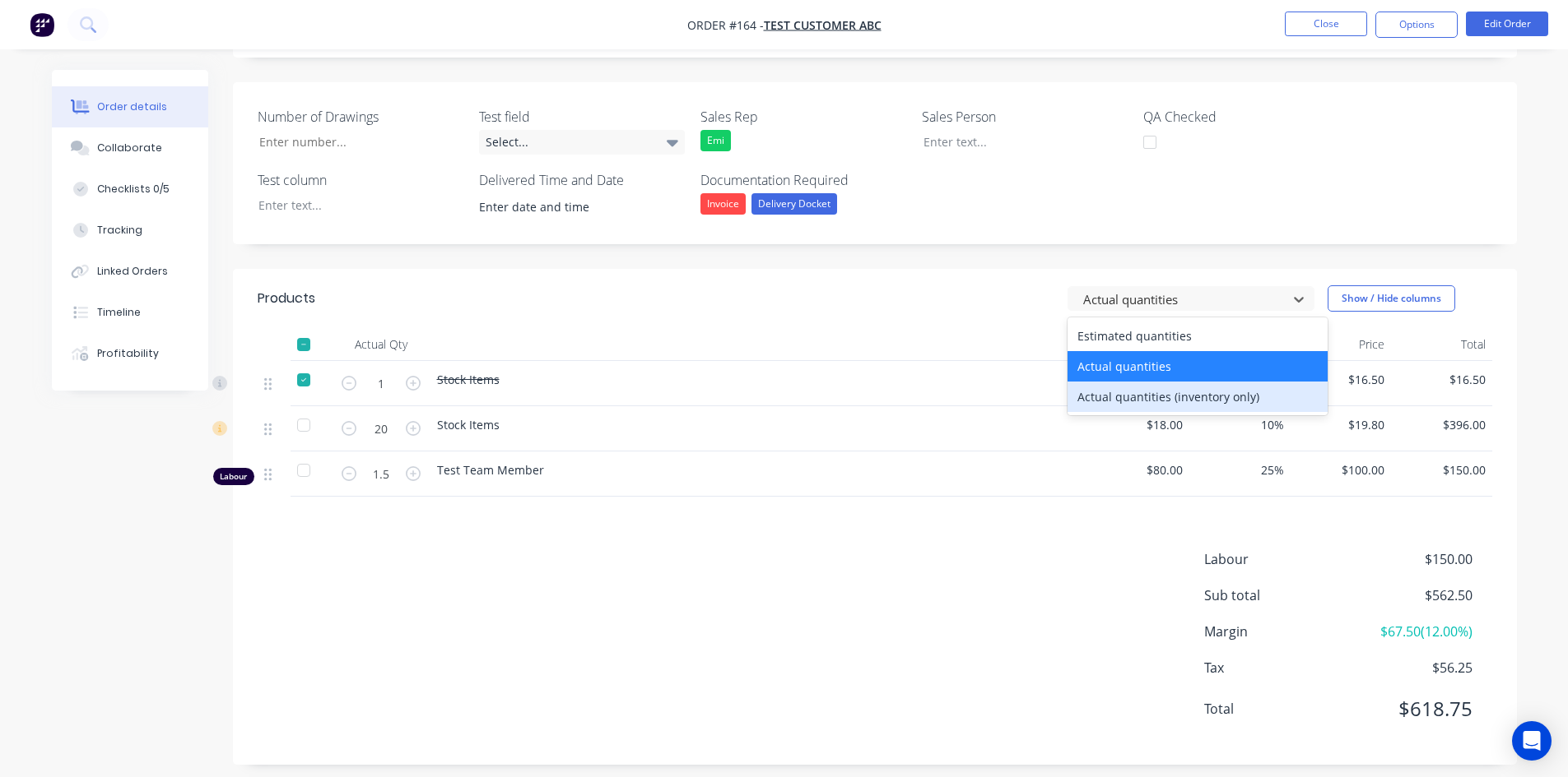
click at [1126, 391] on div "Actual quantities (inventory only)" at bounding box center [1197, 397] width 260 height 30
type input "0"
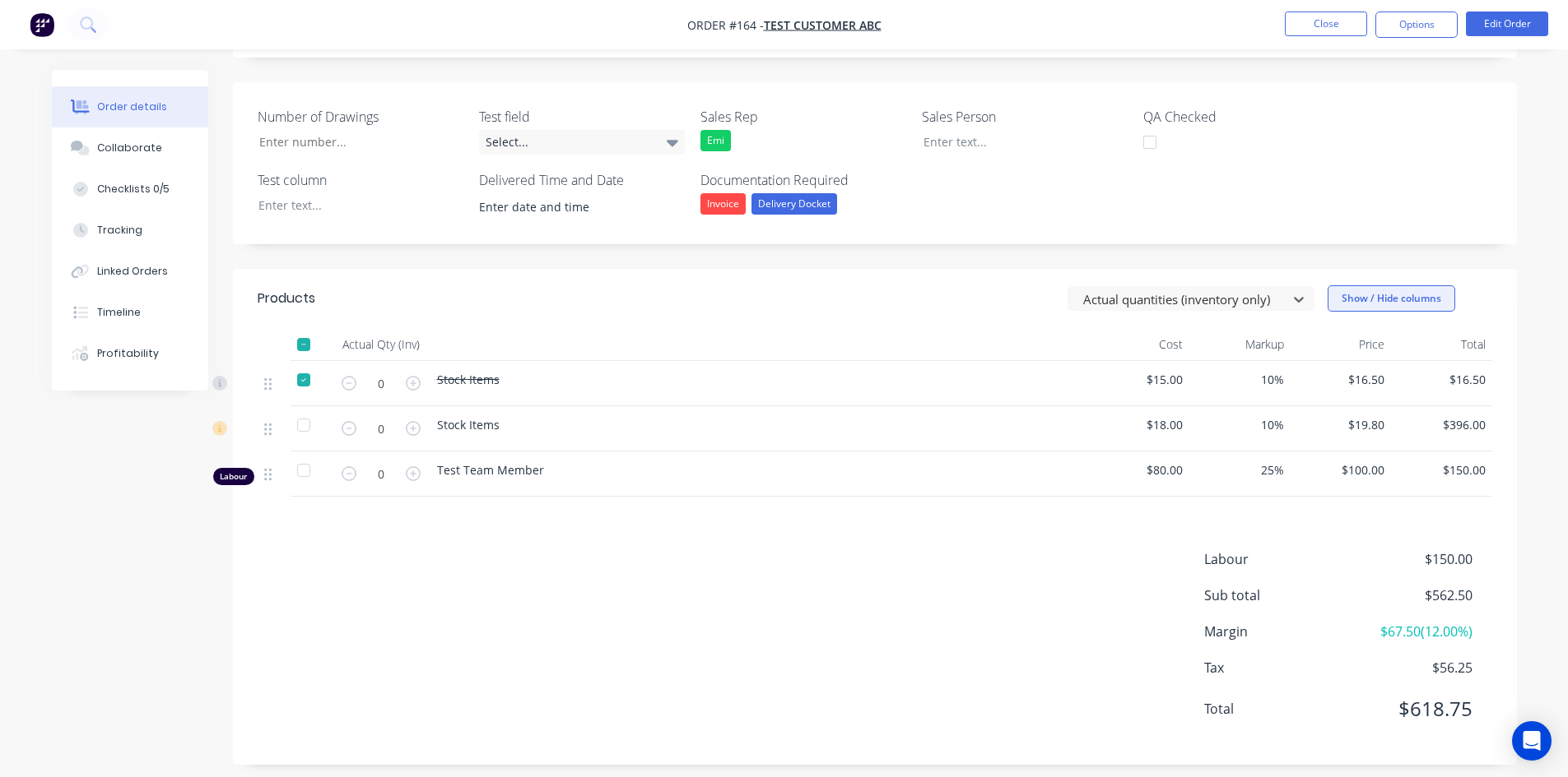
click at [1386, 298] on button "Show / Hide columns" at bounding box center [1391, 298] width 127 height 27
click at [1339, 400] on span at bounding box center [1341, 396] width 14 height 14
click at [1334, 389] on input "Discount" at bounding box center [1334, 389] width 0 height 0
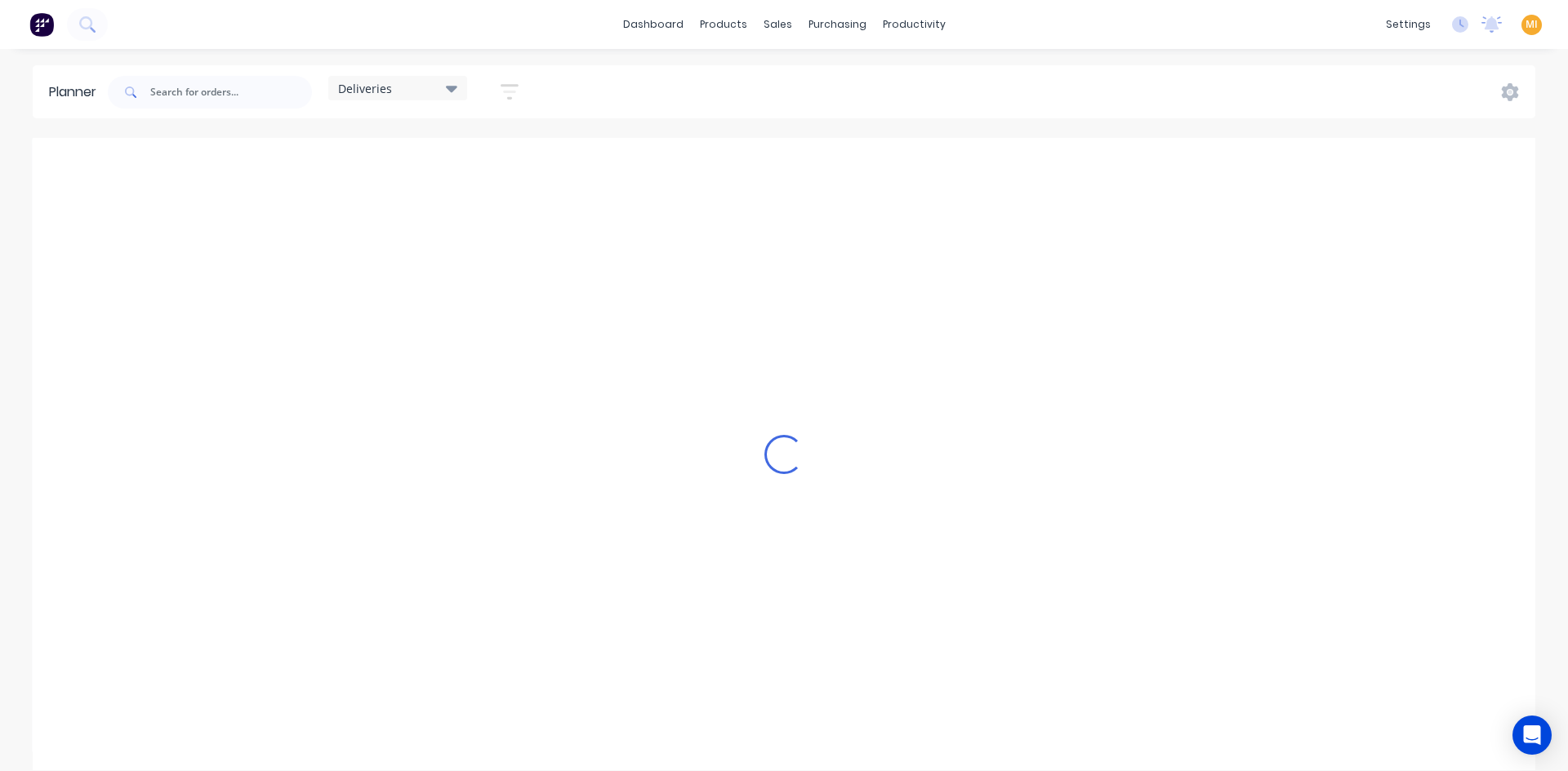
scroll to position [0, 1]
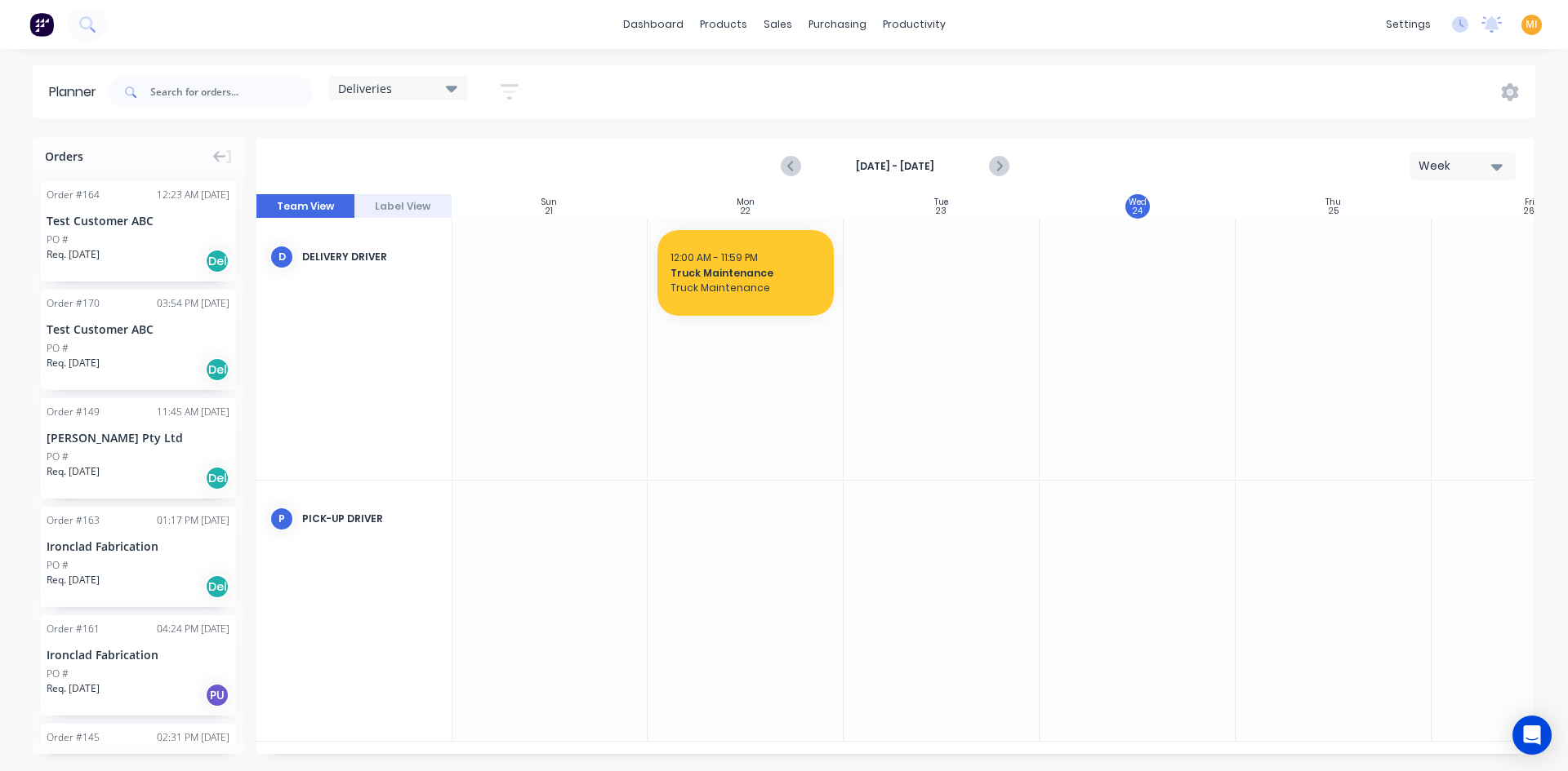
click at [1464, 161] on div "Week" at bounding box center [1456, 166] width 75 height 17
drag, startPoint x: 153, startPoint y: 238, endPoint x: 603, endPoint y: 358, distance: 465.7
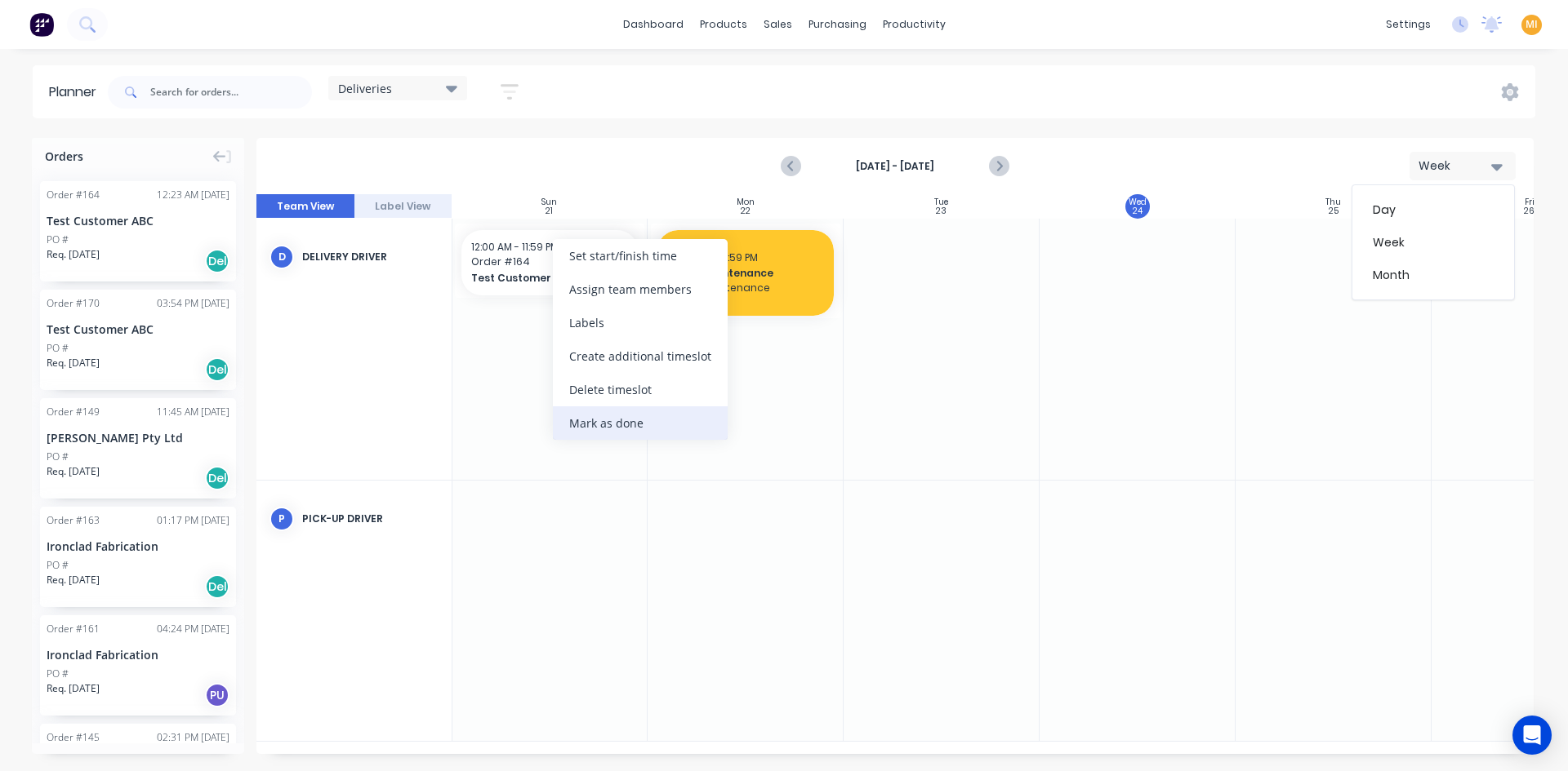
click at [580, 423] on div "Mark as done" at bounding box center [639, 423] width 174 height 34
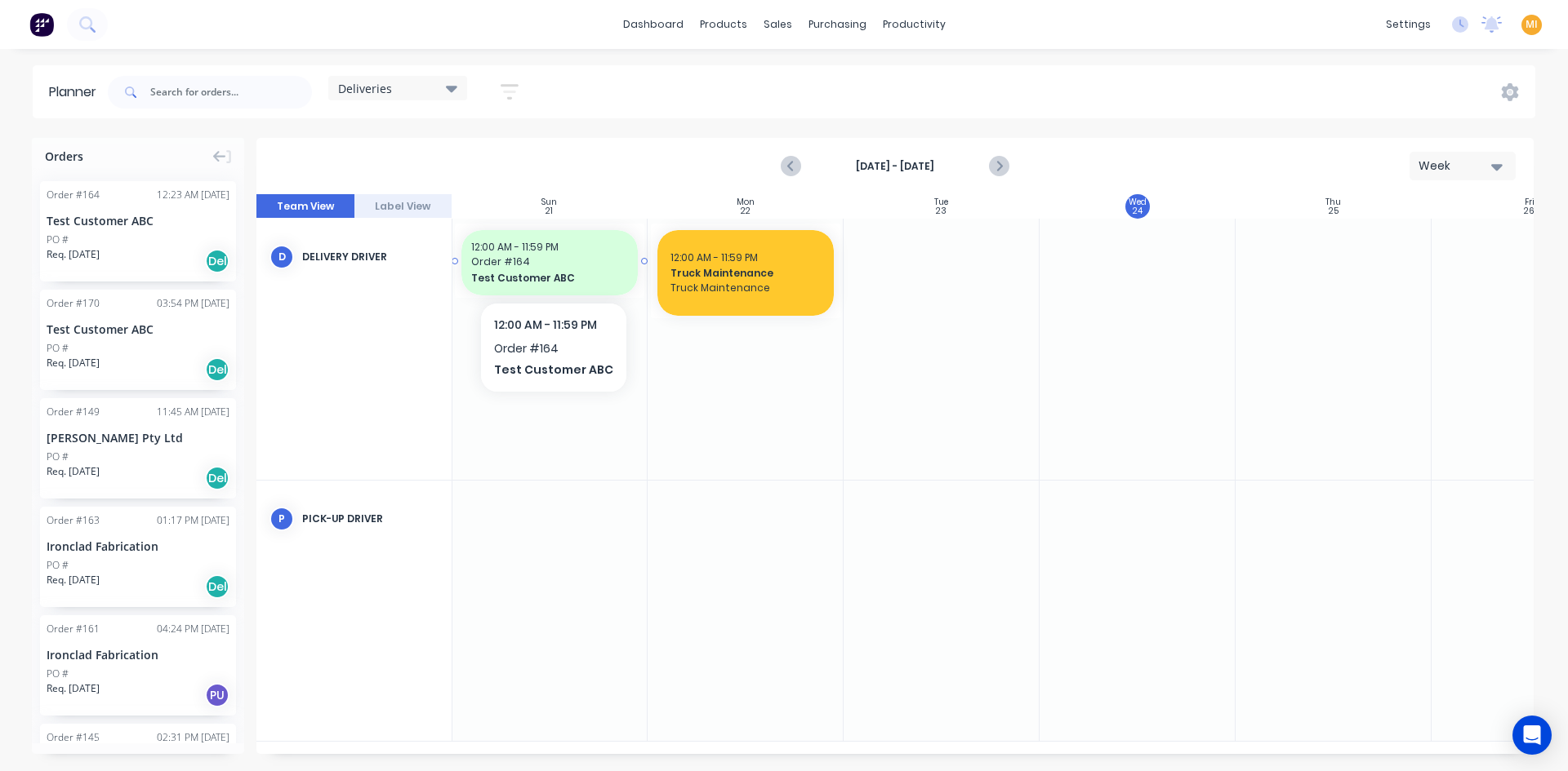
click at [543, 281] on span "Test Customer ABC" at bounding box center [542, 278] width 141 height 15
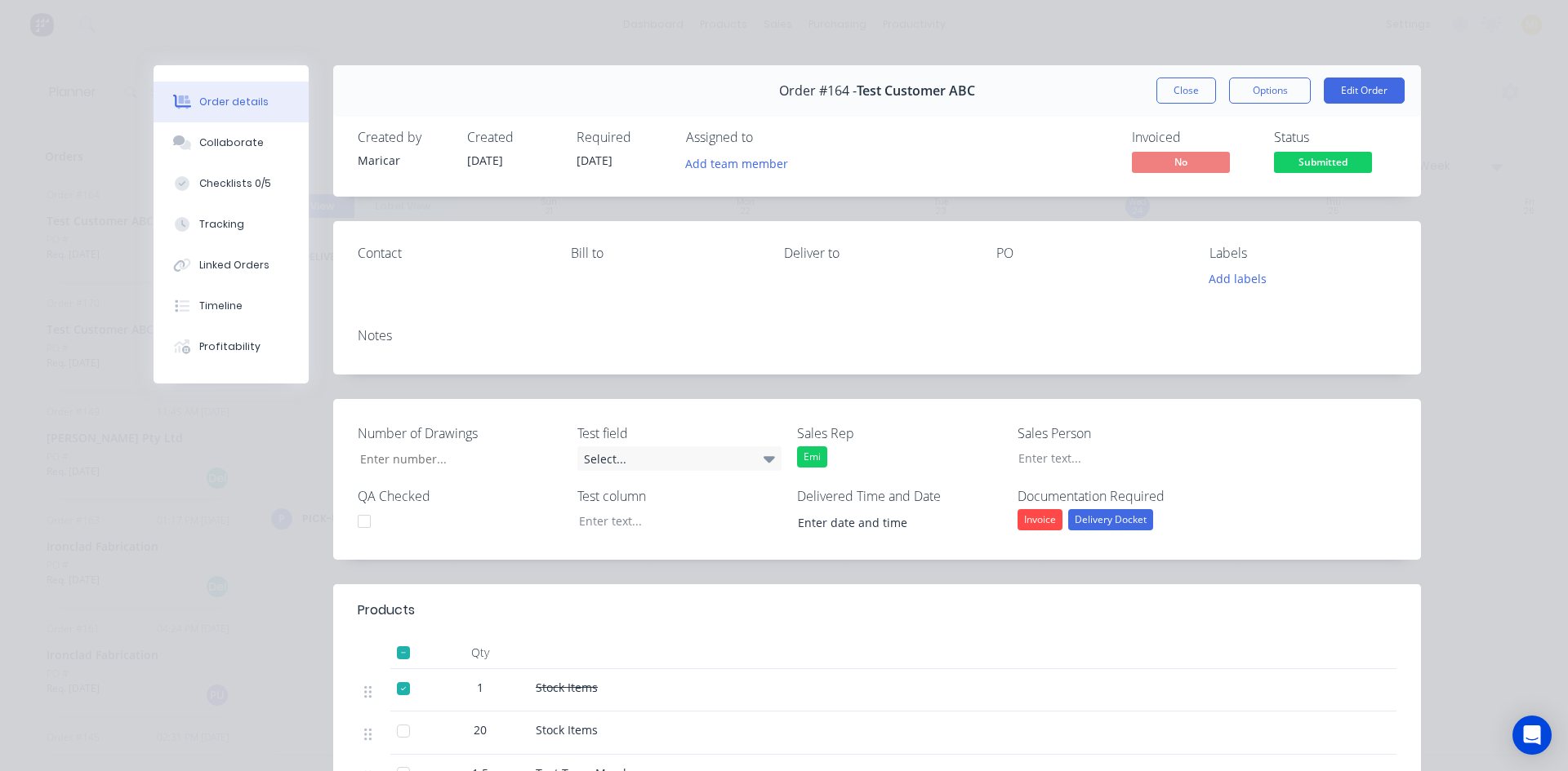
click at [1307, 163] on span "Submitted" at bounding box center [1323, 162] width 98 height 21
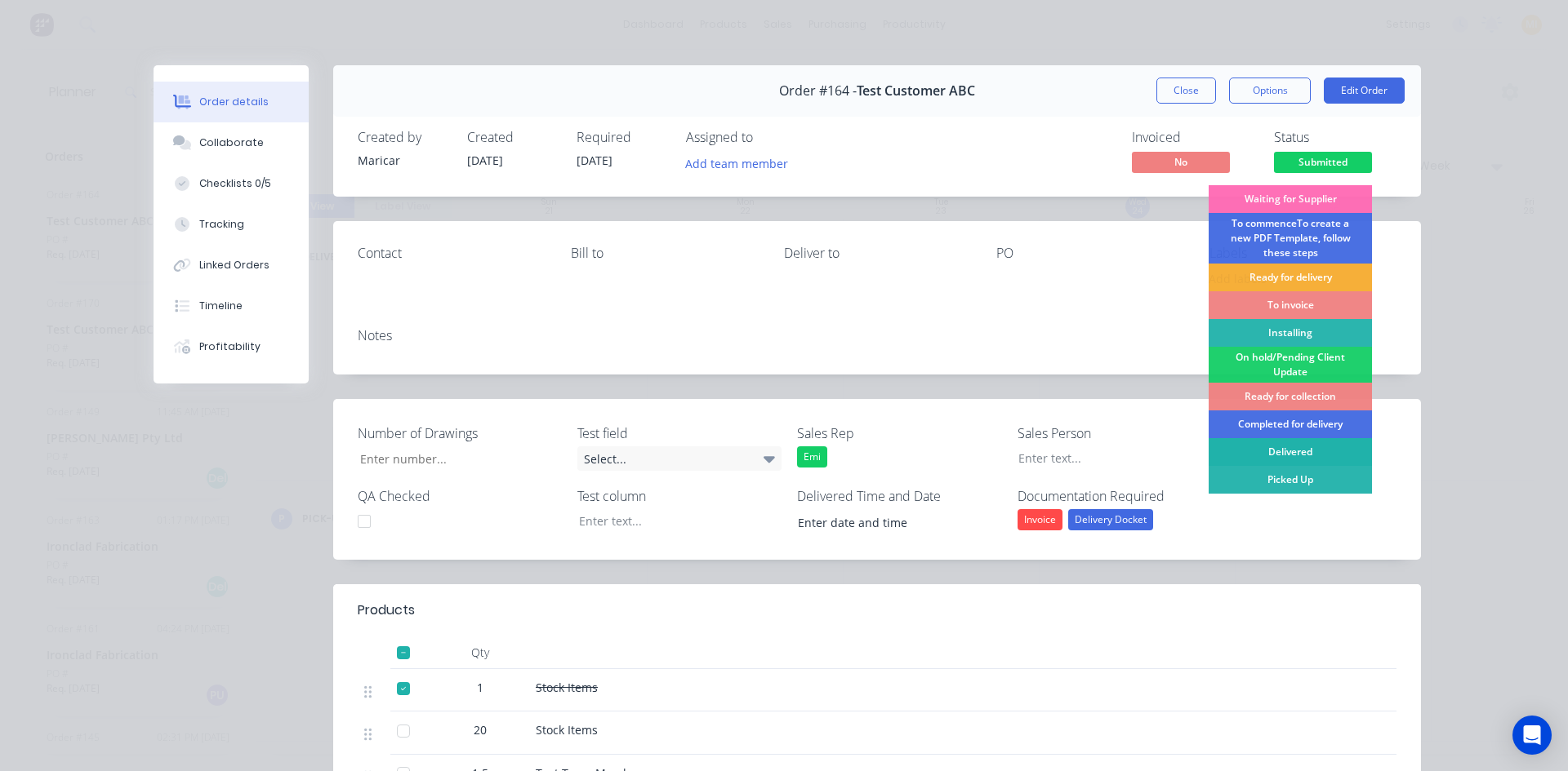
click at [1280, 451] on div "Delivered" at bounding box center [1290, 451] width 163 height 27
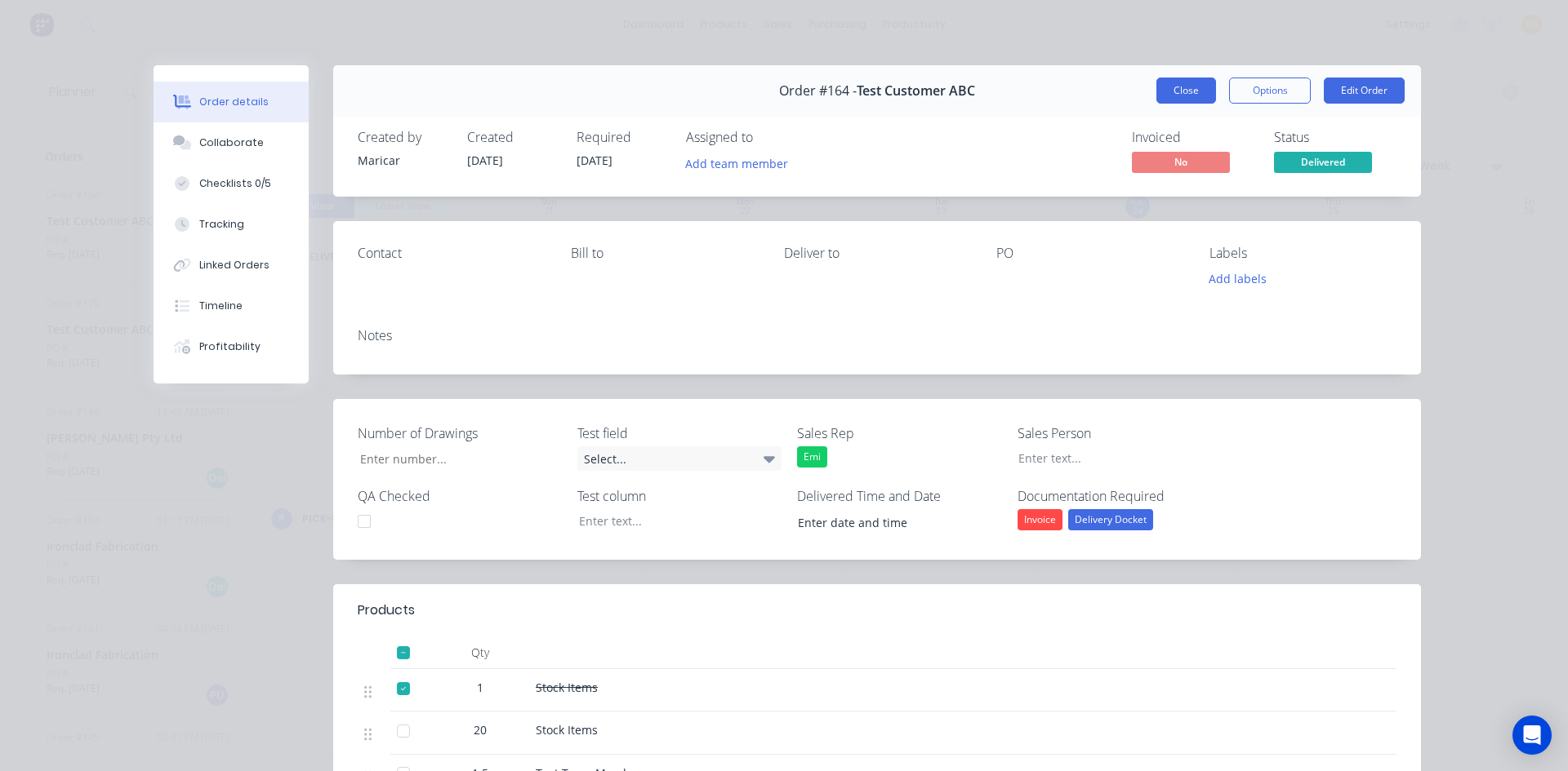
click at [1164, 89] on button "Close" at bounding box center [1185, 90] width 59 height 26
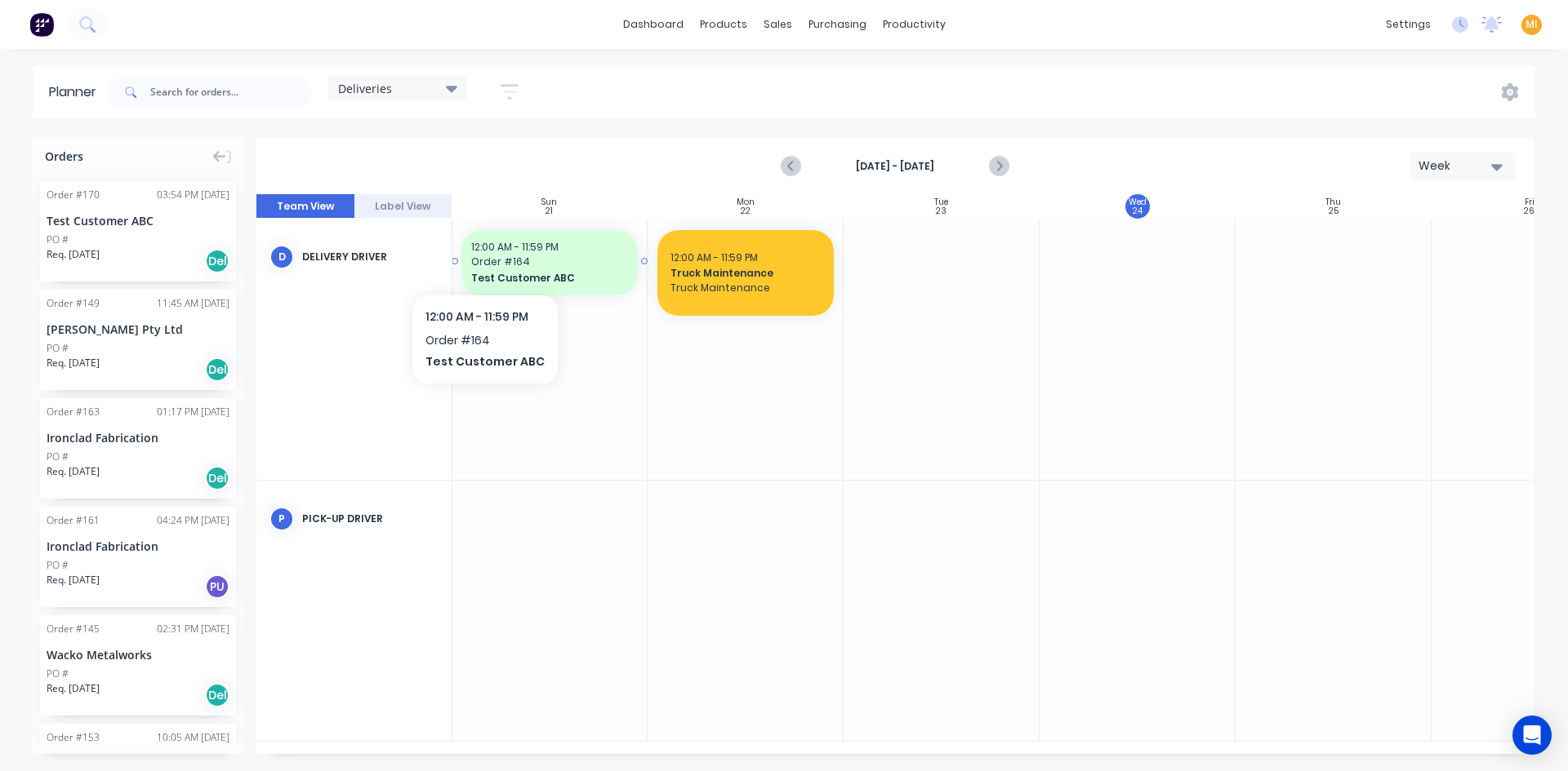
click at [481, 258] on span "Order # 164" at bounding box center [550, 262] width 157 height 15
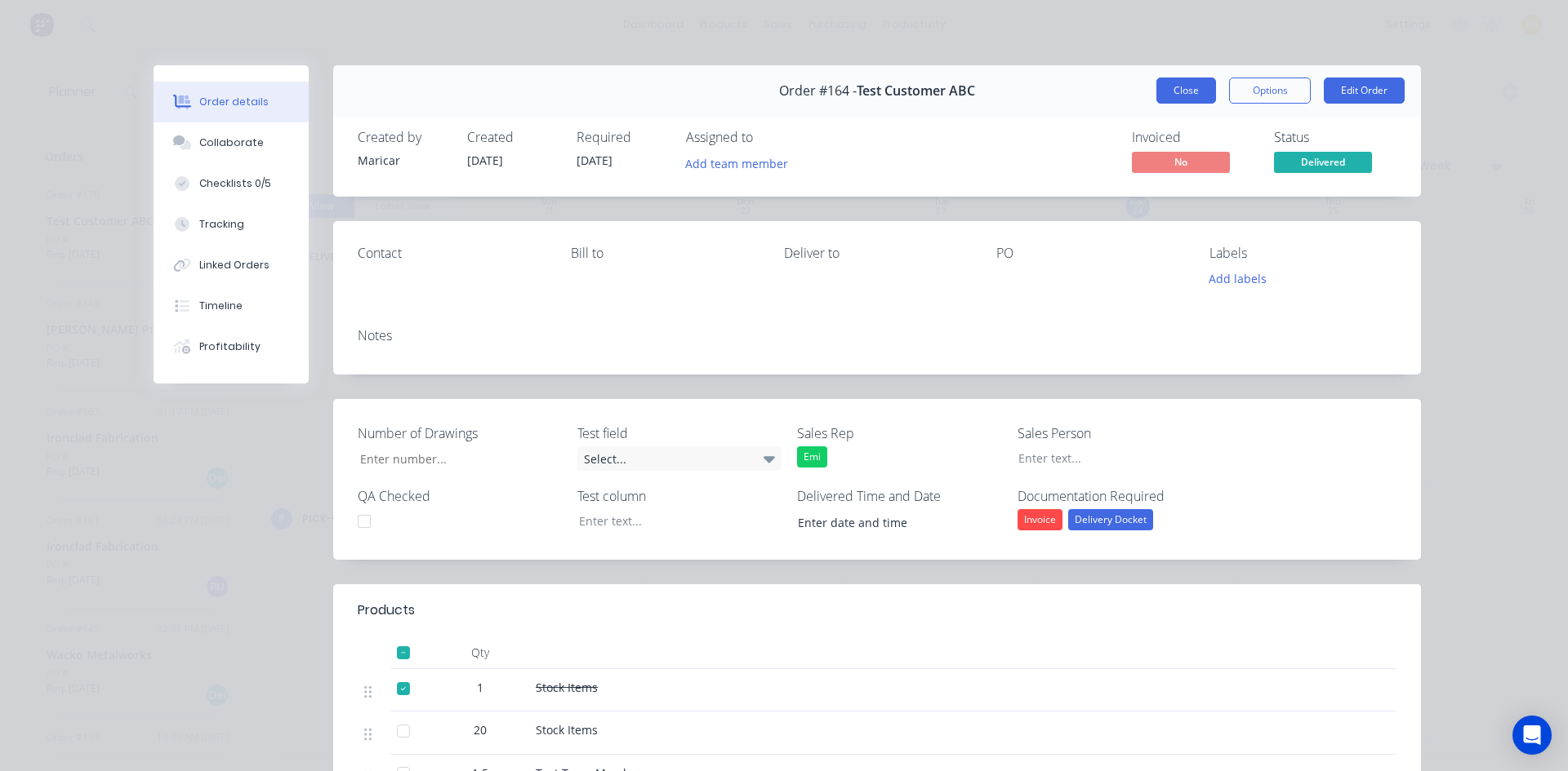
click at [1185, 89] on button "Close" at bounding box center [1185, 90] width 59 height 26
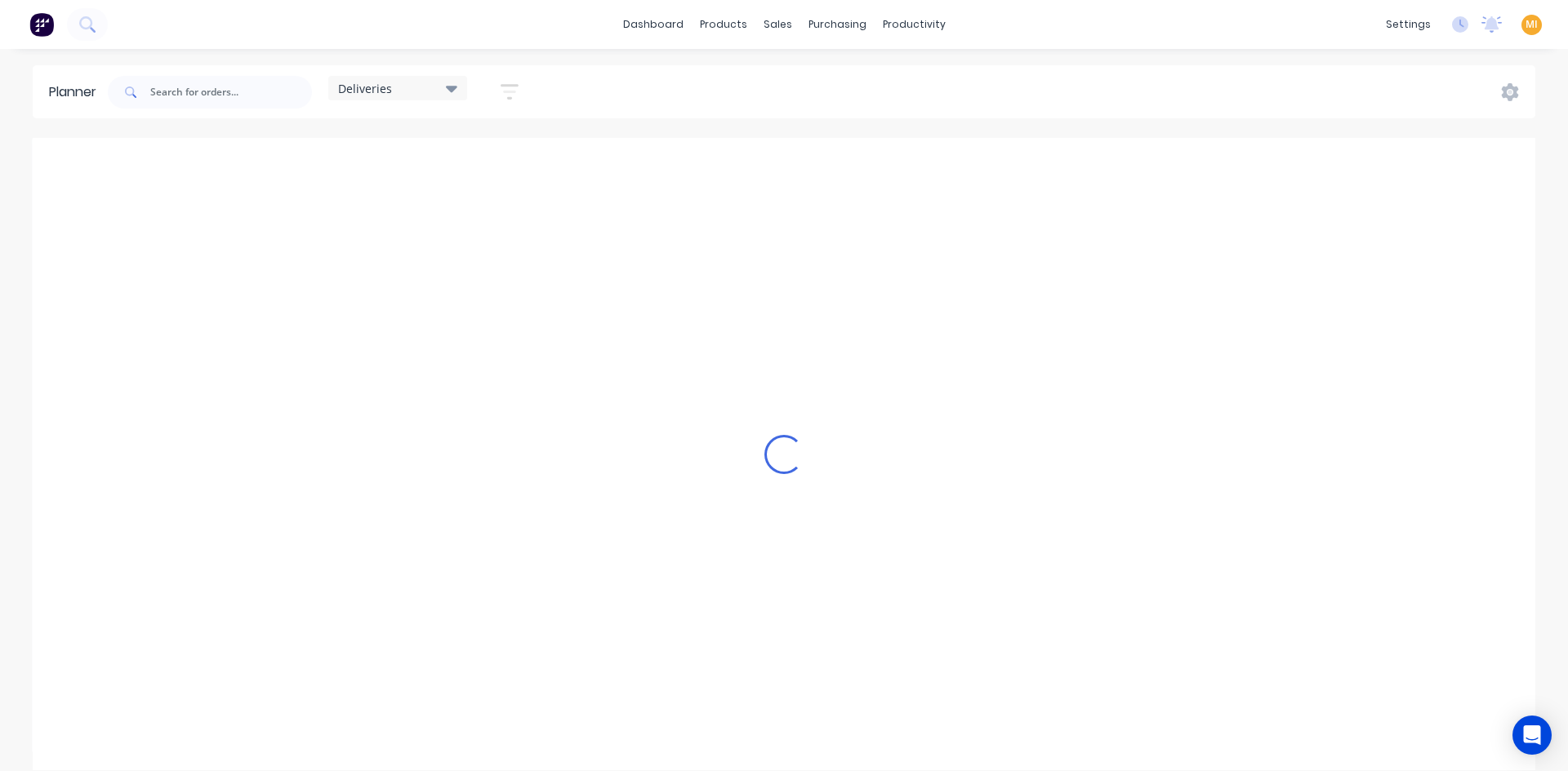
scroll to position [0, 1]
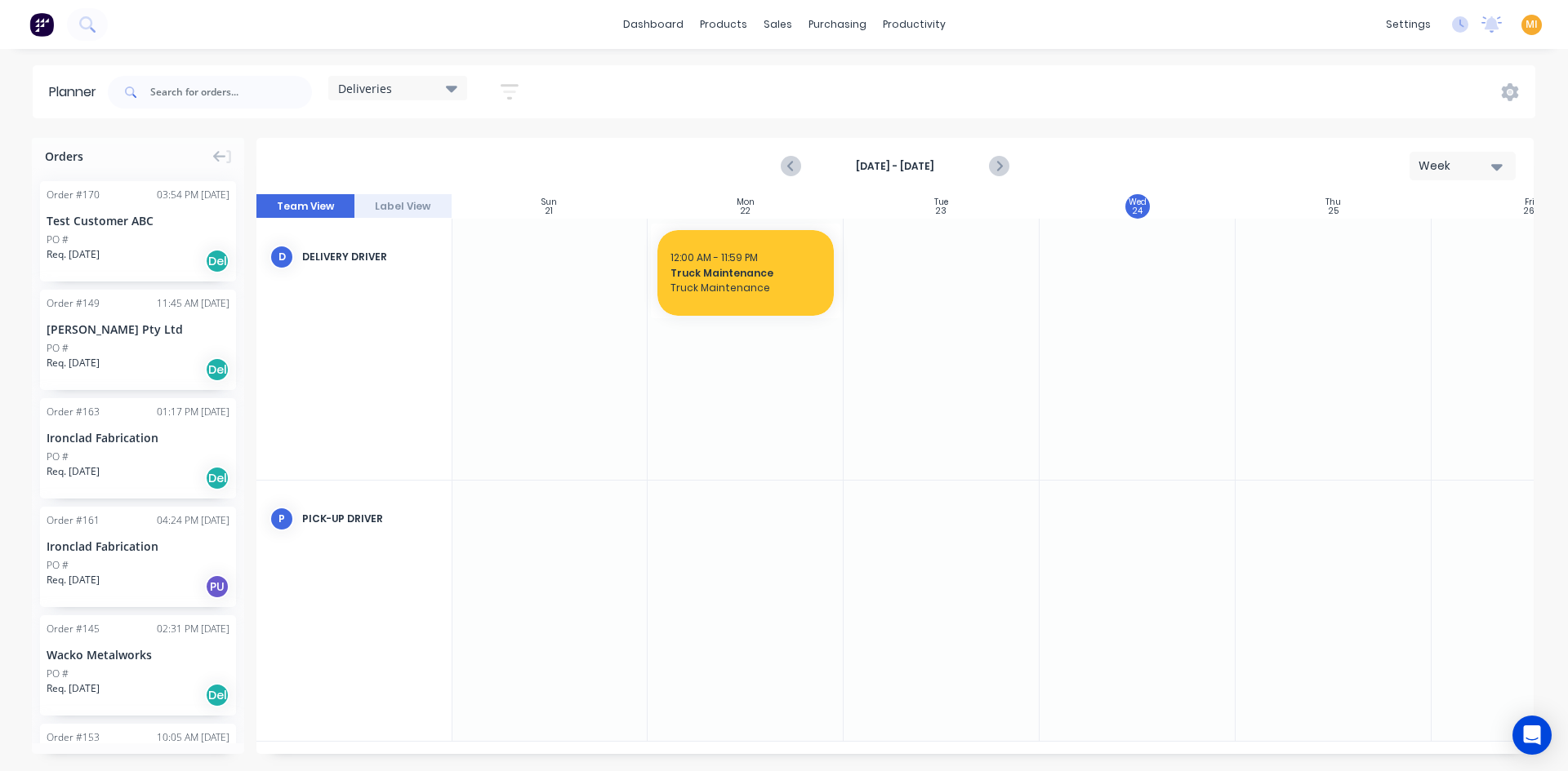
click at [408, 87] on div "Deliveries" at bounding box center [397, 89] width 119 height 15
click at [390, 212] on button "None" at bounding box center [427, 209] width 173 height 19
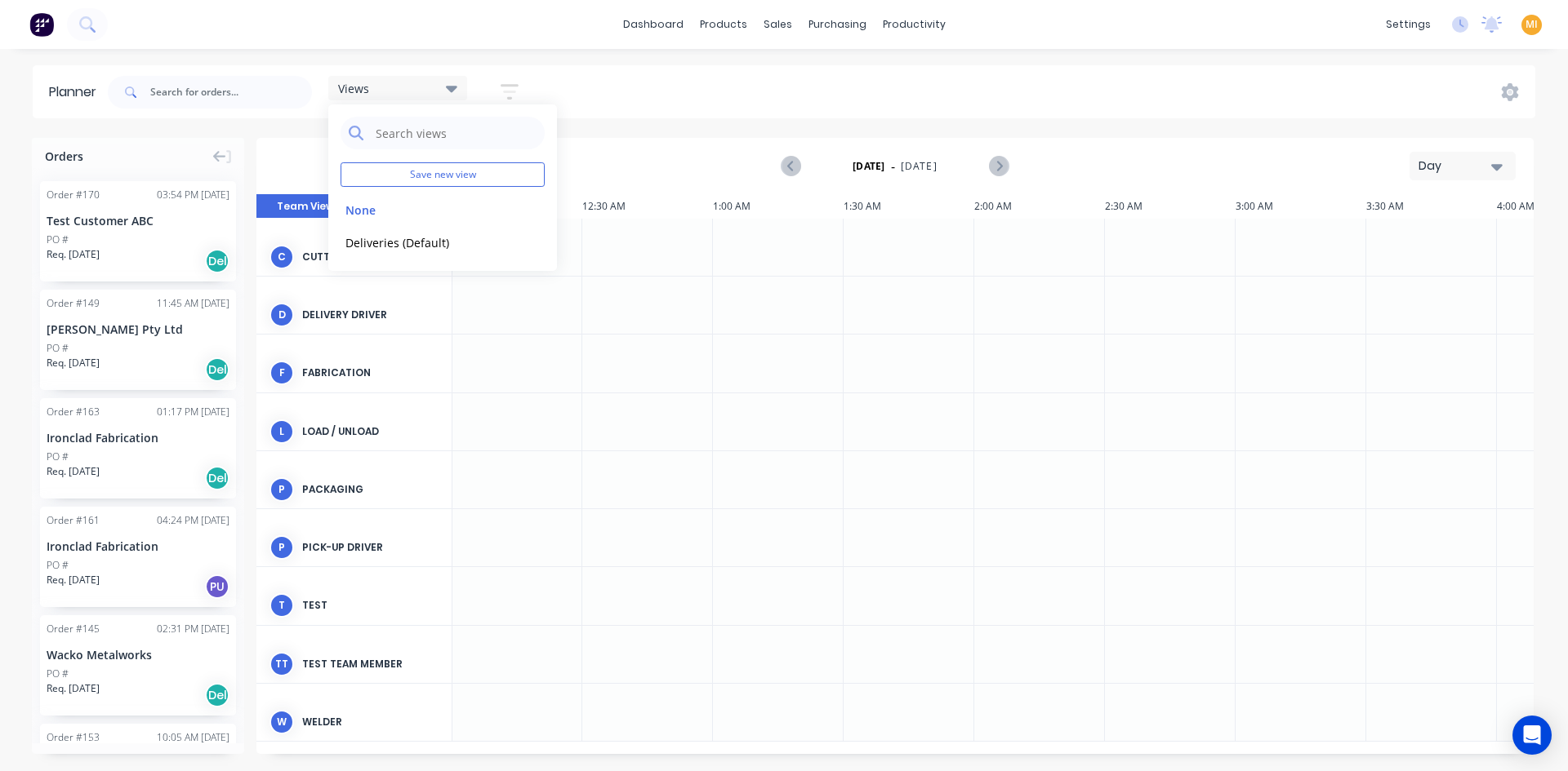
click at [1437, 166] on div "Day" at bounding box center [1456, 166] width 75 height 17
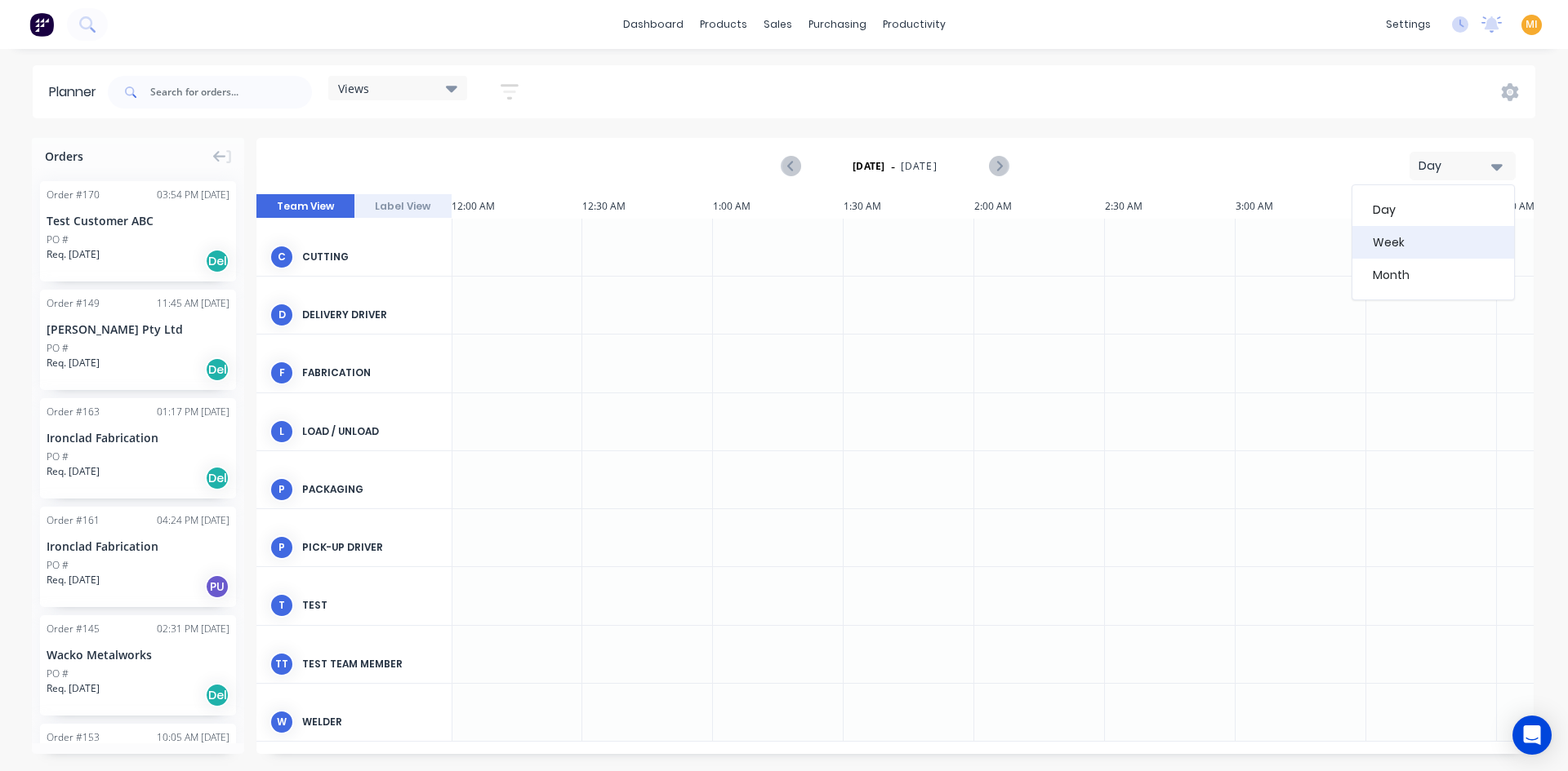
click at [1414, 234] on div "Week" at bounding box center [1432, 242] width 161 height 33
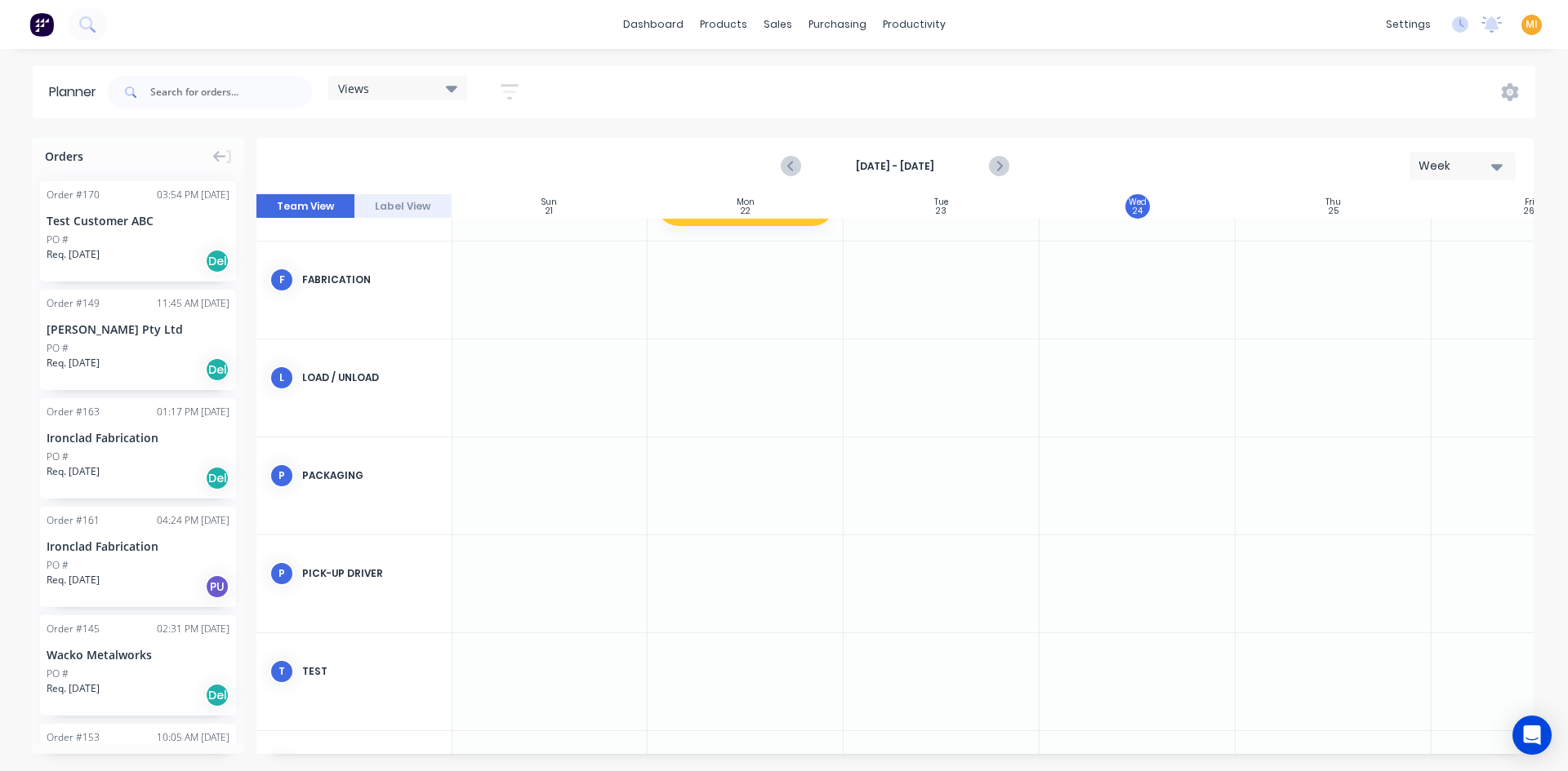
scroll to position [53, 1]
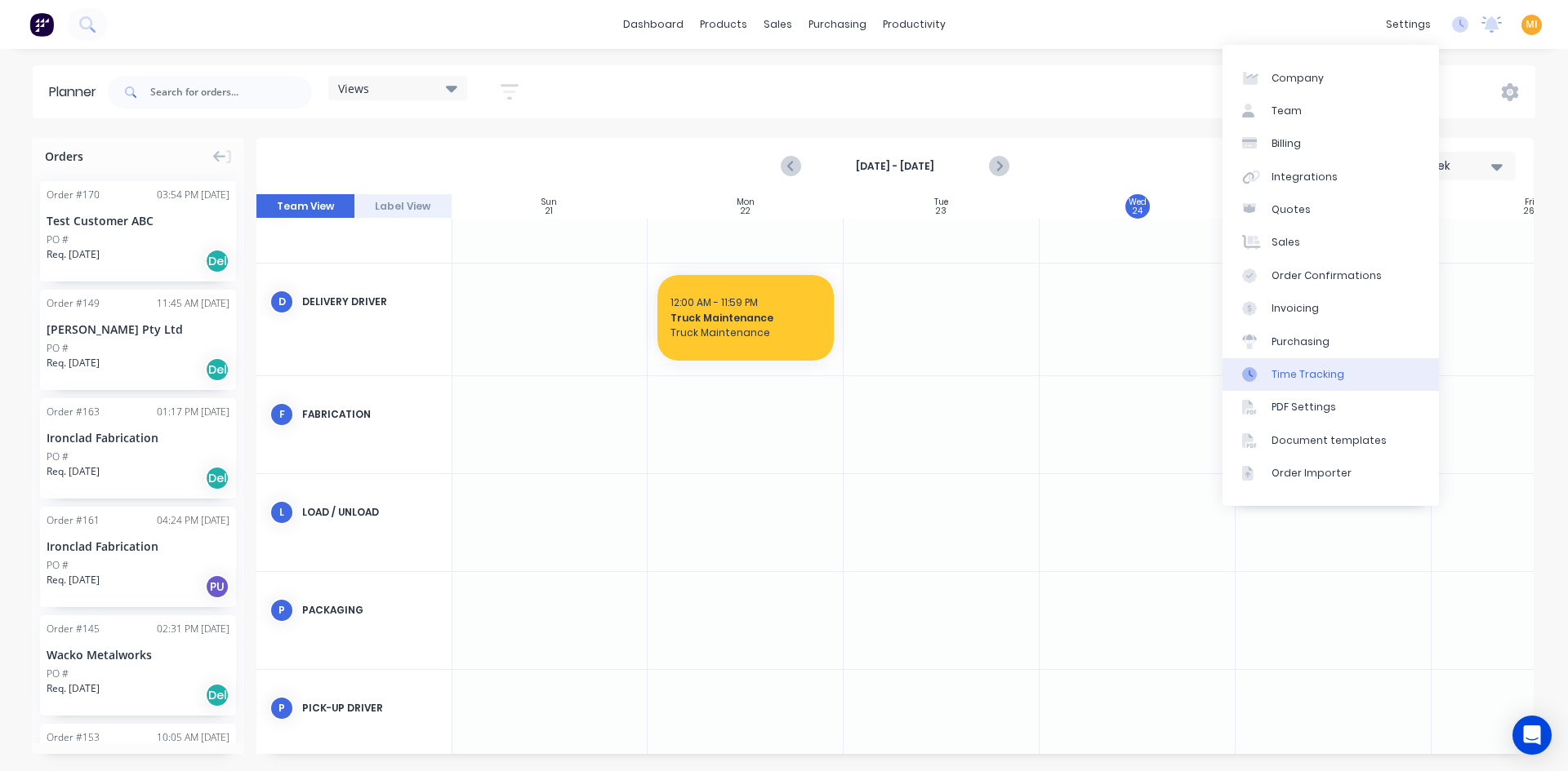
drag, startPoint x: 1324, startPoint y: 371, endPoint x: 1276, endPoint y: 372, distance: 48.0
click at [1324, 371] on div "Time Tracking" at bounding box center [1307, 375] width 73 height 15
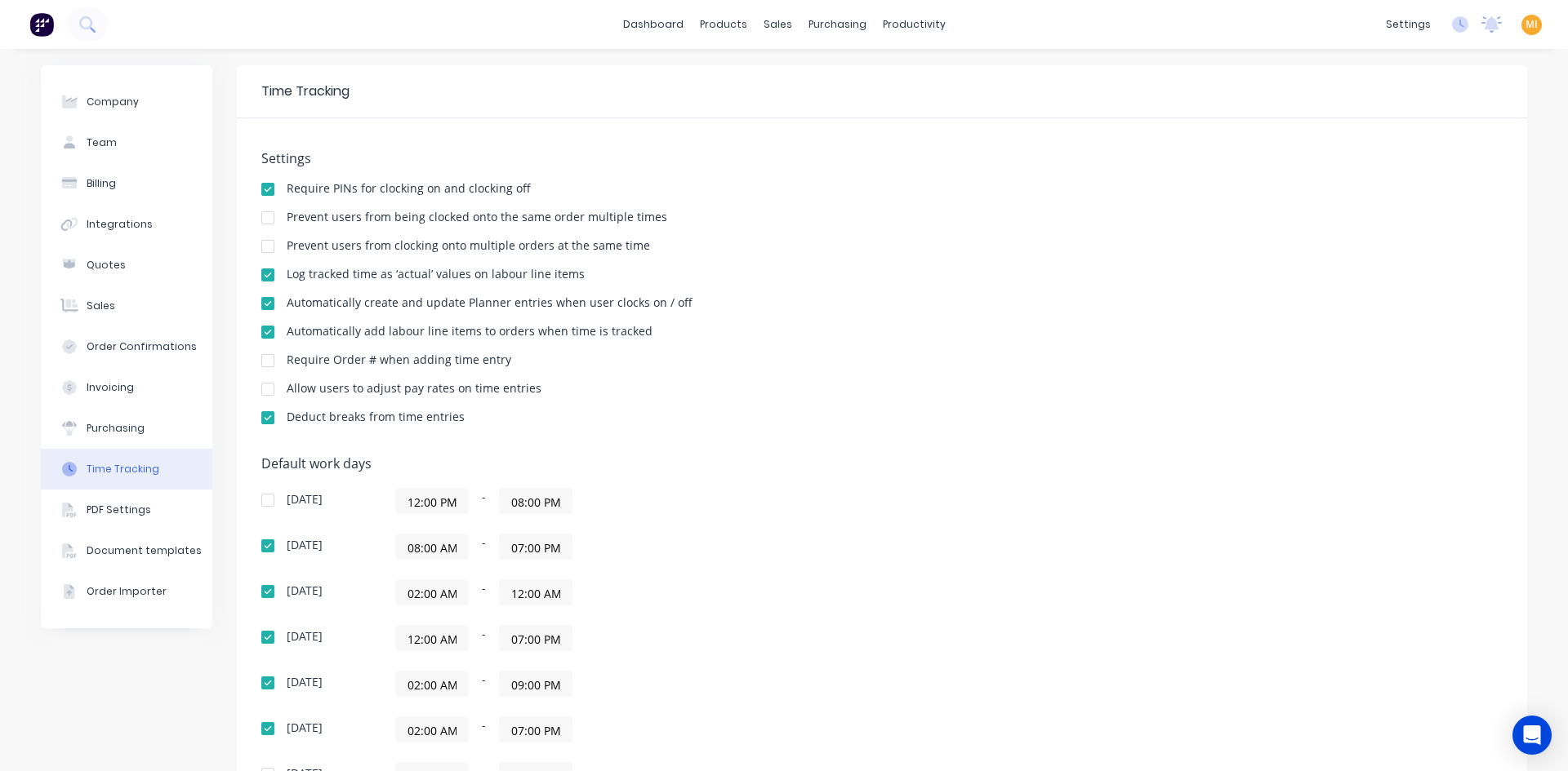
click at [262, 329] on div at bounding box center [268, 332] width 33 height 33
click at [262, 362] on div at bounding box center [268, 360] width 33 height 33
click at [1452, 21] on icon at bounding box center [1460, 24] width 16 height 16
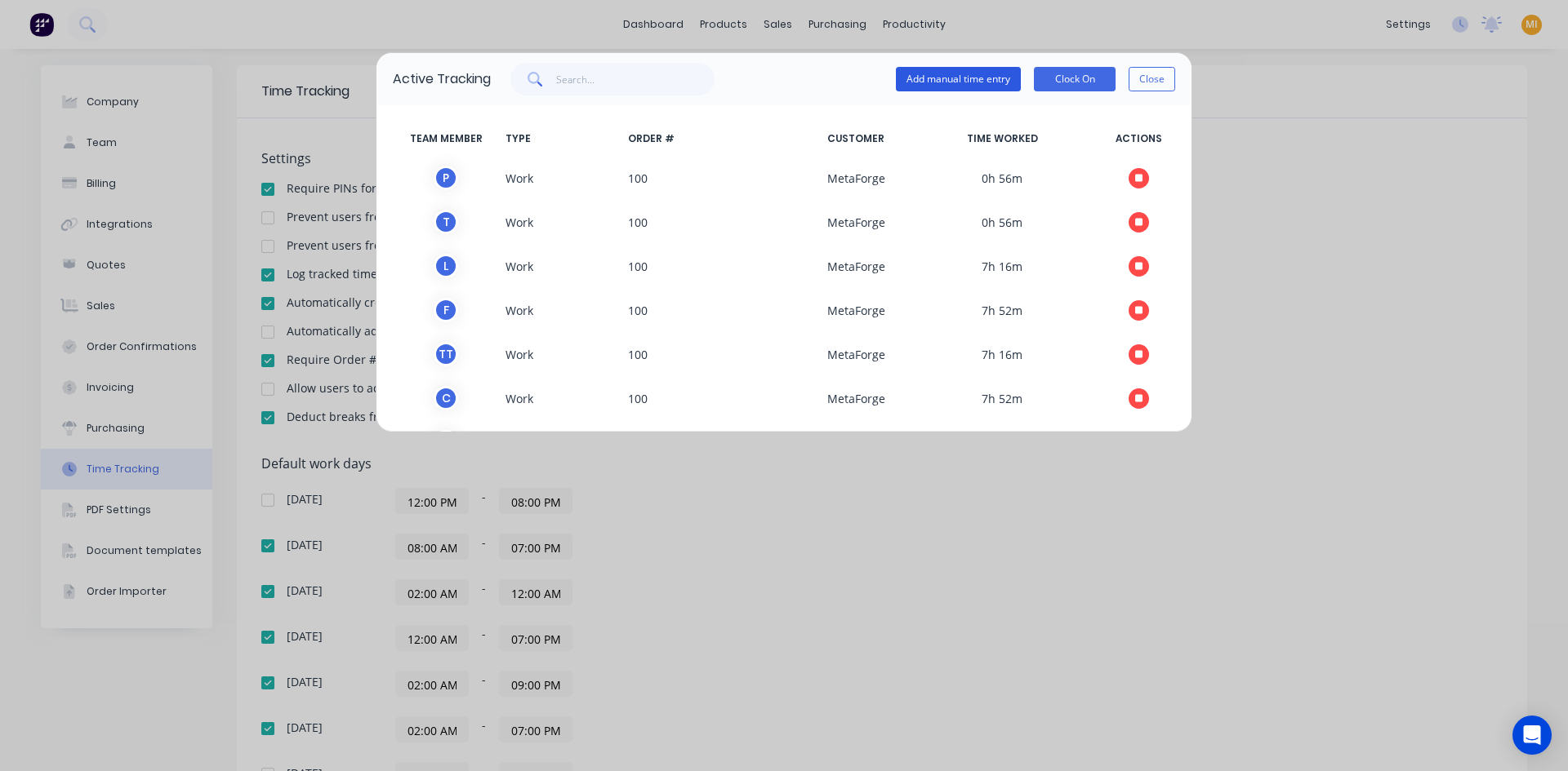
click at [969, 82] on button "Add manual time entry" at bounding box center [958, 79] width 124 height 25
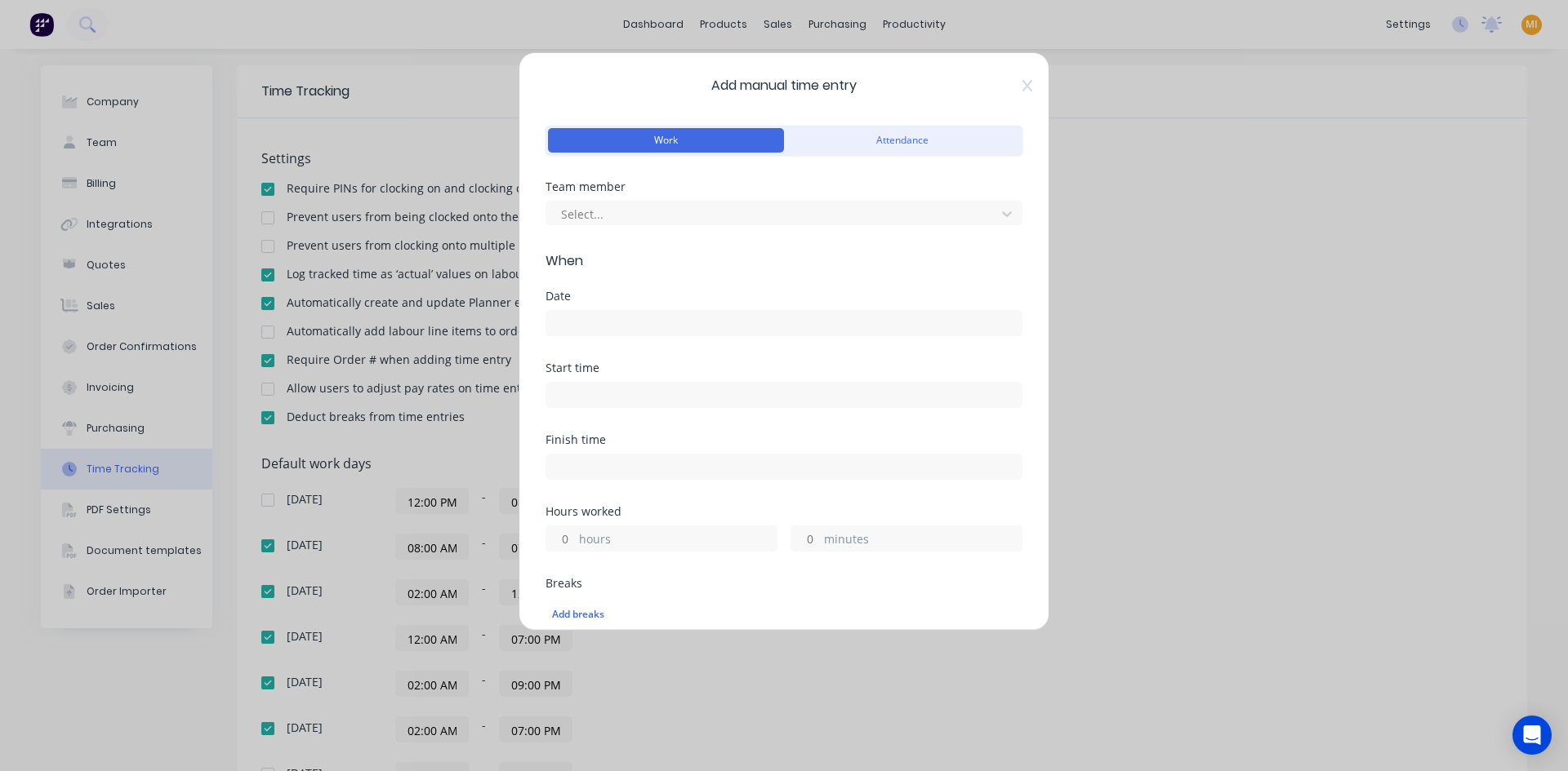
click at [605, 199] on div "Select..." at bounding box center [784, 211] width 477 height 28
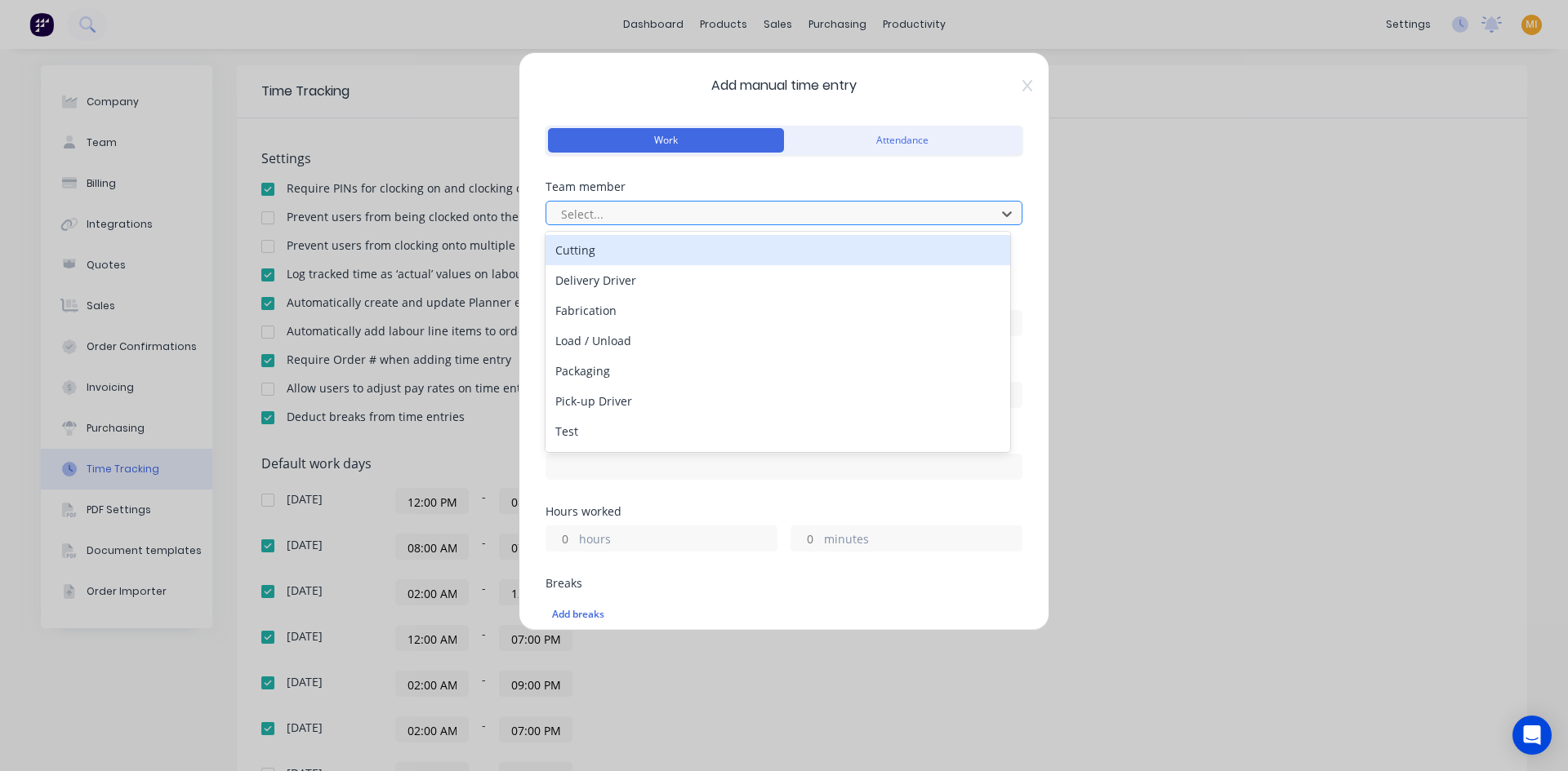
click at [603, 222] on div at bounding box center [773, 214] width 428 height 21
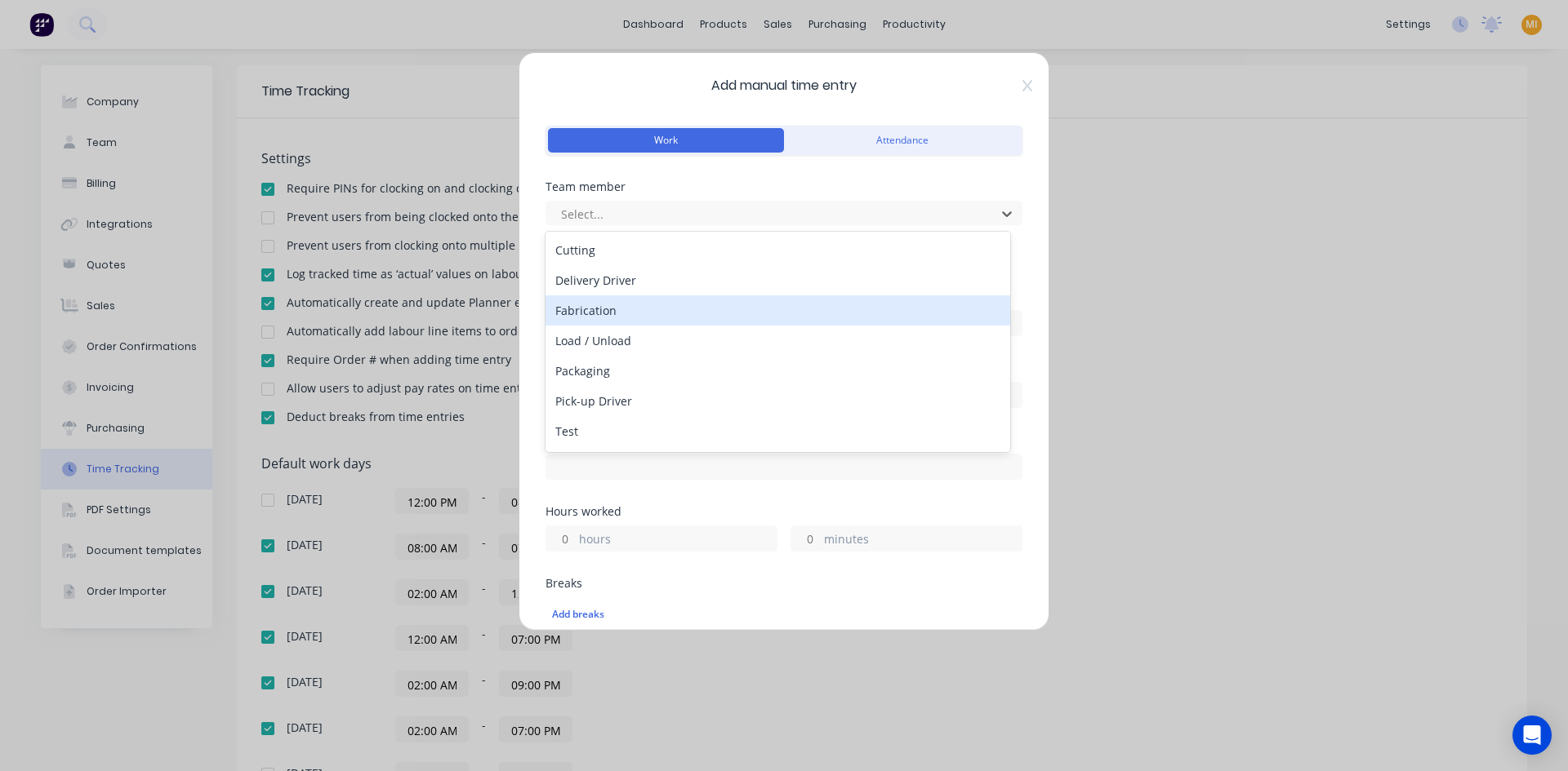
scroll to position [57, 0]
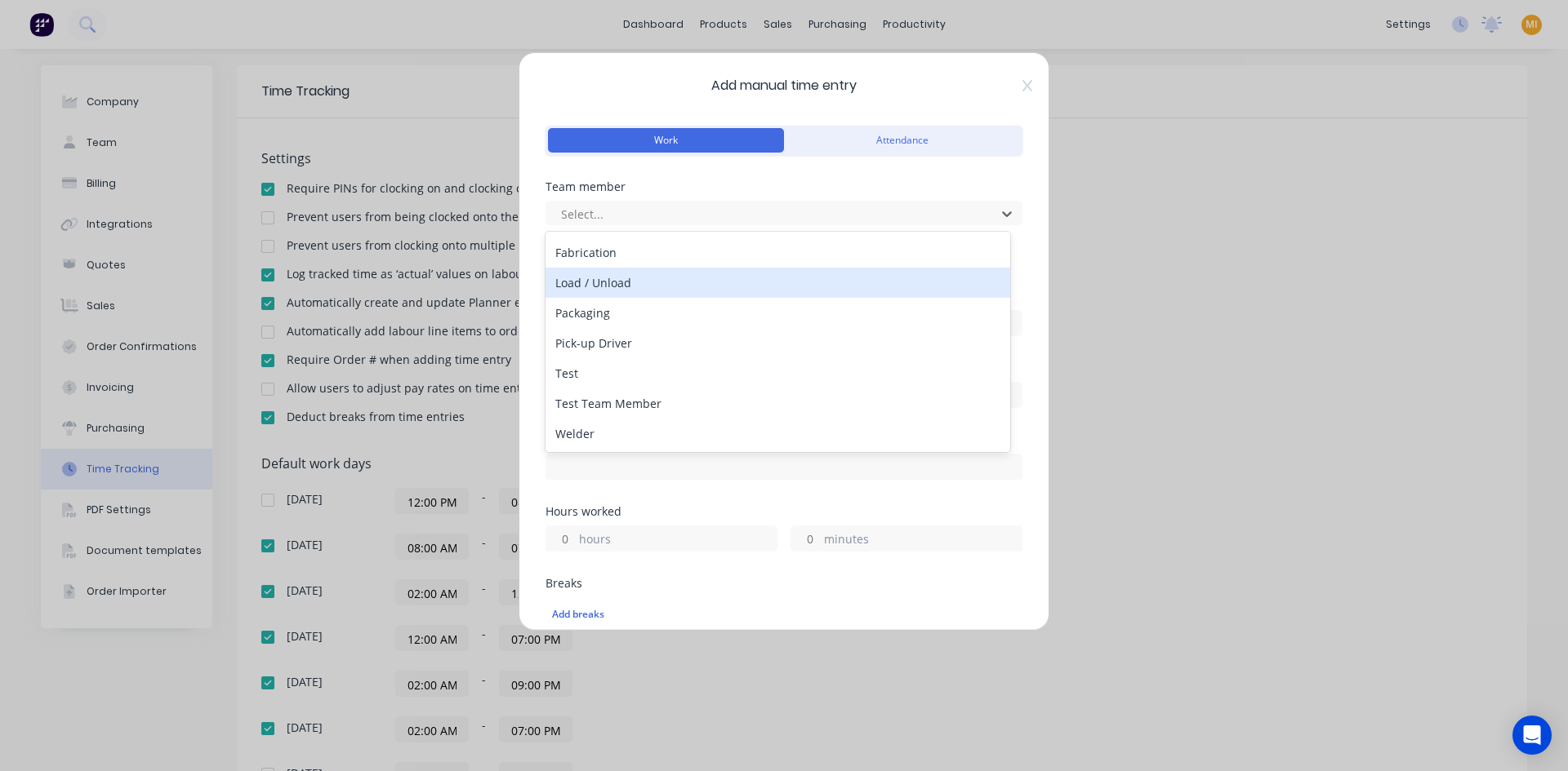
click at [1020, 85] on div "Add manual time entry Work Attendance Team member 9 results available. Use Up a…" at bounding box center [784, 341] width 531 height 579
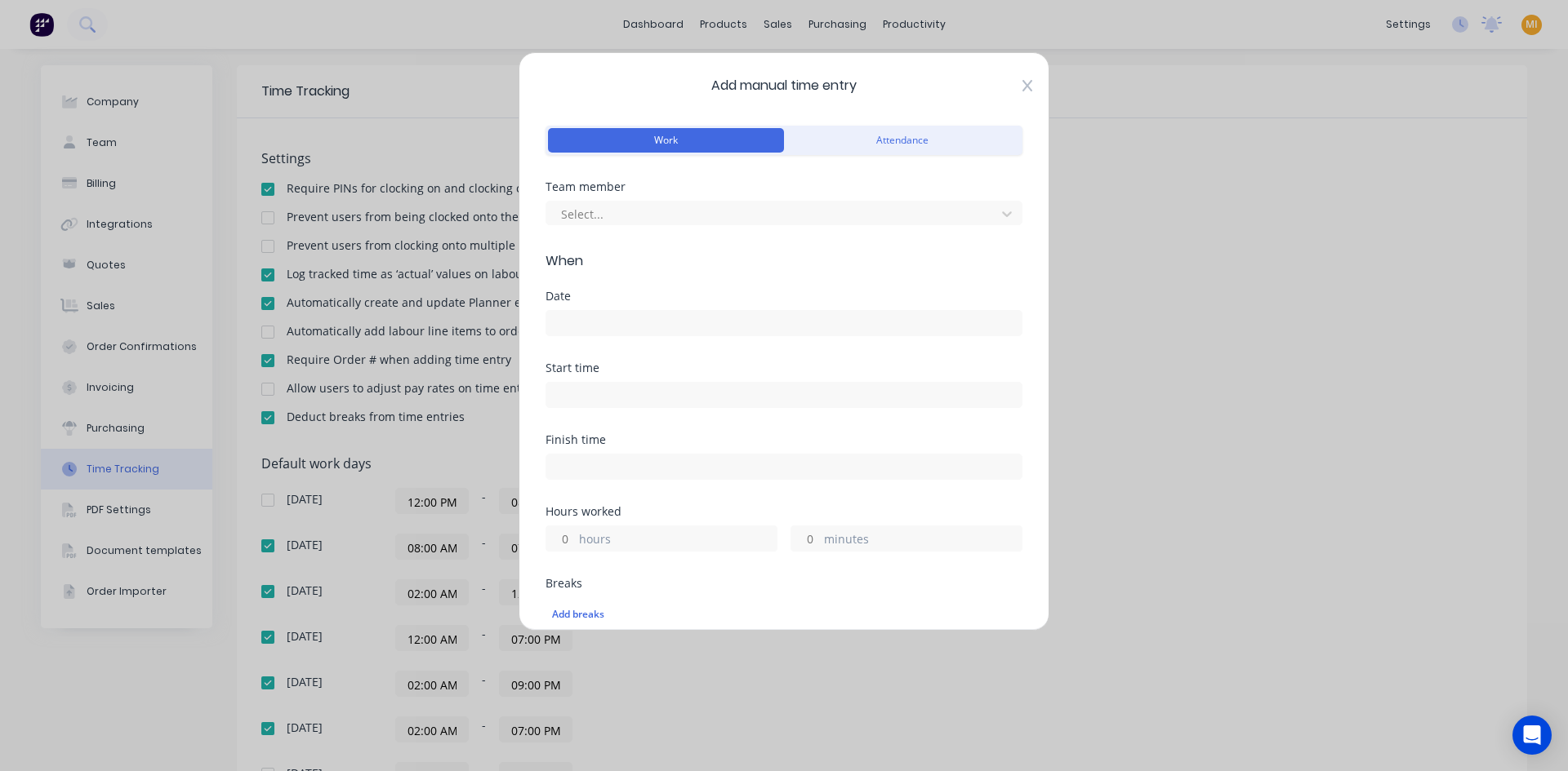
click at [1022, 87] on icon at bounding box center [1027, 86] width 9 height 13
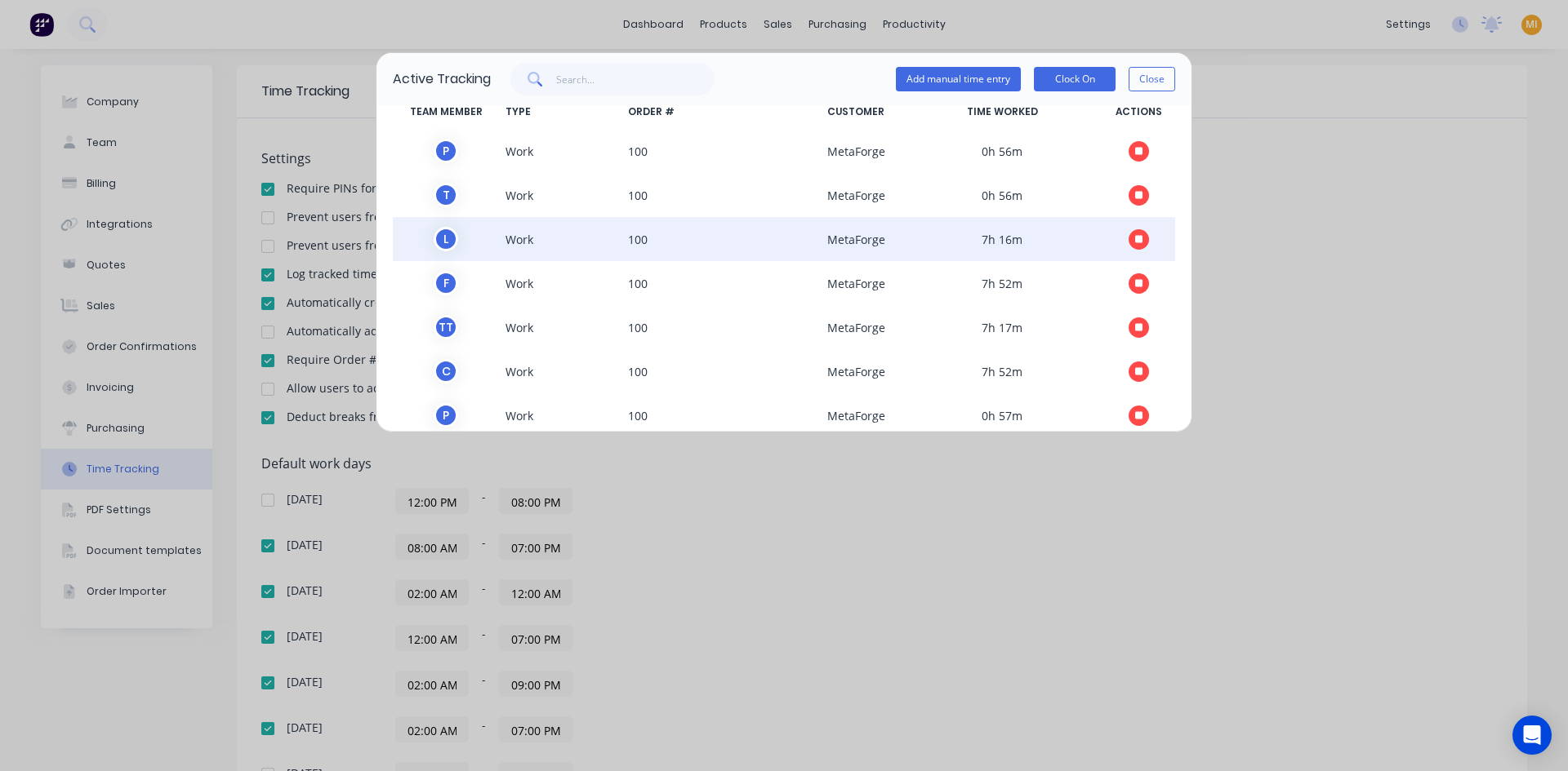
scroll to position [49, 0]
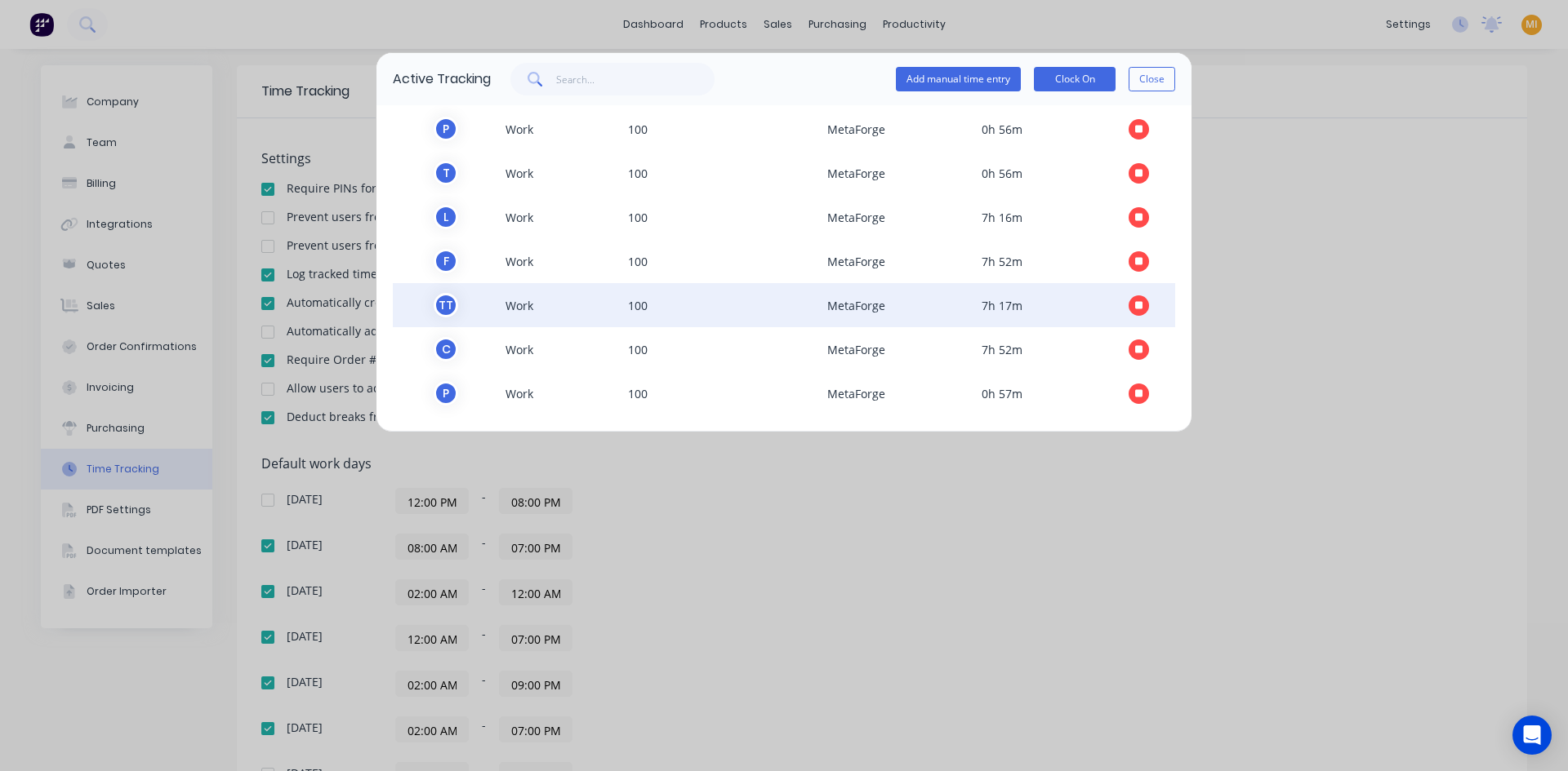
click at [1135, 302] on button "button" at bounding box center [1139, 305] width 21 height 21
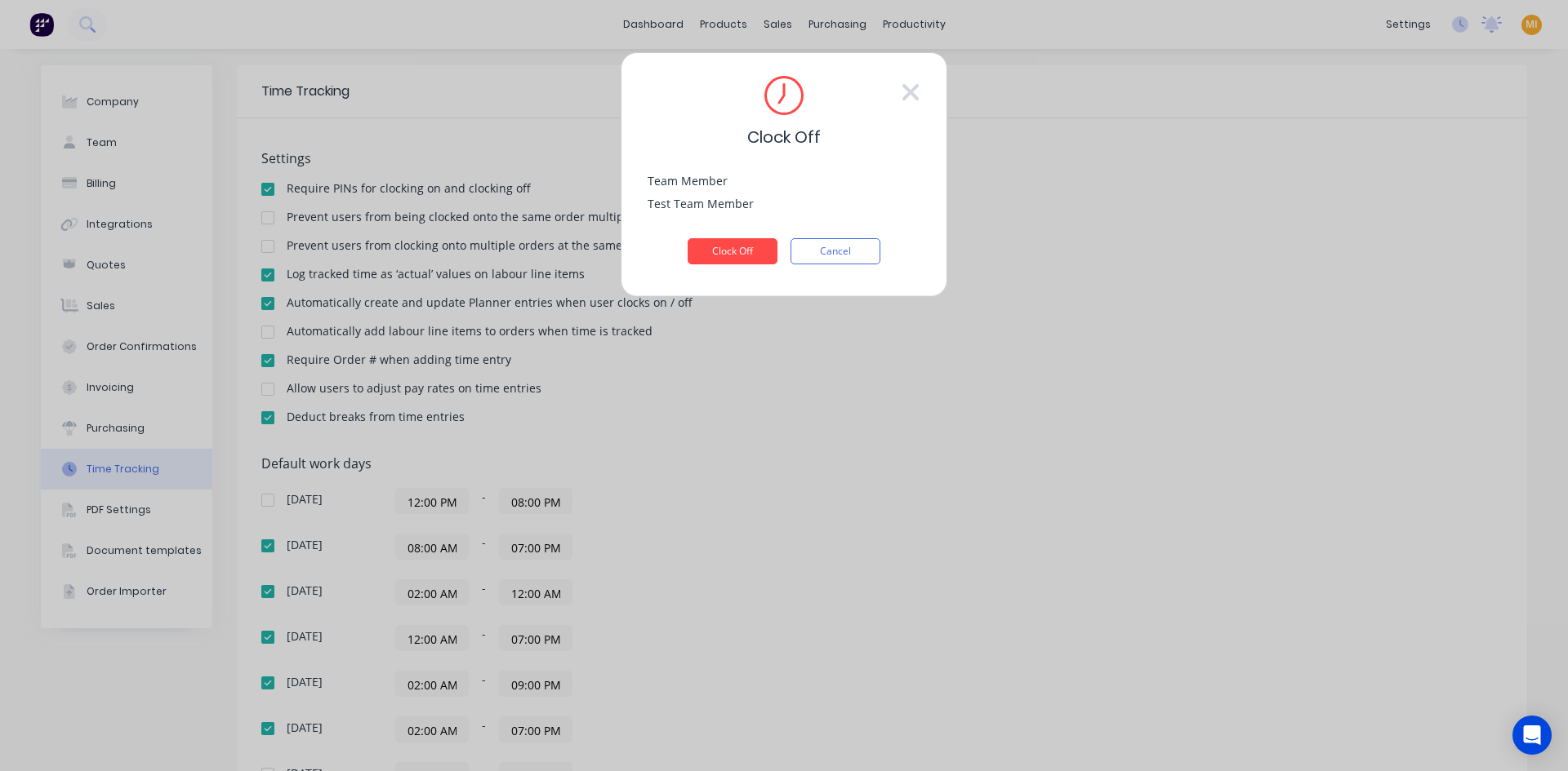
click at [746, 237] on div "Team Member Test Team Member" at bounding box center [784, 206] width 272 height 63
click at [741, 252] on button "Clock Off" at bounding box center [732, 252] width 90 height 26
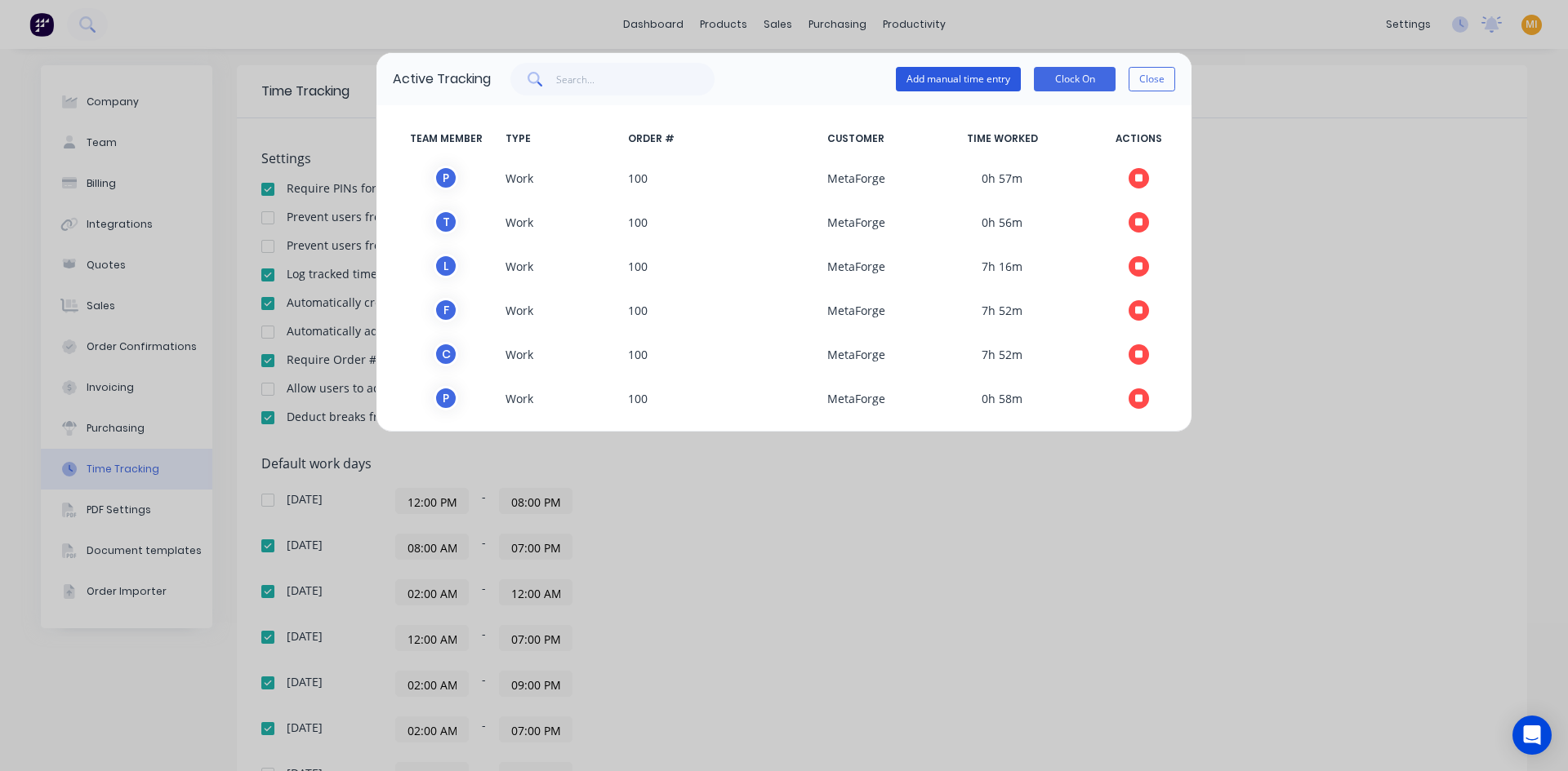
click at [988, 84] on button "Add manual time entry" at bounding box center [958, 79] width 124 height 25
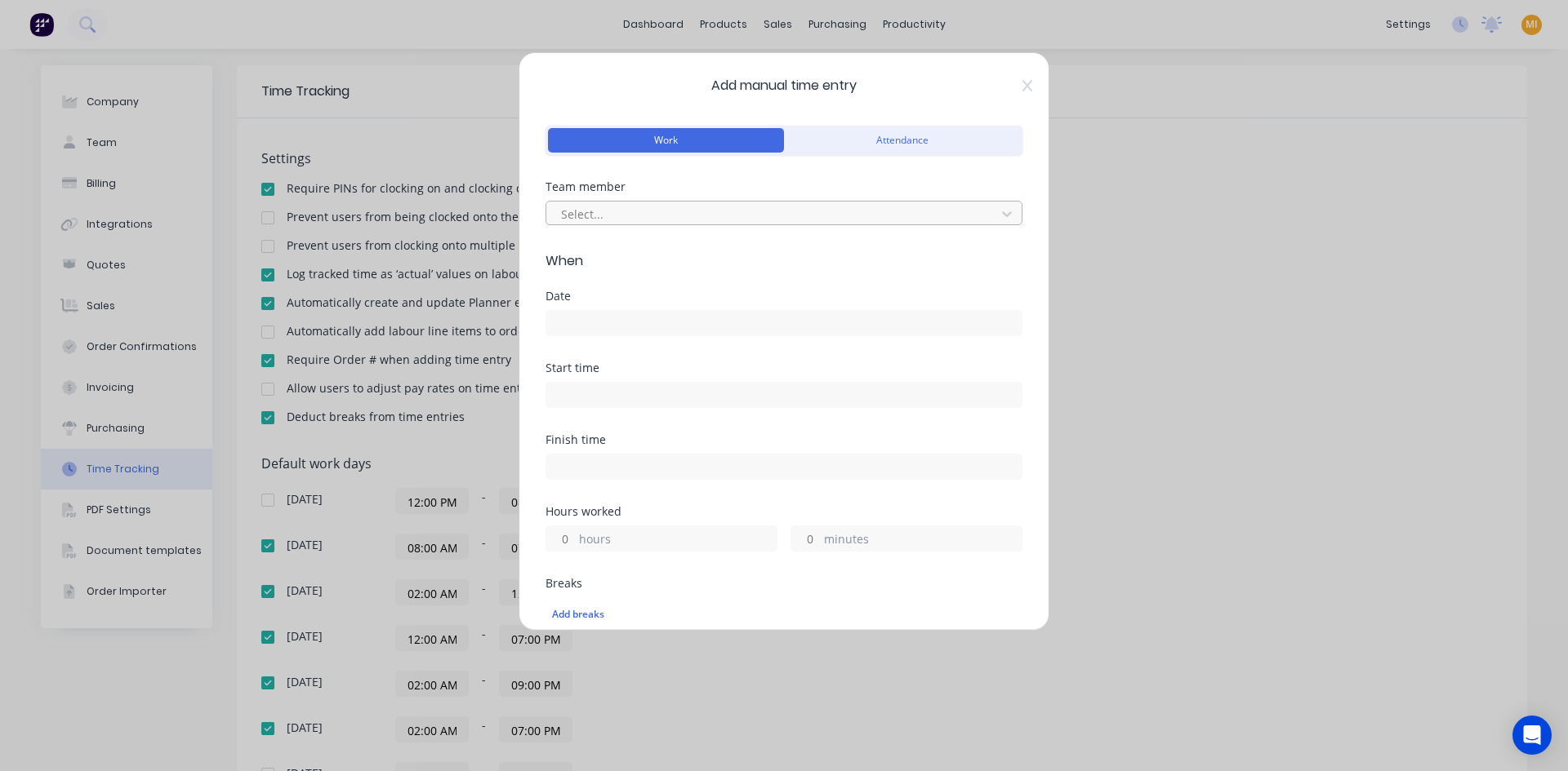
click at [604, 219] on div at bounding box center [773, 214] width 428 height 21
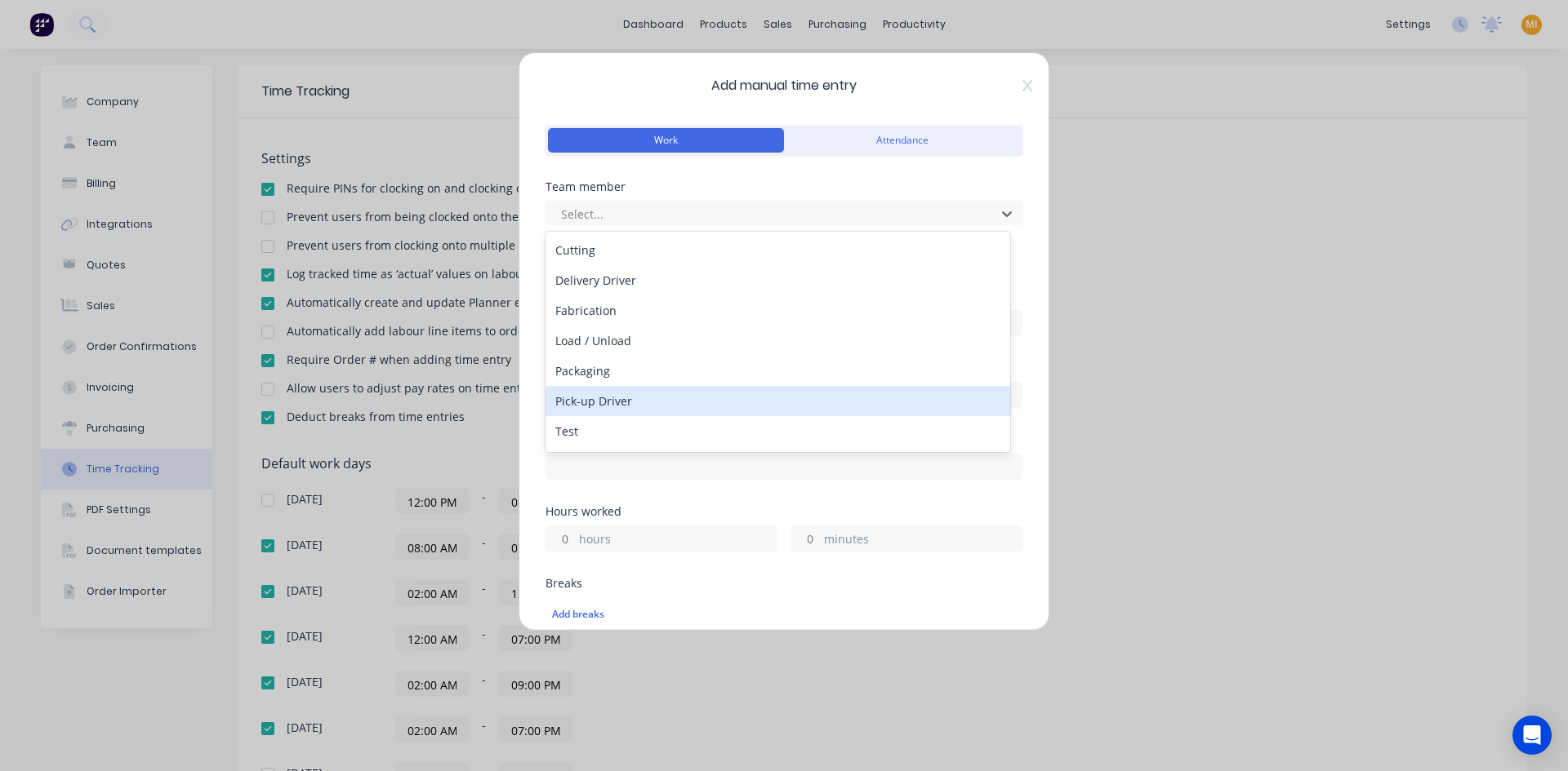
scroll to position [57, 0]
click at [614, 408] on div "Test Team Member" at bounding box center [777, 403] width 465 height 30
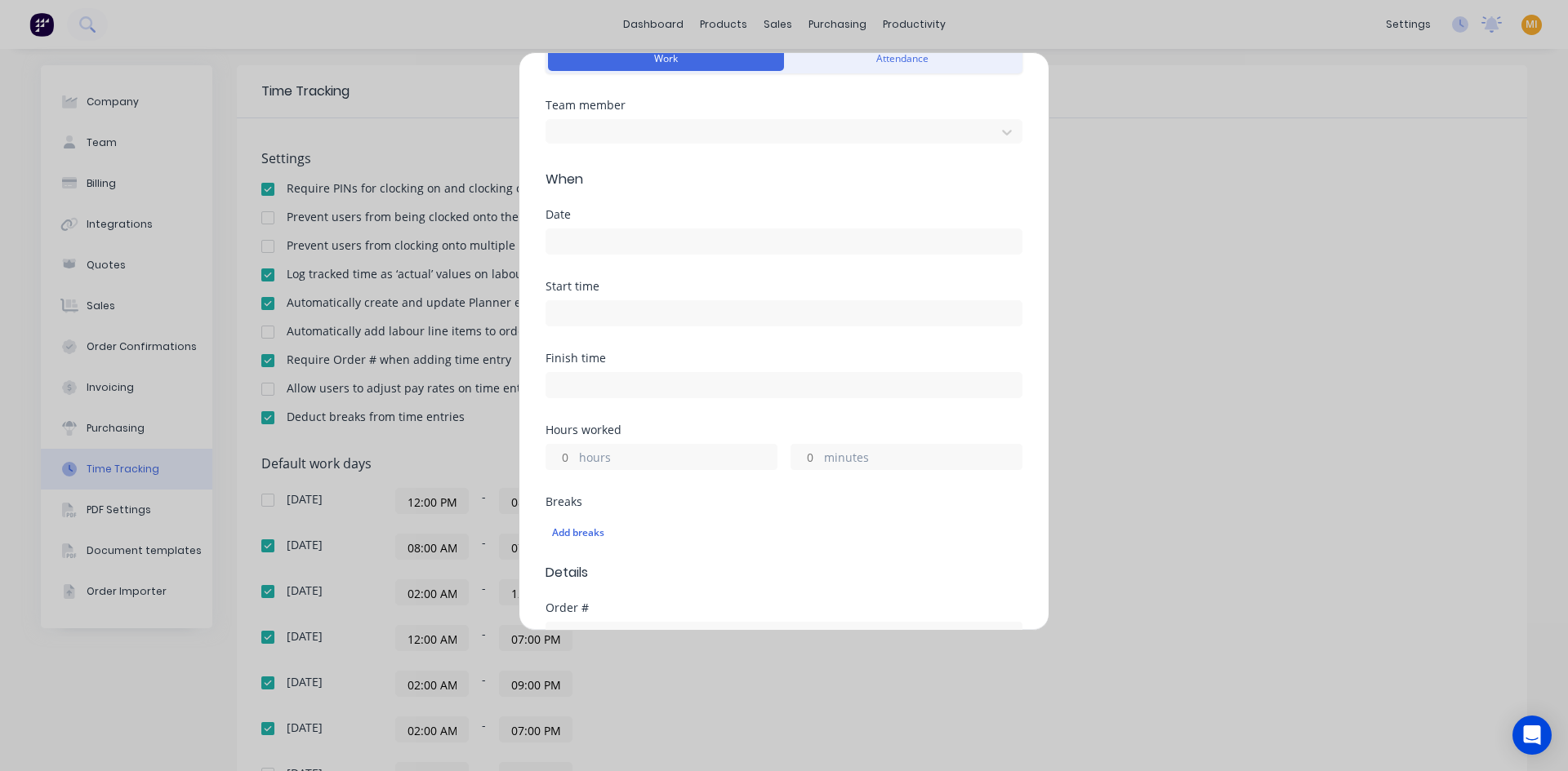
scroll to position [163, 0]
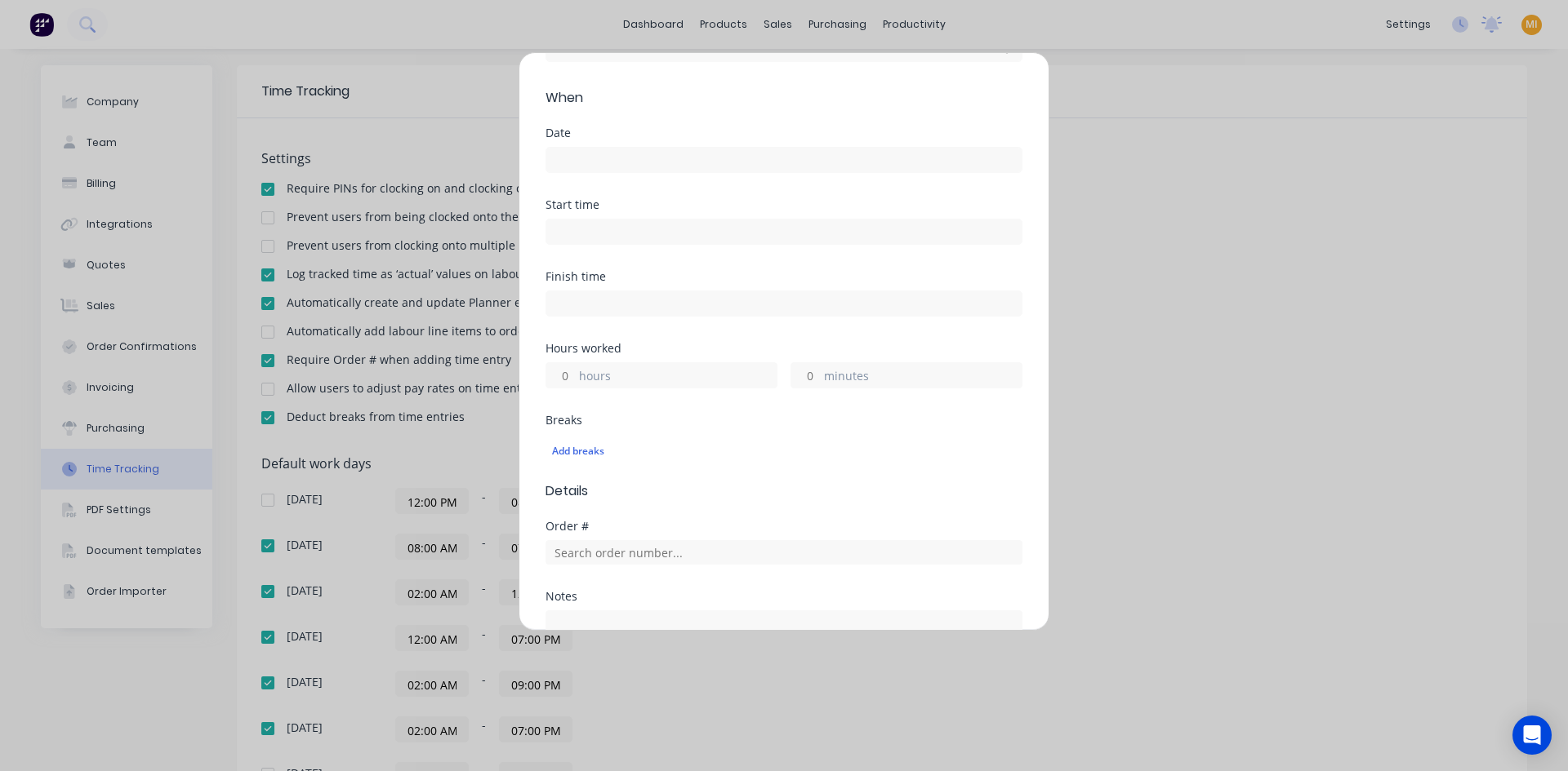
click at [569, 380] on input "hours" at bounding box center [560, 375] width 28 height 25
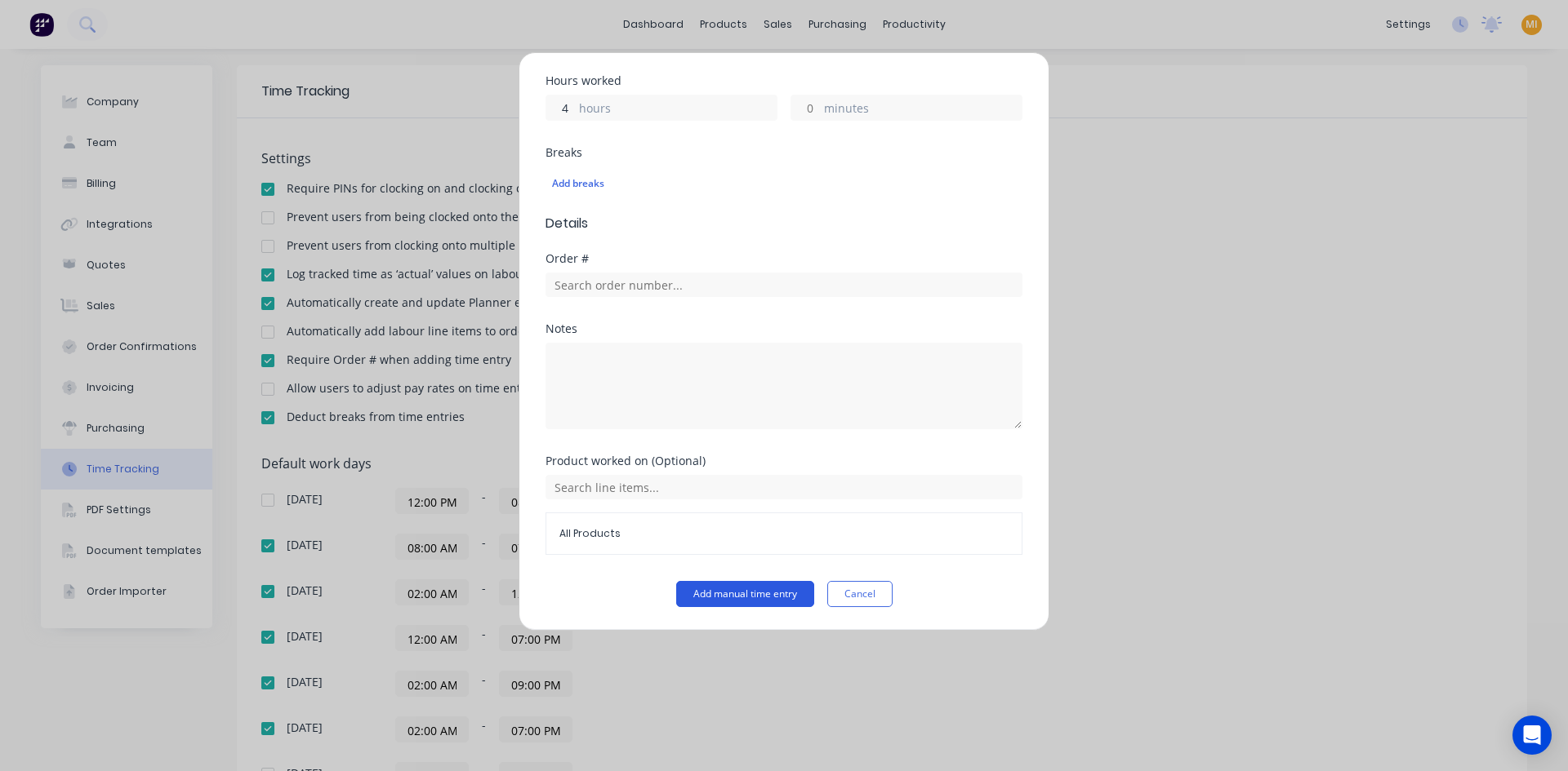
type input "4"
click at [714, 587] on button "Add manual time entry" at bounding box center [745, 595] width 138 height 26
click at [727, 597] on button "Add manual time entry" at bounding box center [745, 595] width 138 height 26
click at [755, 592] on button "Add manual time entry" at bounding box center [745, 595] width 138 height 26
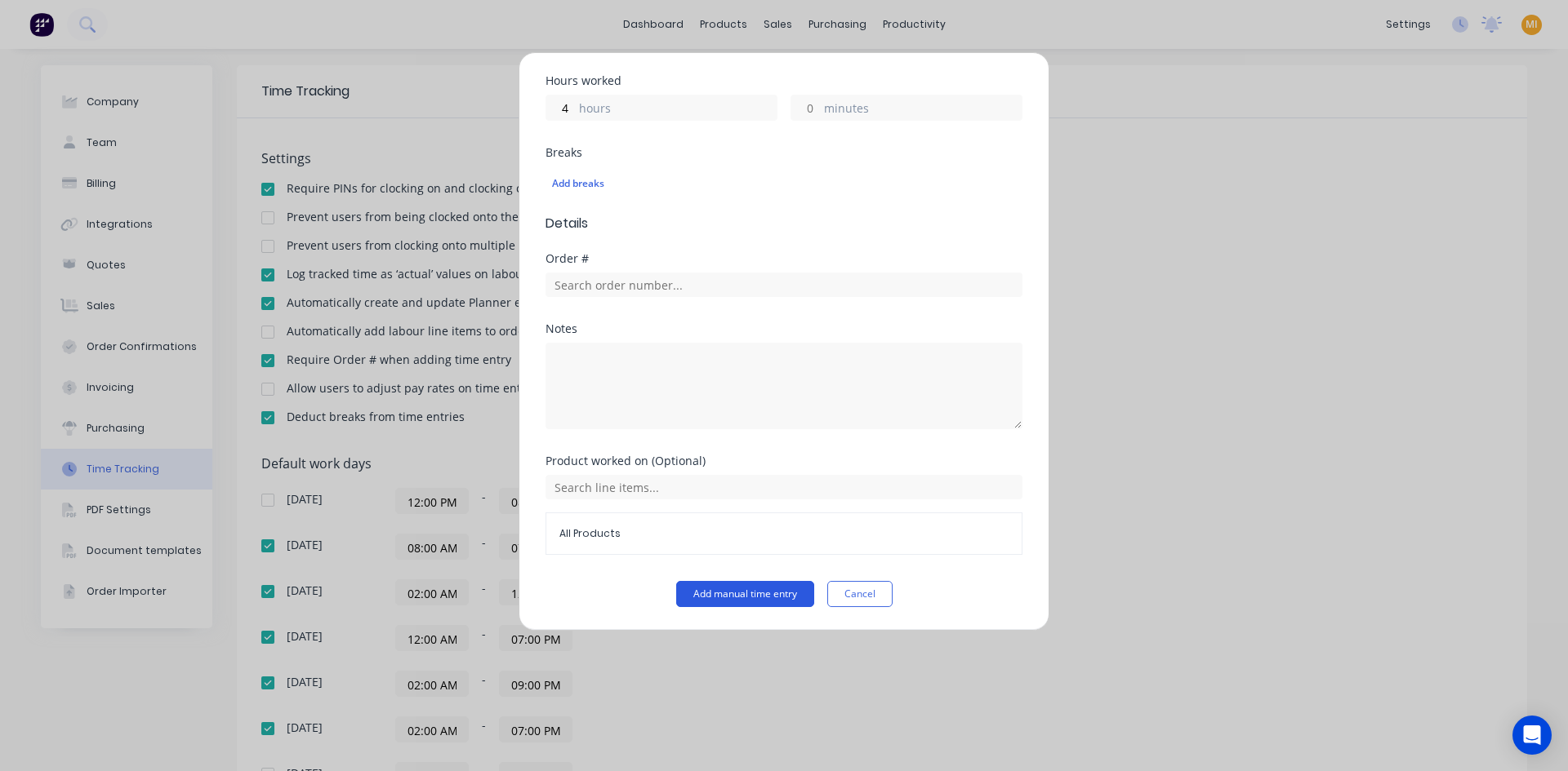
click at [755, 592] on button "Add manual time entry" at bounding box center [745, 595] width 138 height 26
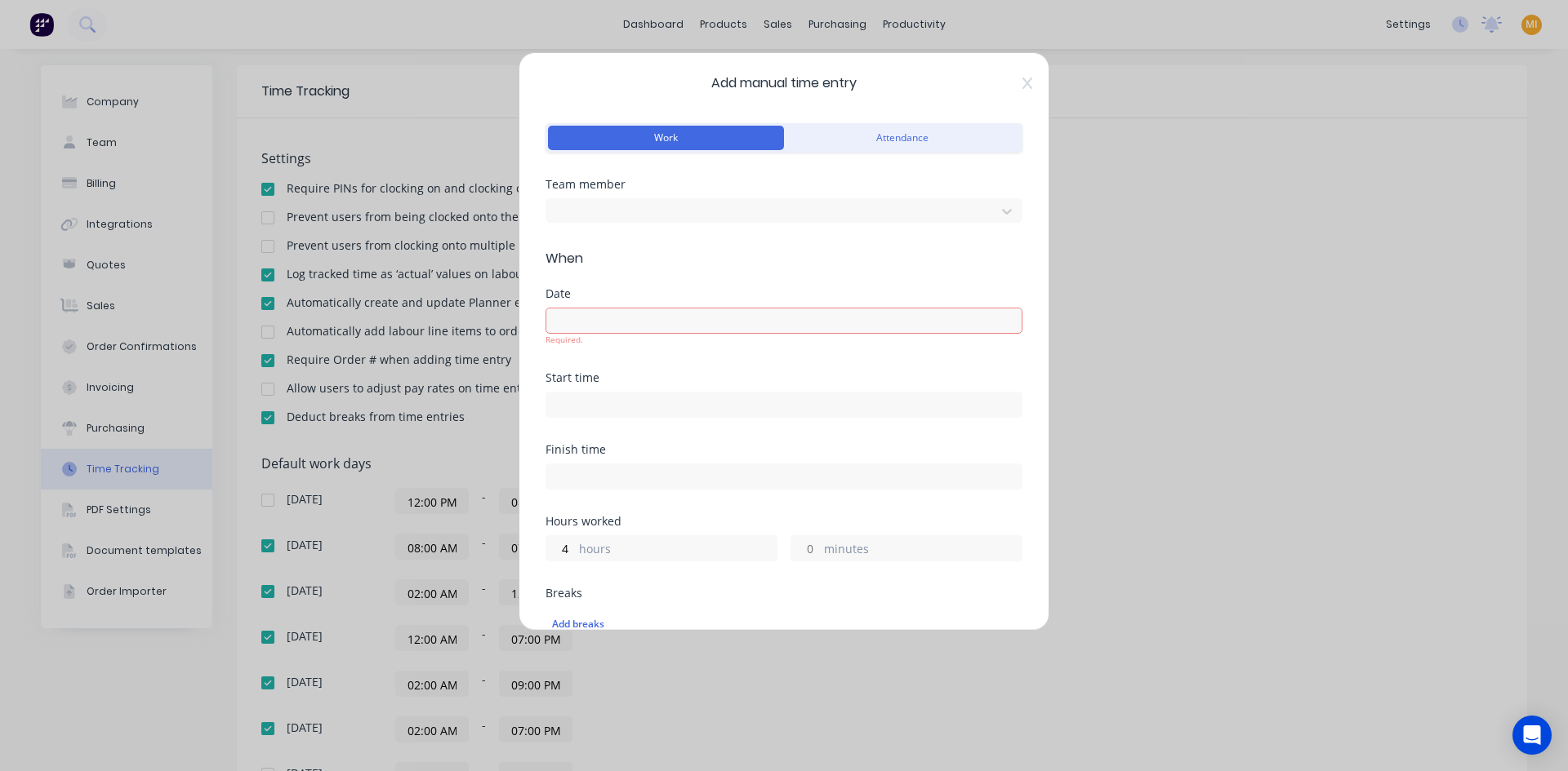
scroll to position [0, 0]
click at [575, 318] on input at bounding box center [784, 323] width 475 height 25
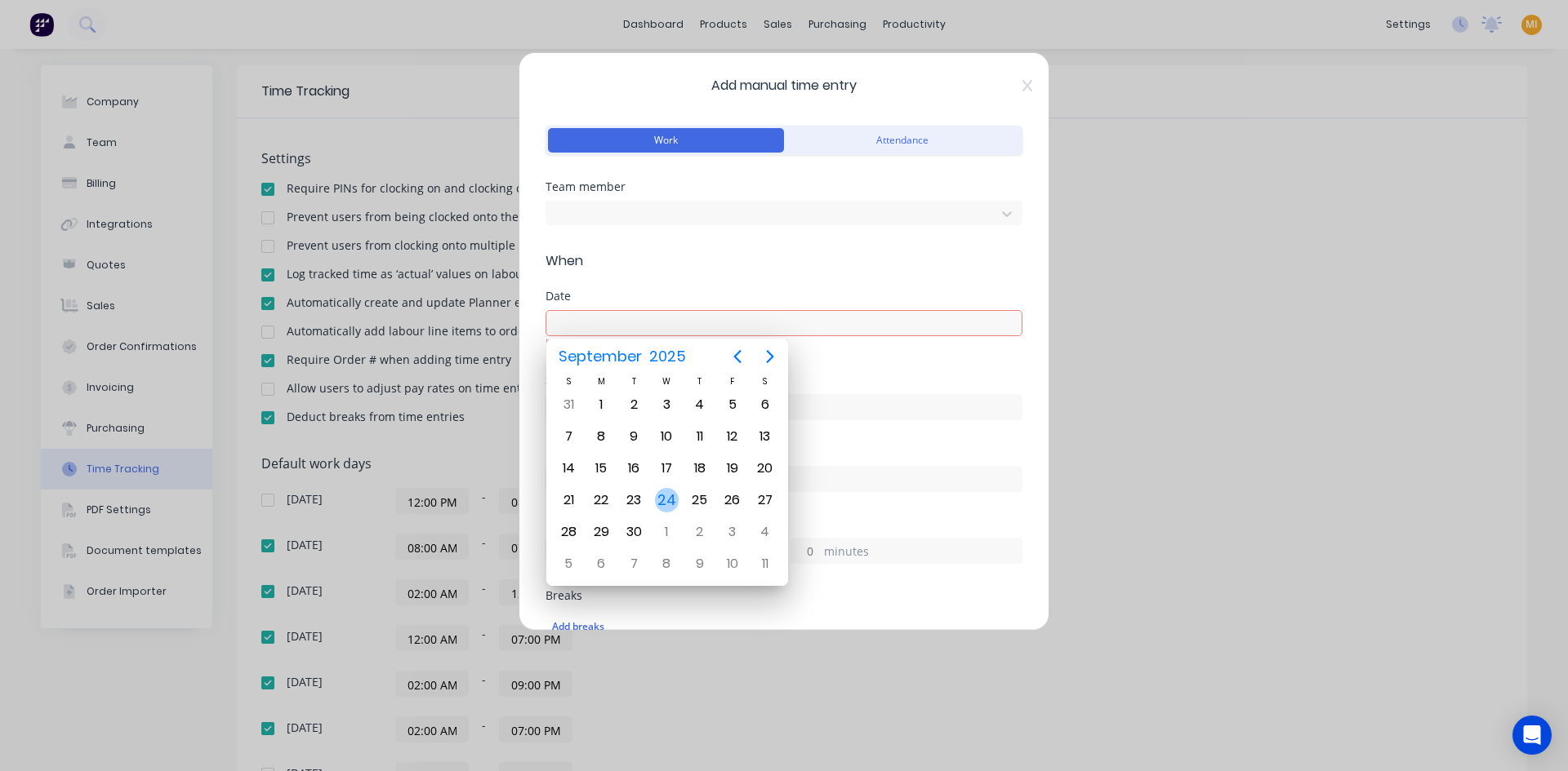
drag, startPoint x: 668, startPoint y: 496, endPoint x: 676, endPoint y: 493, distance: 8.5
click at [668, 497] on div "24" at bounding box center [667, 500] width 25 height 25
type input "[DATE]"
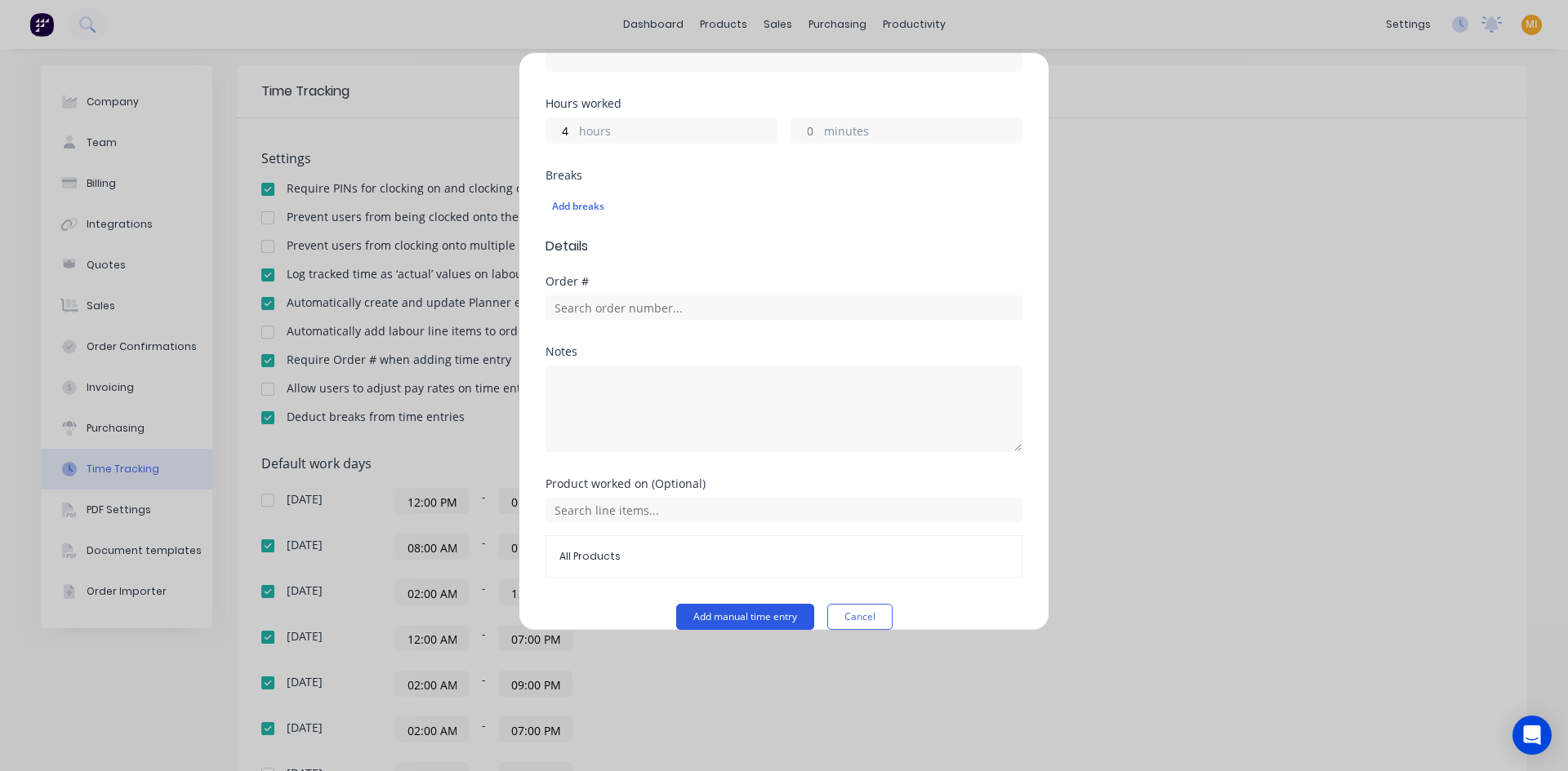
scroll to position [431, 0]
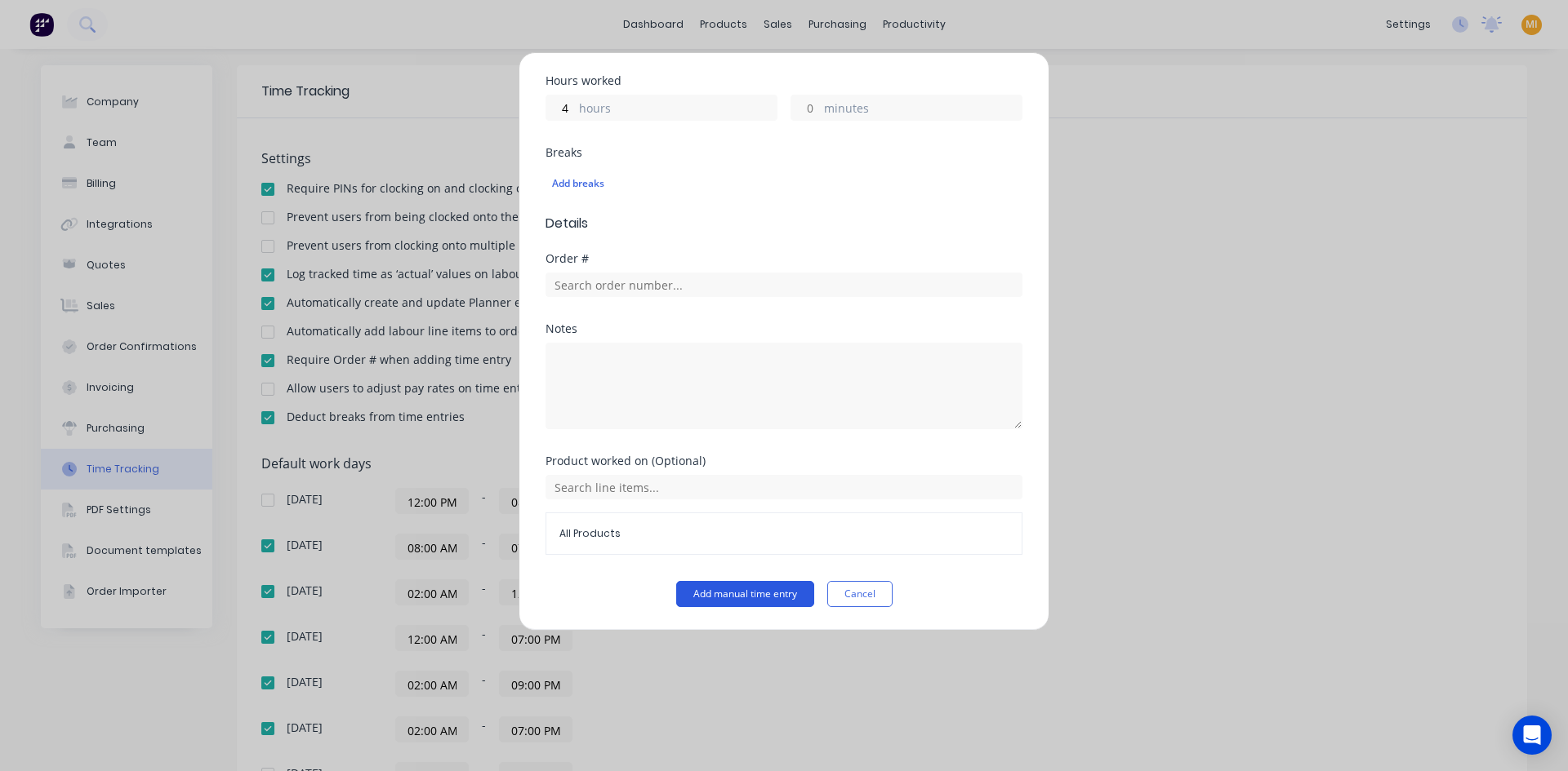
click at [702, 600] on button "Add manual time entry" at bounding box center [745, 595] width 138 height 26
click at [858, 588] on button "Cancel" at bounding box center [859, 595] width 65 height 26
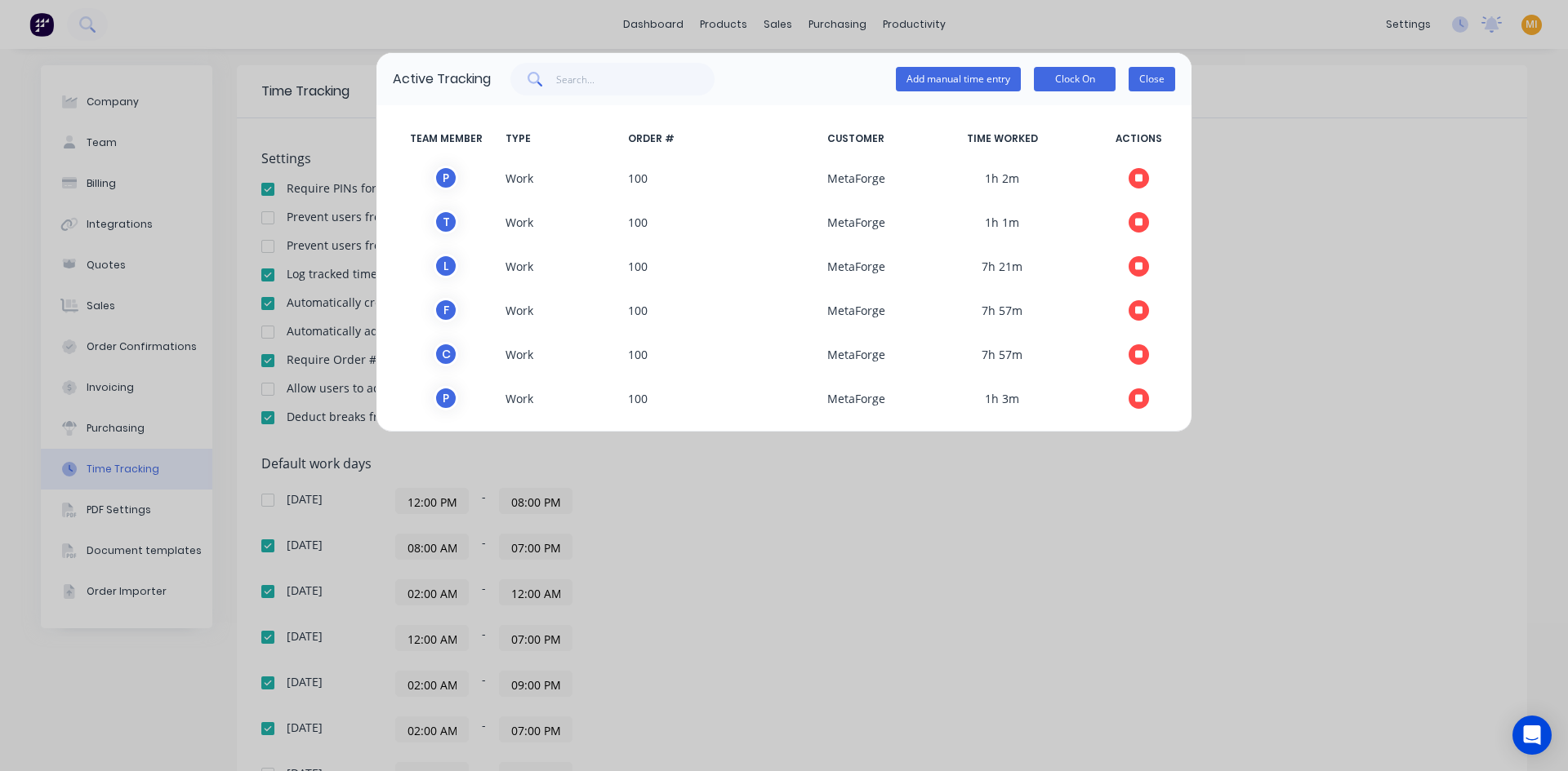
click at [1148, 78] on button "Close" at bounding box center [1151, 79] width 46 height 25
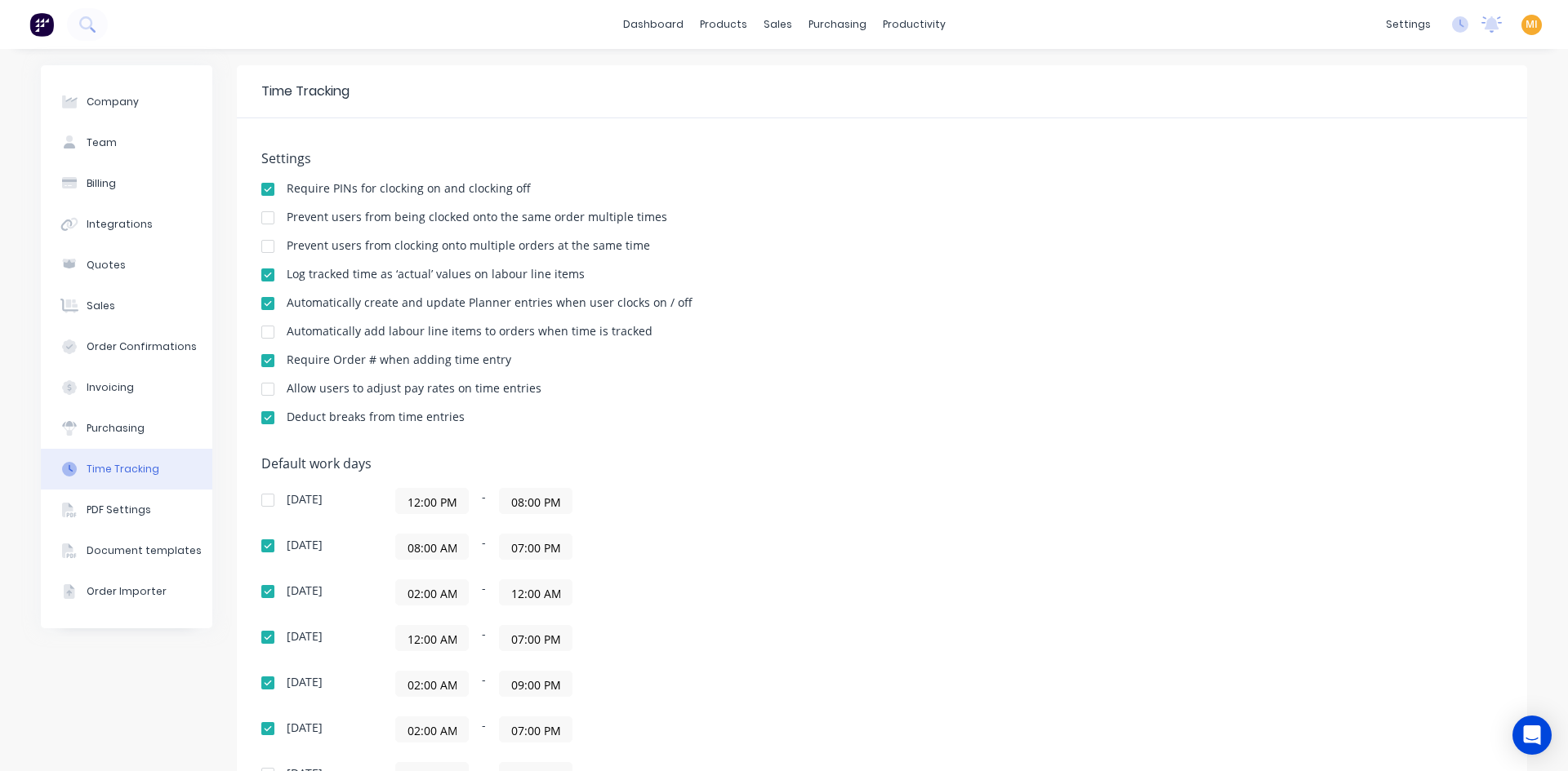
click at [261, 393] on div at bounding box center [268, 389] width 33 height 33
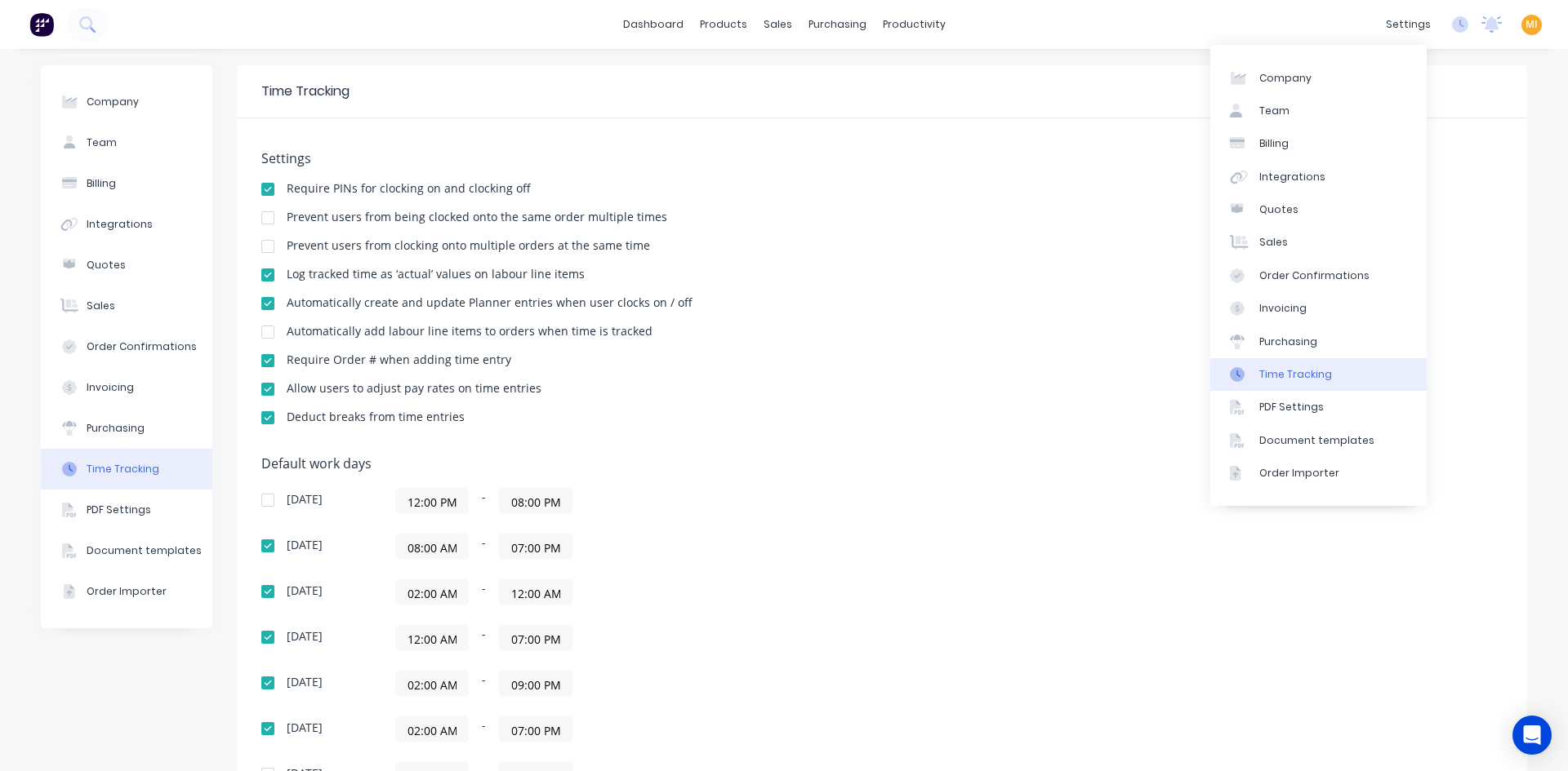
click at [1458, 16] on div "settings No new notifications Mark all as read [PERSON_NAME] mentioned you in a…" at bounding box center [1473, 25] width 190 height 25
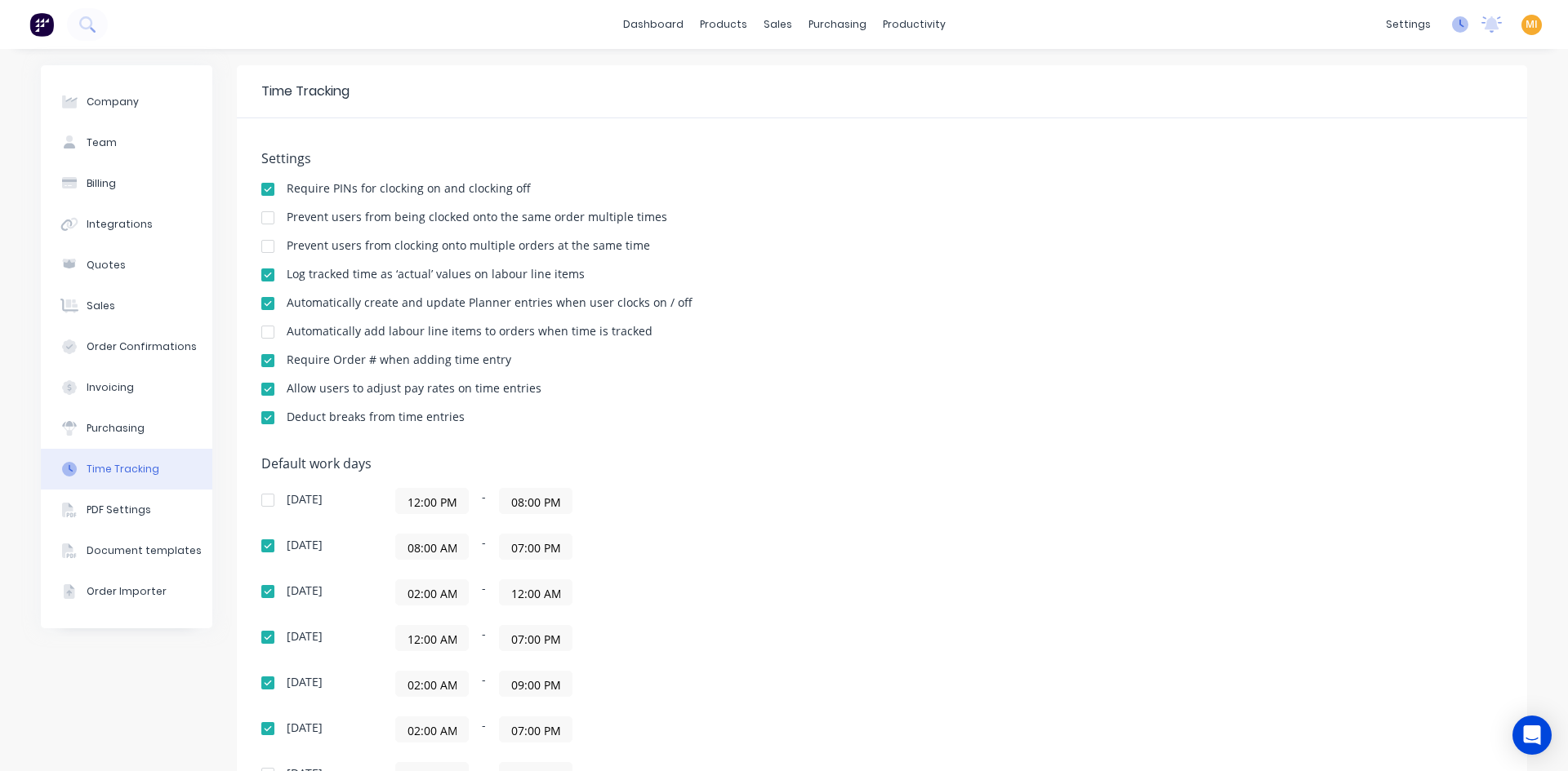
click at [1459, 25] on icon at bounding box center [1461, 24] width 5 height 8
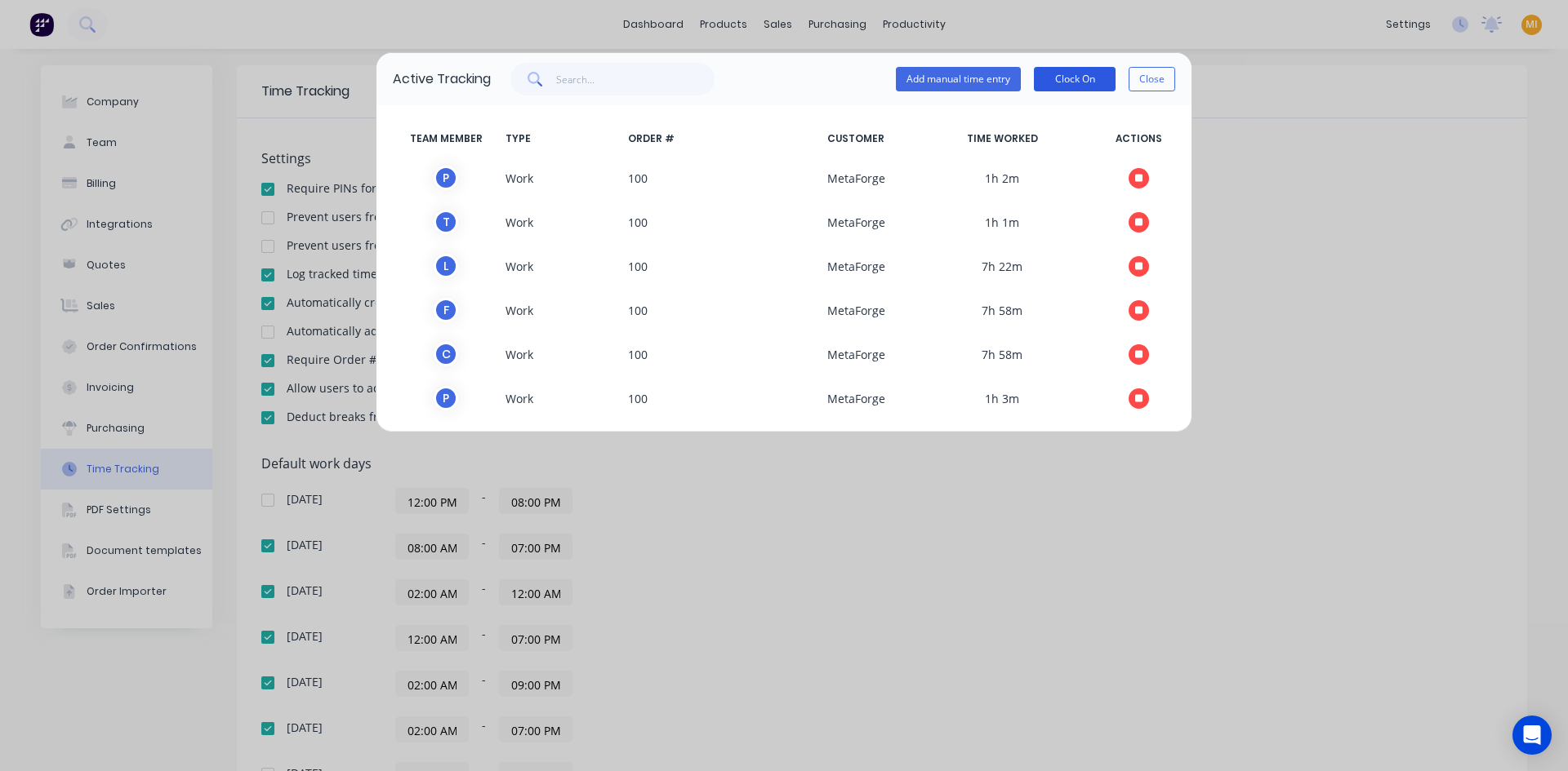
click at [1085, 88] on button "Clock On" at bounding box center [1074, 79] width 82 height 25
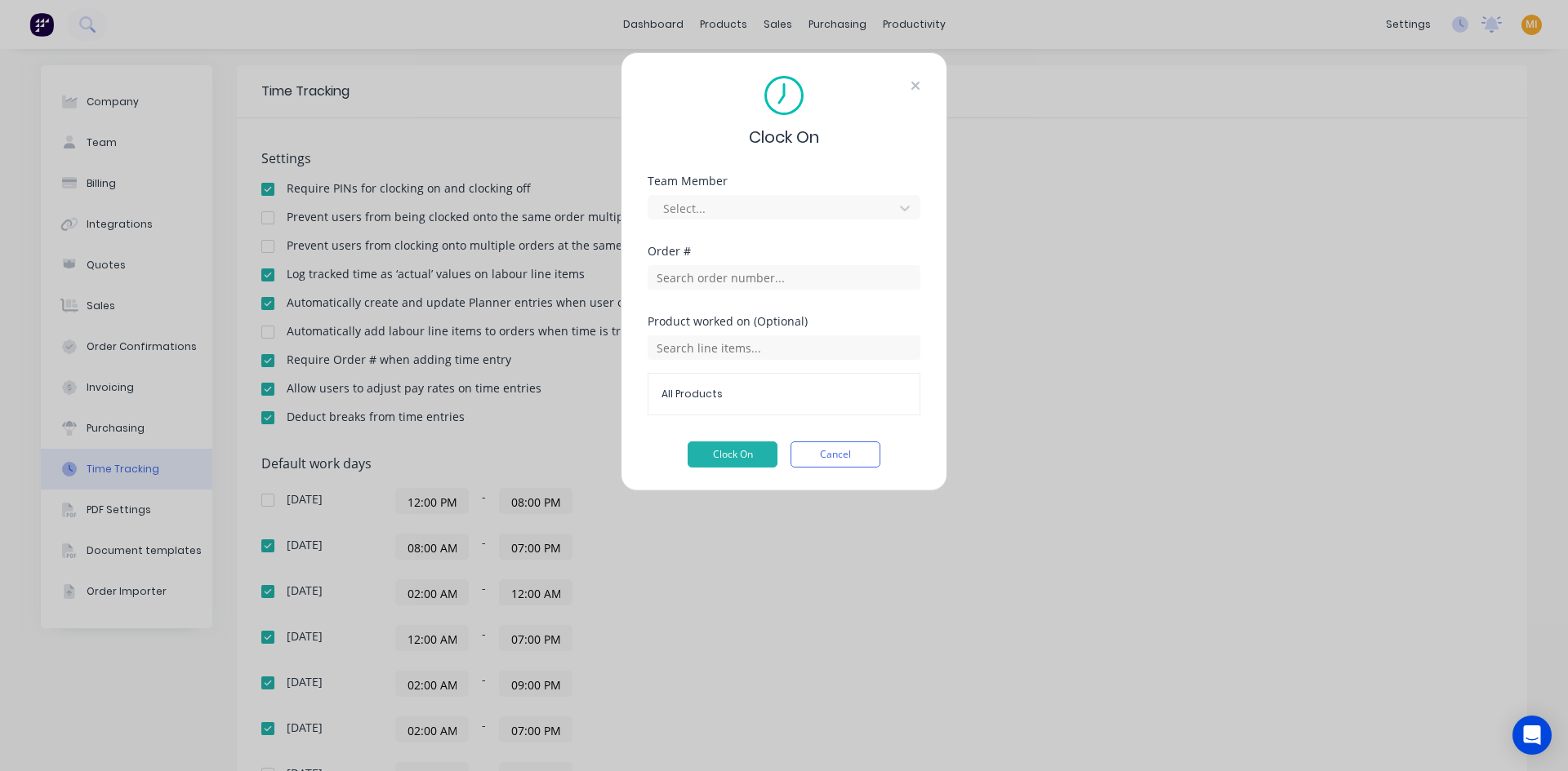
click at [912, 84] on icon at bounding box center [916, 86] width 9 height 13
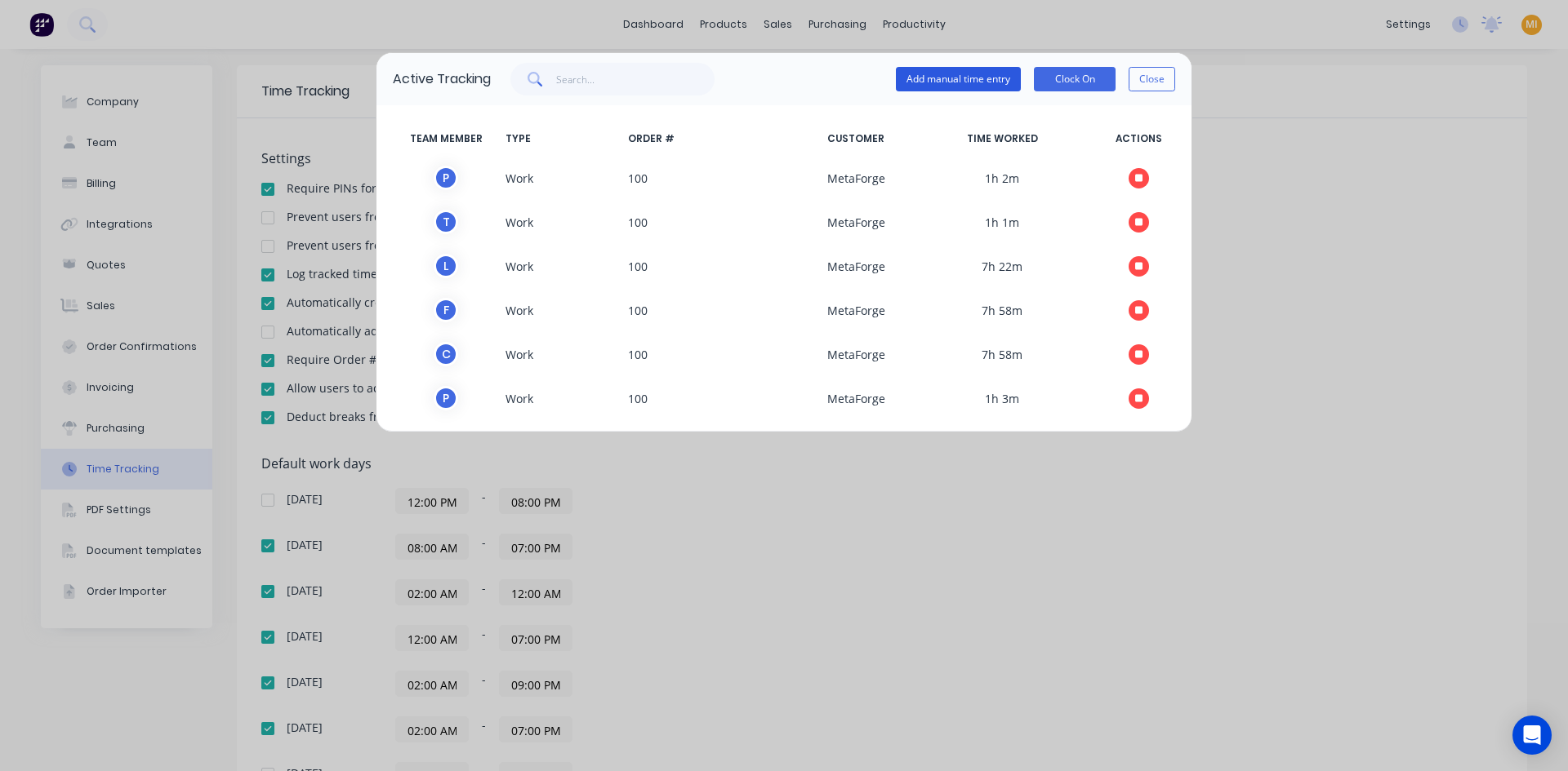
click at [966, 82] on button "Add manual time entry" at bounding box center [958, 79] width 124 height 25
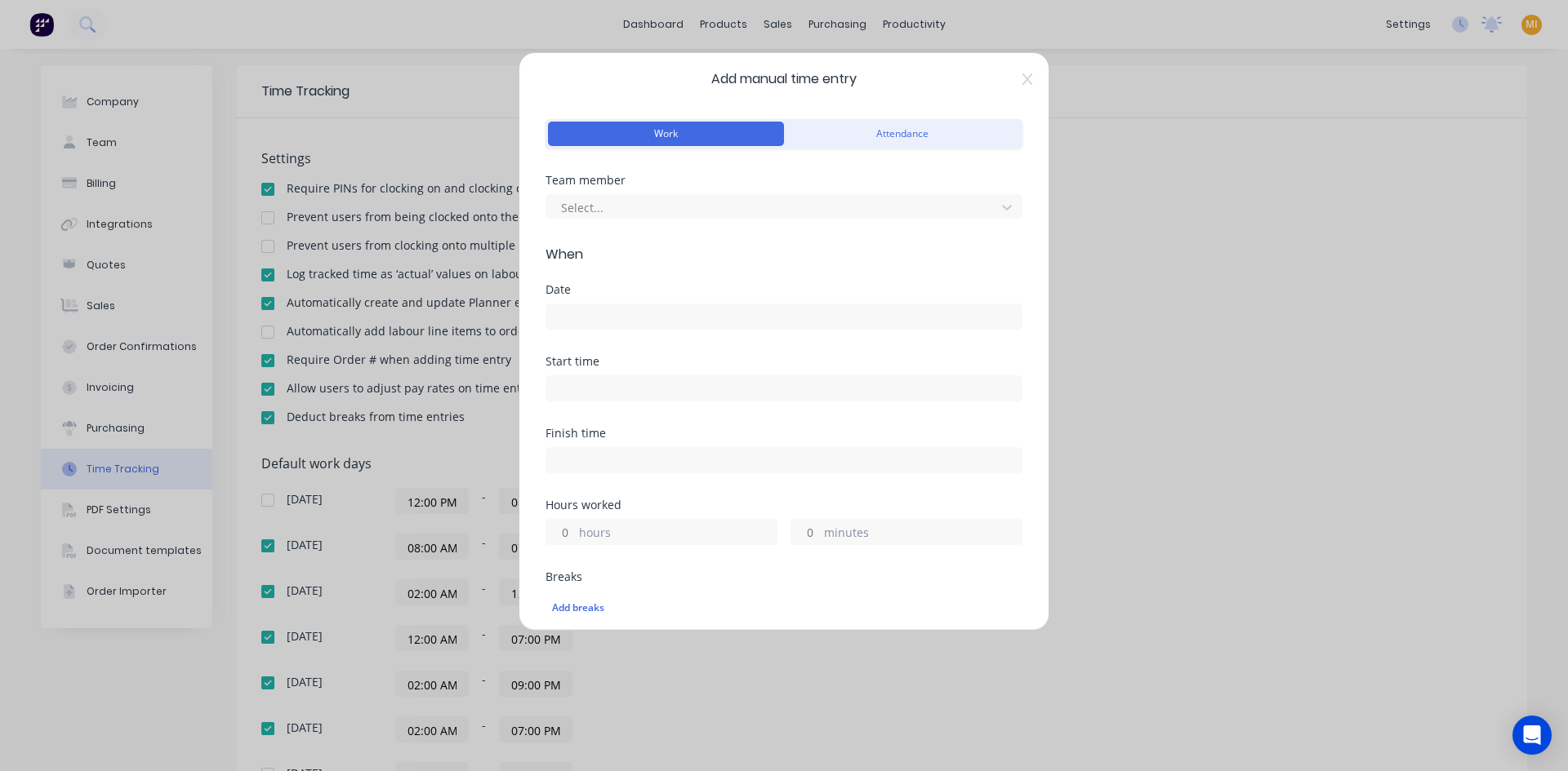
scroll to position [0, 0]
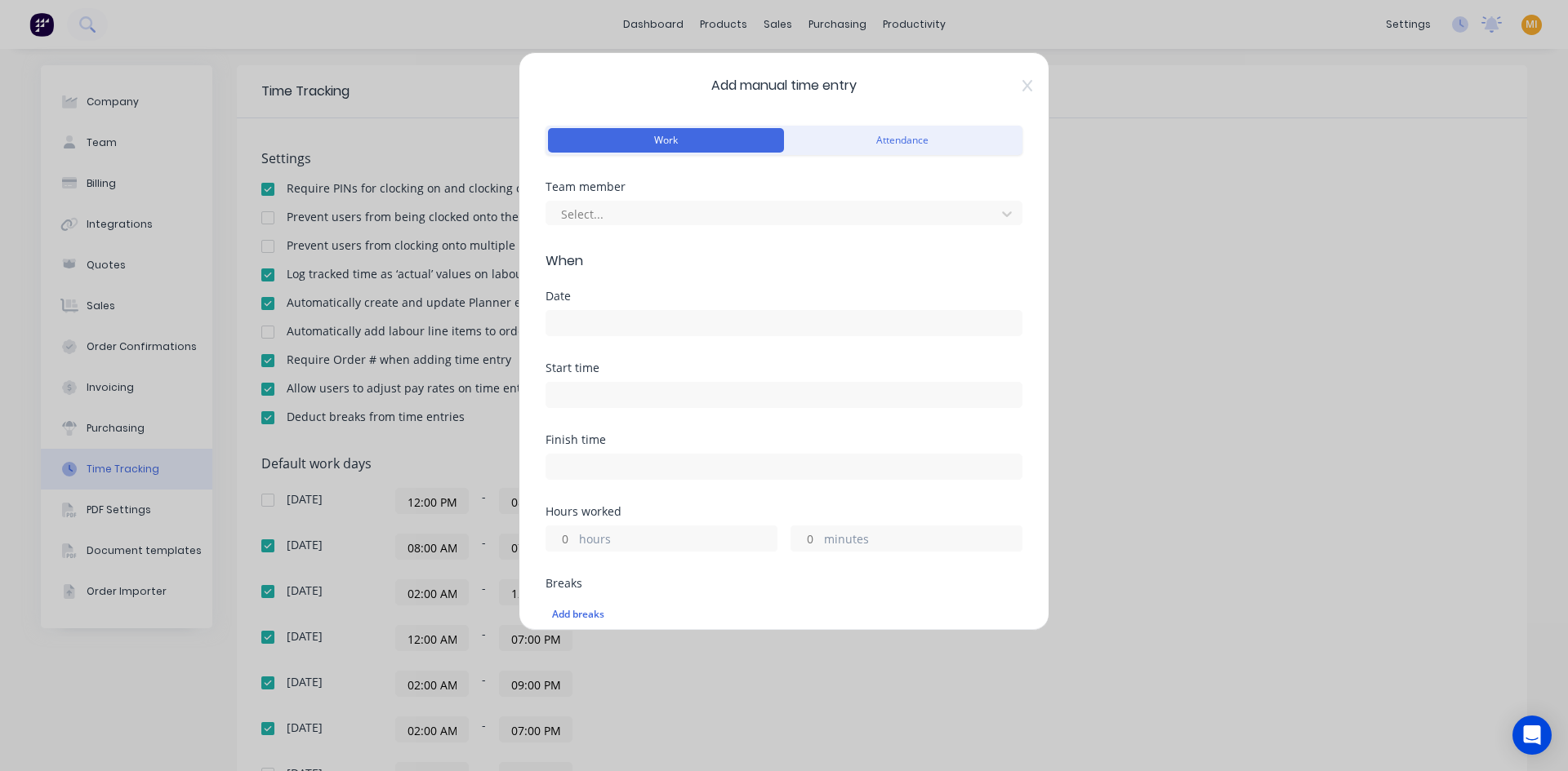
click at [1012, 77] on div "Add manual time entry Work Attendance Team member Select... When Date Start tim…" at bounding box center [784, 341] width 531 height 579
click at [1022, 83] on icon at bounding box center [1027, 86] width 9 height 11
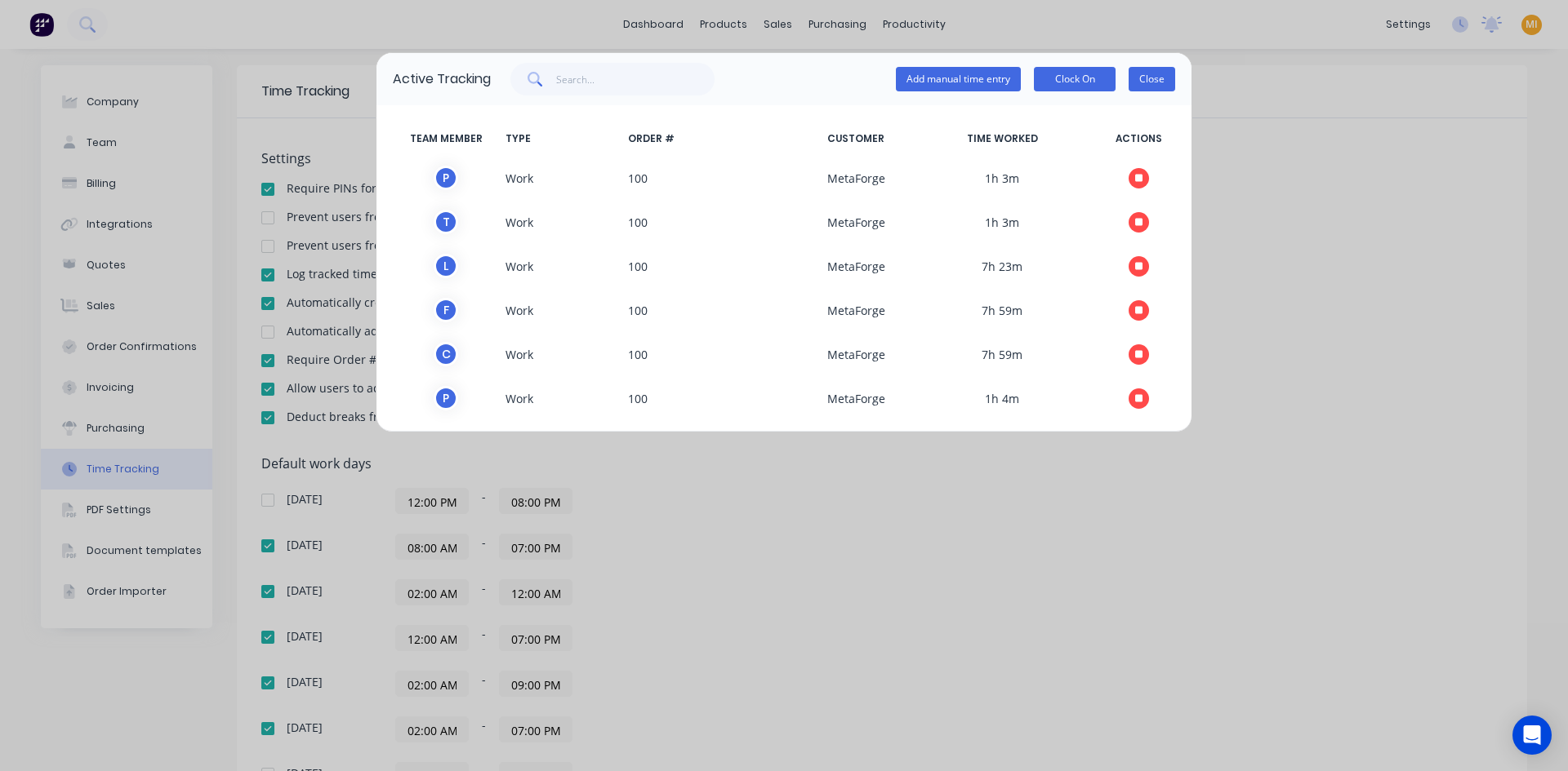
click at [1153, 79] on button "Close" at bounding box center [1151, 79] width 46 height 25
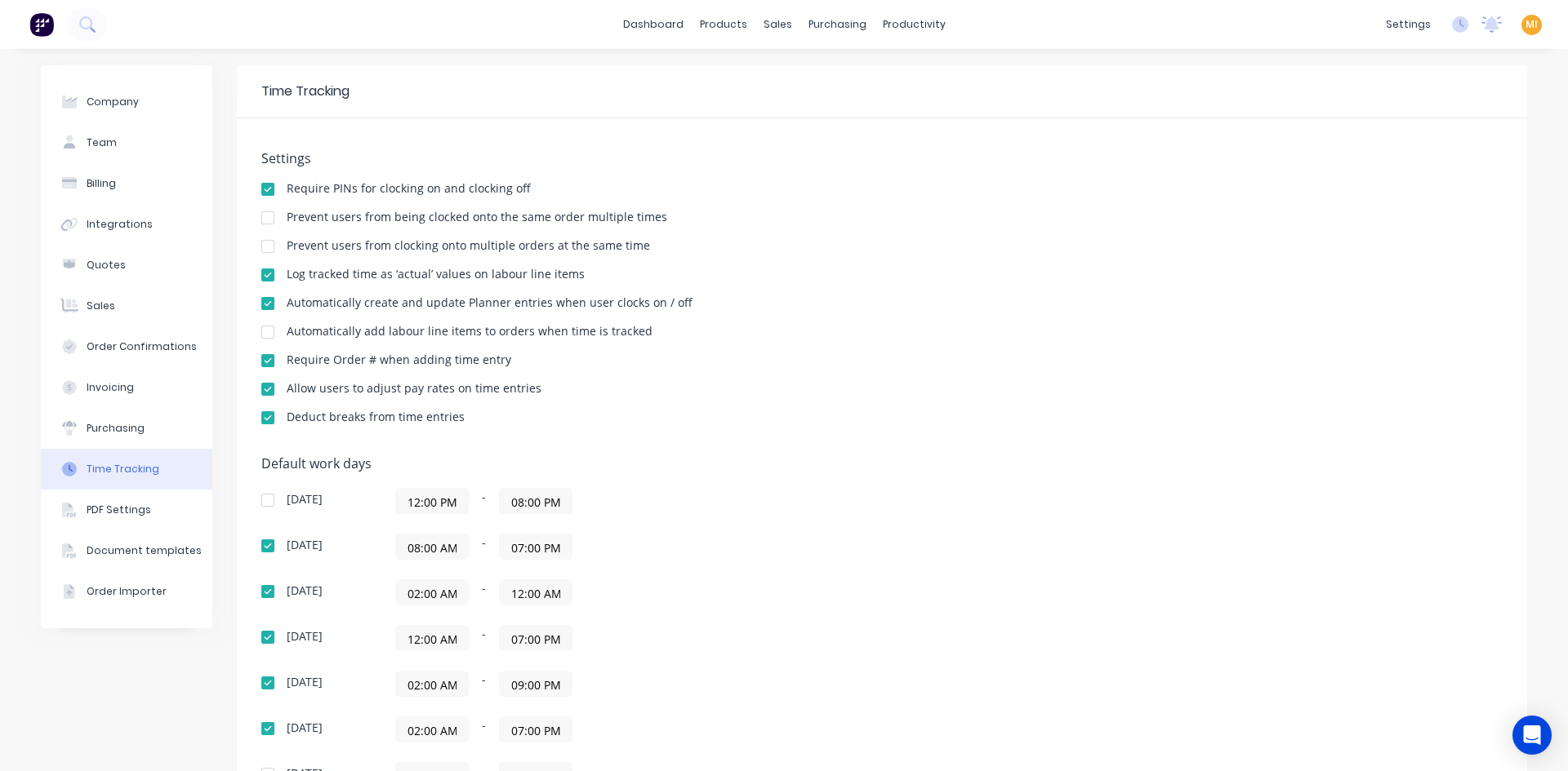
drag, startPoint x: 21, startPoint y: 22, endPoint x: 52, endPoint y: 26, distance: 31.3
click at [22, 22] on div at bounding box center [54, 25] width 107 height 33
click at [53, 27] on img at bounding box center [41, 25] width 25 height 25
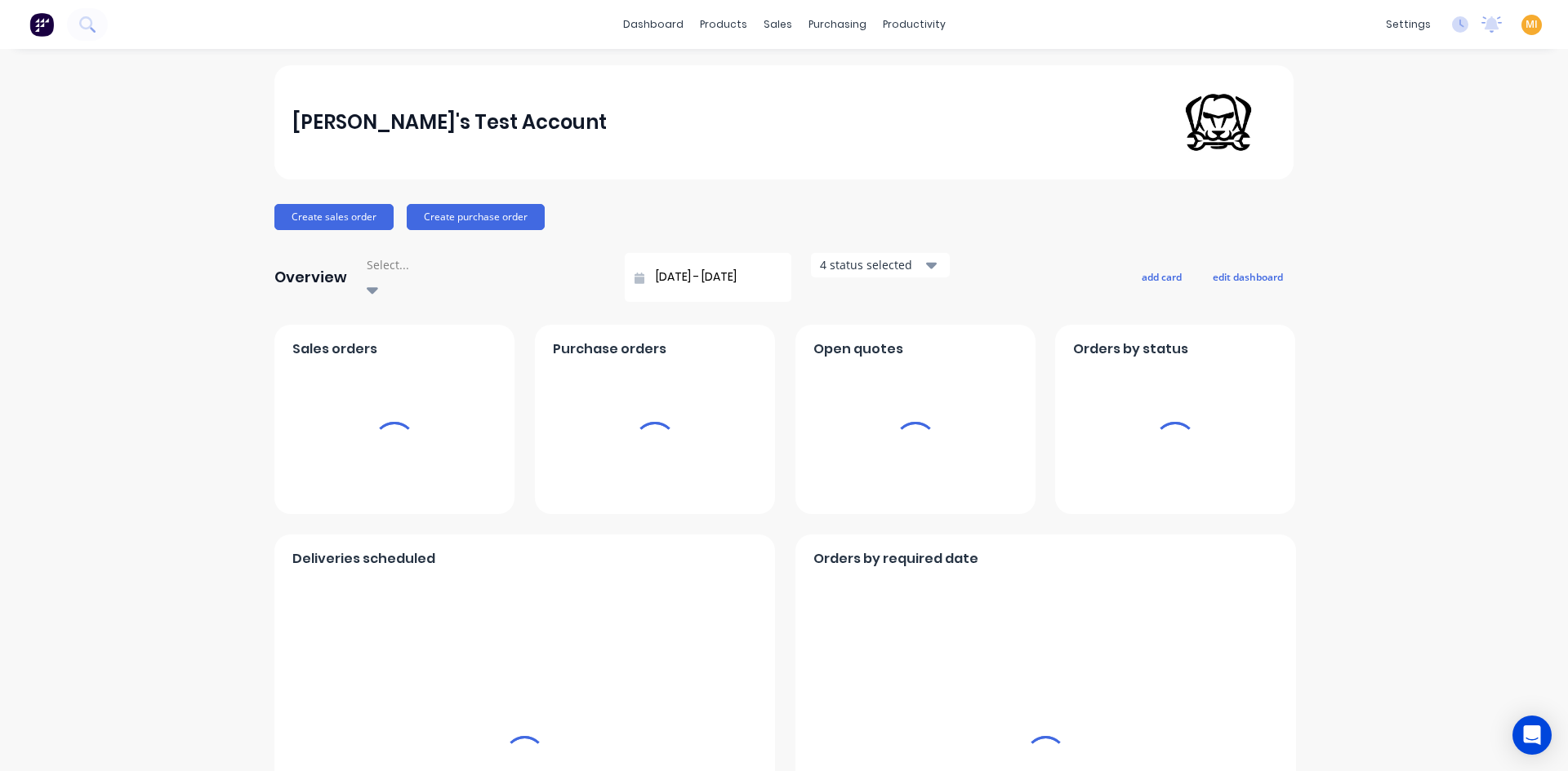
click at [1526, 25] on span "MI" at bounding box center [1531, 25] width 12 height 15
click at [1425, 199] on button "Sign out" at bounding box center [1428, 205] width 216 height 33
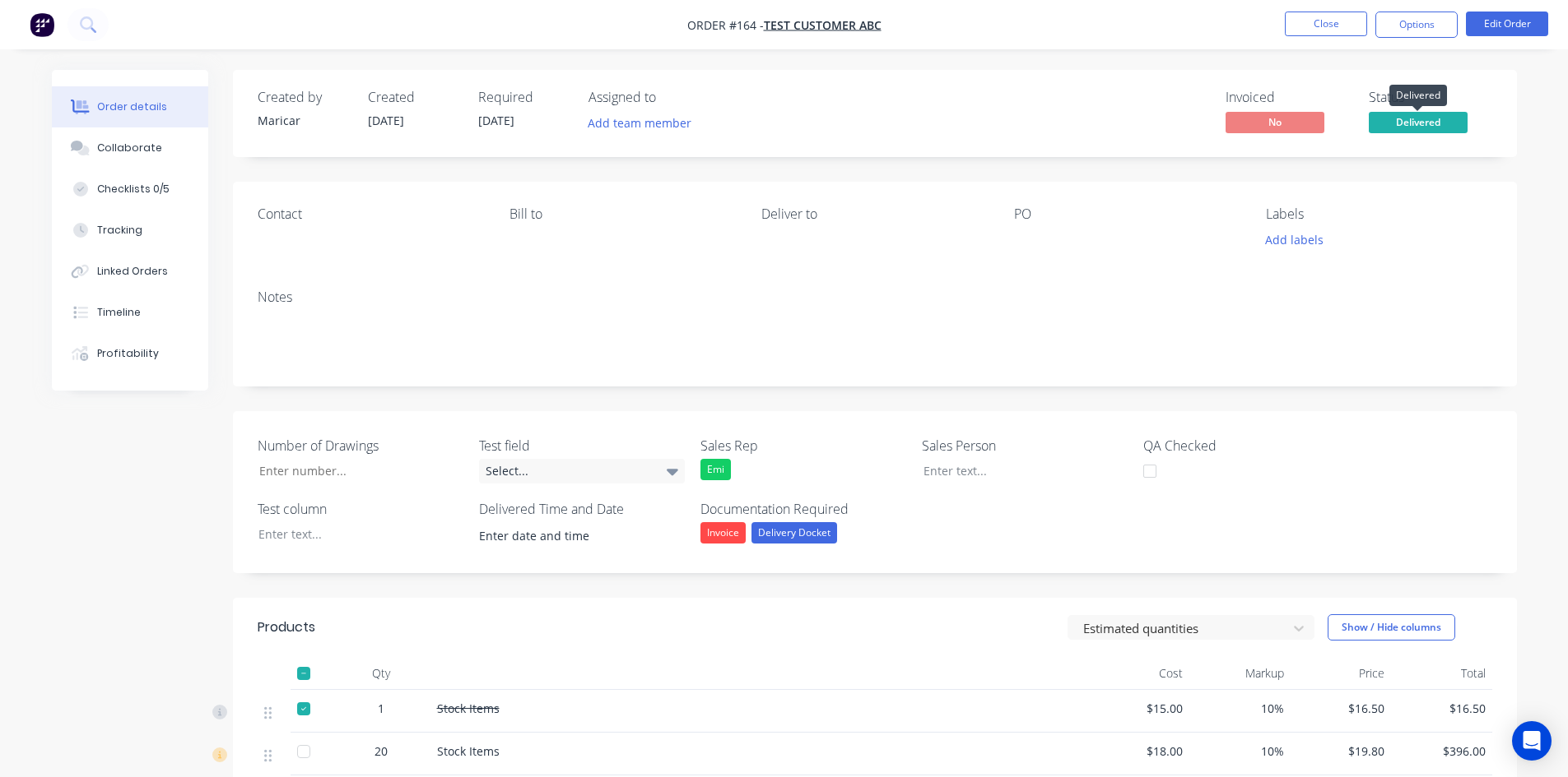
click at [1397, 118] on span "Delivered" at bounding box center [1418, 123] width 99 height 21
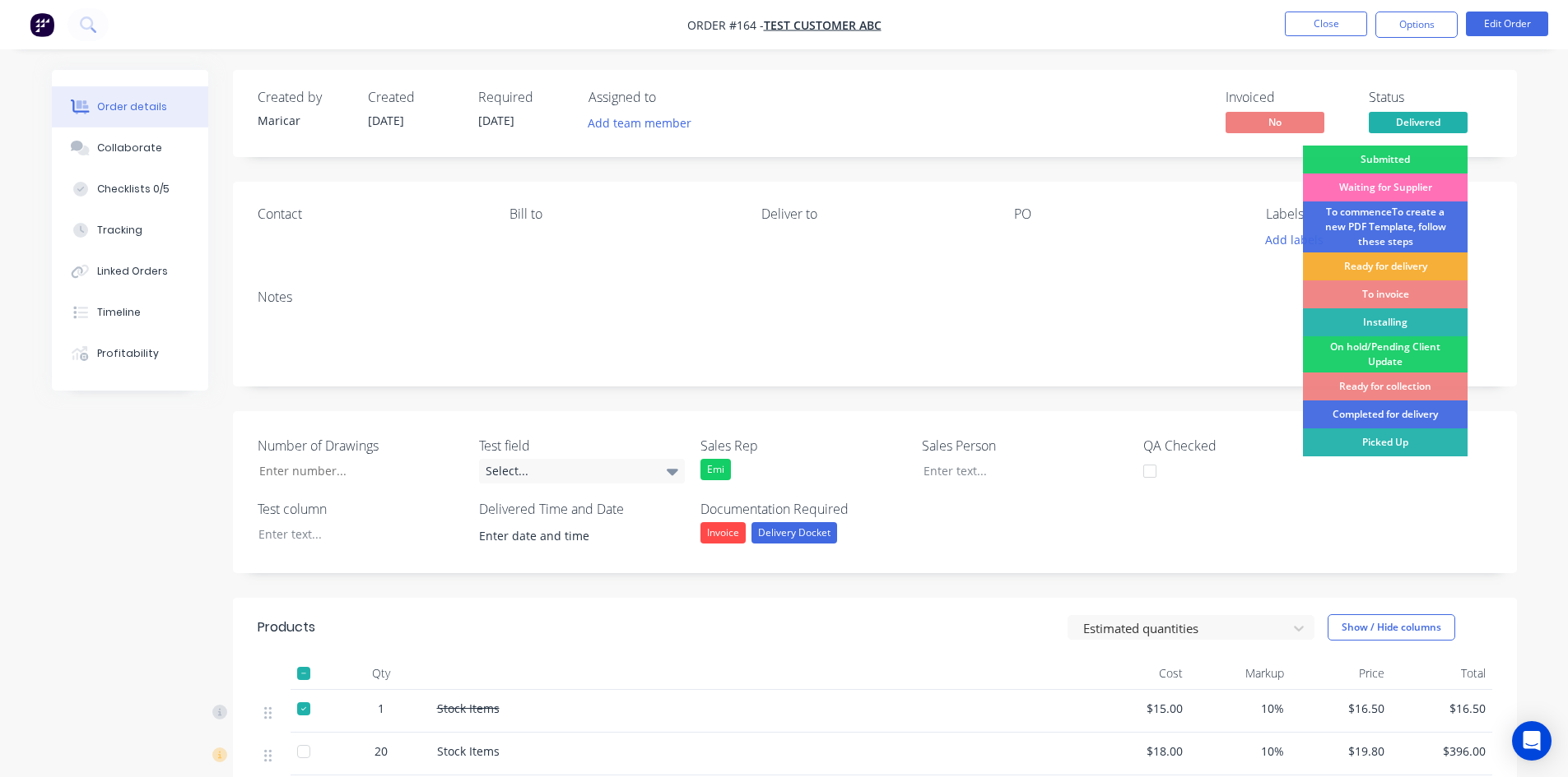
drag, startPoint x: 1380, startPoint y: 166, endPoint x: 533, endPoint y: 181, distance: 847.1
click at [1380, 165] on div "Submitted" at bounding box center [1385, 159] width 164 height 28
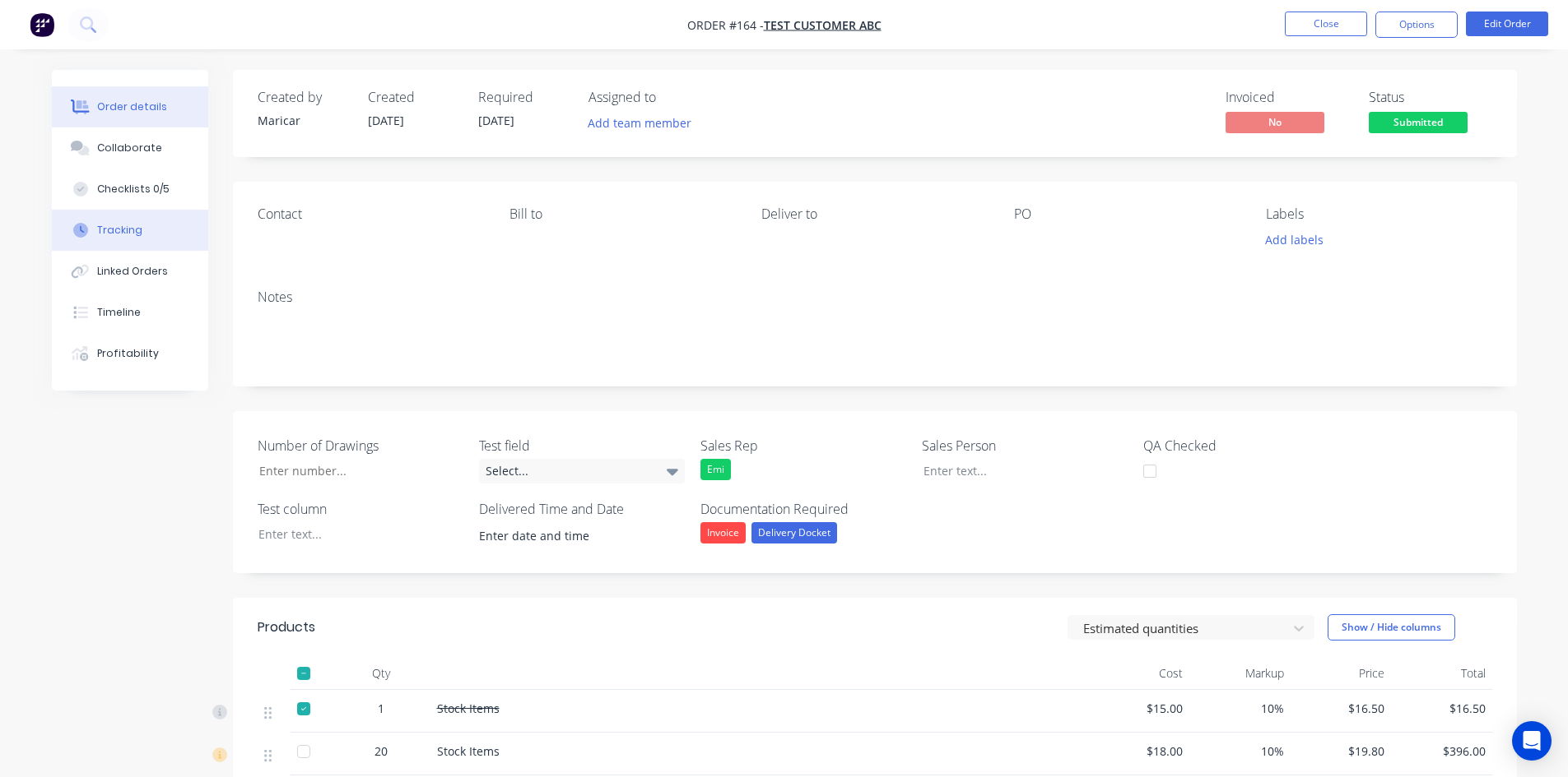
click at [123, 212] on button "Tracking" at bounding box center [130, 230] width 157 height 41
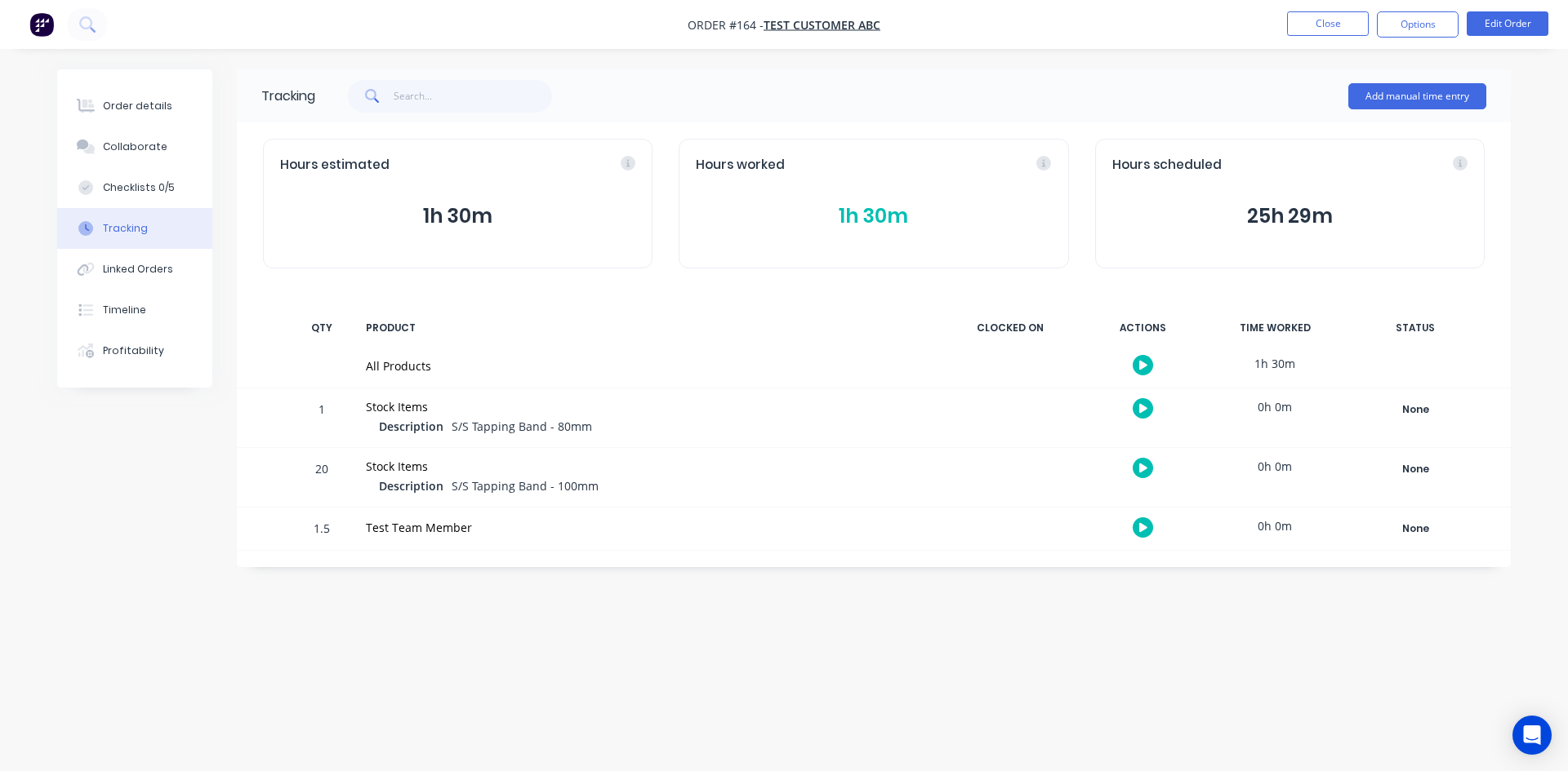
click at [1154, 523] on div at bounding box center [1143, 528] width 123 height 40
click at [1154, 525] on div at bounding box center [1143, 528] width 123 height 40
click at [1147, 523] on icon "button" at bounding box center [1143, 527] width 8 height 10
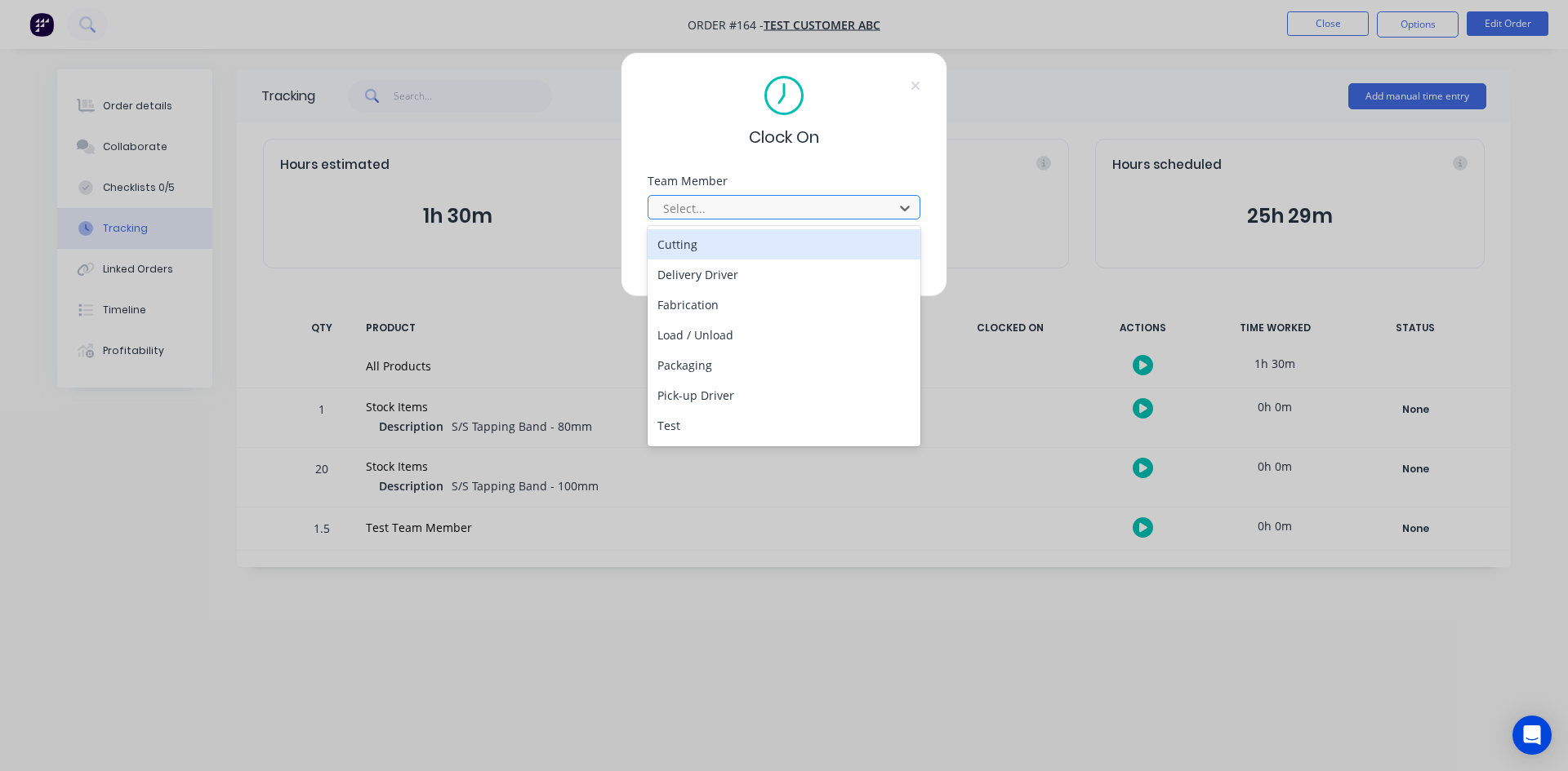
click at [769, 202] on div at bounding box center [772, 208] width 223 height 21
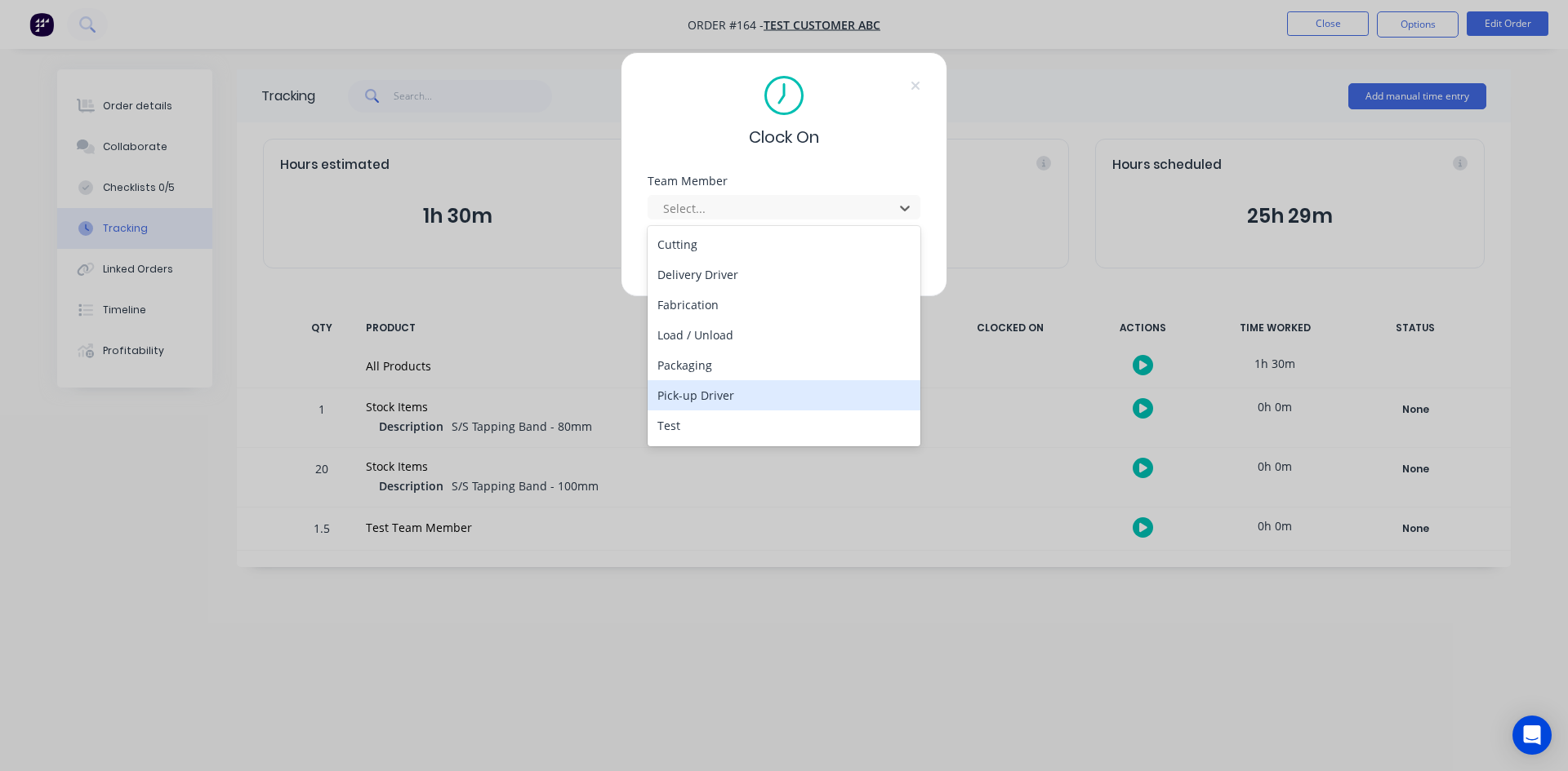
scroll to position [57, 0]
click at [714, 405] on div "Test Team Member" at bounding box center [784, 398] width 272 height 30
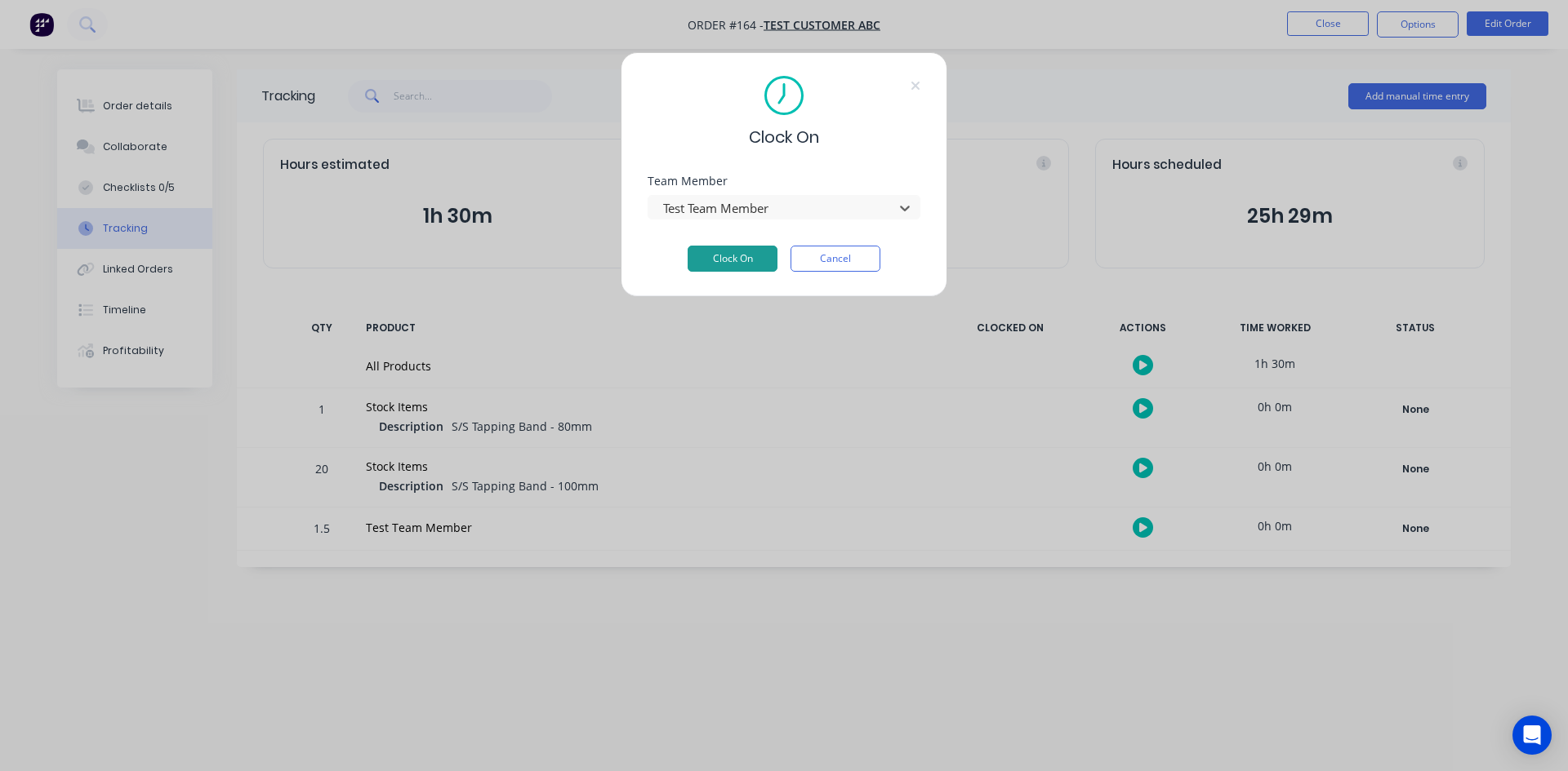
click at [741, 264] on button "Clock On" at bounding box center [732, 259] width 90 height 26
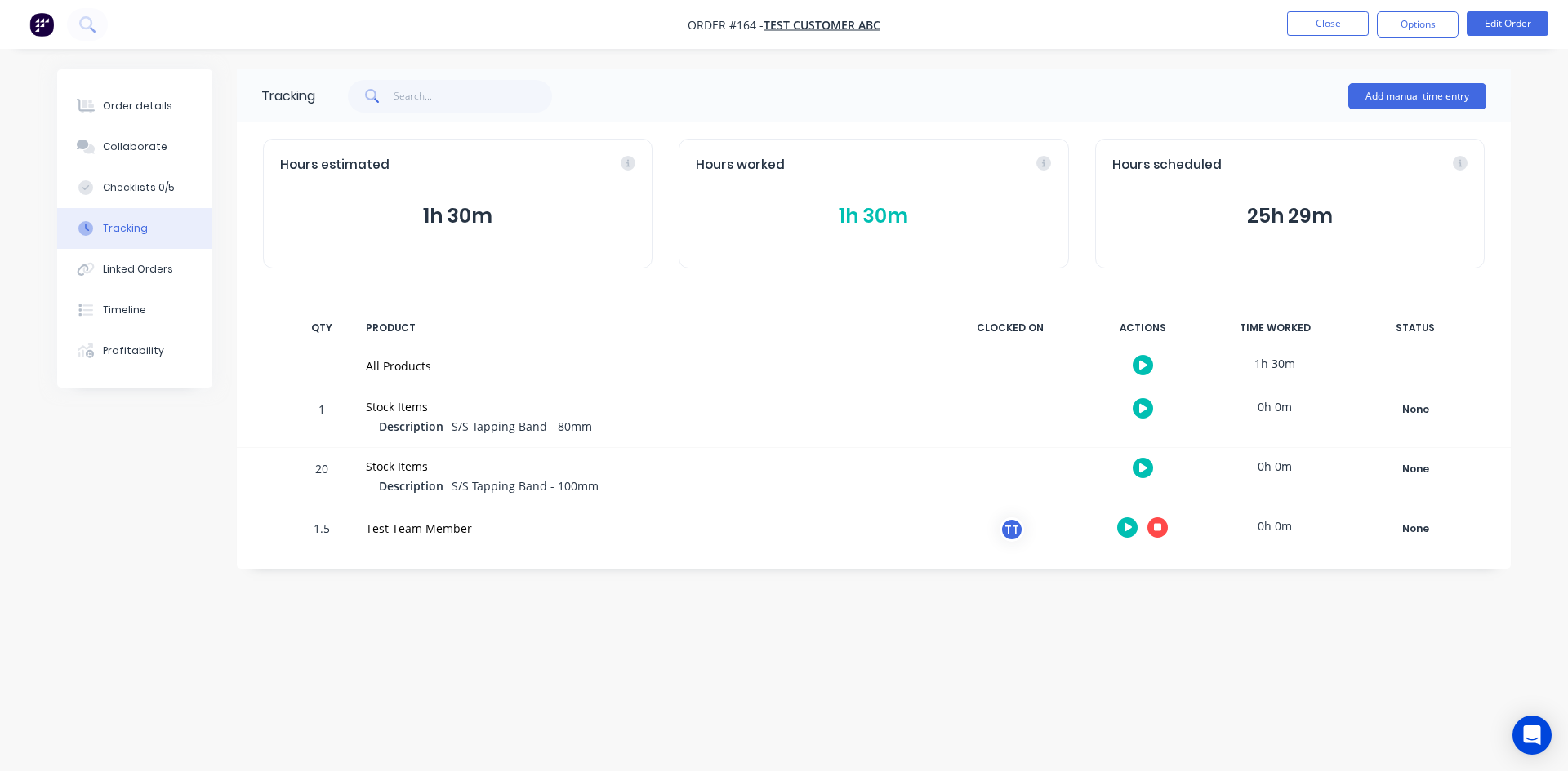
click at [1155, 532] on icon "button" at bounding box center [1158, 527] width 8 height 8
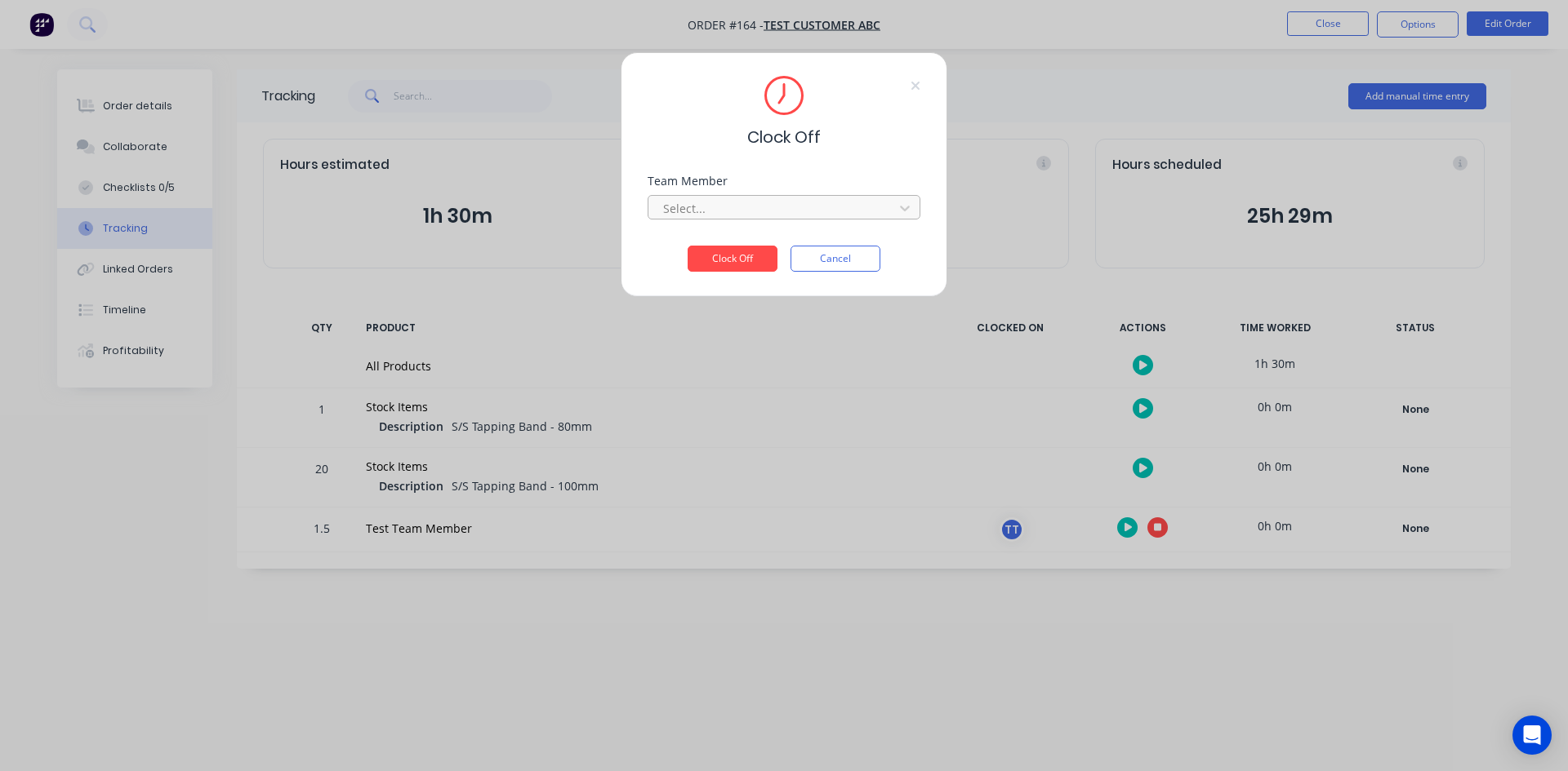
click at [739, 206] on div at bounding box center [772, 208] width 223 height 21
click at [714, 240] on div "Test Team Member" at bounding box center [784, 244] width 272 height 30
click at [718, 261] on button "Clock Off" at bounding box center [732, 259] width 90 height 26
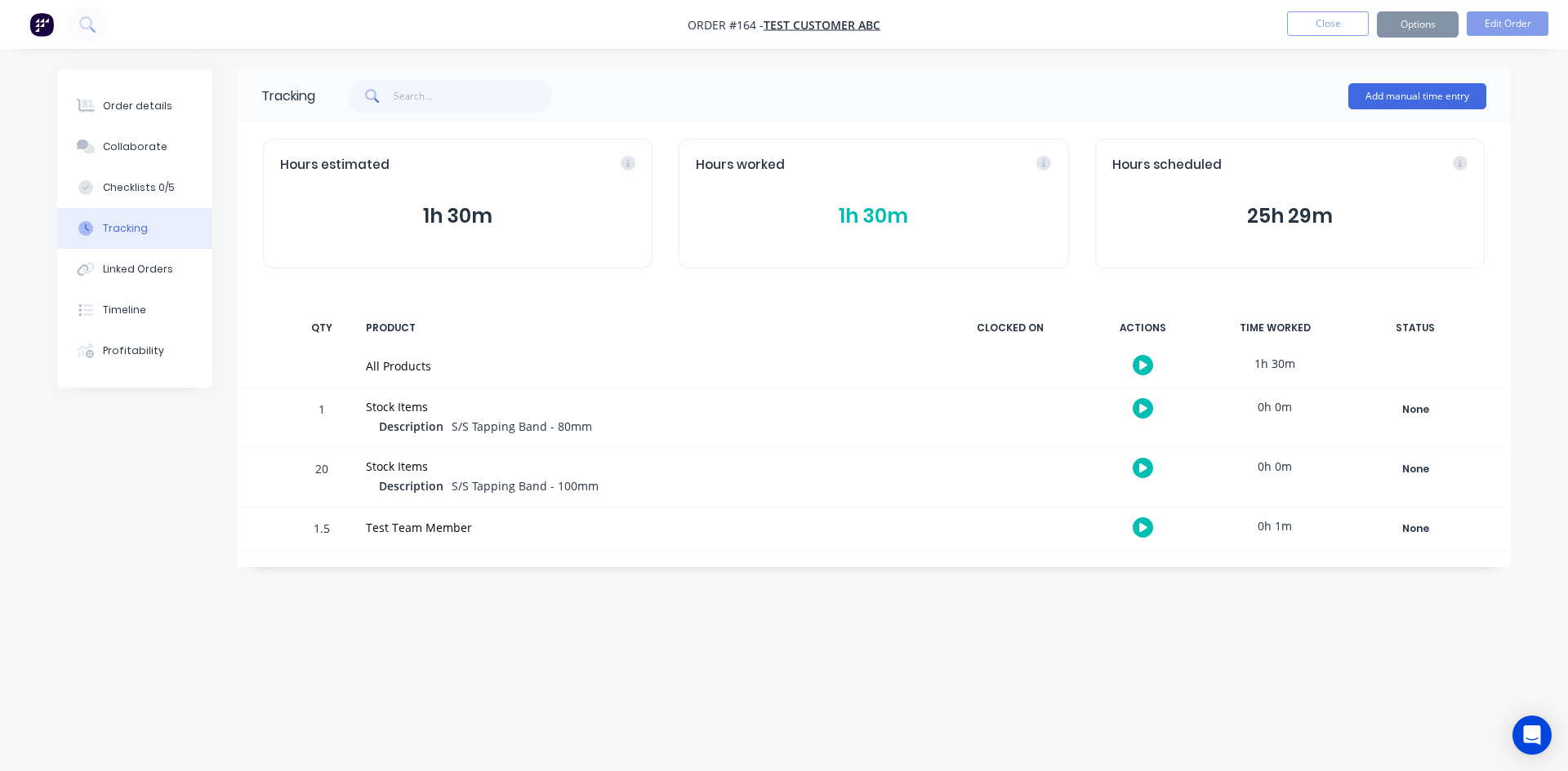
click at [876, 204] on button "1h 30m" at bounding box center [873, 216] width 355 height 31
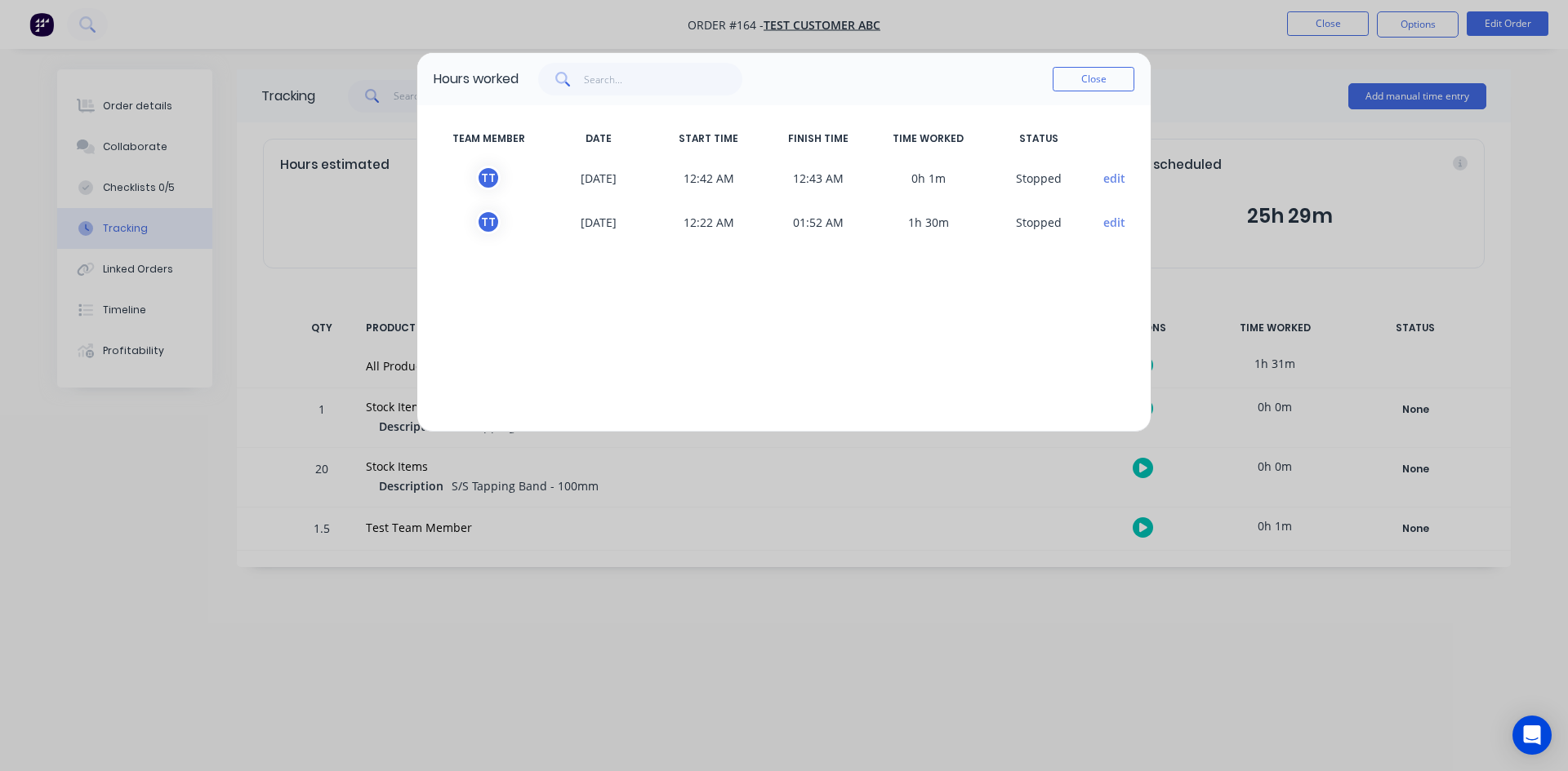
click at [1114, 180] on button "edit" at bounding box center [1114, 178] width 22 height 17
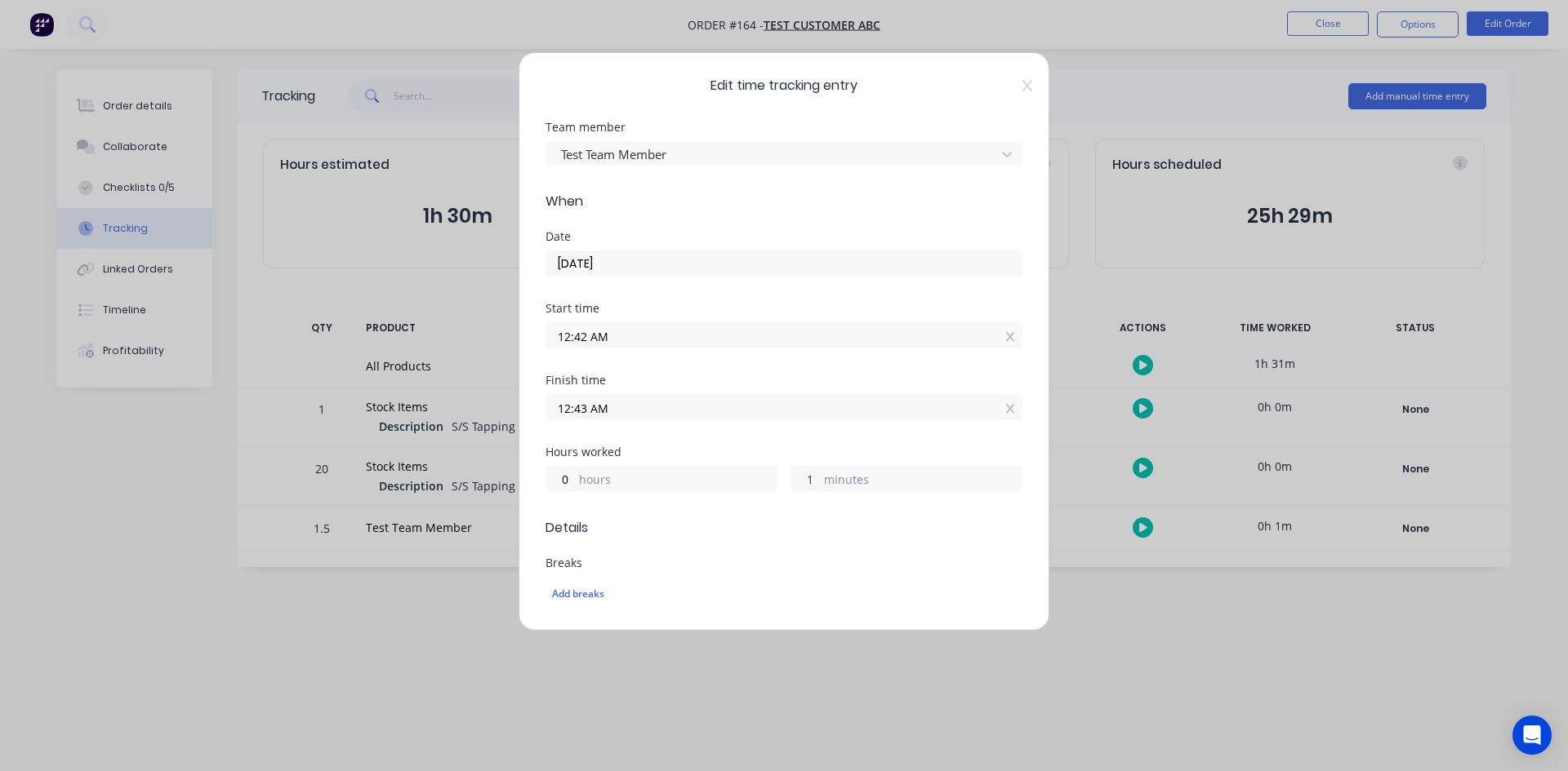
drag, startPoint x: 807, startPoint y: 483, endPoint x: 784, endPoint y: 484, distance: 23.0
click at [790, 484] on div "1 minutes" at bounding box center [906, 479] width 232 height 26
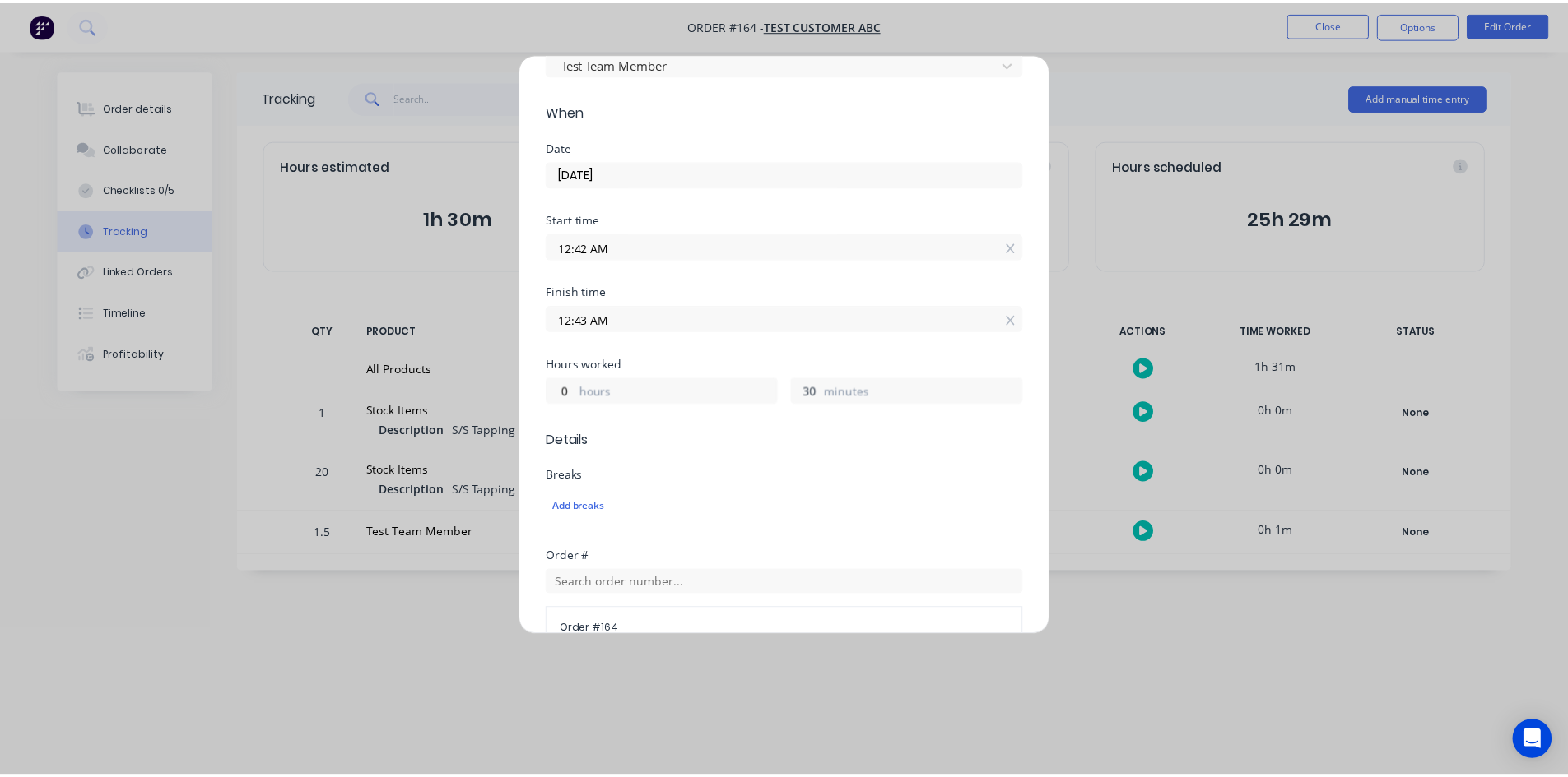
scroll to position [444, 0]
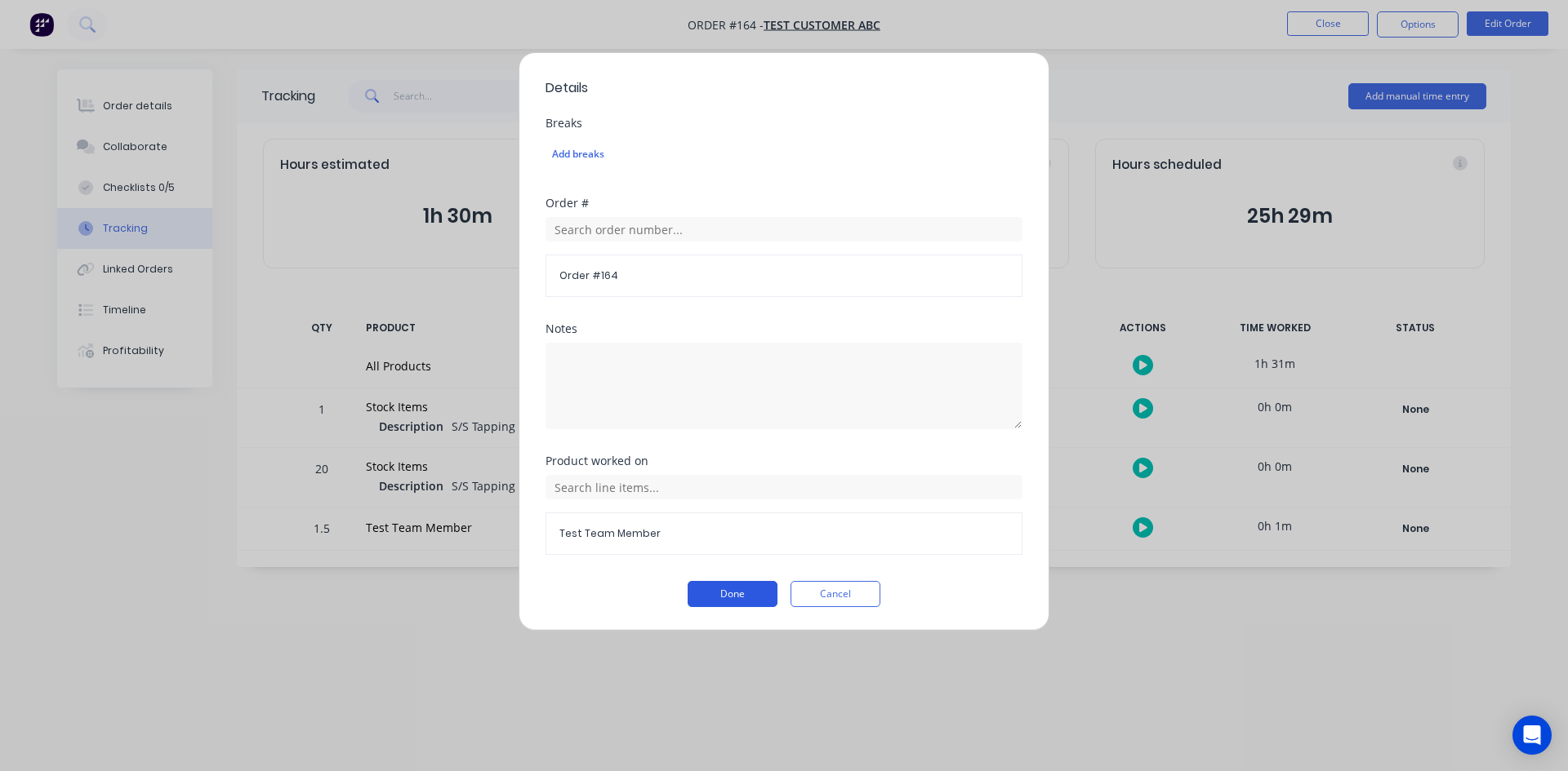
type input "30"
type input "01:12 AM"
click at [714, 595] on button "Done" at bounding box center [732, 595] width 90 height 26
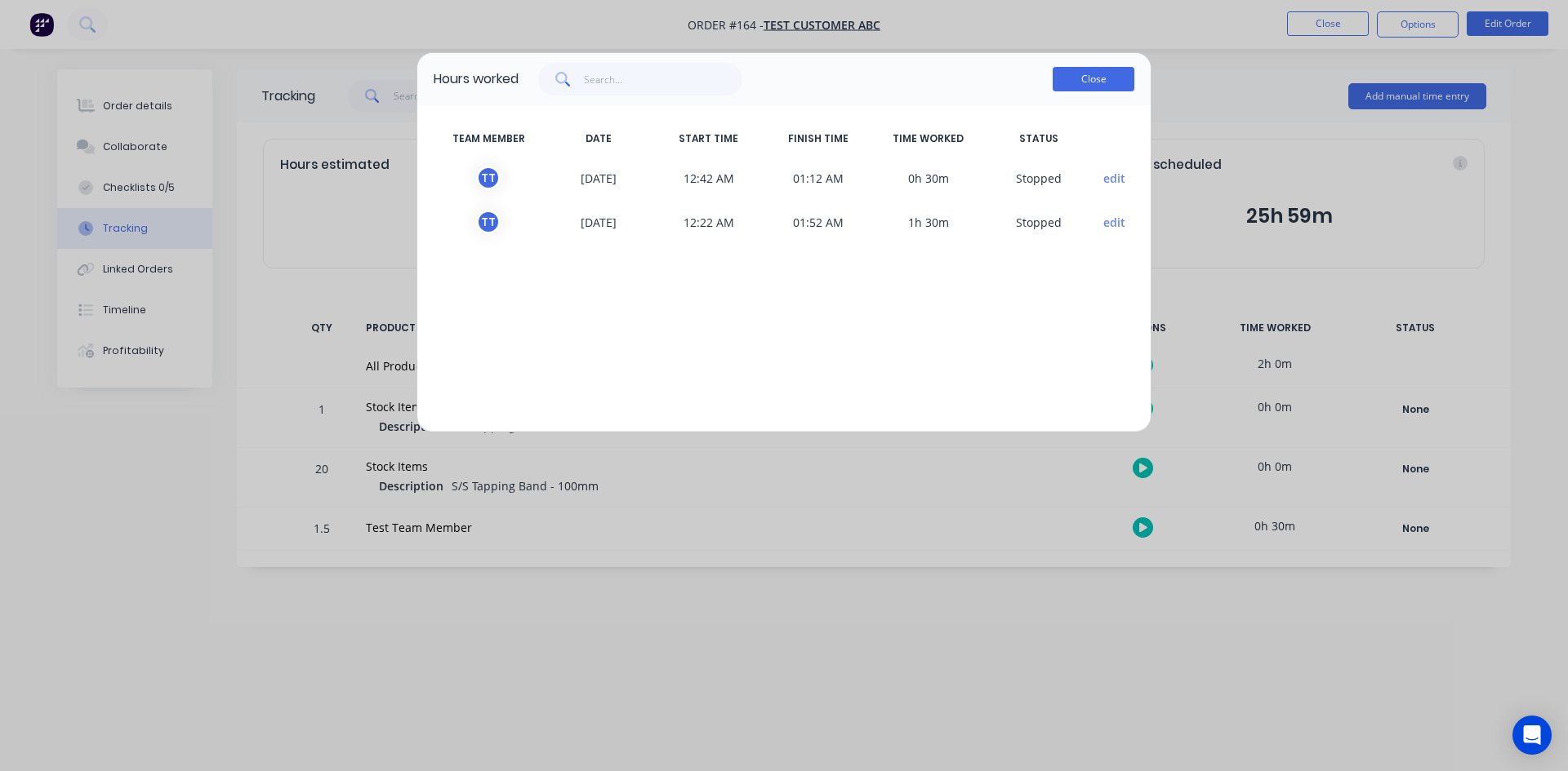
click at [1099, 72] on button "Close" at bounding box center [1093, 79] width 82 height 25
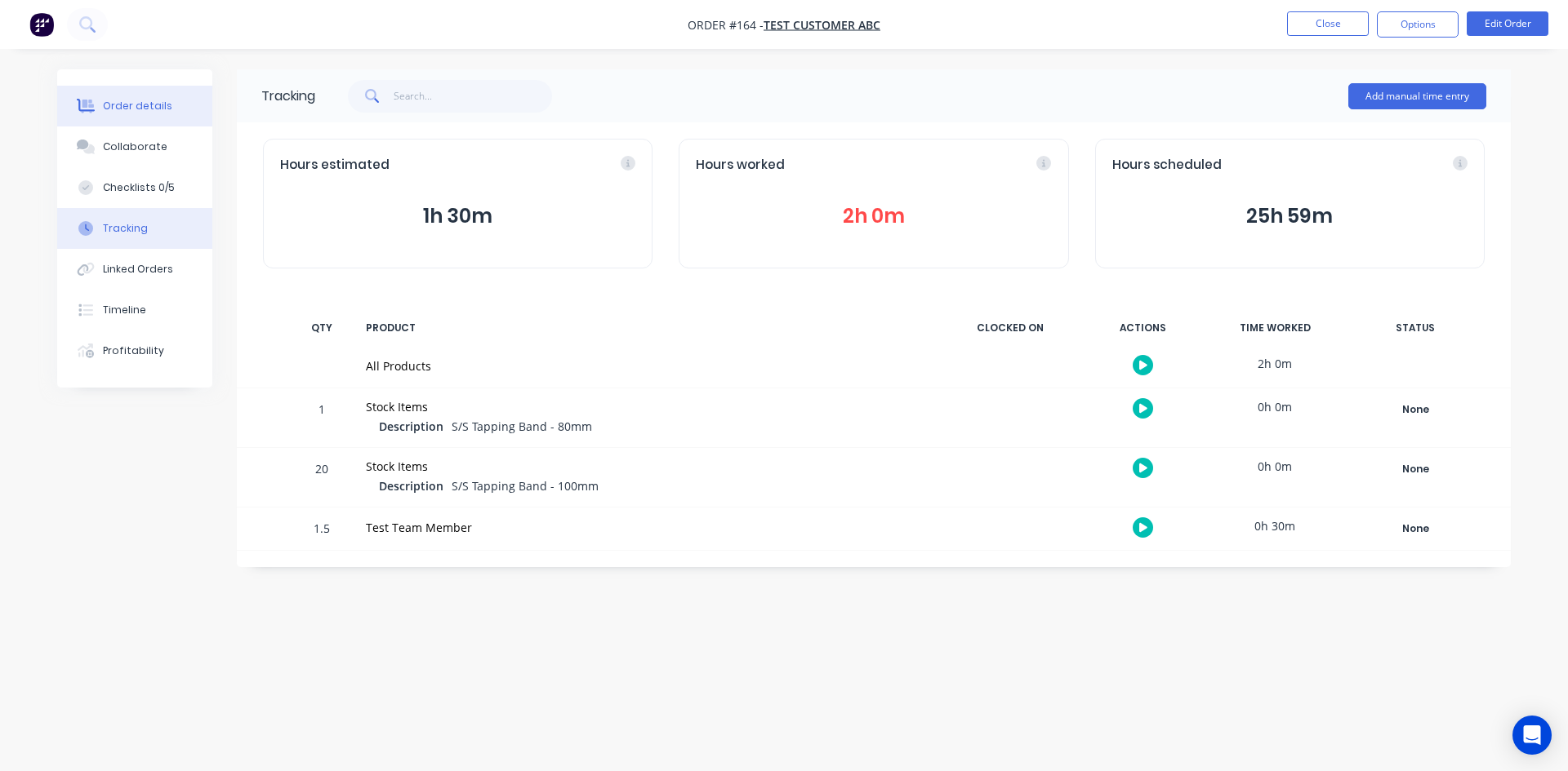
click at [169, 101] on button "Order details" at bounding box center [135, 106] width 156 height 41
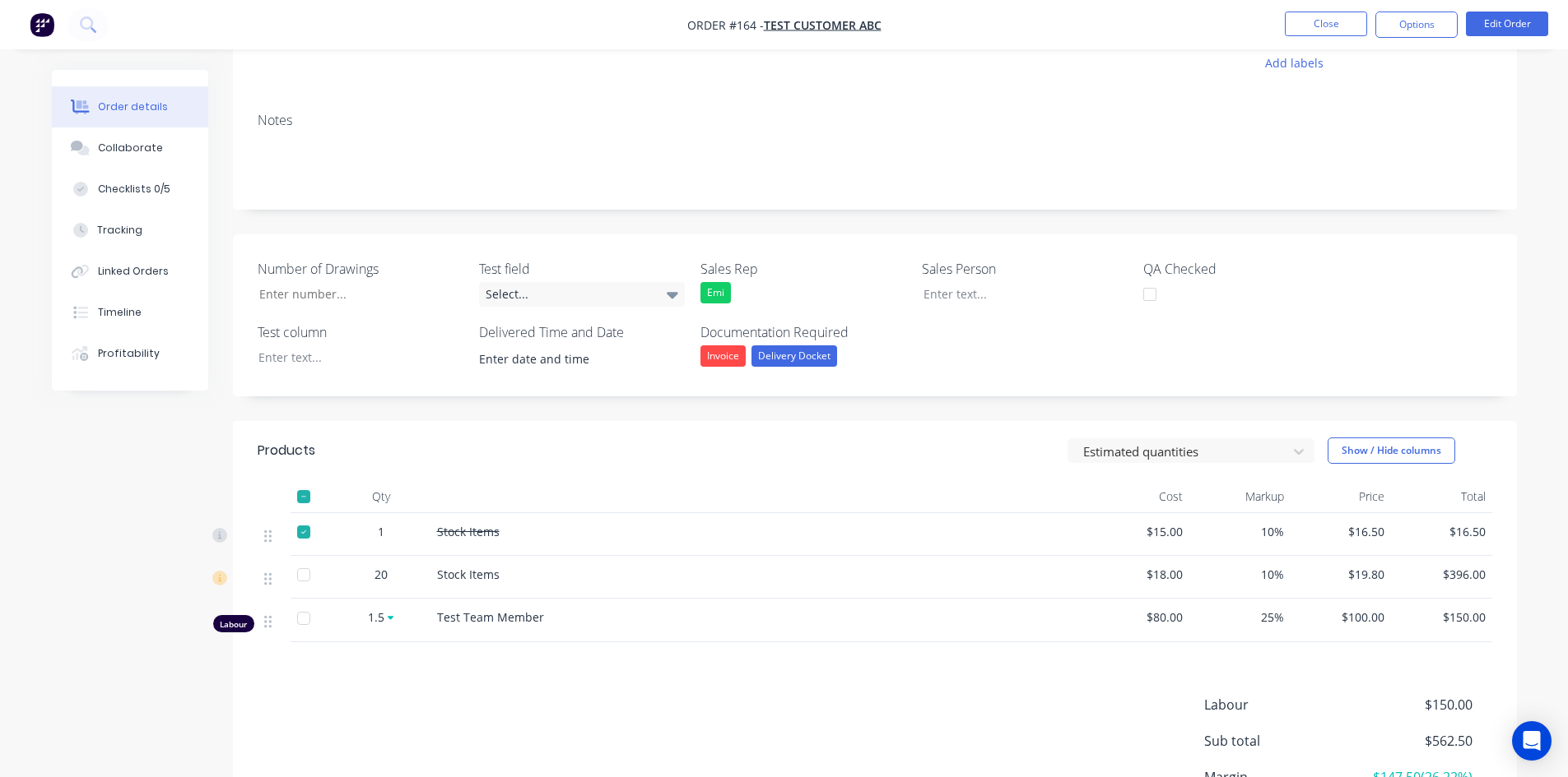
scroll to position [334, 0]
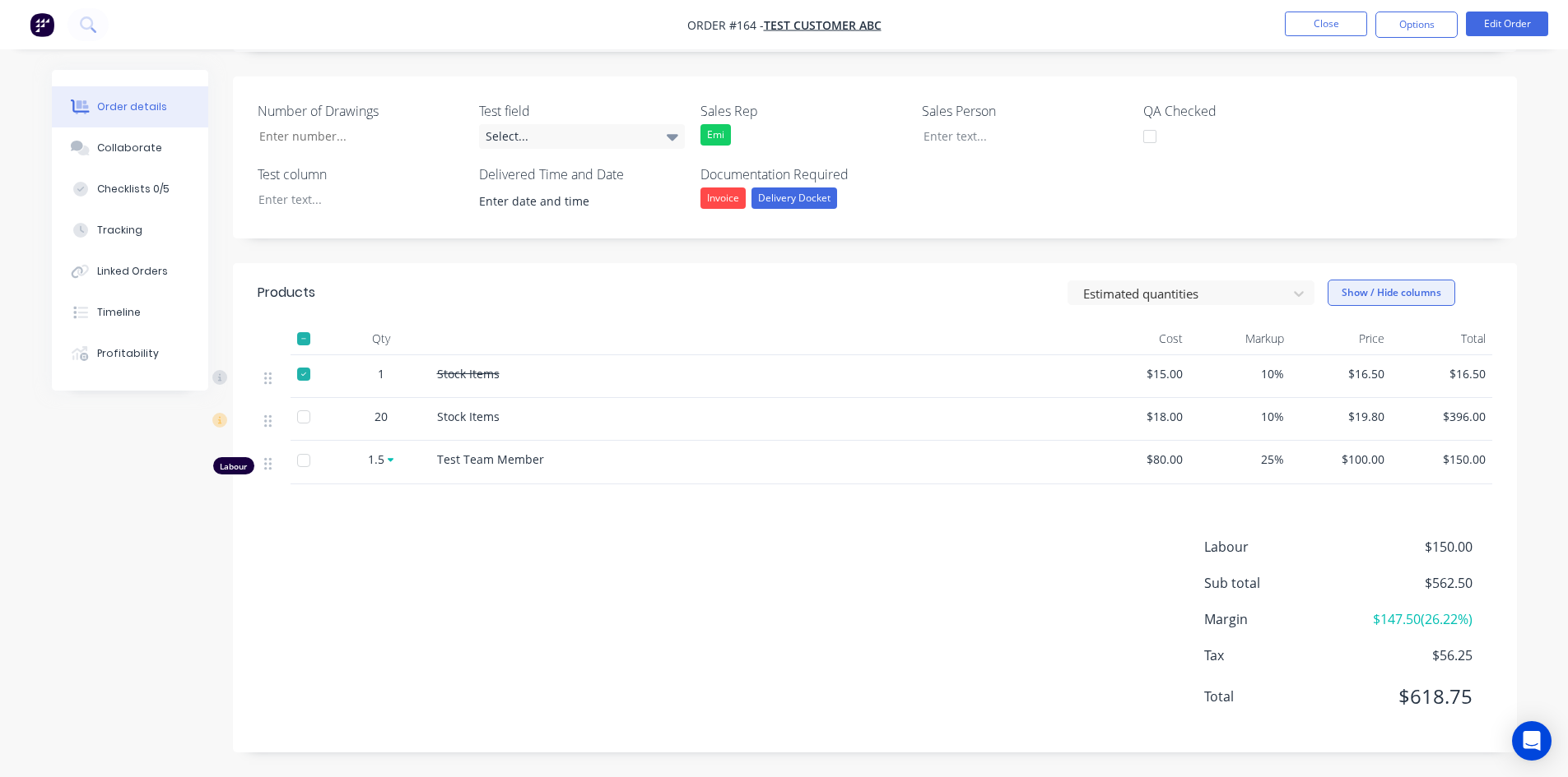
click at [1355, 294] on button "Show / Hide columns" at bounding box center [1391, 293] width 127 height 27
click at [1133, 295] on div at bounding box center [1180, 294] width 198 height 21
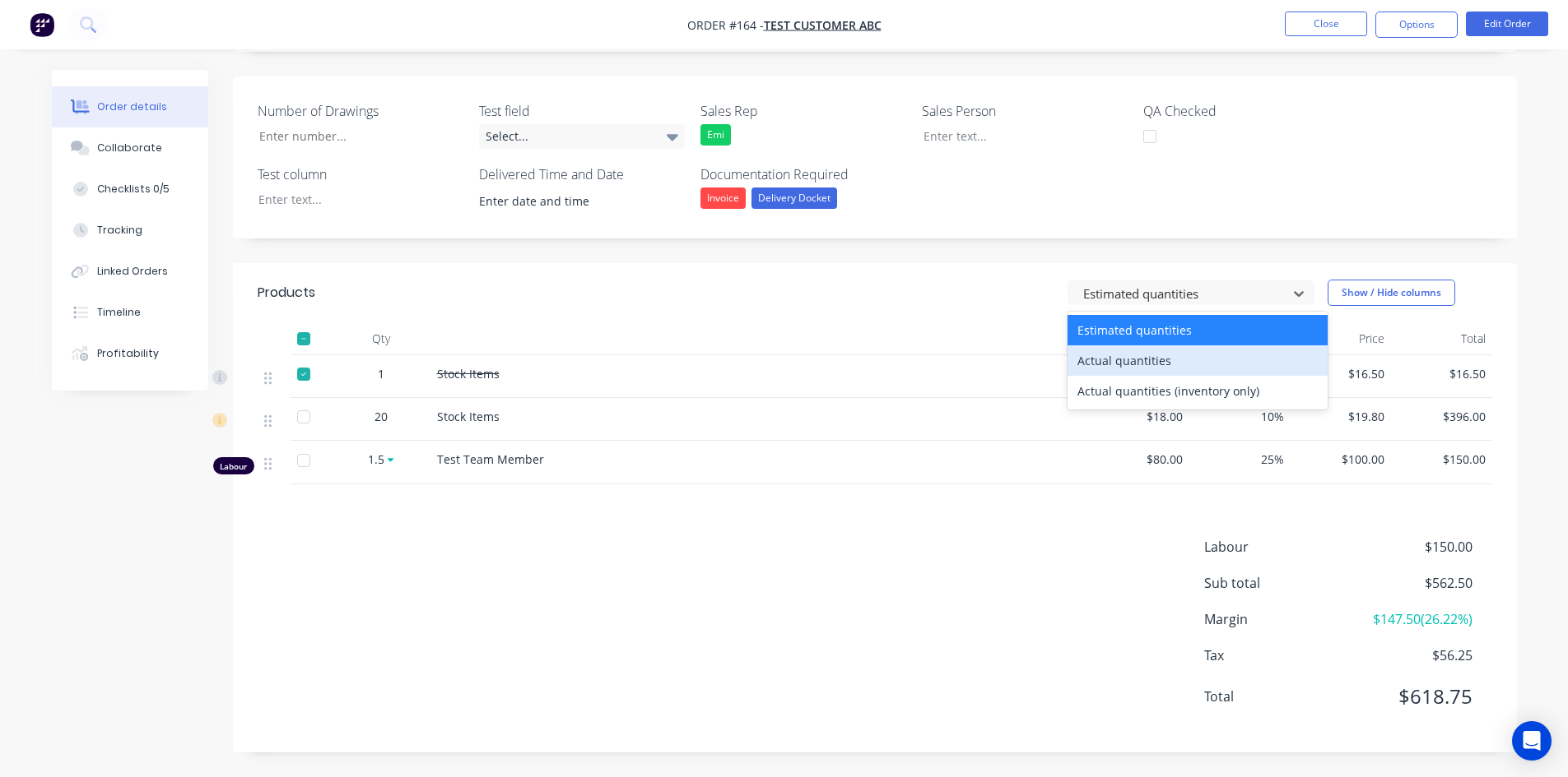
click at [1121, 365] on div "Actual quantities" at bounding box center [1197, 361] width 260 height 30
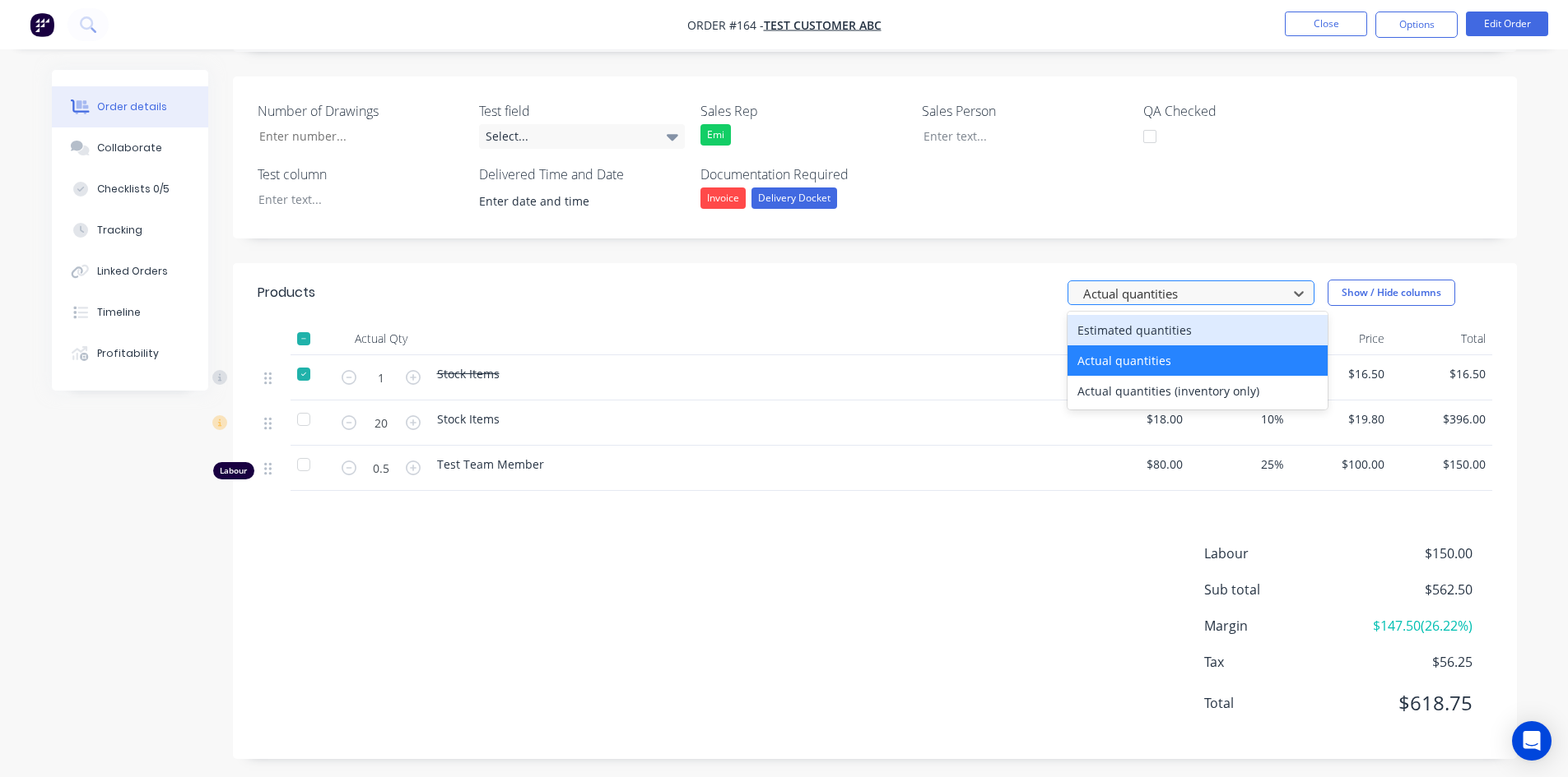
click at [1153, 286] on div at bounding box center [1180, 294] width 198 height 21
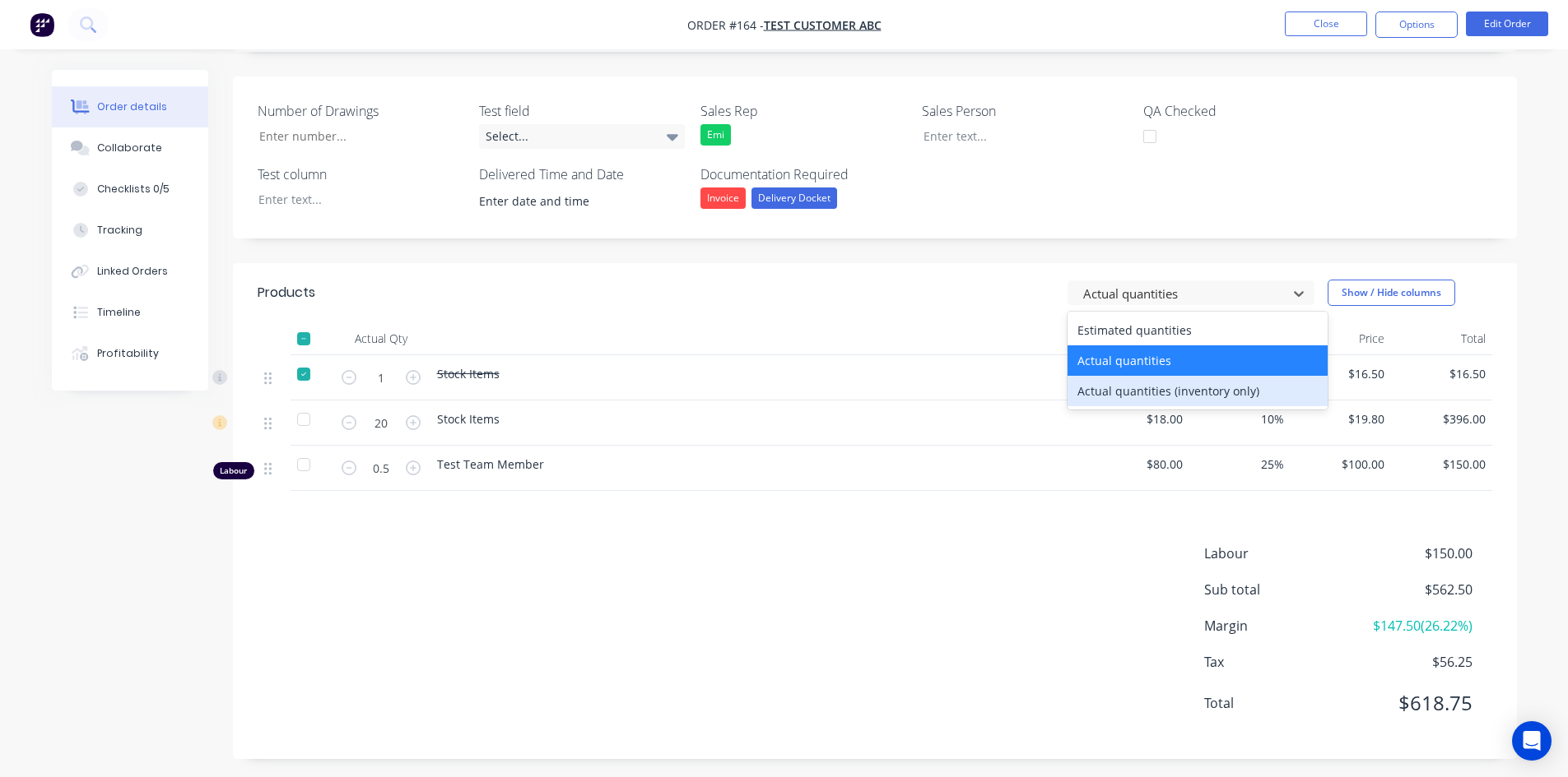
click at [1134, 389] on div "Actual quantities (inventory only)" at bounding box center [1197, 391] width 260 height 30
type input "0"
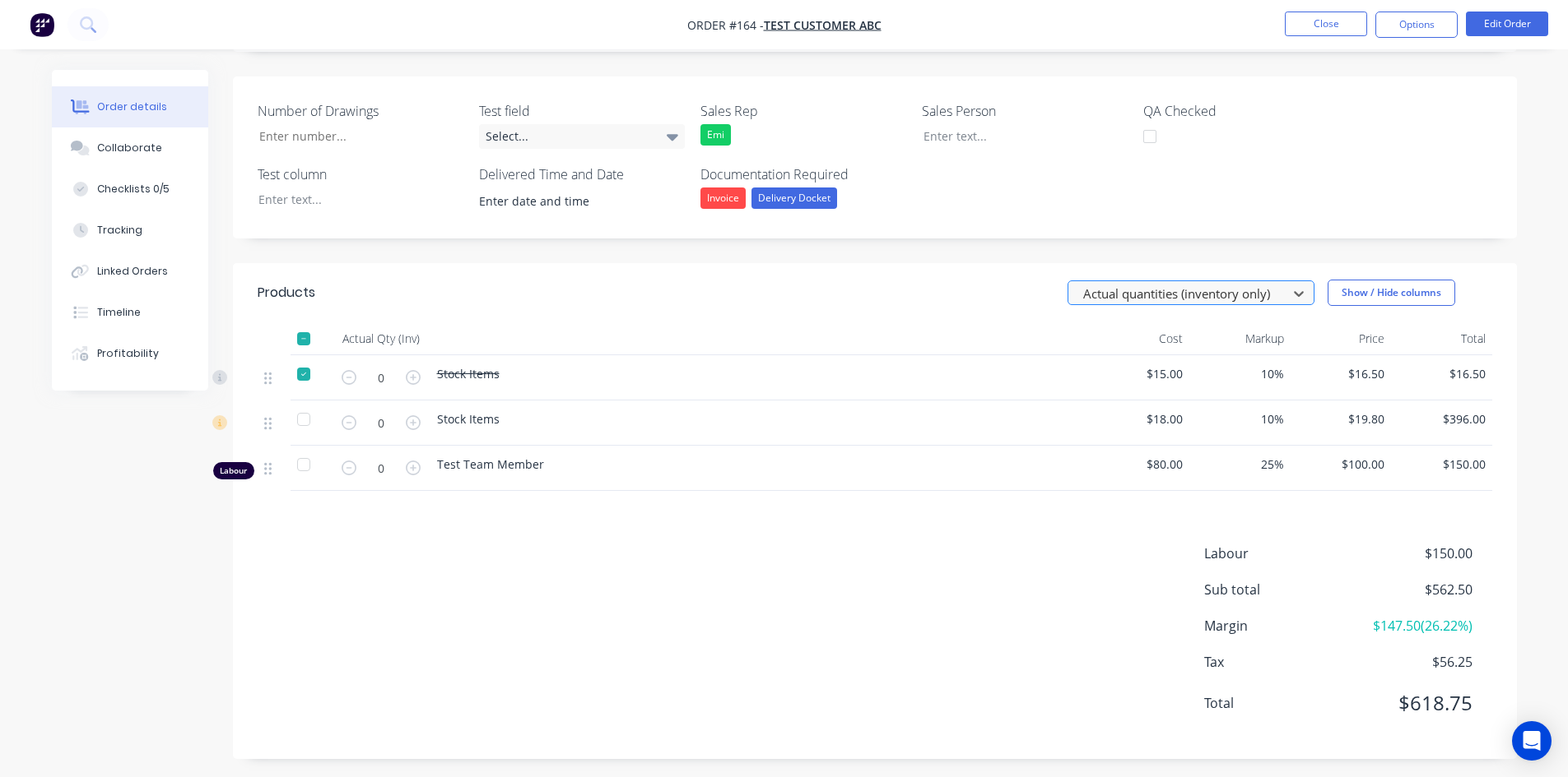
click at [1145, 297] on div at bounding box center [1180, 294] width 198 height 21
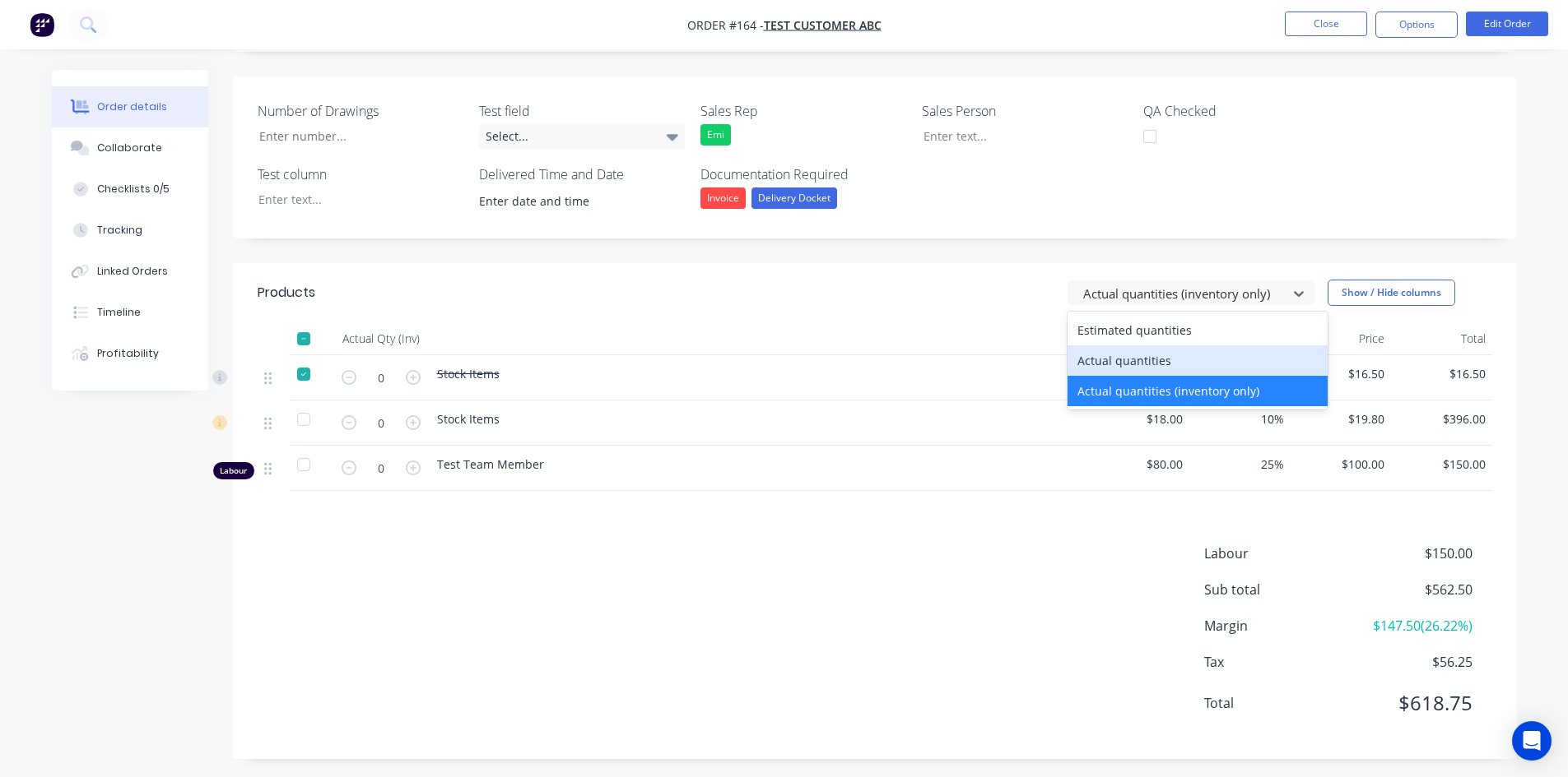
click at [1132, 359] on div "Actual quantities" at bounding box center [1197, 361] width 260 height 30
type input "1"
type input "20"
type input "0.5"
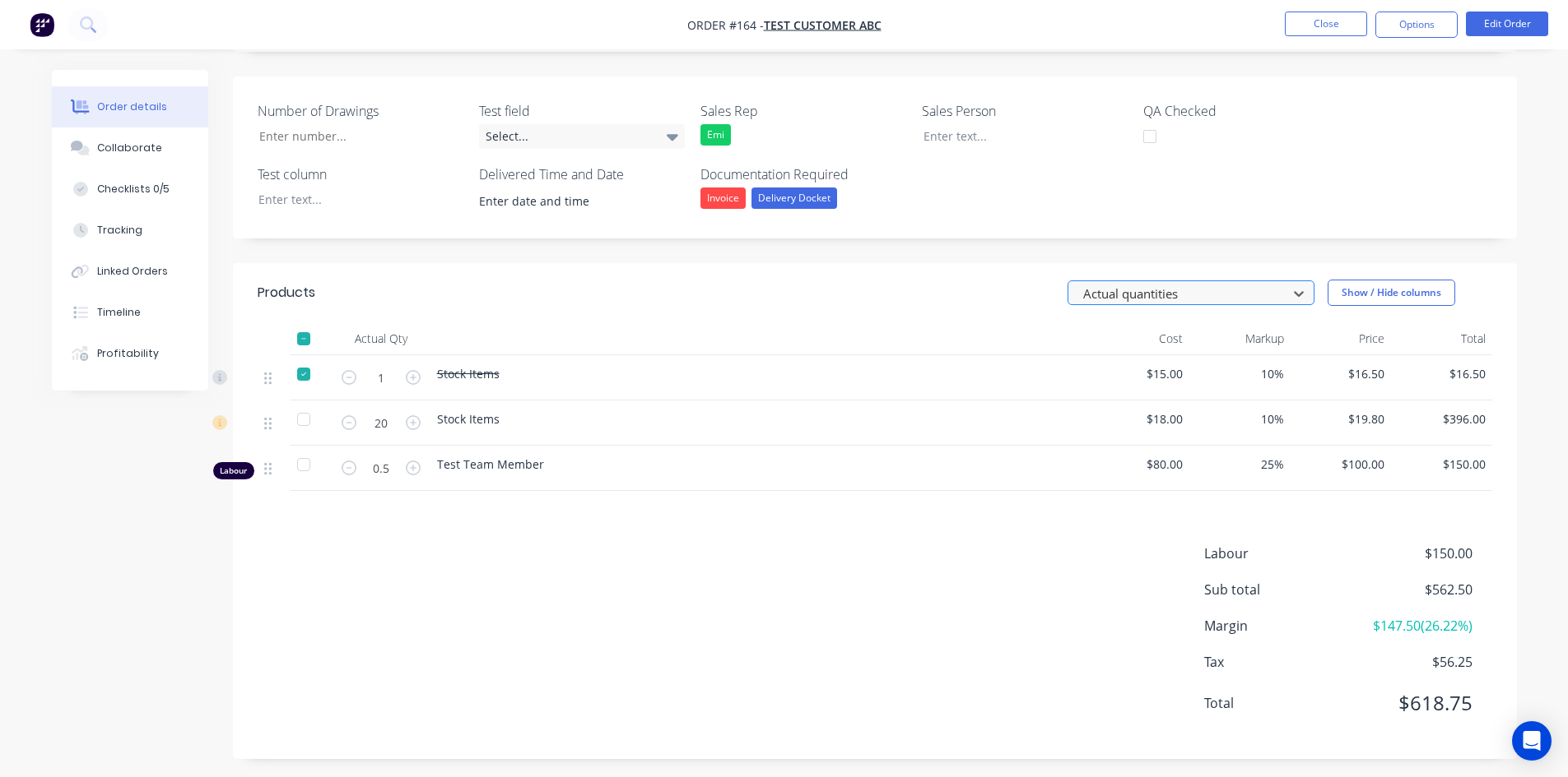
click at [1129, 284] on div at bounding box center [1180, 294] width 198 height 21
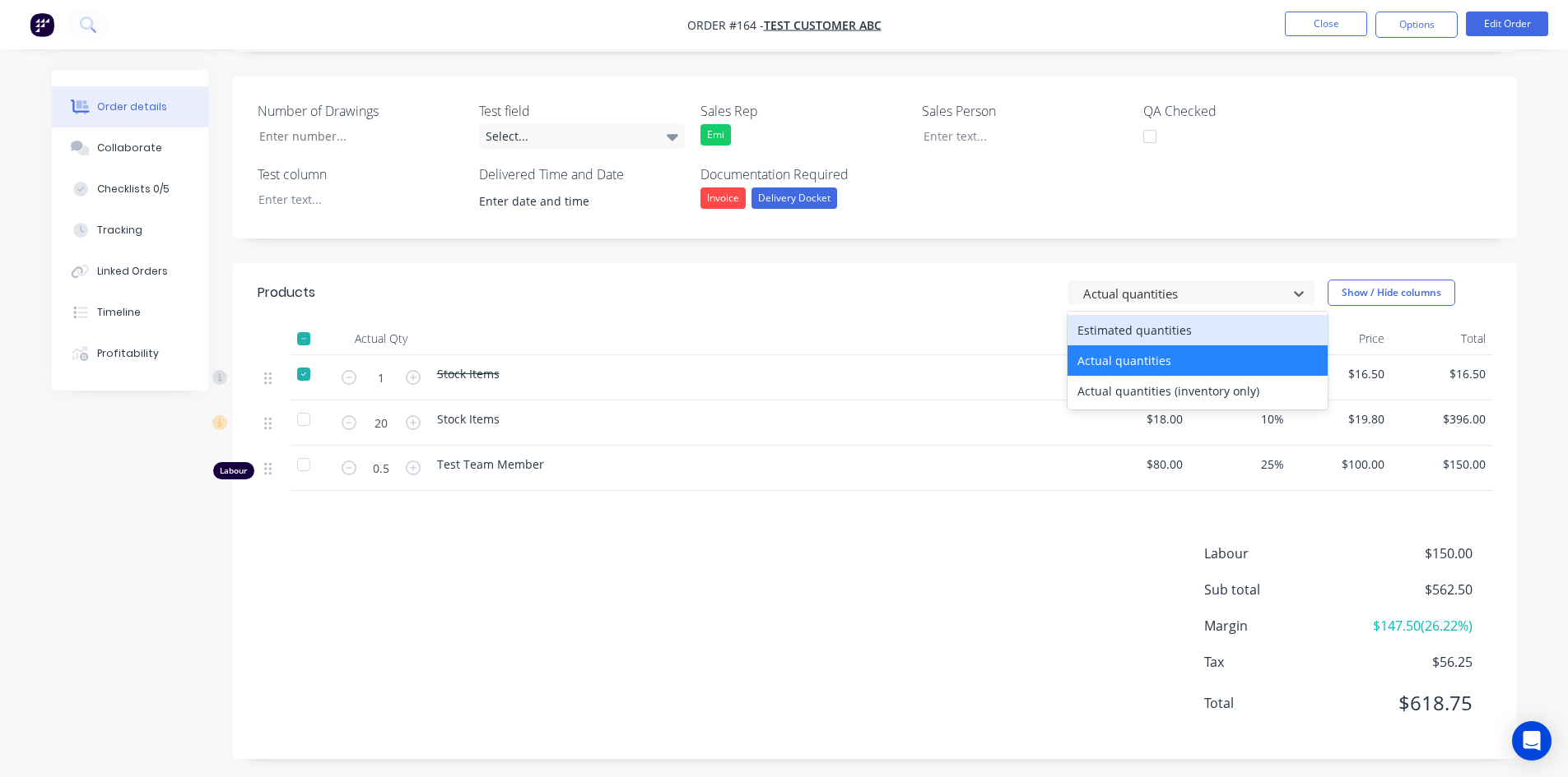
click at [1120, 331] on div "Estimated quantities" at bounding box center [1197, 331] width 260 height 30
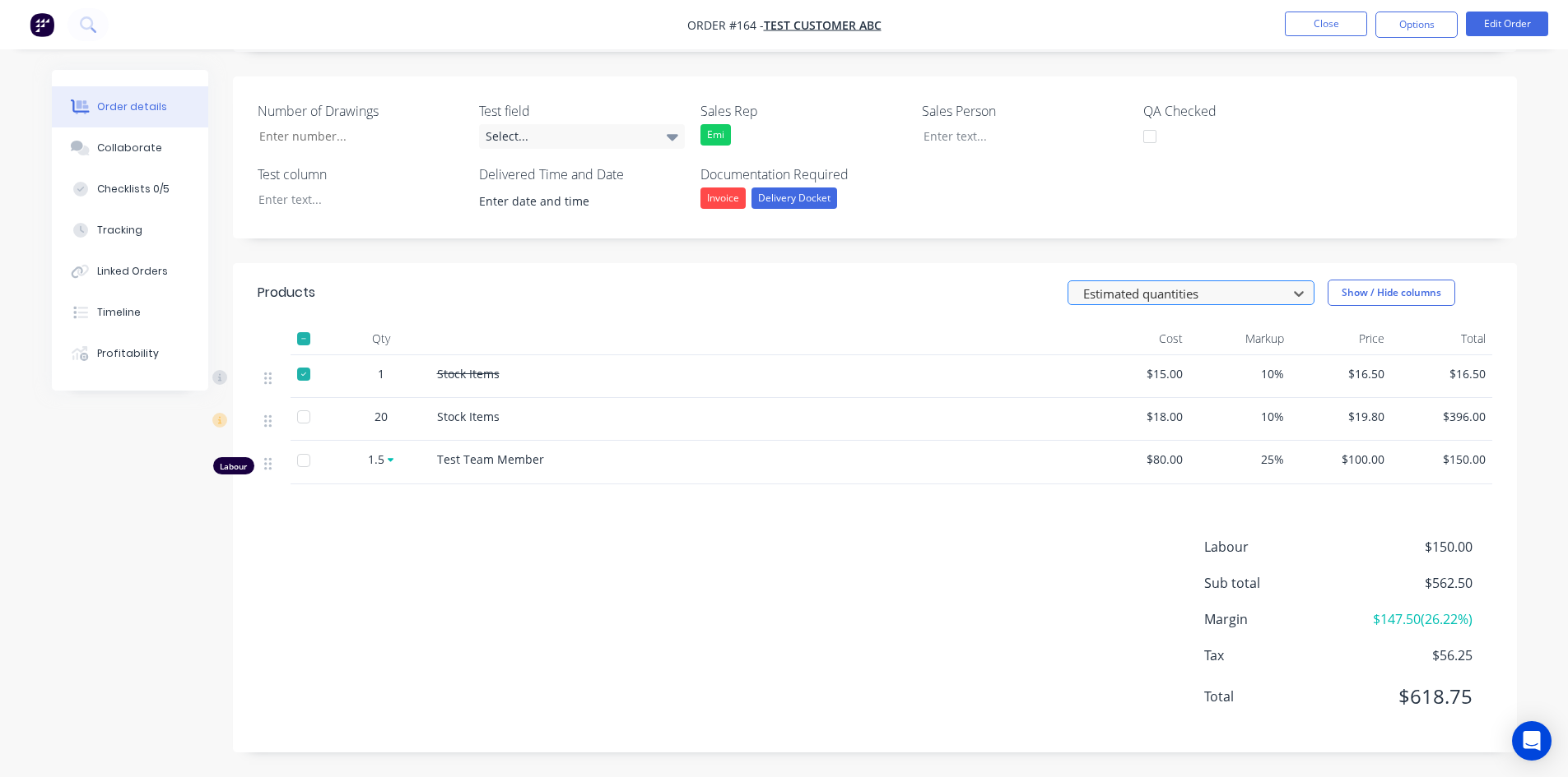
click at [1175, 287] on div at bounding box center [1180, 294] width 198 height 21
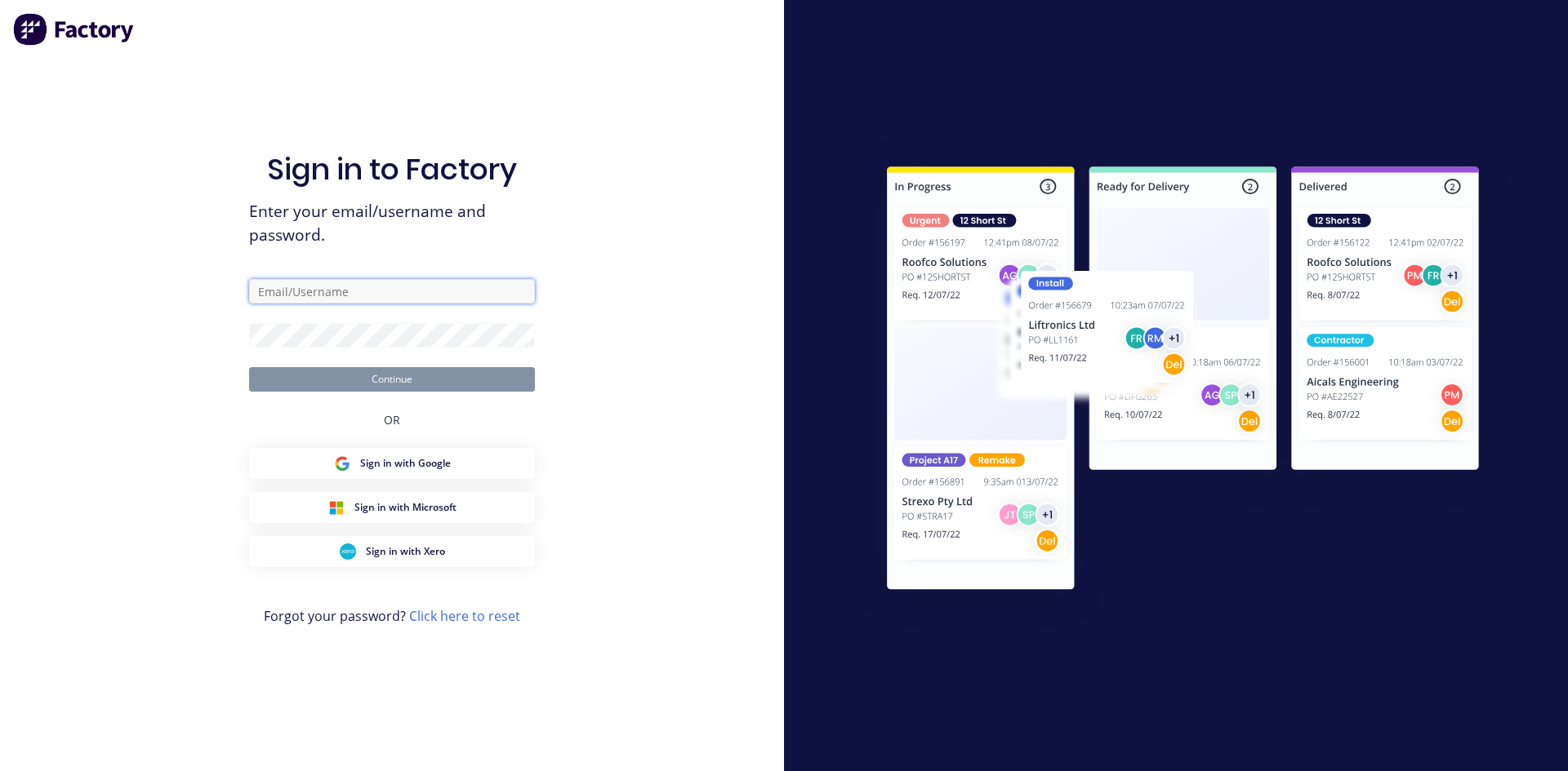
click at [316, 283] on input "text" at bounding box center [391, 291] width 286 height 25
type input "[EMAIL_ADDRESS][DOMAIN_NAME]"
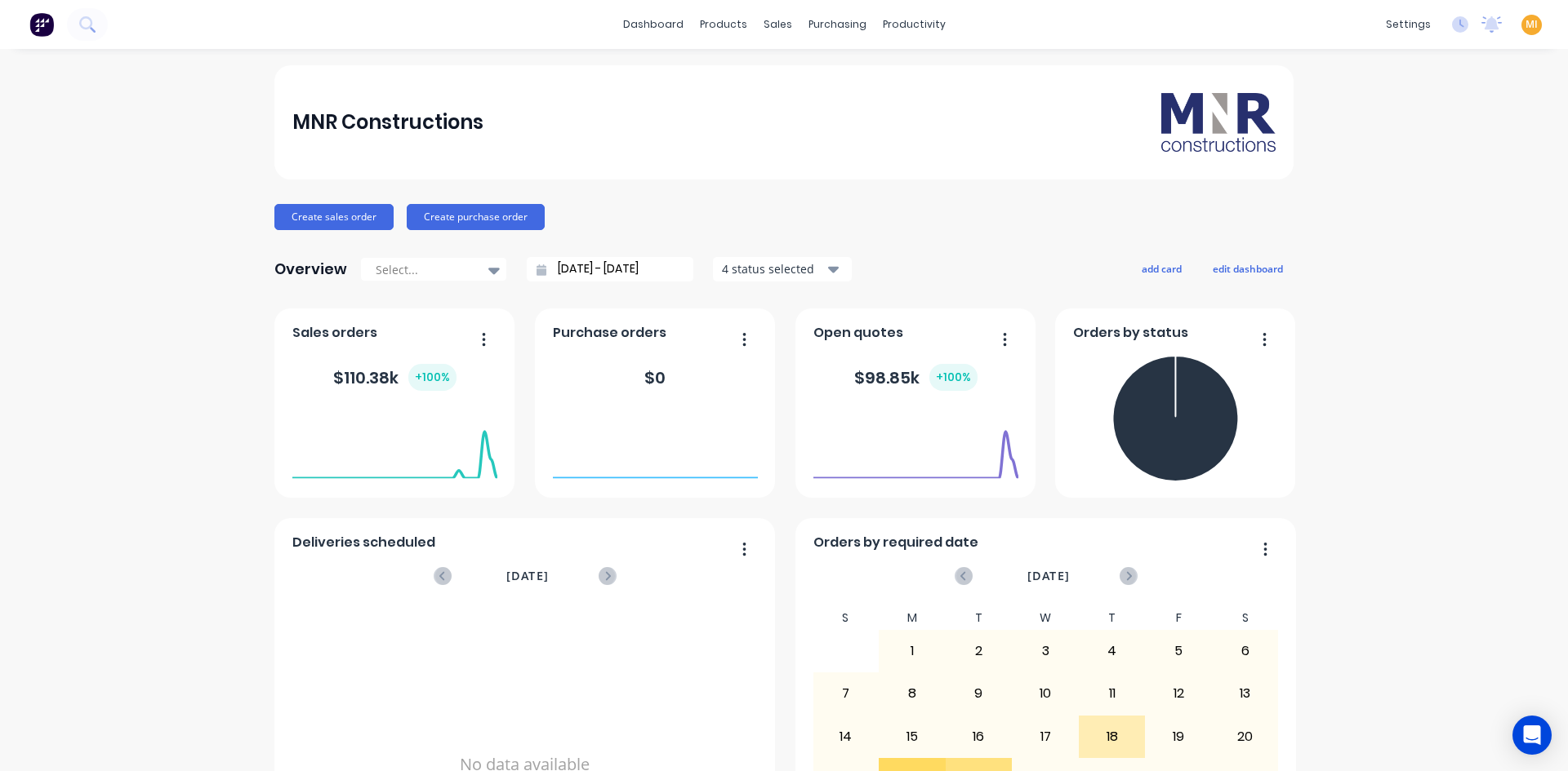
click at [1439, 26] on div "settings No new notifications [PERSON_NAME] all as read You have no notificatio…" at bounding box center [1473, 25] width 190 height 25
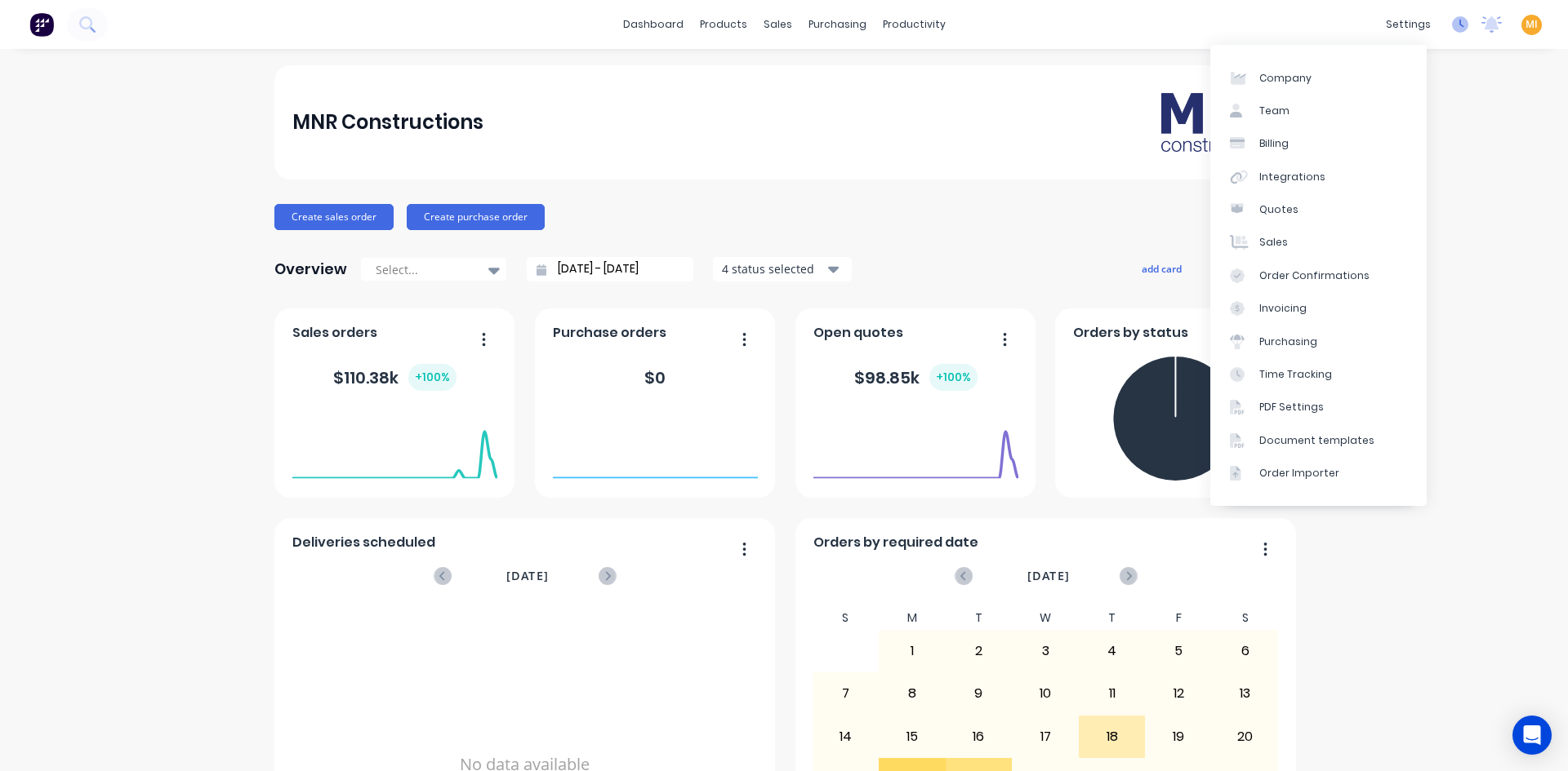
click at [1452, 24] on icon at bounding box center [1460, 24] width 16 height 16
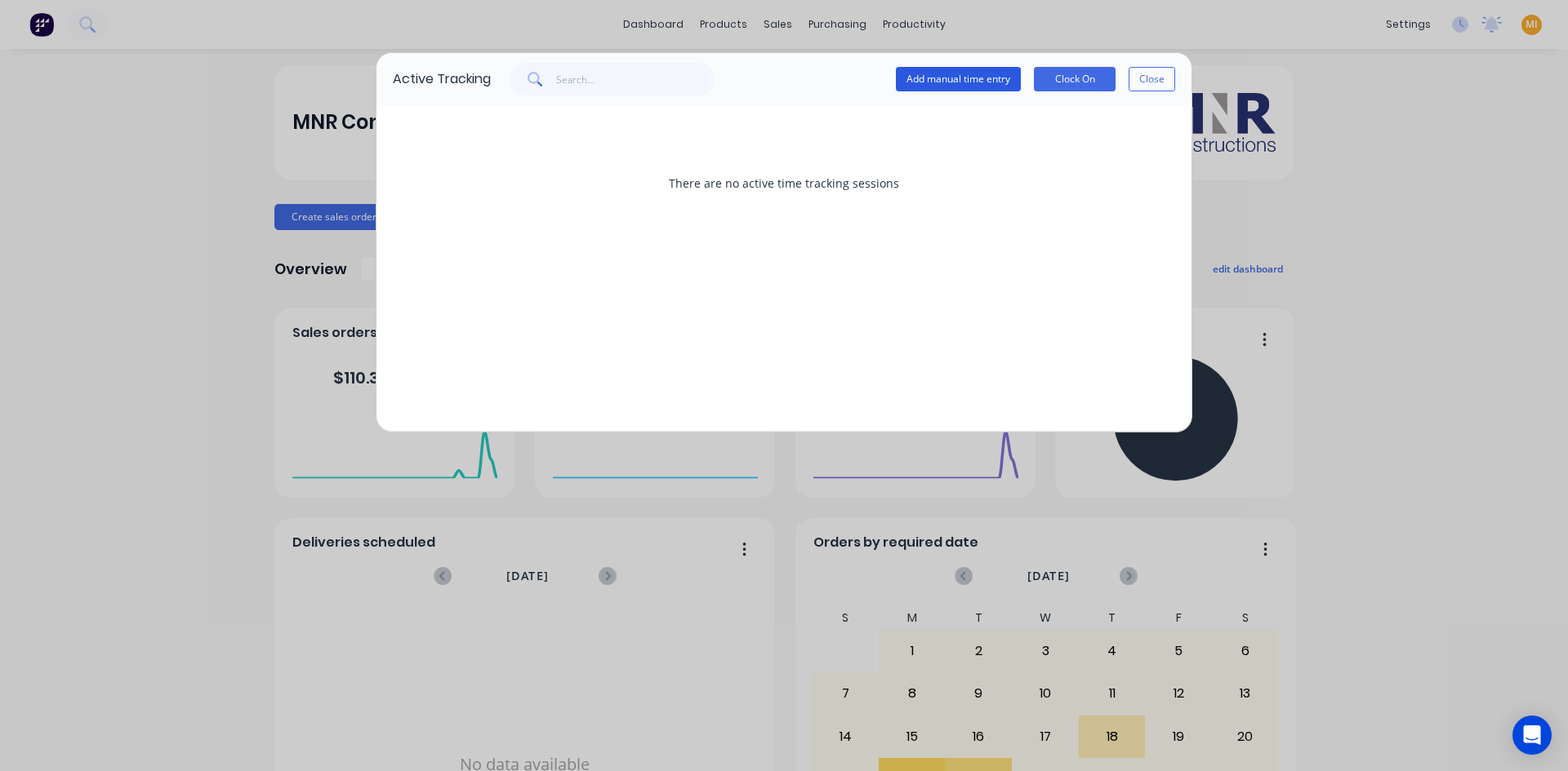
click at [916, 78] on button "Add manual time entry" at bounding box center [958, 79] width 124 height 25
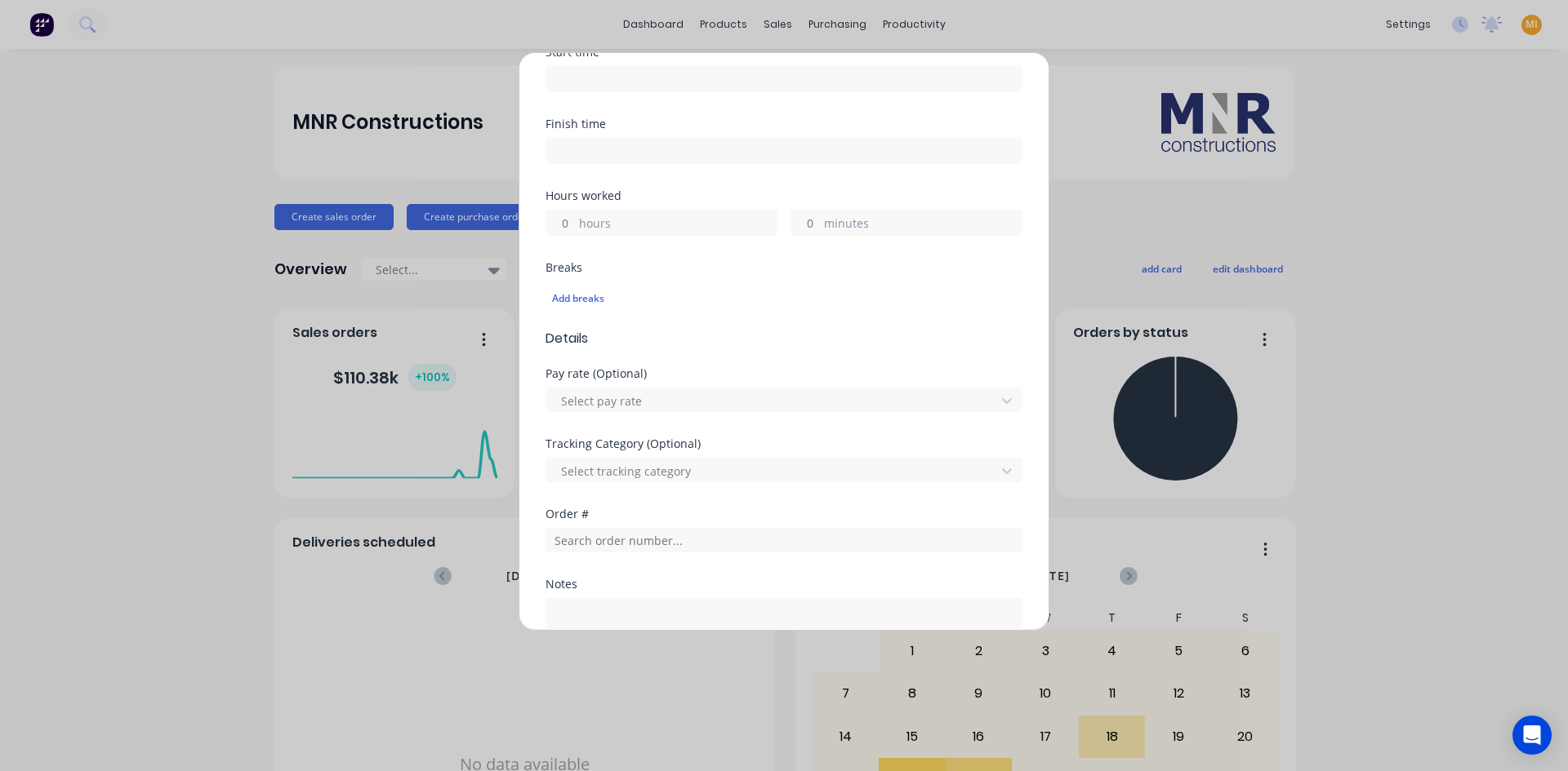
scroll to position [326, 0]
click at [685, 381] on div at bounding box center [773, 391] width 428 height 21
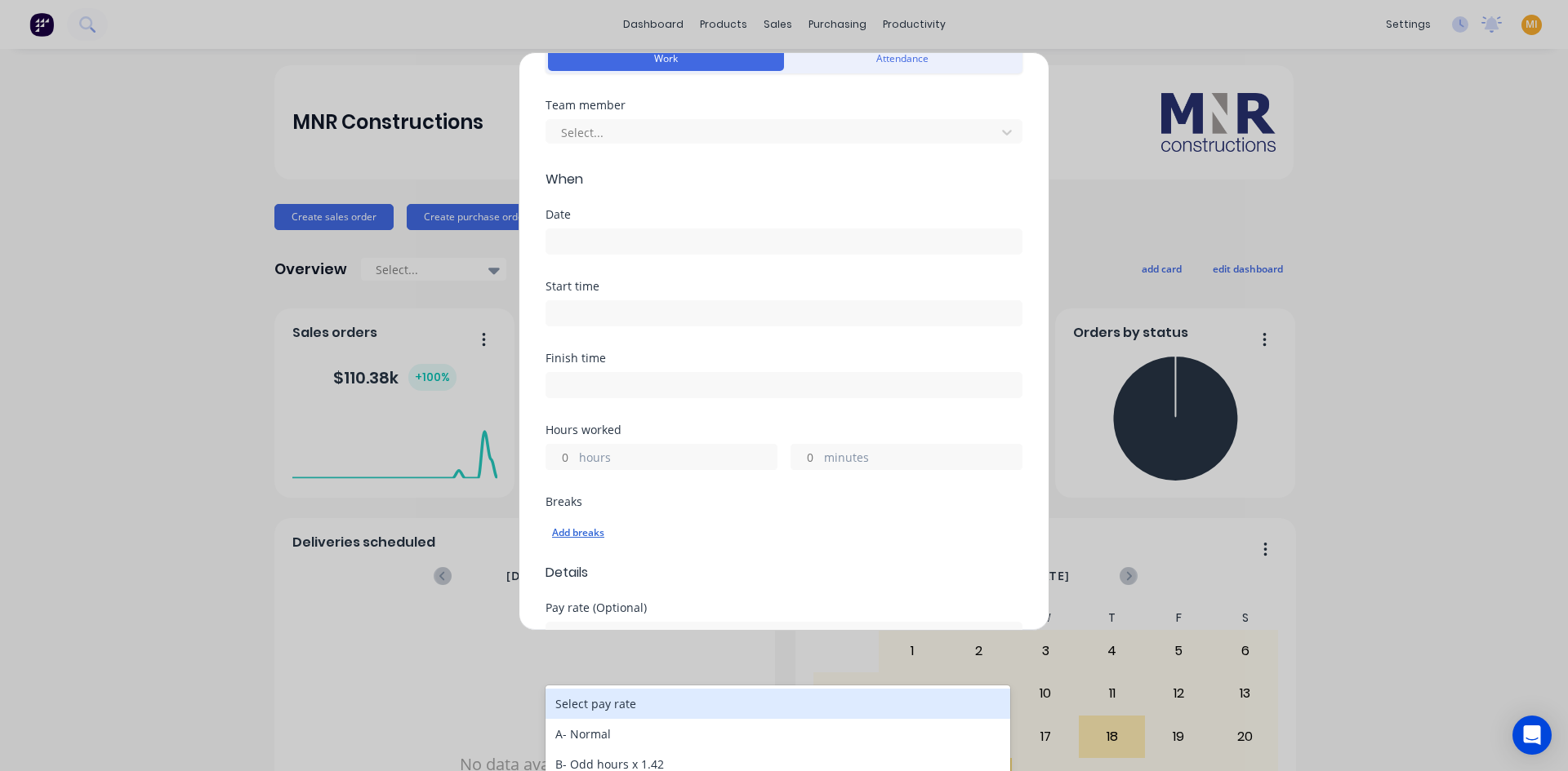
scroll to position [0, 0]
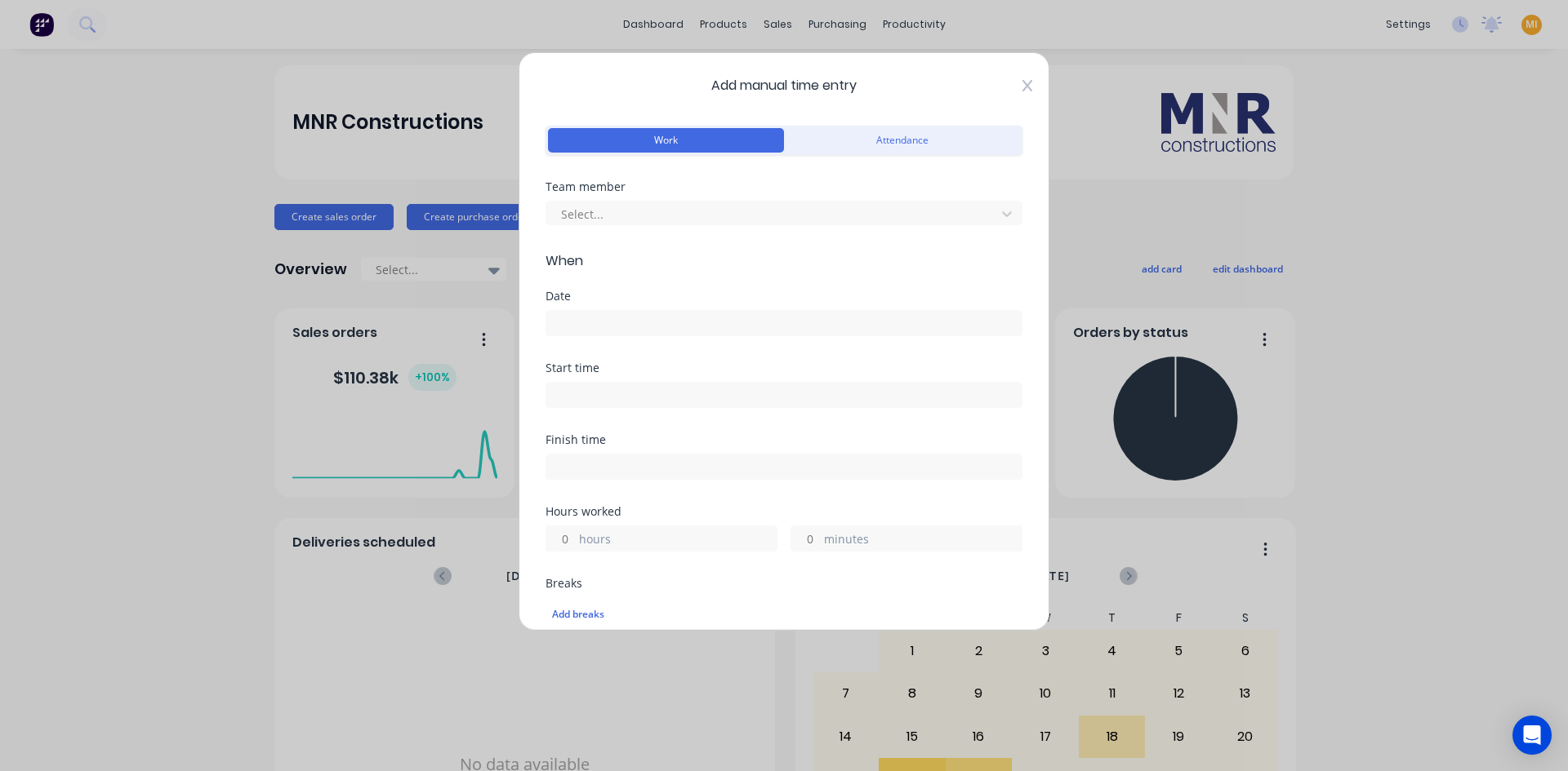
click at [1022, 85] on icon at bounding box center [1027, 86] width 9 height 11
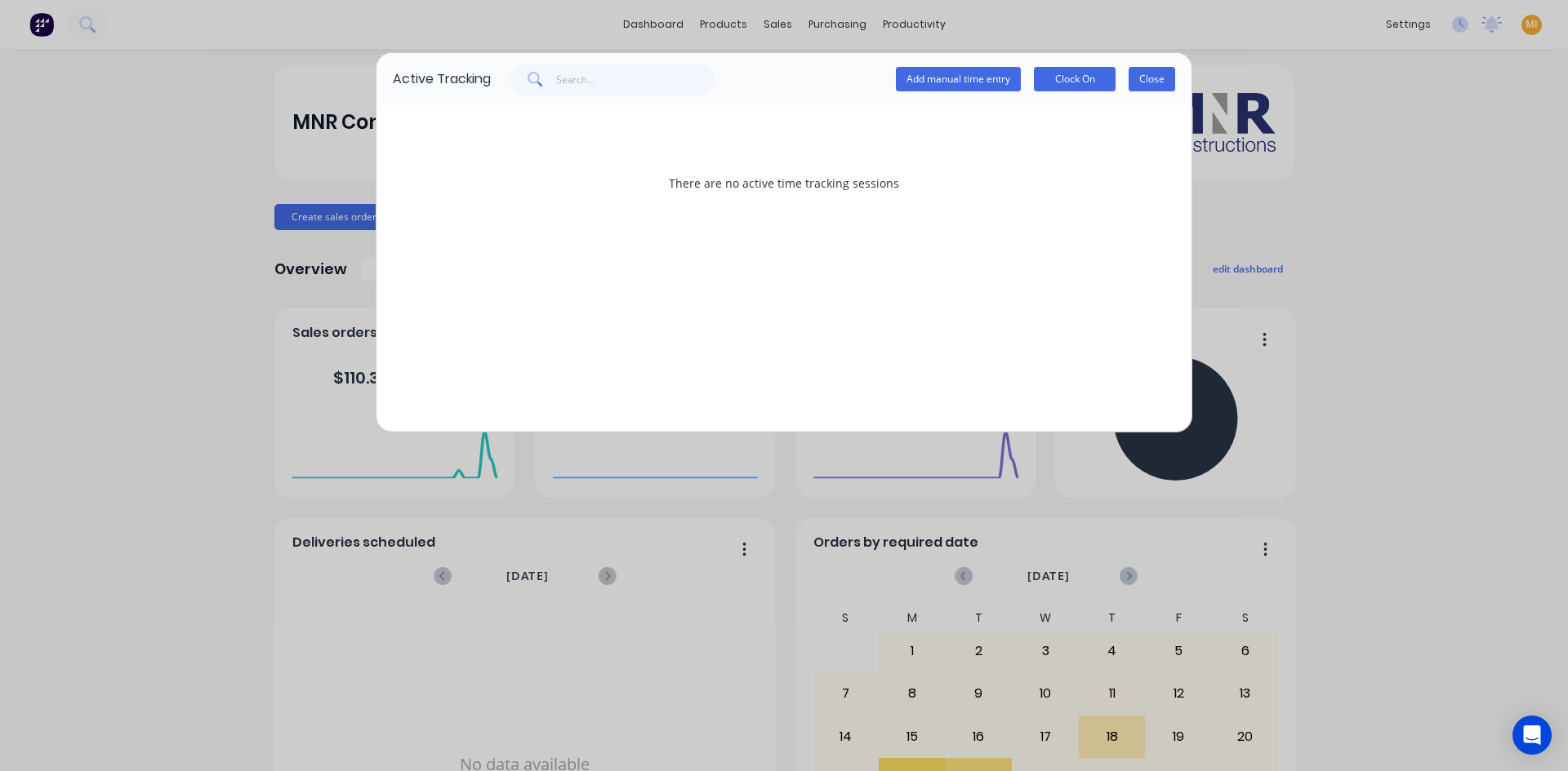
click at [1142, 80] on button "Close" at bounding box center [1151, 79] width 46 height 25
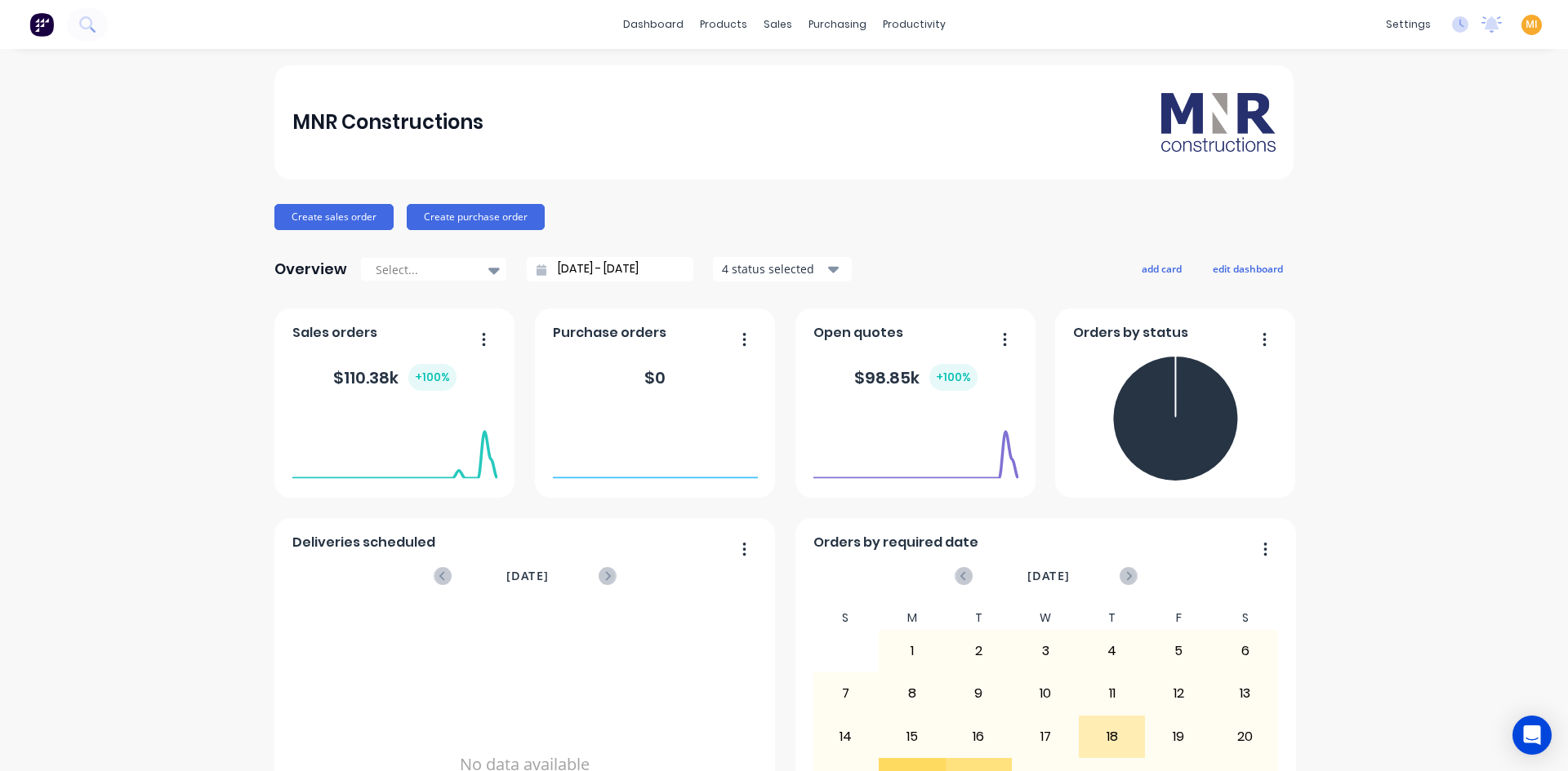
click at [1526, 23] on span "MI" at bounding box center [1531, 25] width 12 height 15
click at [1390, 210] on div "Sign out" at bounding box center [1392, 205] width 44 height 15
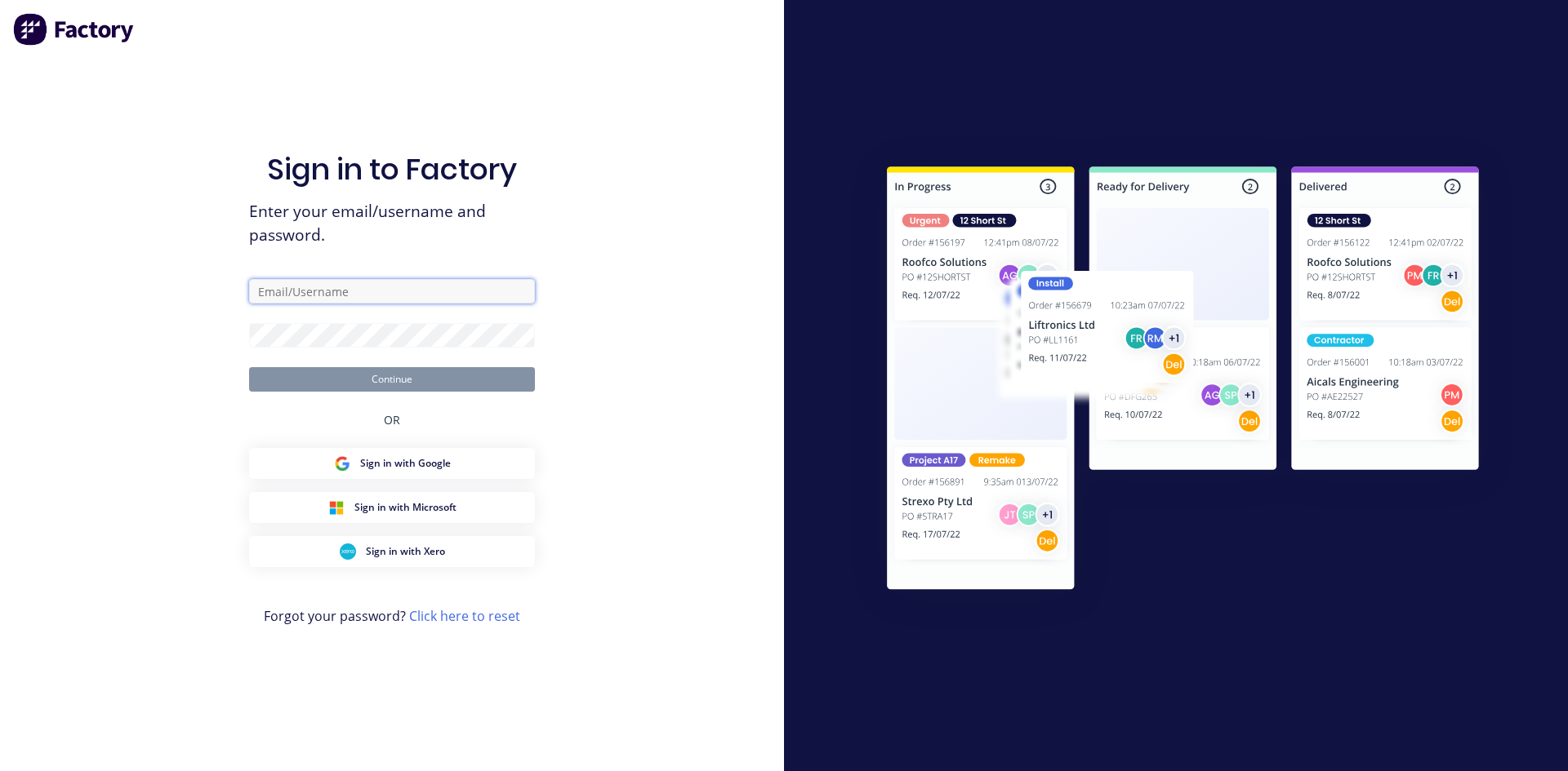
click at [329, 294] on input "text" at bounding box center [391, 291] width 286 height 25
type input "[EMAIL_ADDRESS][DOMAIN_NAME]"
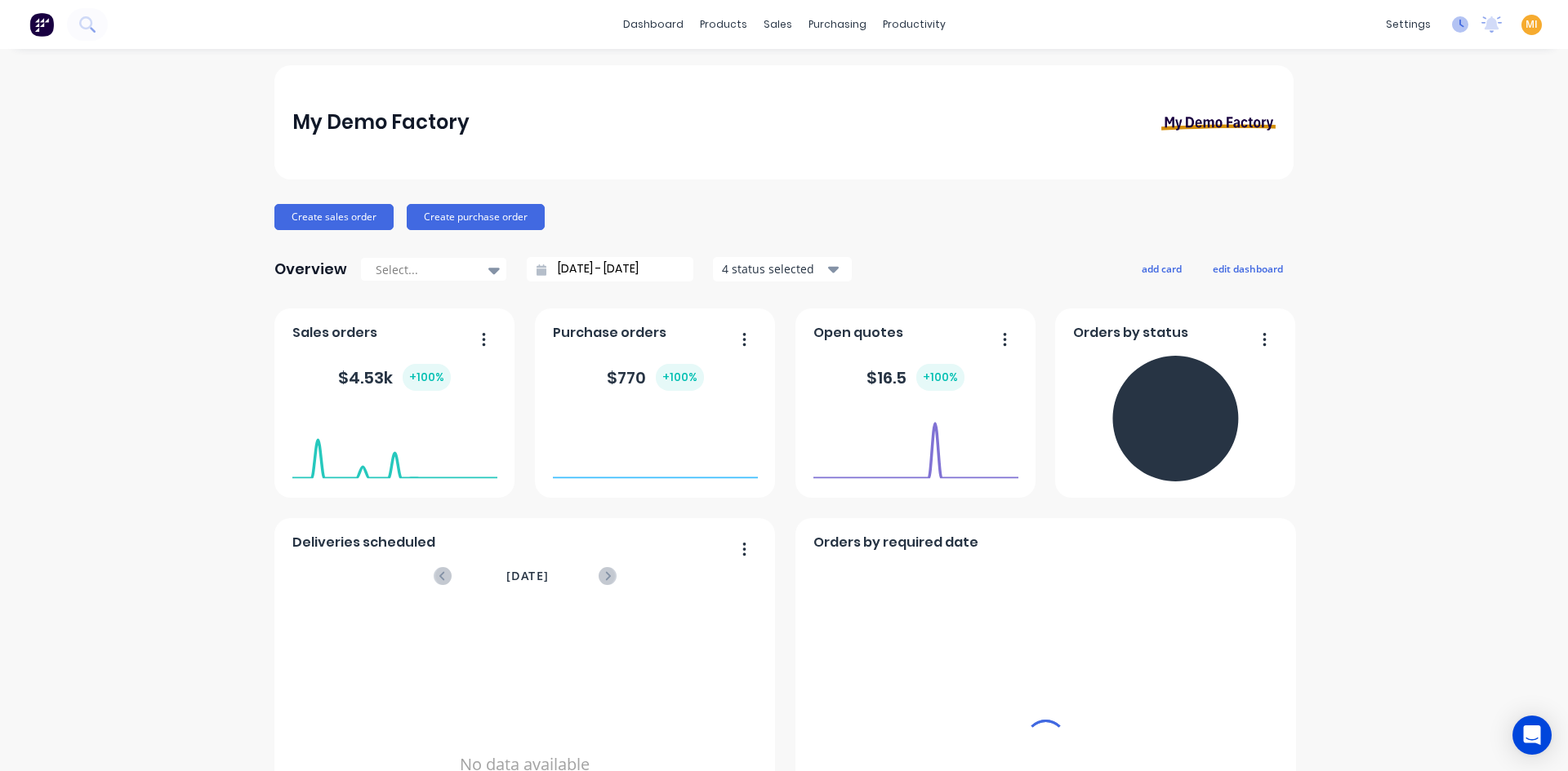
click at [1455, 27] on icon at bounding box center [1460, 24] width 16 height 16
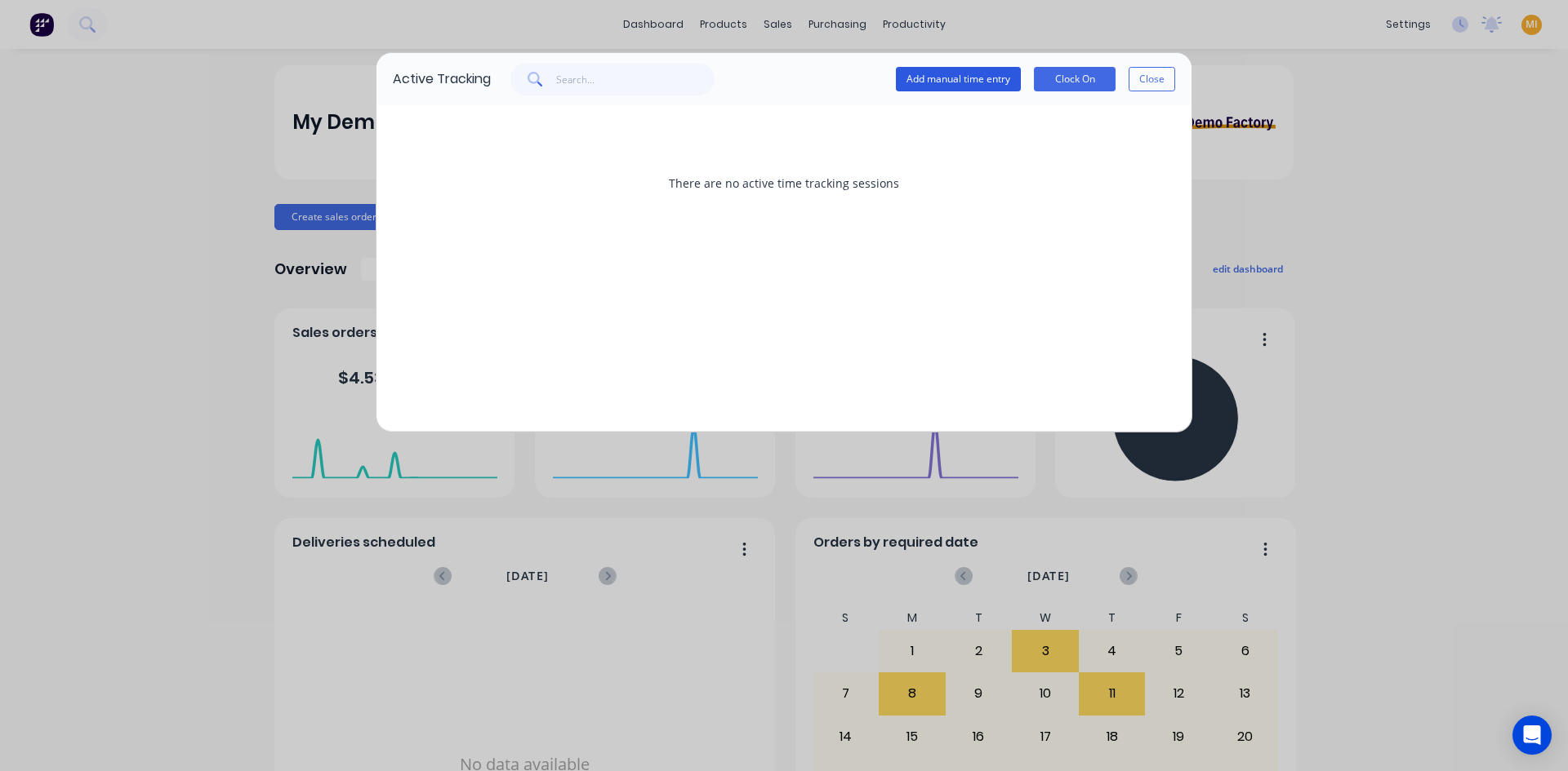
click at [951, 76] on button "Add manual time entry" at bounding box center [958, 79] width 124 height 25
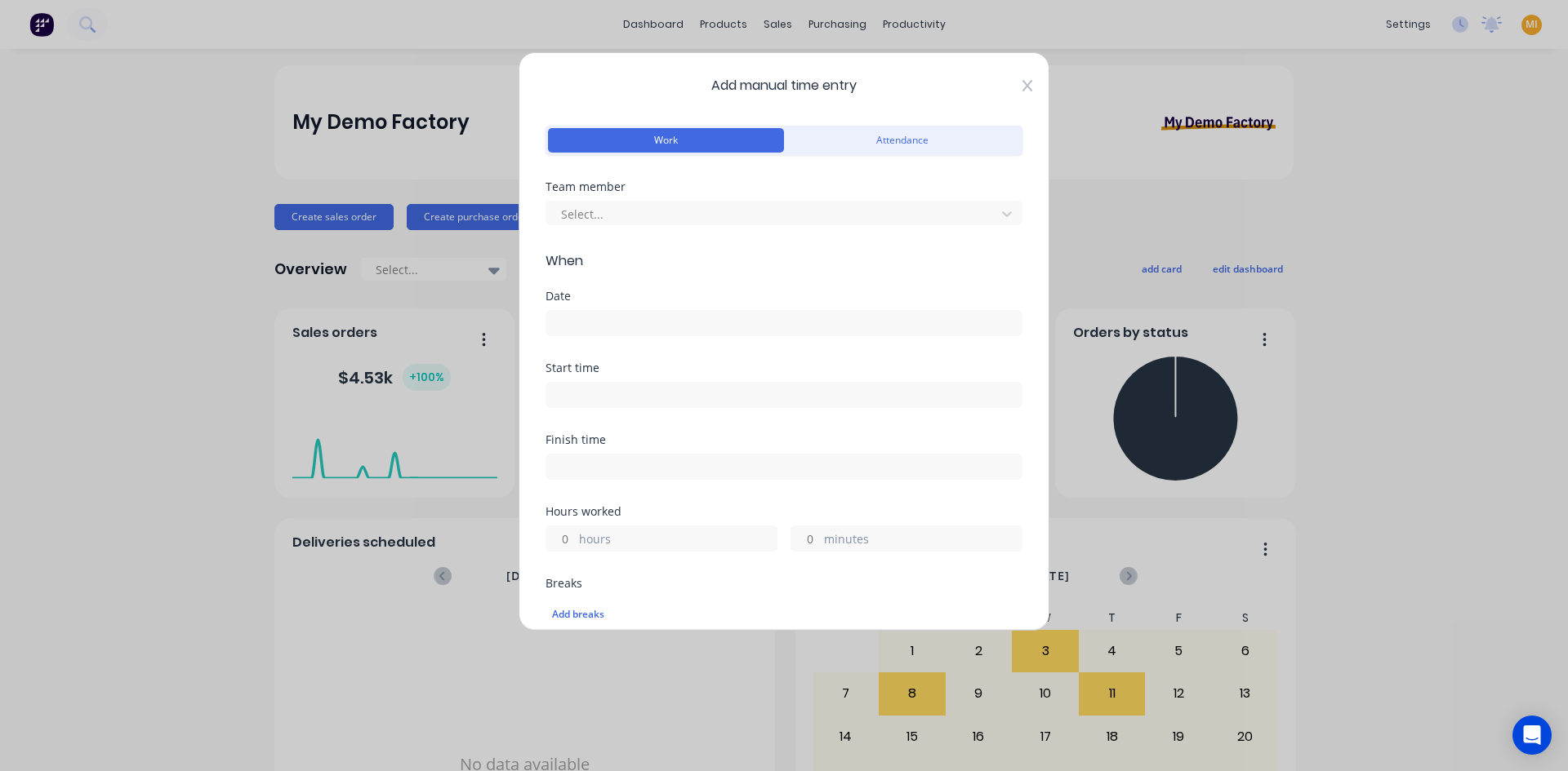
click at [1022, 85] on icon at bounding box center [1027, 86] width 9 height 13
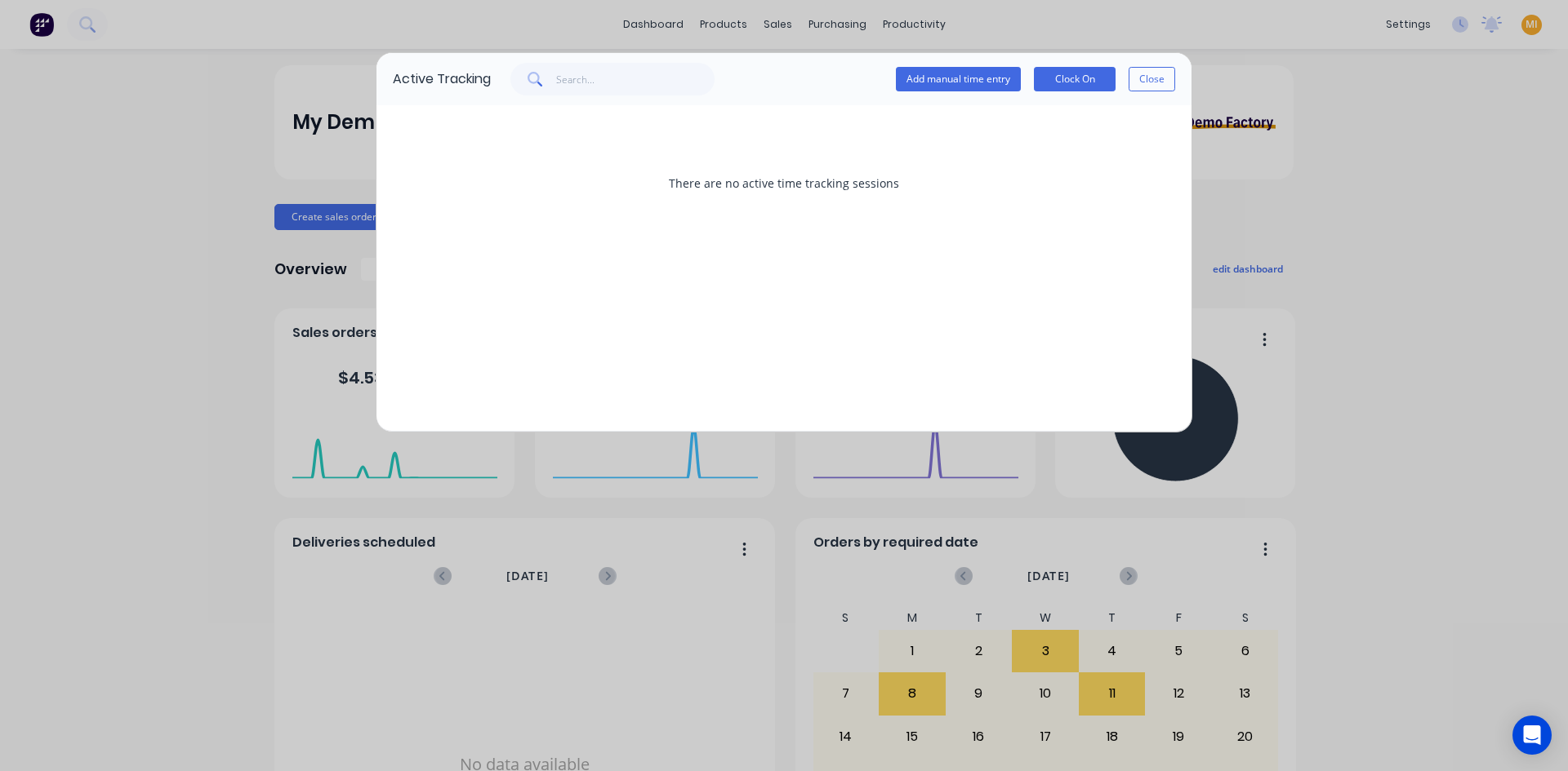
drag, startPoint x: 1158, startPoint y: 84, endPoint x: 1215, endPoint y: 70, distance: 58.7
click at [1159, 83] on button "Close" at bounding box center [1151, 79] width 46 height 25
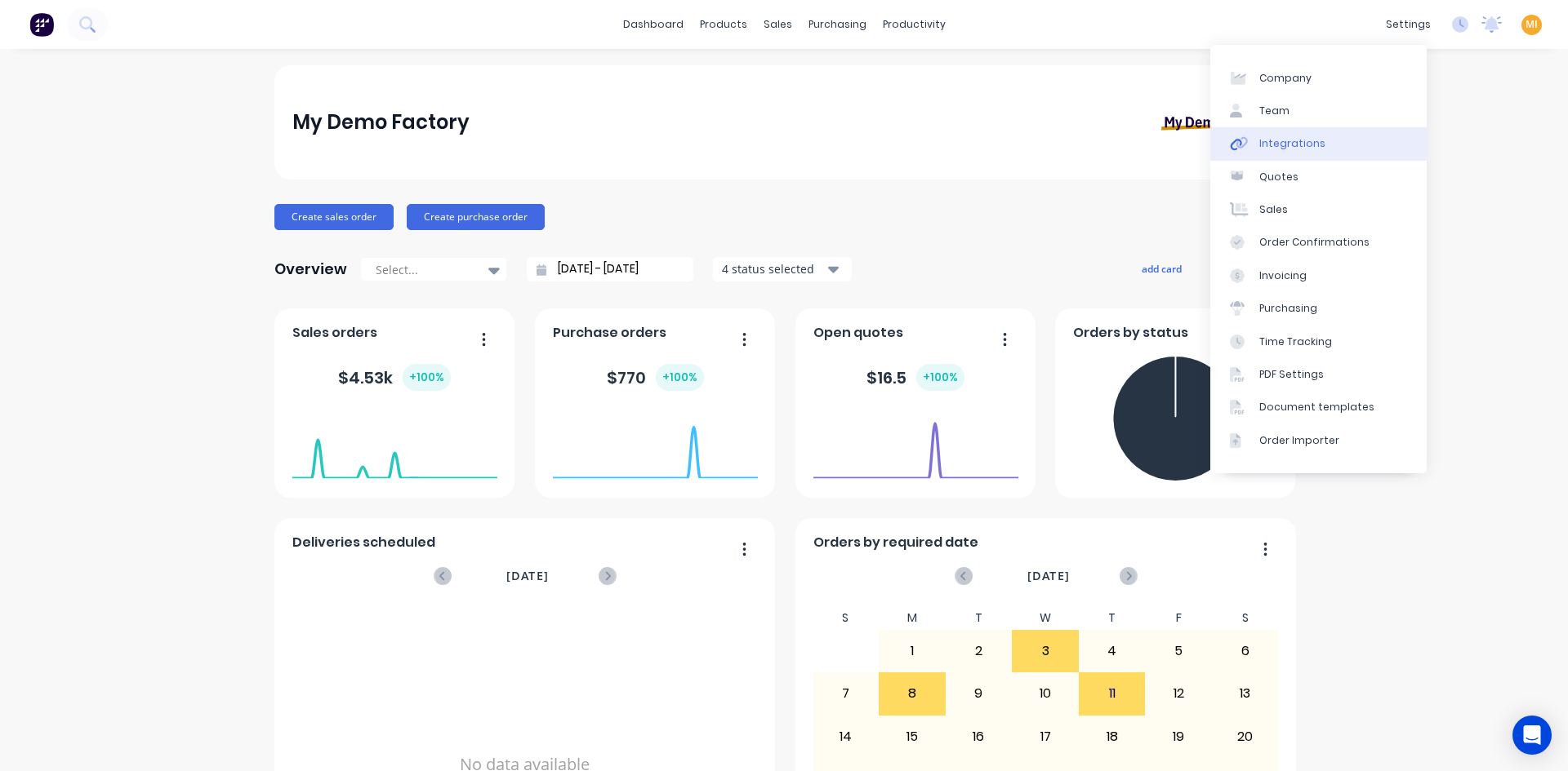
click at [1300, 127] on link "Integrations" at bounding box center [1317, 143] width 216 height 33
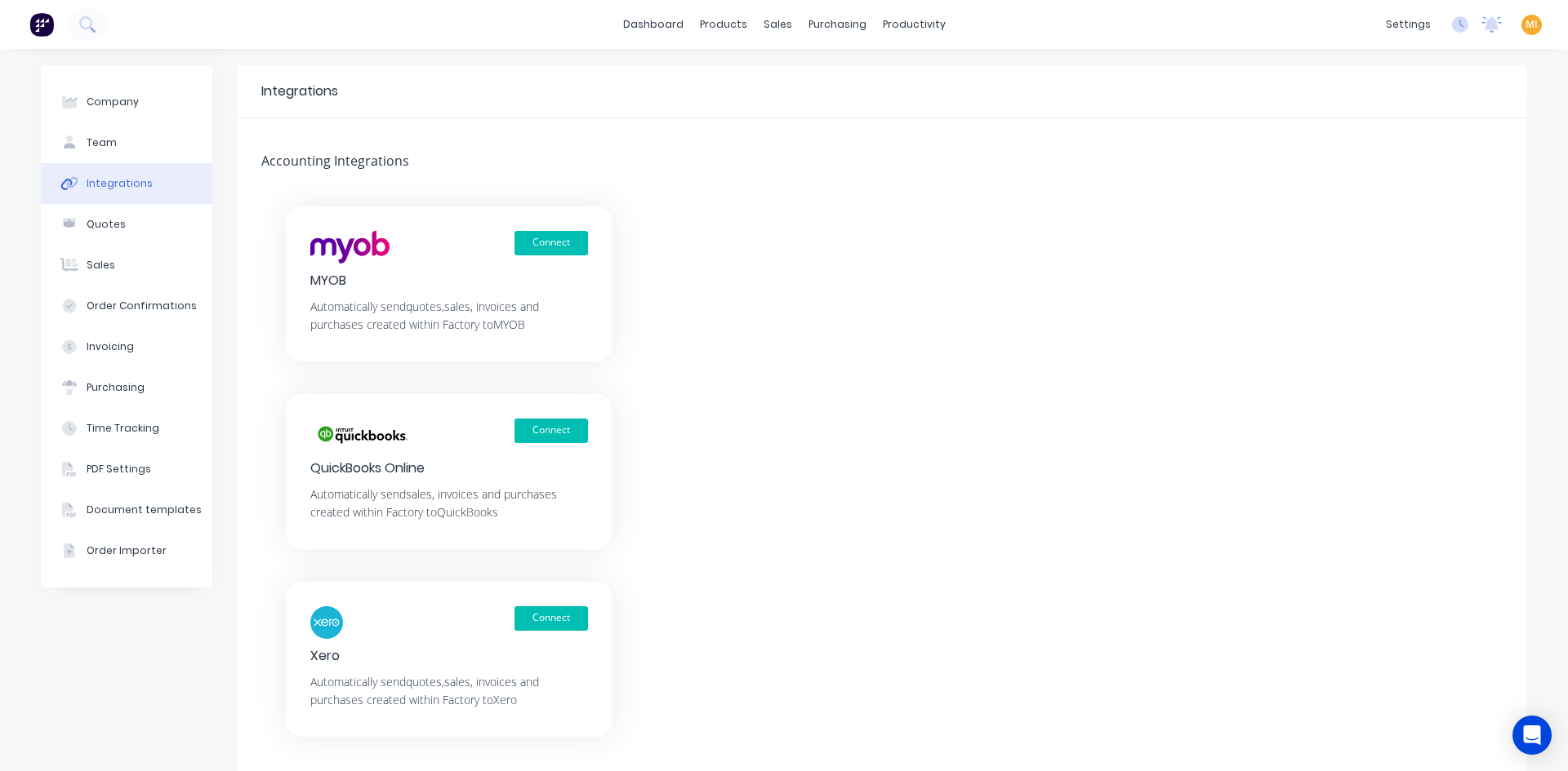
click at [46, 25] on img at bounding box center [41, 25] width 25 height 25
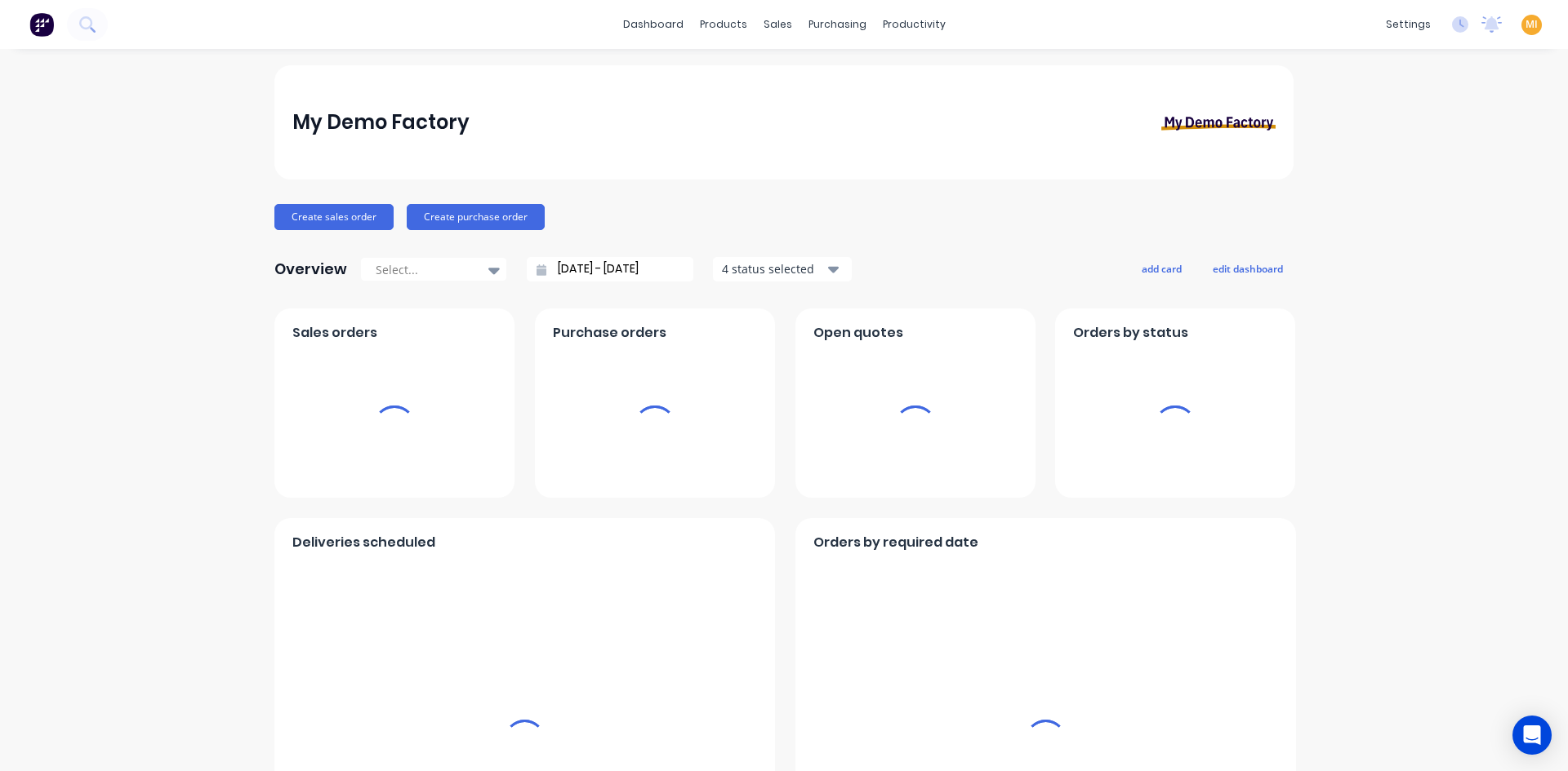
click at [1526, 23] on div "MI My Demo Factory [PERSON_NAME] Administrator Profile Sign out" at bounding box center [1531, 25] width 21 height 21
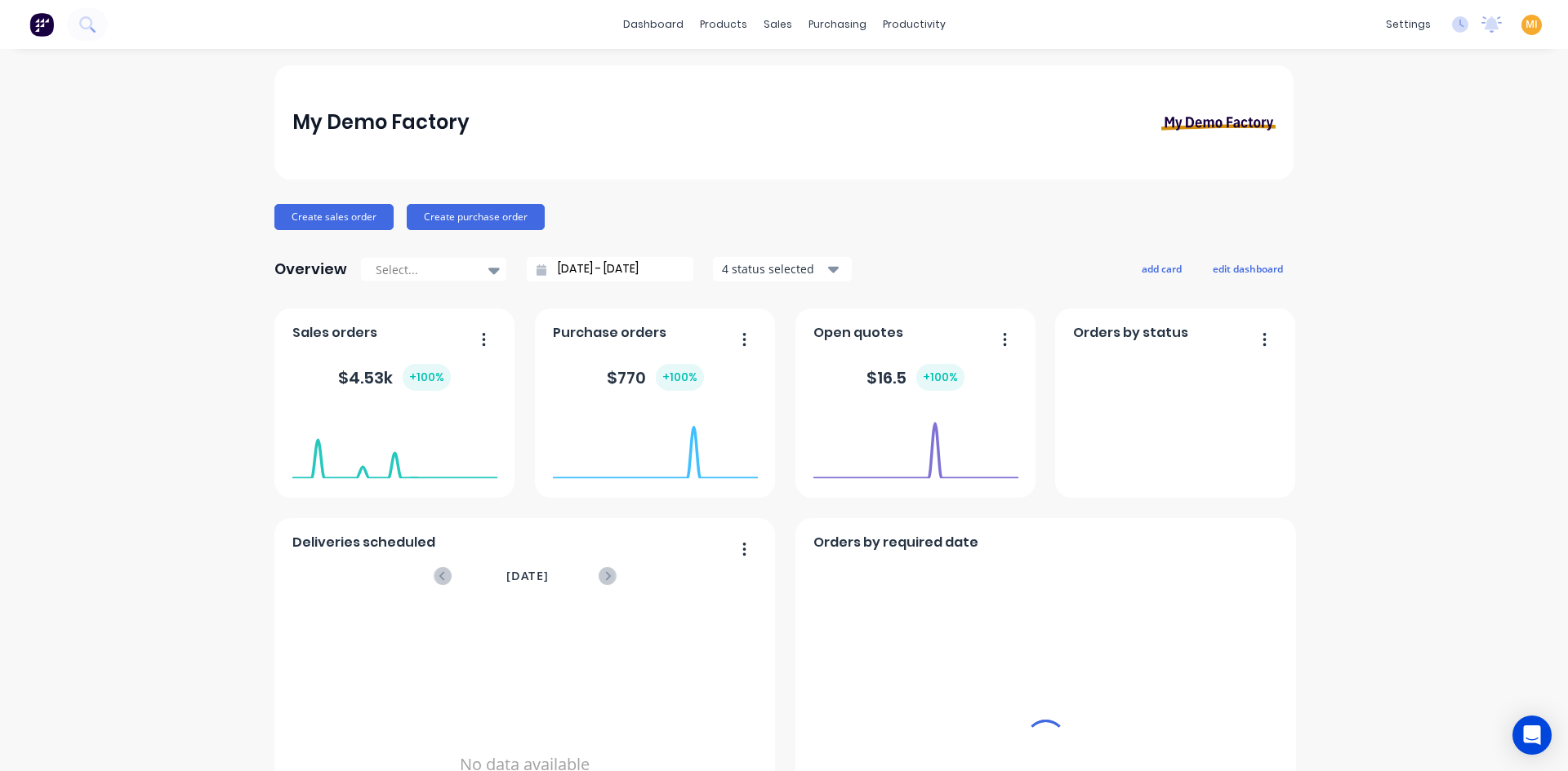
click at [1526, 24] on span "MI" at bounding box center [1531, 25] width 12 height 15
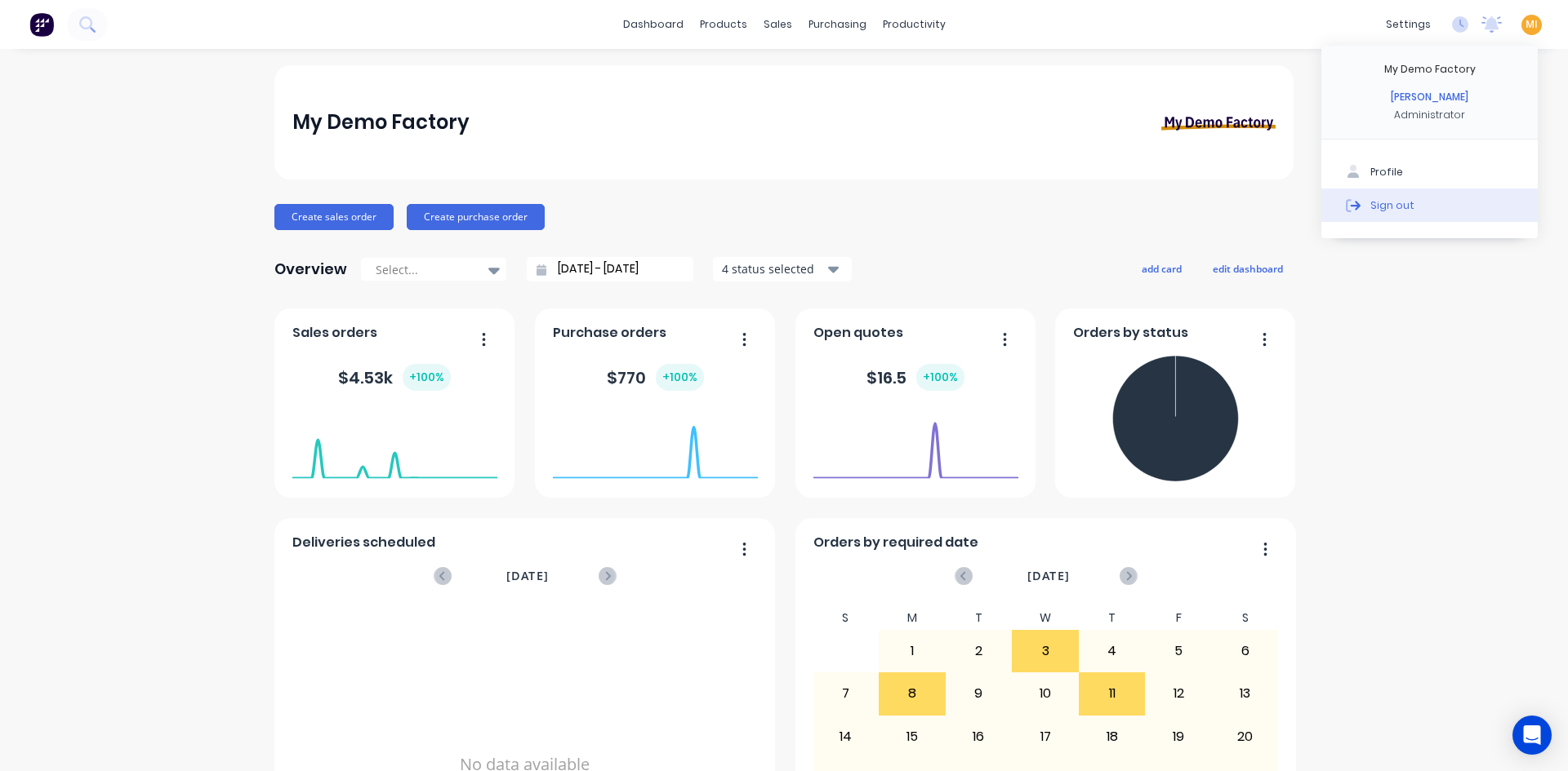
click at [1441, 212] on button "Sign out" at bounding box center [1428, 205] width 216 height 33
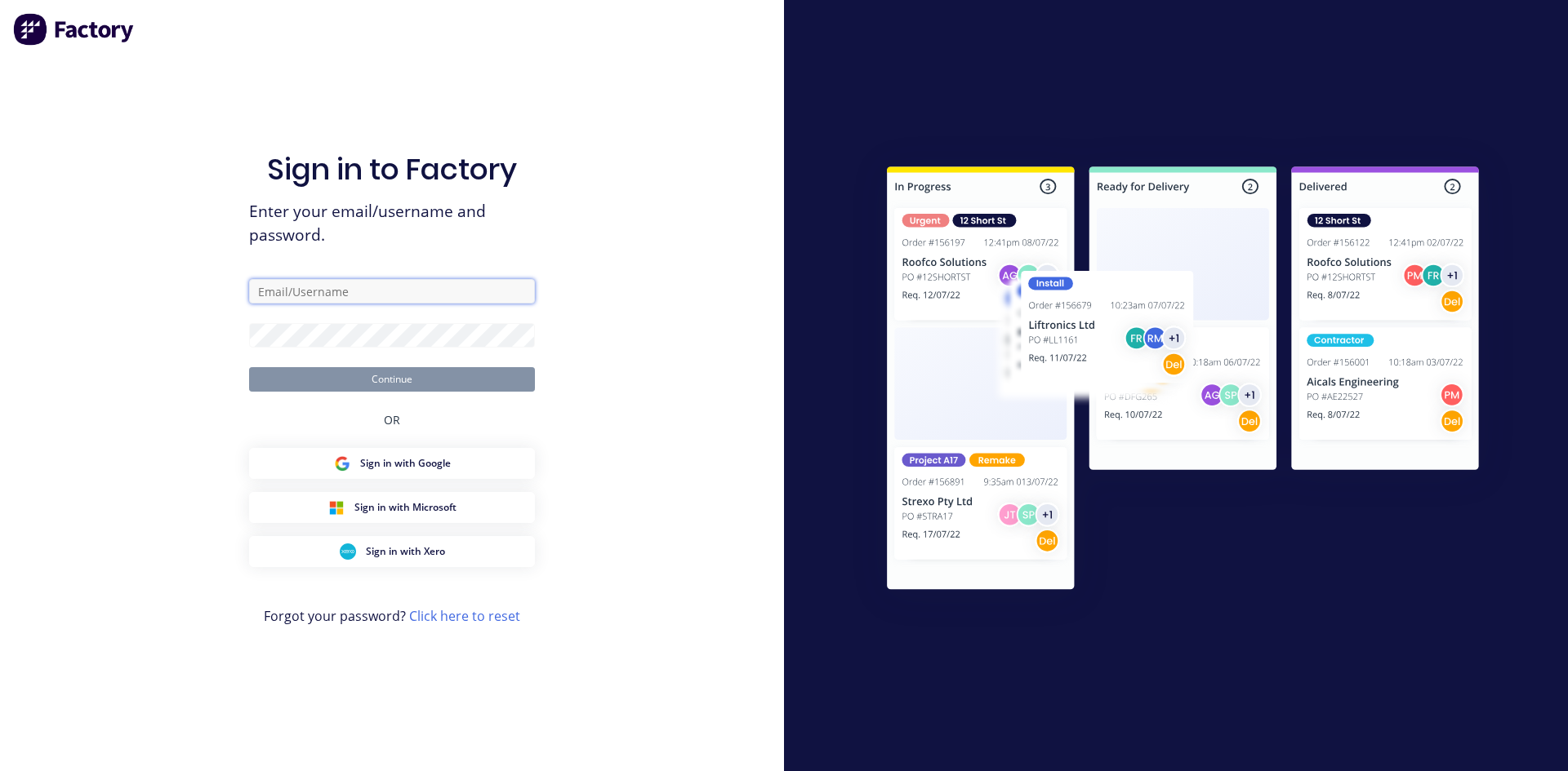
click at [314, 295] on input "text" at bounding box center [391, 291] width 286 height 25
type input "team+maricardemo@factory.app"
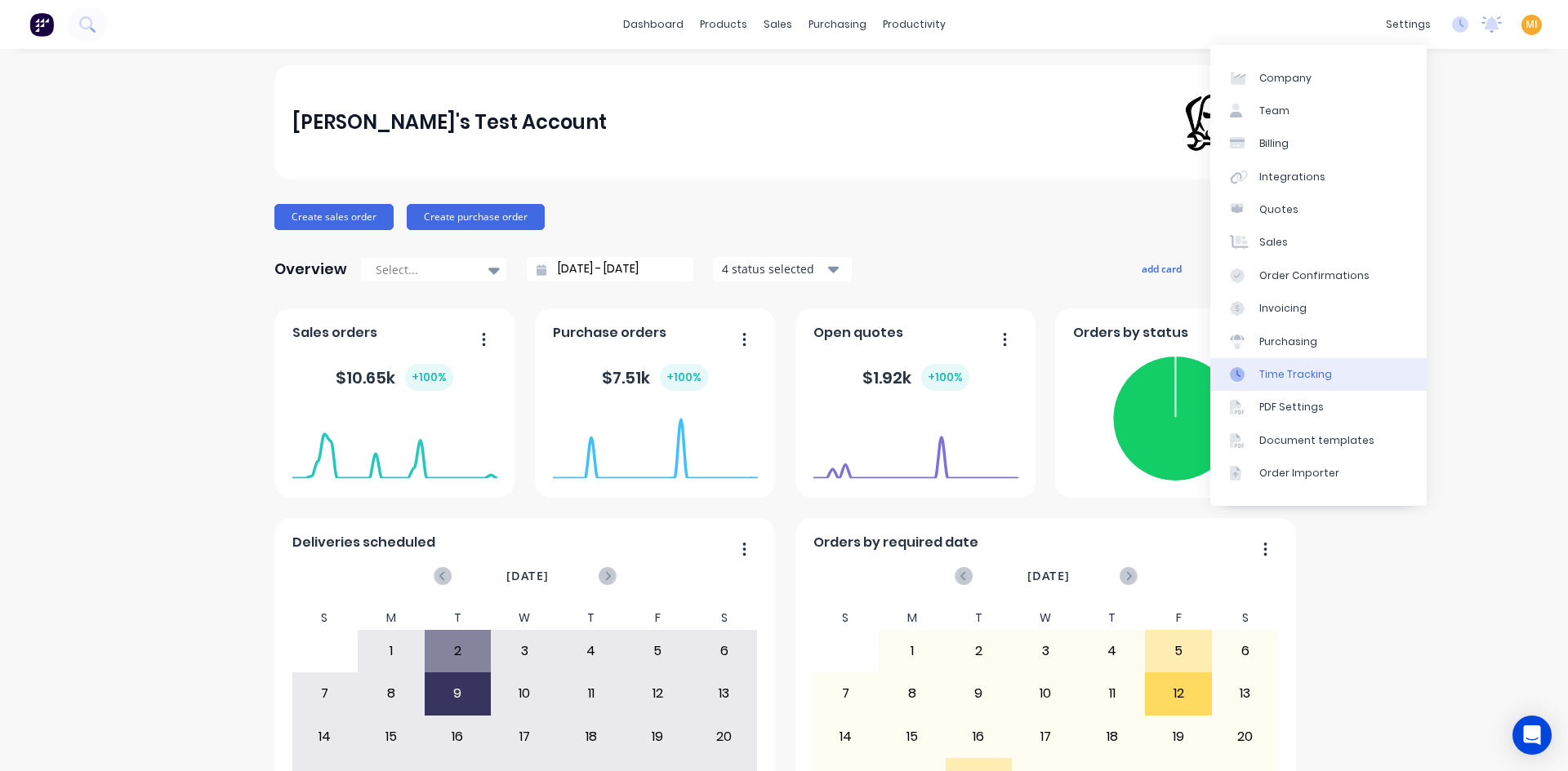
drag, startPoint x: 1284, startPoint y: 383, endPoint x: 1228, endPoint y: 381, distance: 56.0
click at [1284, 383] on link "Time Tracking" at bounding box center [1317, 374] width 216 height 33
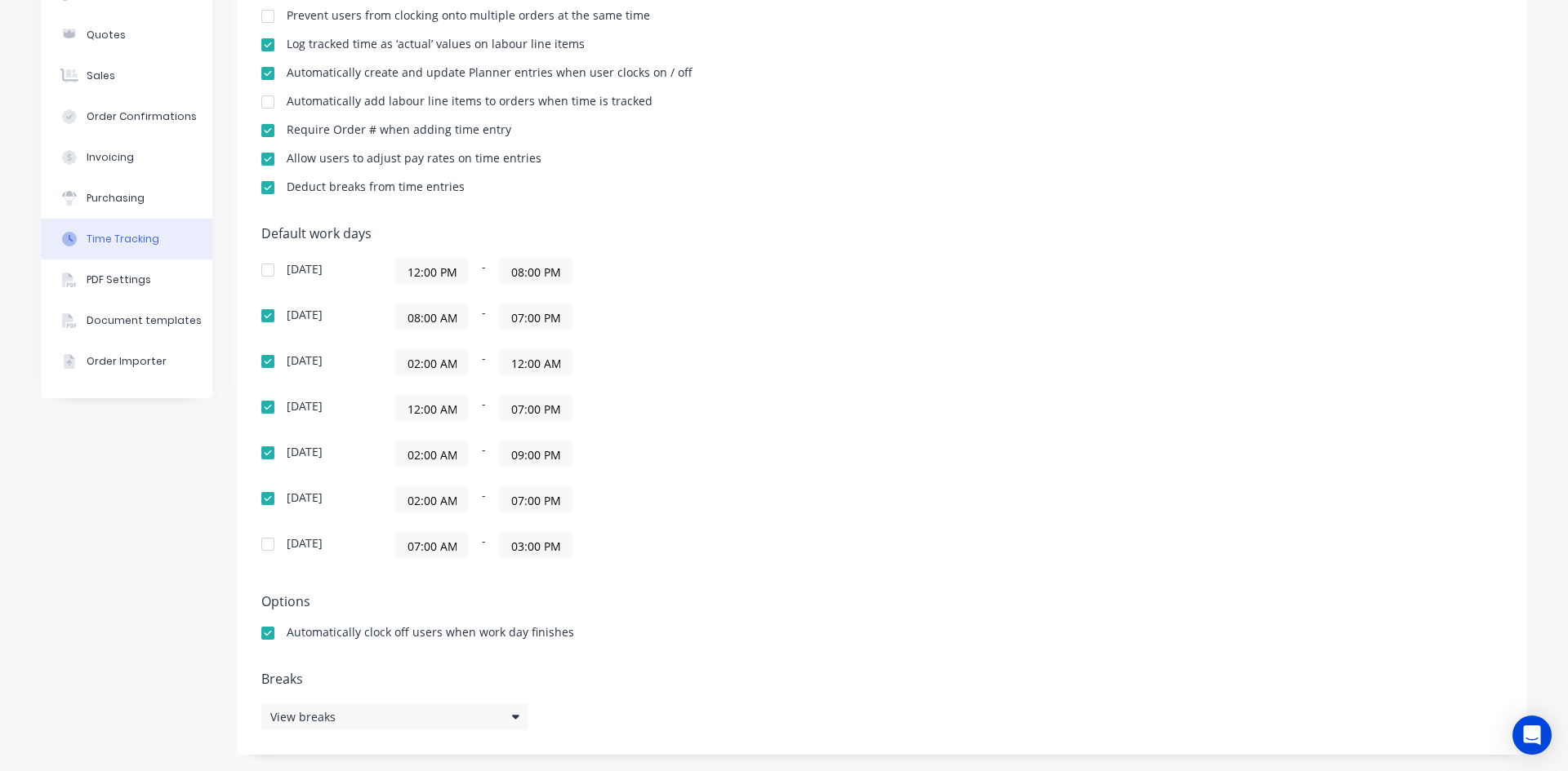
drag, startPoint x: 454, startPoint y: 316, endPoint x: 370, endPoint y: 315, distance: 84.0
click at [370, 315] on div "Monday 08:00 AM - 07:00 PM" at bounding box center [547, 317] width 571 height 26
drag, startPoint x: 451, startPoint y: 362, endPoint x: 438, endPoint y: 394, distance: 34.5
click at [304, 367] on div "Tuesday 02:00 AM - 12:00 AM" at bounding box center [547, 363] width 571 height 26
paste input "8"
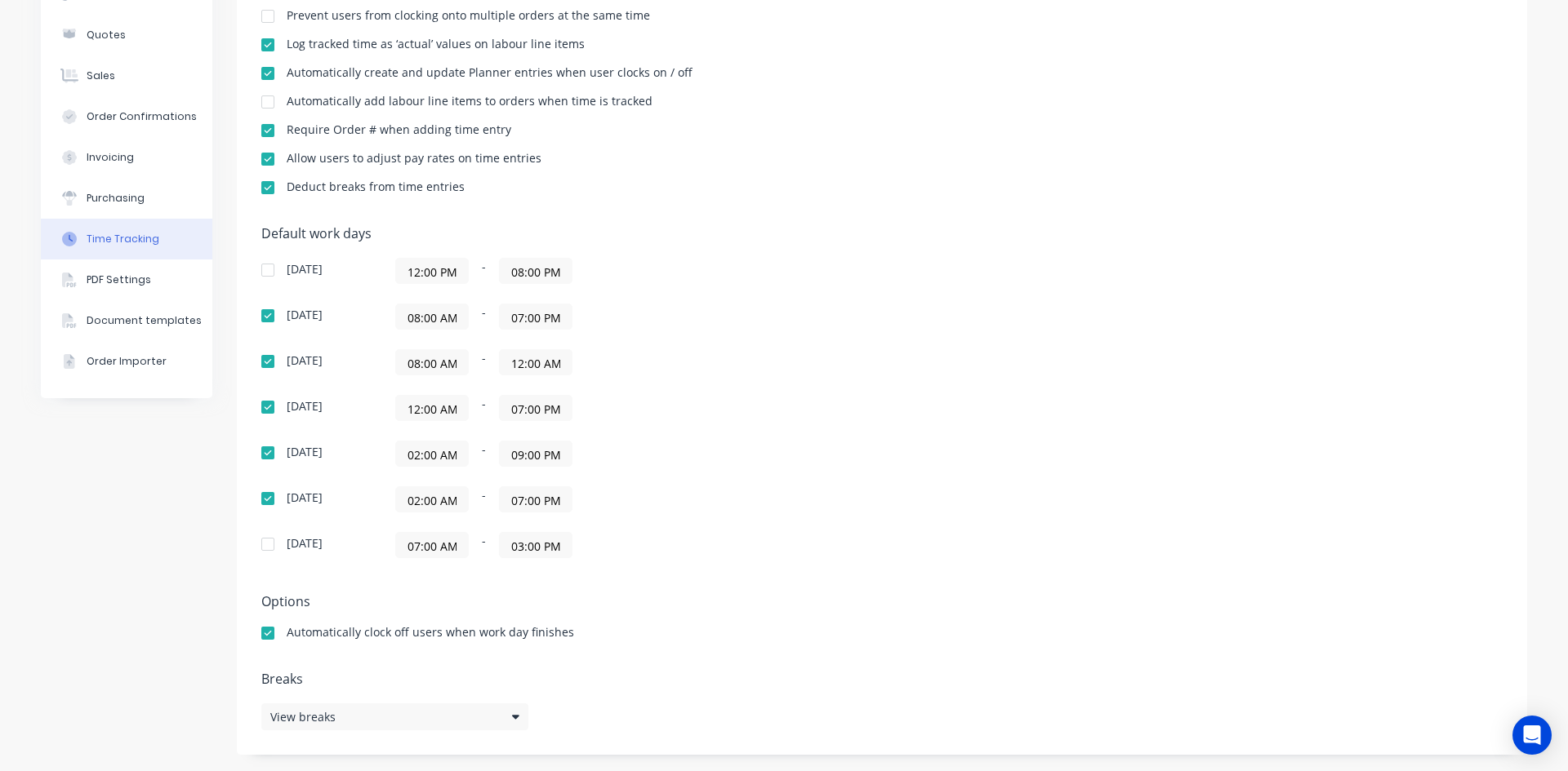
scroll to position [0, 1]
type input "08:00 AM"
drag, startPoint x: 454, startPoint y: 408, endPoint x: 299, endPoint y: 410, distance: 155.0
click at [299, 410] on div "Wednesday 12:00 AM - 07:00 PM" at bounding box center [547, 408] width 571 height 26
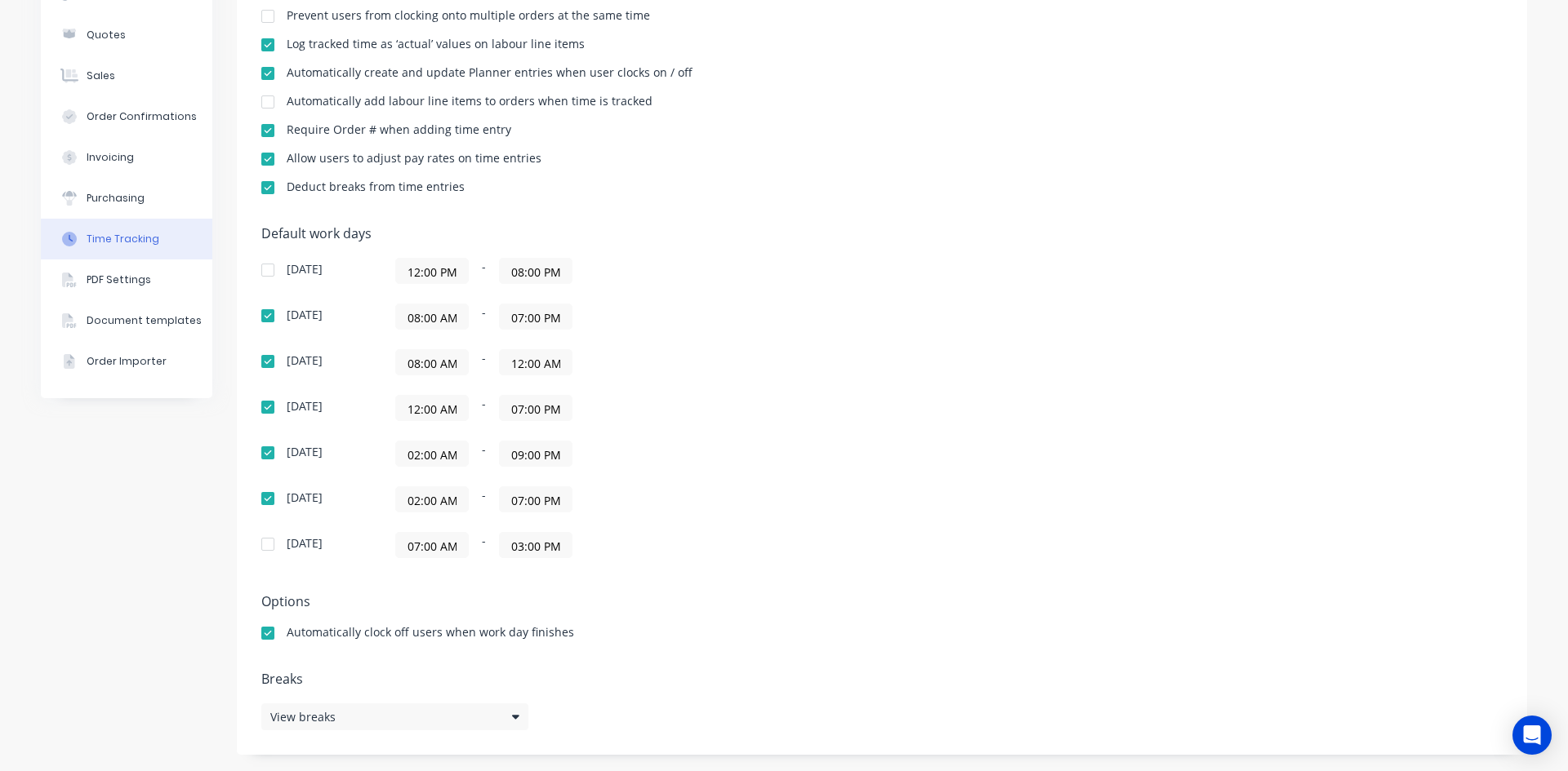
paste input "08"
type input "08:00 AM"
drag, startPoint x: 453, startPoint y: 451, endPoint x: 313, endPoint y: 453, distance: 140.0
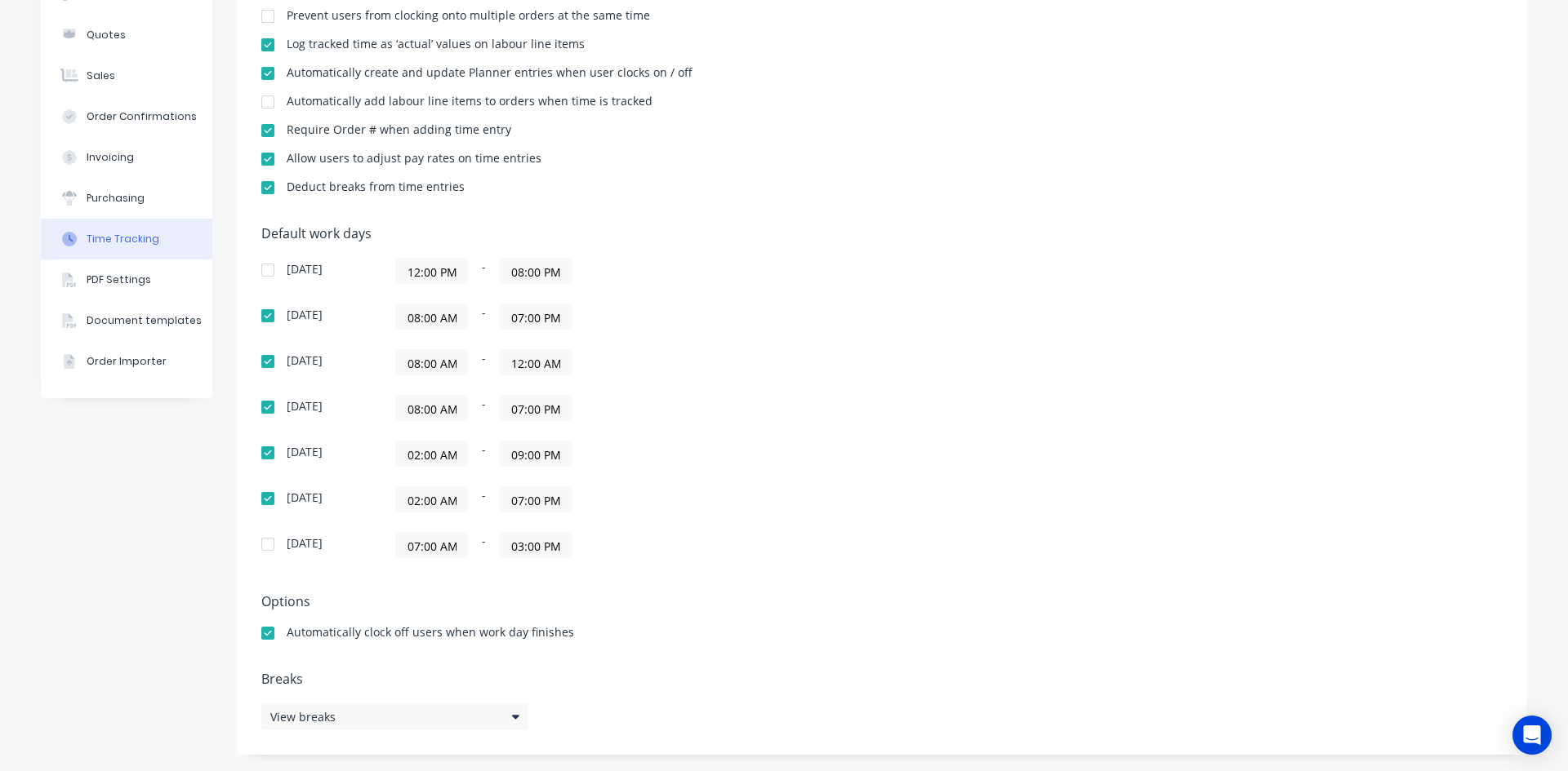
click at [313, 453] on div "Thursday 02:00 AM - 09:00 PM" at bounding box center [547, 454] width 571 height 26
paste input "8"
type input "08:00 AM"
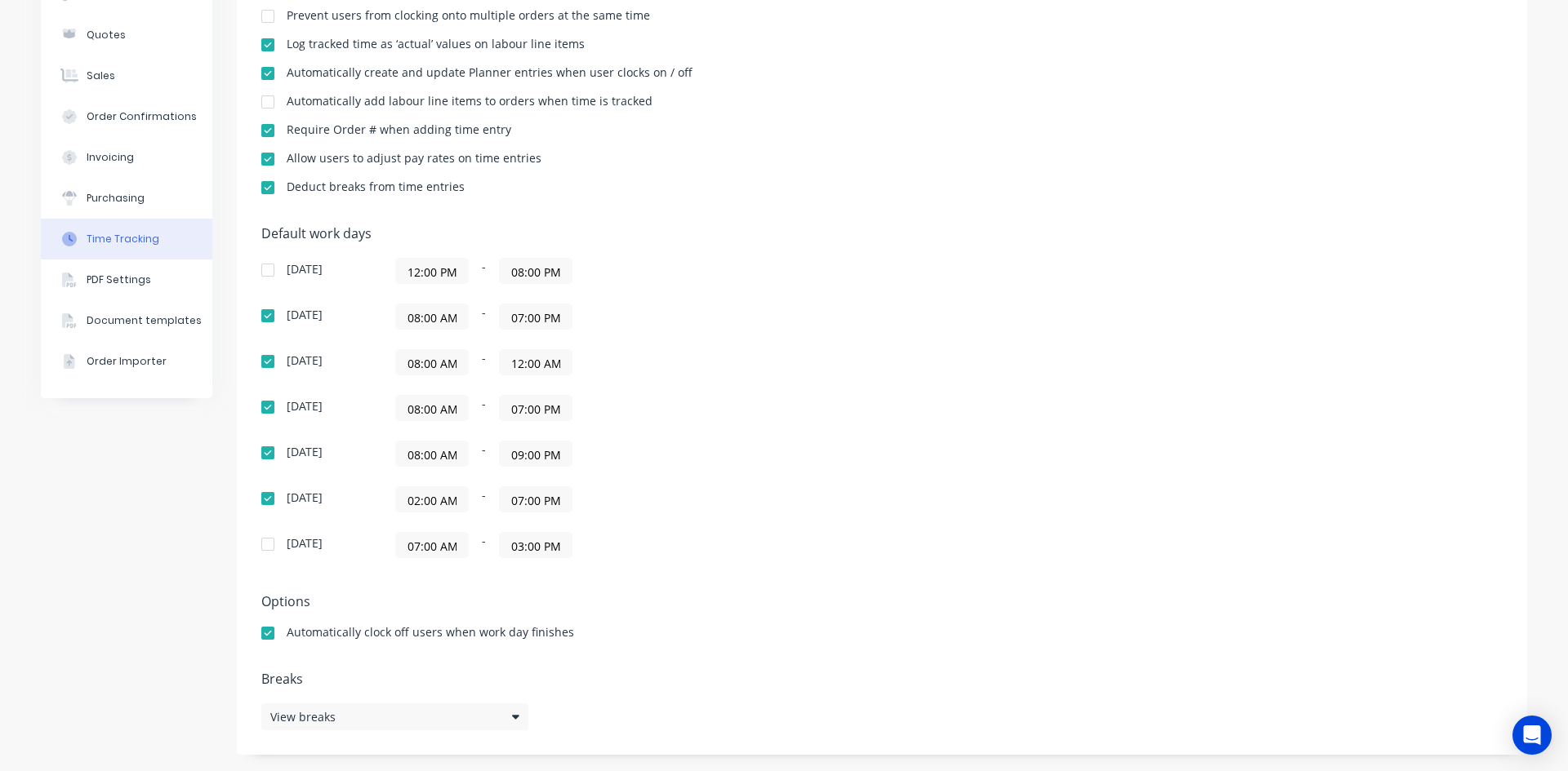
drag, startPoint x: 453, startPoint y: 503, endPoint x: 302, endPoint y: 503, distance: 151.0
click at [302, 503] on div "Friday 02:00 AM - 07:00 PM" at bounding box center [547, 500] width 571 height 26
paste input "8"
type input "08:00 AM"
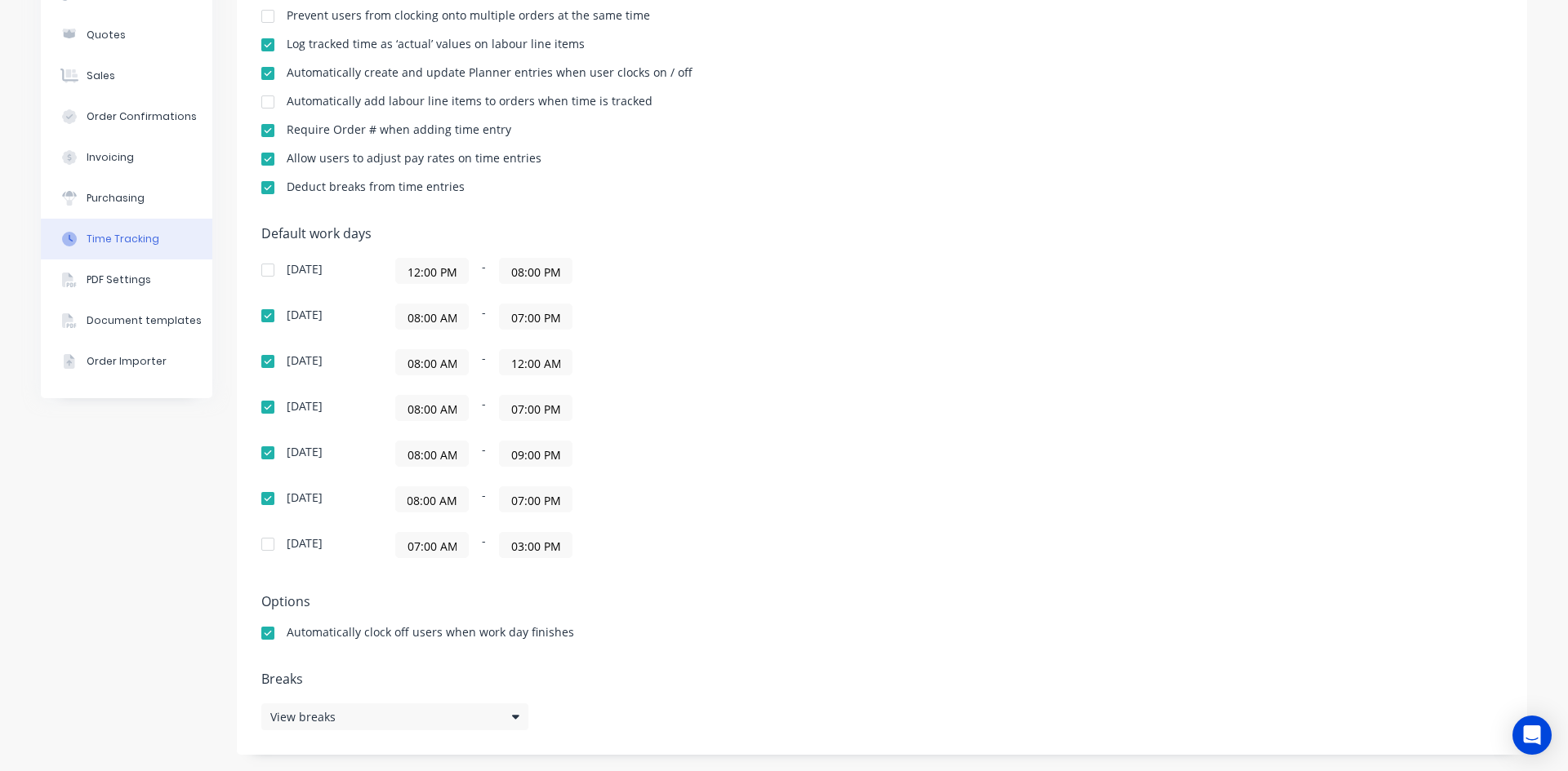
scroll to position [0, 0]
drag, startPoint x: 450, startPoint y: 277, endPoint x: 325, endPoint y: 271, distance: 125.1
click at [325, 271] on div "Sunday 12:00 PM - 08:00 PM" at bounding box center [547, 271] width 571 height 26
paste input "08:00 A"
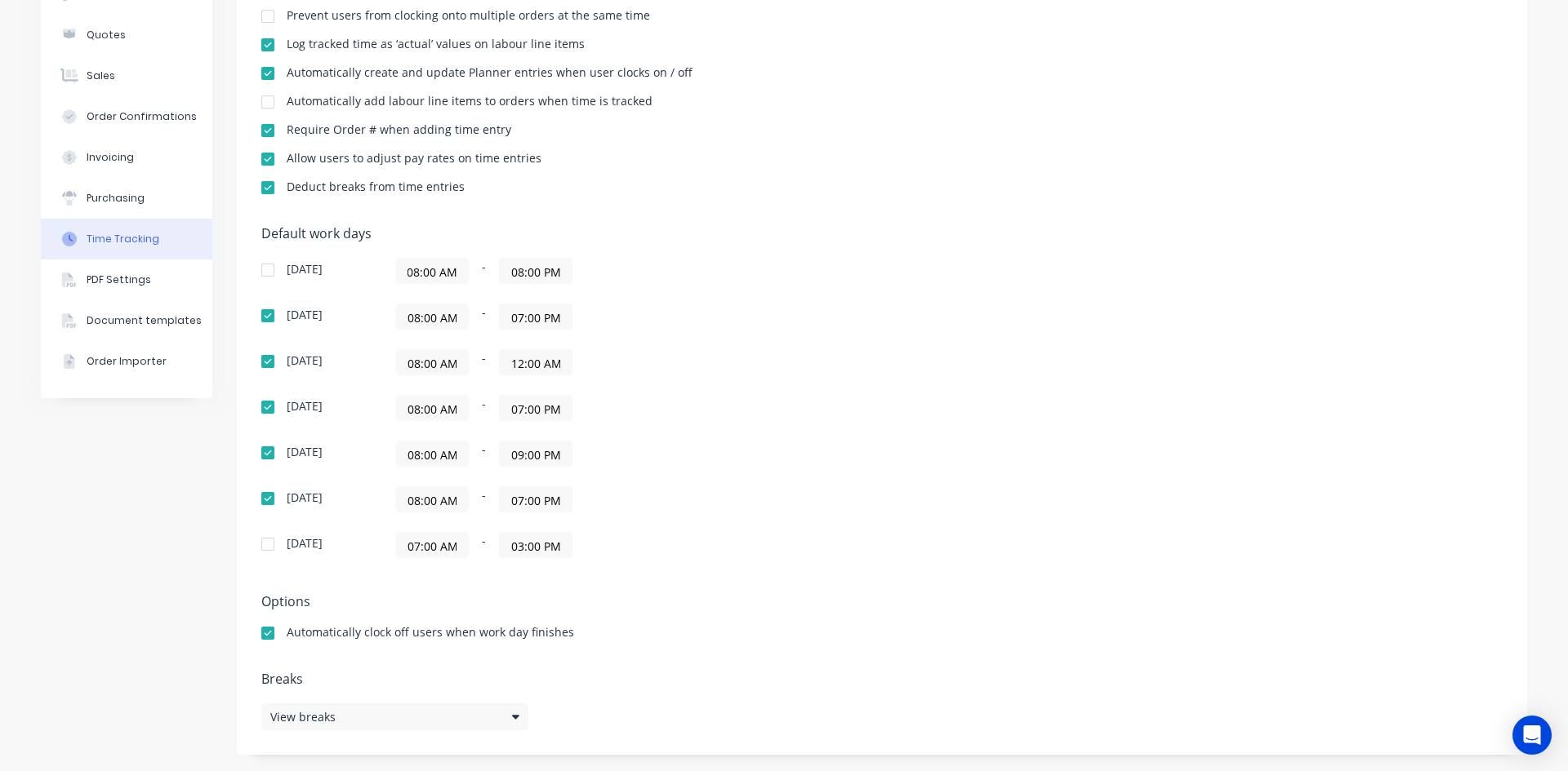
type input "08:00 AM"
drag, startPoint x: 447, startPoint y: 544, endPoint x: 321, endPoint y: 544, distance: 126.0
click at [321, 544] on div "Saturday 07:00 AM - 03:00 PM" at bounding box center [547, 546] width 571 height 26
paste input "8"
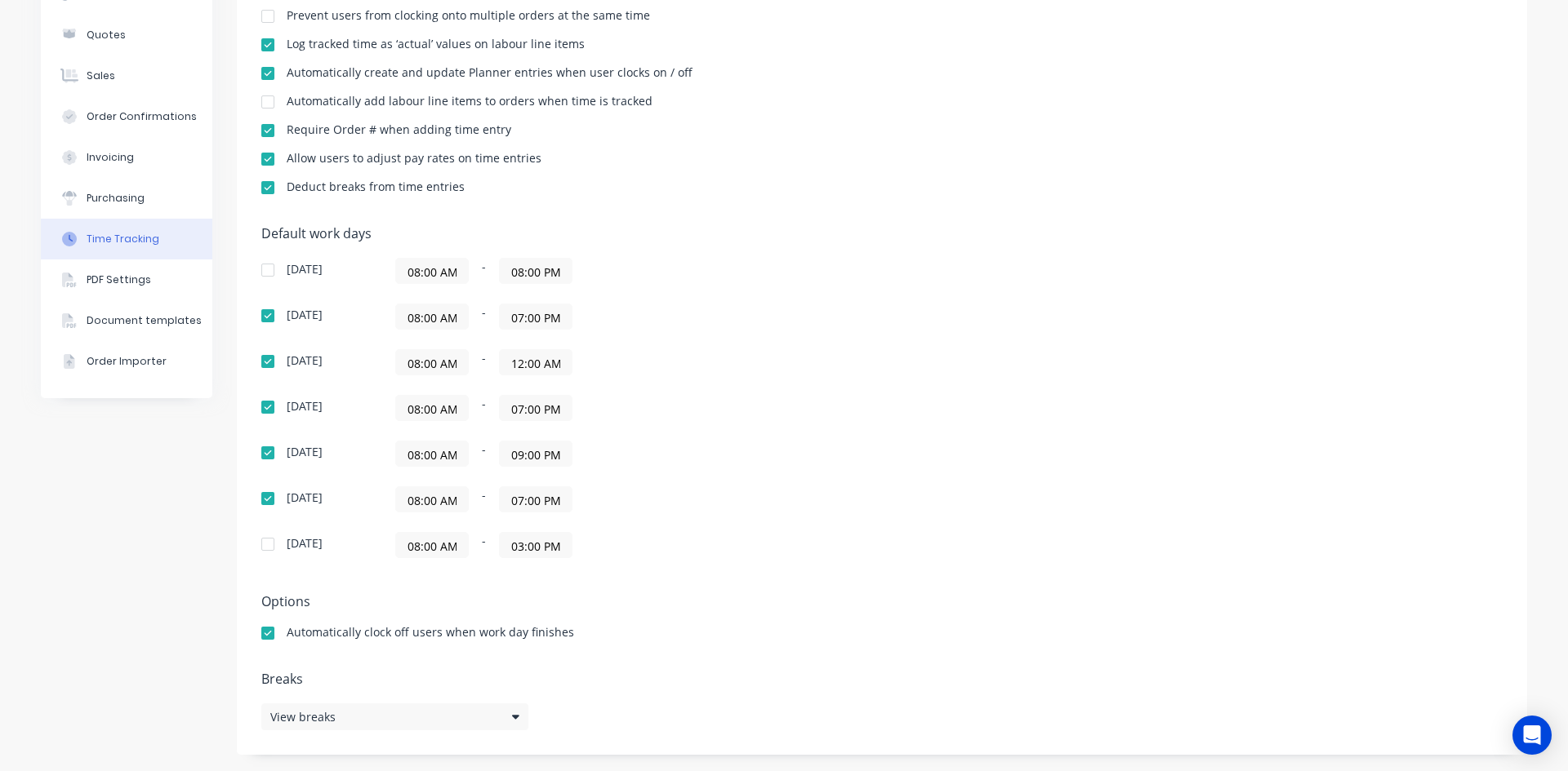
scroll to position [0, 1]
type input "08:00 AM"
drag, startPoint x: 559, startPoint y: 544, endPoint x: 474, endPoint y: 540, distance: 85.1
click at [474, 540] on div "08:00 AM - 03:00 PM" at bounding box center [599, 546] width 408 height 26
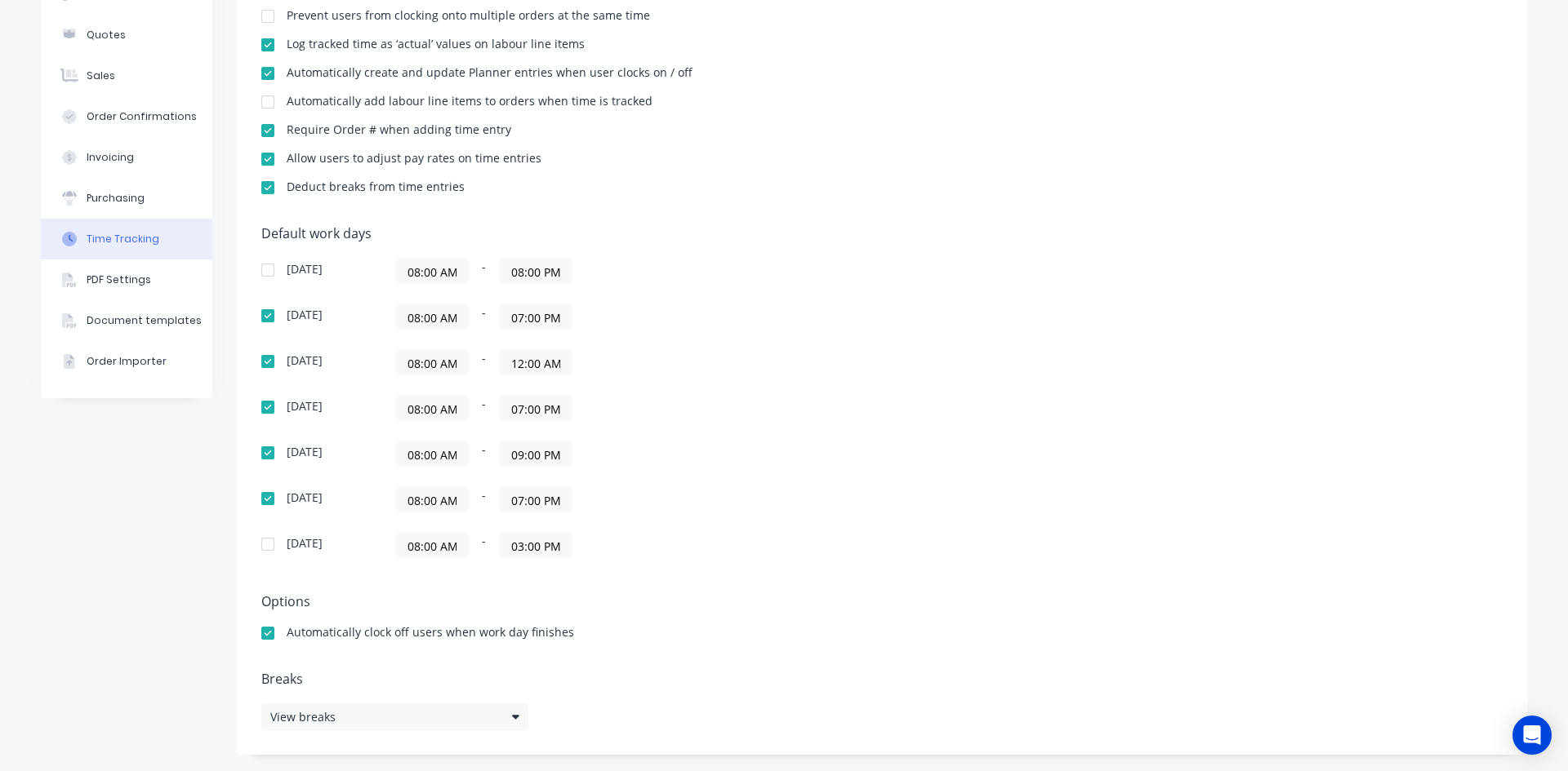
drag, startPoint x: 556, startPoint y: 503, endPoint x: 451, endPoint y: 500, distance: 105.0
click at [451, 500] on div "08:00 AM - 07:00 PM" at bounding box center [599, 500] width 408 height 26
paste input "3"
type input "03:00 PM"
drag, startPoint x: 552, startPoint y: 457, endPoint x: 401, endPoint y: 457, distance: 151.0
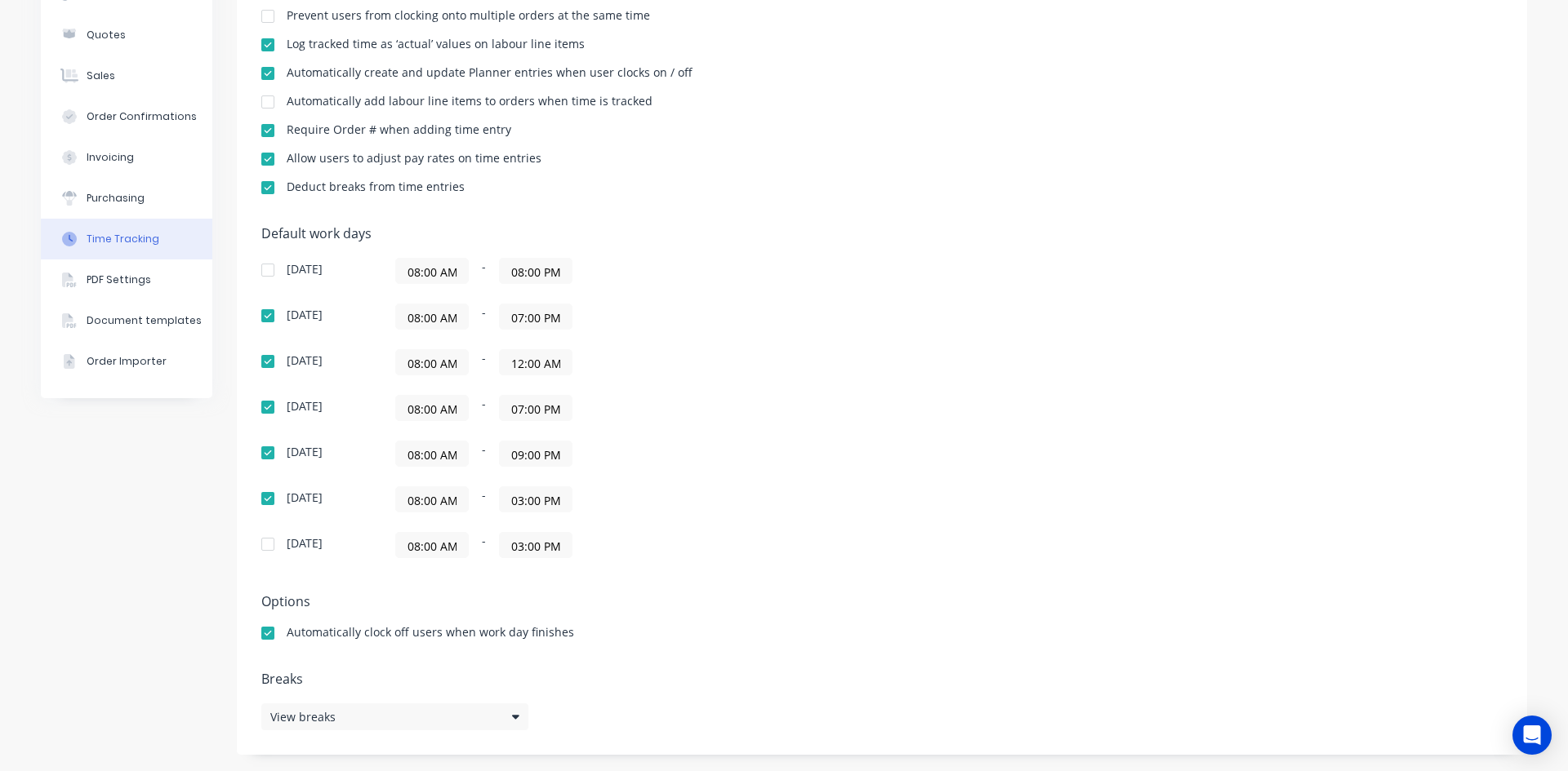
click at [401, 457] on div "08:00 AM - 09:00 PM" at bounding box center [599, 454] width 408 height 26
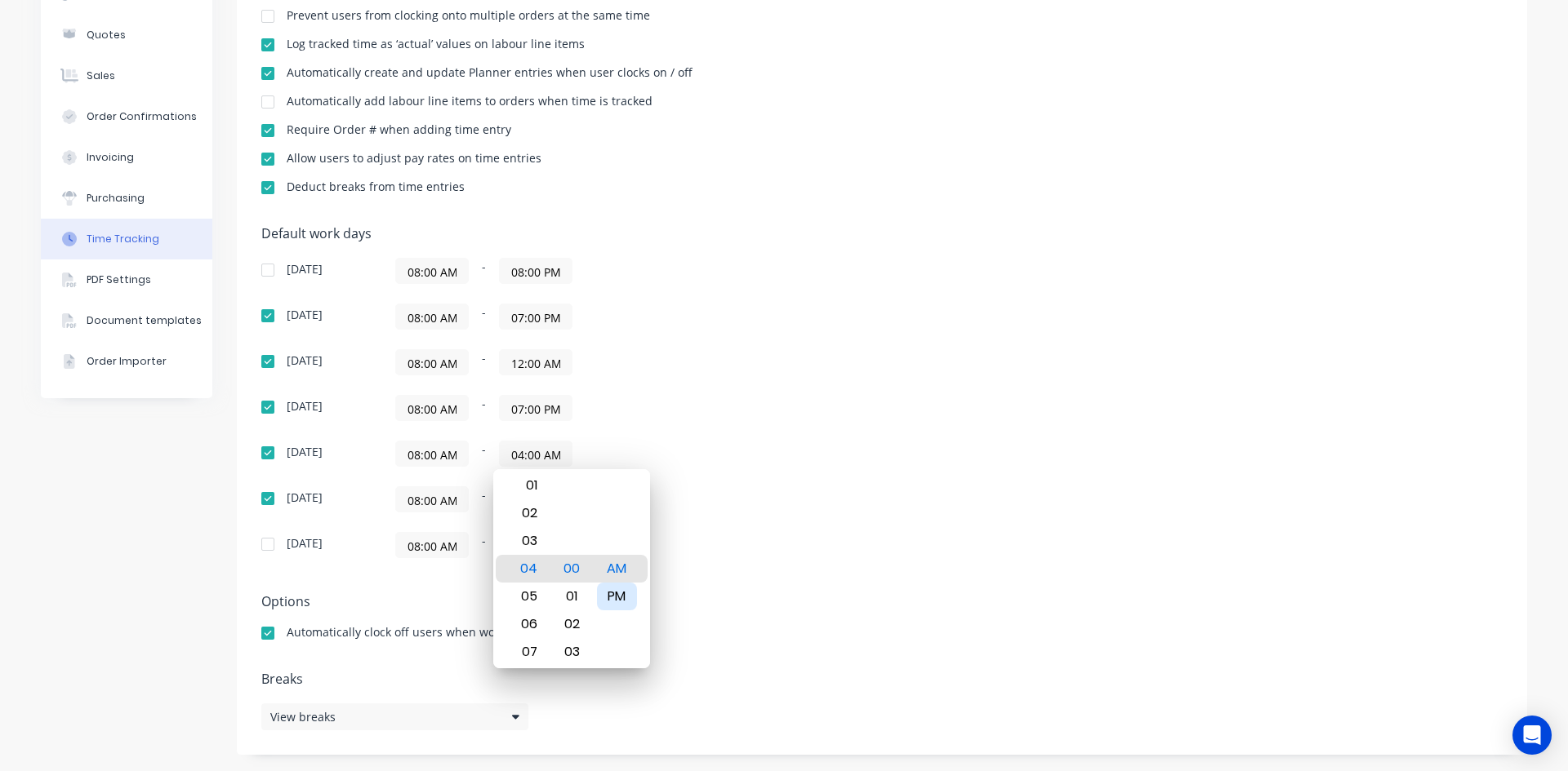
click at [621, 585] on div "PM" at bounding box center [617, 596] width 40 height 27
type input "04:00 PM"
click at [691, 426] on div "Sunday 08:00 AM - 08:00 PM Monday 08:00 AM - 07:00 PM Tuesday 08:00 AM - 12:00 …" at bounding box center [547, 408] width 571 height 301
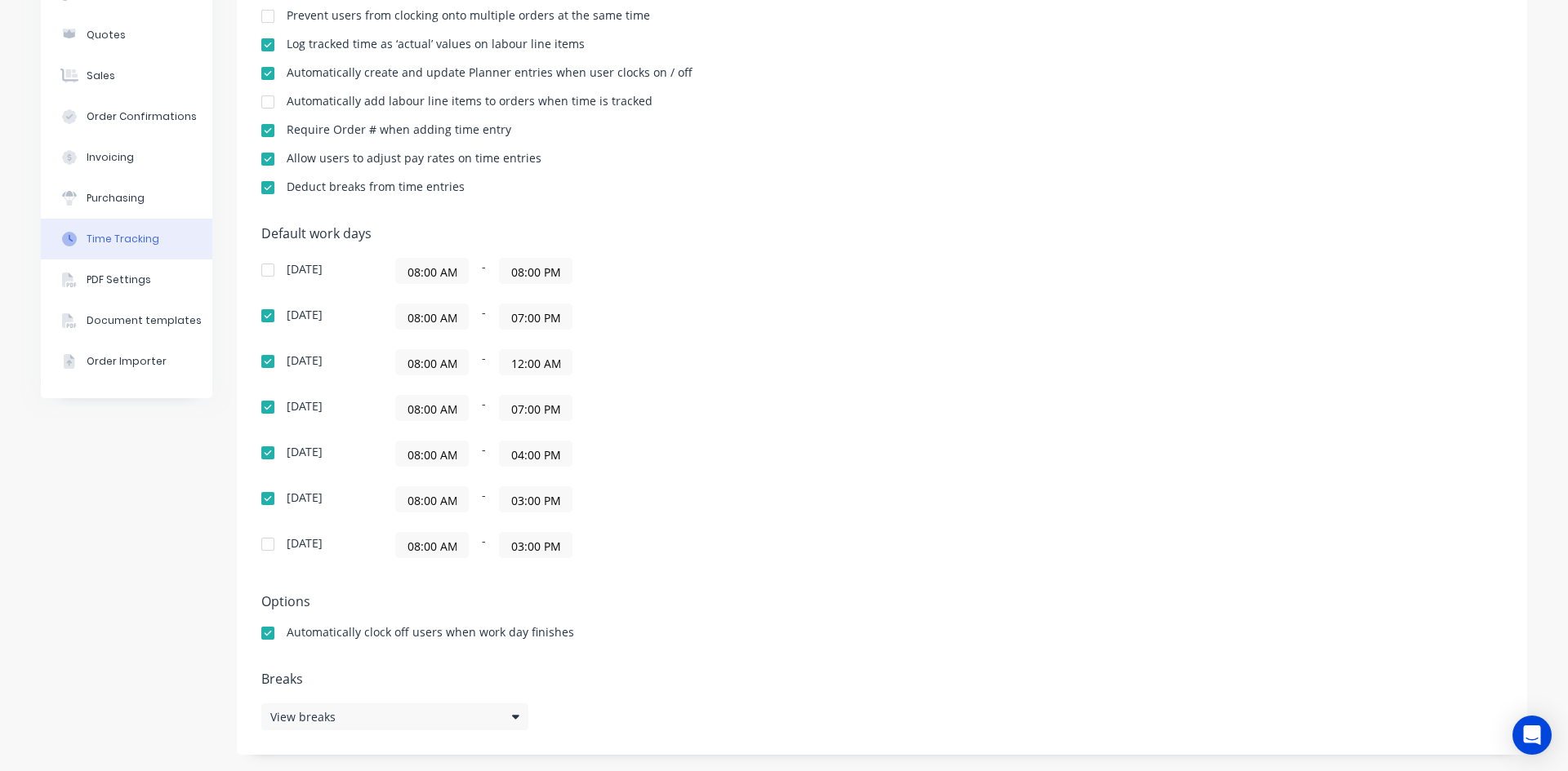
drag, startPoint x: 556, startPoint y: 453, endPoint x: 461, endPoint y: 449, distance: 95.1
click at [461, 449] on div "08:00 AM - 04:00 PM" at bounding box center [599, 454] width 408 height 26
drag, startPoint x: 554, startPoint y: 405, endPoint x: 450, endPoint y: 406, distance: 104.0
click at [450, 406] on div "08:00 AM - 07:00 PM" at bounding box center [599, 408] width 408 height 26
paste input "4"
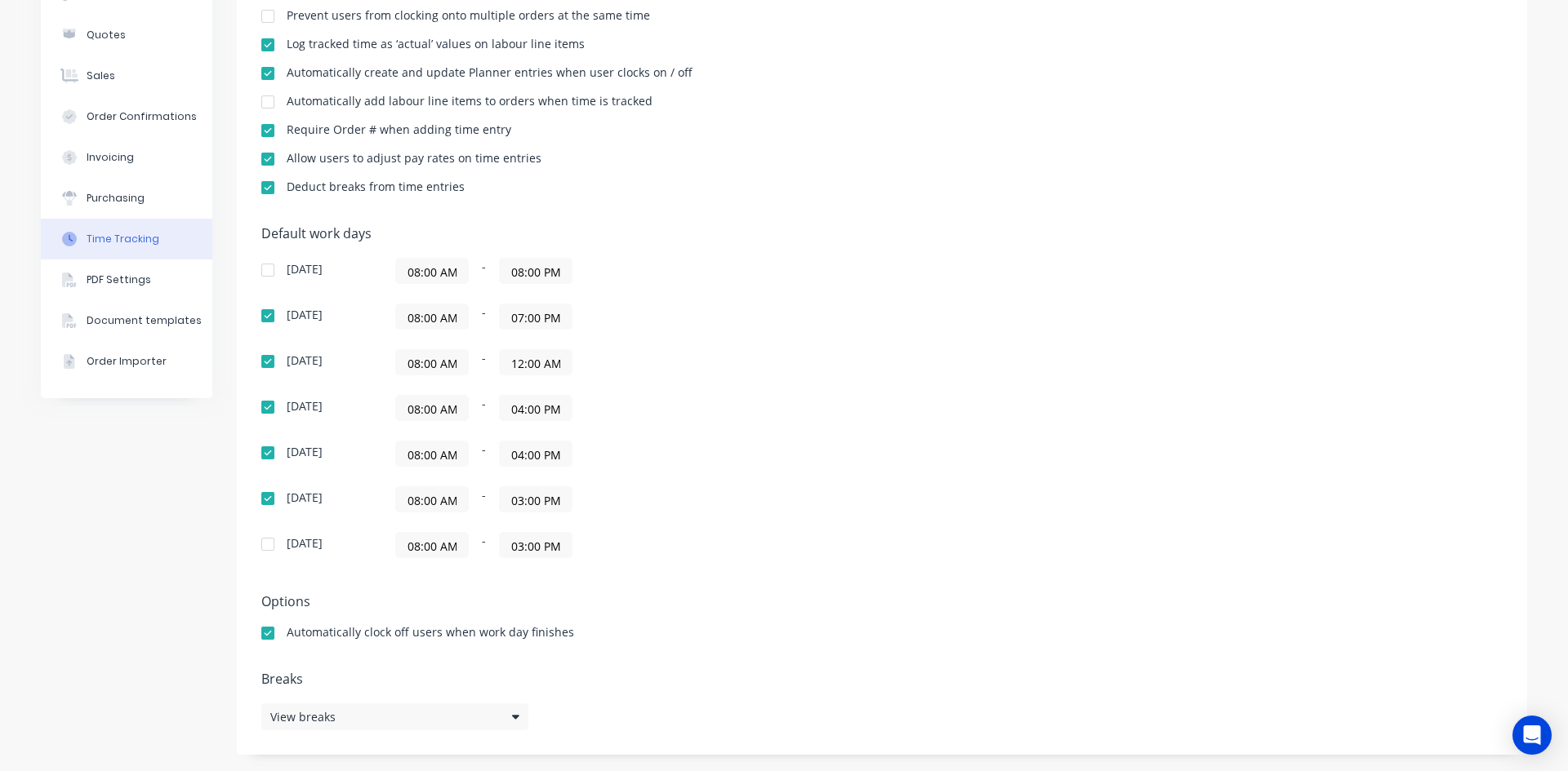
type input "04:00 PM"
drag, startPoint x: 554, startPoint y: 365, endPoint x: 419, endPoint y: 356, distance: 135.3
click at [419, 356] on div "08:00 AM - 12:00 AM" at bounding box center [599, 363] width 408 height 26
paste input "04:00 P"
type input "04:00 PM"
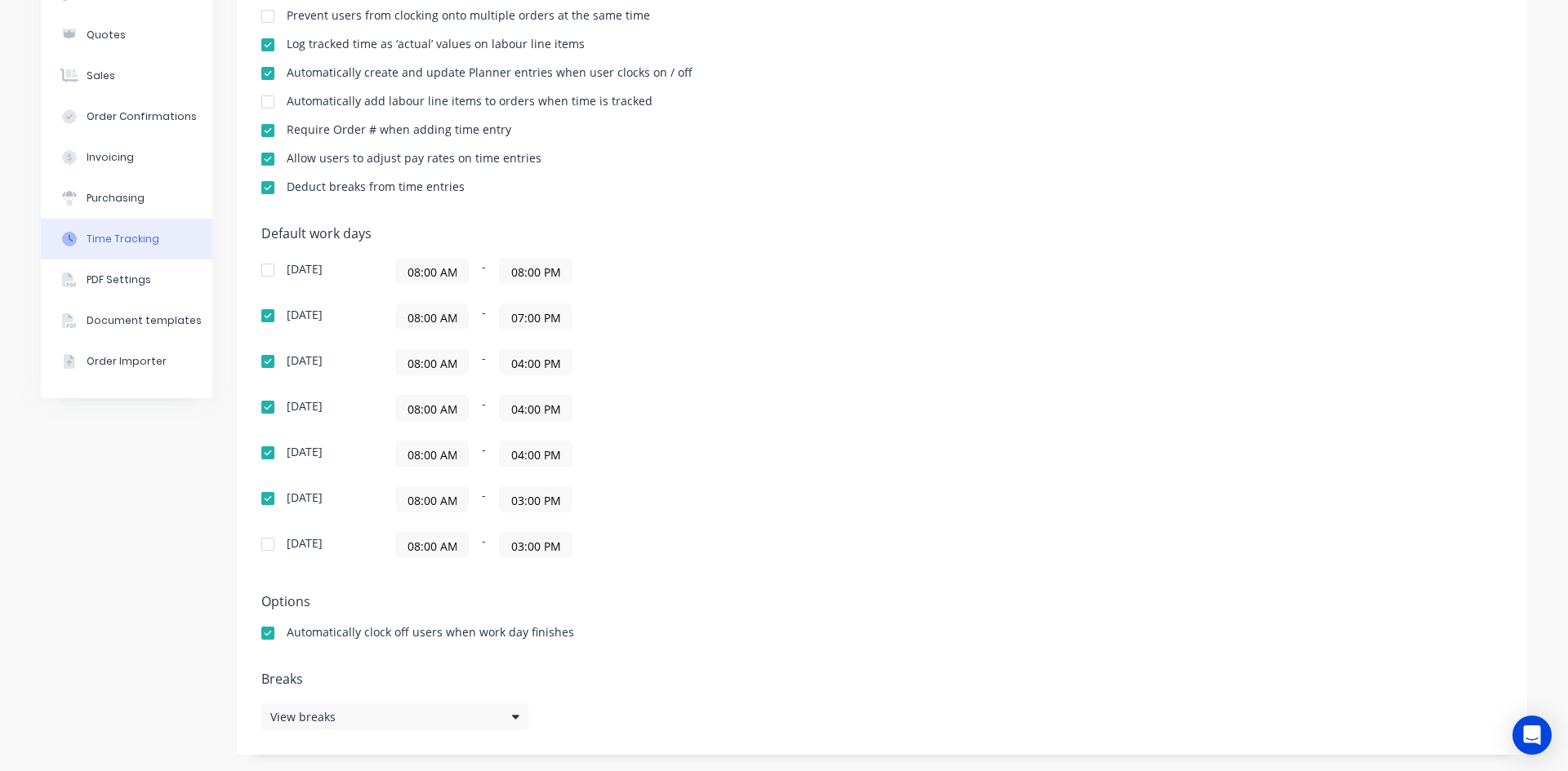
drag, startPoint x: 555, startPoint y: 320, endPoint x: 388, endPoint y: 320, distance: 167.0
click at [395, 320] on div "08:00 AM - 07:00 PM" at bounding box center [599, 317] width 408 height 26
paste input "4"
type input "04:00 PM"
drag, startPoint x: 554, startPoint y: 274, endPoint x: 375, endPoint y: 281, distance: 179.1
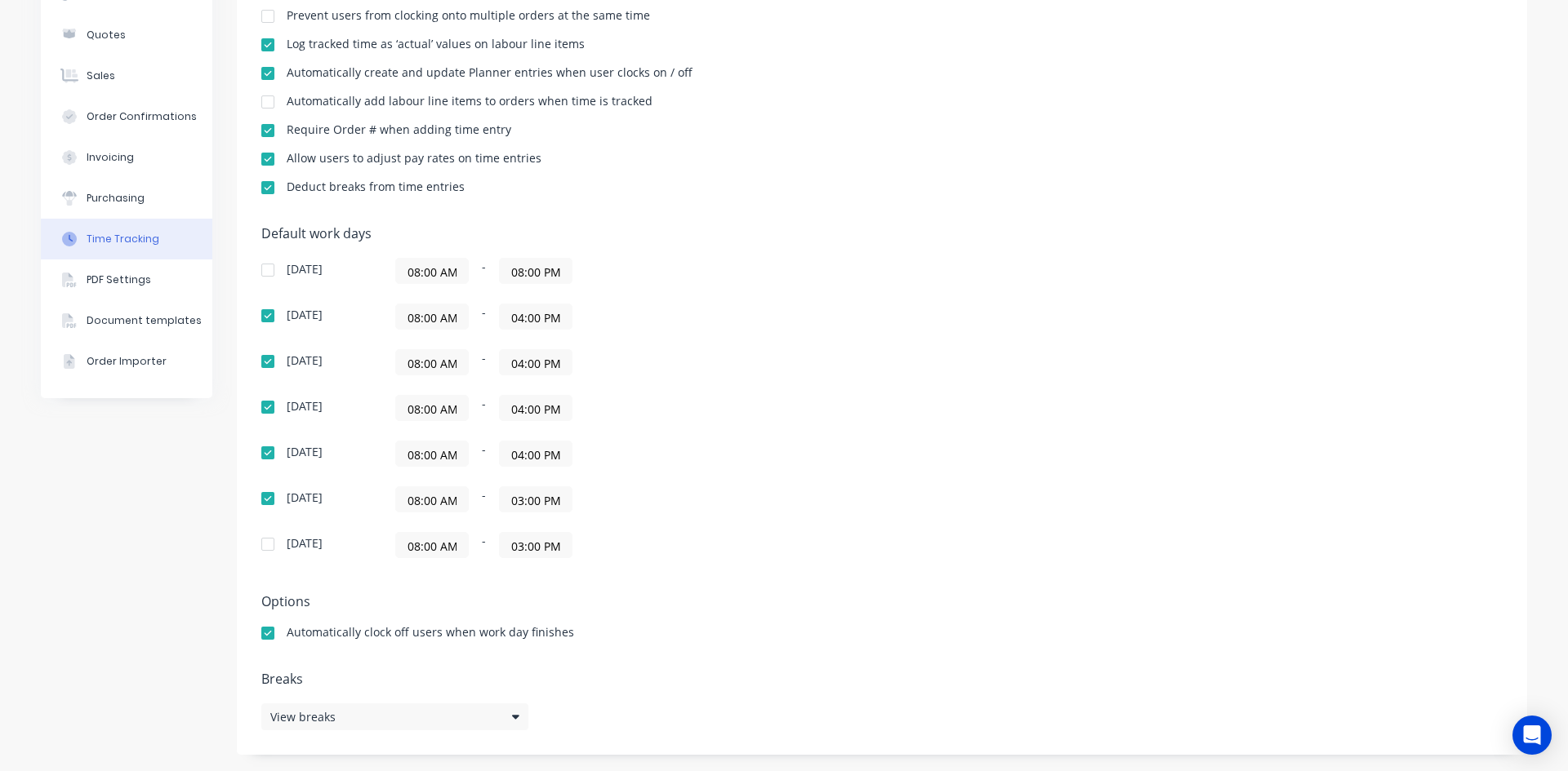
click at [375, 281] on div "Sunday 08:00 AM - 08:00 PM" at bounding box center [547, 271] width 571 height 26
paste input "4"
type input "04:00 PM"
click at [642, 301] on div "Sunday 08:00 AM - 04:00 PM Monday 08:00 AM - 04:00 PM Tuesday 08:00 AM - 04:00 …" at bounding box center [547, 408] width 571 height 301
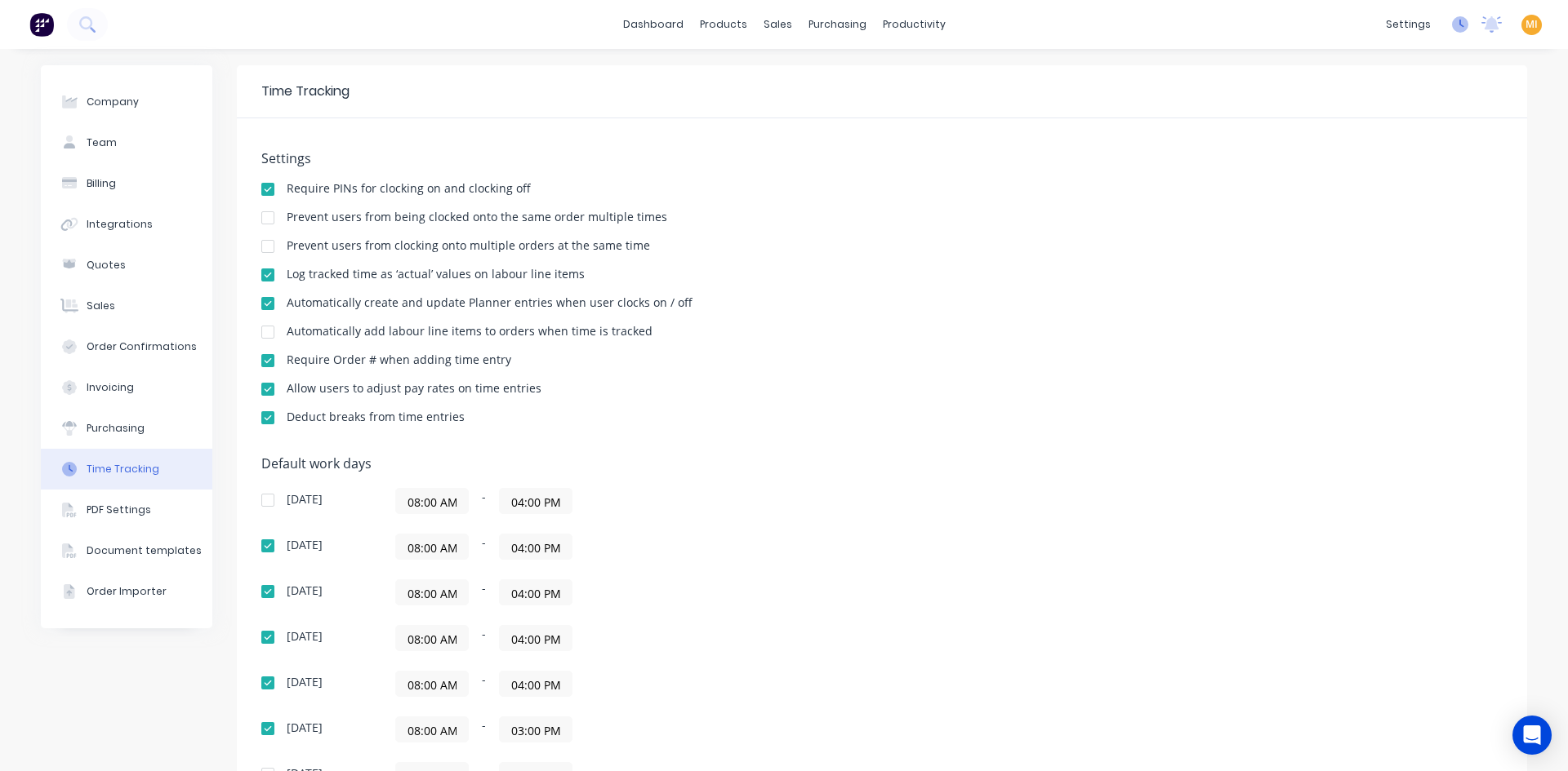
click at [1452, 27] on icon at bounding box center [1460, 24] width 16 height 16
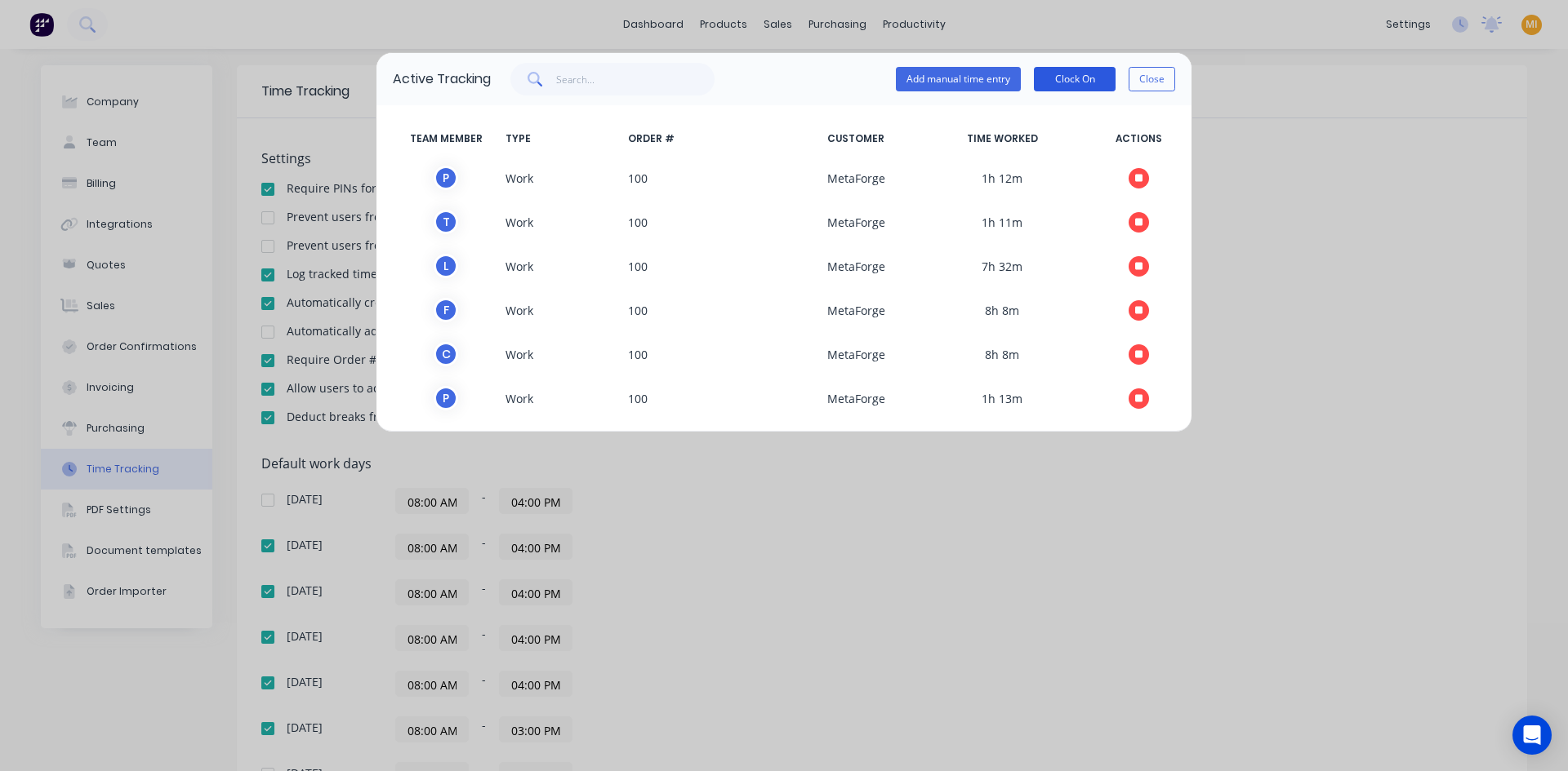
click at [1093, 76] on button "Clock On" at bounding box center [1074, 79] width 82 height 25
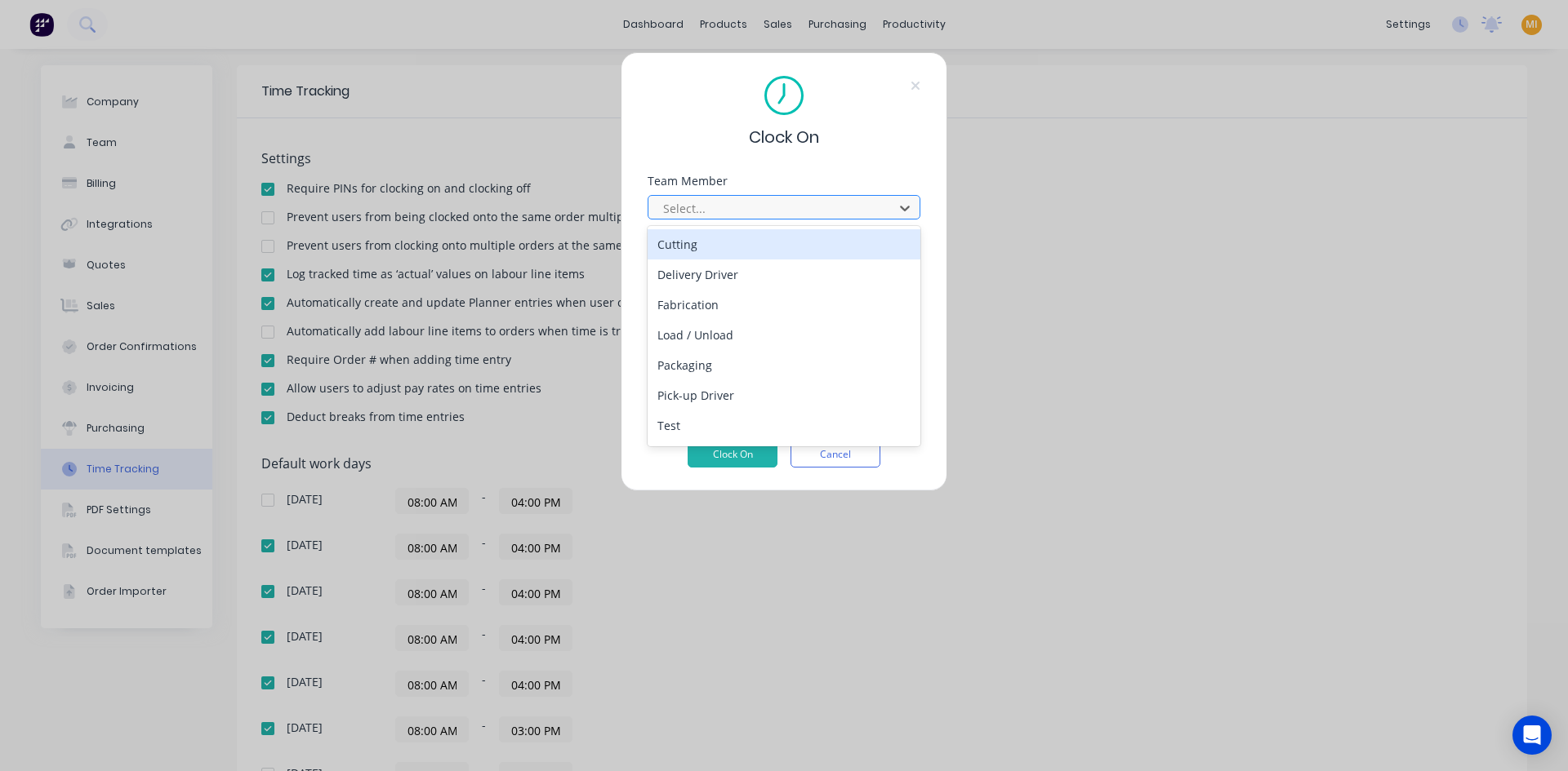
click at [675, 205] on div at bounding box center [772, 208] width 223 height 21
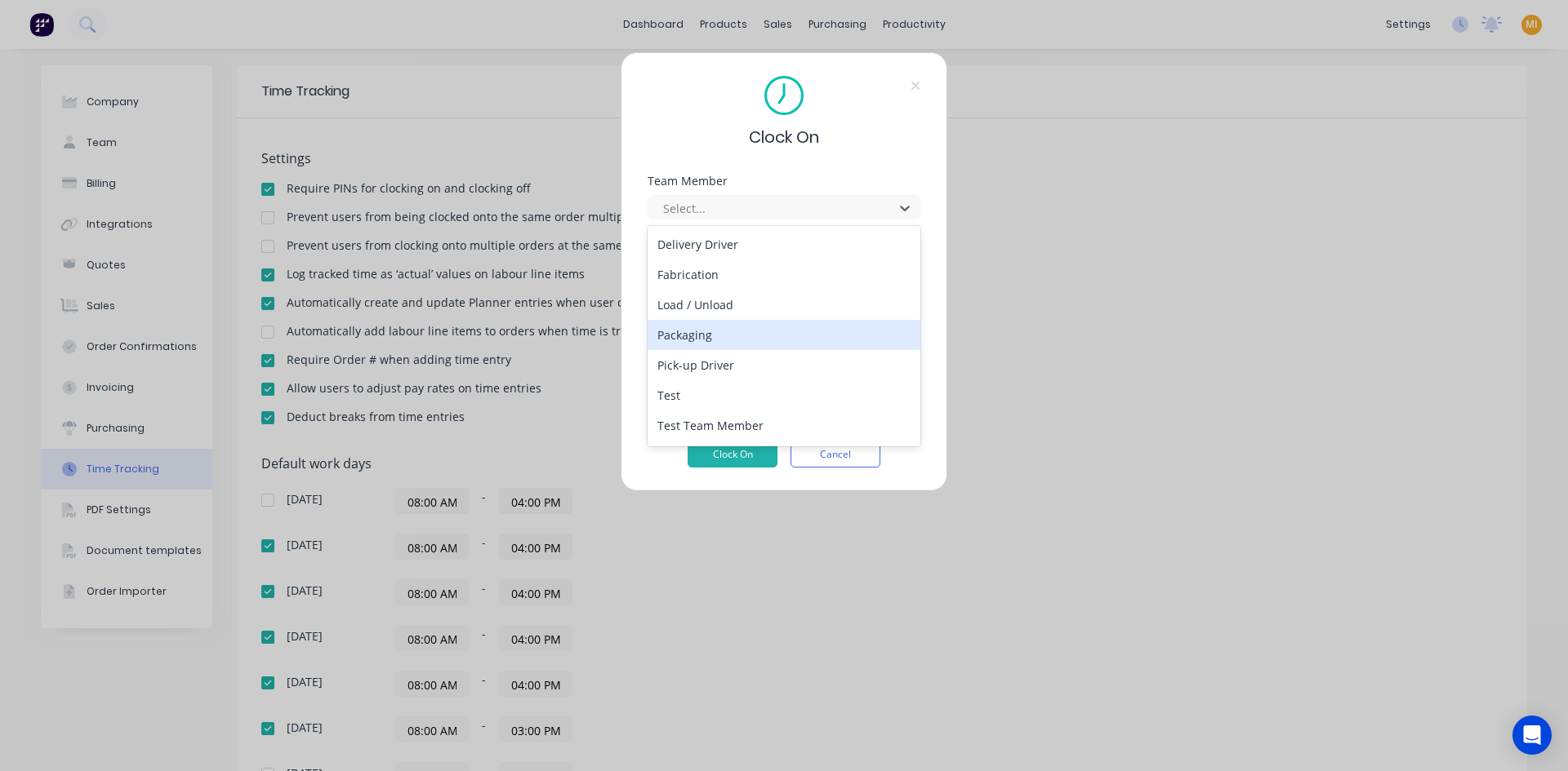
scroll to position [57, 0]
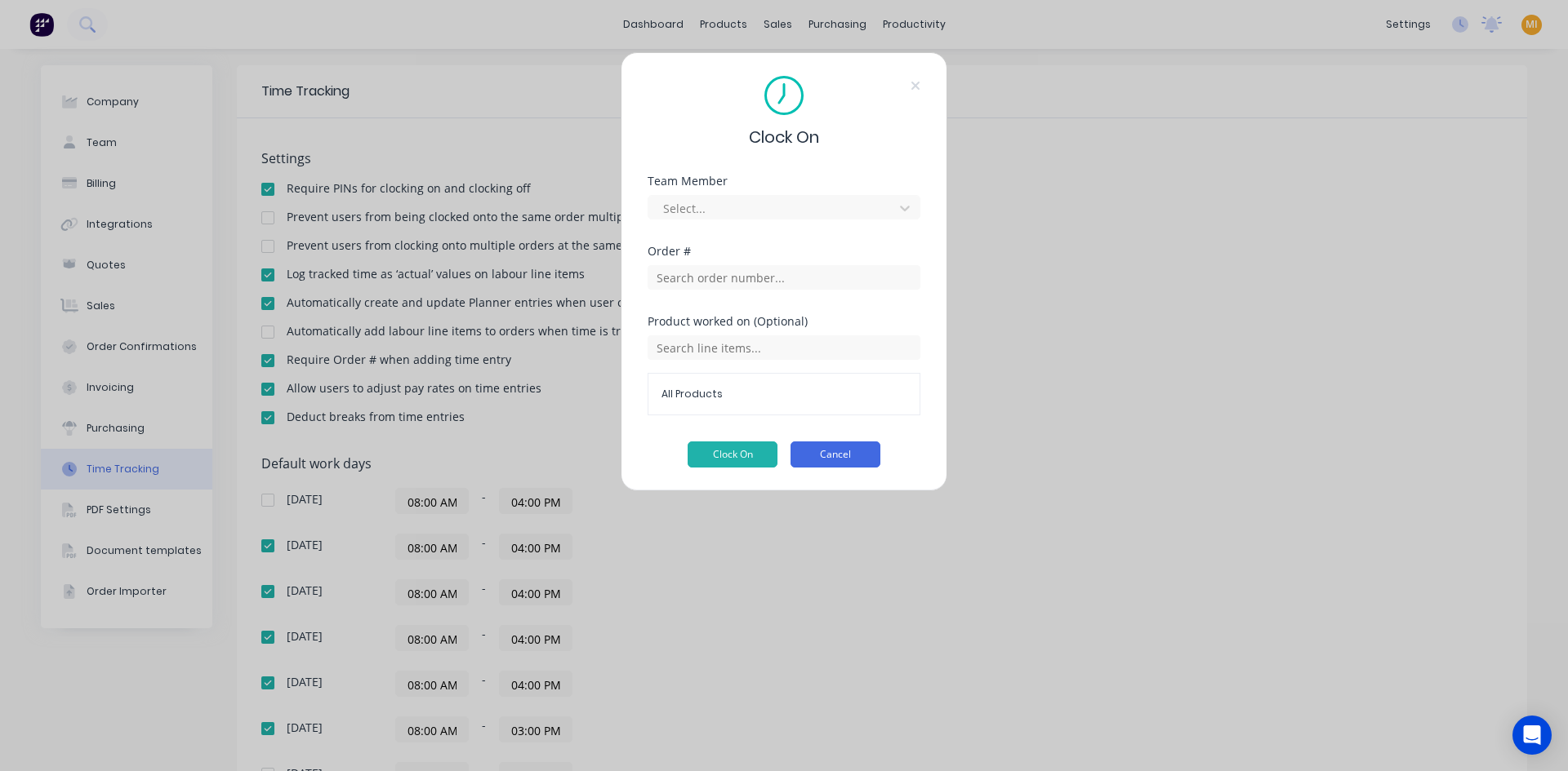
click at [807, 453] on button "Cancel" at bounding box center [834, 454] width 90 height 26
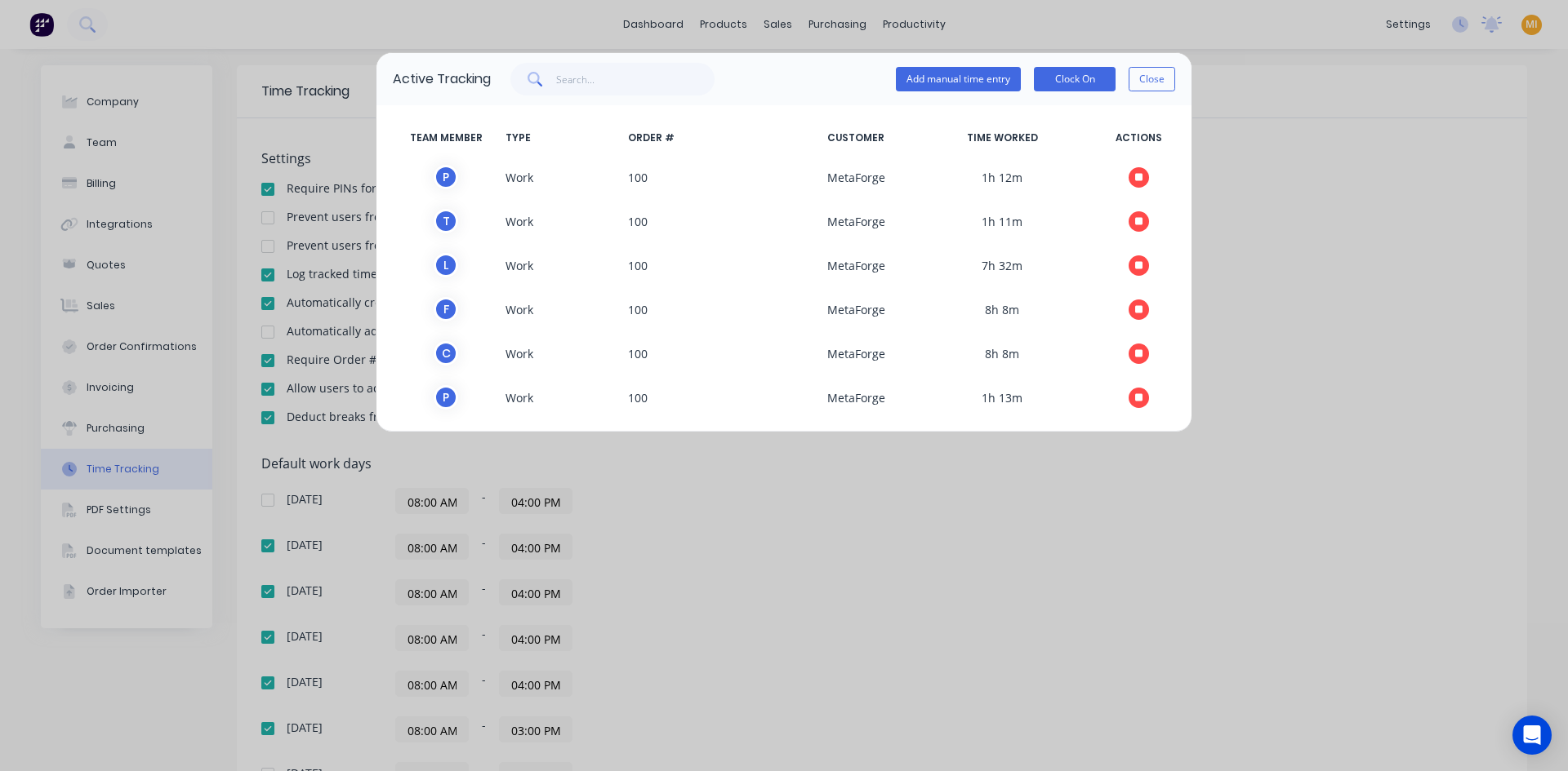
scroll to position [0, 0]
click at [1053, 84] on button "Clock On" at bounding box center [1074, 79] width 82 height 25
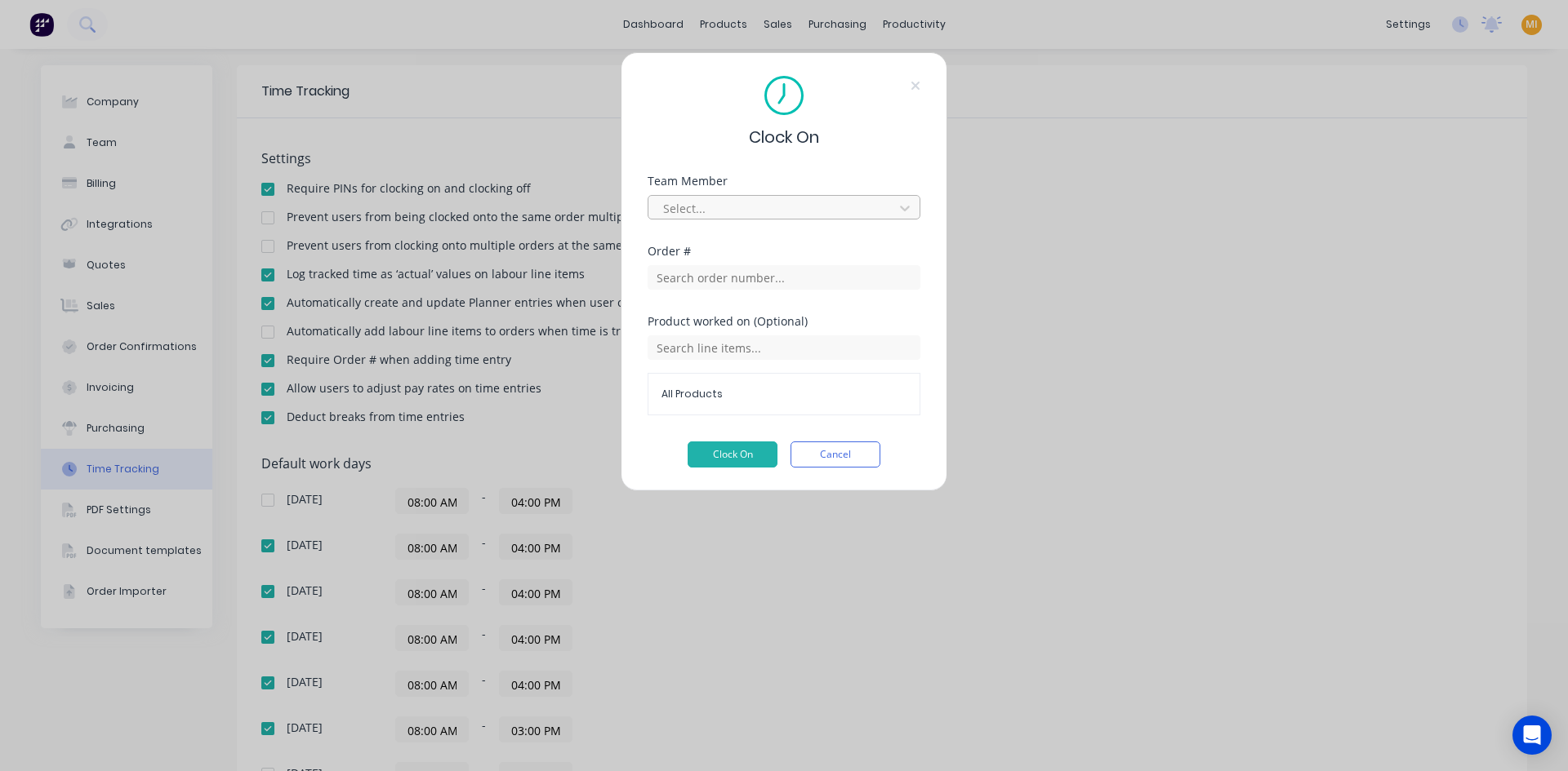
click at [742, 206] on div at bounding box center [772, 208] width 223 height 21
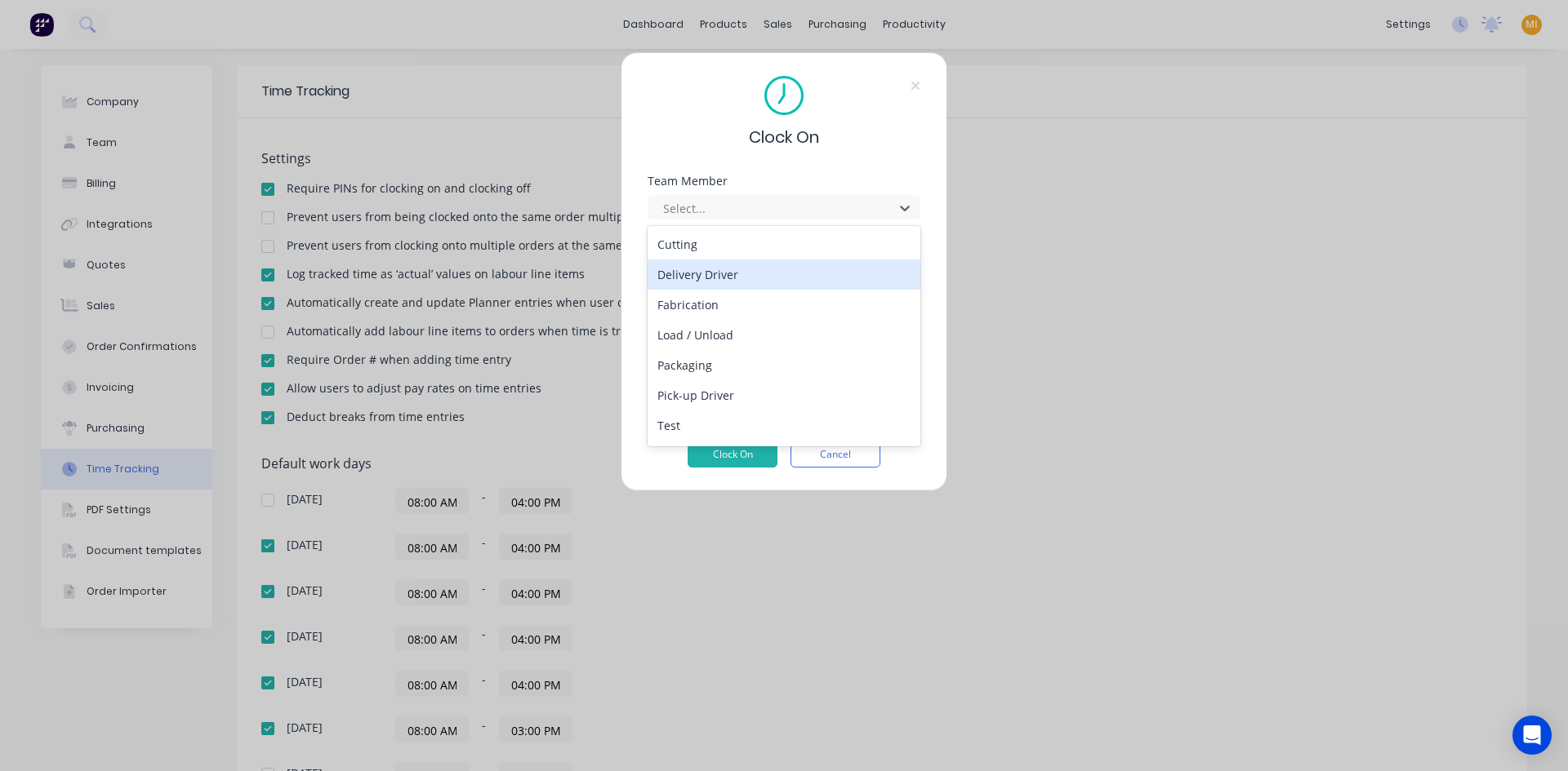
scroll to position [57, 0]
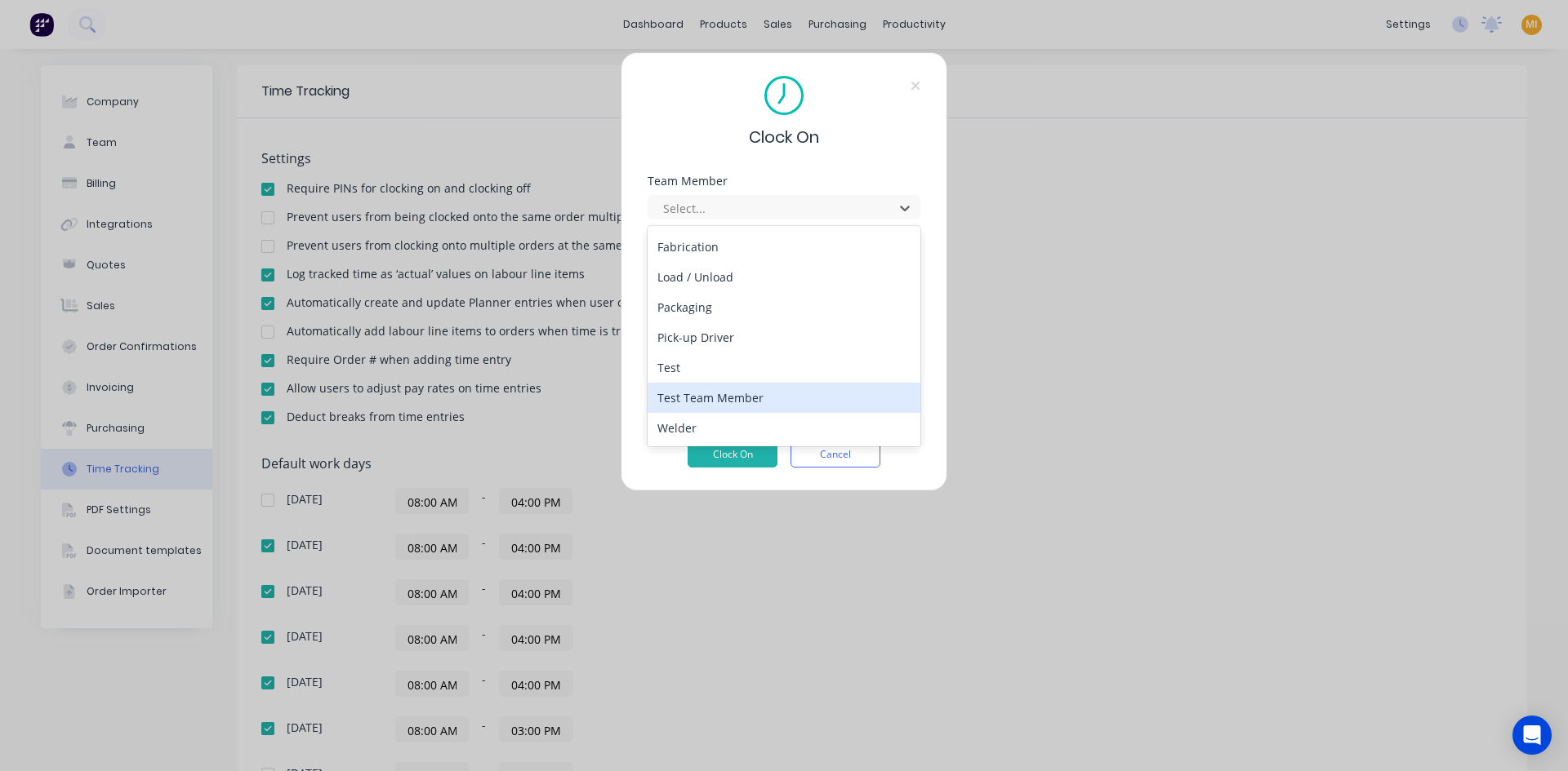
click at [722, 398] on div "Test Team Member" at bounding box center [784, 398] width 272 height 30
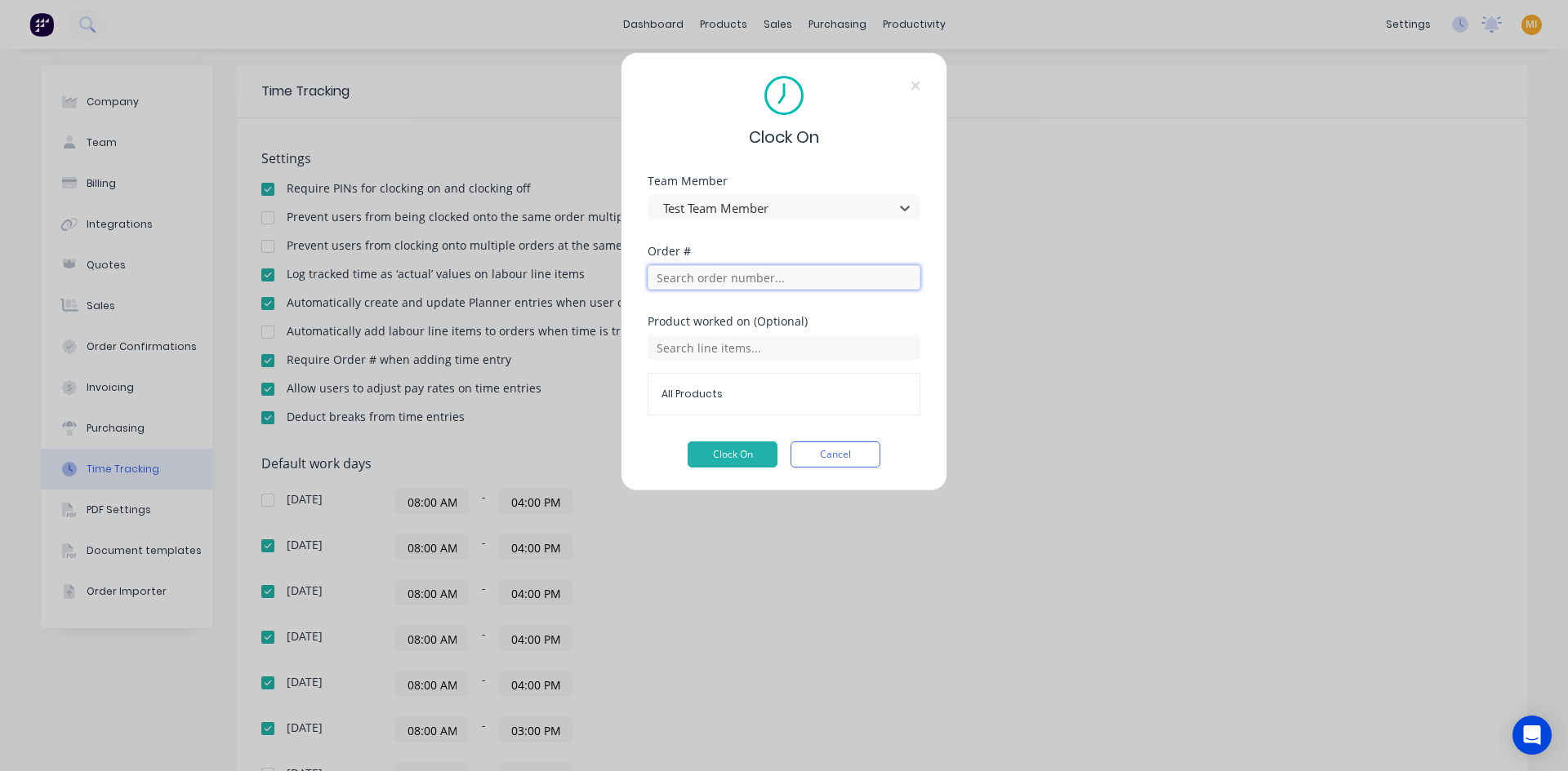
click at [693, 277] on input "text" at bounding box center [784, 277] width 272 height 25
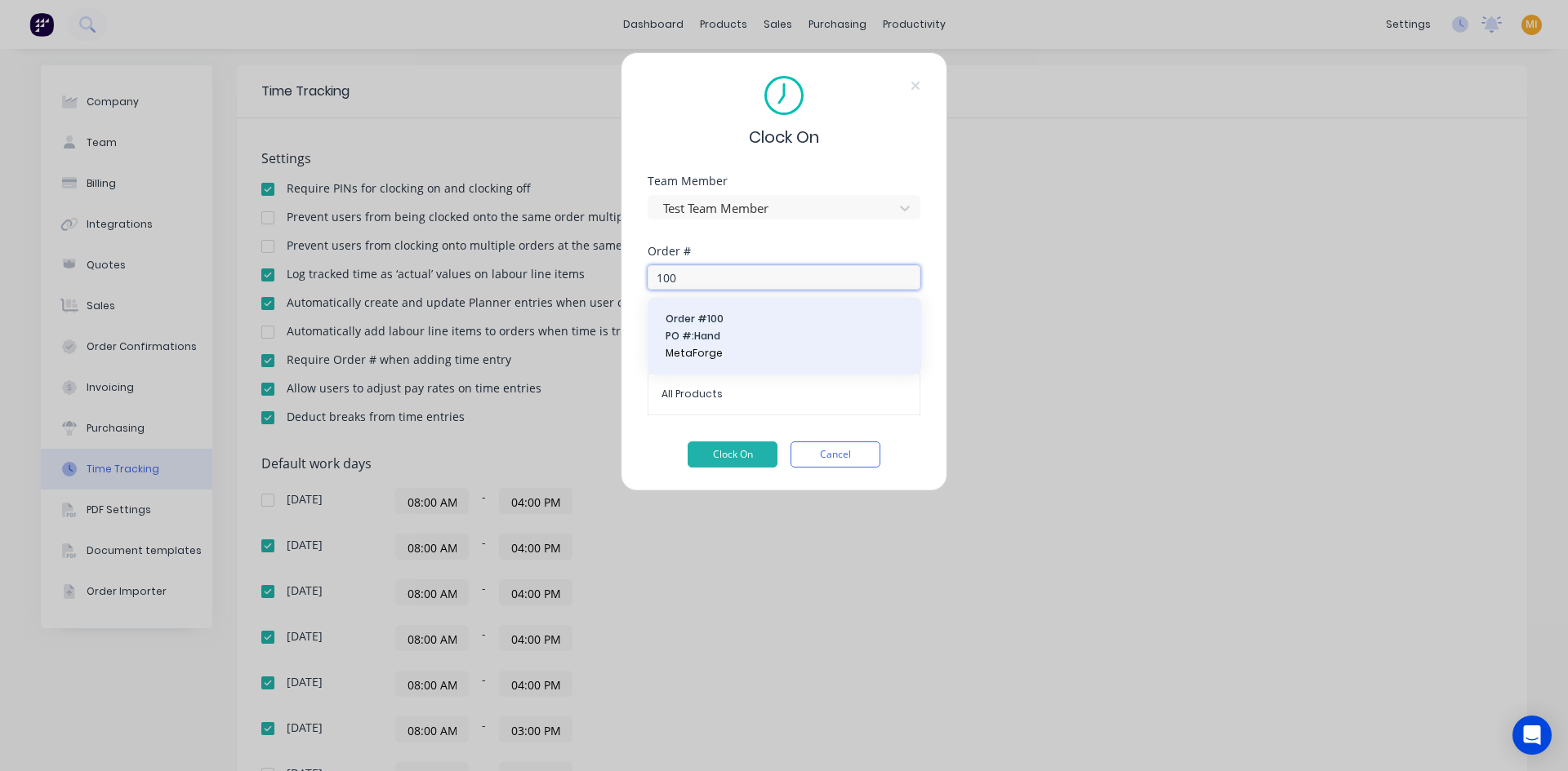
type input "100"
click at [708, 354] on span "MetaForge" at bounding box center [784, 353] width 238 height 15
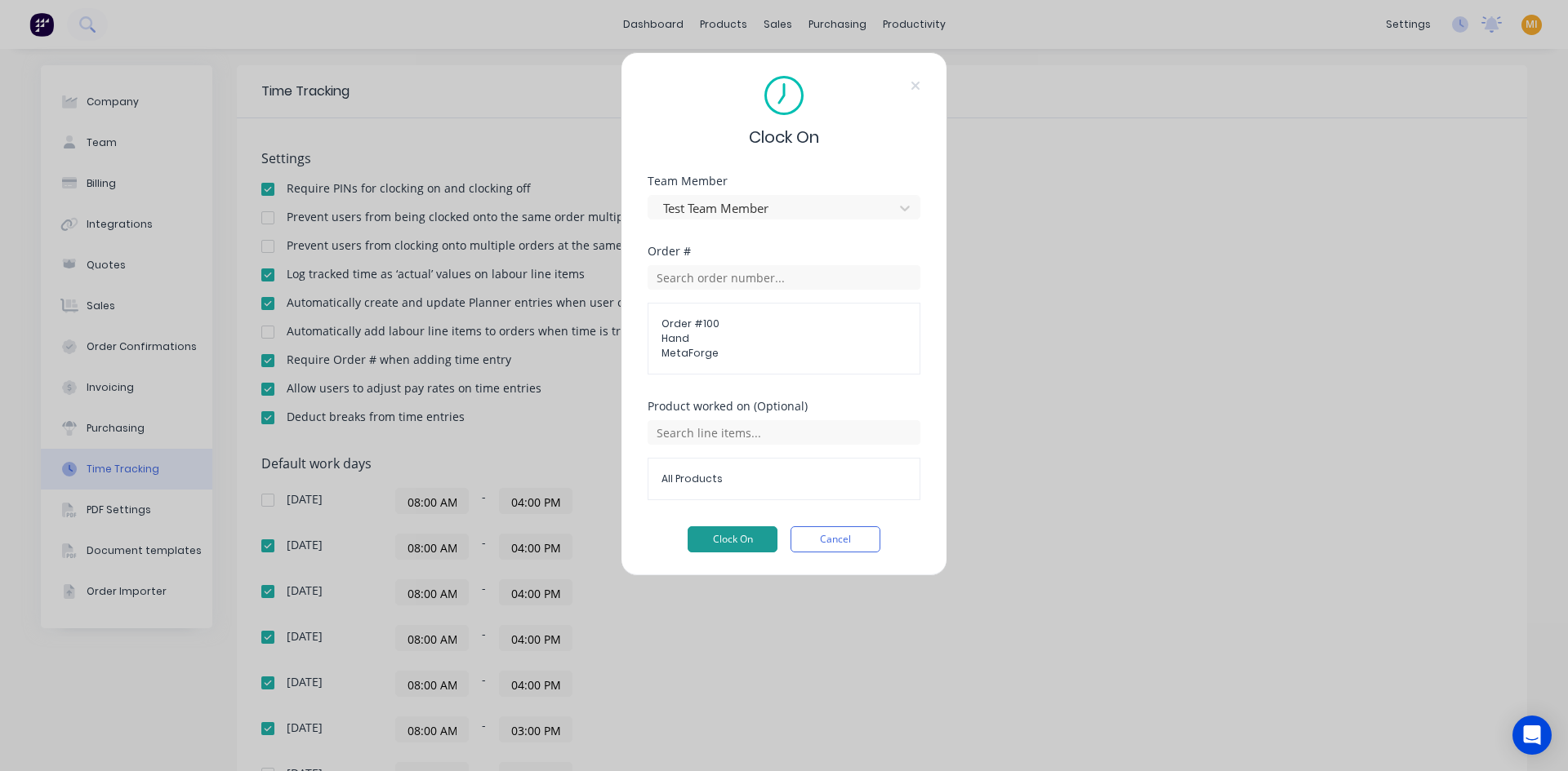
click at [752, 533] on button "Clock On" at bounding box center [732, 540] width 90 height 26
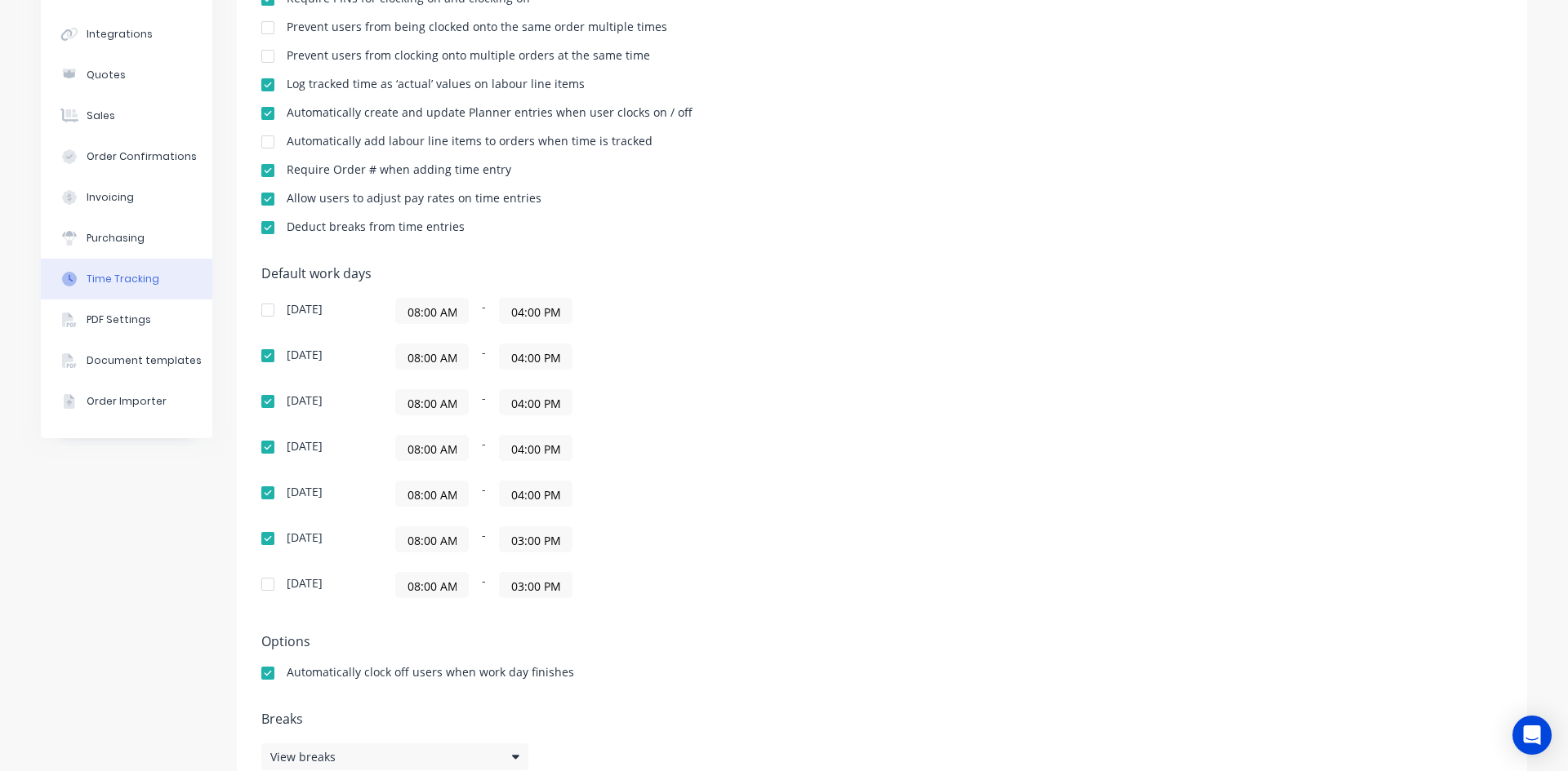
scroll to position [230, 0]
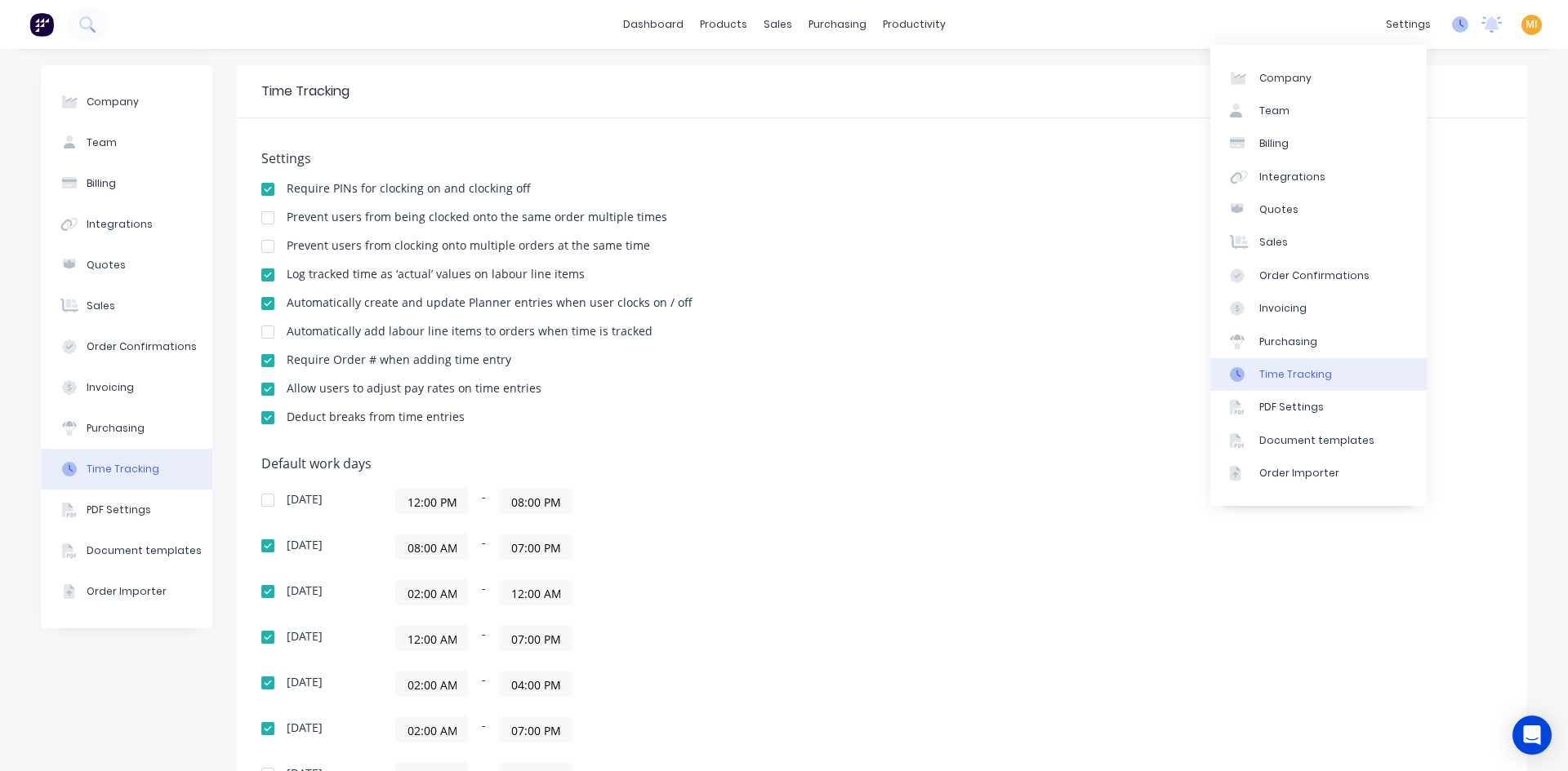
click at [1452, 25] on icon at bounding box center [1460, 24] width 16 height 16
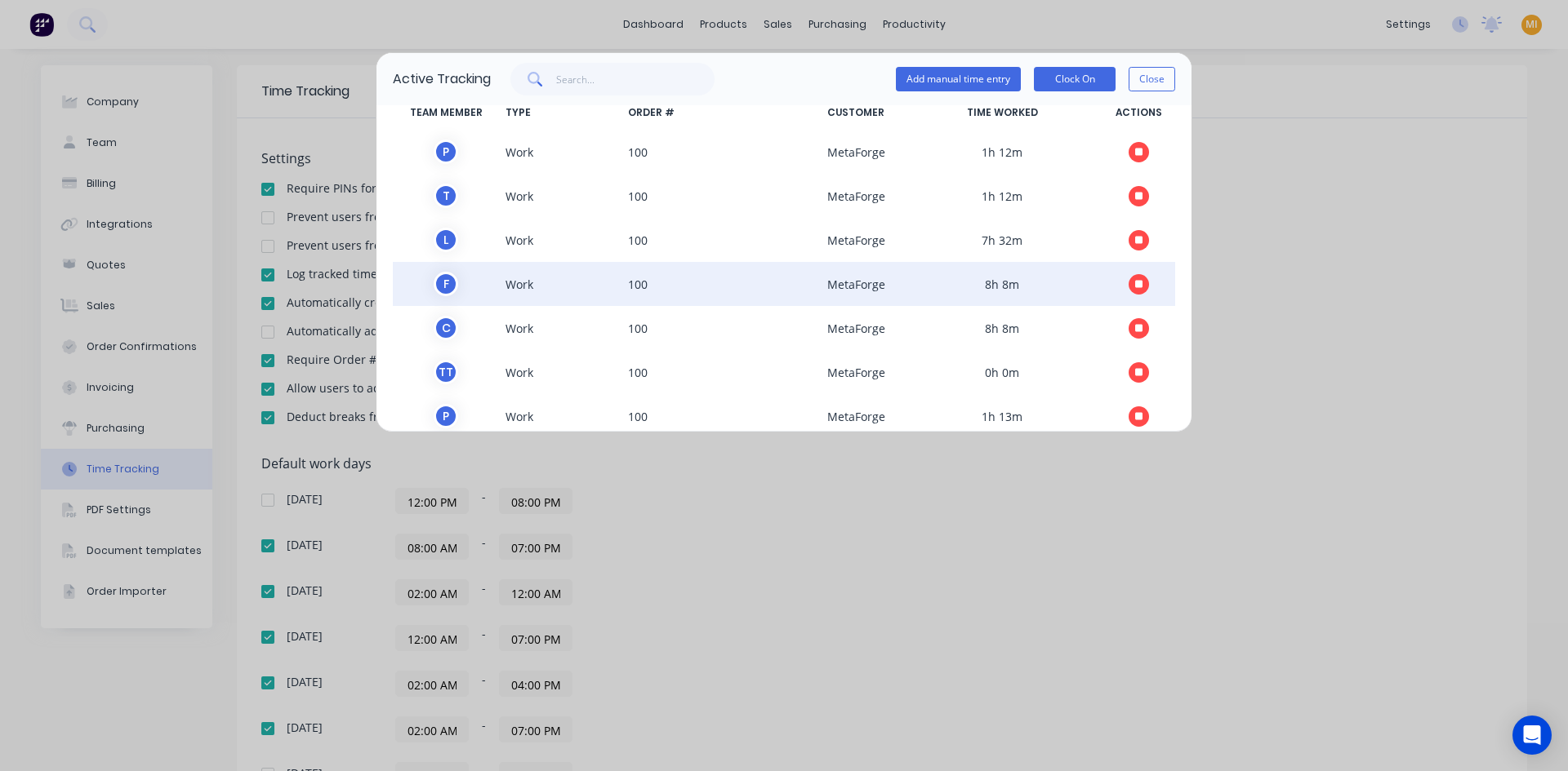
scroll to position [49, 0]
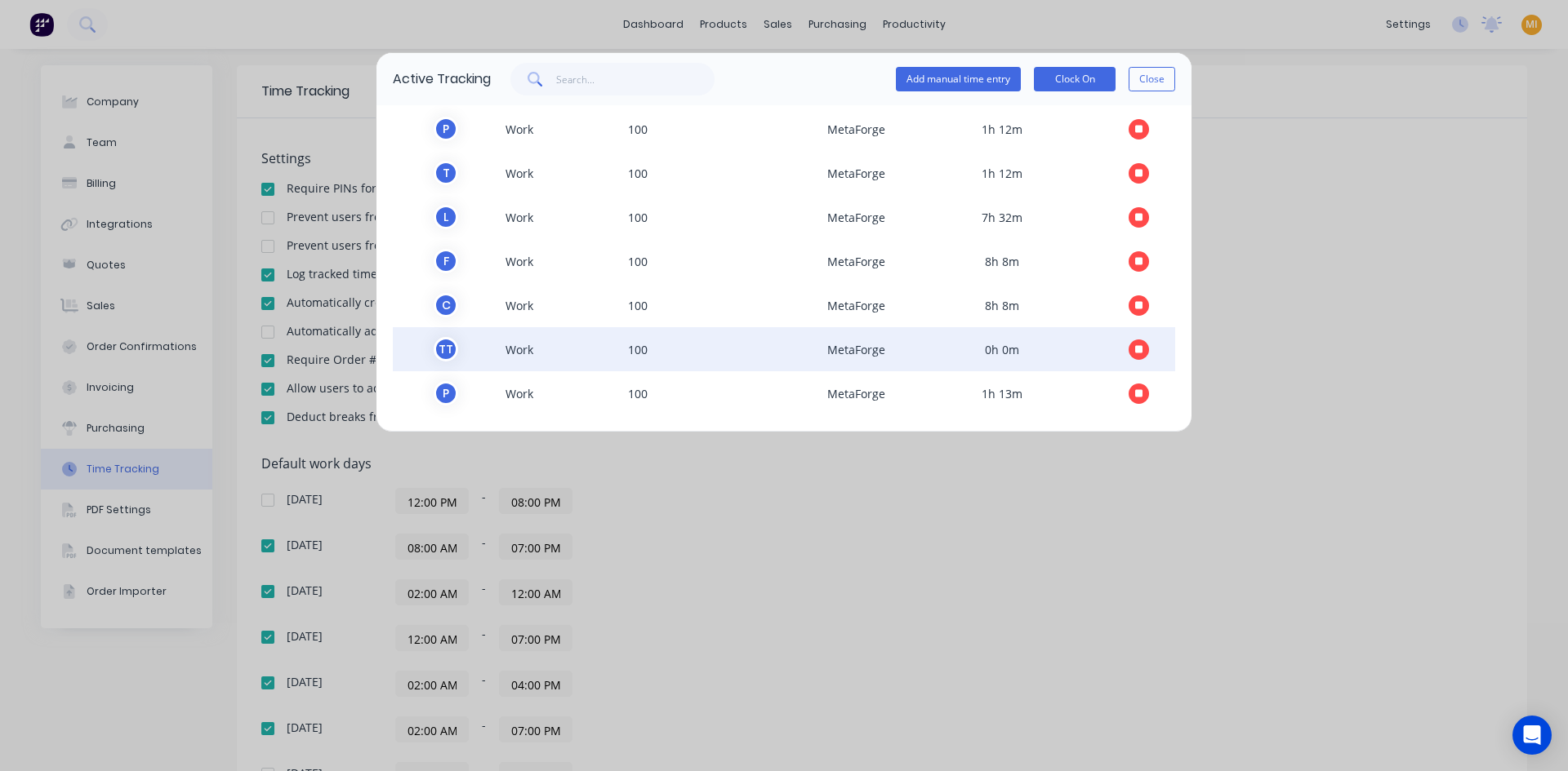
click at [1135, 352] on icon "button" at bounding box center [1139, 349] width 8 height 8
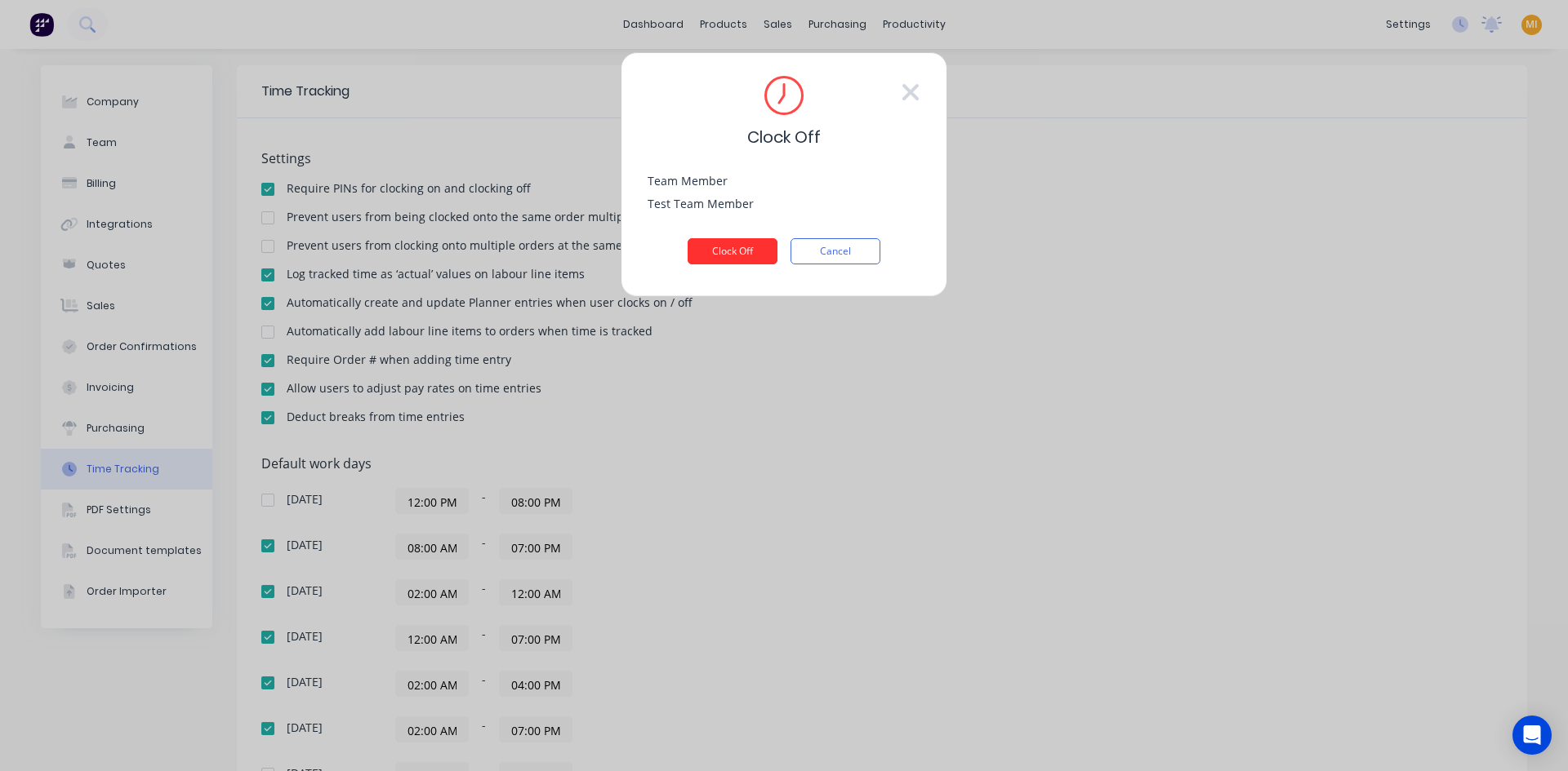
click at [741, 254] on button "Clock Off" at bounding box center [732, 252] width 90 height 26
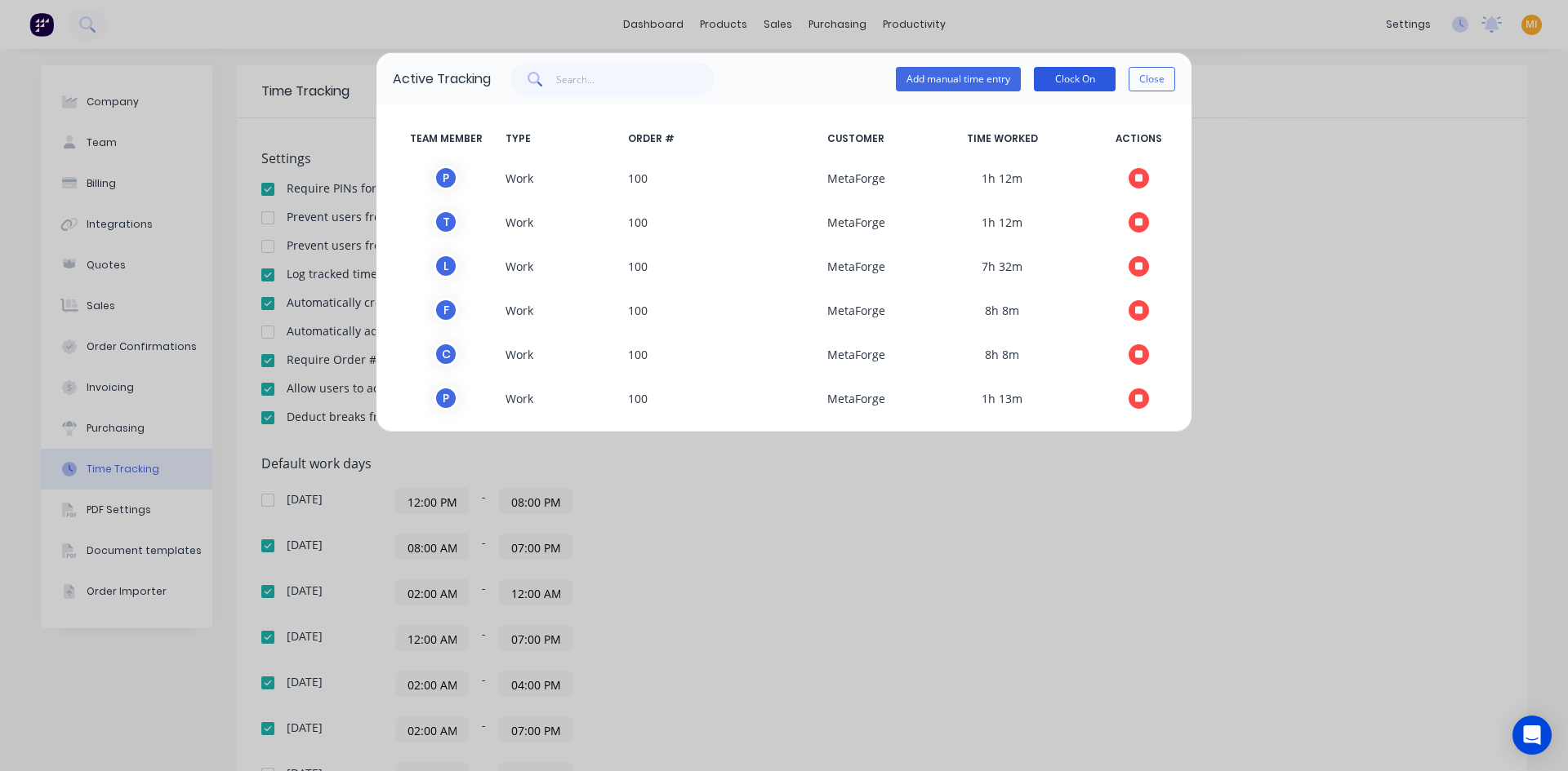
click at [1075, 81] on button "Clock On" at bounding box center [1074, 79] width 82 height 25
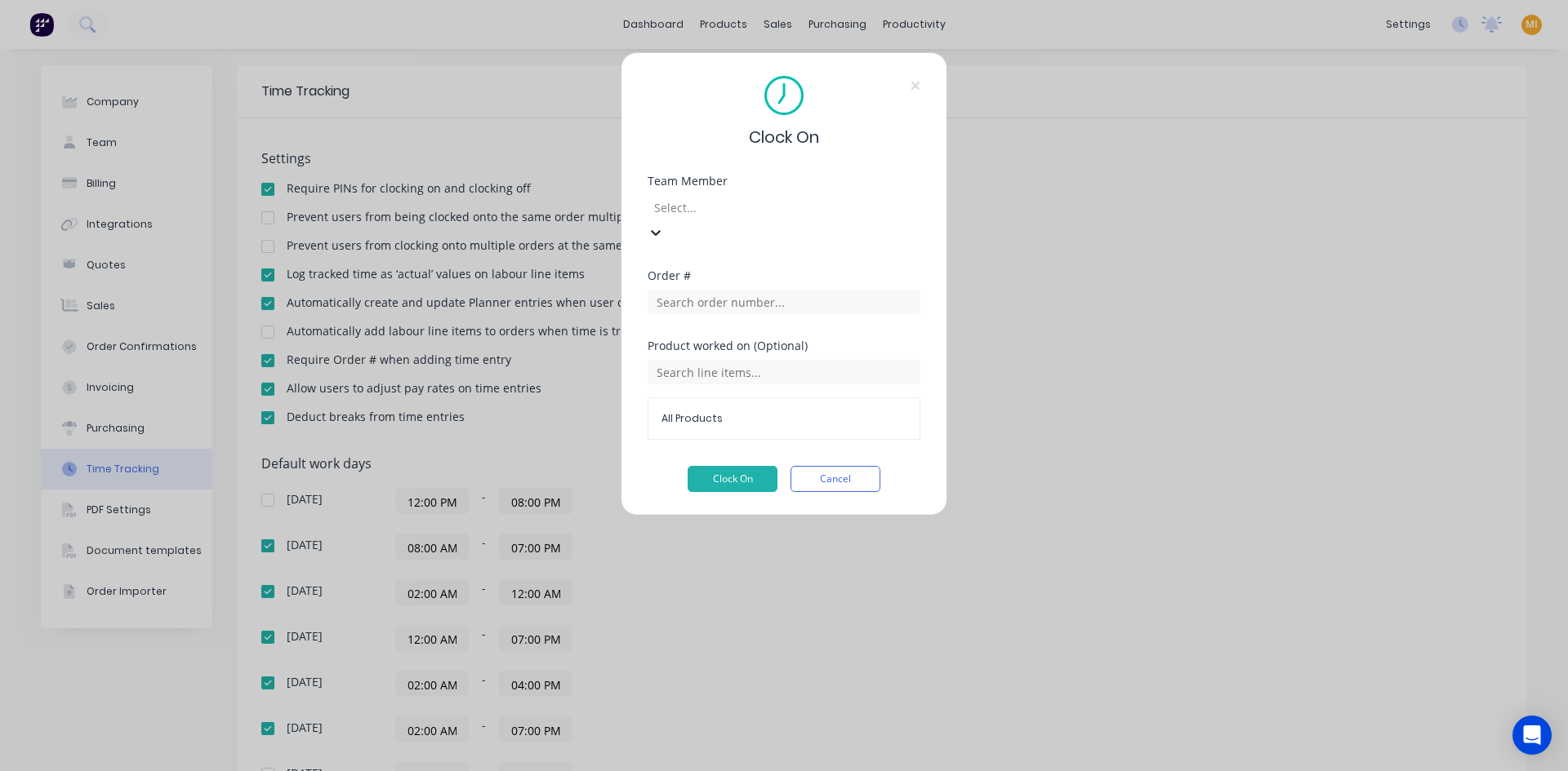
click at [677, 205] on div at bounding box center [769, 208] width 235 height 21
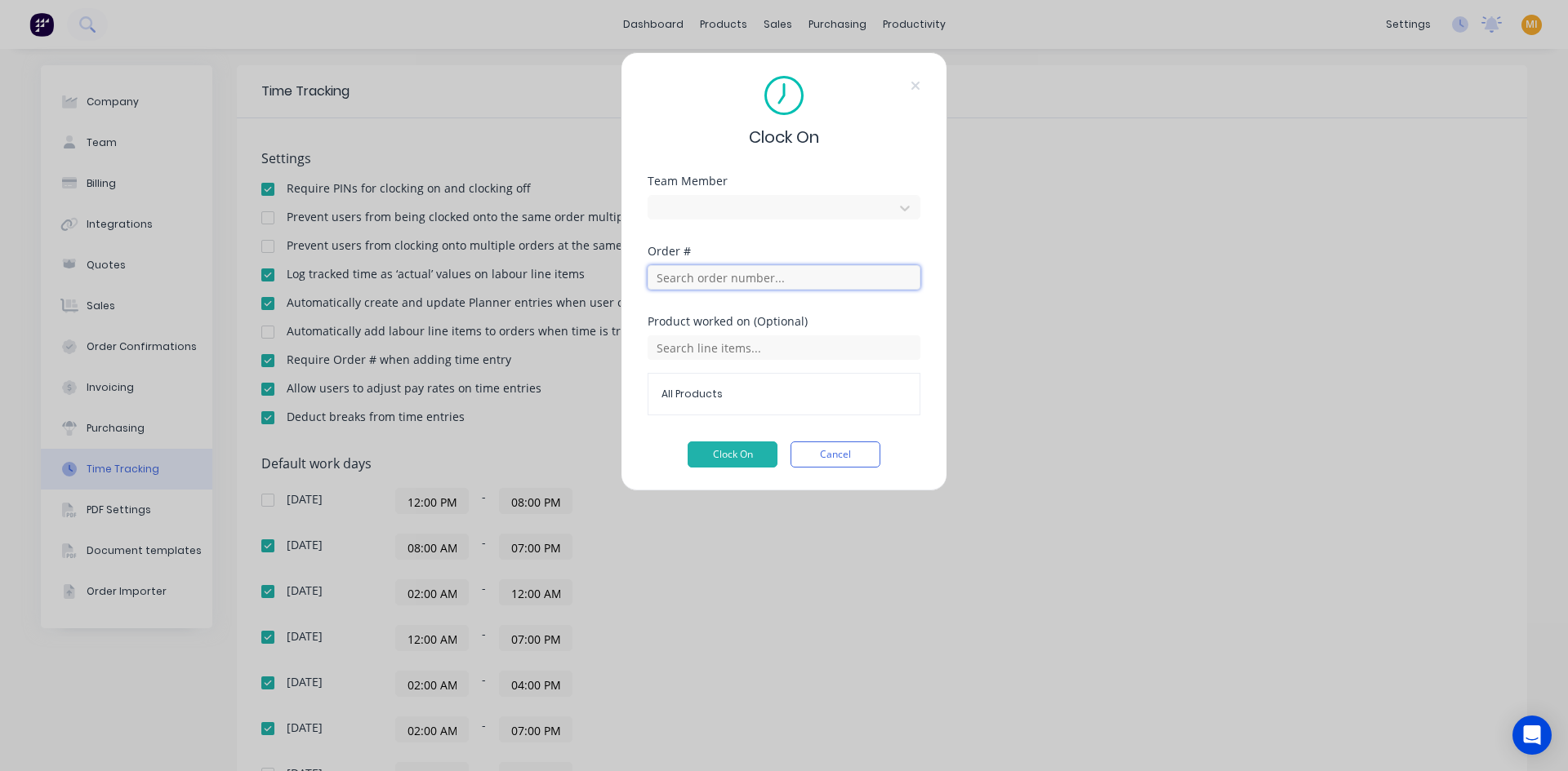
click at [710, 273] on input "text" at bounding box center [784, 277] width 272 height 25
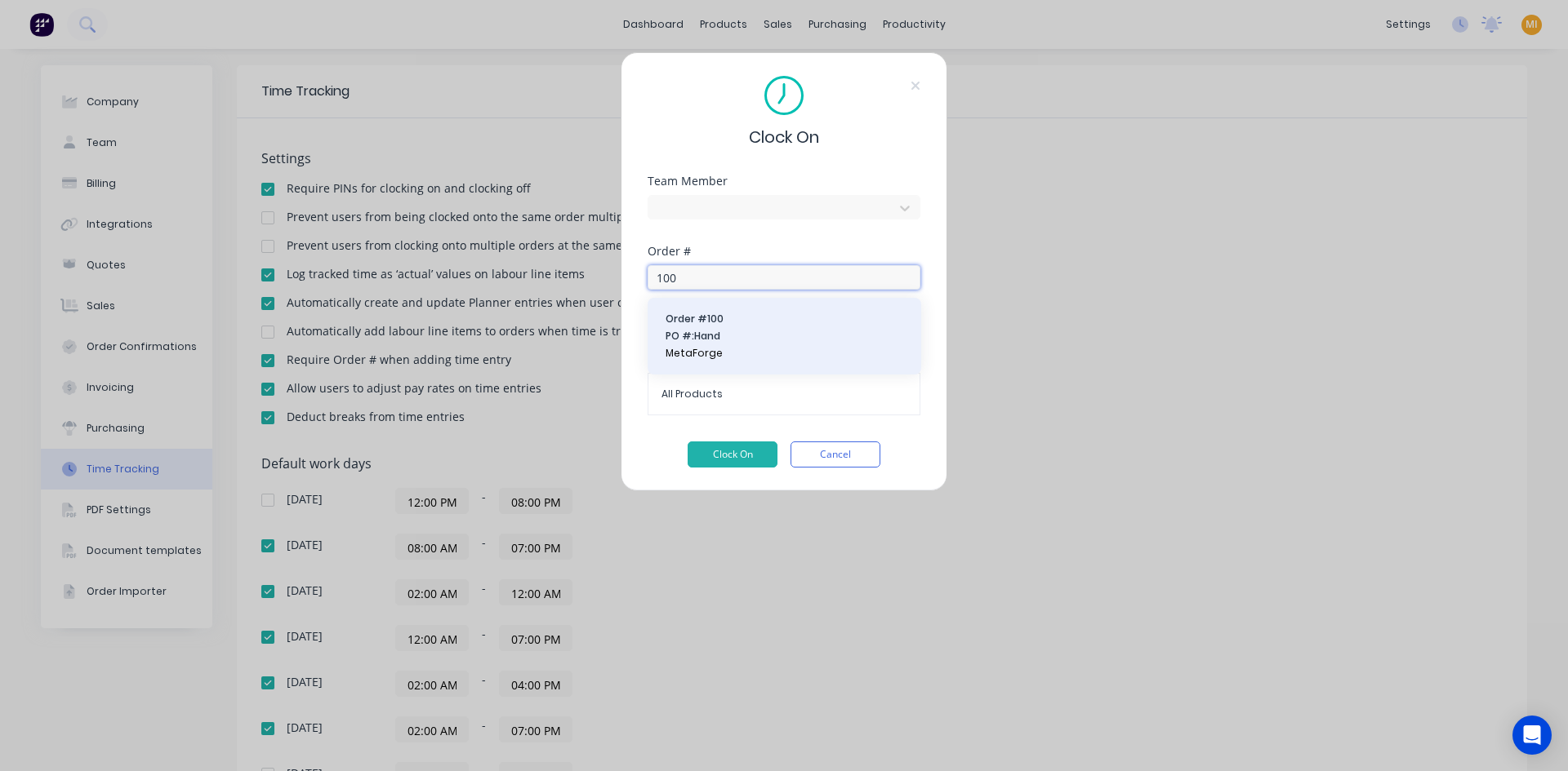
type input "100"
click at [716, 322] on span "Order # 100" at bounding box center [784, 320] width 238 height 15
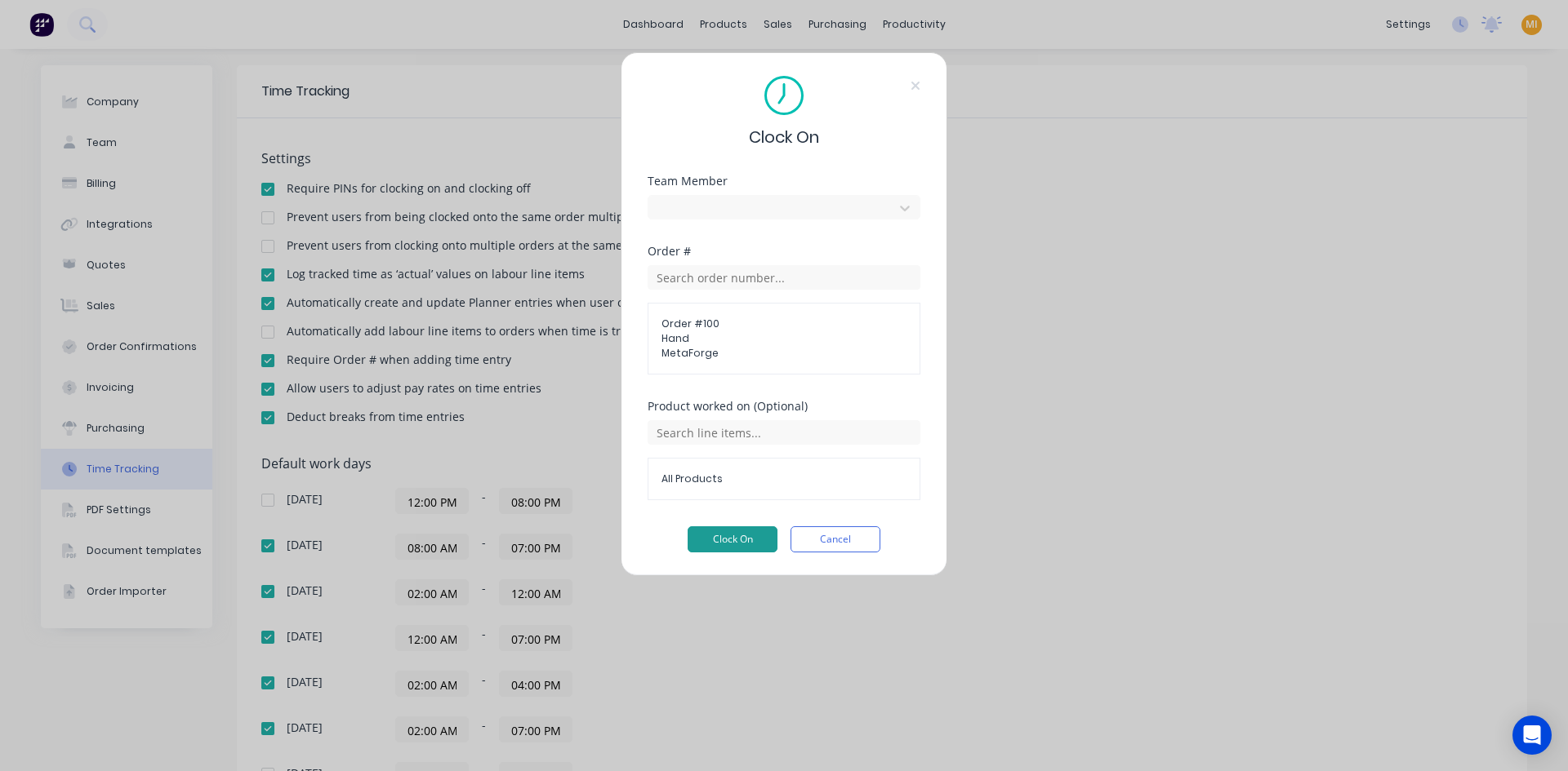
click at [718, 541] on button "Clock On" at bounding box center [732, 540] width 90 height 26
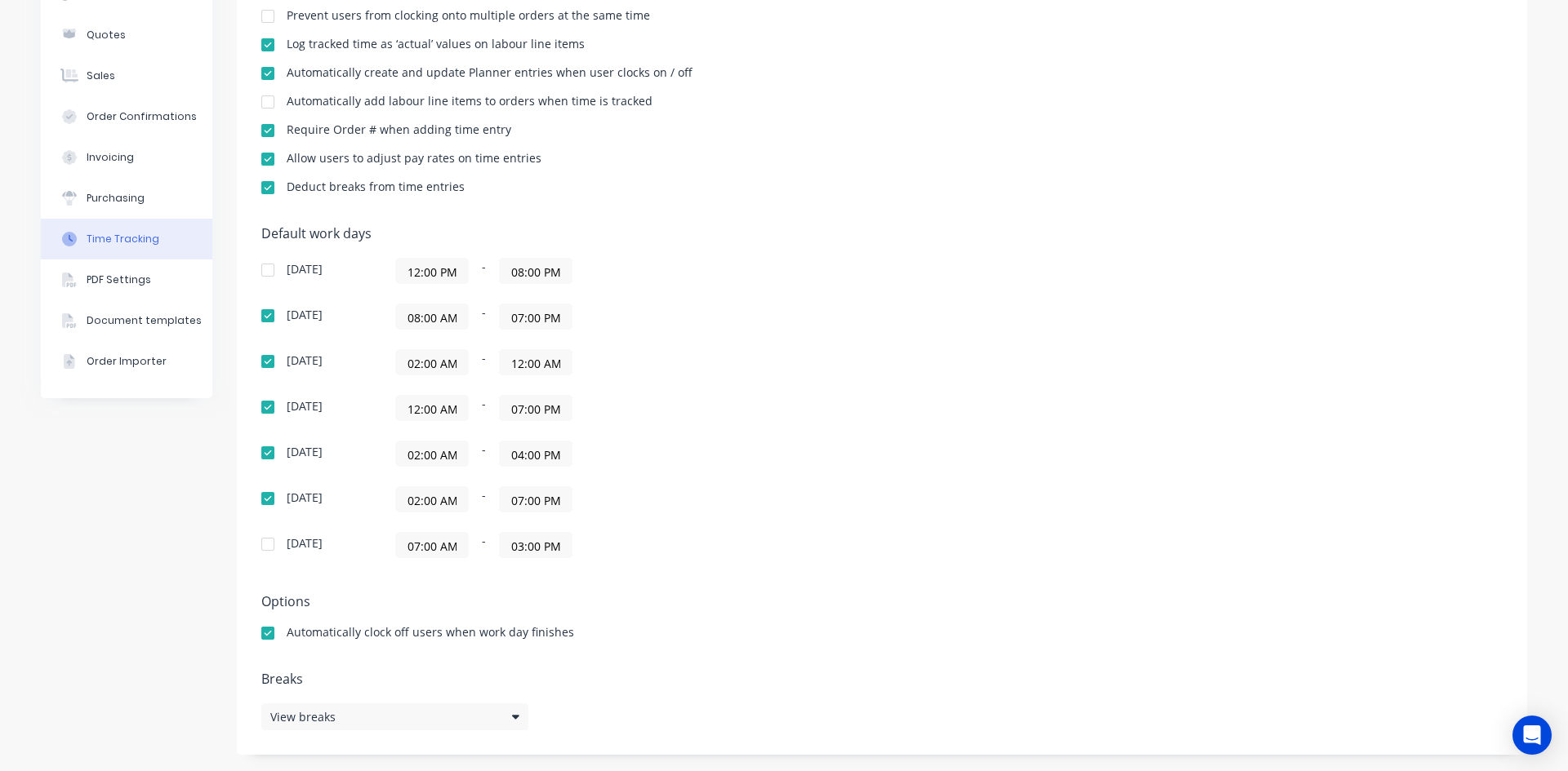
scroll to position [0, 0]
drag, startPoint x: 451, startPoint y: 363, endPoint x: 403, endPoint y: 371, distance: 48.7
click at [403, 371] on input "02:00 AM" at bounding box center [432, 362] width 72 height 25
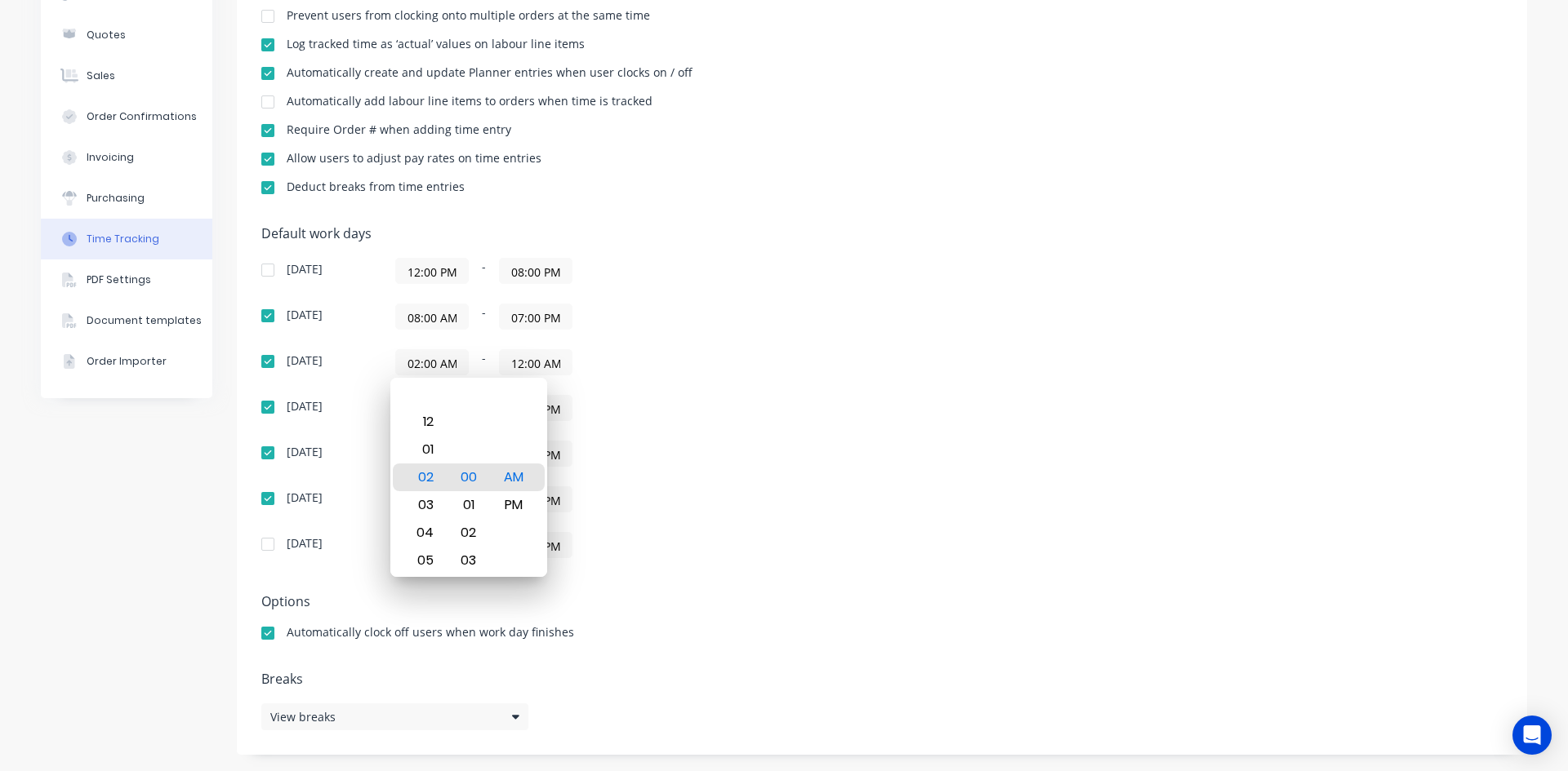
click at [761, 421] on div "12:00 AM - 07:00 PM" at bounding box center [599, 408] width 408 height 26
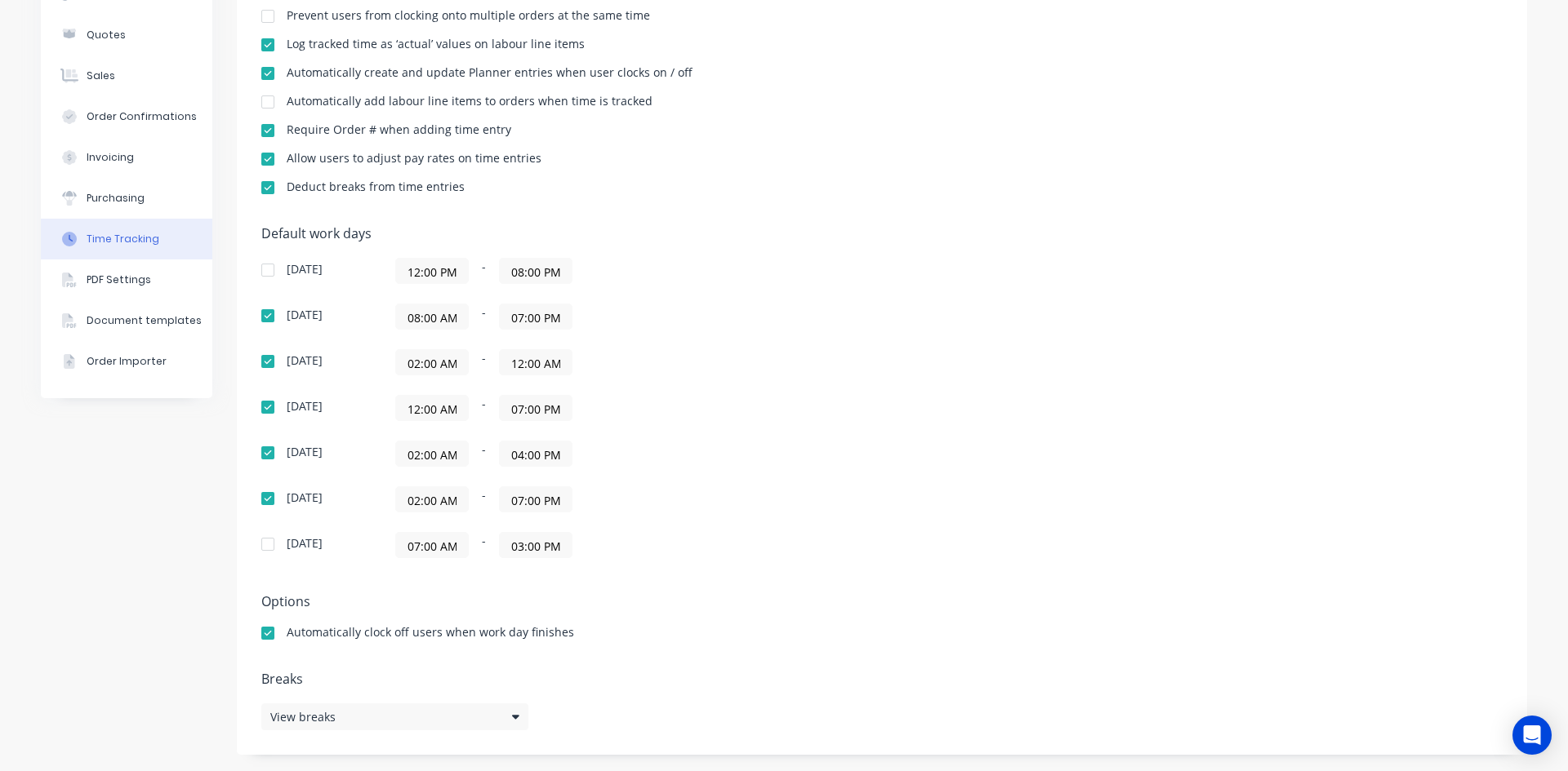
drag, startPoint x: 451, startPoint y: 407, endPoint x: 331, endPoint y: 408, distance: 120.0
click at [331, 408] on div "[DATE] 12:00 AM - 07:00 PM" at bounding box center [547, 408] width 571 height 26
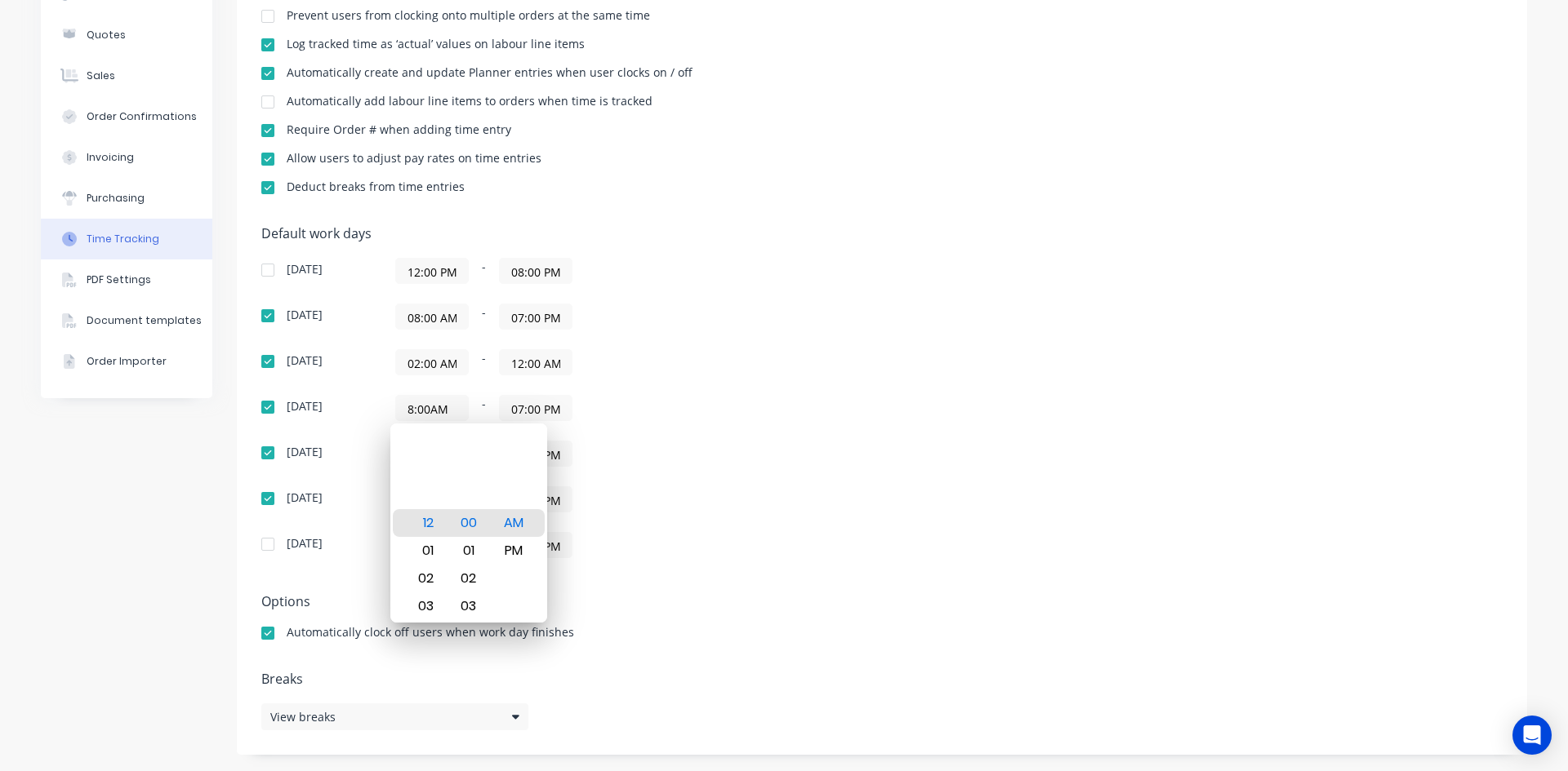
type input "08:00 AM"
click at [677, 497] on div "02:00 AM - 07:00 PM" at bounding box center [599, 500] width 408 height 26
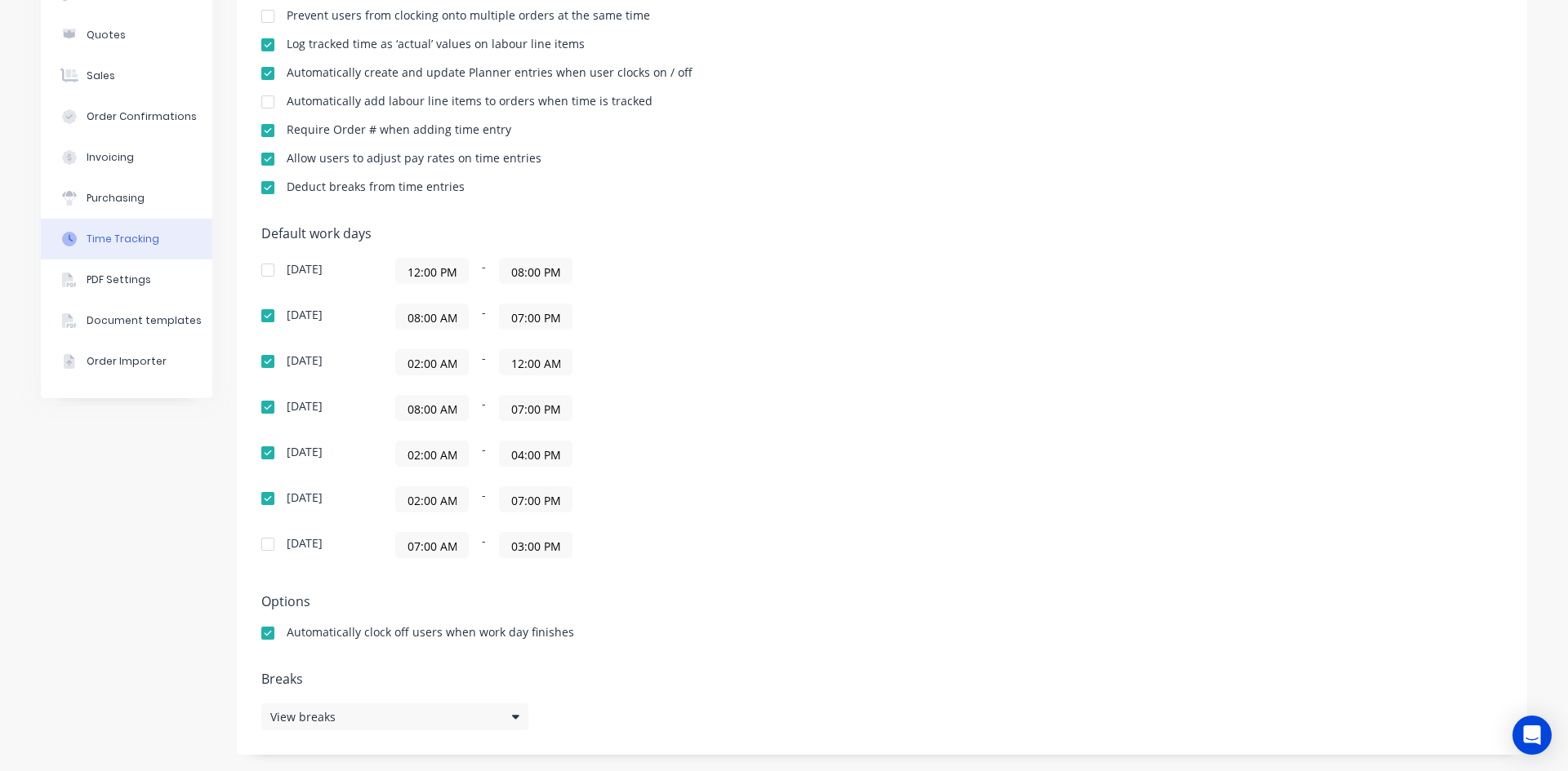
click at [169, 526] on div "Company Team Billing Integrations Quotes Sales Order Confirmations Invoicing Pu…" at bounding box center [126, 295] width 172 height 920
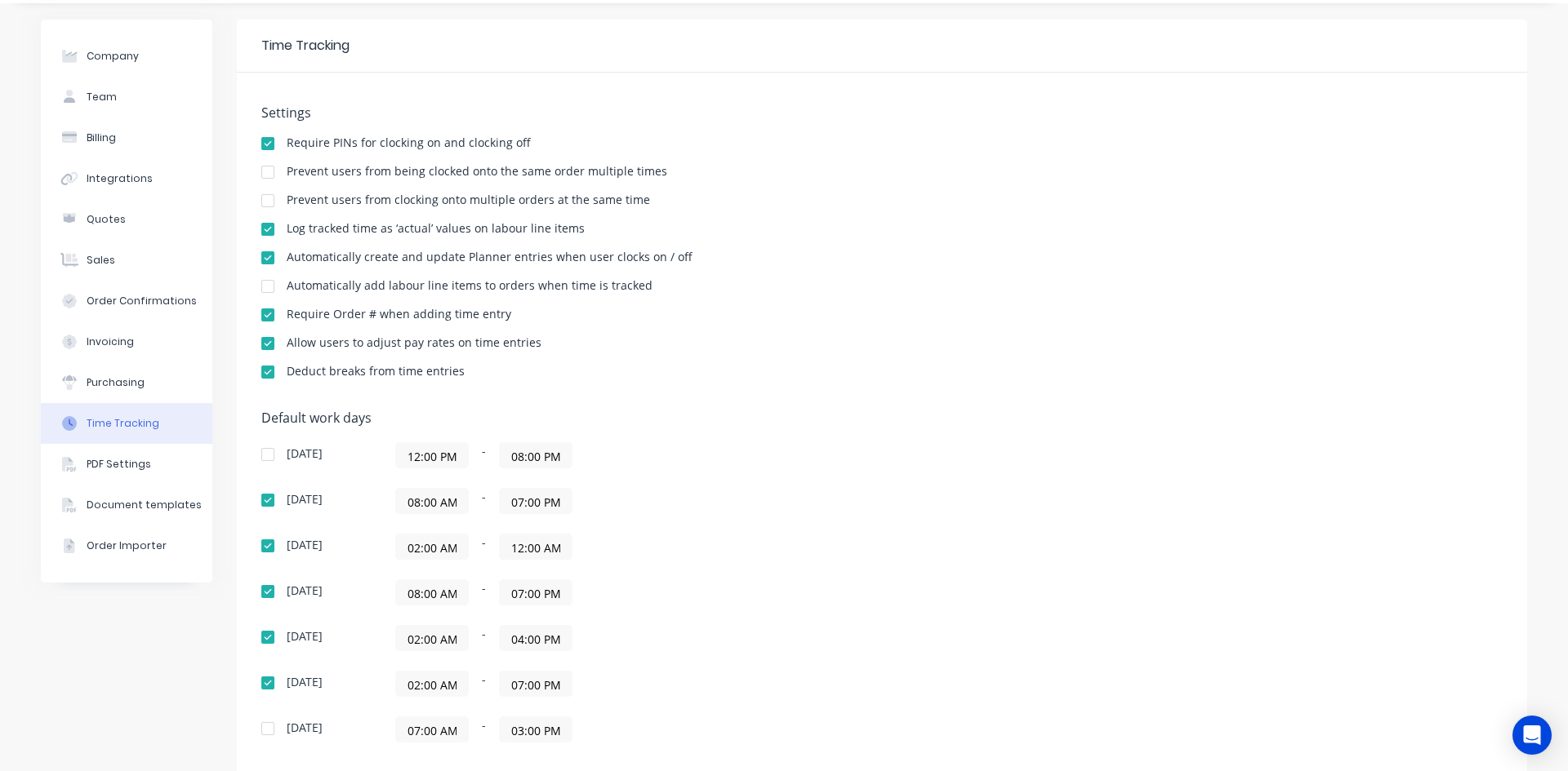
scroll to position [82, 0]
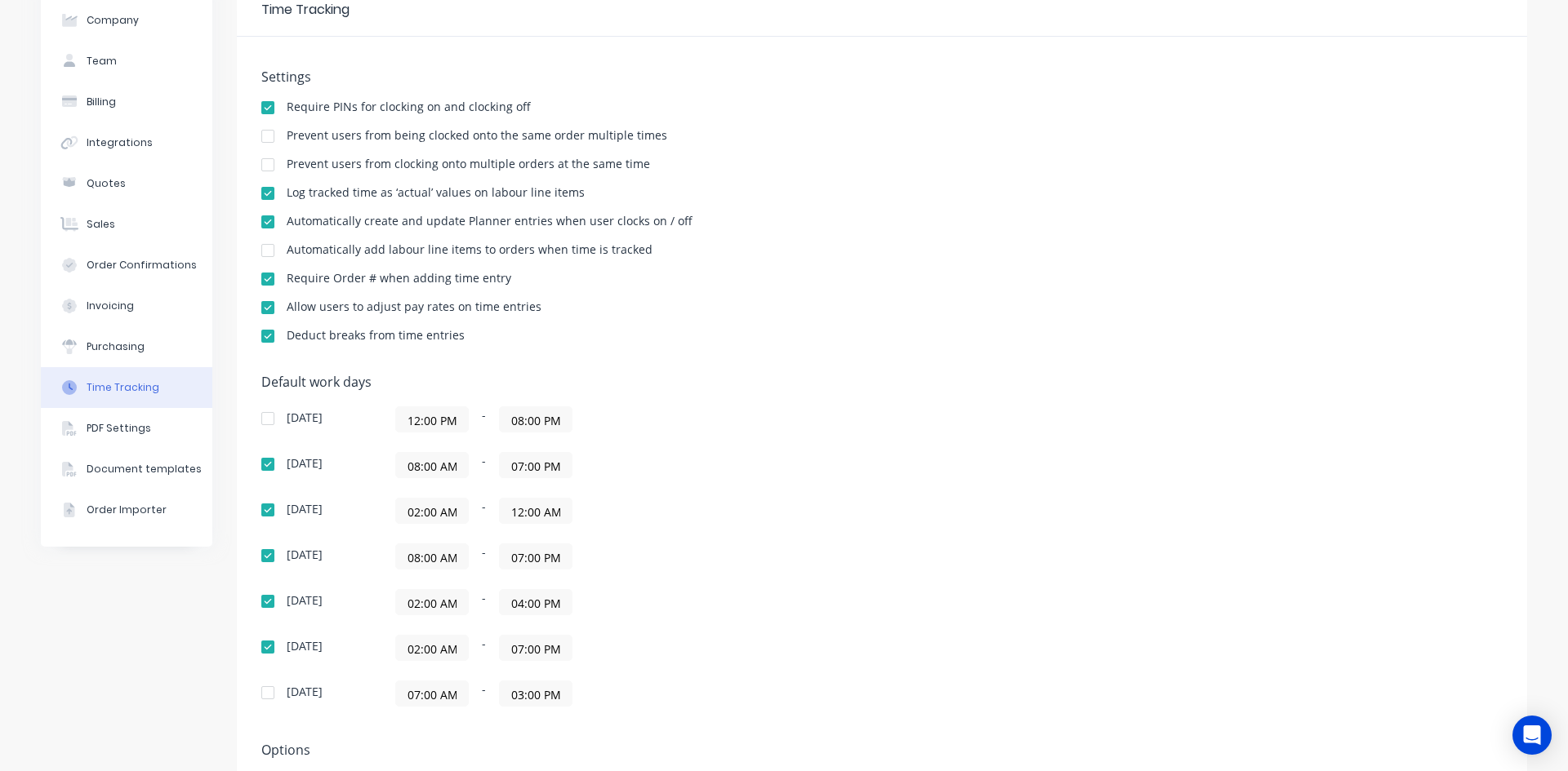
click at [173, 609] on div "Company Team Billing Integrations Quotes Sales Order Confirmations Invoicing Pu…" at bounding box center [126, 444] width 172 height 920
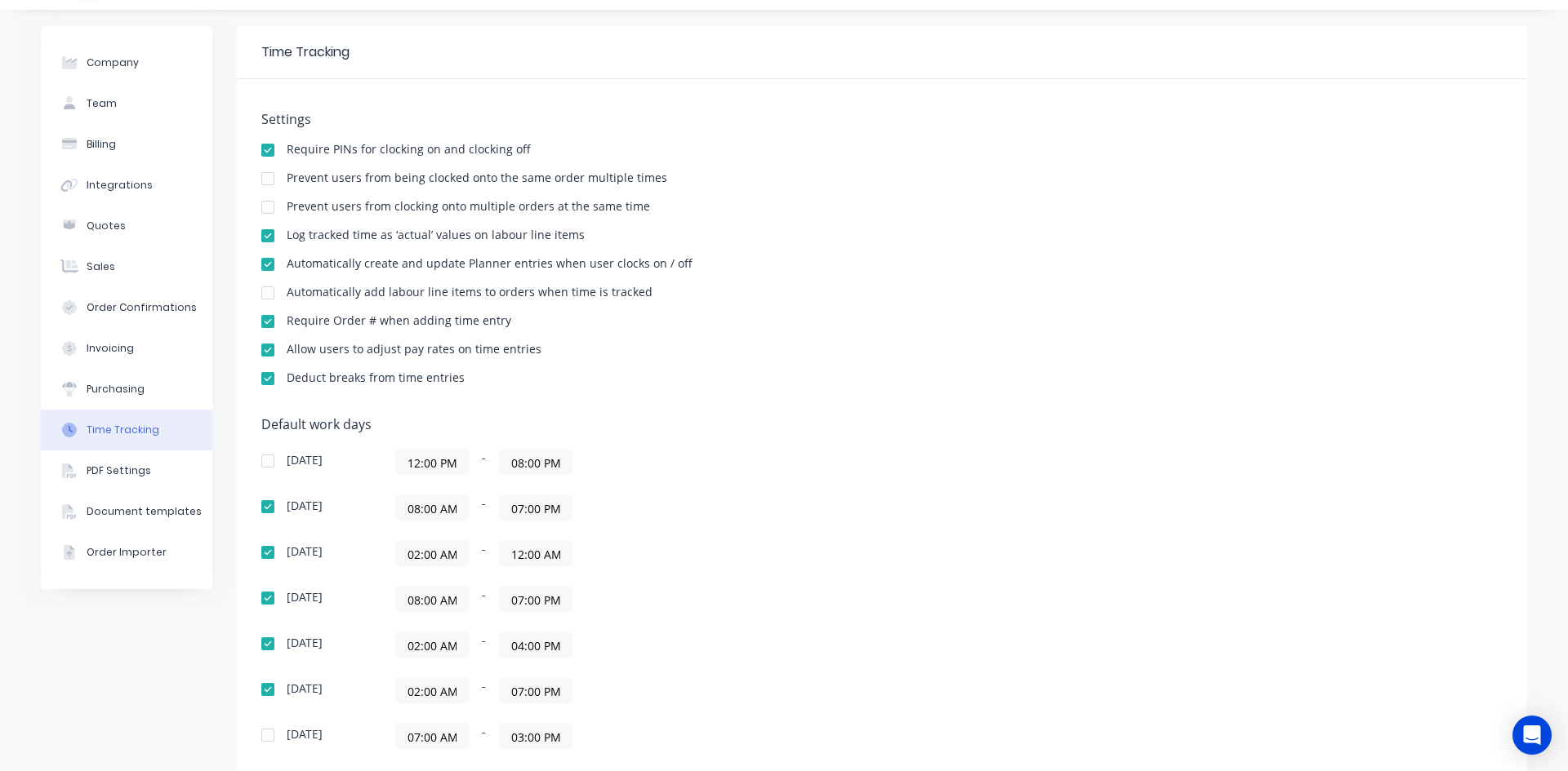
scroll to position [0, 0]
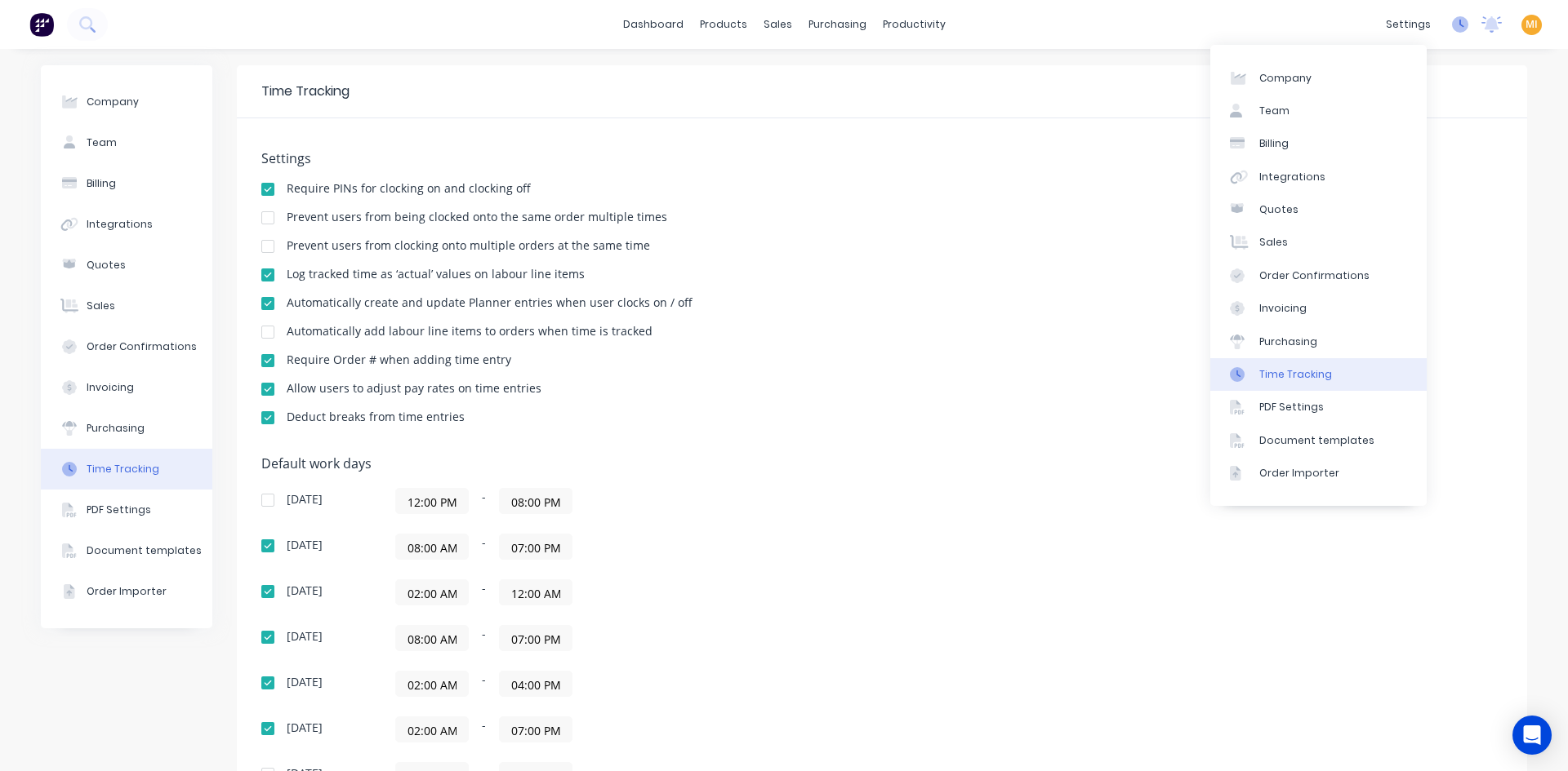
click at [1452, 27] on icon at bounding box center [1460, 24] width 16 height 16
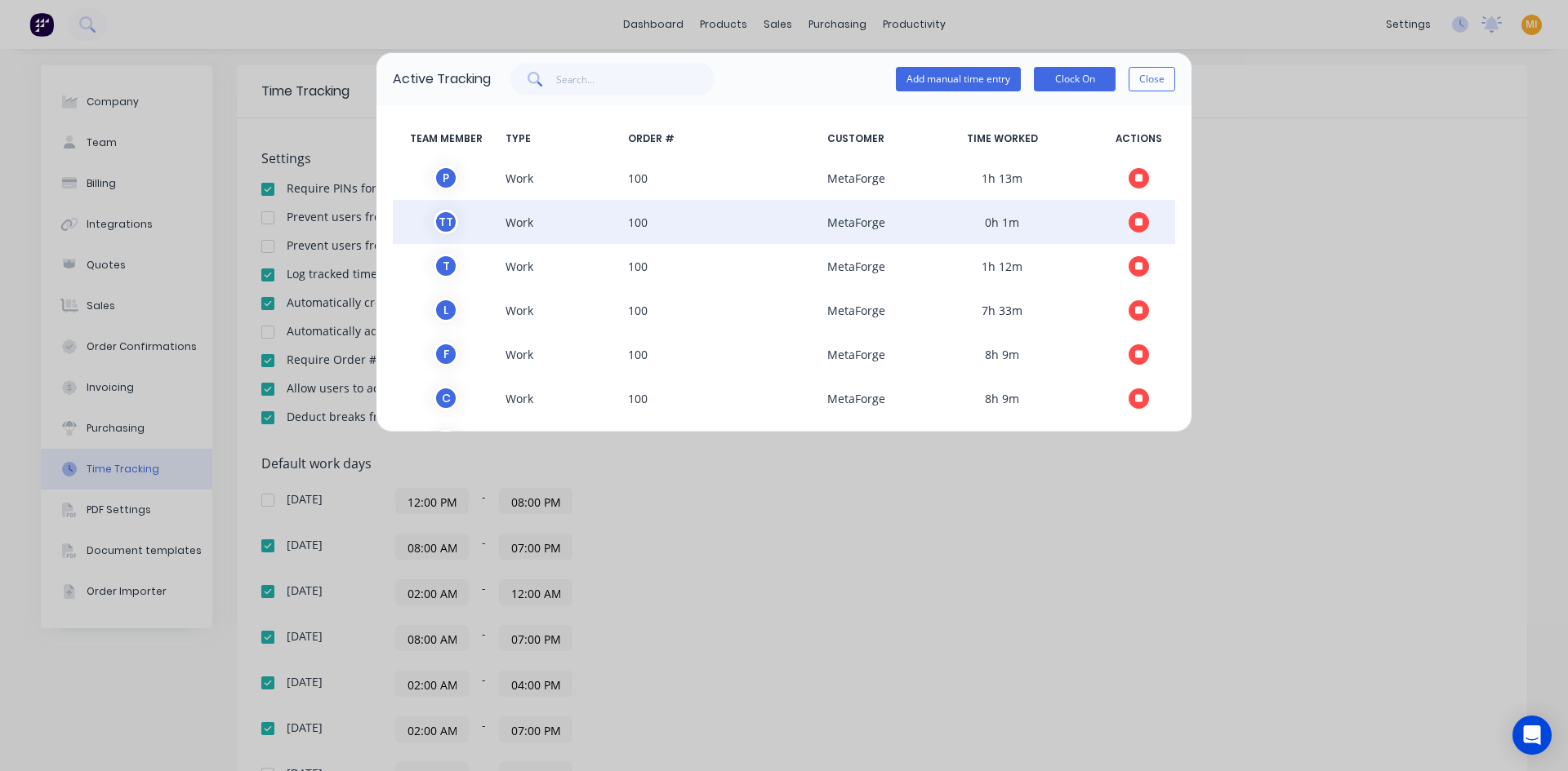
click at [1135, 220] on icon "button" at bounding box center [1139, 221] width 8 height 10
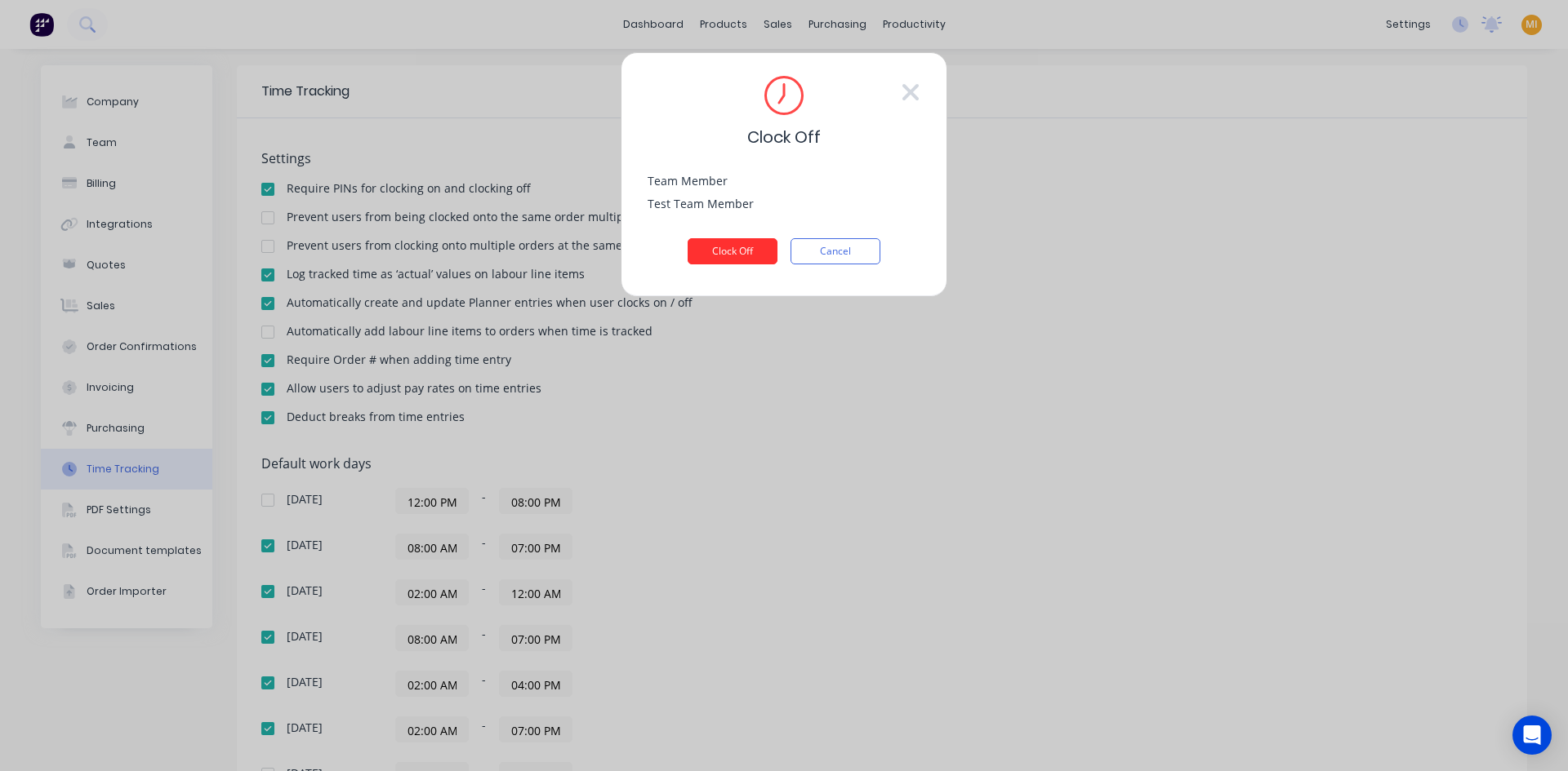
click at [743, 251] on button "Clock Off" at bounding box center [732, 252] width 90 height 26
click at [904, 101] on icon at bounding box center [910, 92] width 20 height 26
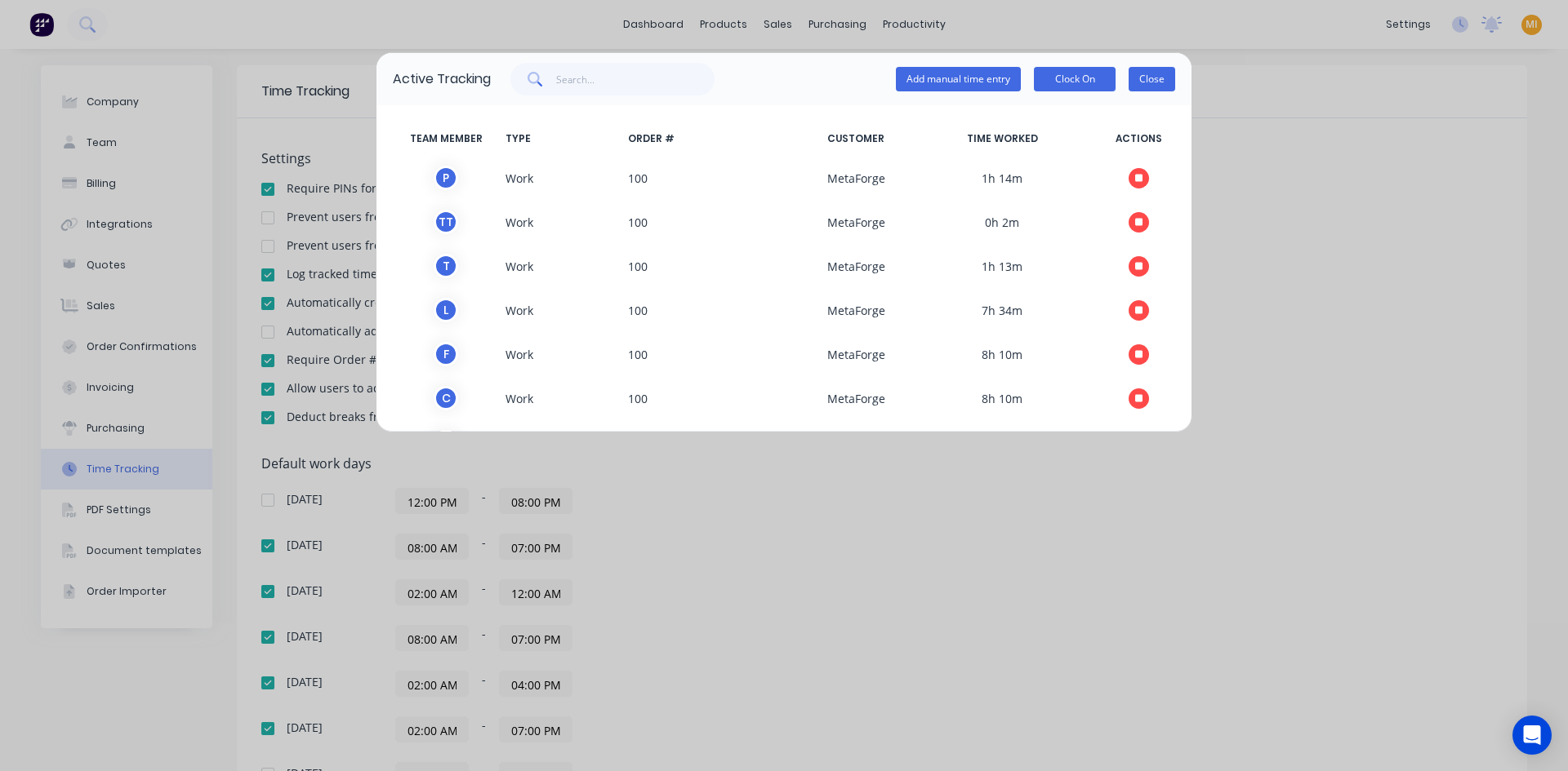
click at [1158, 76] on button "Close" at bounding box center [1151, 79] width 46 height 25
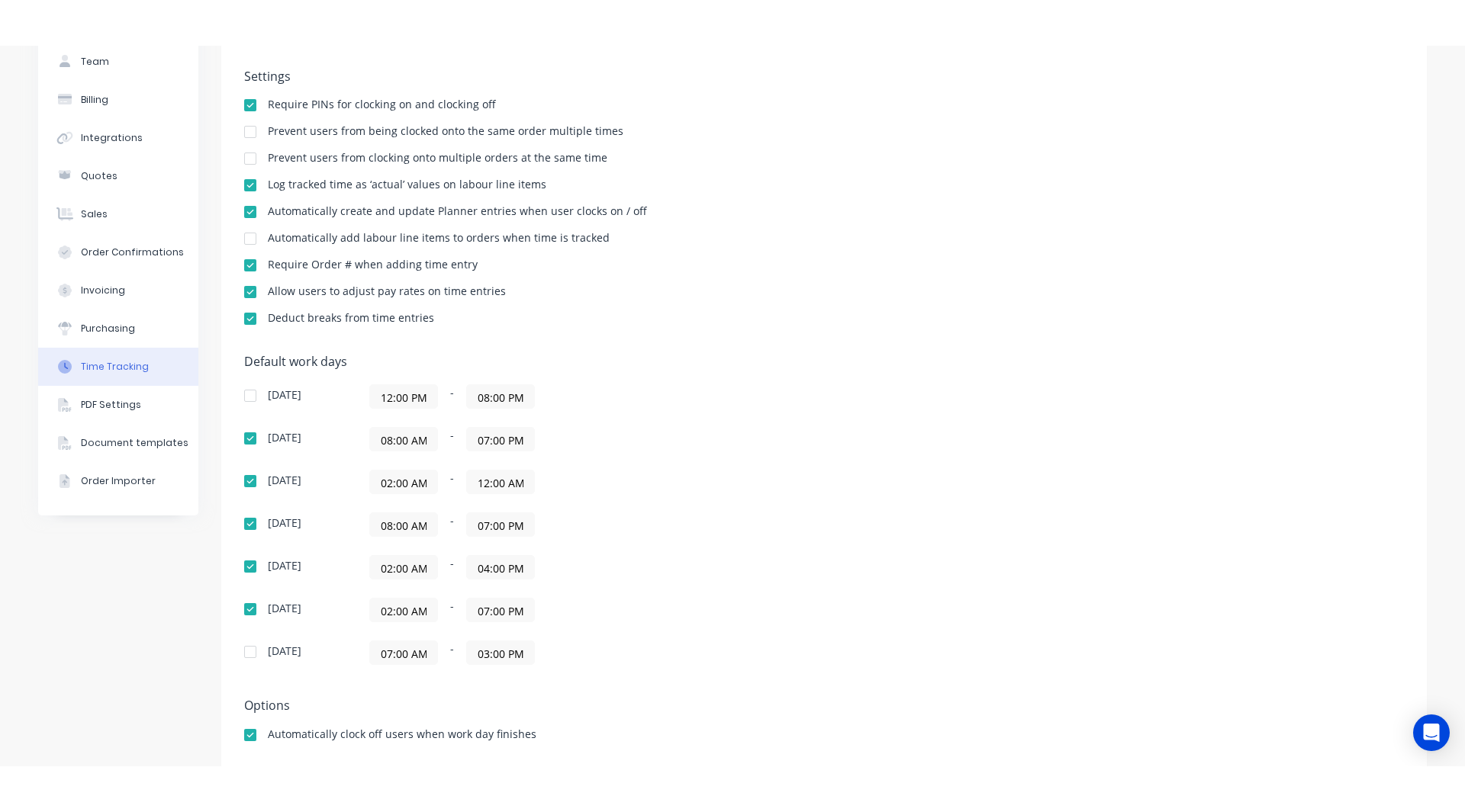
scroll to position [215, 0]
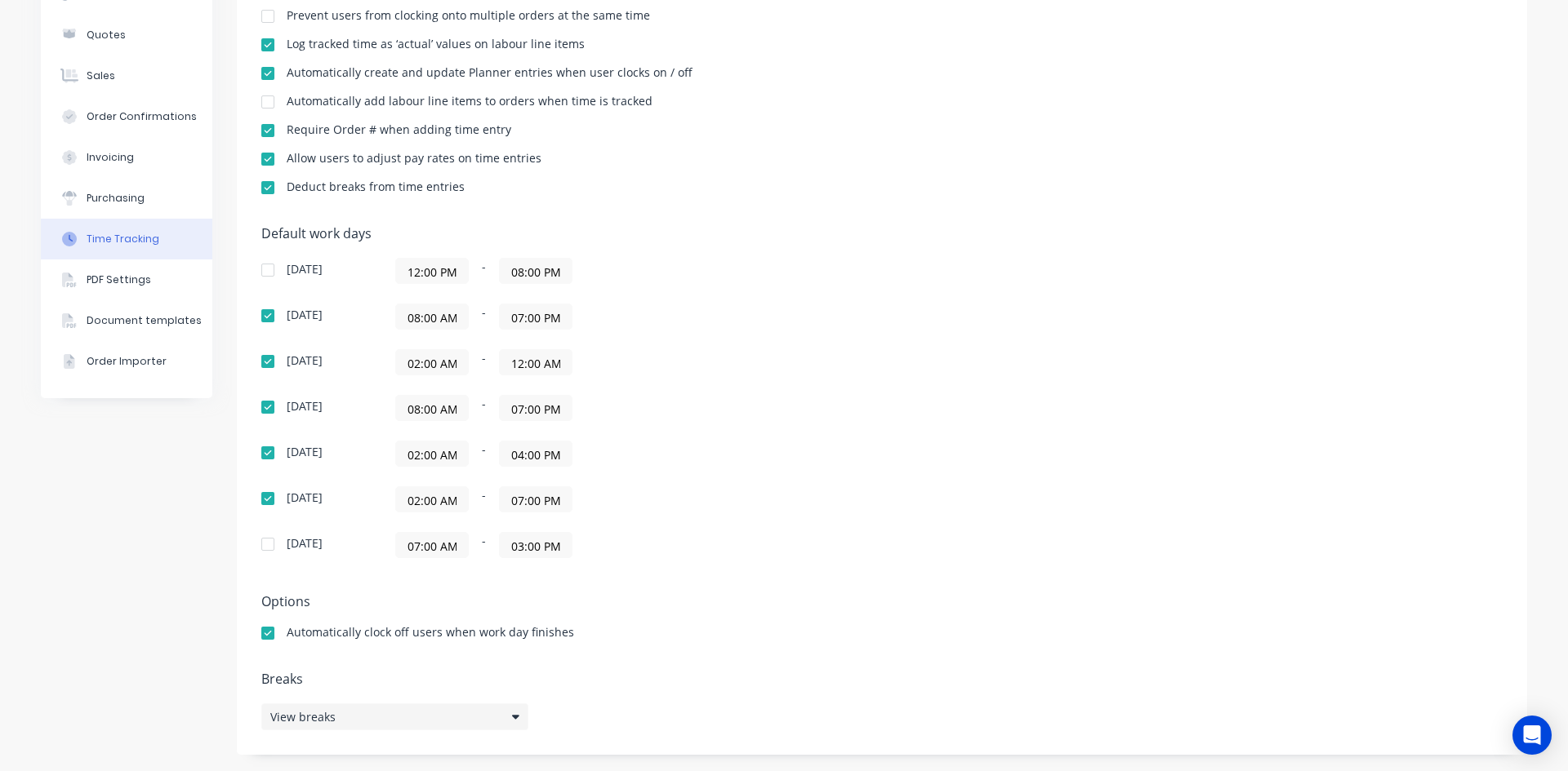
click at [314, 716] on span "View breaks" at bounding box center [303, 717] width 65 height 17
click at [673, 638] on button "Add break" at bounding box center [661, 639] width 204 height 26
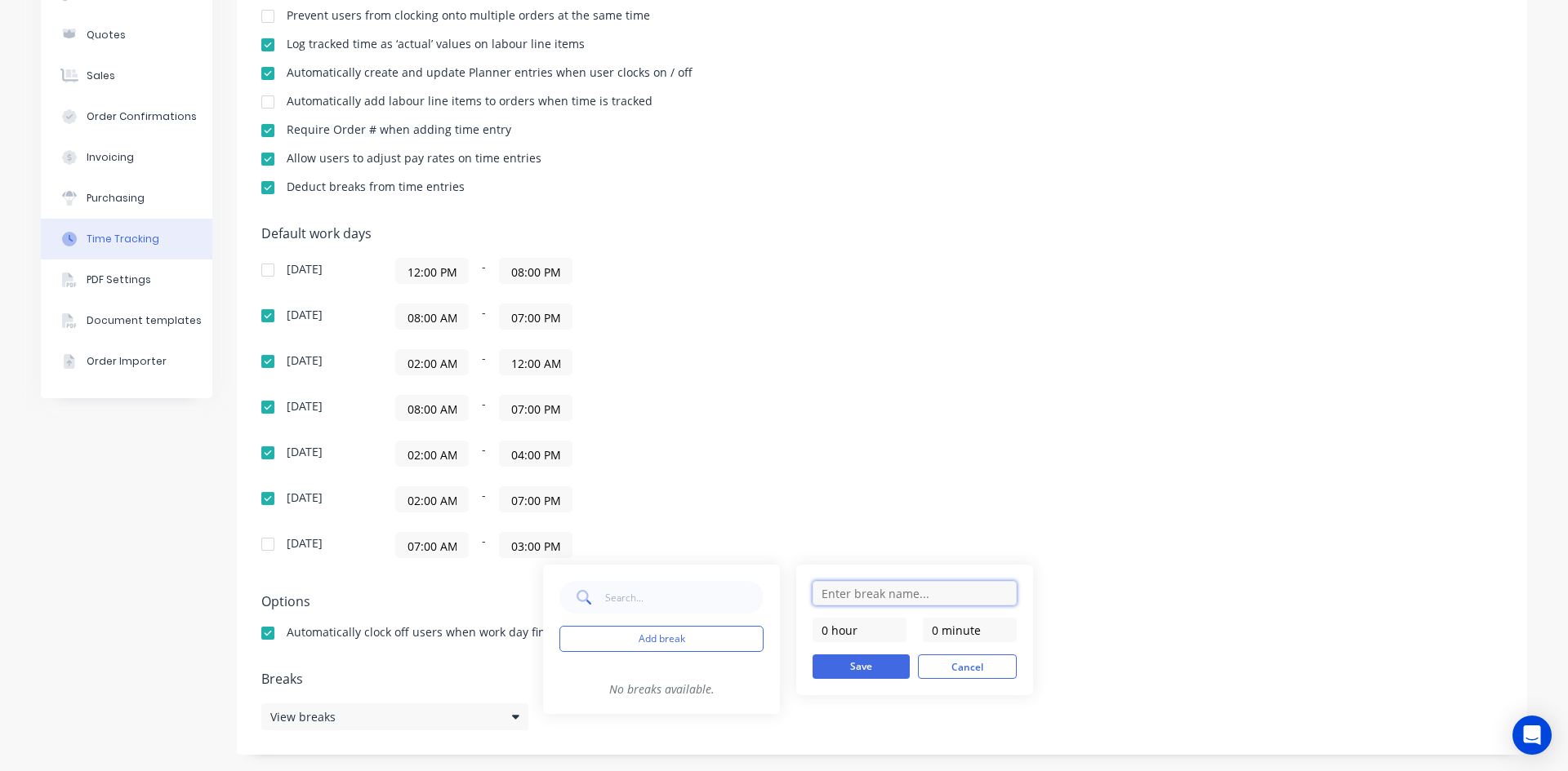
click at [875, 585] on input "text" at bounding box center [915, 594] width 204 height 25
type input "Tea Break"
click at [899, 574] on div "Tea Break 0 hour 0 minute Save Cancel" at bounding box center [914, 630] width 237 height 131
drag, startPoint x: 941, startPoint y: 629, endPoint x: 921, endPoint y: 633, distance: 20.4
click at [921, 633] on div "0 hour 0 minute" at bounding box center [915, 631] width 204 height 25
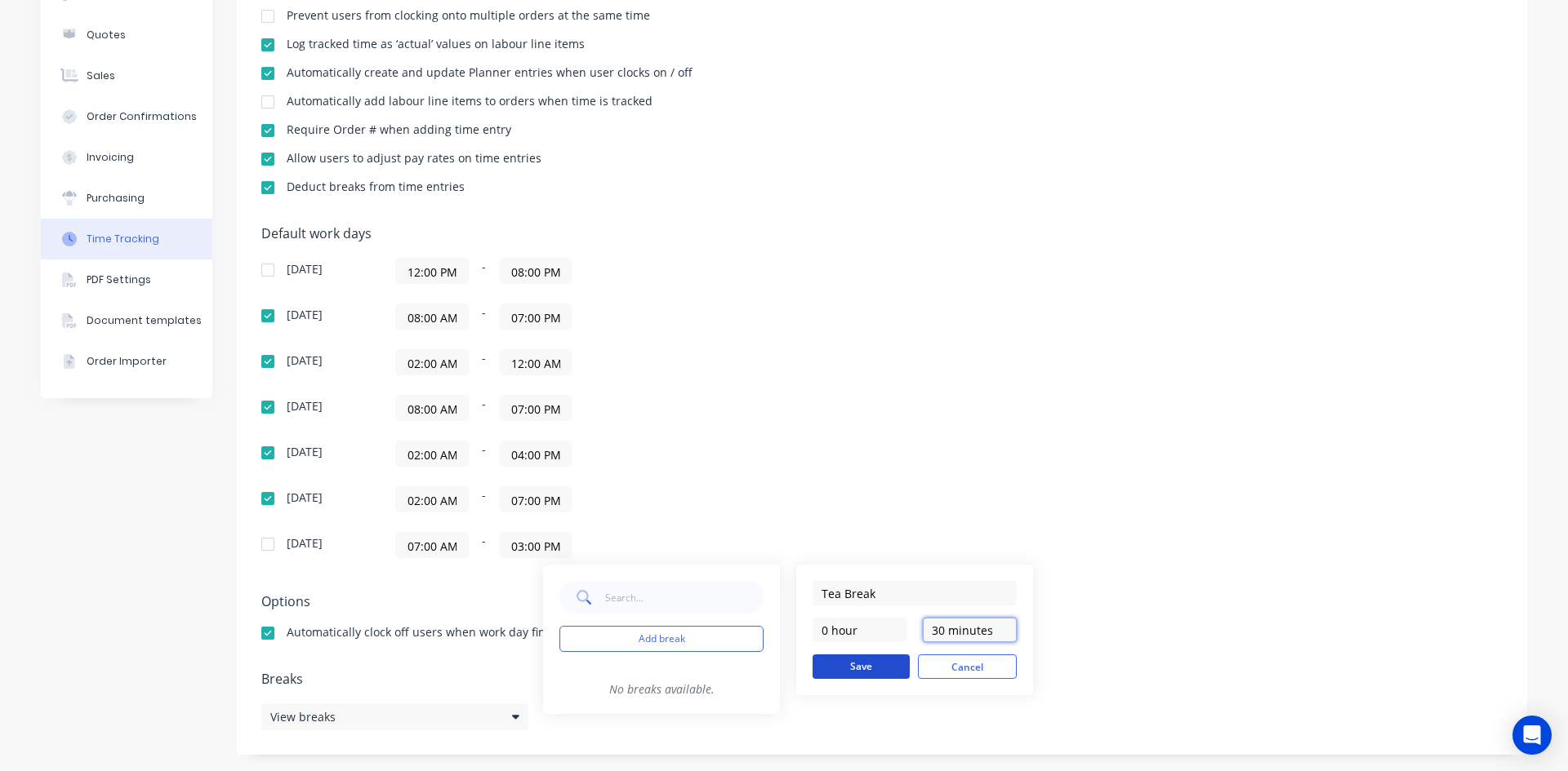
type input "30 minutes"
click at [873, 664] on button "Save" at bounding box center [861, 666] width 97 height 25
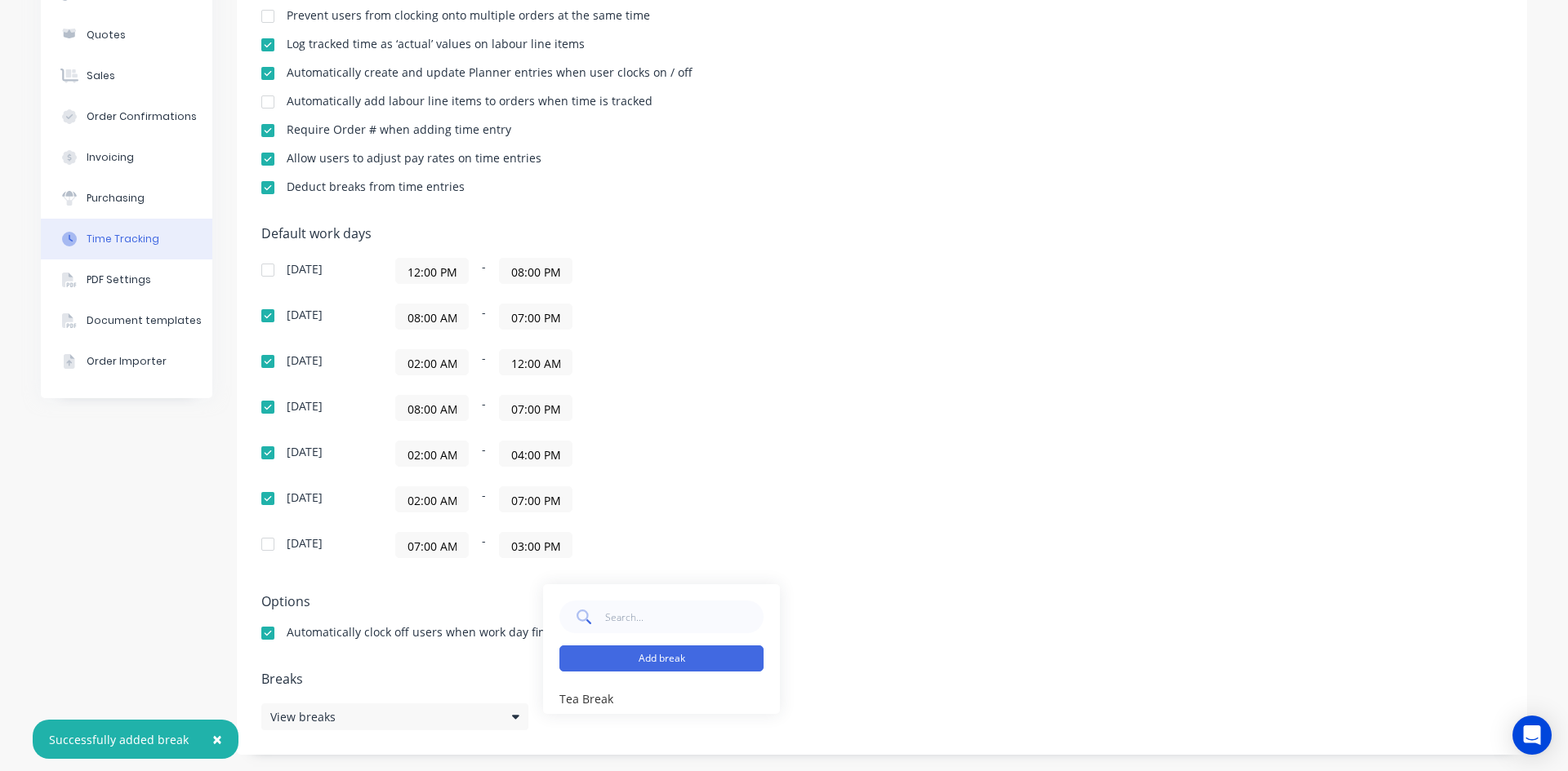
click at [676, 659] on button "Add break" at bounding box center [661, 659] width 204 height 26
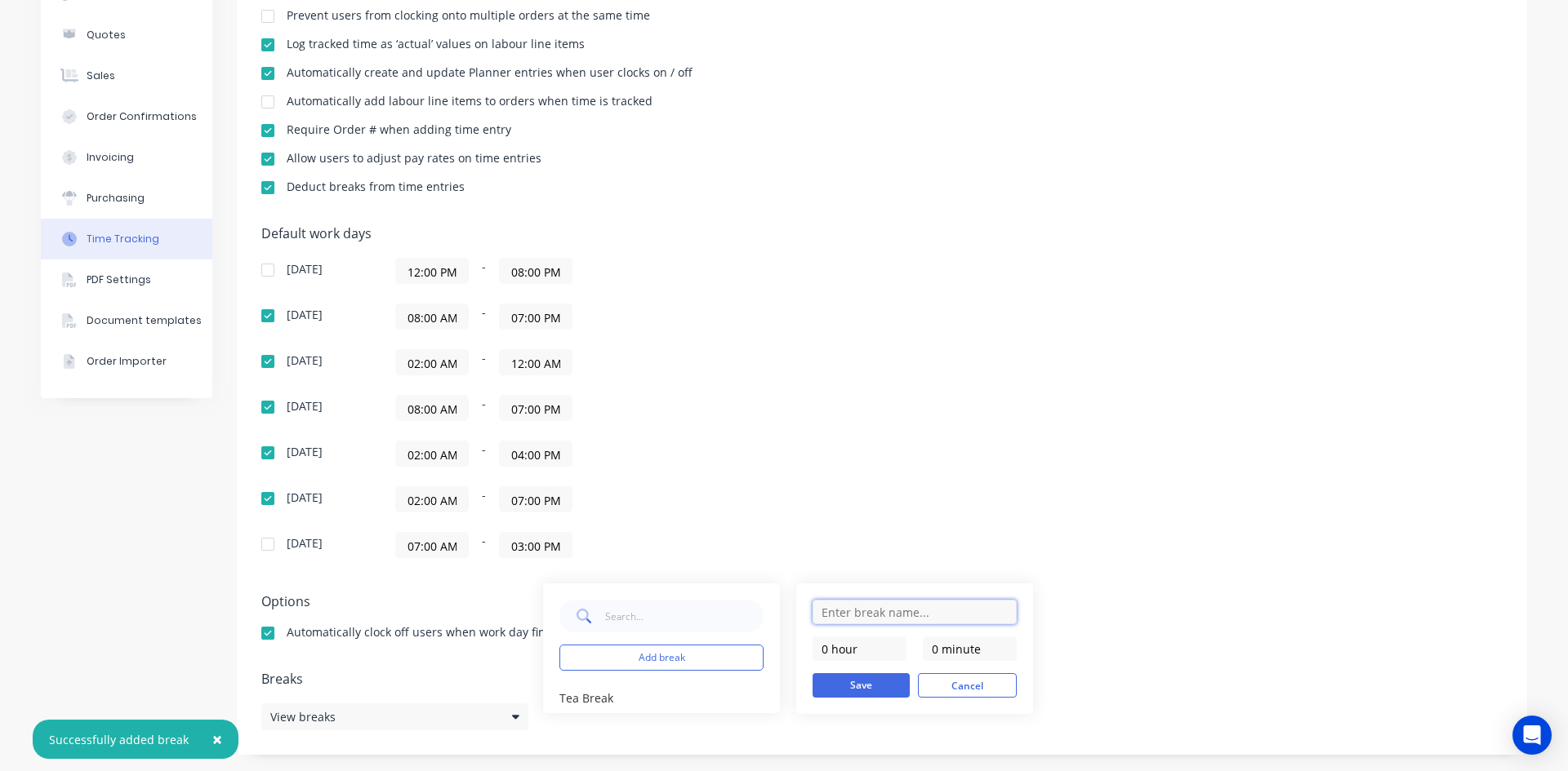
click at [865, 620] on input "text" at bounding box center [915, 612] width 204 height 25
type input "Lunch"
click at [809, 663] on div "Lunch 0 hour 0 minute Save Cancel" at bounding box center [914, 648] width 237 height 131
drag, startPoint x: 831, startPoint y: 652, endPoint x: 763, endPoint y: 652, distance: 68.0
click at [763, 652] on div "Add break Tea Break edit Lunch 0 hour 0 minute Save Cancel" at bounding box center [788, 648] width 490 height 131
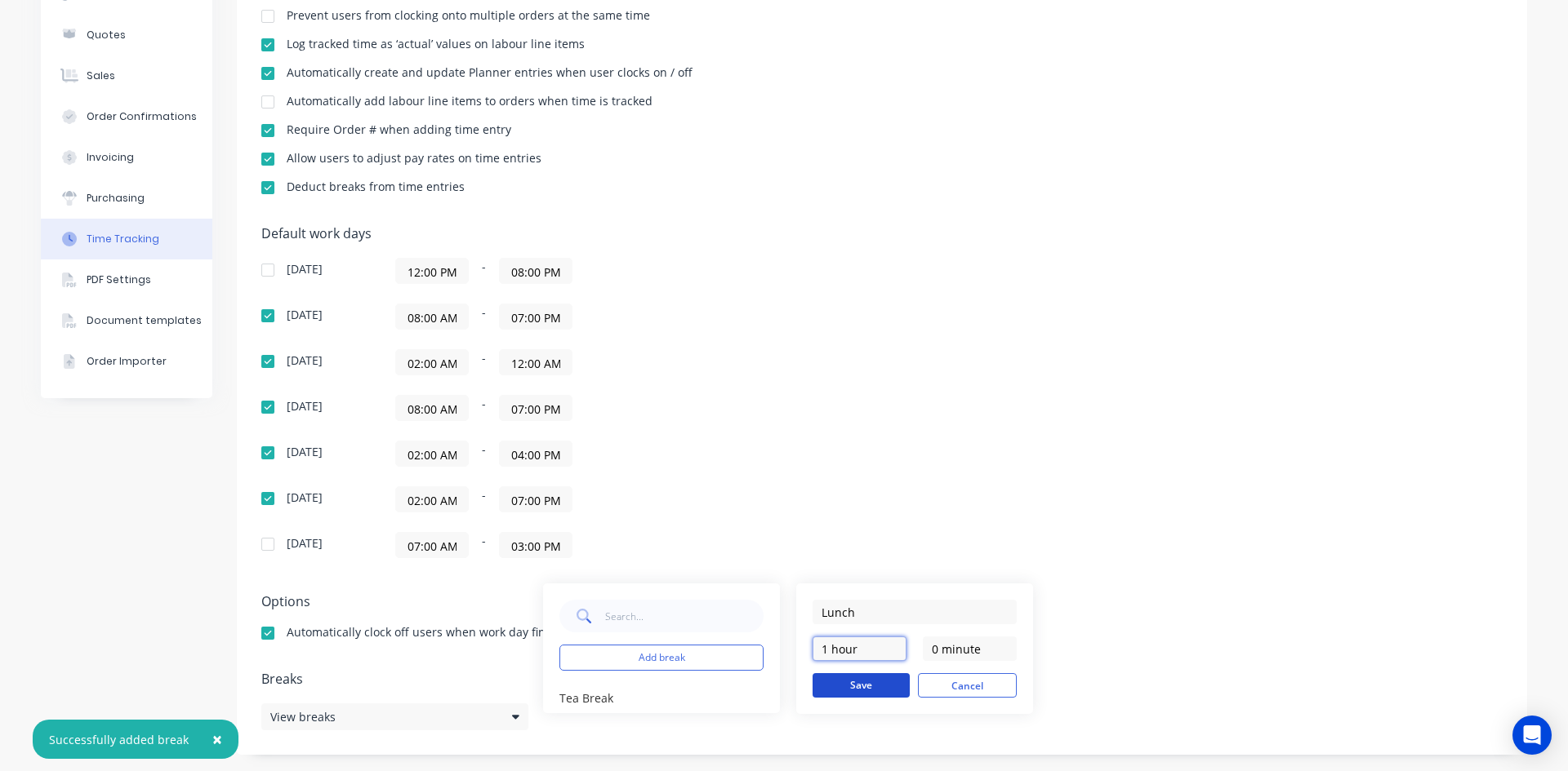
type input "1 hour"
click at [824, 676] on button "Save" at bounding box center [861, 685] width 97 height 25
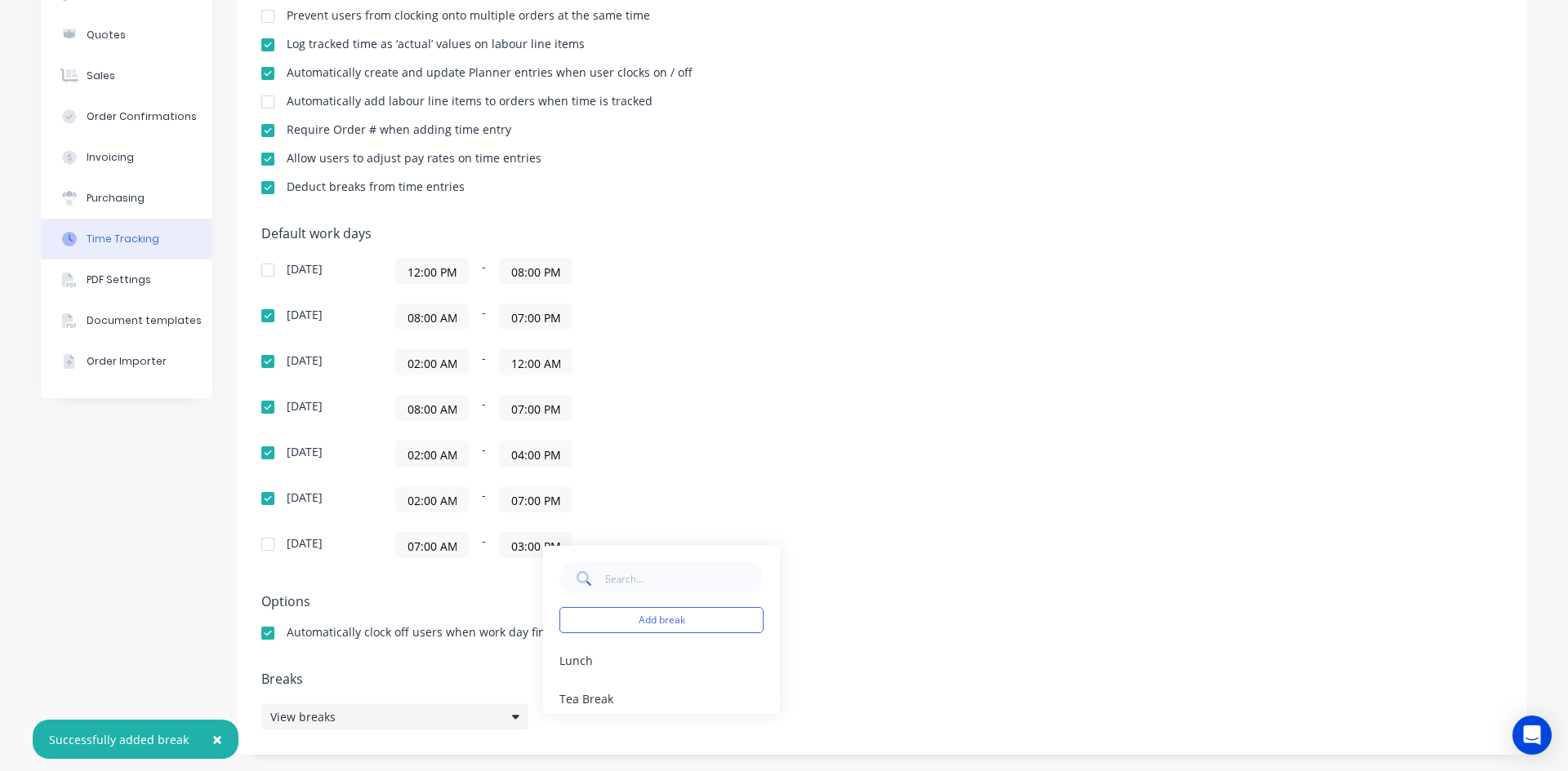
click at [436, 705] on div "View breaks" at bounding box center [394, 716] width 267 height 27
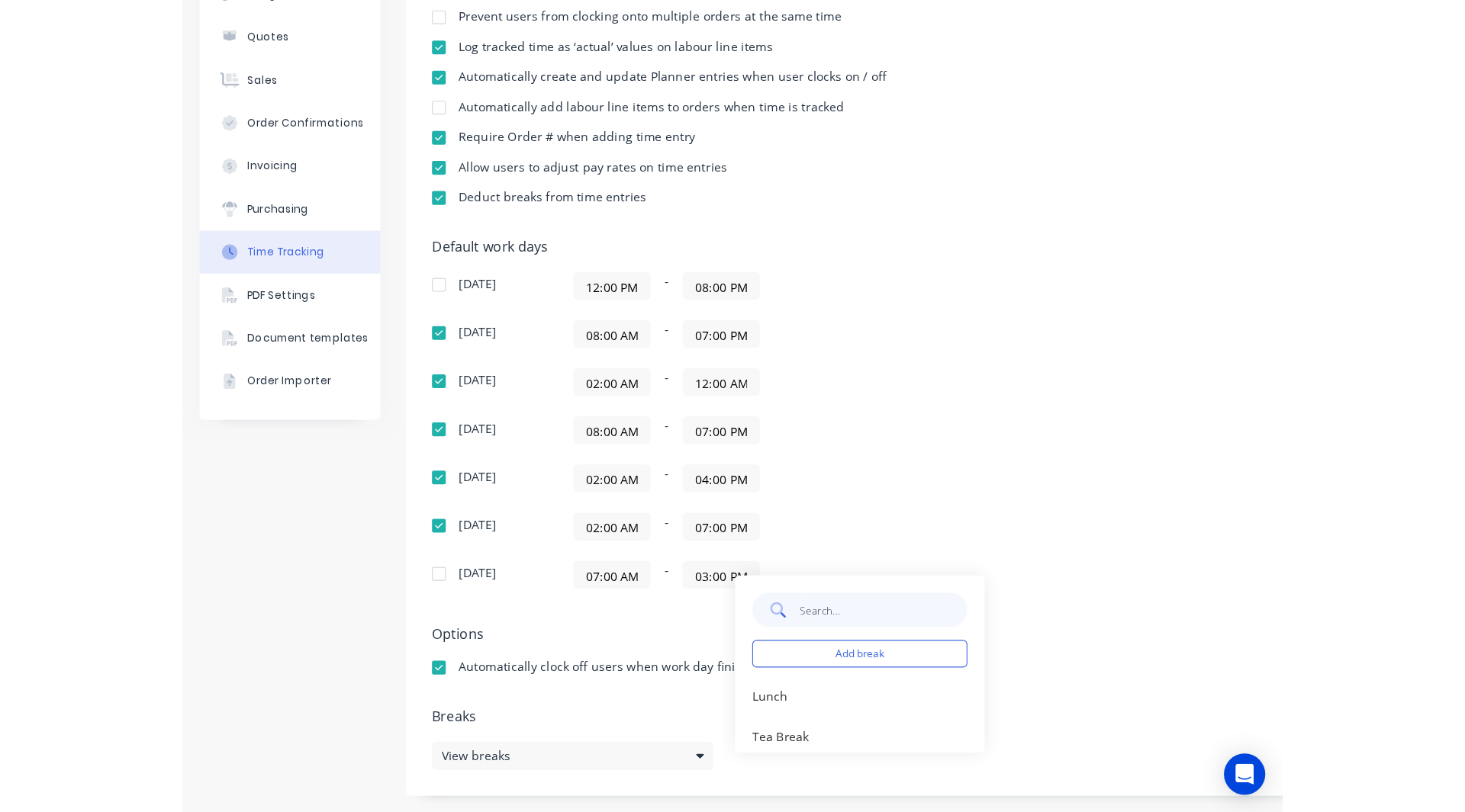
scroll to position [123, 0]
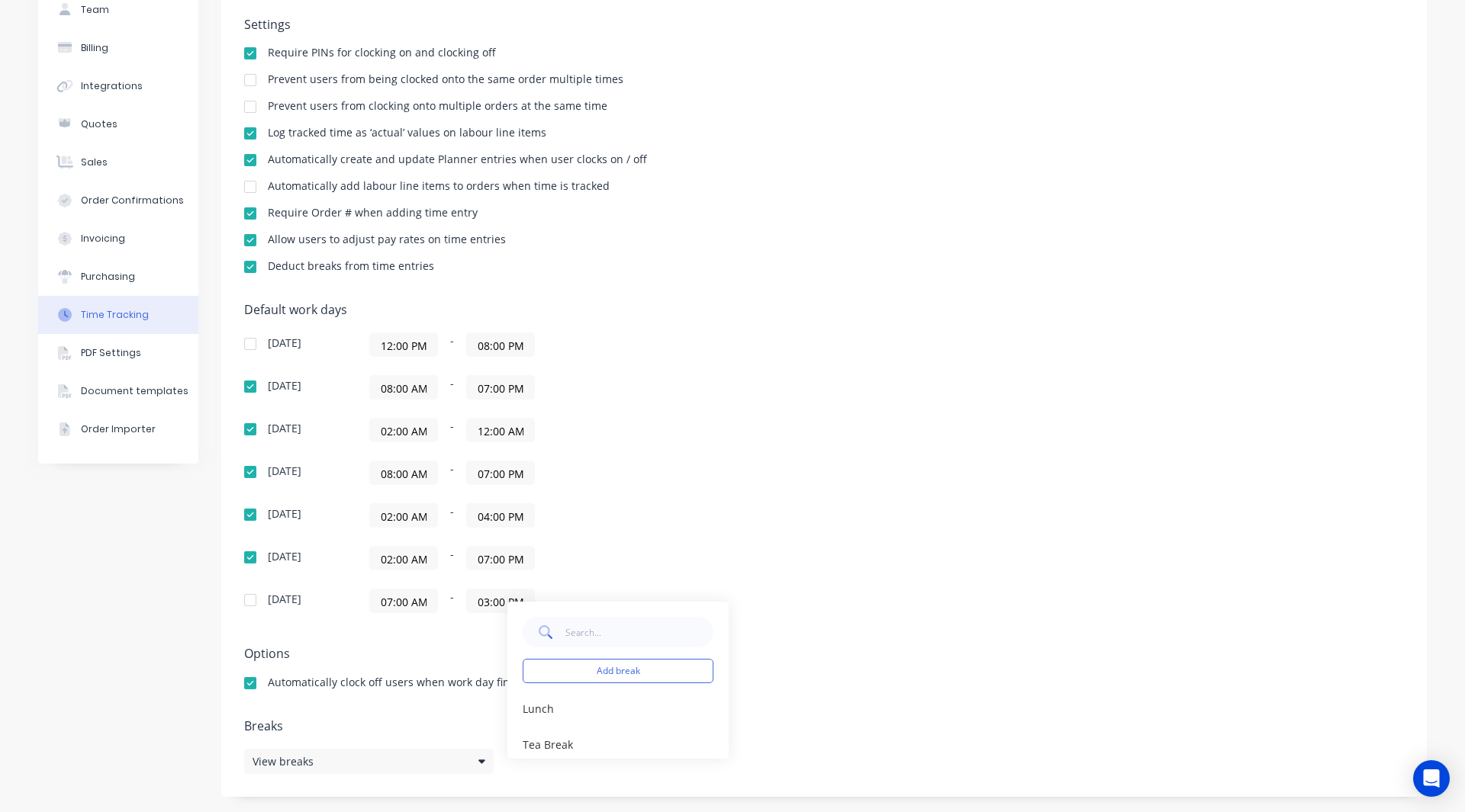
click at [862, 479] on div "Default work days [DATE] 12:00 PM - 08:00 PM [DATE] 08:00 AM - 07:00 PM [DATE] …" at bounding box center [824, 467] width 1159 height 328
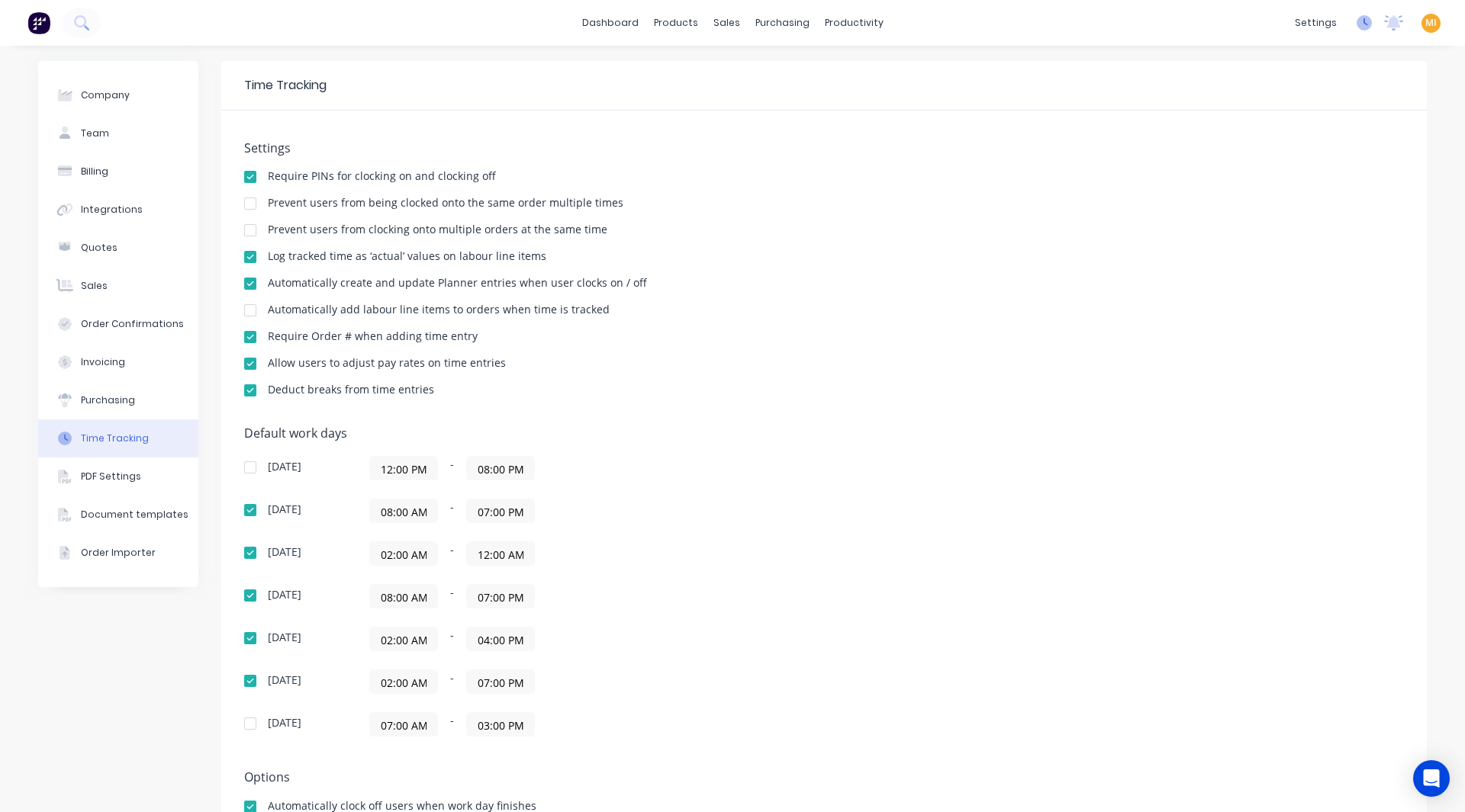
click at [1357, 22] on icon at bounding box center [1364, 22] width 15 height 15
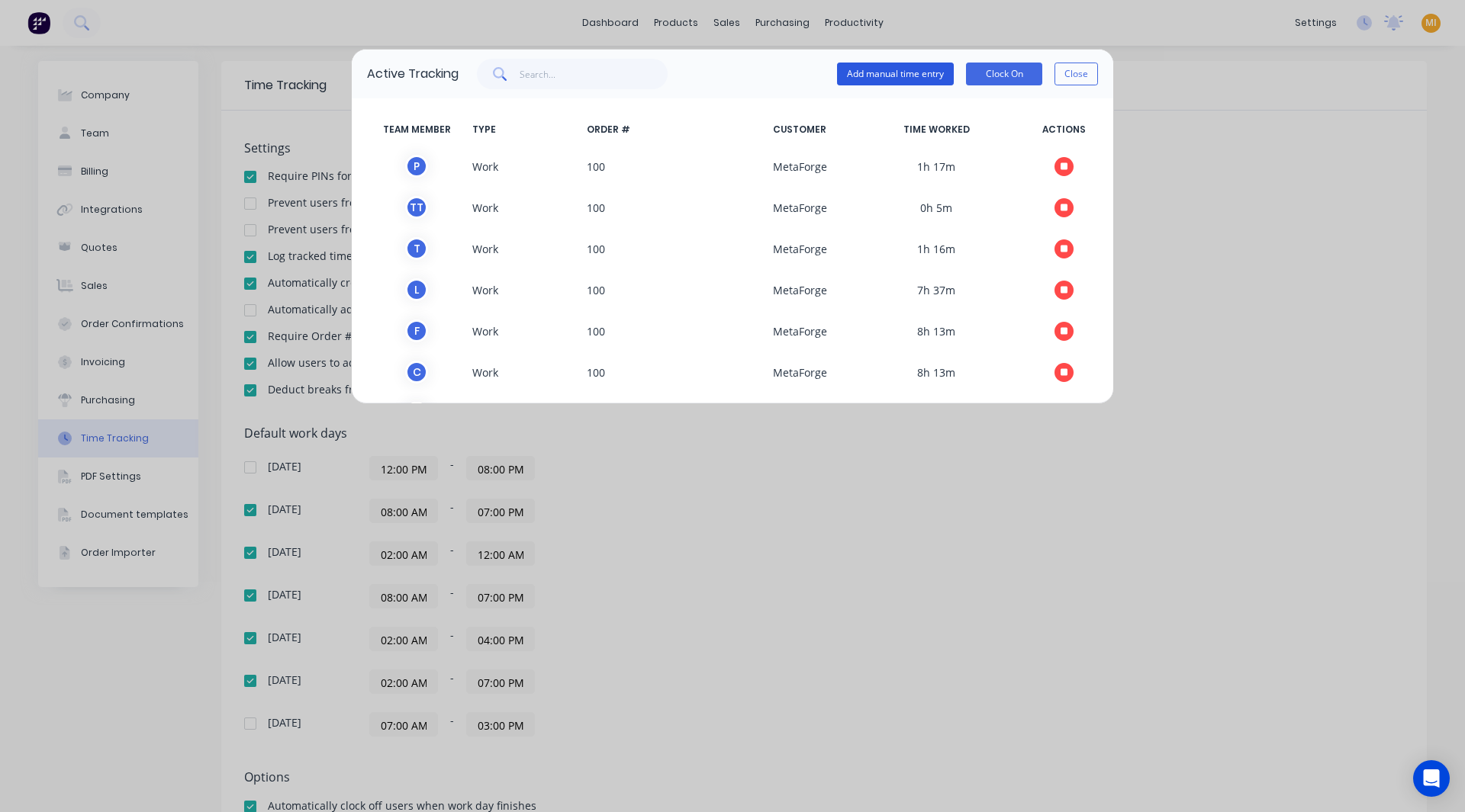
click at [869, 74] on button "Add manual time entry" at bounding box center [895, 74] width 116 height 23
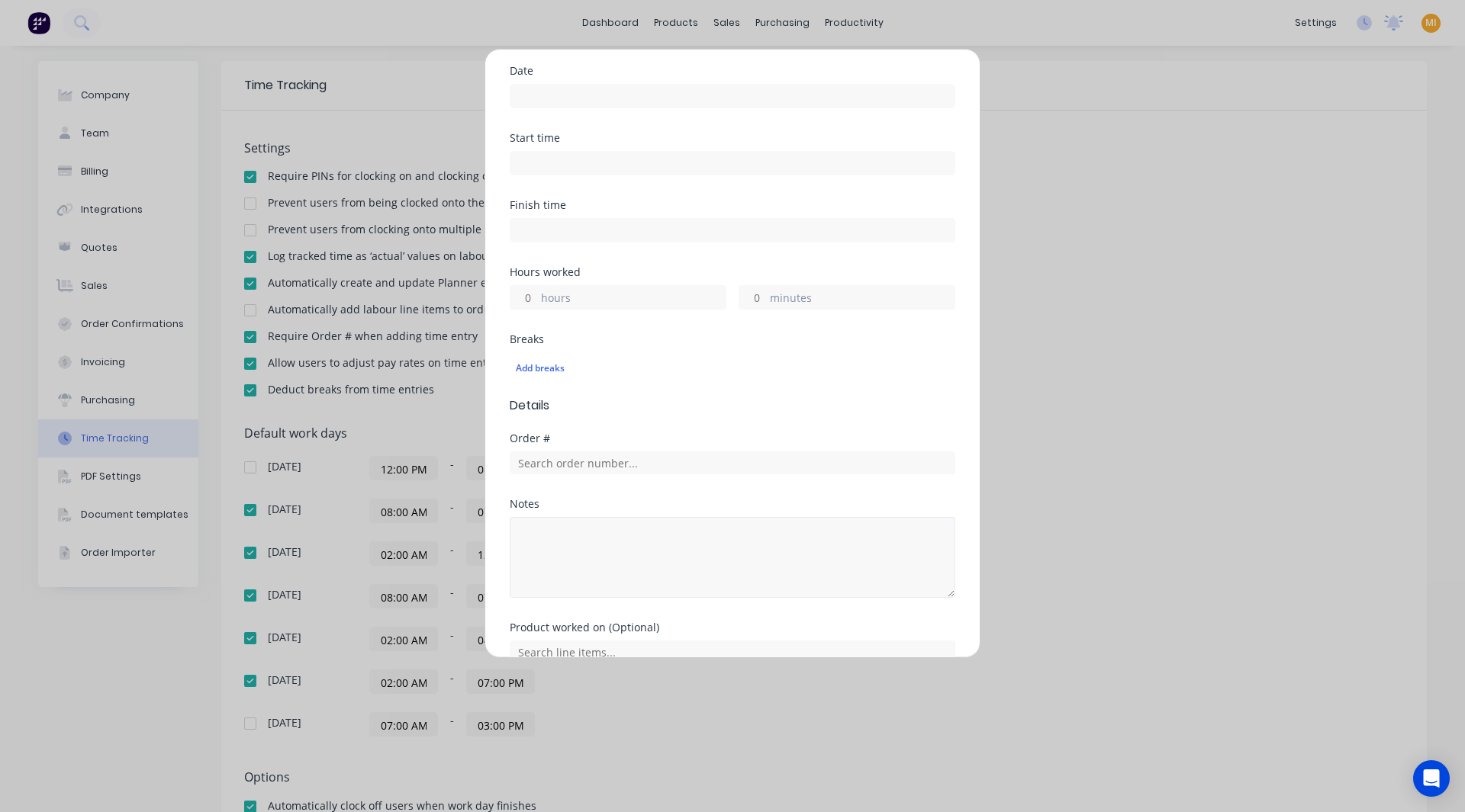
scroll to position [229, 0]
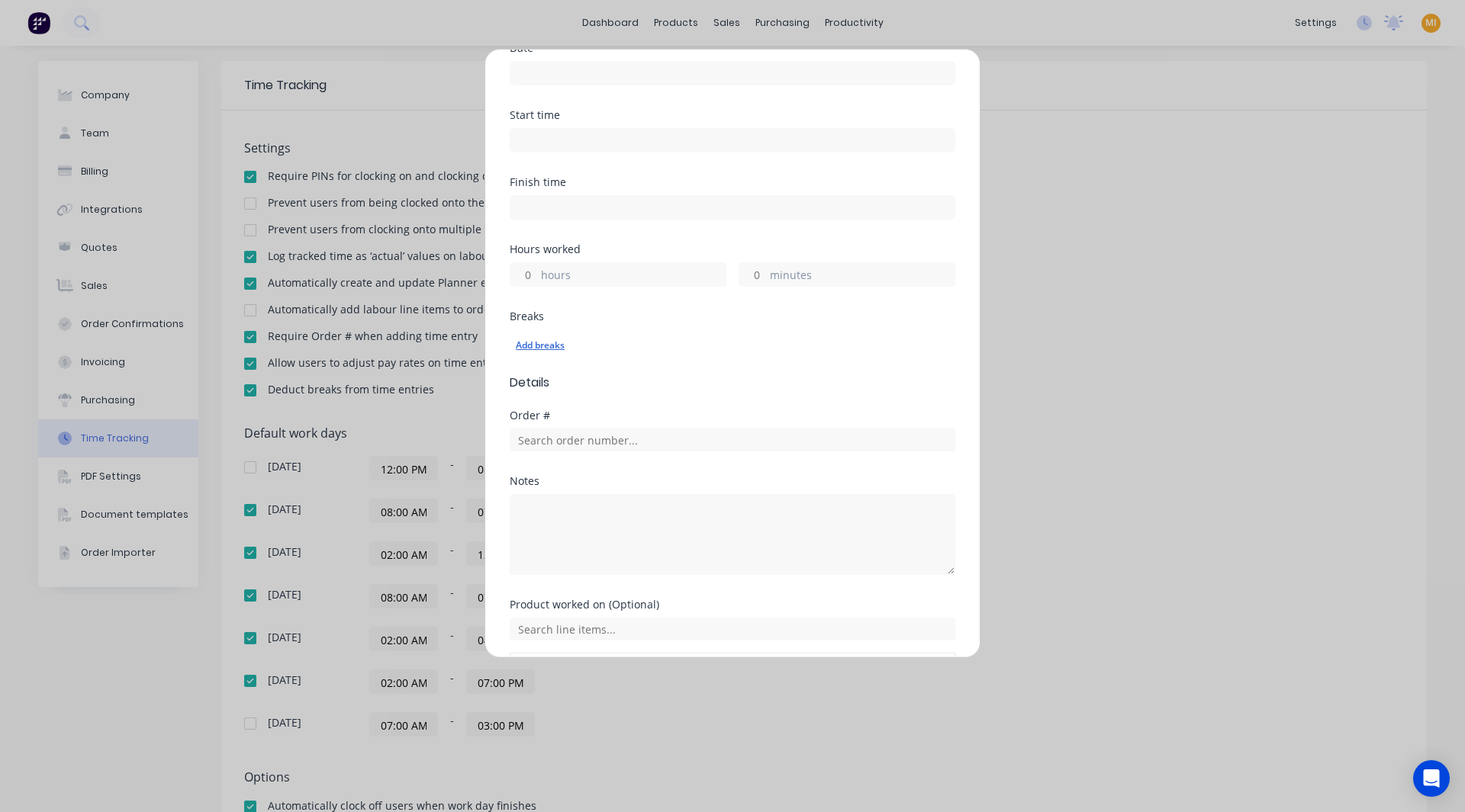
click at [545, 336] on div "Add breaks" at bounding box center [732, 345] width 433 height 20
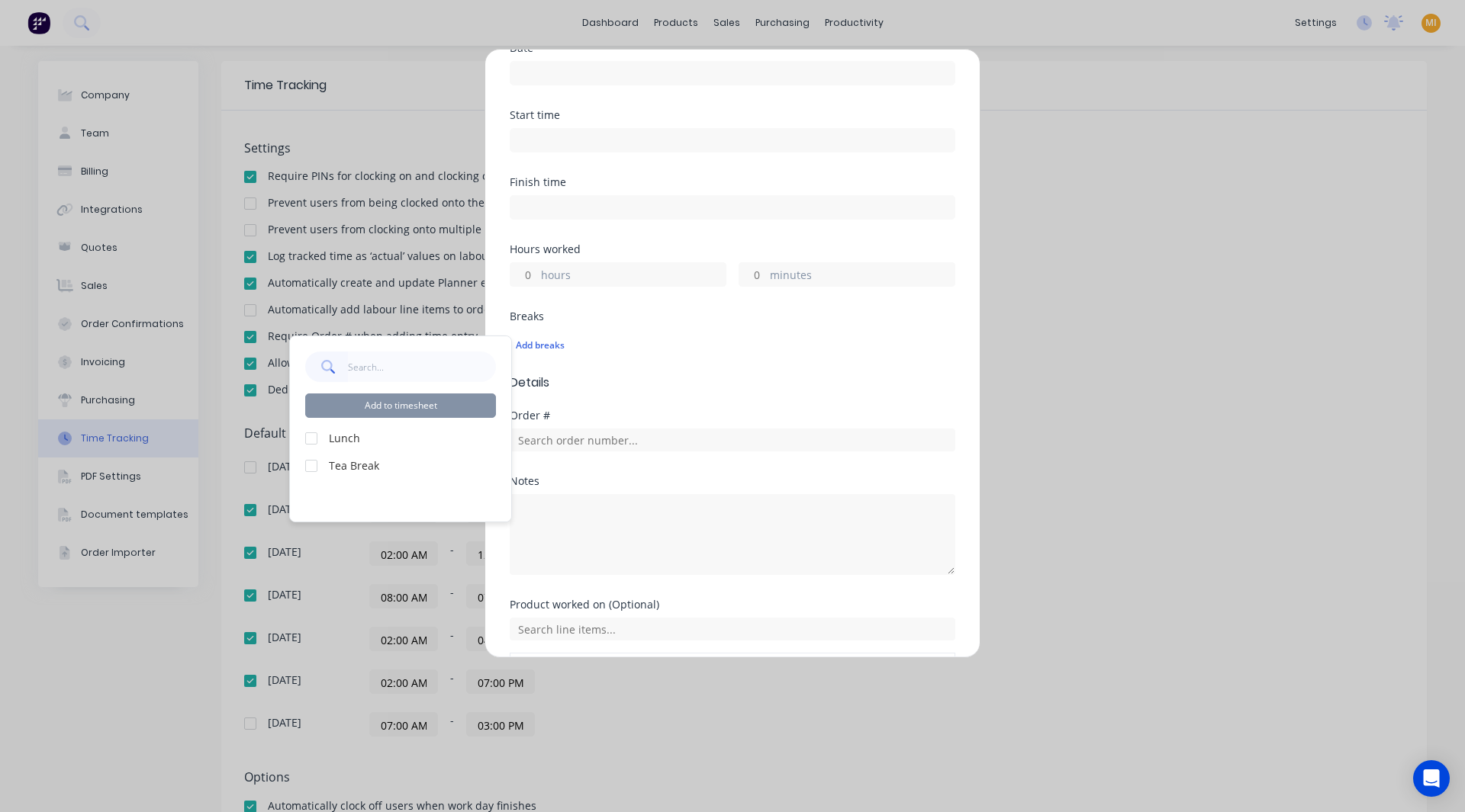
click at [307, 435] on div at bounding box center [311, 439] width 31 height 31
click at [145, 664] on div "Add manual time entry Work Attendance Team member Select... When Date Start tim…" at bounding box center [732, 406] width 1465 height 812
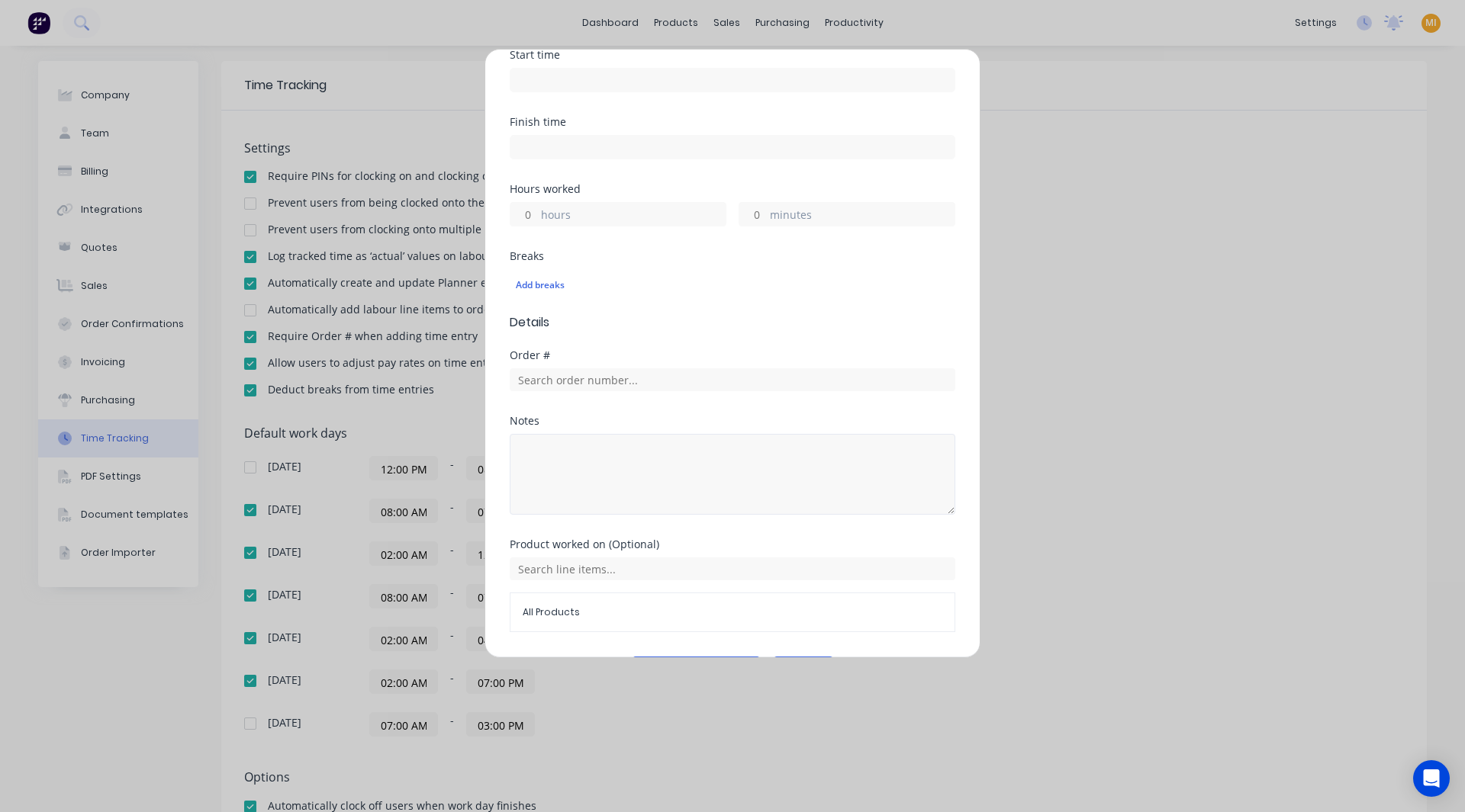
scroll to position [334, 0]
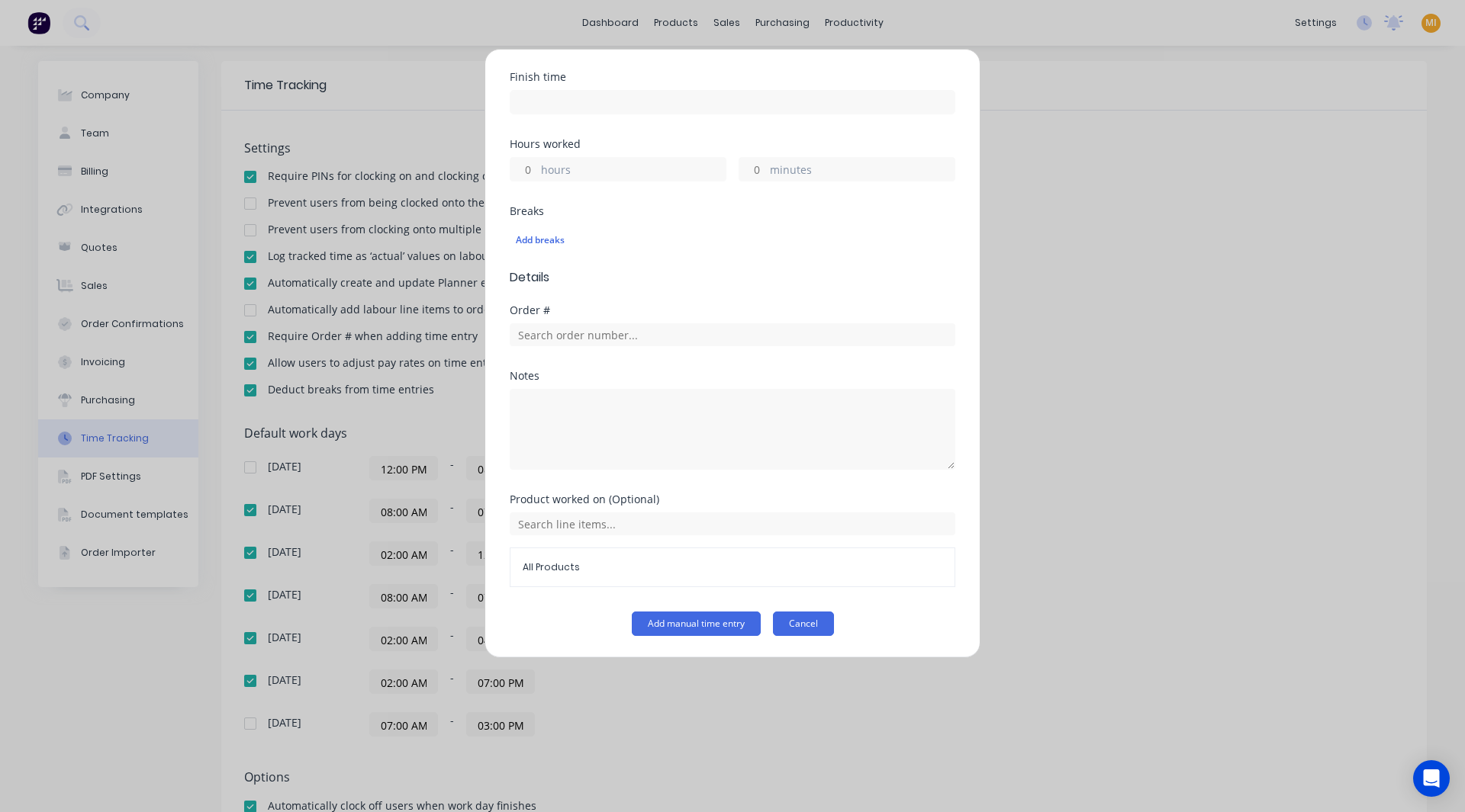
click at [815, 628] on button "Cancel" at bounding box center [803, 624] width 61 height 25
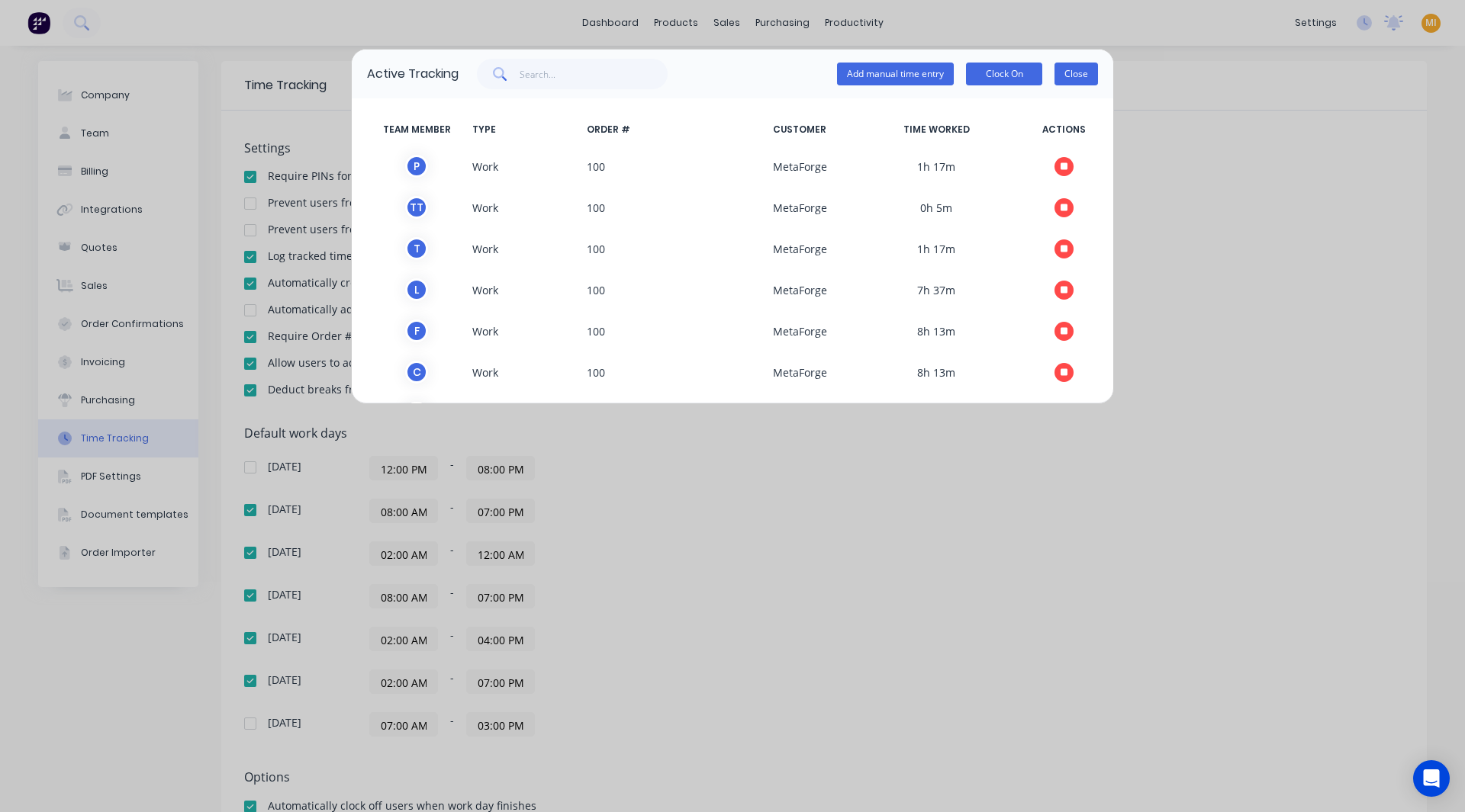
click at [1062, 71] on button "Close" at bounding box center [1076, 74] width 43 height 23
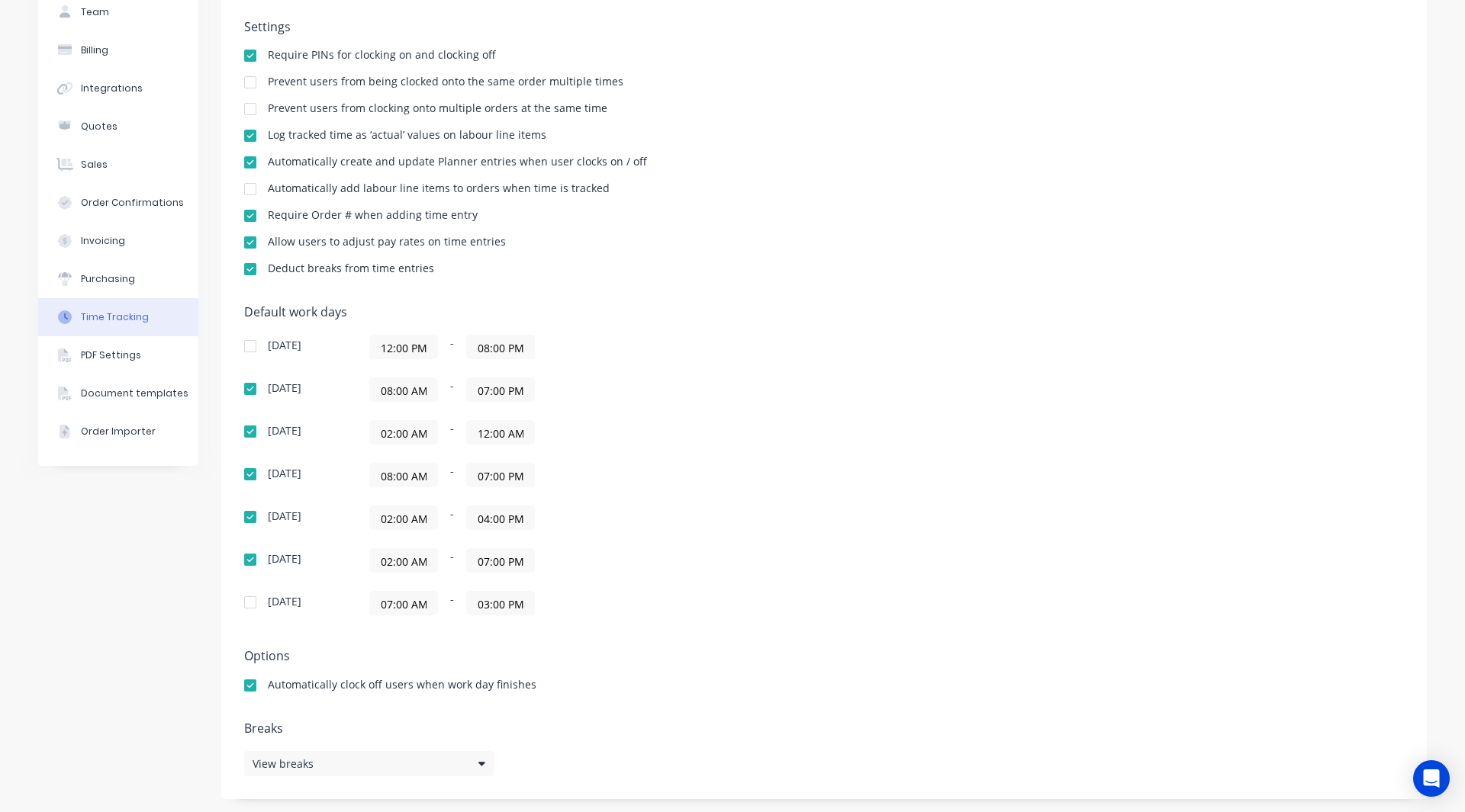
scroll to position [123, 0]
drag, startPoint x: 286, startPoint y: 756, endPoint x: 344, endPoint y: 716, distance: 70.5
click at [287, 756] on span "View breaks" at bounding box center [283, 762] width 61 height 16
click at [194, 737] on div "Company Team Billing Integrations Quotes Sales Order Confirmations Invoicing Pu…" at bounding box center [732, 367] width 1388 height 860
click at [324, 766] on div "View breaks" at bounding box center [368, 761] width 249 height 26
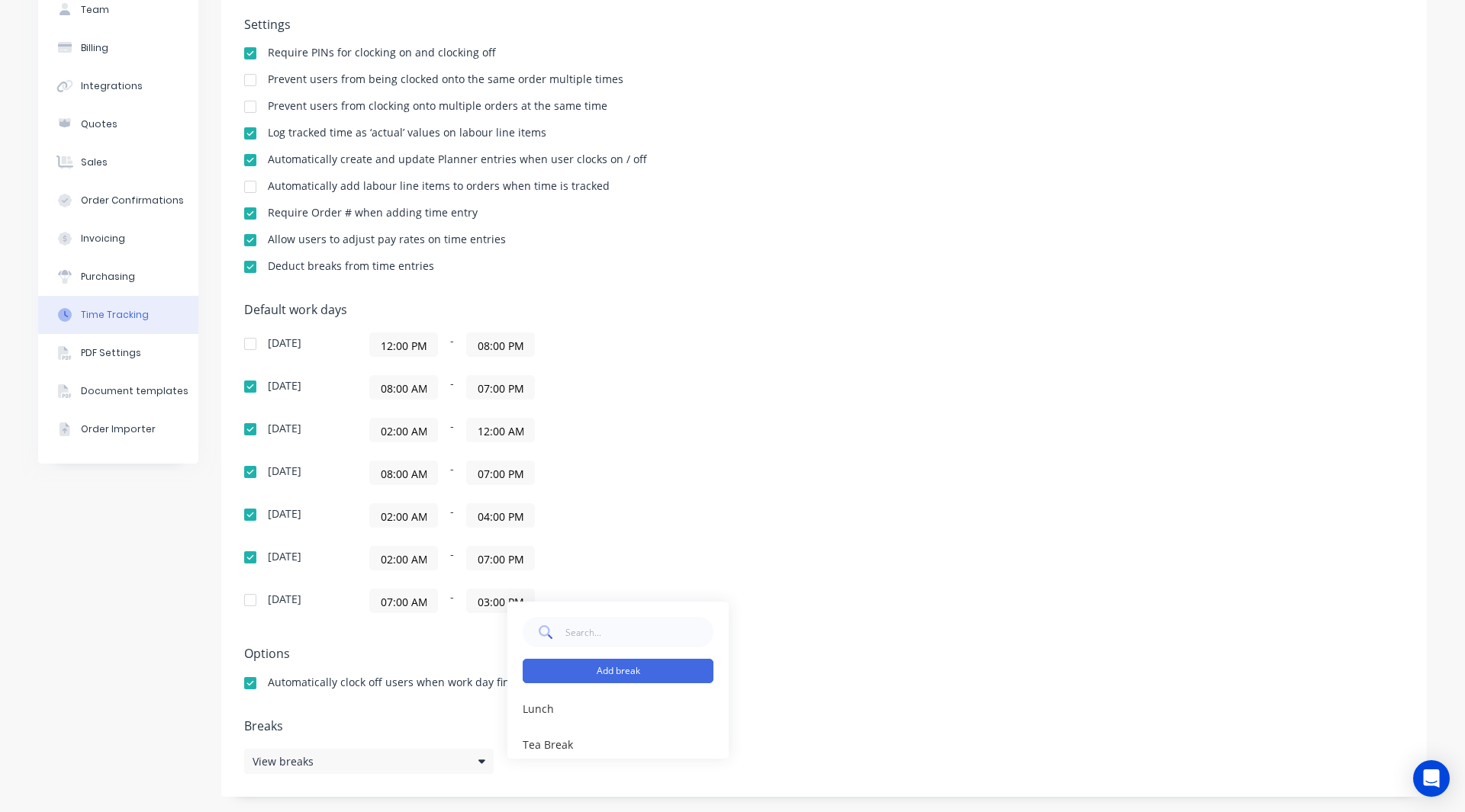
click at [613, 672] on button "Add break" at bounding box center [618, 671] width 190 height 25
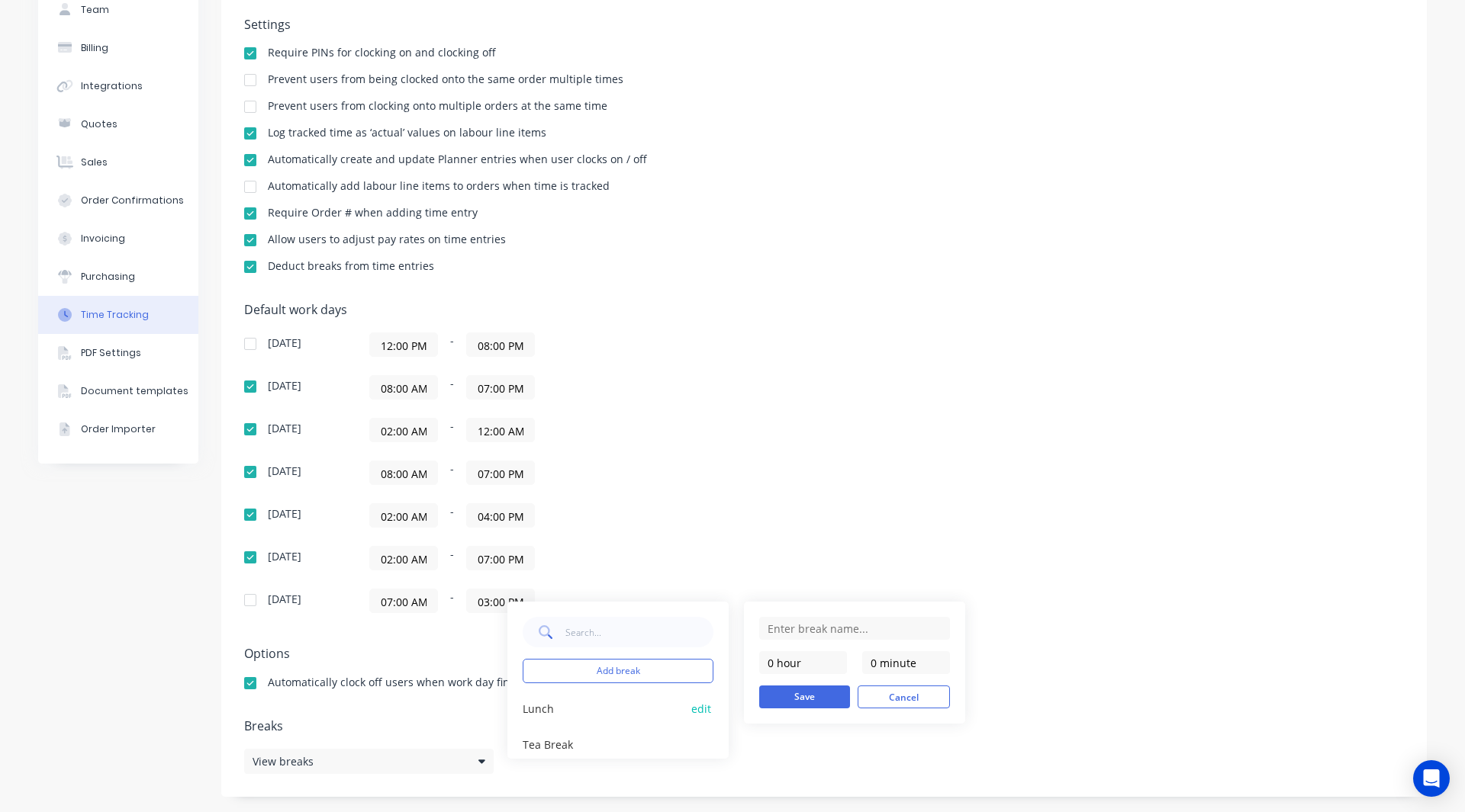
click at [692, 705] on button "edit" at bounding box center [701, 709] width 25 height 16
type input "Lunch"
type input "1 hour"
click at [840, 623] on input "Lunch" at bounding box center [855, 629] width 190 height 23
type input "Lunch Break"
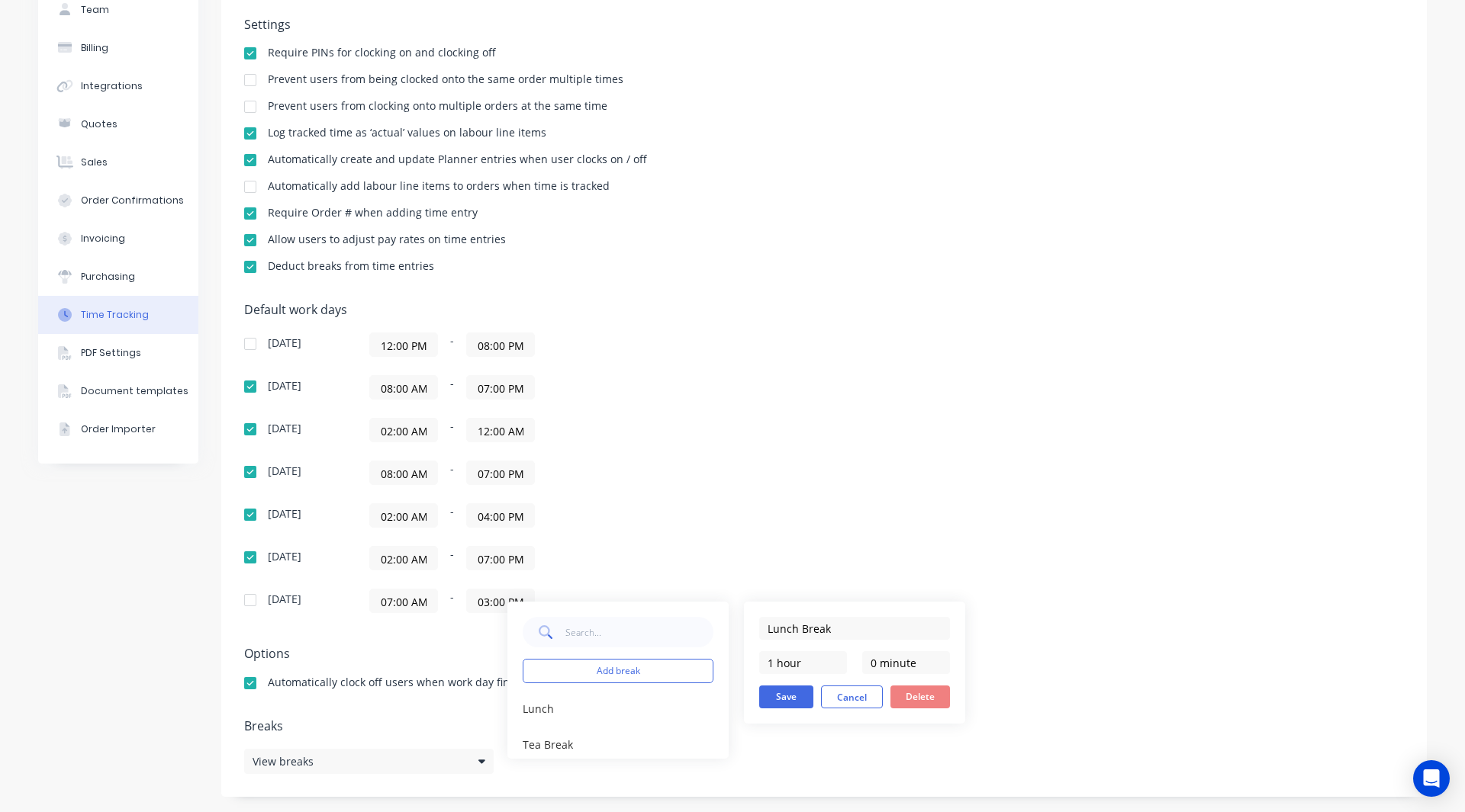
click at [854, 604] on div "Lunch Break 1 hour 0 minute Save Cancel Delete" at bounding box center [854, 662] width 221 height 122
click at [921, 698] on button "Delete" at bounding box center [921, 697] width 60 height 23
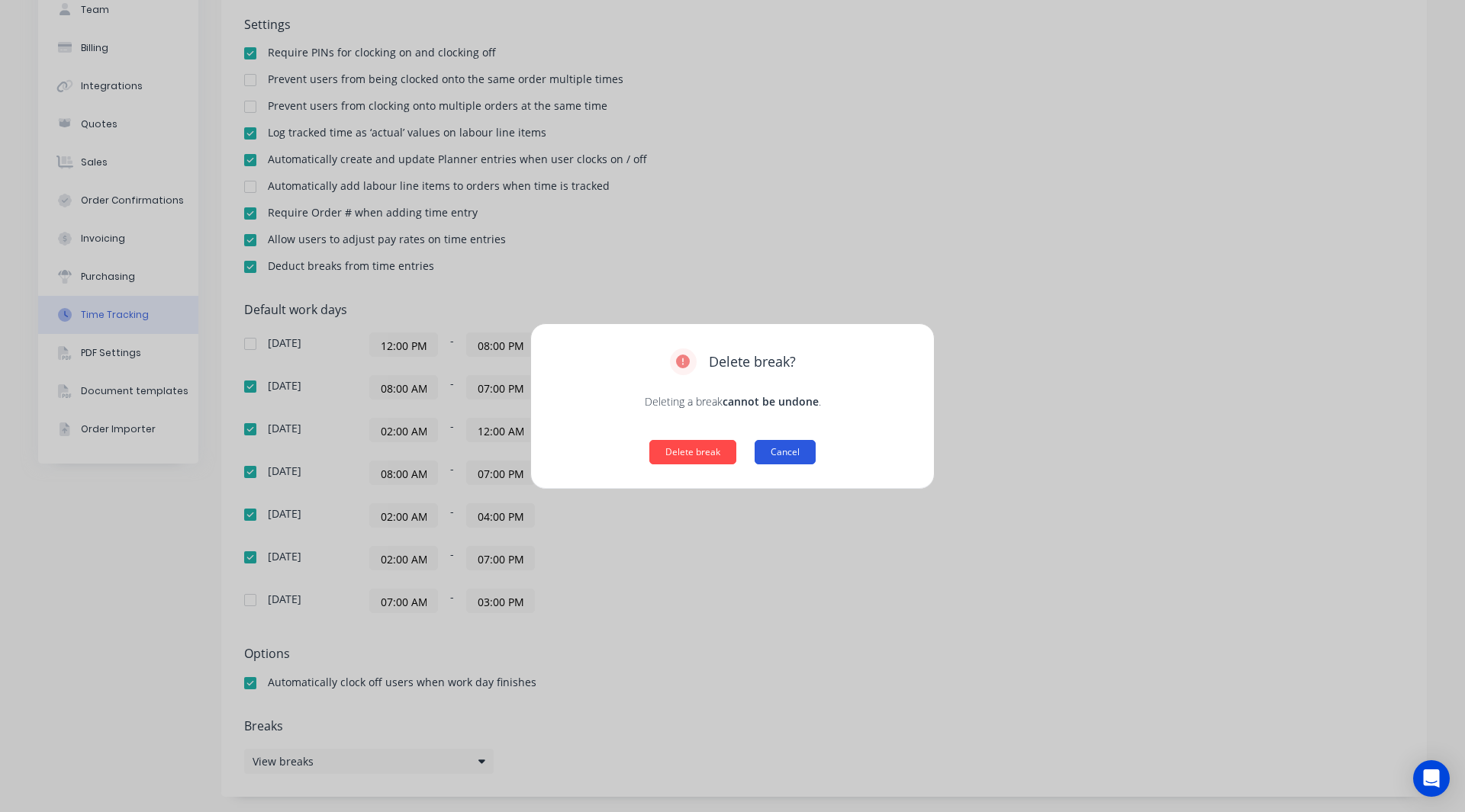
click at [795, 447] on button "Cancel" at bounding box center [784, 453] width 61 height 25
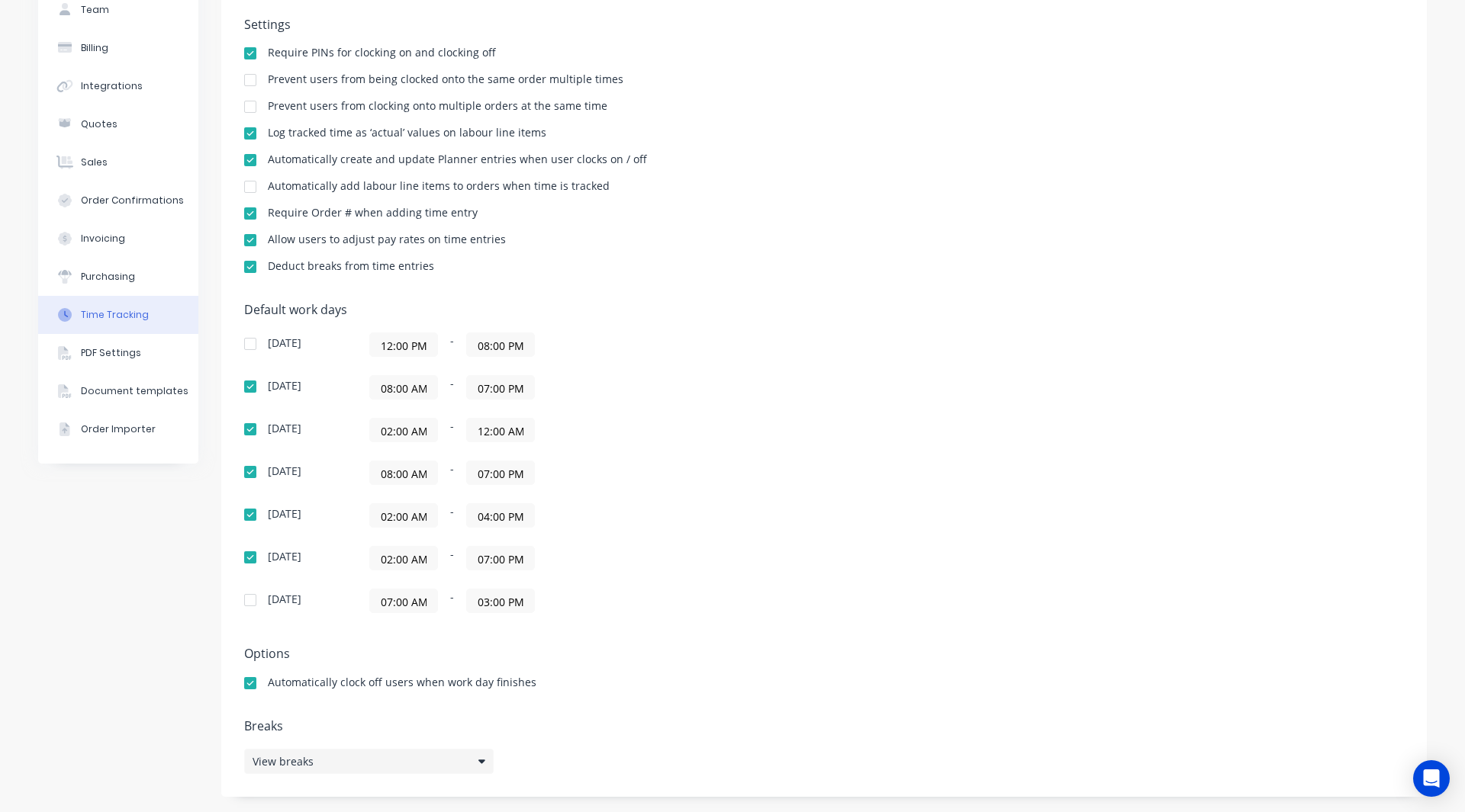
click at [405, 765] on div "View breaks" at bounding box center [368, 761] width 249 height 26
click at [701, 710] on button "edit" at bounding box center [701, 709] width 25 height 16
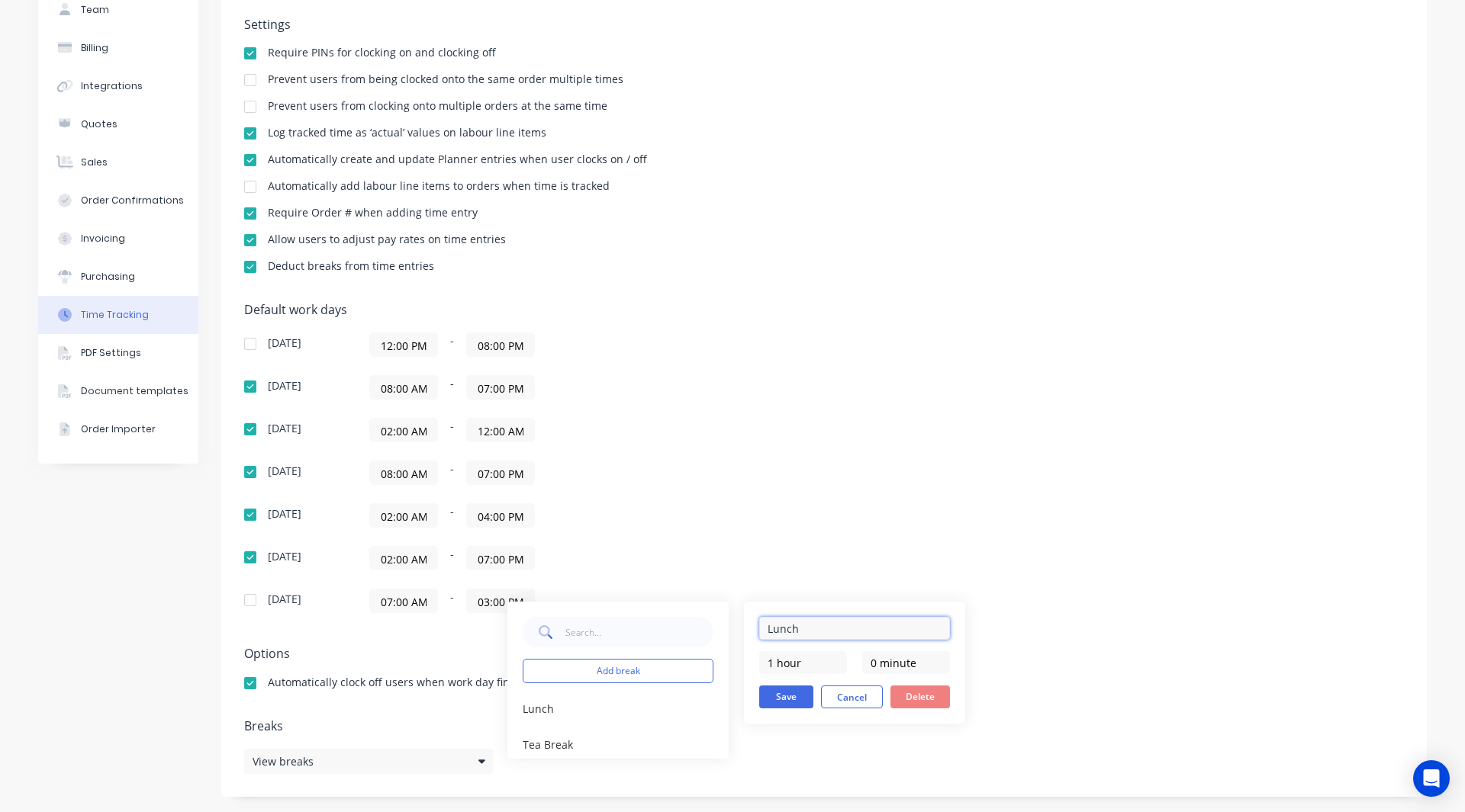
click at [816, 632] on input "Lunch" at bounding box center [855, 629] width 190 height 23
type input "Lunch Break"
click at [791, 704] on button "Save" at bounding box center [786, 697] width 54 height 23
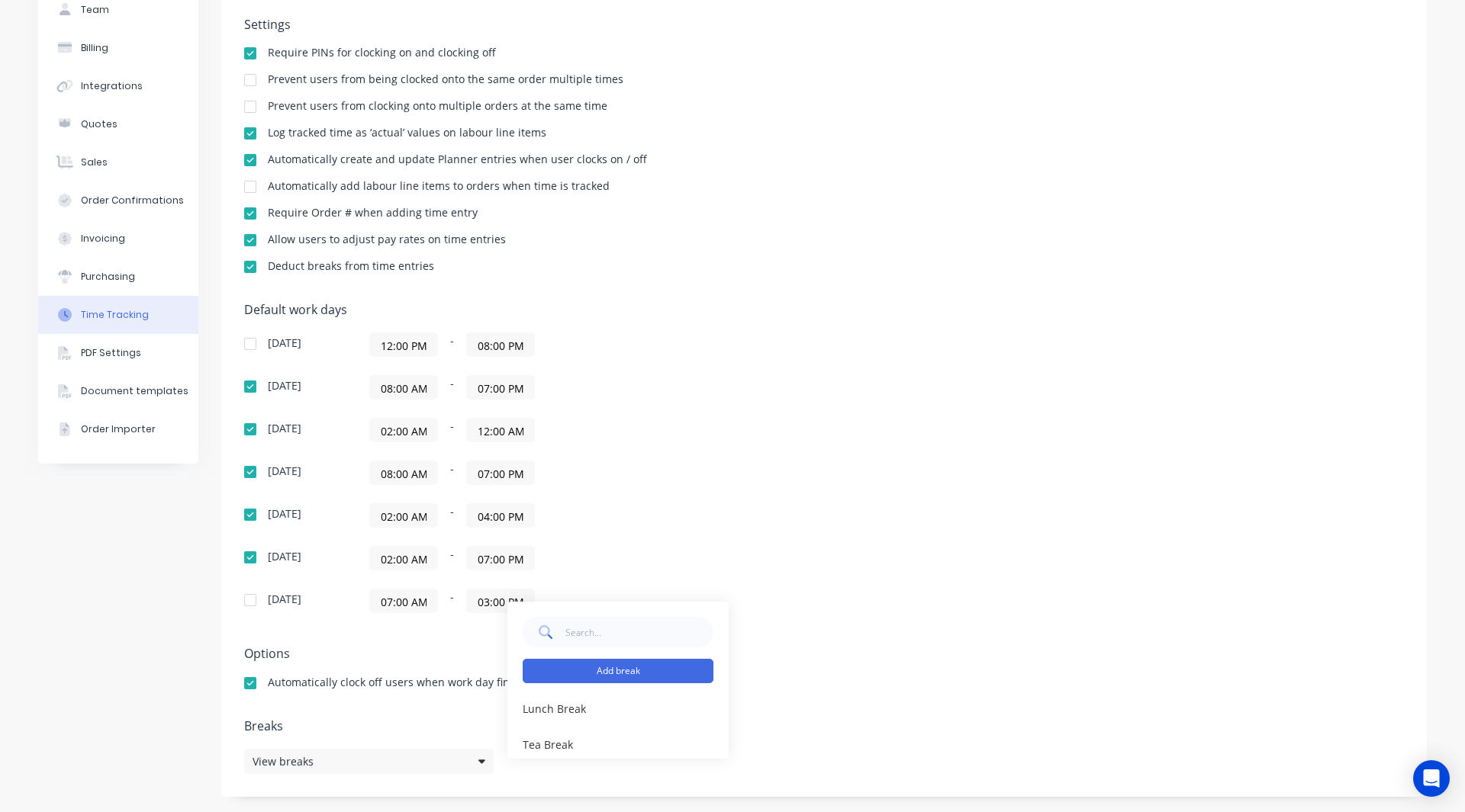
click at [577, 672] on button "Add break" at bounding box center [618, 671] width 190 height 25
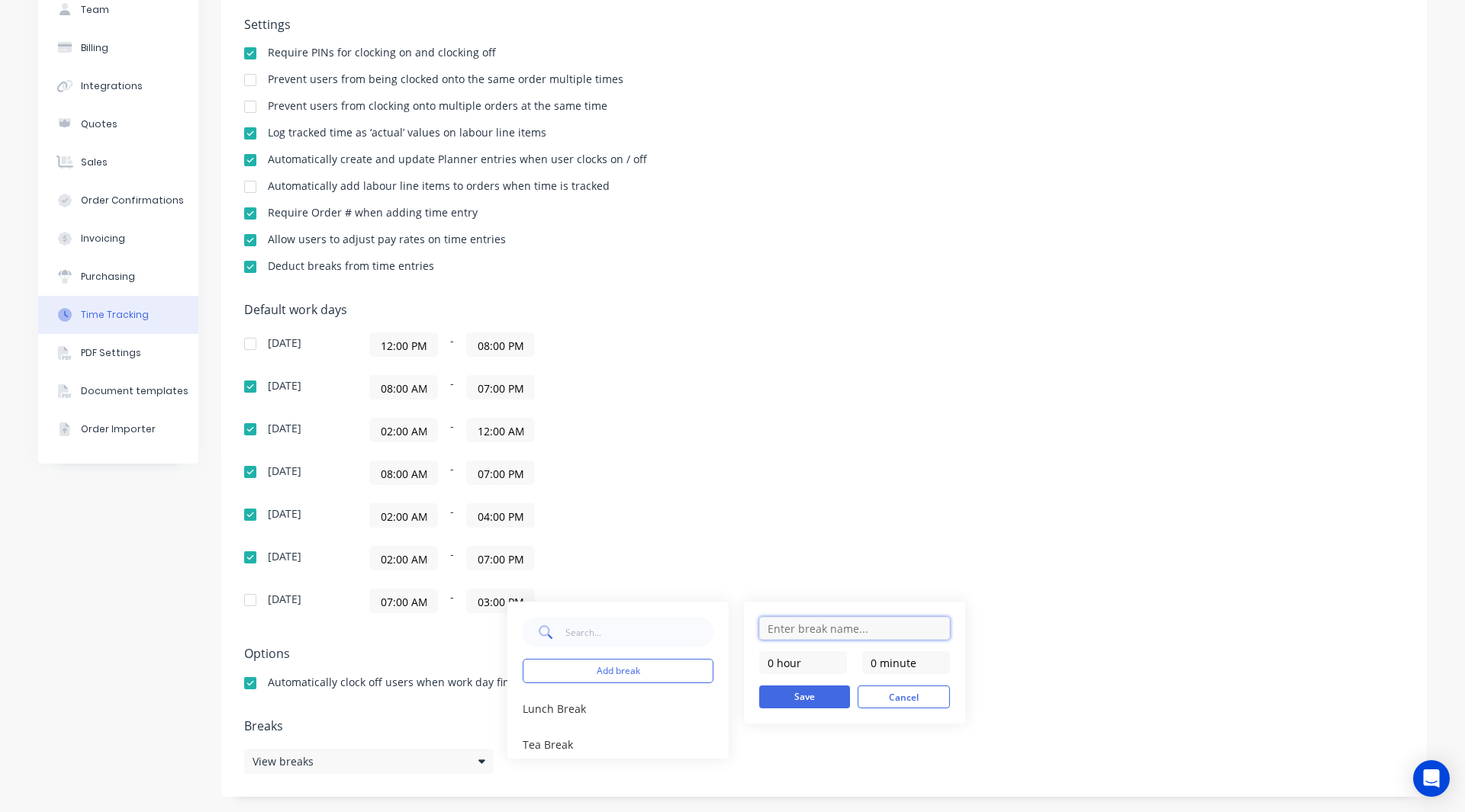
click at [822, 628] on input "text" at bounding box center [855, 629] width 190 height 23
type input "Test Break"
drag, startPoint x: 1101, startPoint y: 252, endPoint x: 1084, endPoint y: 275, distance: 28.6
click at [1101, 252] on div "Settings Require PINs for clocking on and clocking off Prevent users from being…" at bounding box center [824, 152] width 1159 height 270
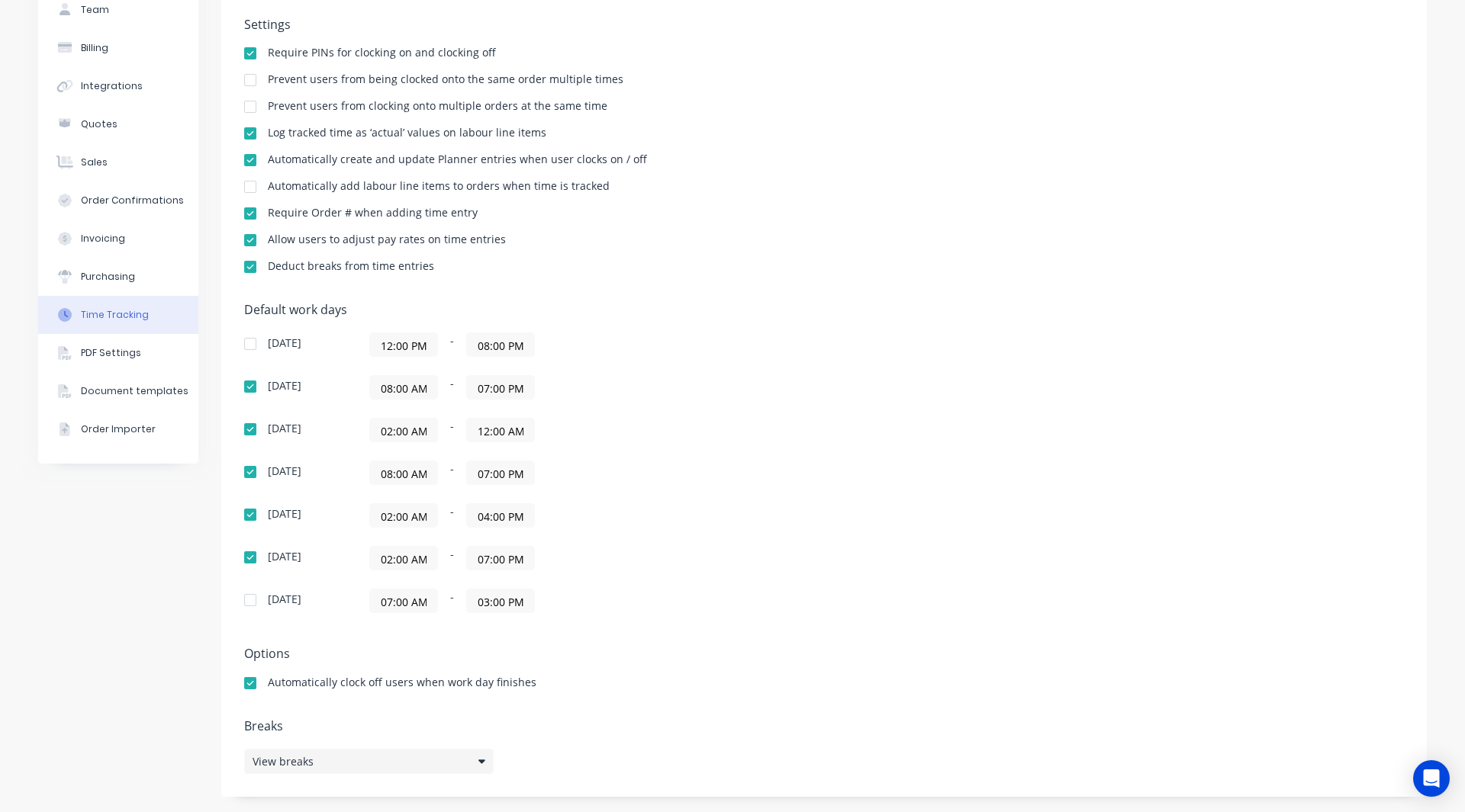
click at [292, 749] on div "View breaks" at bounding box center [368, 761] width 249 height 26
click at [693, 709] on button "edit" at bounding box center [701, 709] width 25 height 16
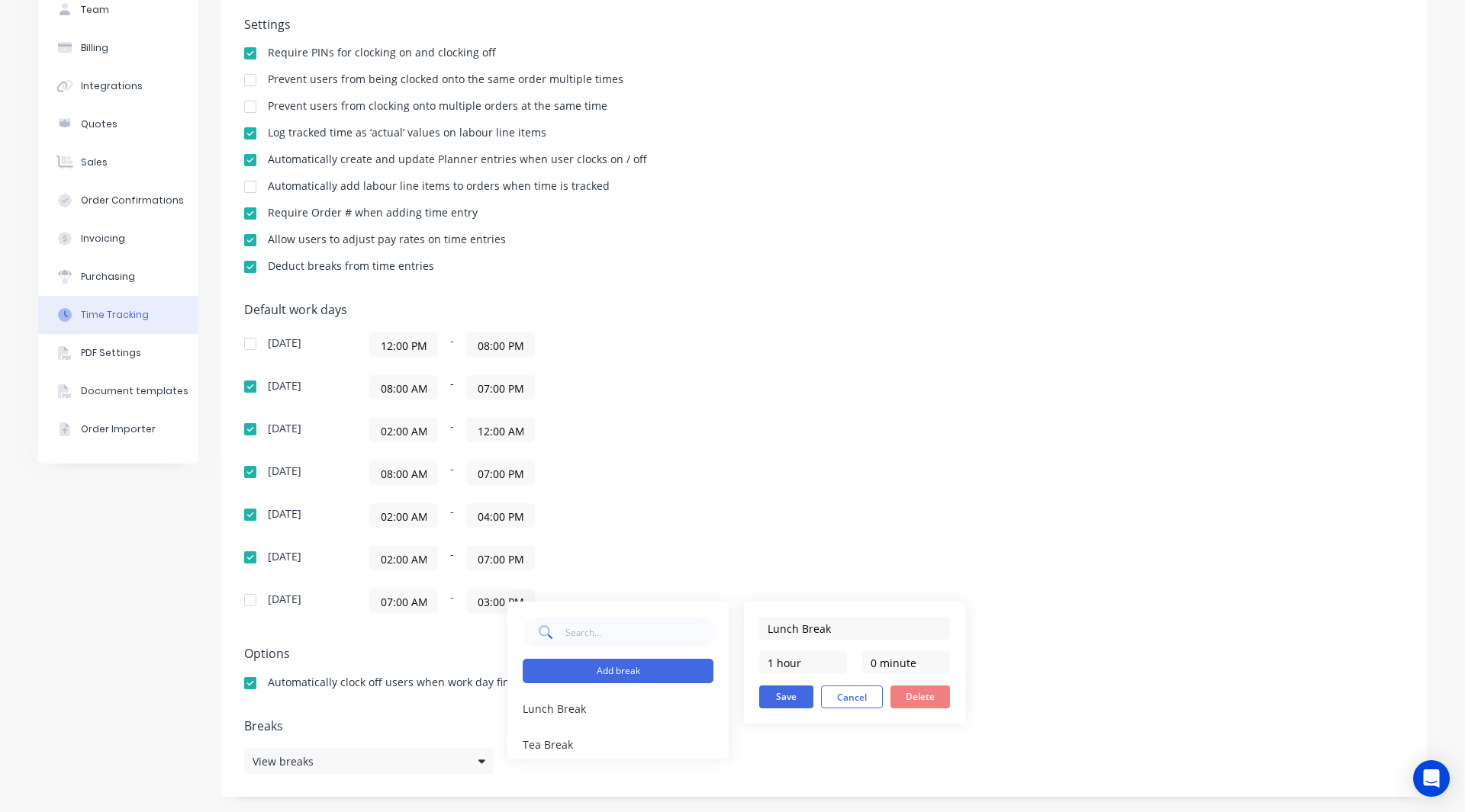
click at [603, 669] on button "Add break" at bounding box center [618, 671] width 190 height 25
type input "0 hour"
click at [801, 628] on input "text" at bounding box center [855, 629] width 190 height 23
click at [790, 625] on input "Test reak" at bounding box center [855, 629] width 190 height 23
click at [825, 617] on input "Test break" at bounding box center [855, 629] width 190 height 23
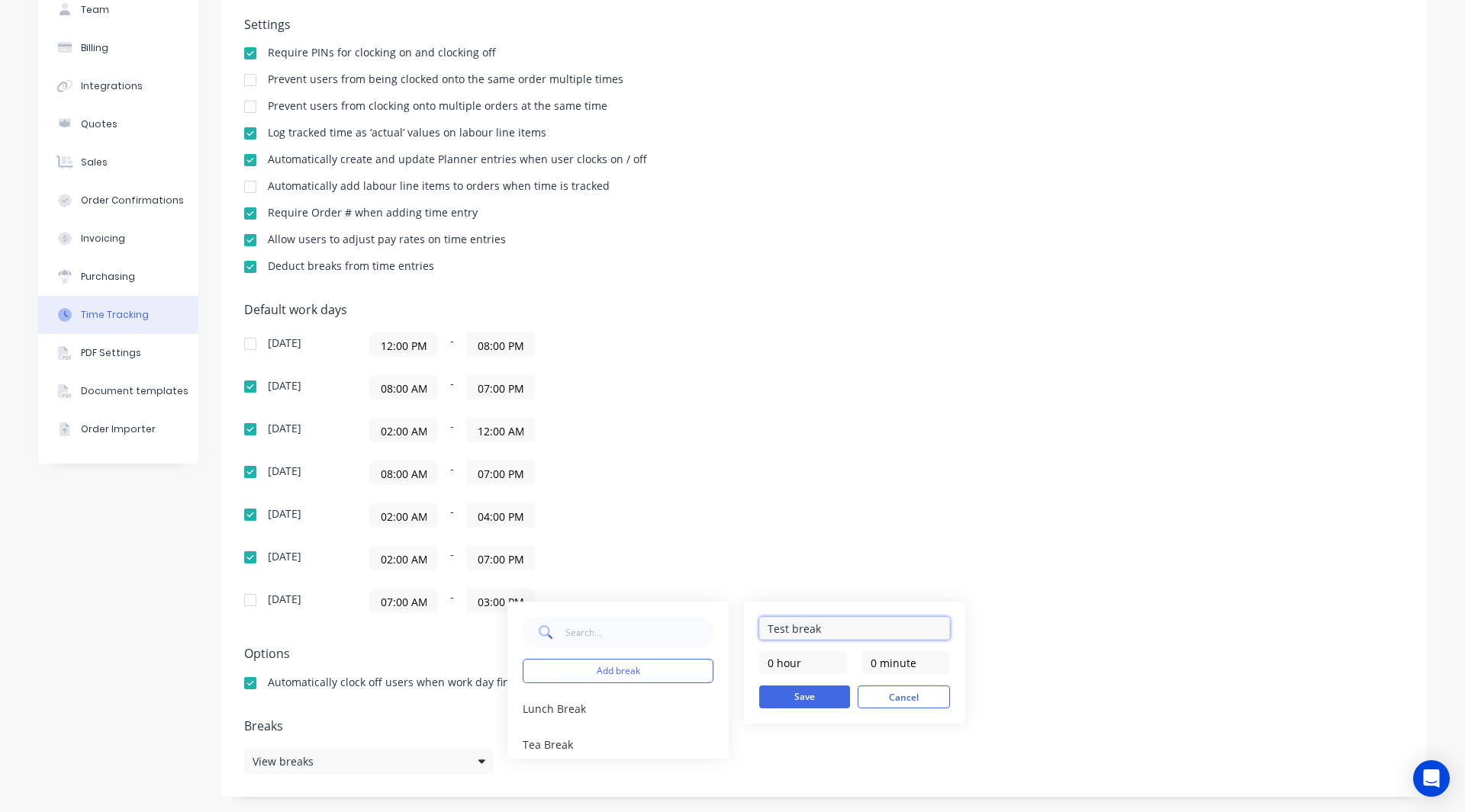
type input "Test break"
click at [683, 634] on input "text" at bounding box center [640, 632] width 149 height 31
click at [894, 670] on input "0 minute" at bounding box center [906, 663] width 88 height 23
type input "15 minutes"
click at [813, 698] on button "Save" at bounding box center [804, 697] width 91 height 23
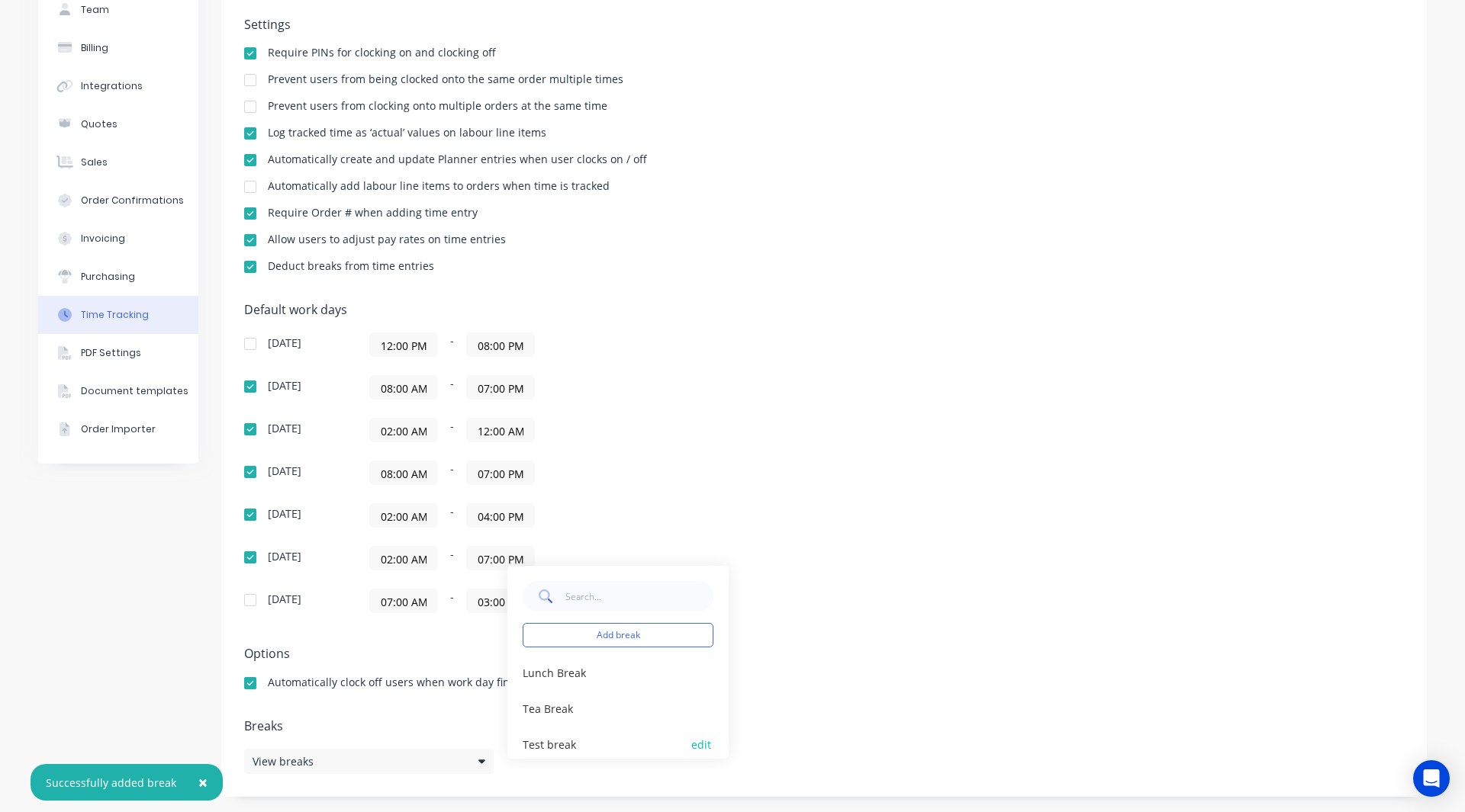
click at [698, 741] on button "edit" at bounding box center [701, 744] width 25 height 16
click at [923, 655] on button "Delete" at bounding box center [921, 661] width 60 height 23
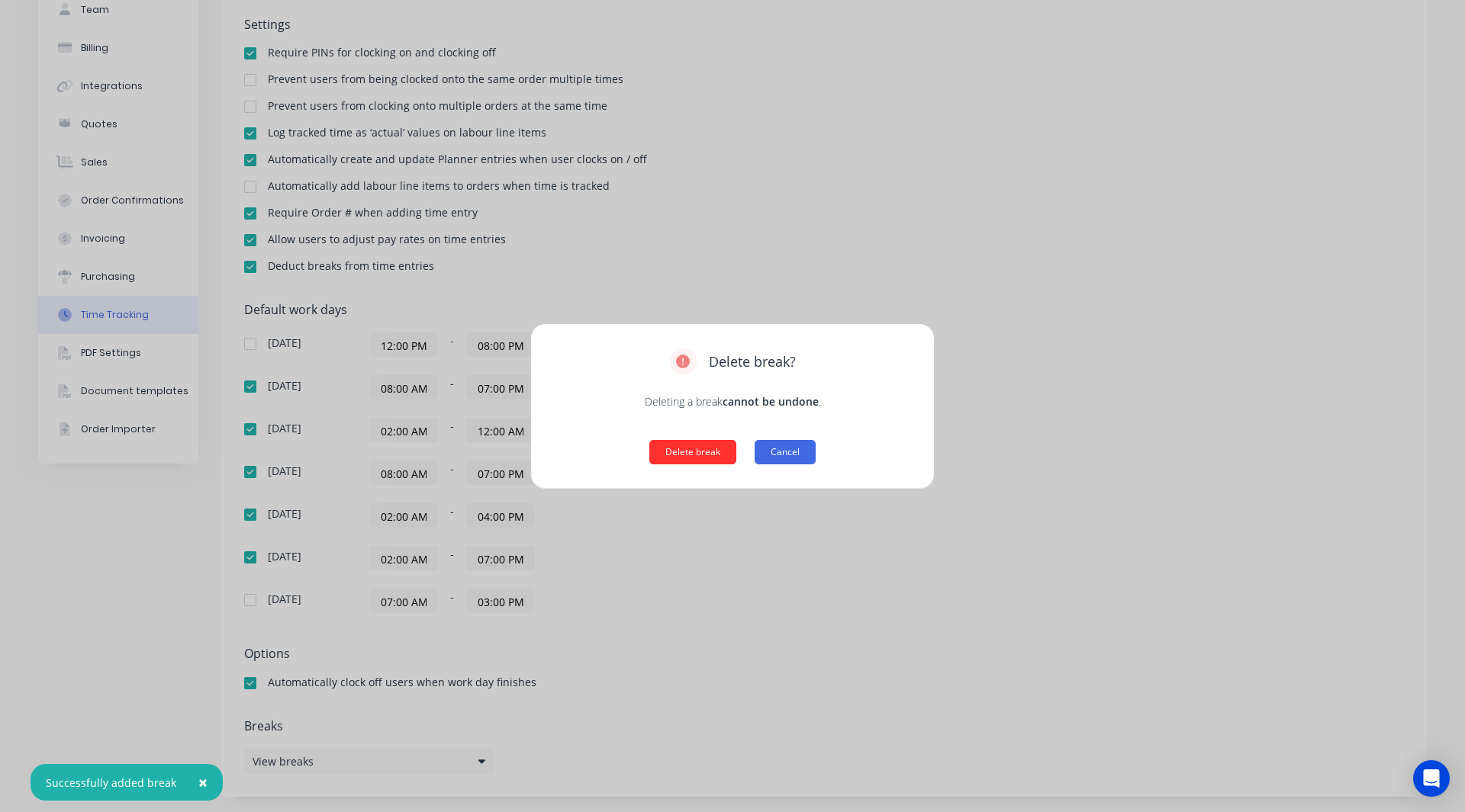
click at [704, 453] on button "Delete break" at bounding box center [692, 453] width 87 height 25
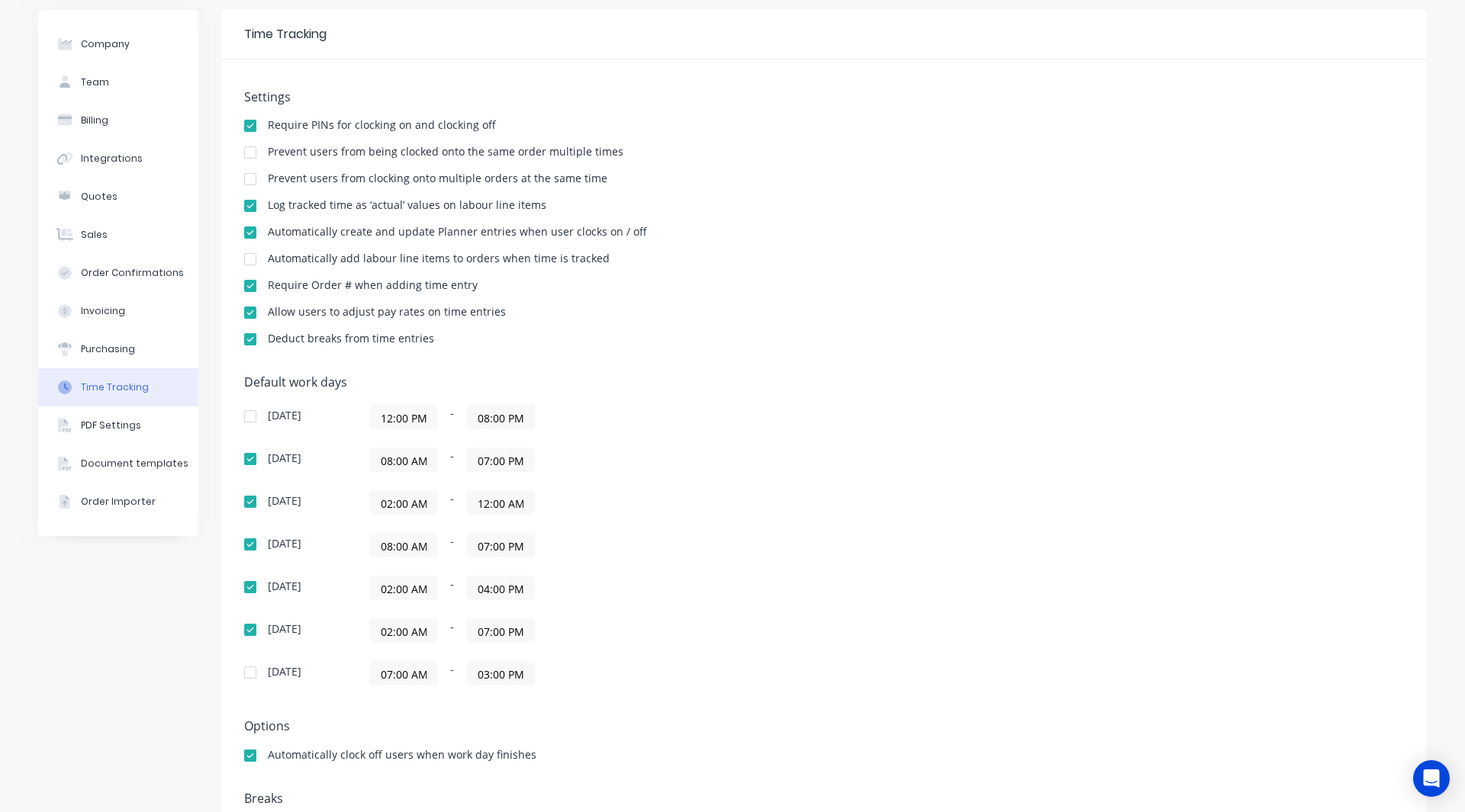
scroll to position [0, 0]
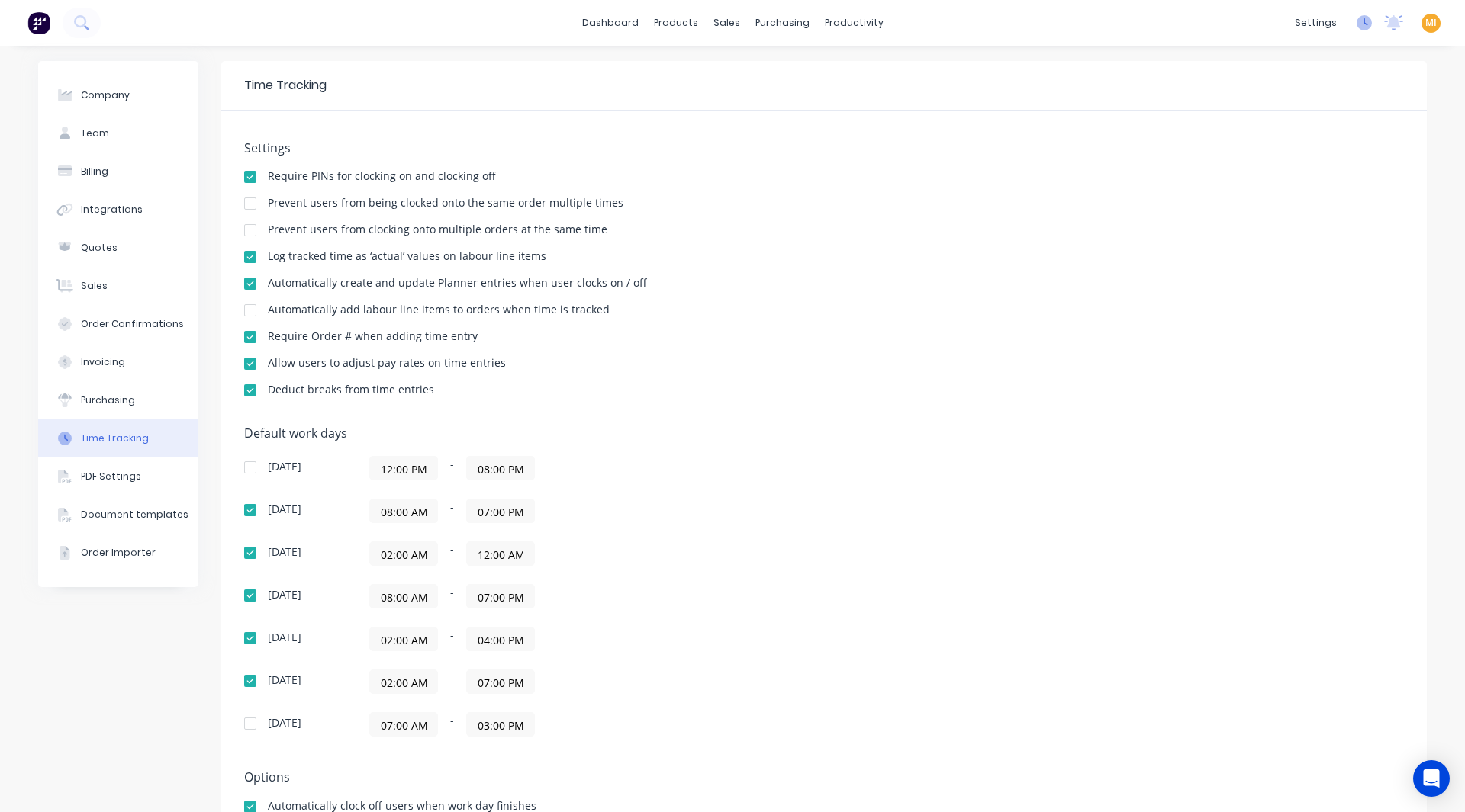
click at [1363, 23] on icon at bounding box center [1365, 22] width 4 height 8
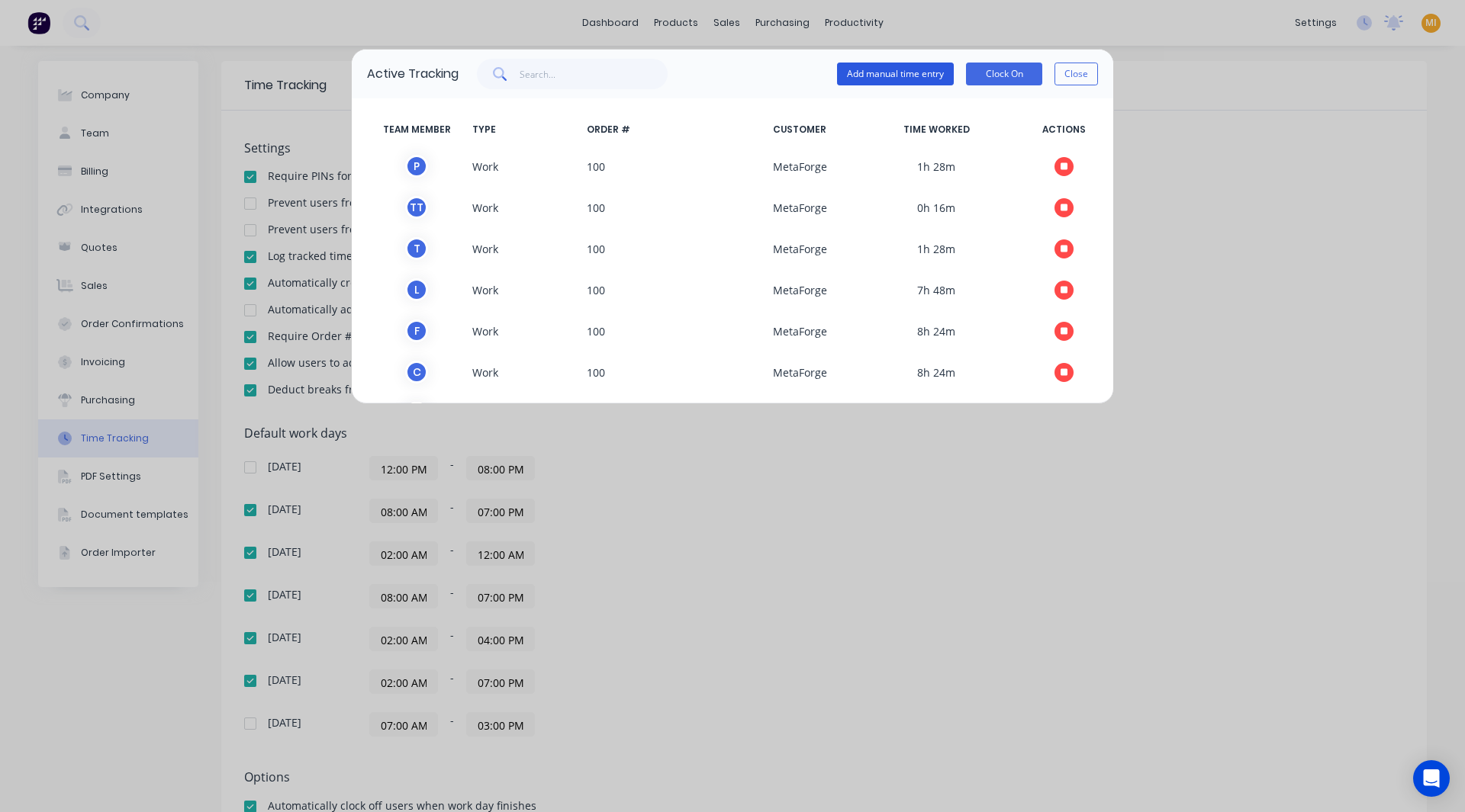
click at [901, 75] on button "Add manual time entry" at bounding box center [895, 74] width 116 height 23
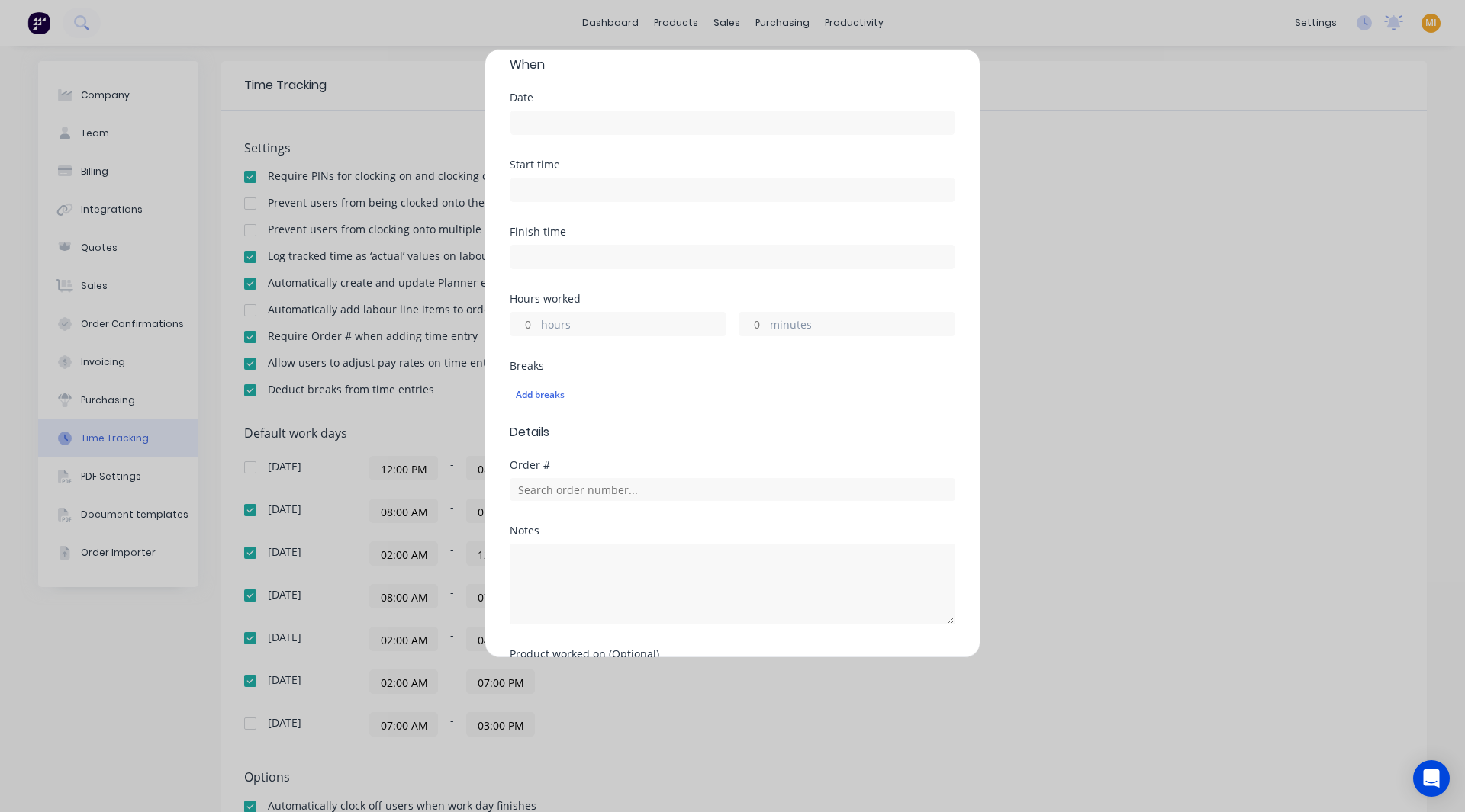
scroll to position [152, 0]
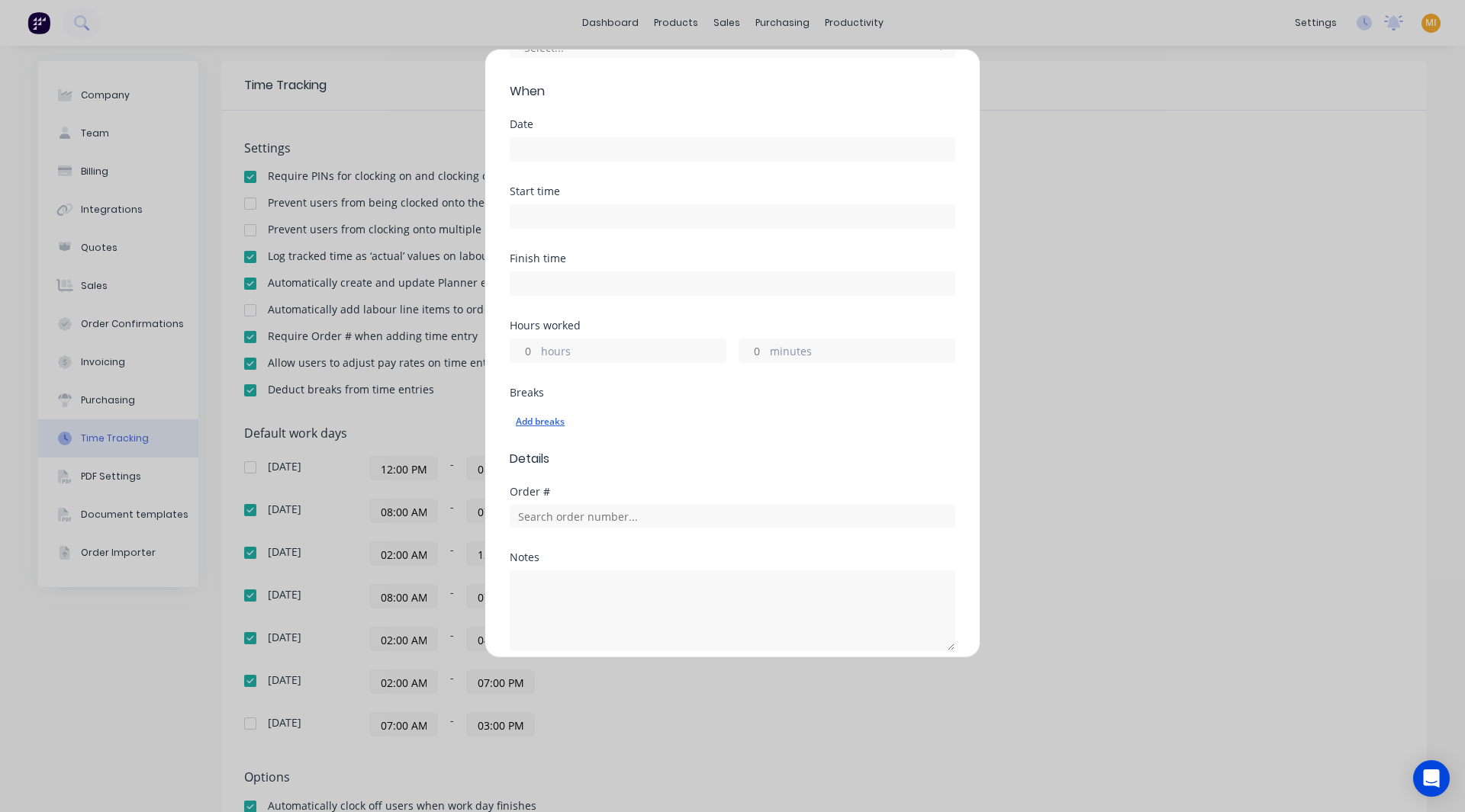
click at [551, 419] on div "Add breaks" at bounding box center [732, 422] width 433 height 20
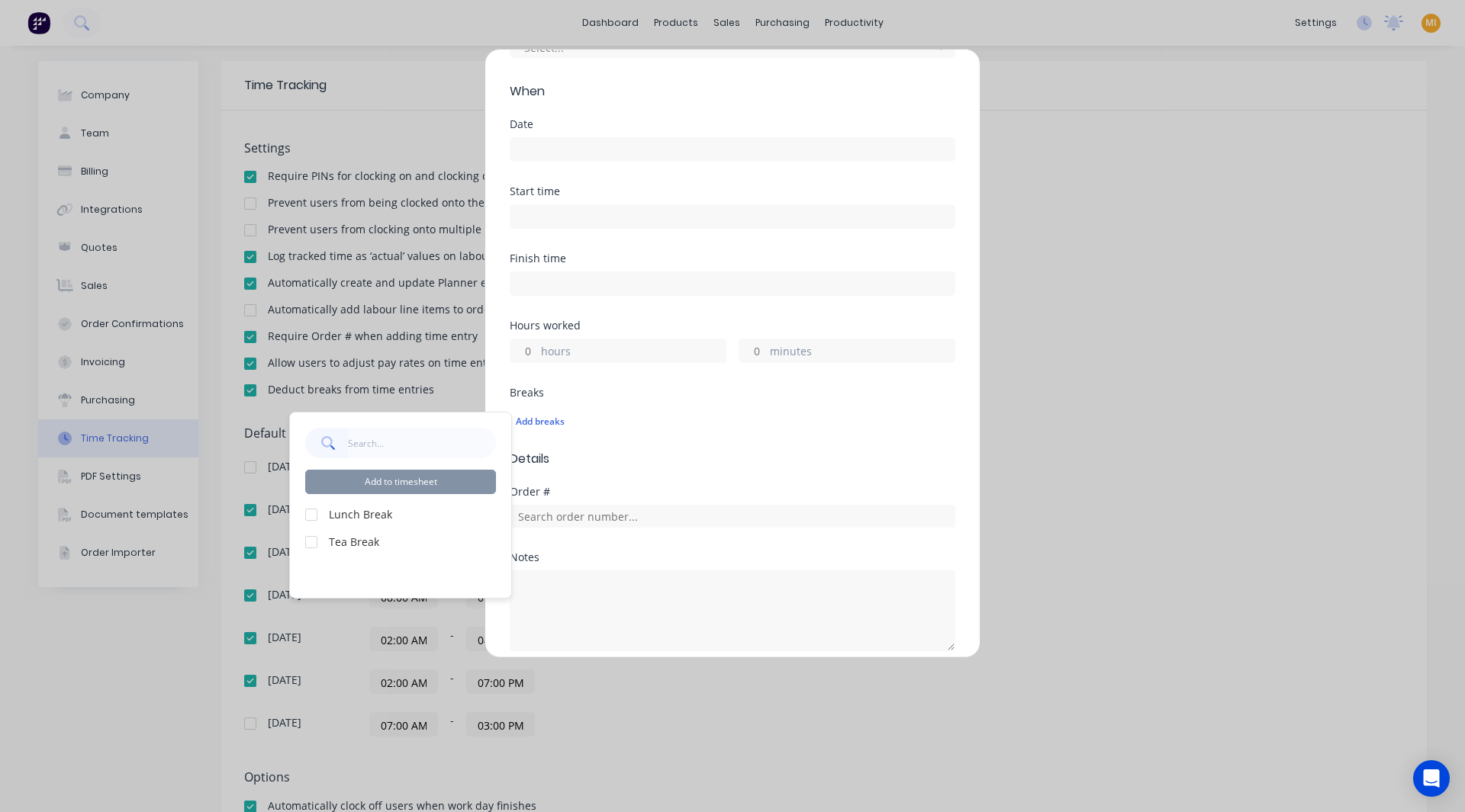
click at [313, 512] on div at bounding box center [311, 514] width 31 height 31
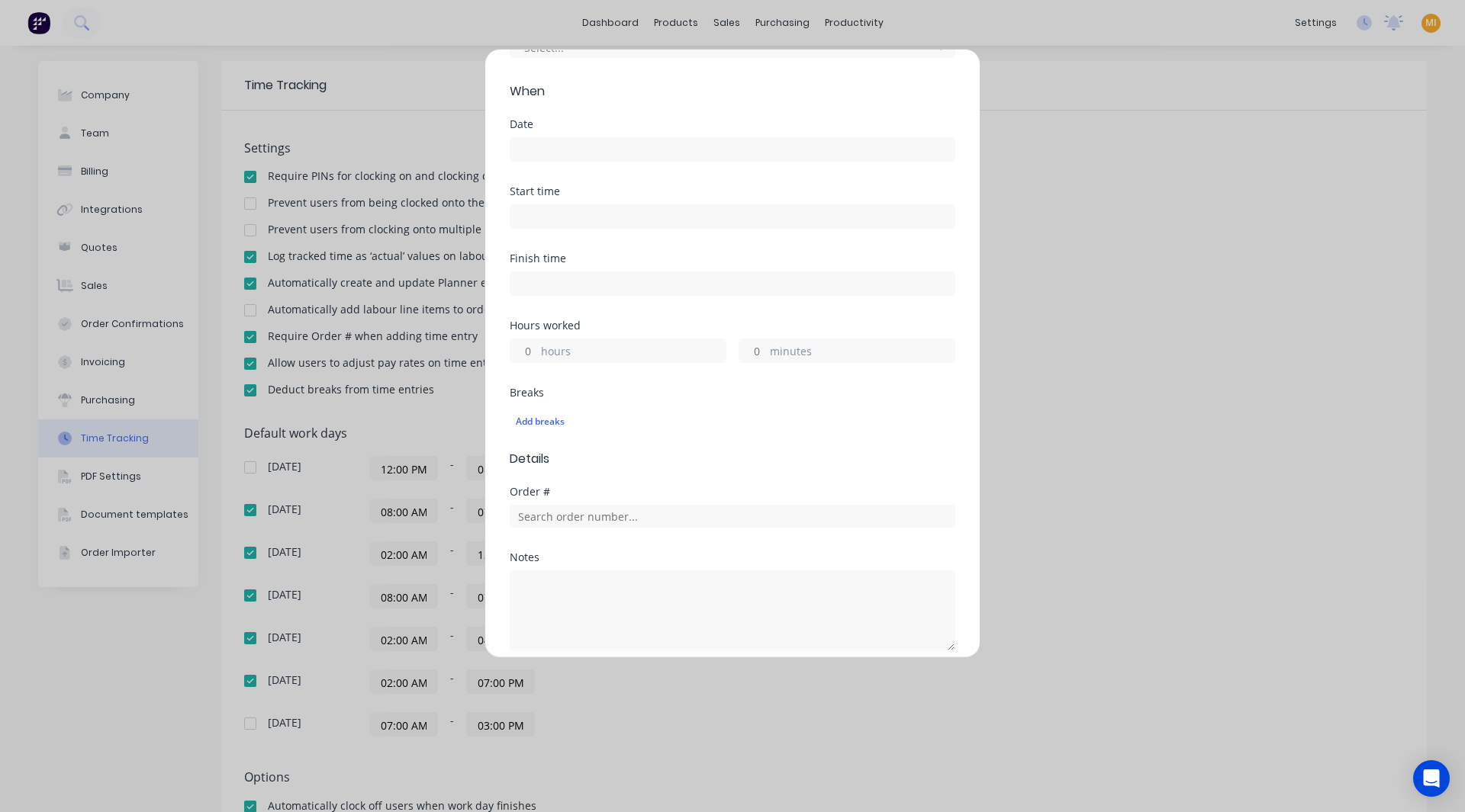
click at [625, 388] on div "Breaks" at bounding box center [732, 393] width 446 height 11
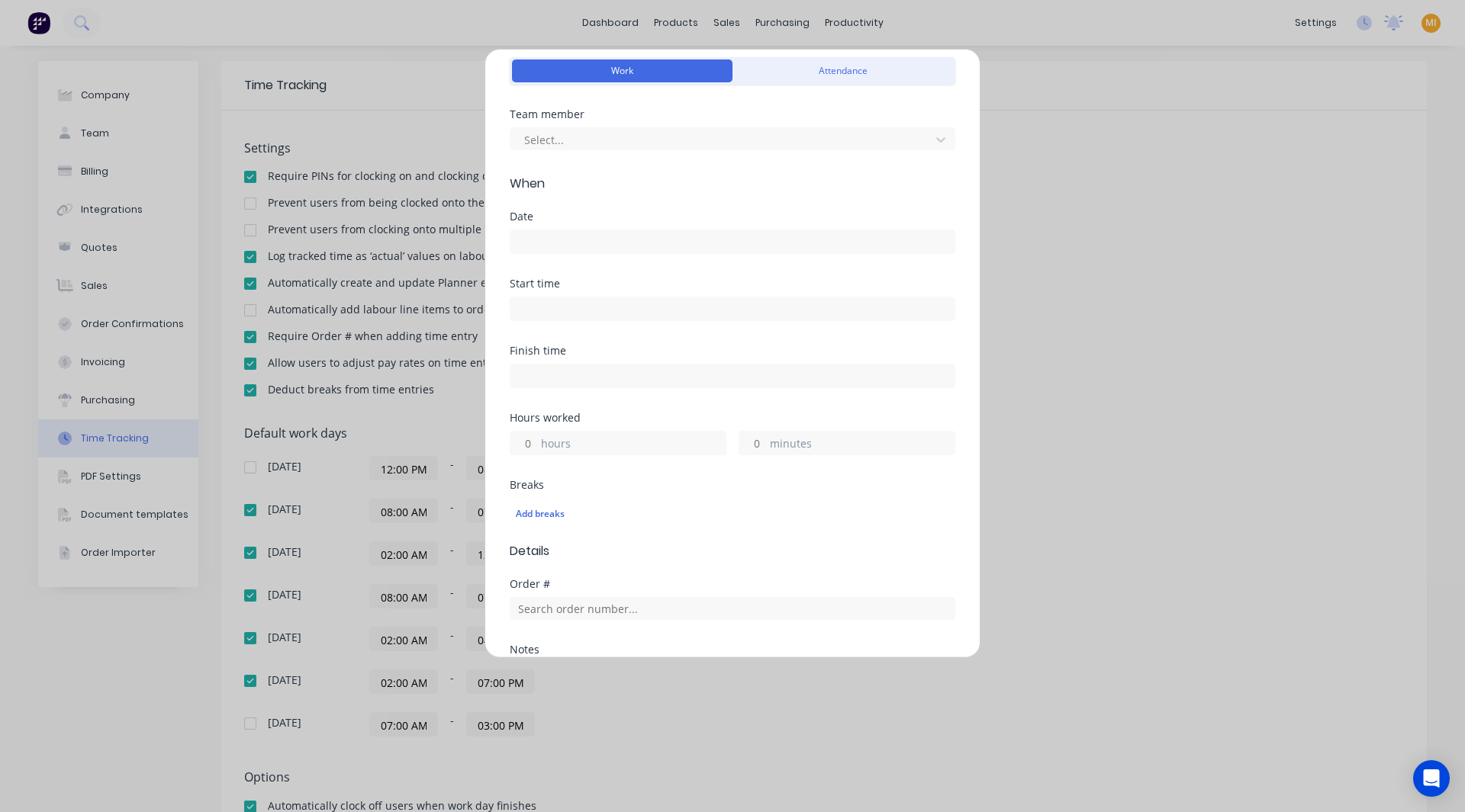
scroll to position [0, 0]
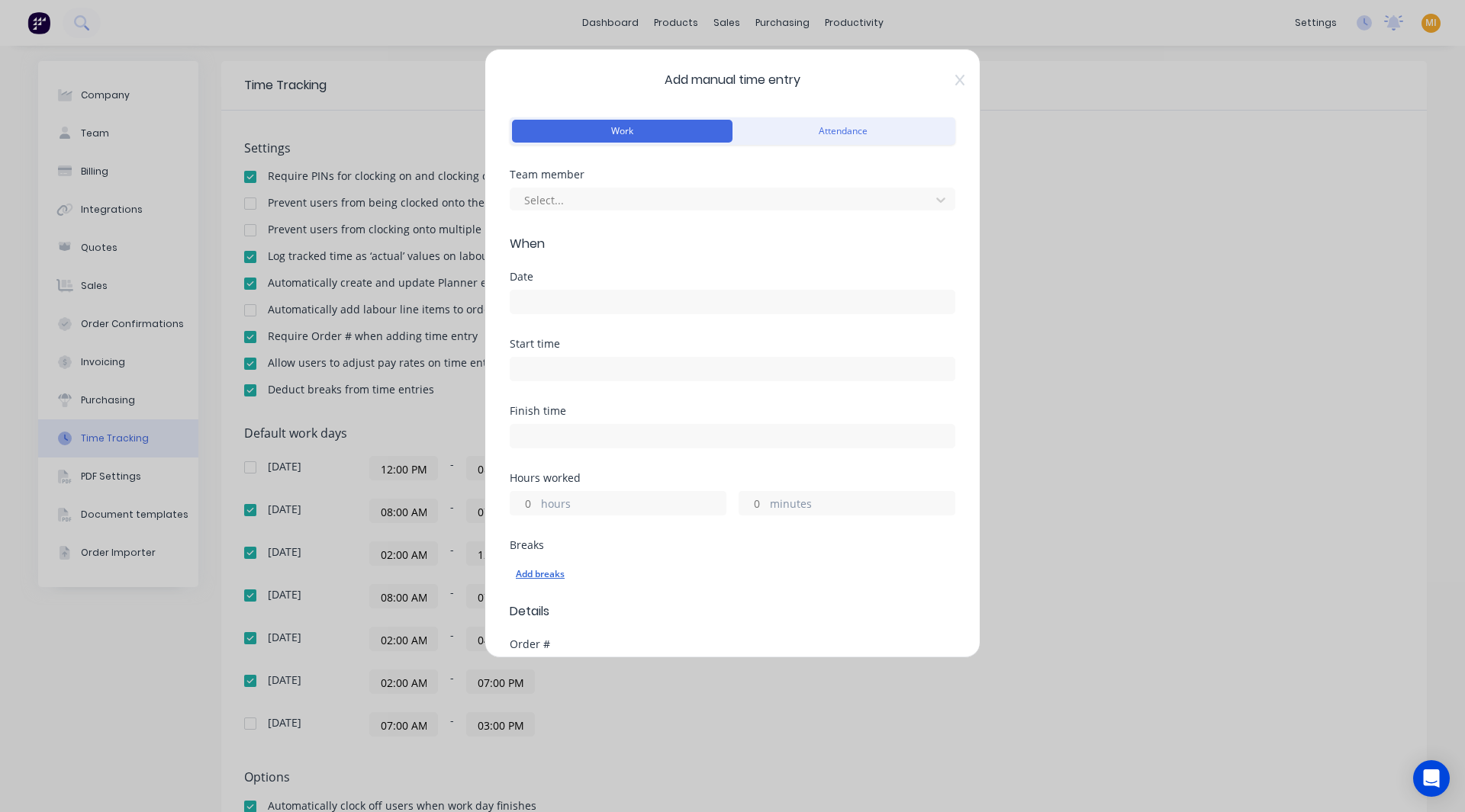
click at [536, 568] on div "Add breaks" at bounding box center [732, 574] width 433 height 20
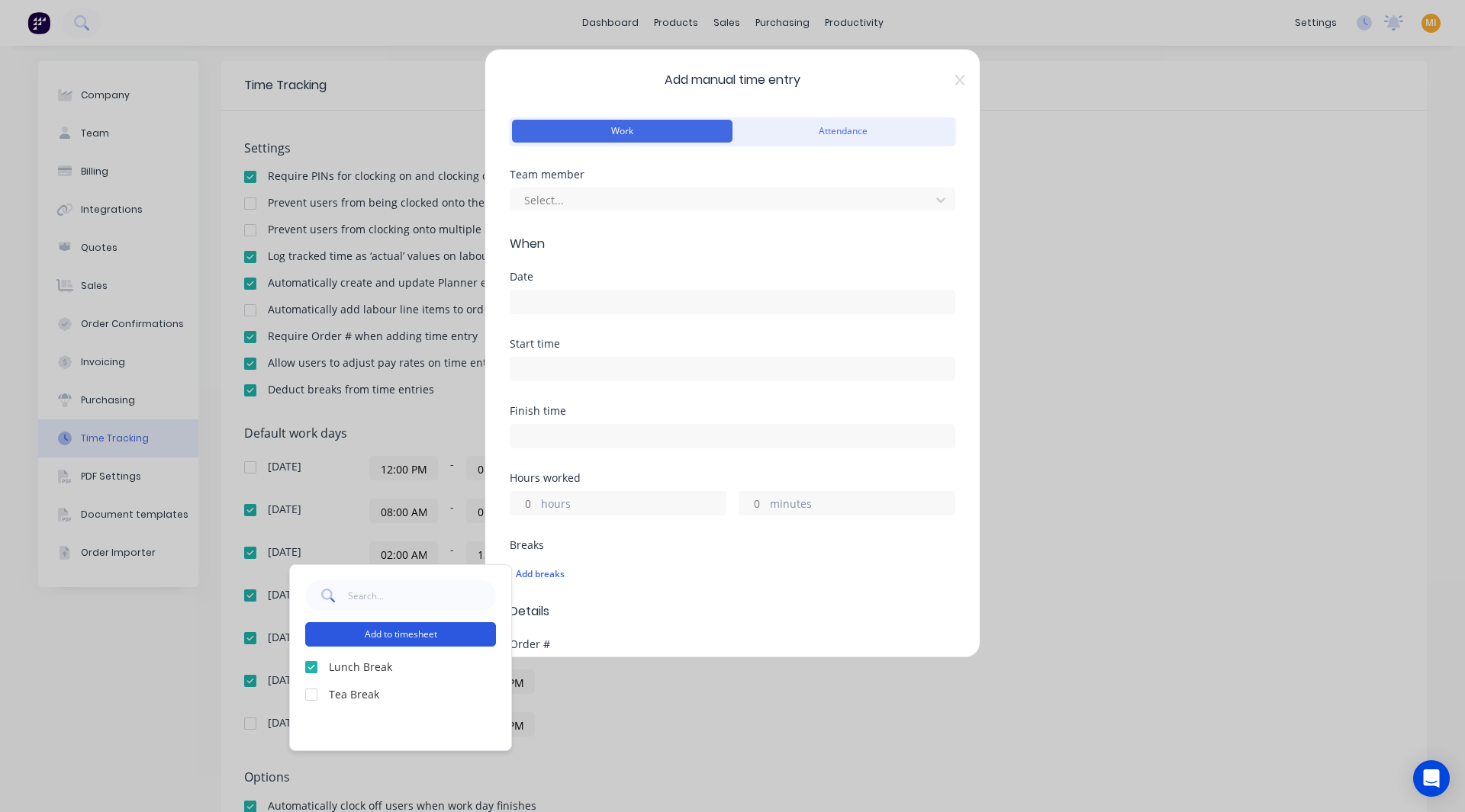
click at [429, 638] on button "Add to timesheet" at bounding box center [400, 635] width 190 height 25
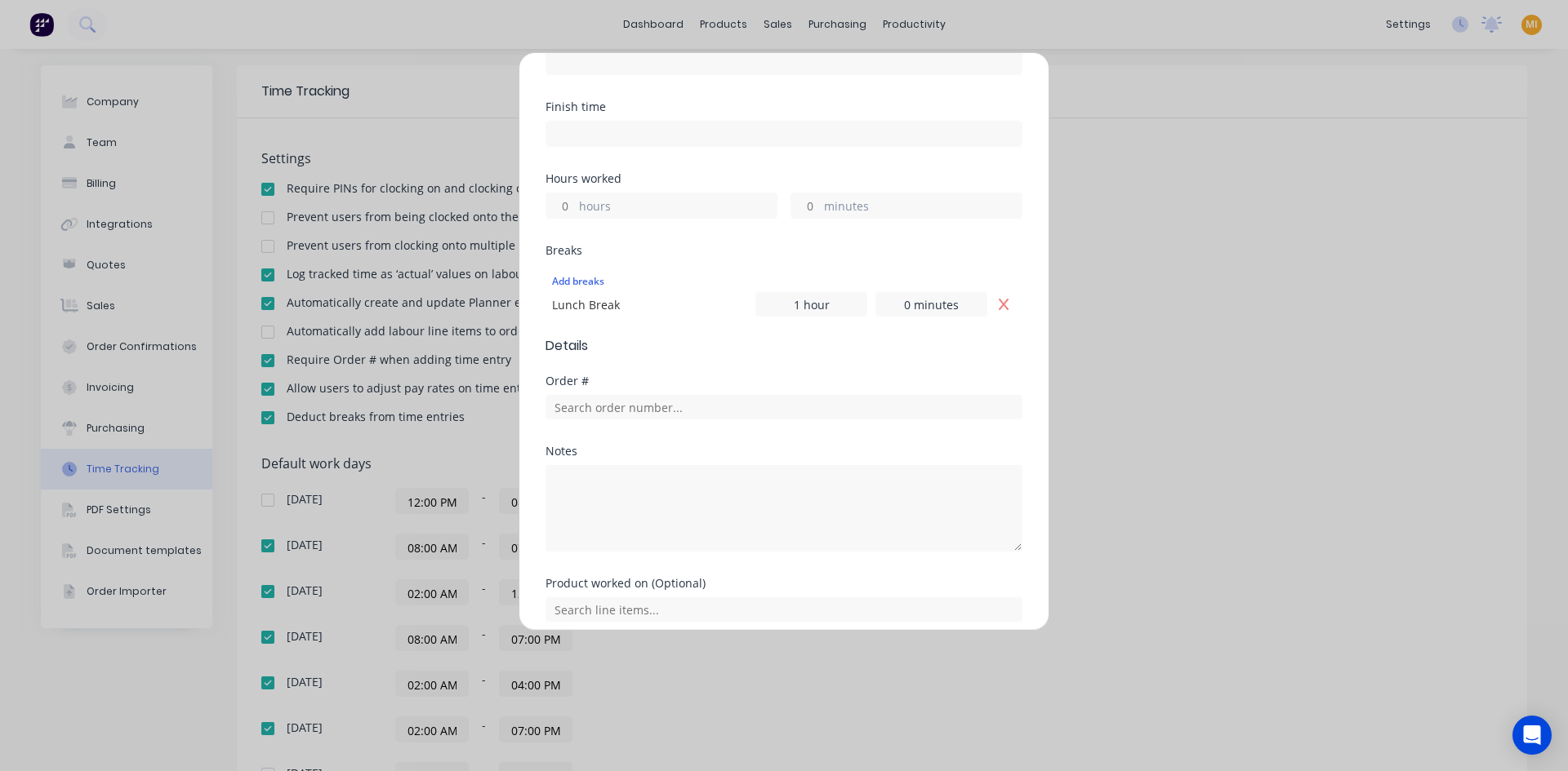
scroll to position [455, 0]
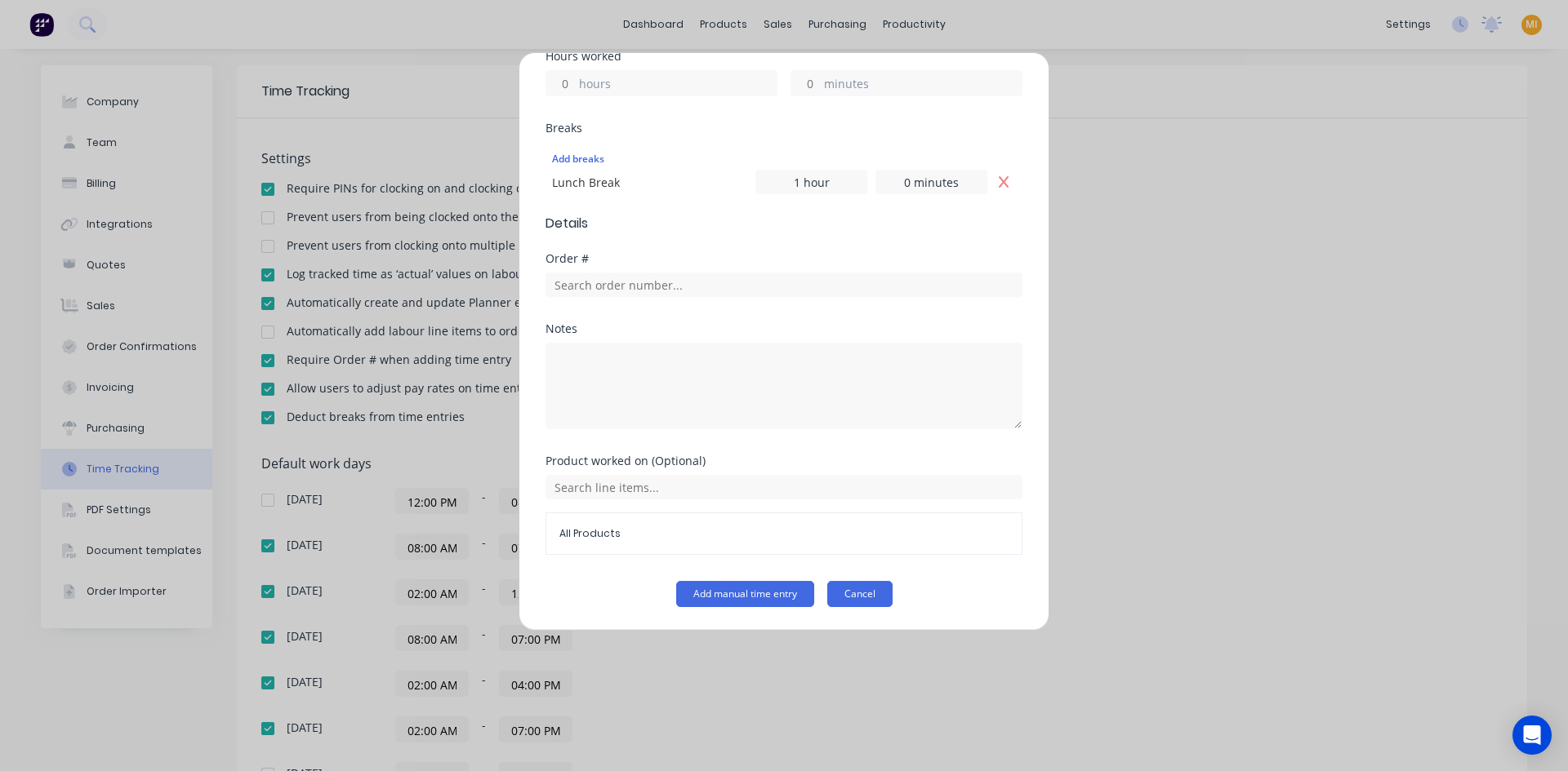
click at [852, 587] on button "Cancel" at bounding box center [859, 595] width 65 height 26
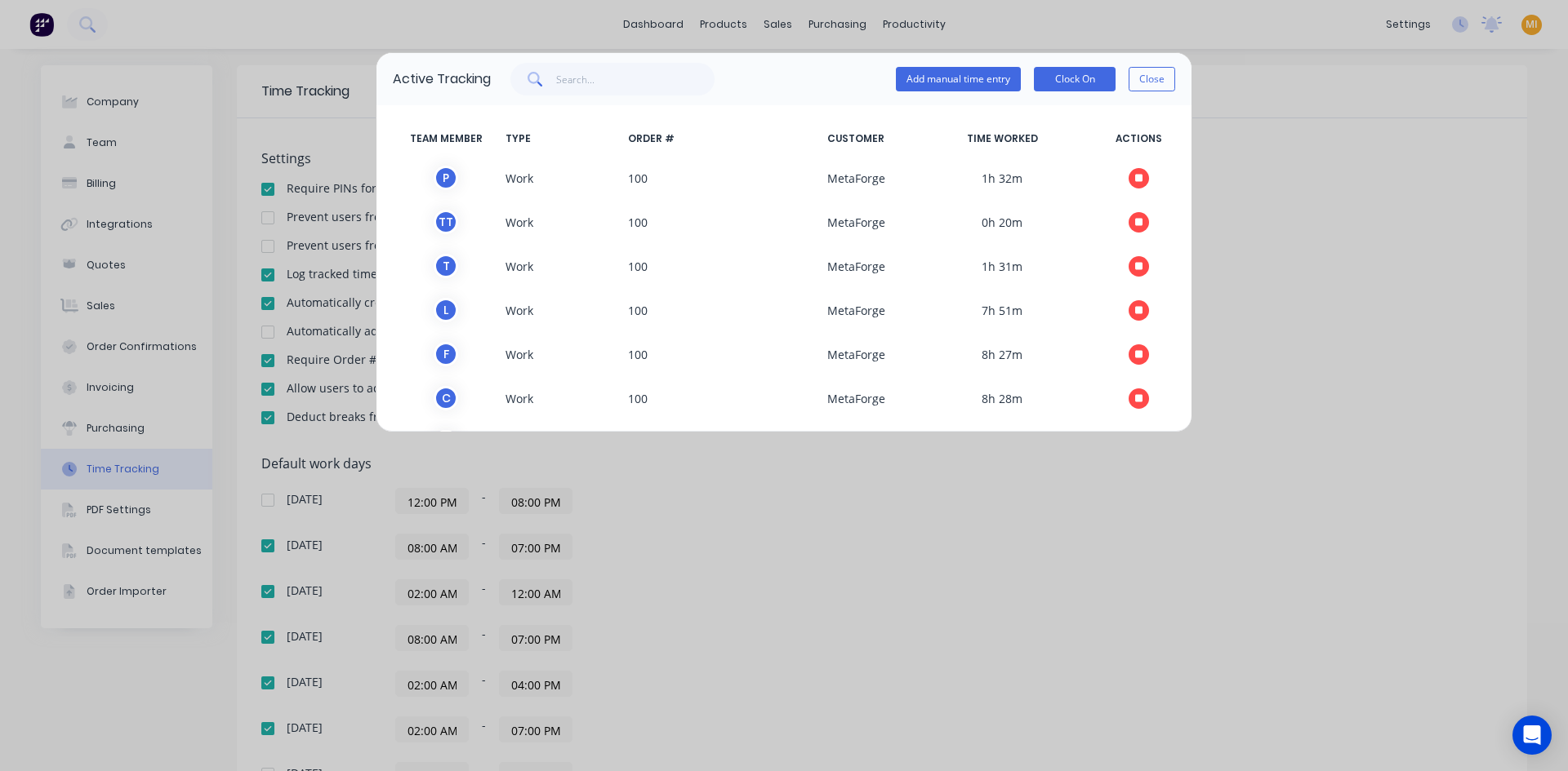
drag, startPoint x: 1169, startPoint y: 73, endPoint x: 1020, endPoint y: 78, distance: 149.1
click at [1168, 73] on button "Close" at bounding box center [1151, 79] width 46 height 25
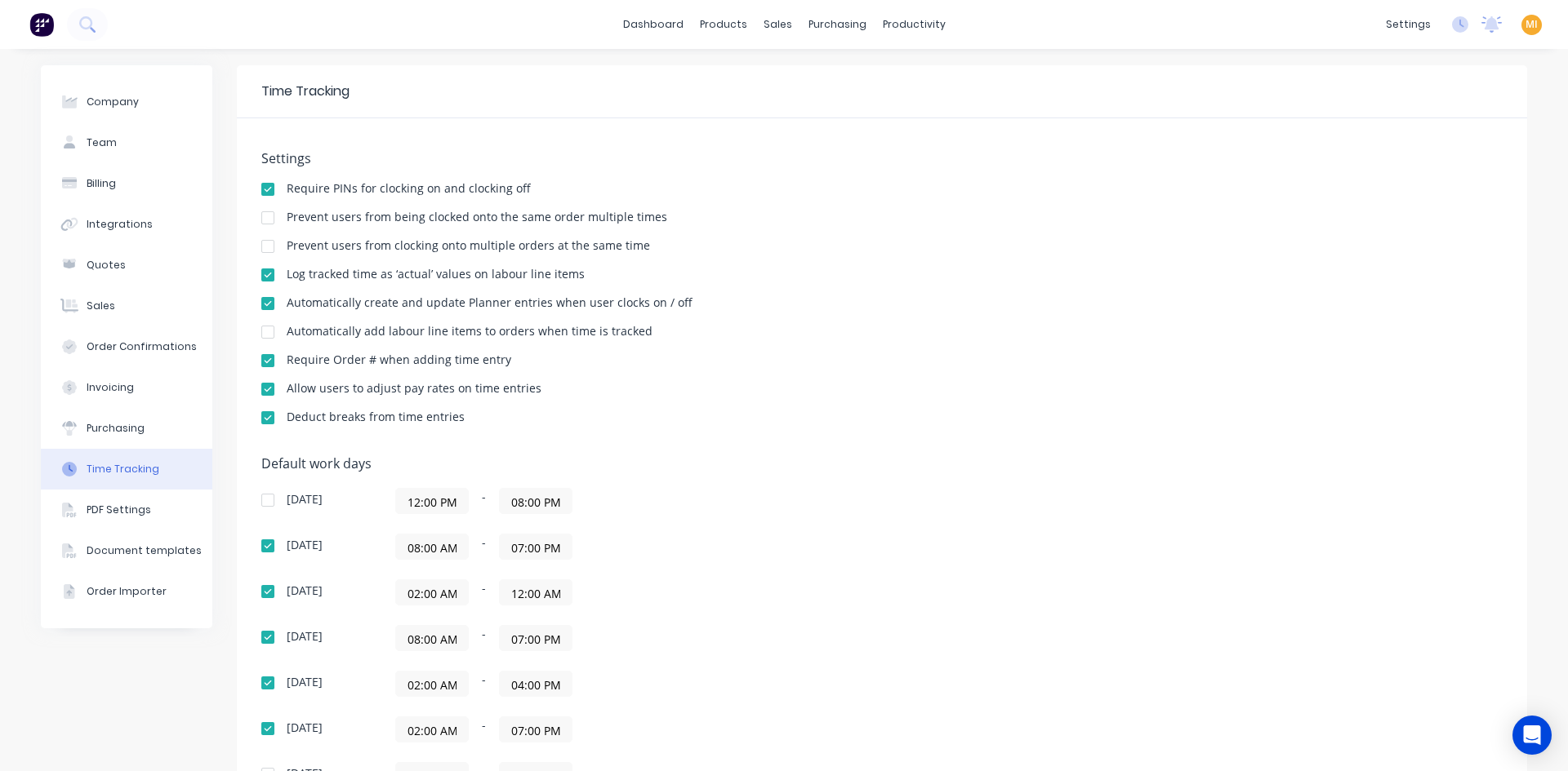
click at [37, 25] on img at bounding box center [41, 25] width 25 height 25
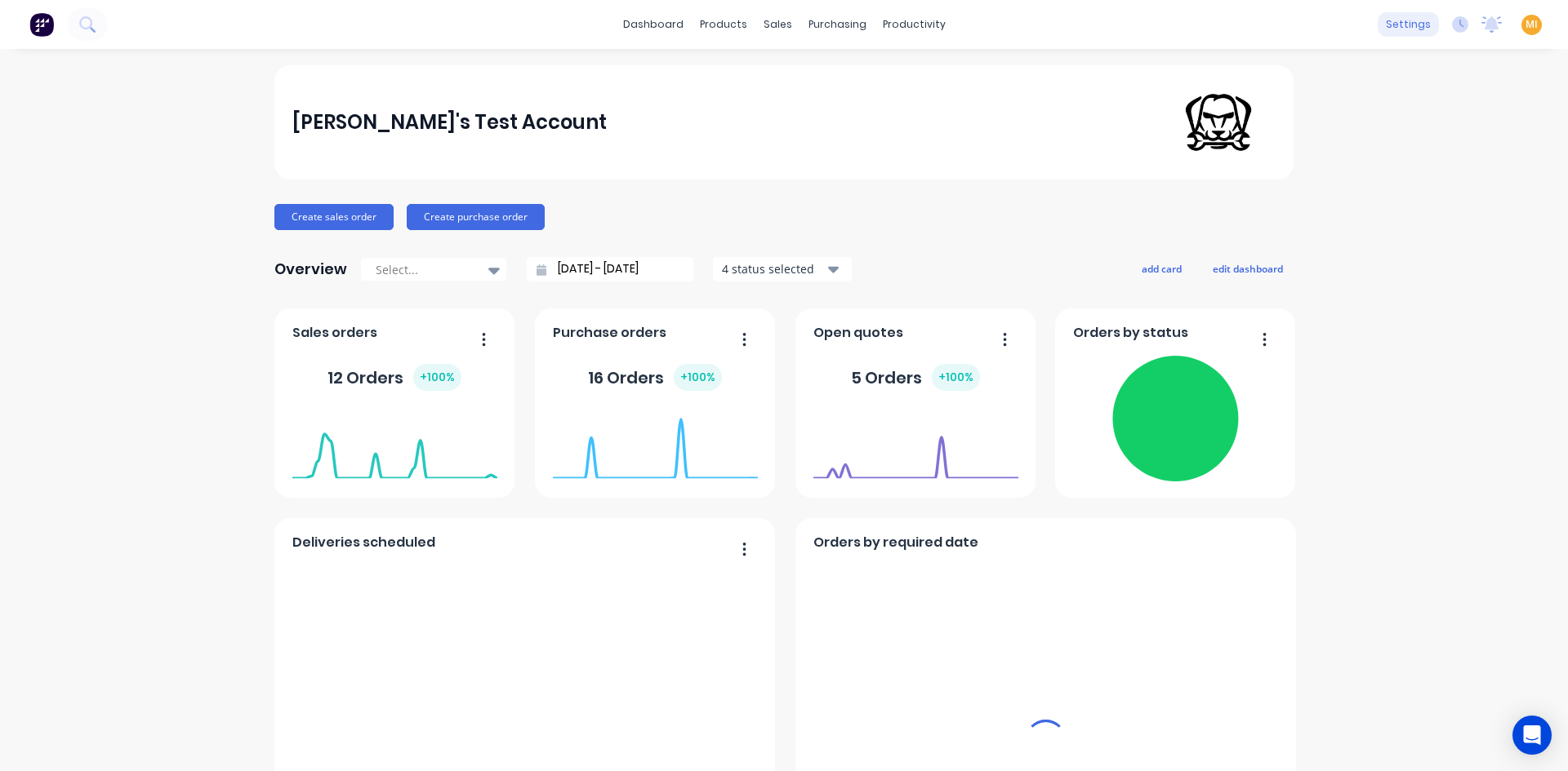
click at [1400, 25] on div "settings" at bounding box center [1408, 25] width 61 height 25
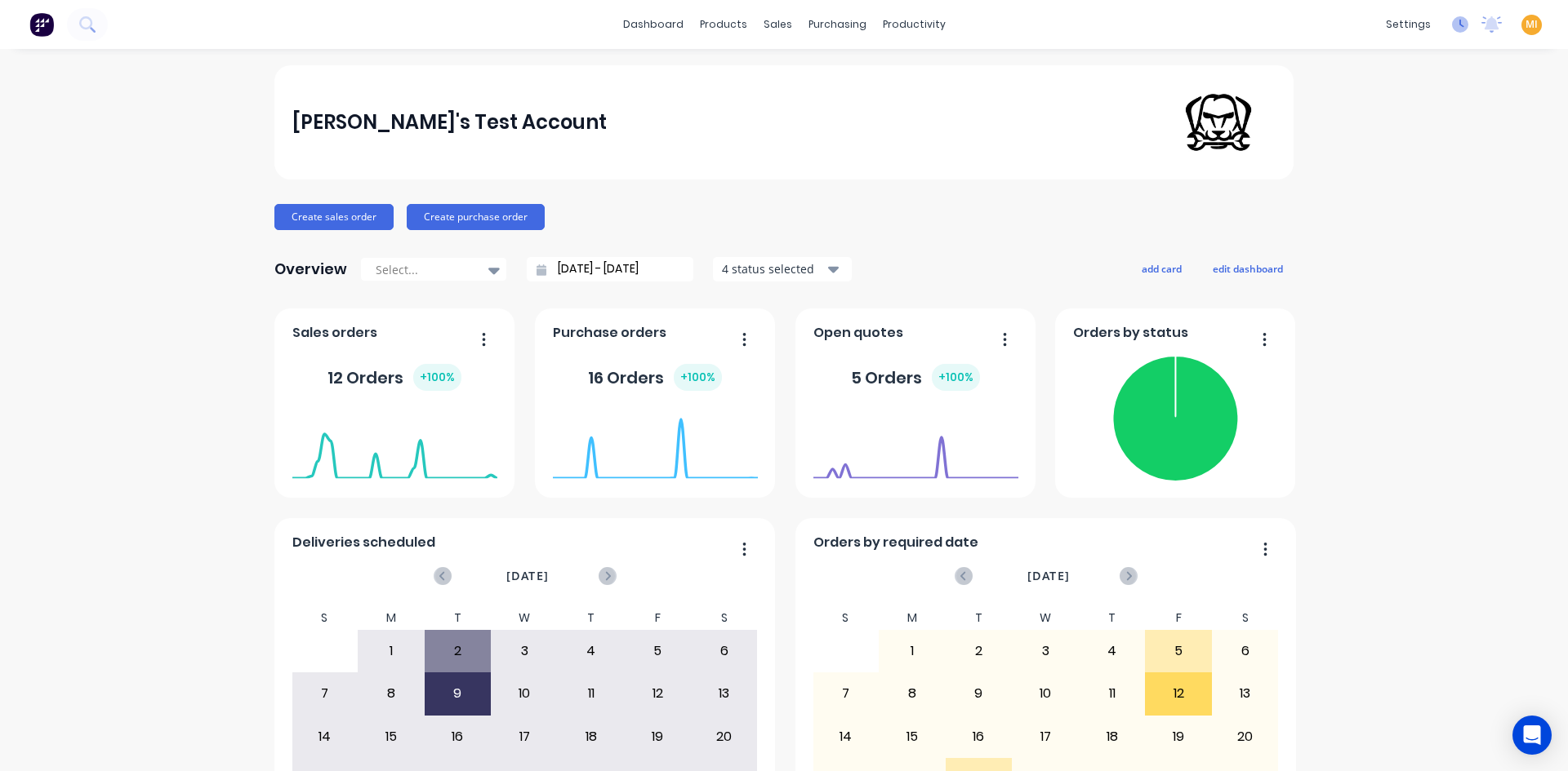
click at [1452, 22] on icon at bounding box center [1460, 24] width 16 height 16
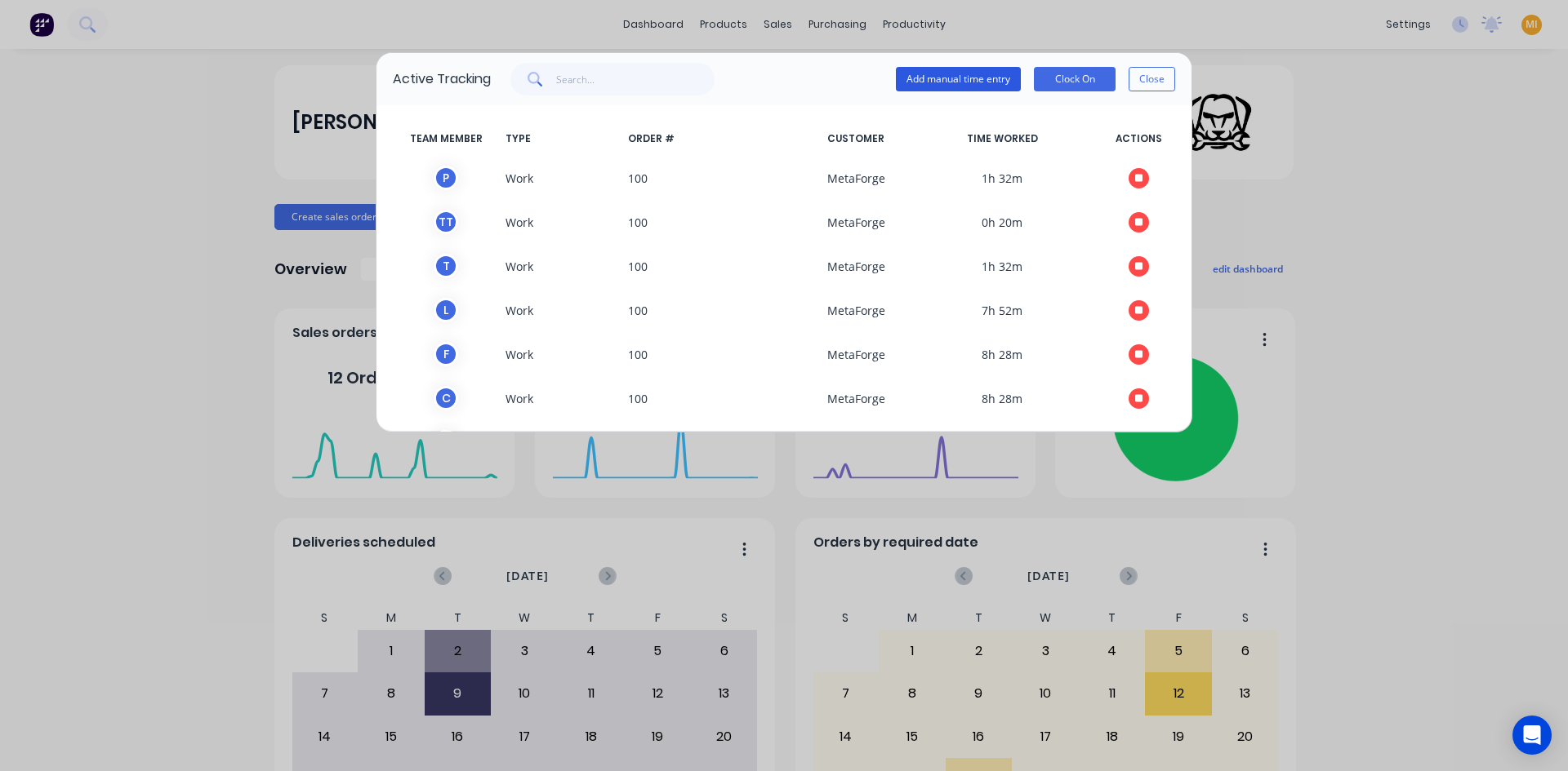
click at [951, 75] on button "Add manual time entry" at bounding box center [958, 79] width 124 height 25
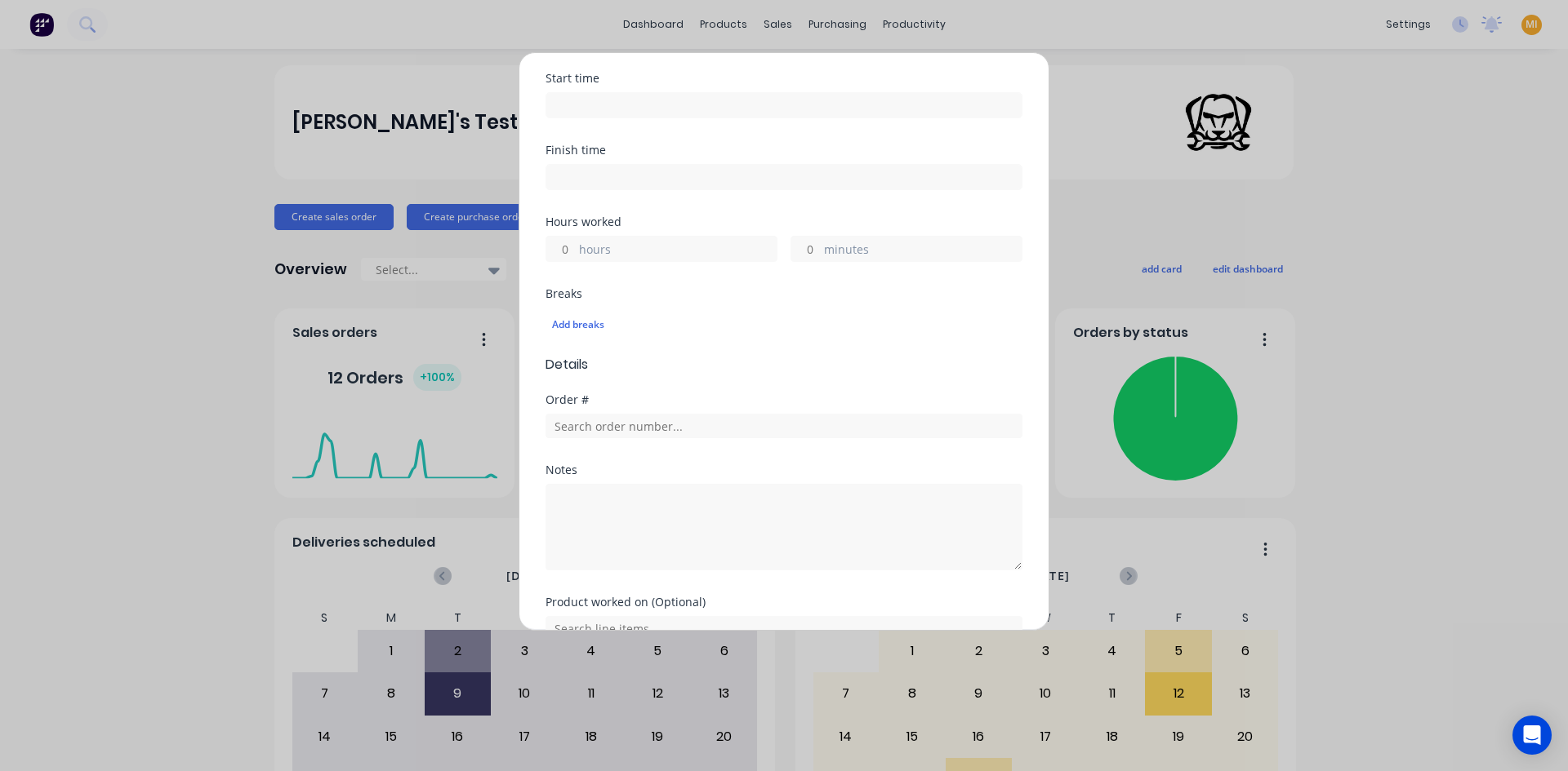
scroll to position [408, 0]
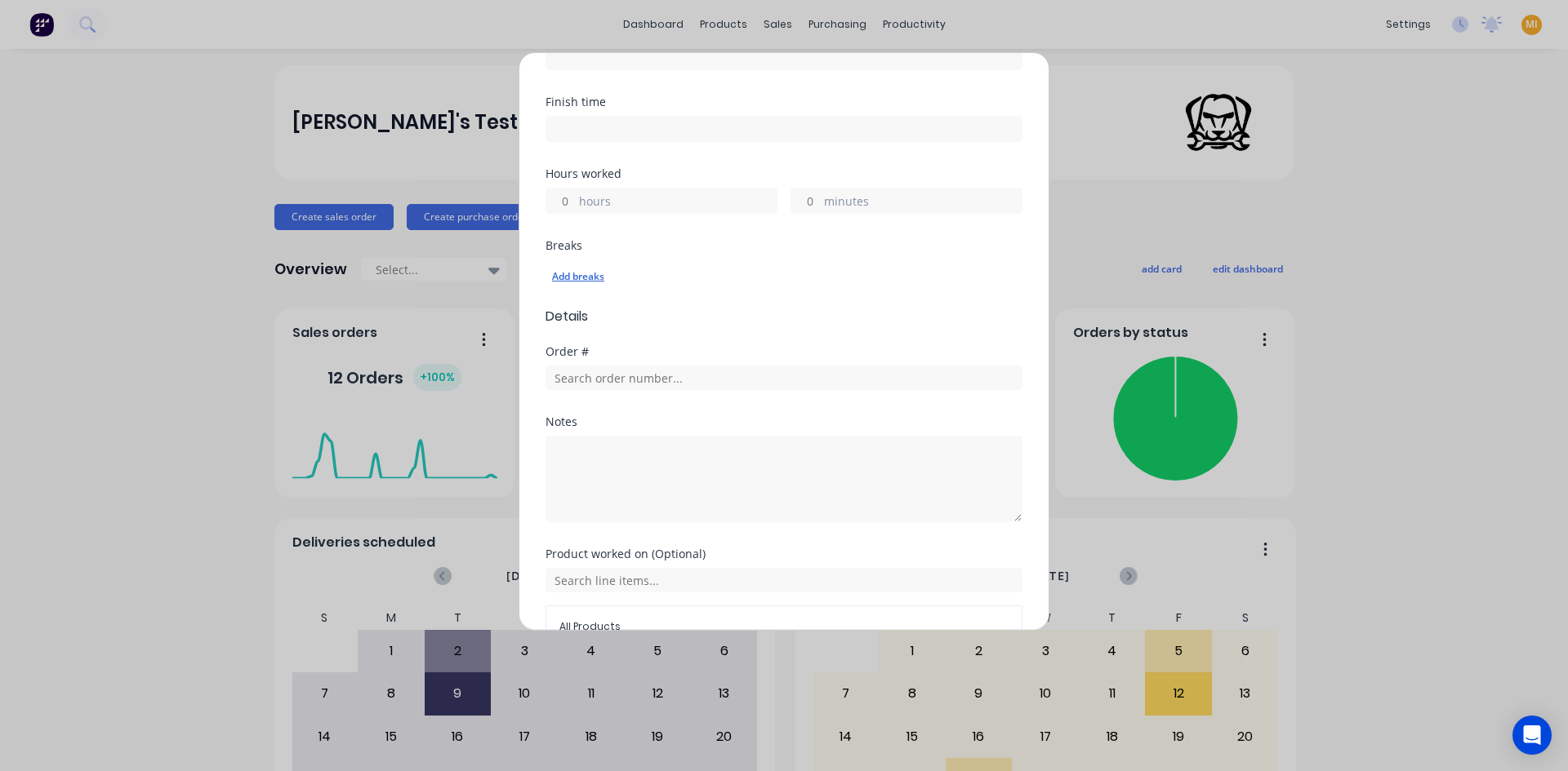
click at [594, 279] on div "Add breaks" at bounding box center [784, 276] width 464 height 22
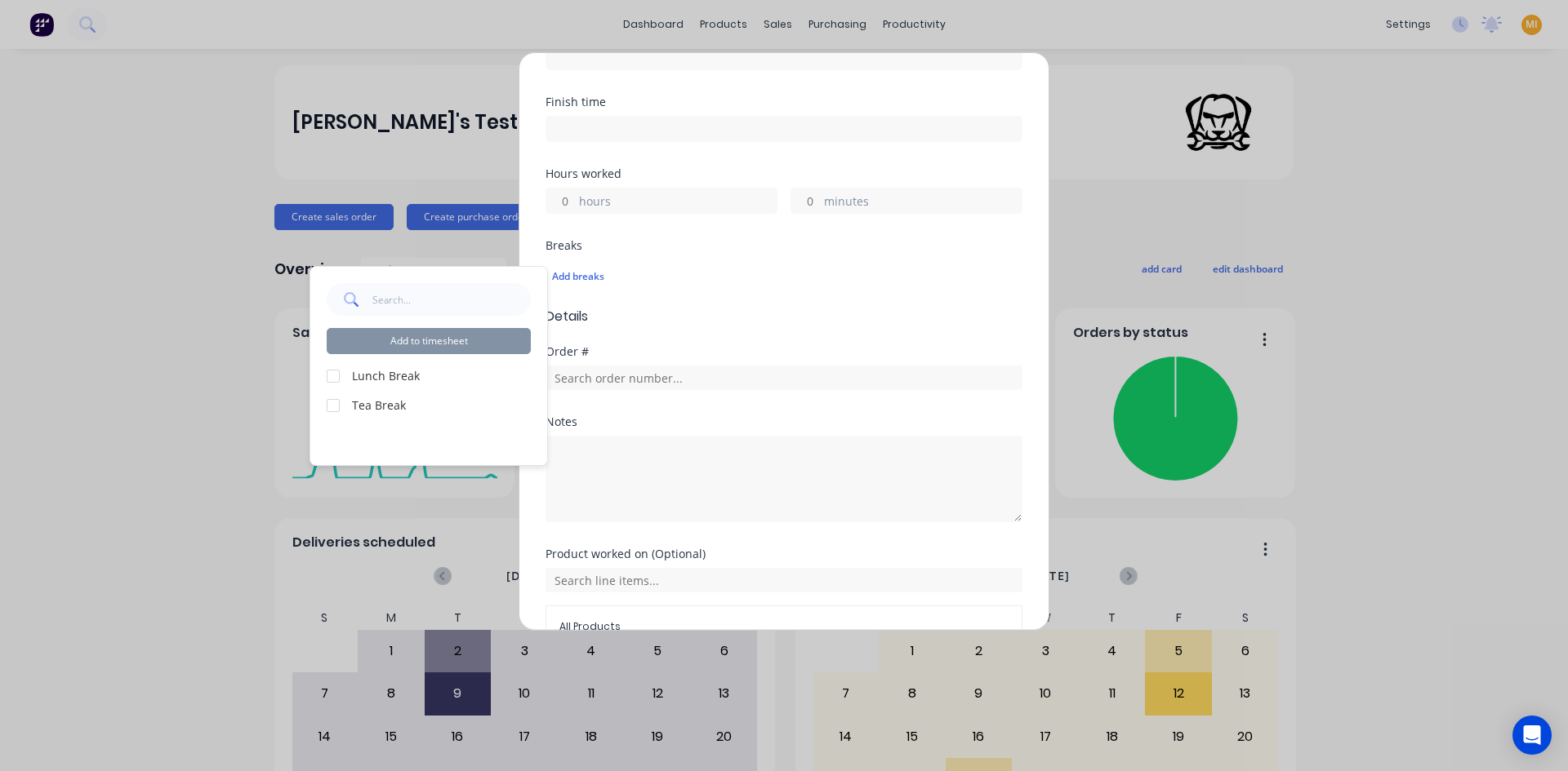
click at [331, 373] on div at bounding box center [333, 376] width 33 height 33
click at [487, 337] on button "Add to timesheet" at bounding box center [428, 341] width 204 height 26
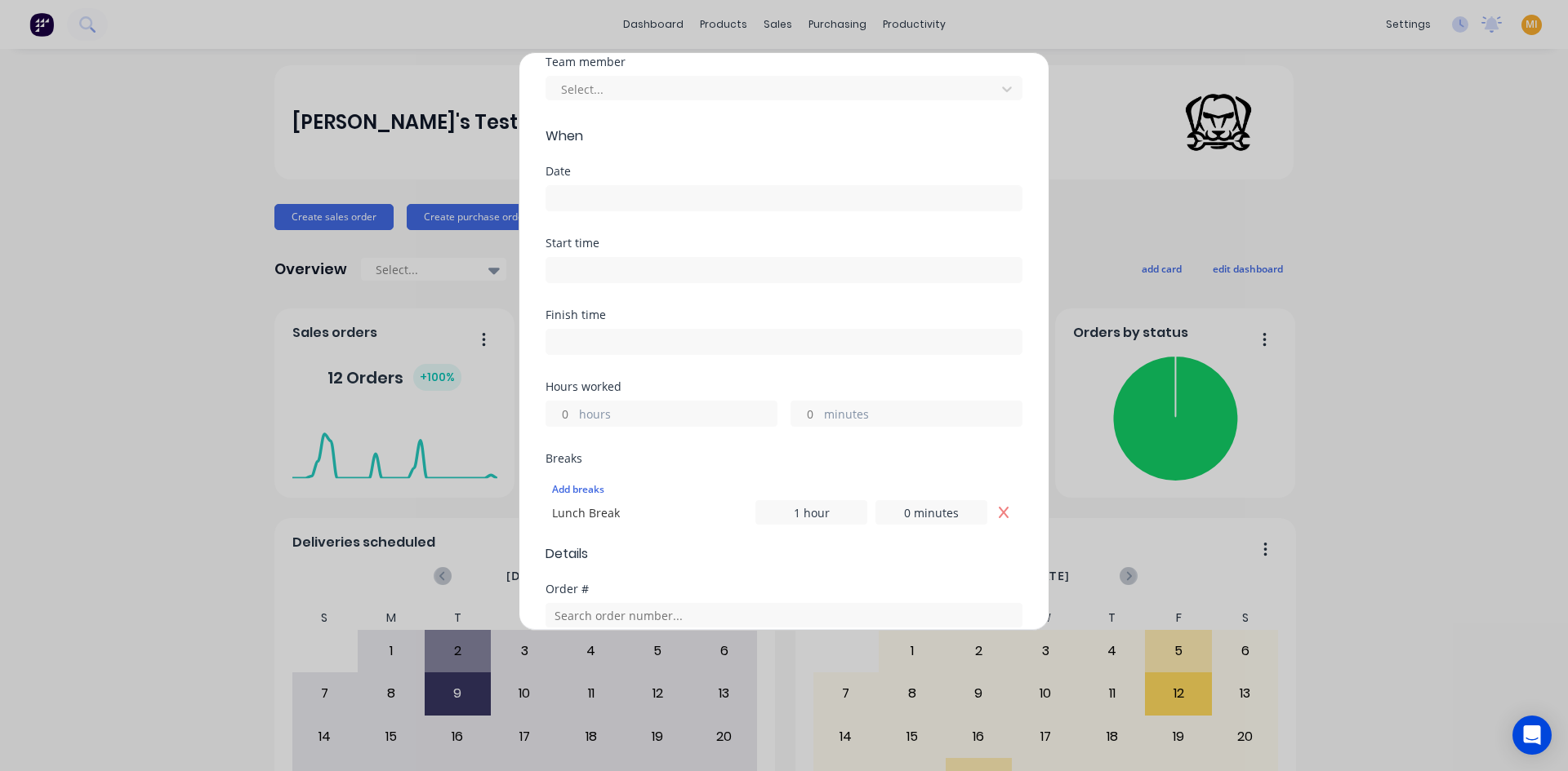
scroll to position [36, 0]
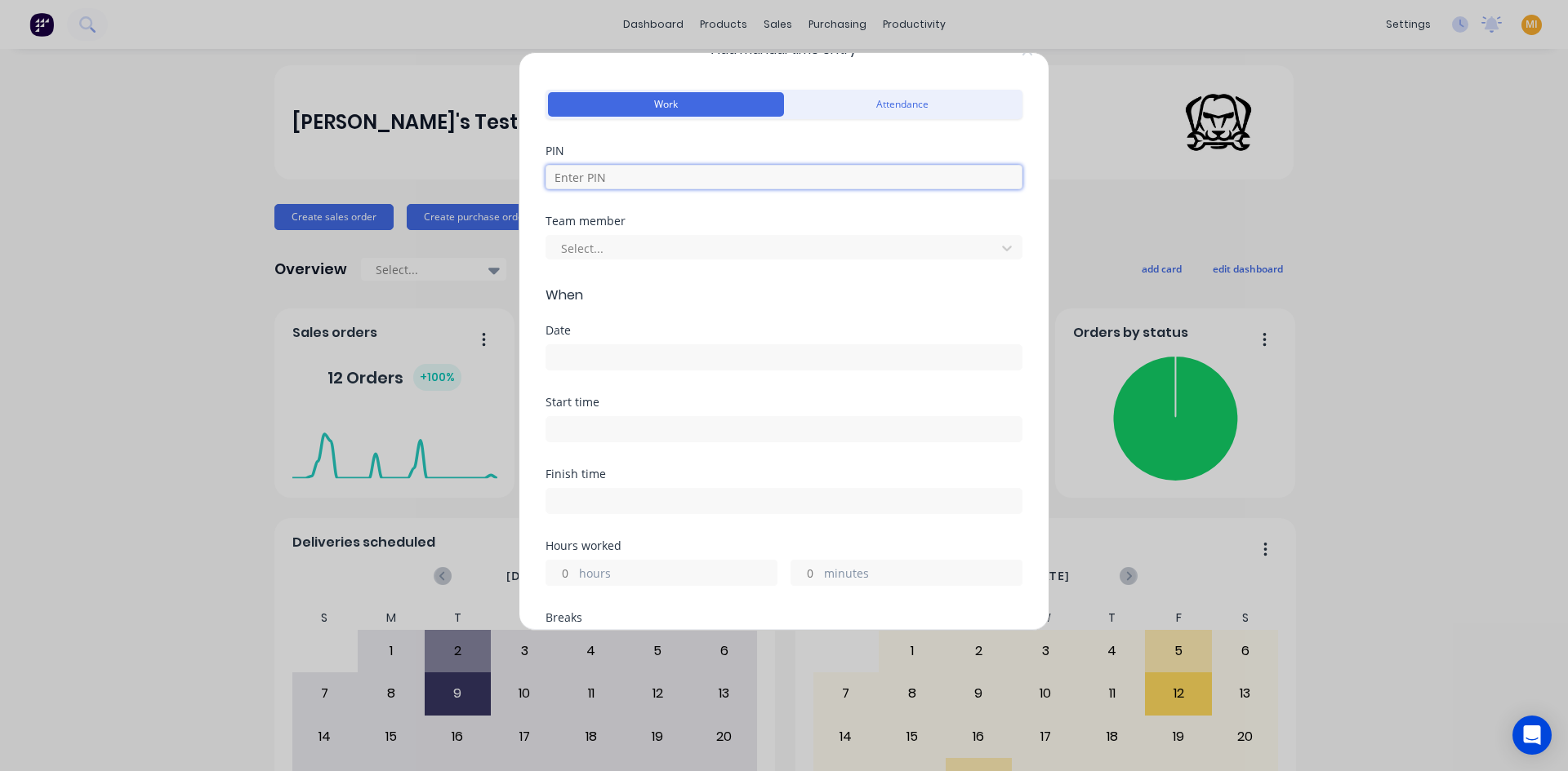
click at [701, 181] on input at bounding box center [784, 177] width 477 height 25
click at [668, 211] on div "PIN" at bounding box center [784, 180] width 477 height 70
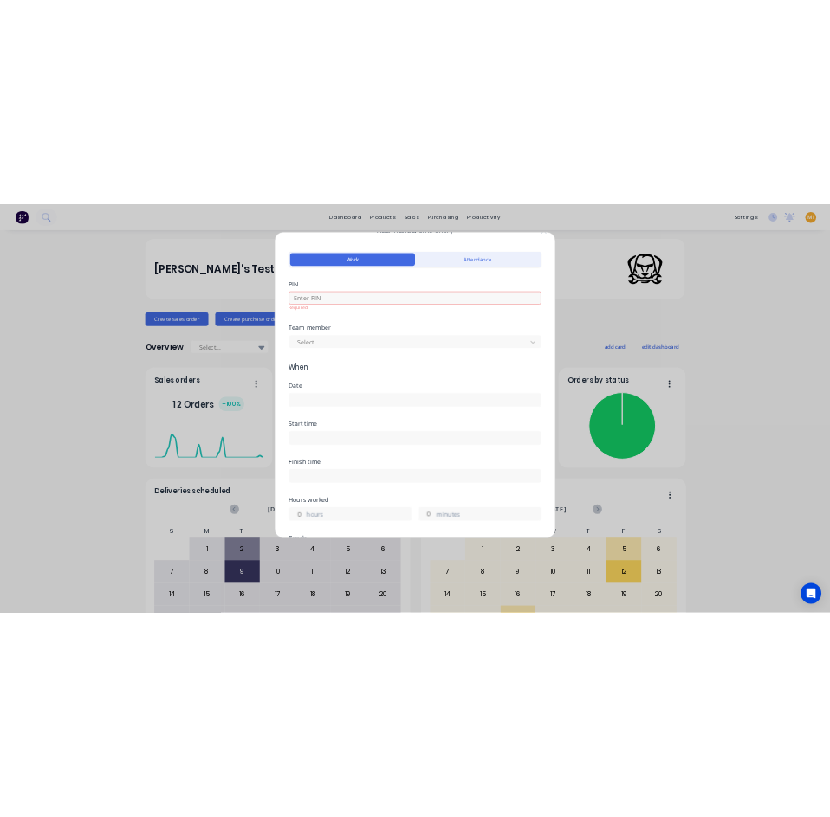
scroll to position [0, 0]
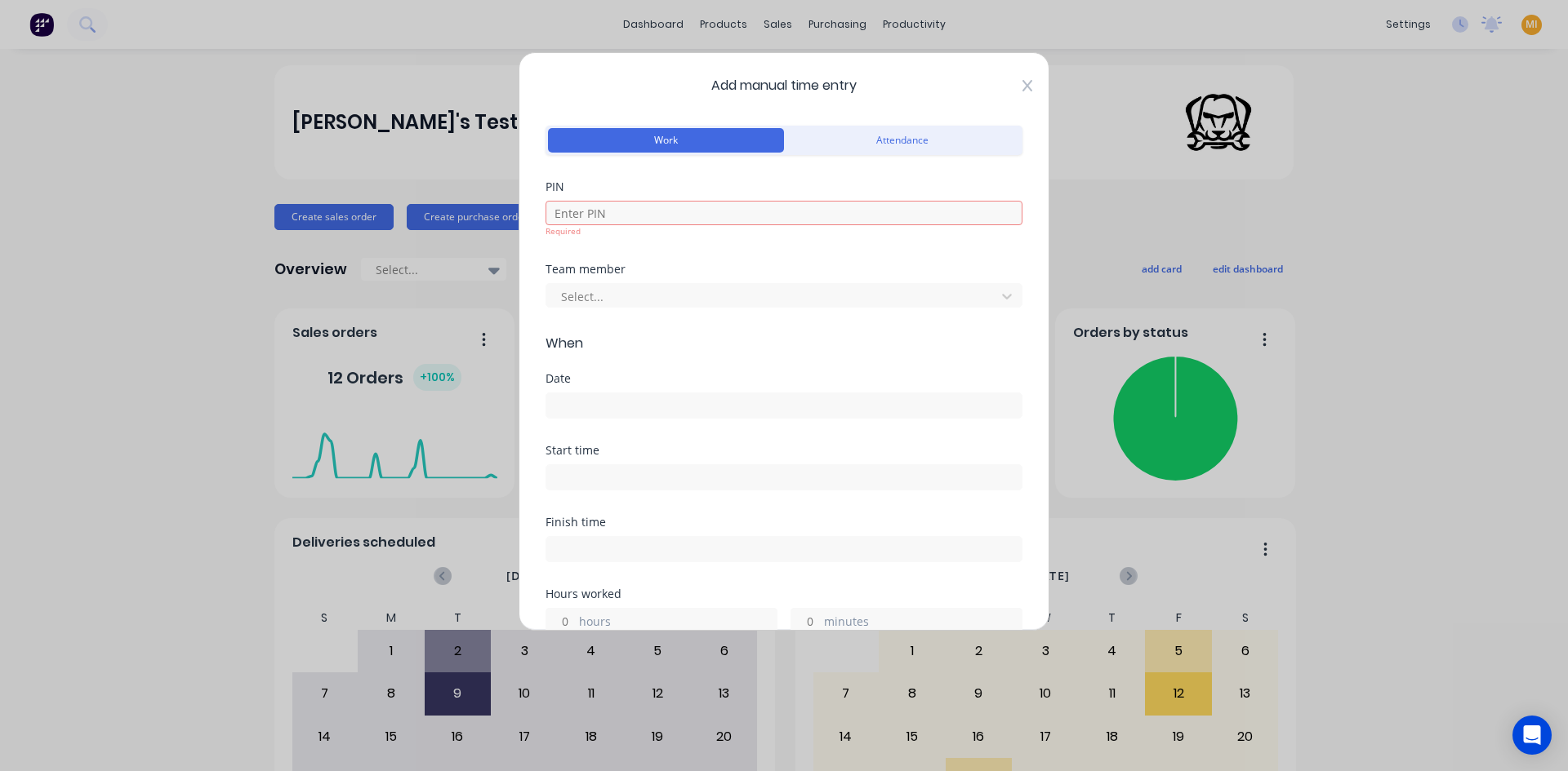
click at [1022, 86] on icon at bounding box center [1027, 86] width 9 height 13
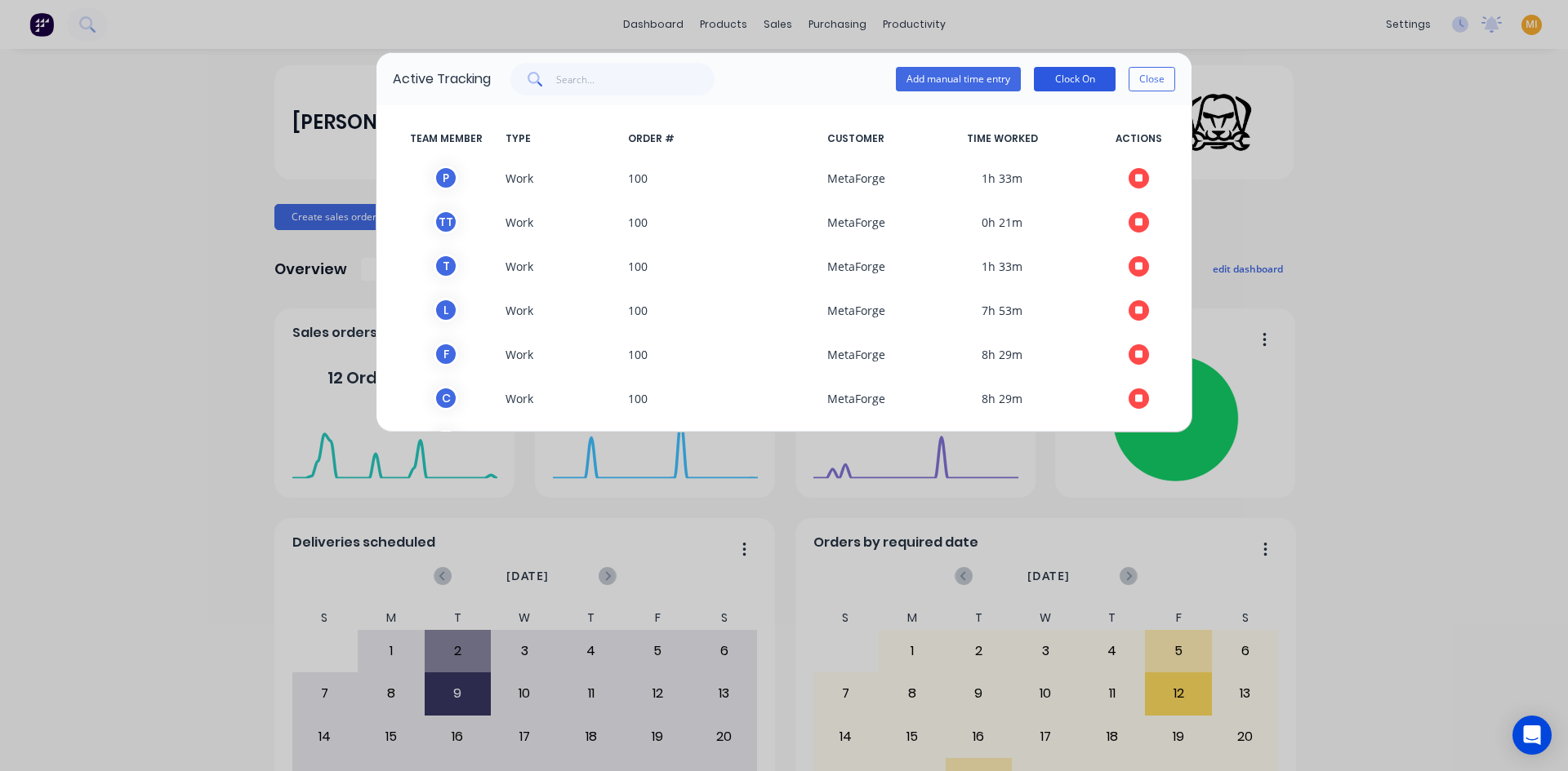
click at [1068, 80] on button "Clock On" at bounding box center [1074, 79] width 82 height 25
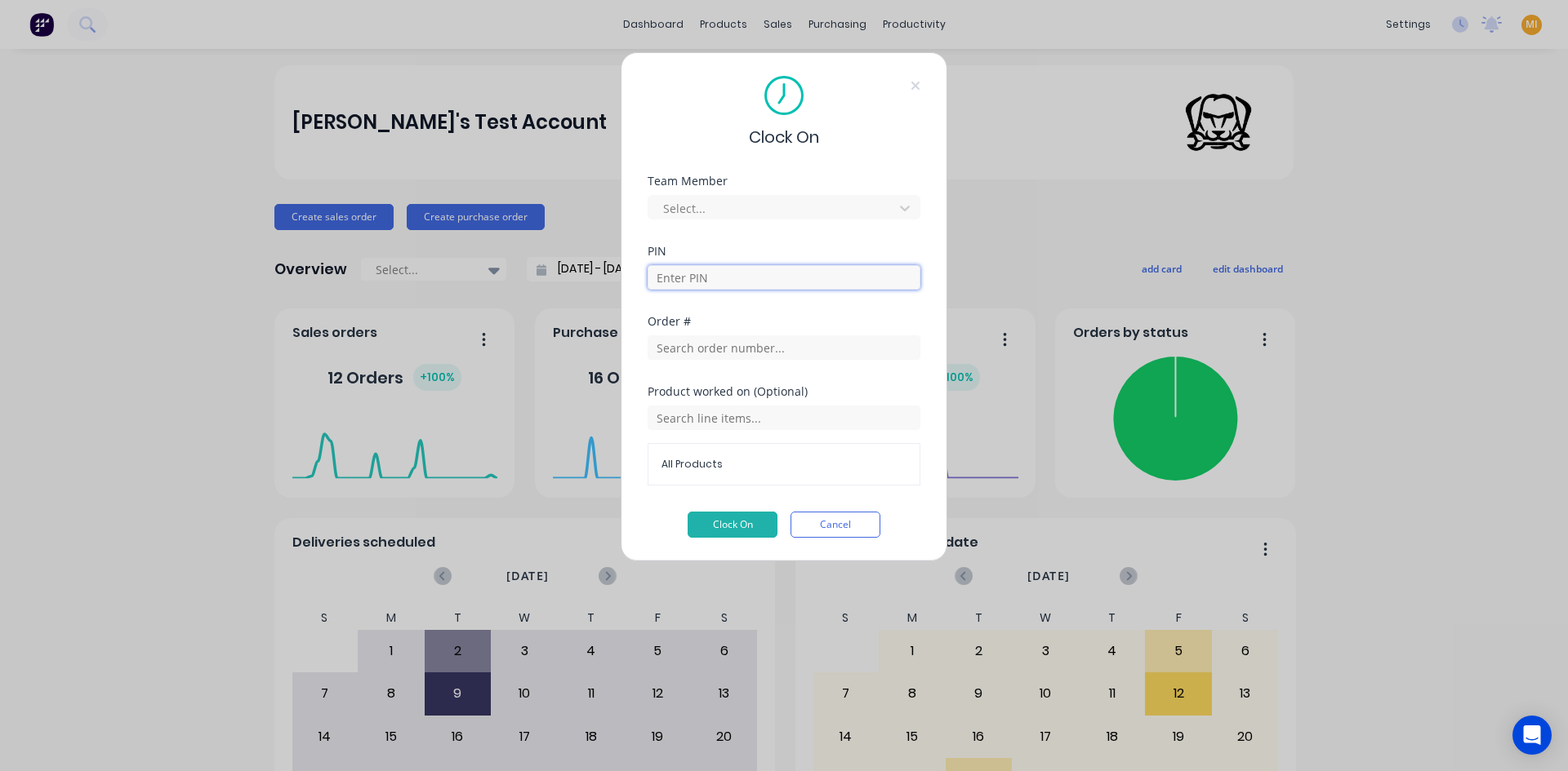
click at [696, 283] on input at bounding box center [784, 277] width 272 height 25
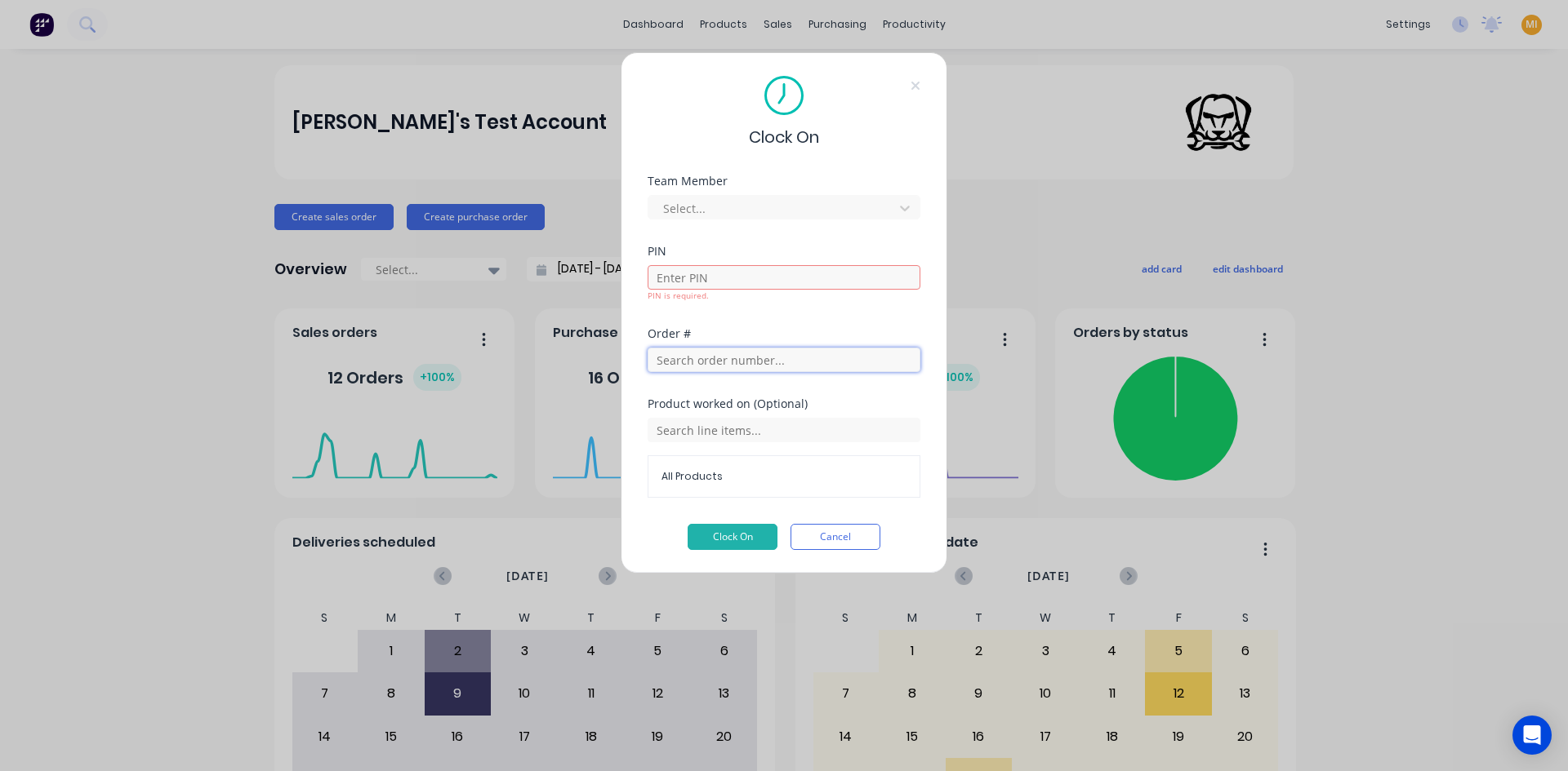
click at [685, 356] on input "text" at bounding box center [784, 360] width 272 height 25
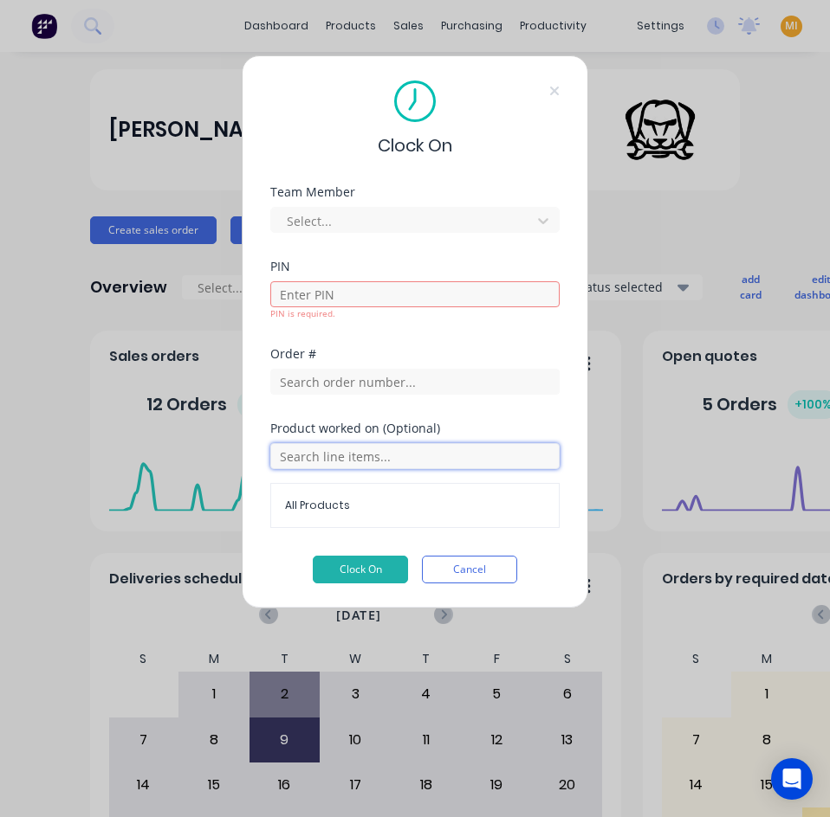
click at [282, 462] on input "text" at bounding box center [414, 456] width 289 height 26
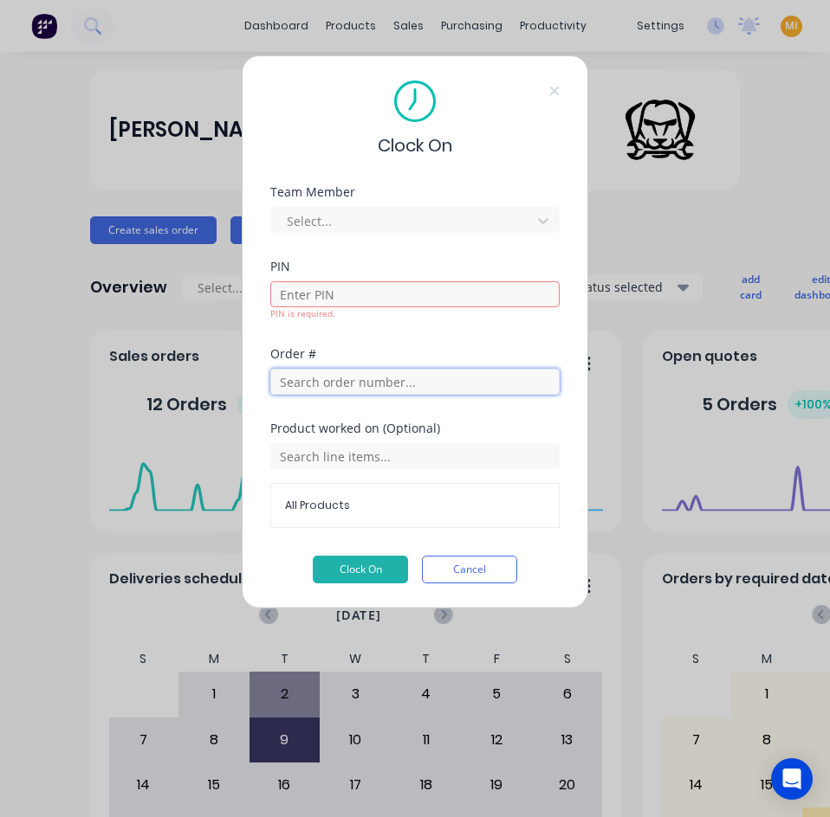
click at [354, 384] on input "text" at bounding box center [414, 382] width 289 height 26
click at [556, 94] on icon at bounding box center [554, 91] width 9 height 9
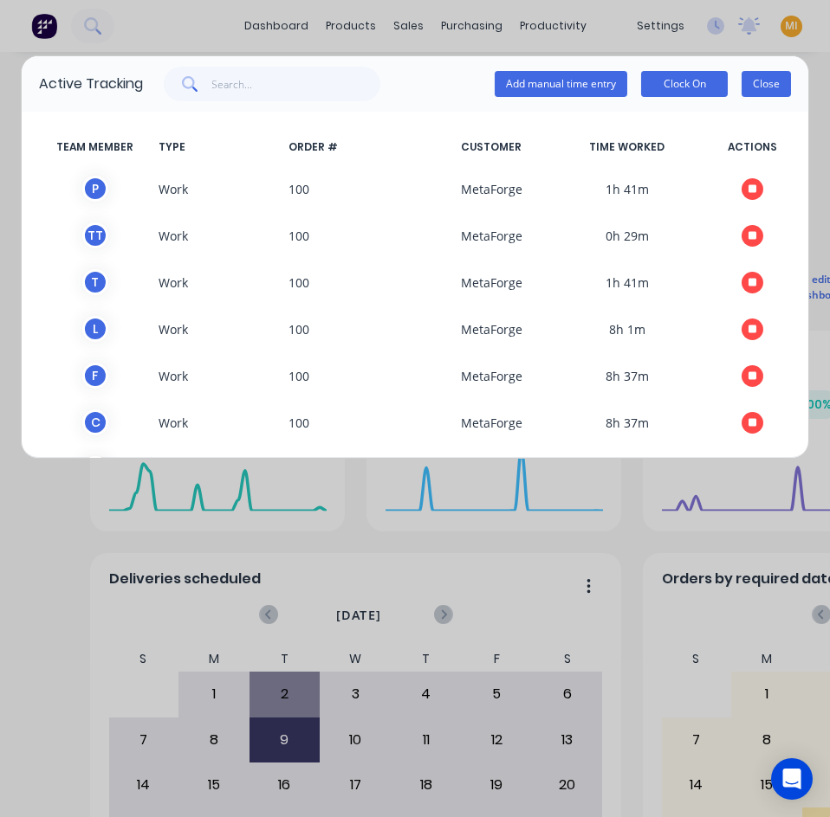
click at [762, 89] on button "Close" at bounding box center [765, 84] width 49 height 26
